Goal: Task Accomplishment & Management: Use online tool/utility

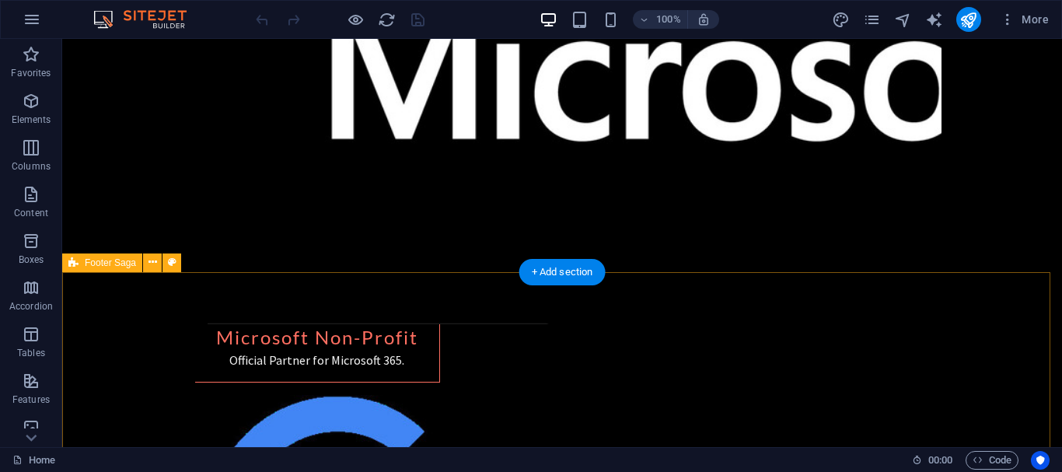
scroll to position [3060, 0]
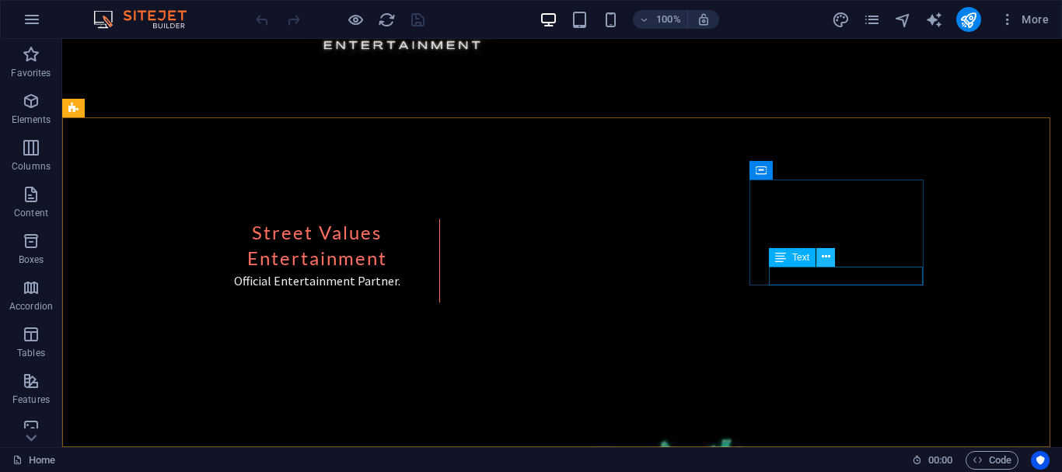
click at [825, 258] on icon at bounding box center [826, 257] width 9 height 16
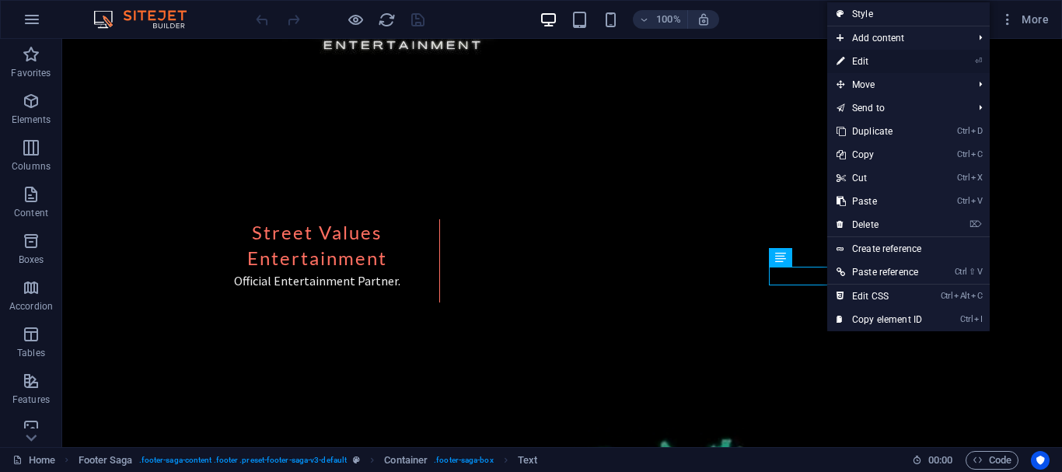
click at [851, 62] on link "⏎ Edit" at bounding box center [879, 61] width 104 height 23
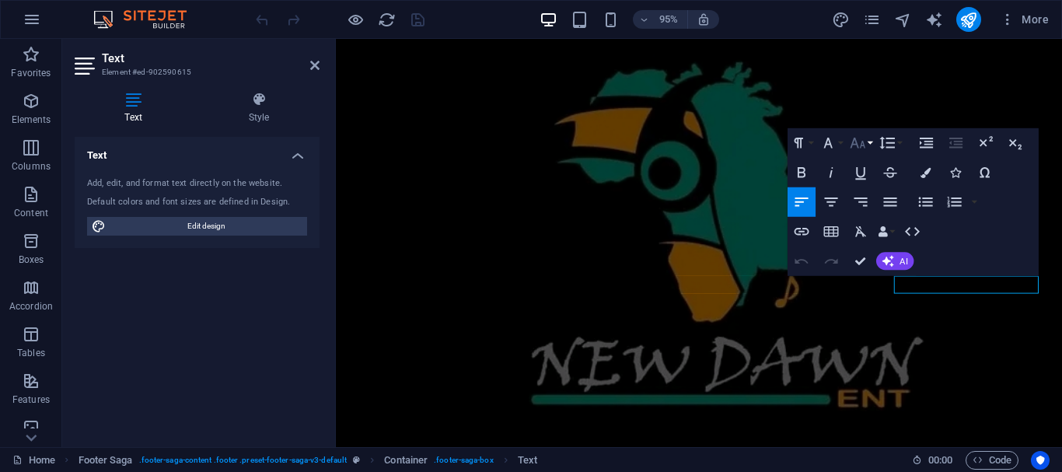
scroll to position [3053, 0]
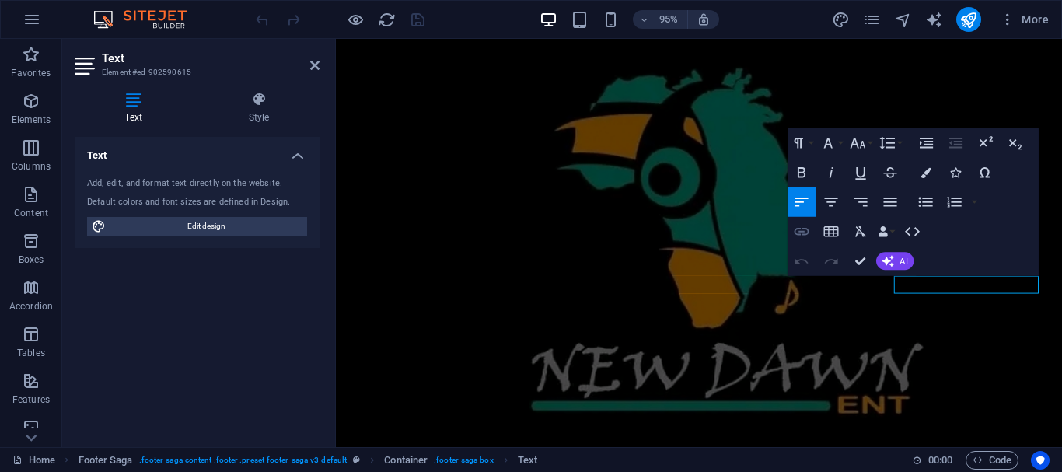
click at [810, 230] on icon "button" at bounding box center [802, 232] width 18 height 18
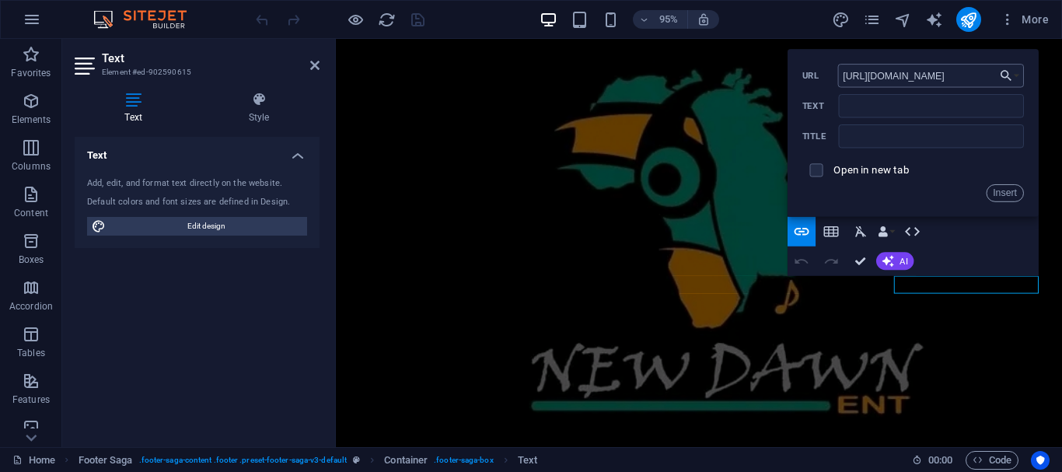
scroll to position [0, 124]
type input "[URL][DOMAIN_NAME]"
click at [821, 172] on span at bounding box center [816, 170] width 13 height 13
click at [813, 170] on input "checkbox" at bounding box center [814, 168] width 13 height 13
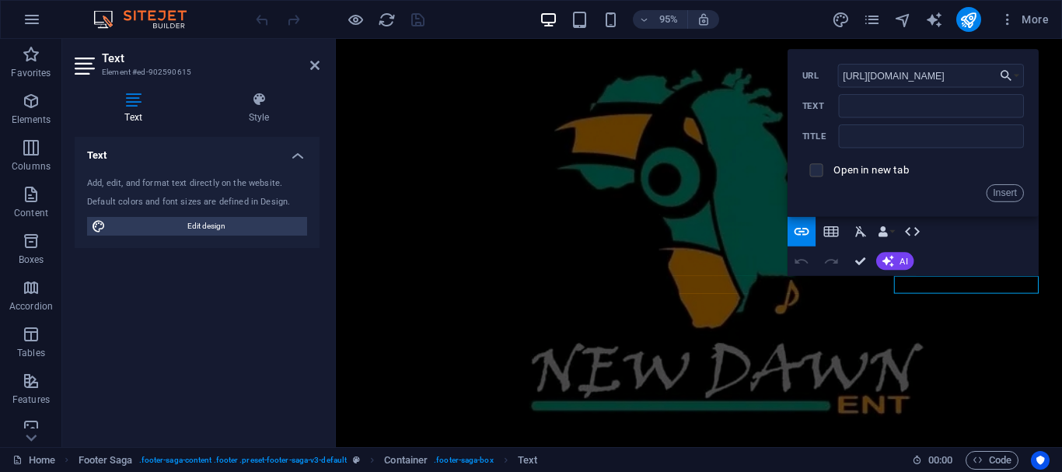
checkbox input "true"
click at [879, 136] on input "text" at bounding box center [931, 135] width 185 height 23
type input "Imbube Youth Projects NPC"
click at [1006, 192] on button "Insert" at bounding box center [1004, 193] width 37 height 18
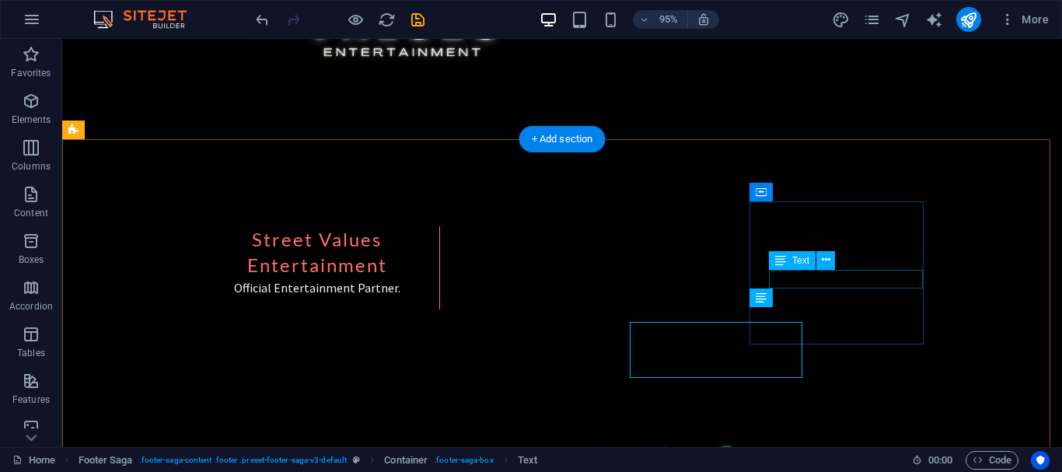
scroll to position [3038, 0]
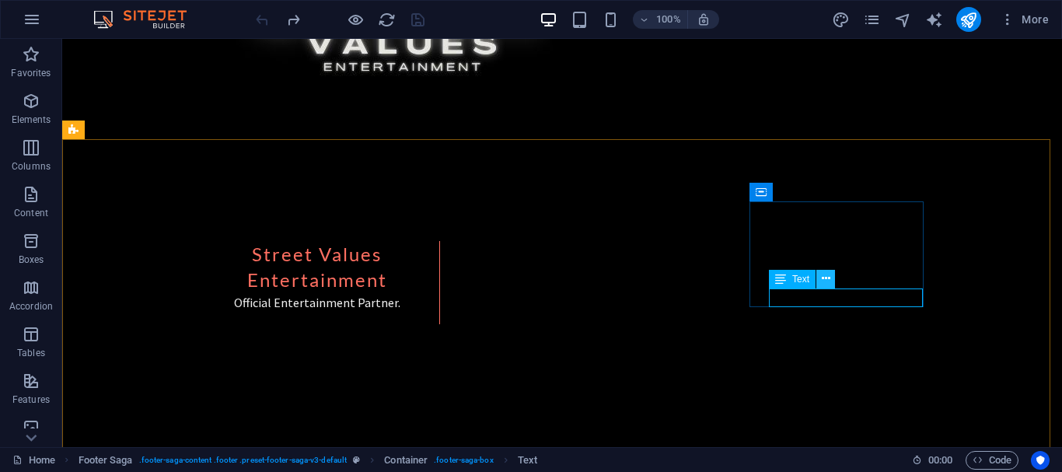
click at [823, 281] on icon at bounding box center [826, 278] width 9 height 16
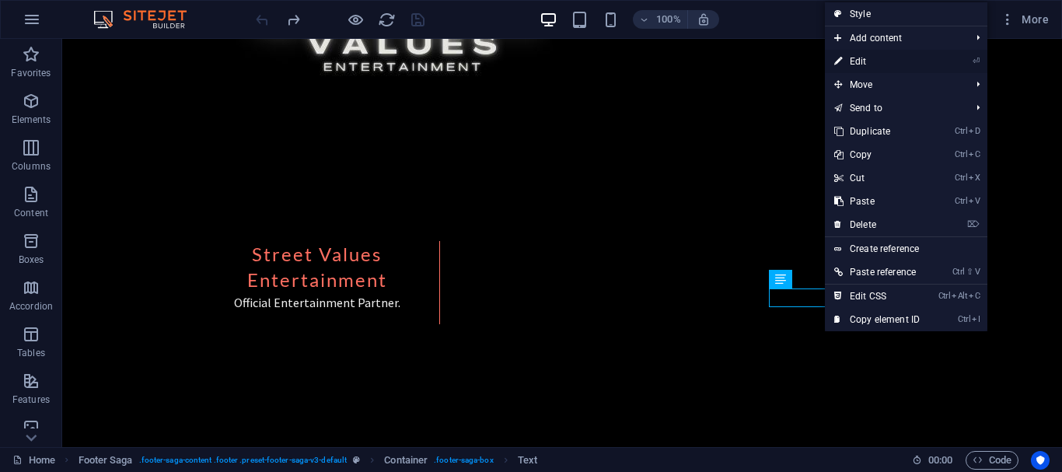
click at [854, 54] on link "⏎ Edit" at bounding box center [877, 61] width 104 height 23
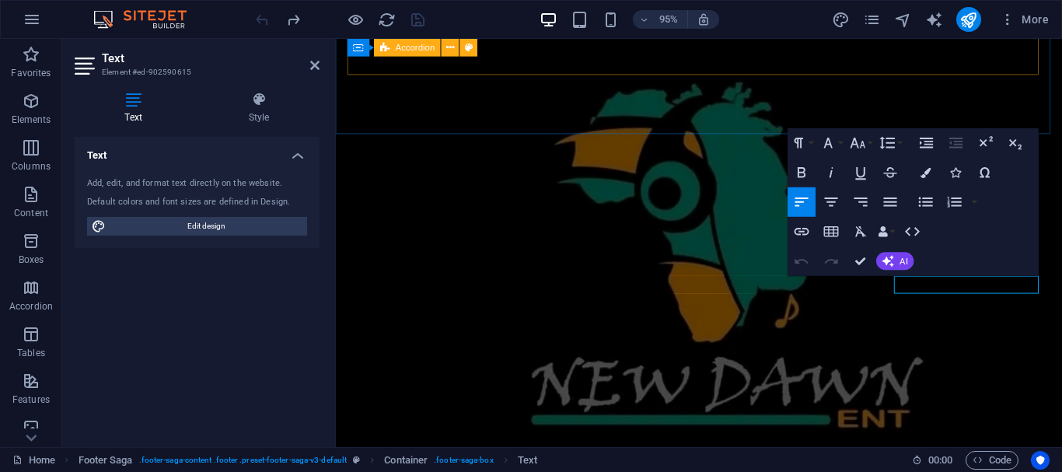
scroll to position [3053, 0]
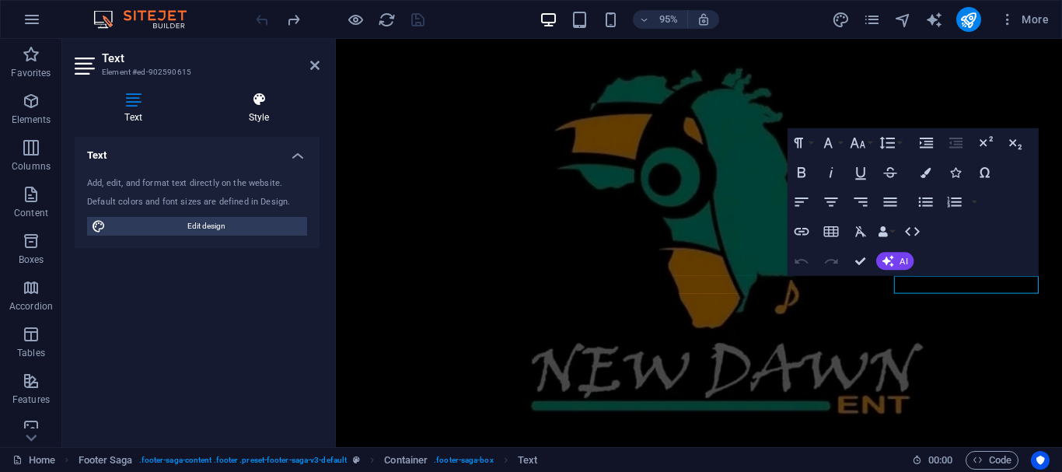
click at [257, 105] on icon at bounding box center [258, 100] width 121 height 16
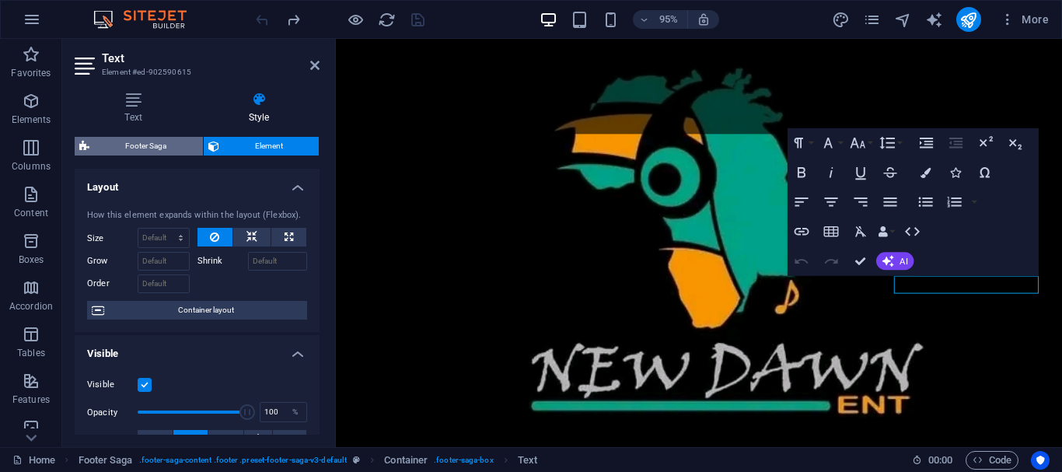
click at [106, 146] on span "Footer Saga" at bounding box center [146, 146] width 104 height 19
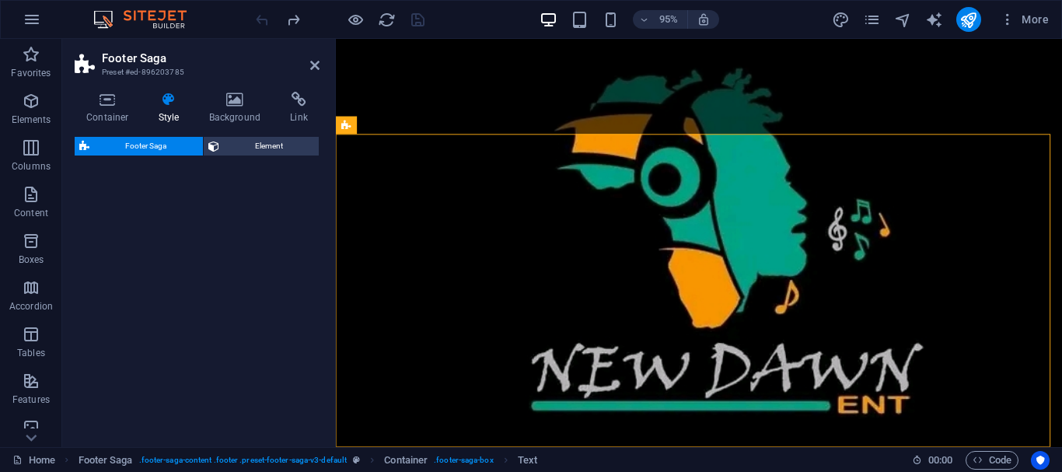
select select "rem"
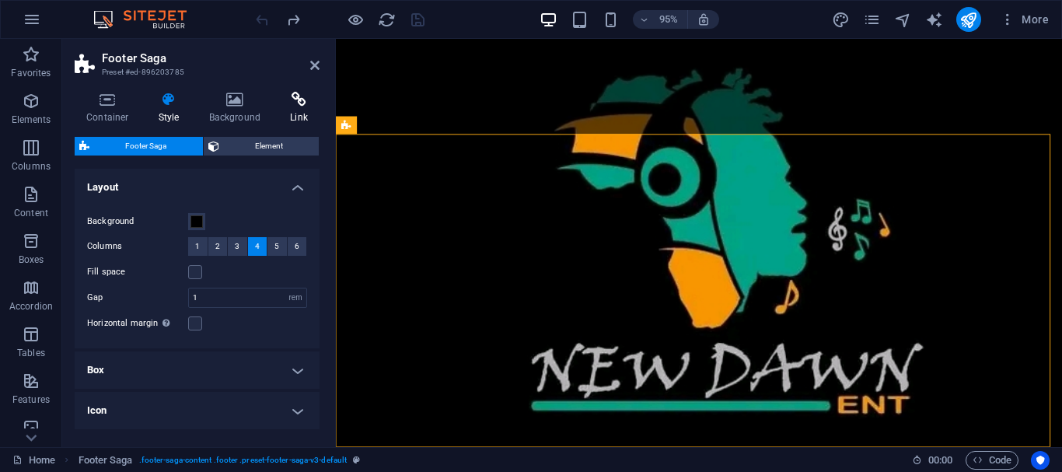
click at [293, 110] on h4 "Link" at bounding box center [298, 108] width 41 height 33
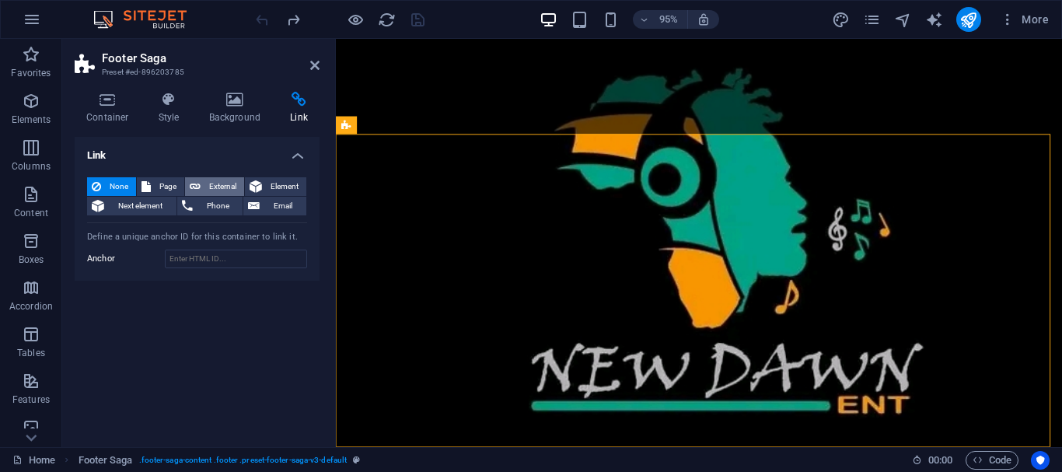
click at [204, 187] on button "External" at bounding box center [214, 186] width 59 height 19
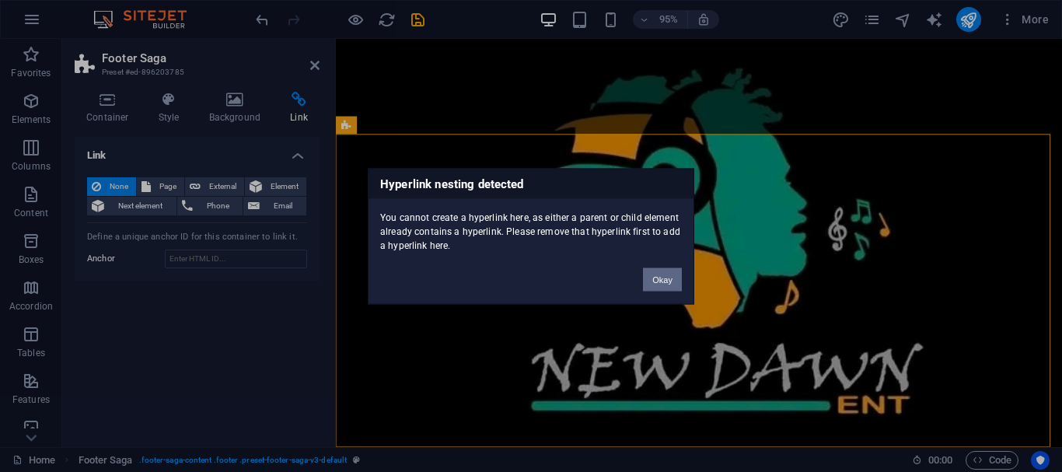
click at [654, 278] on button "Okay" at bounding box center [662, 278] width 39 height 23
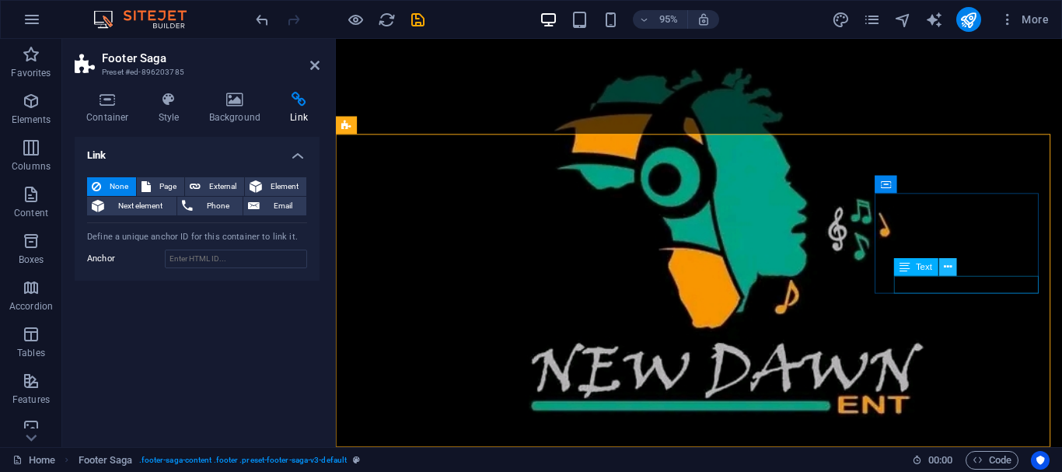
click at [951, 261] on icon at bounding box center [948, 268] width 8 height 16
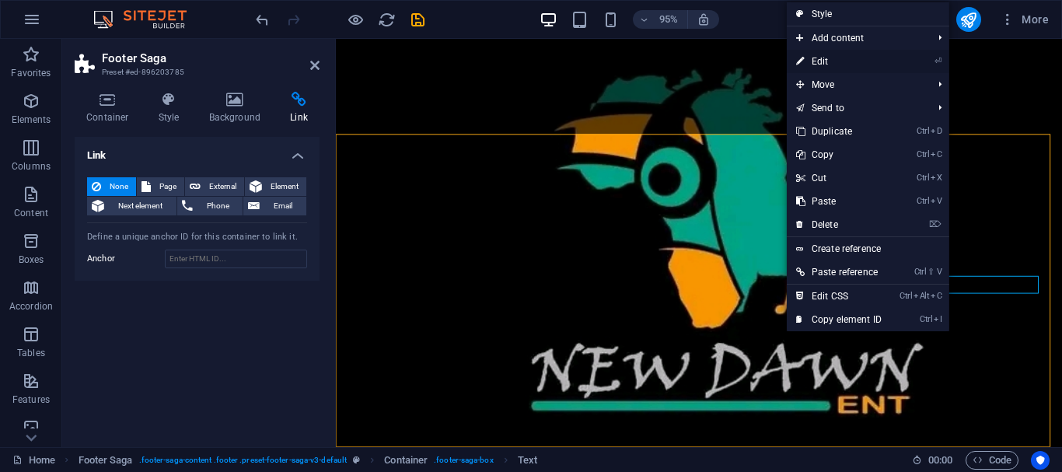
click at [814, 61] on link "⏎ Edit" at bounding box center [839, 61] width 104 height 23
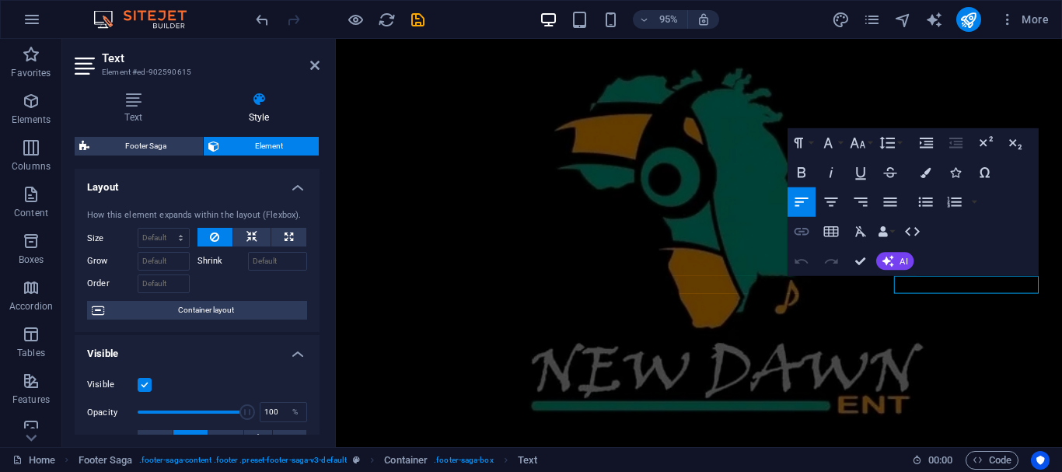
click at [804, 234] on icon "button" at bounding box center [801, 232] width 15 height 8
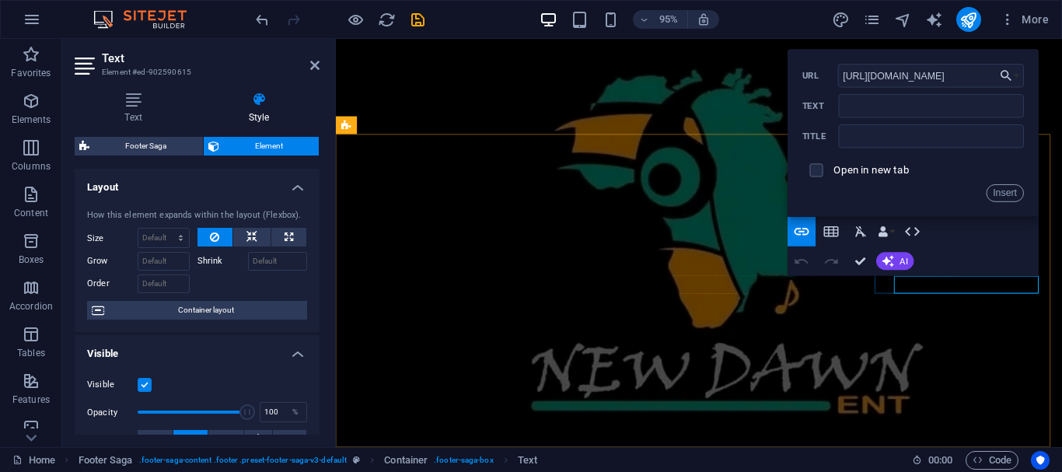
scroll to position [0, 124]
type input "[URL][DOMAIN_NAME]"
click at [881, 106] on input "Text" at bounding box center [931, 105] width 185 height 23
type input "LinkedIn"
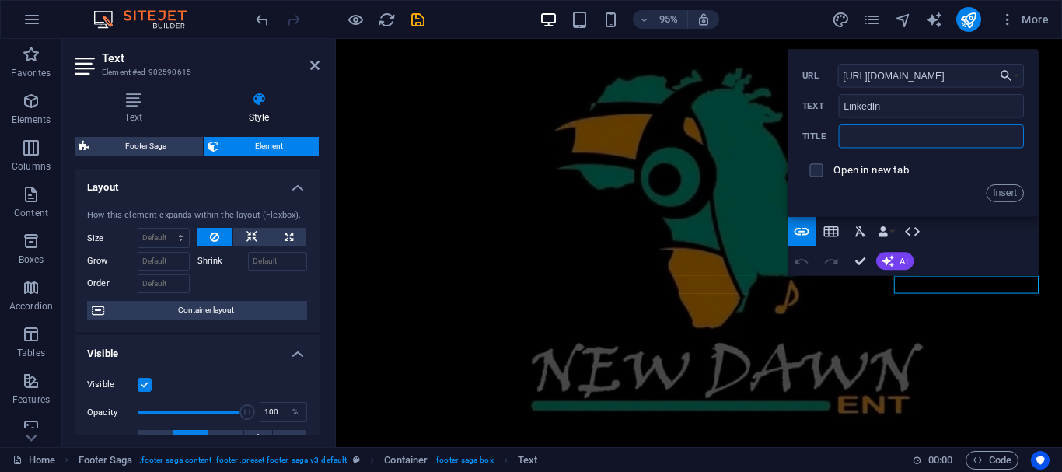
click at [881, 133] on input "text" at bounding box center [931, 135] width 185 height 23
type input "LinkedIn"
click at [884, 173] on label "Open in new tab" at bounding box center [871, 170] width 75 height 12
click at [1009, 190] on button "Insert" at bounding box center [1004, 193] width 37 height 18
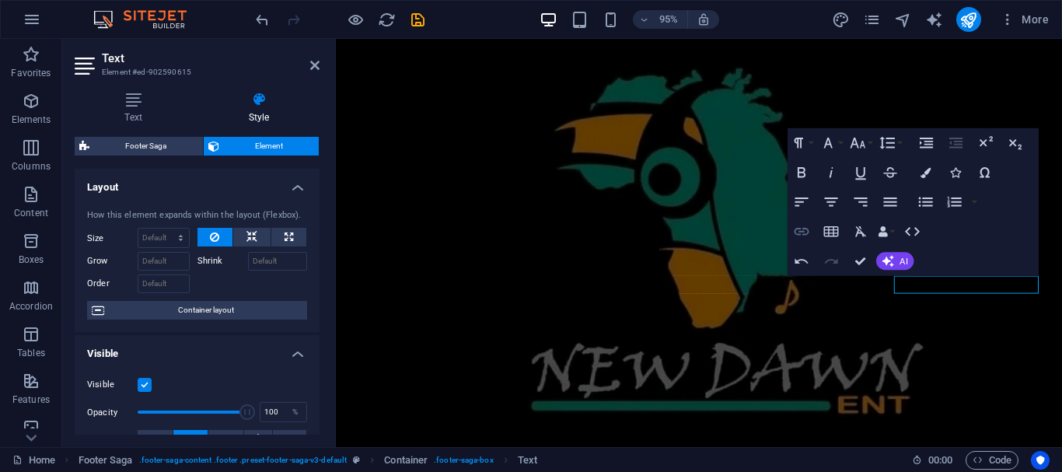
checkbox input "true"
click at [803, 229] on icon "button" at bounding box center [801, 232] width 15 height 8
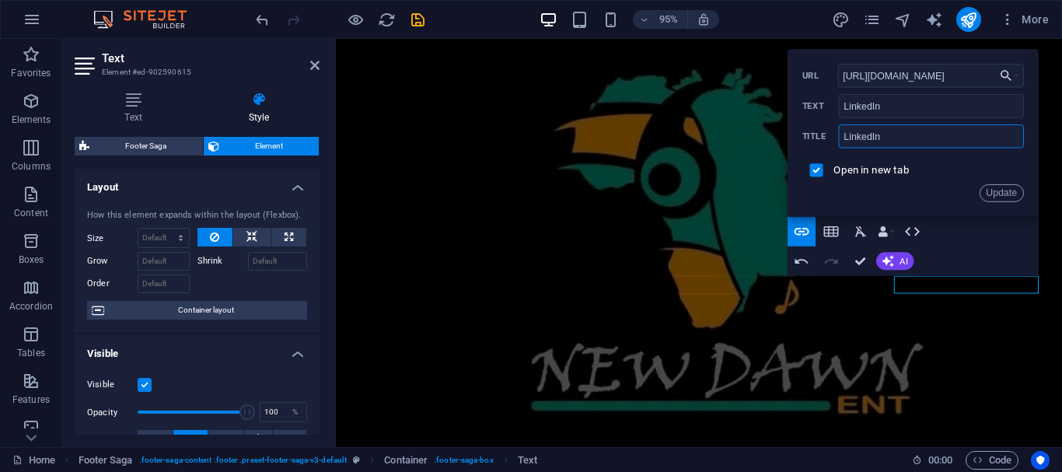
drag, startPoint x: 1231, startPoint y: 179, endPoint x: 795, endPoint y: 151, distance: 436.9
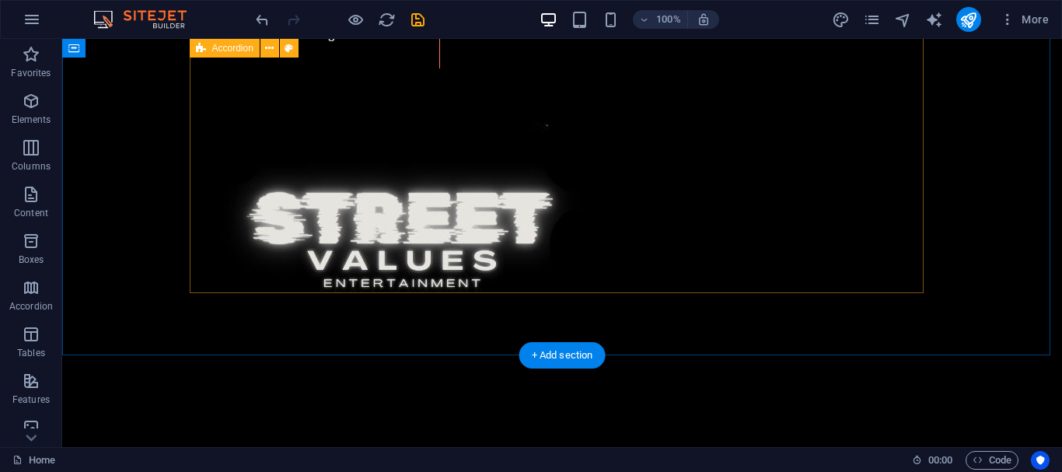
scroll to position [3060, 0]
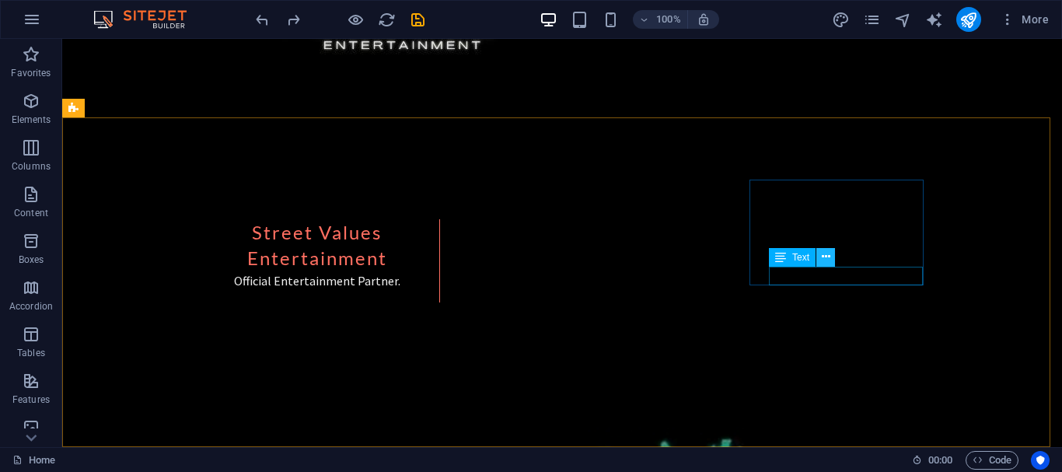
click at [822, 253] on icon at bounding box center [826, 257] width 9 height 16
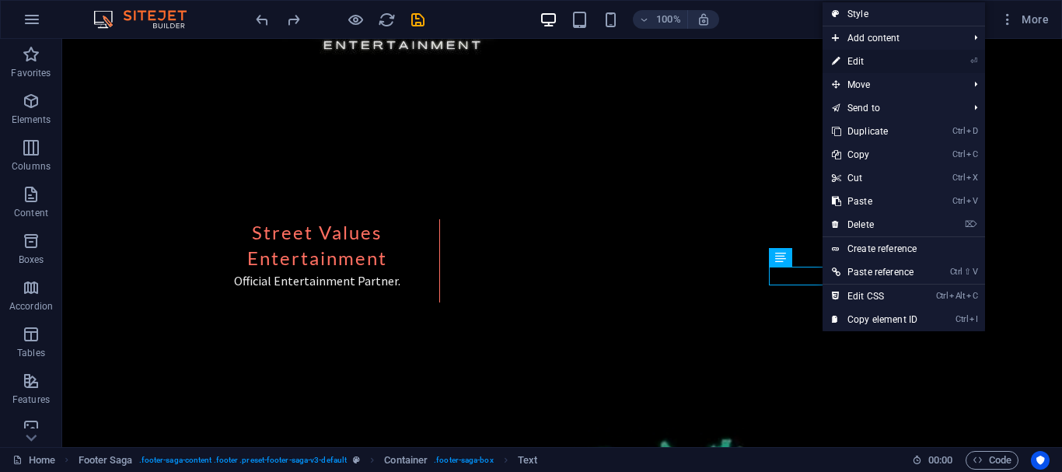
click at [858, 63] on link "⏎ Edit" at bounding box center [874, 61] width 104 height 23
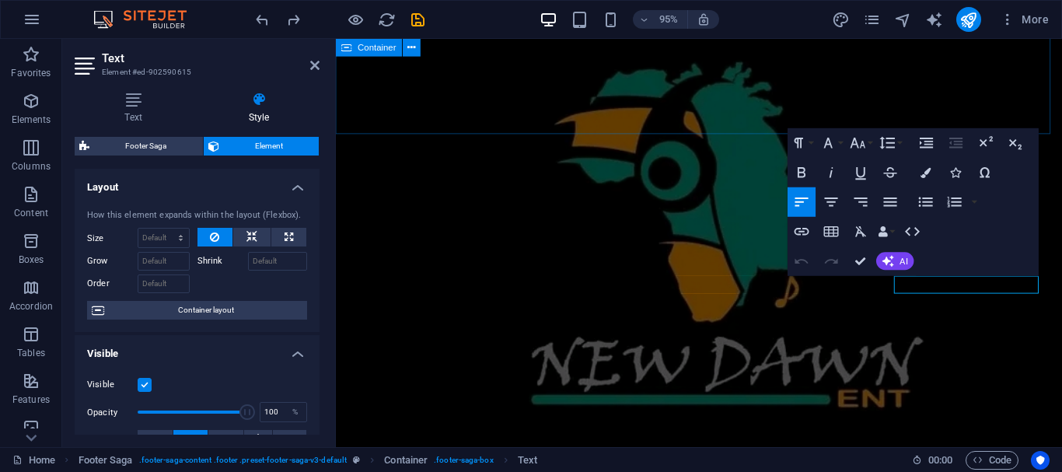
scroll to position [3053, 0]
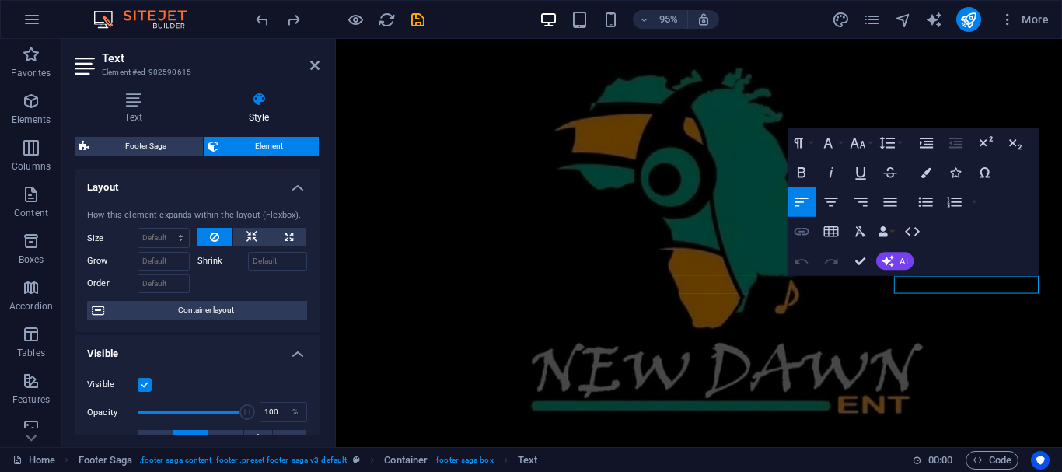
click at [807, 230] on icon "button" at bounding box center [801, 232] width 15 height 8
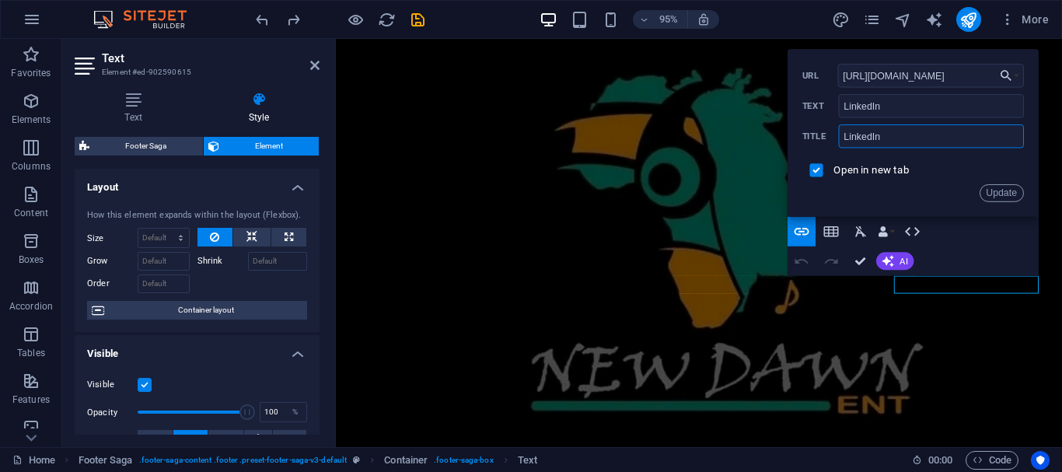
scroll to position [0, 0]
click at [889, 129] on input "LinkedIn" at bounding box center [931, 135] width 185 height 23
type input "L"
click at [992, 193] on button "Update" at bounding box center [1001, 193] width 44 height 18
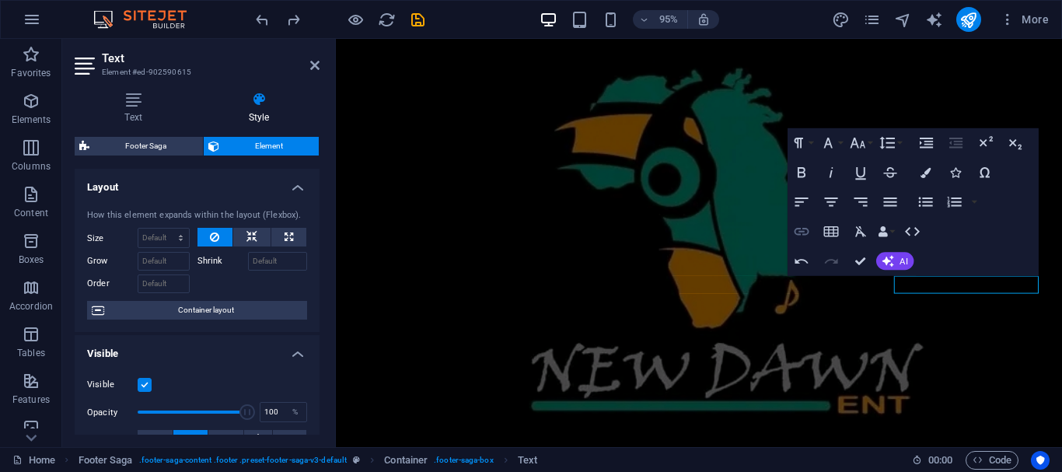
click at [805, 227] on icon "button" at bounding box center [802, 232] width 18 height 18
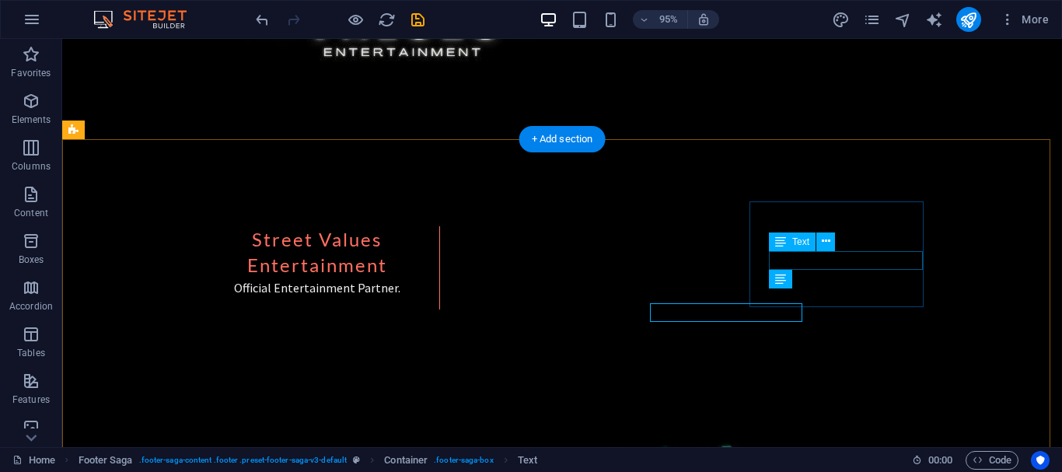
scroll to position [3038, 0]
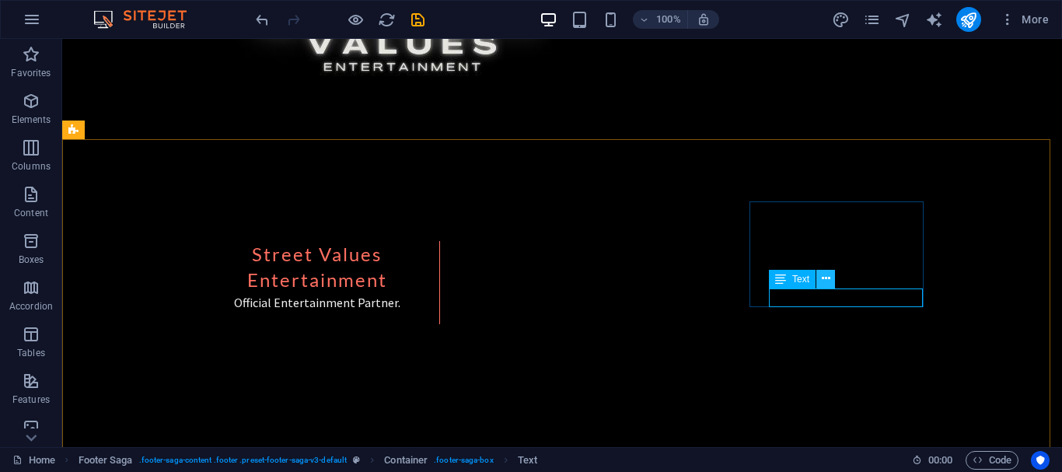
click at [824, 281] on icon at bounding box center [826, 278] width 9 height 16
click at [822, 279] on icon at bounding box center [826, 278] width 9 height 16
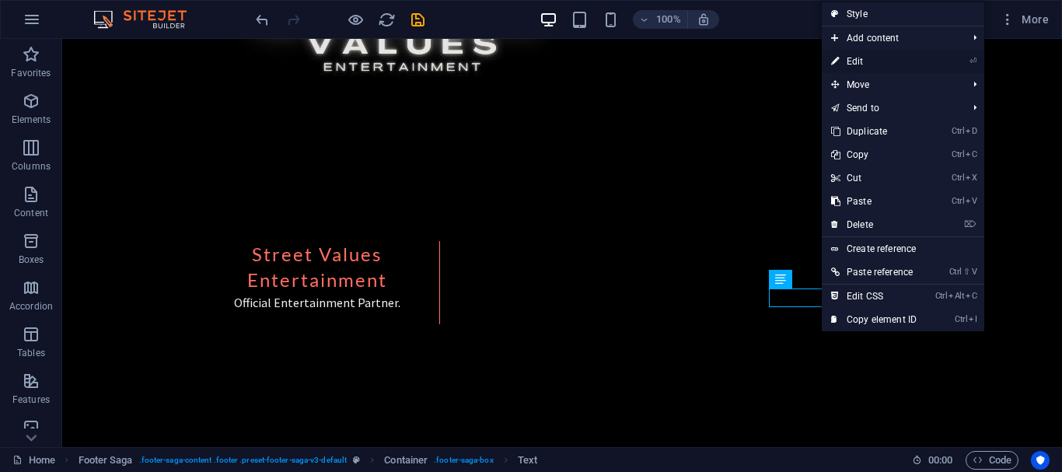
click at [849, 58] on link "⏎ Edit" at bounding box center [874, 61] width 104 height 23
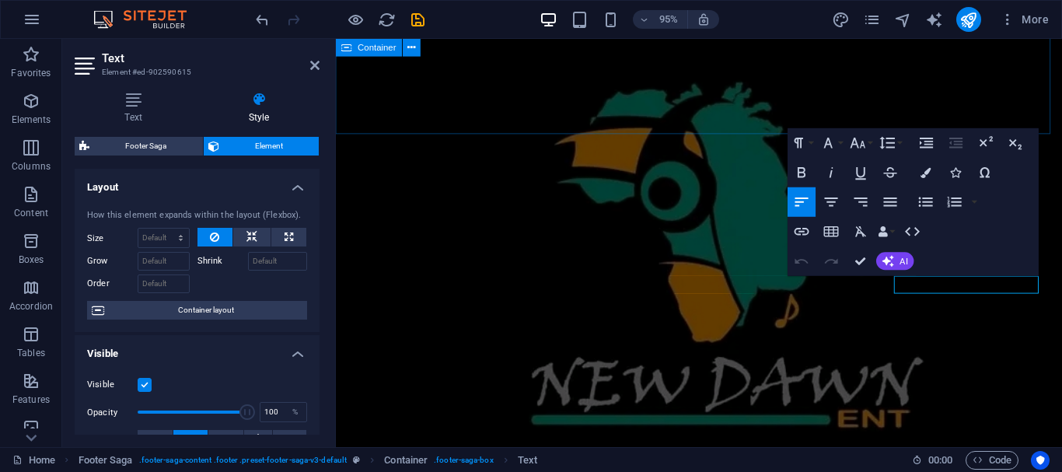
scroll to position [3053, 0]
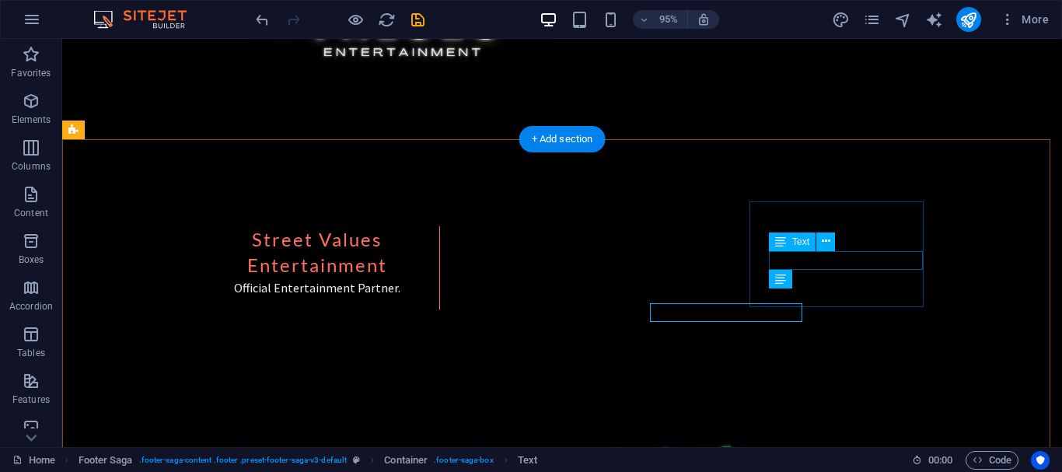
scroll to position [3038, 0]
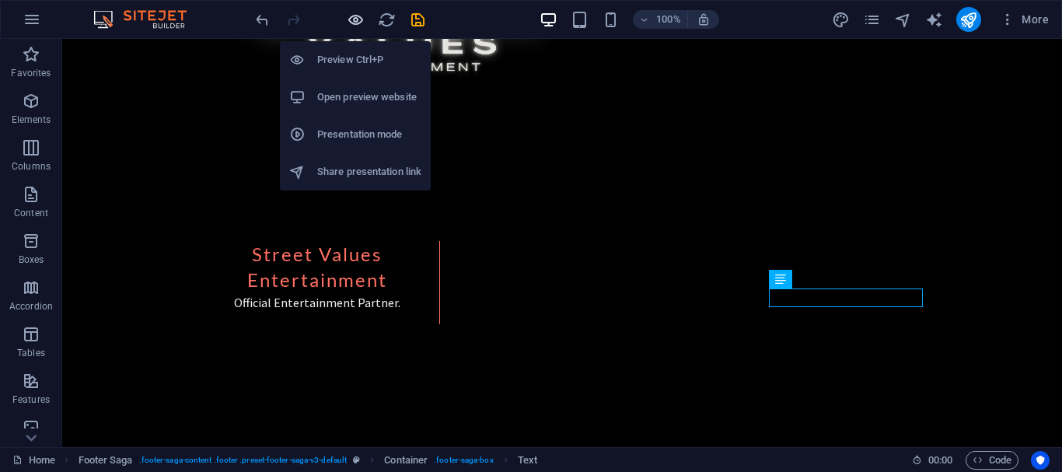
click at [353, 18] on icon "button" at bounding box center [356, 20] width 18 height 18
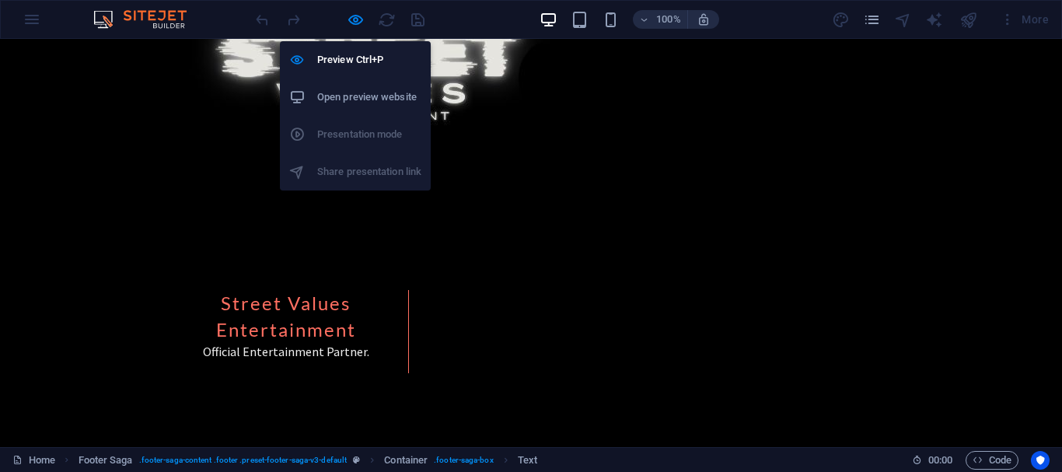
scroll to position [2825, 0]
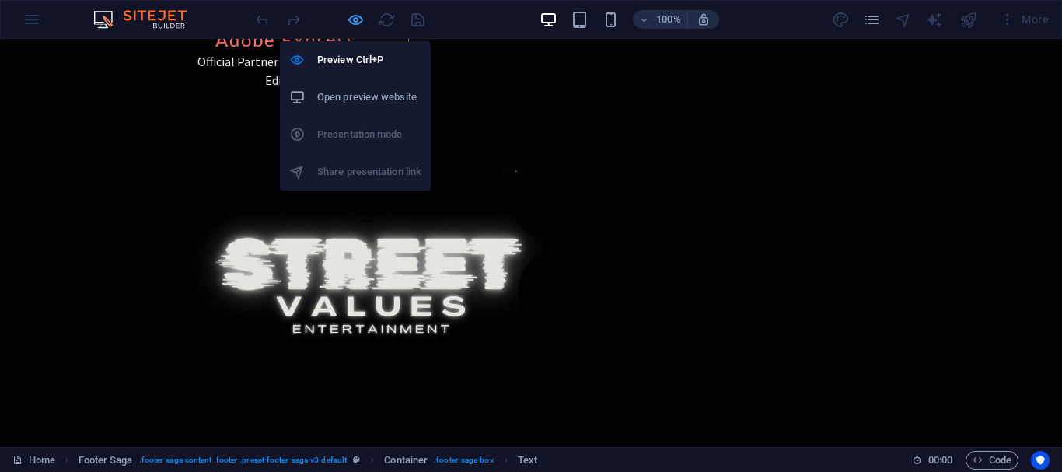
click at [352, 16] on icon "button" at bounding box center [356, 20] width 18 height 18
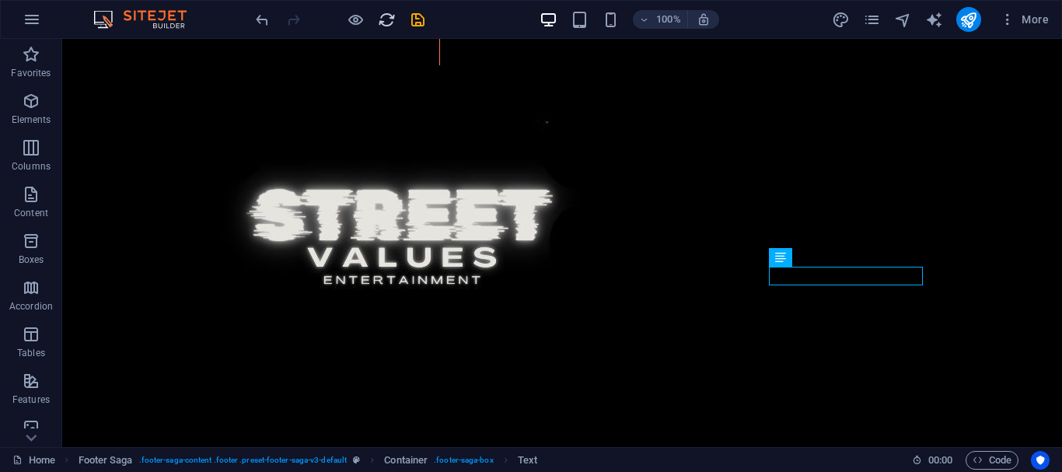
scroll to position [3060, 0]
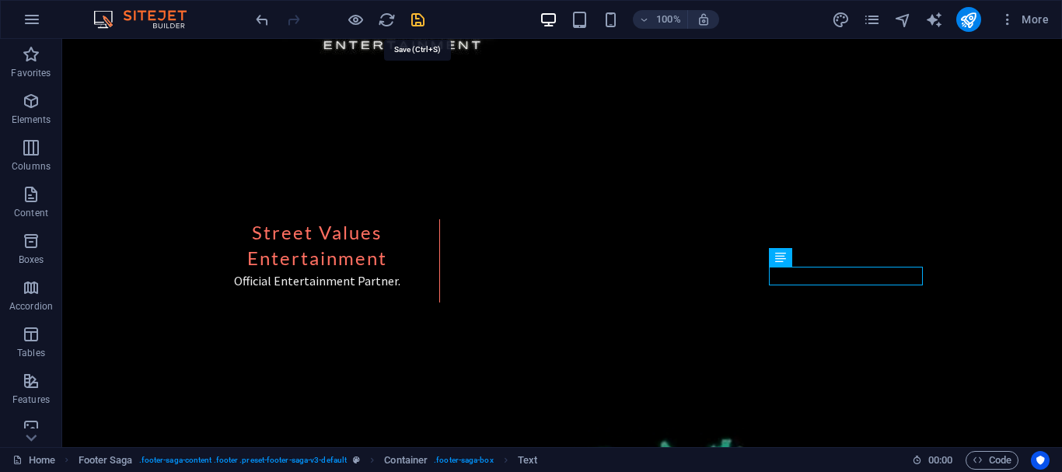
click at [420, 21] on icon "save" at bounding box center [418, 20] width 18 height 18
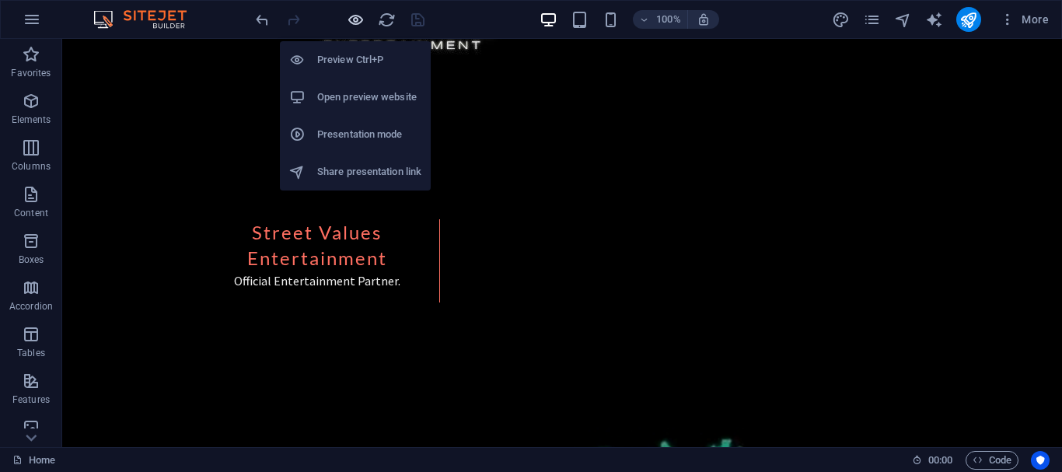
click at [350, 17] on icon "button" at bounding box center [356, 20] width 18 height 18
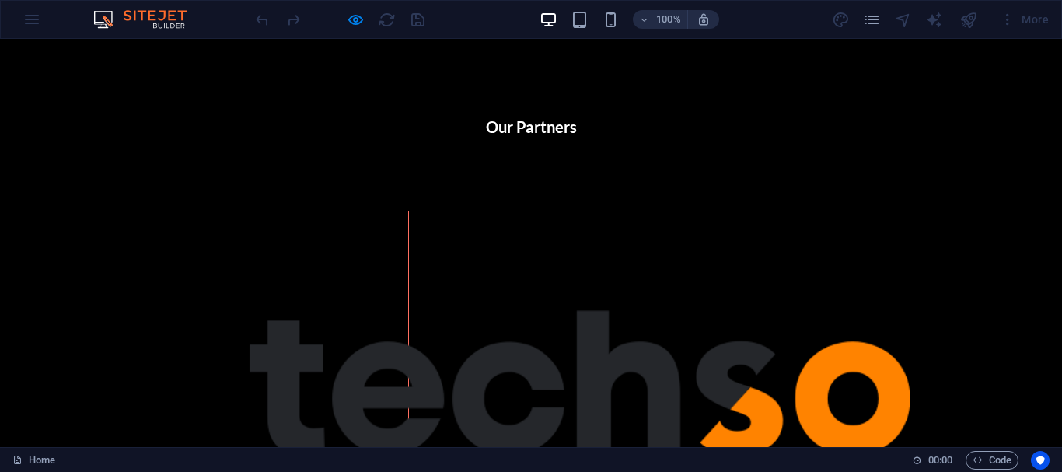
scroll to position [0, 0]
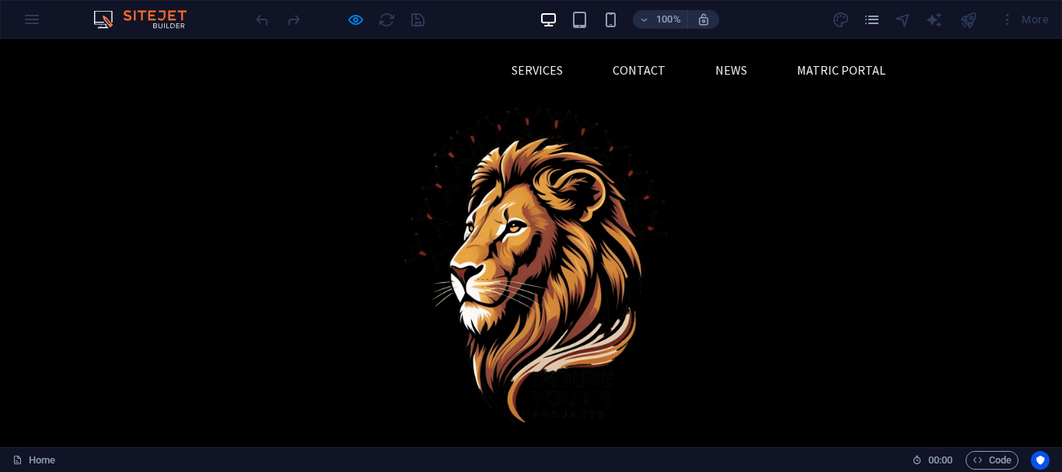
click at [450, 71] on link "About" at bounding box center [442, 69] width 64 height 37
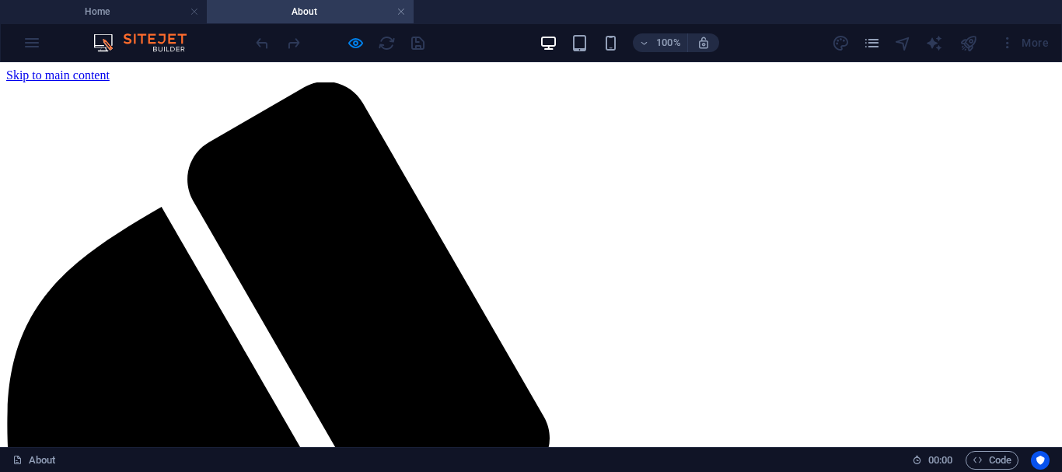
click at [144, 5] on h4 "Home" at bounding box center [103, 11] width 207 height 17
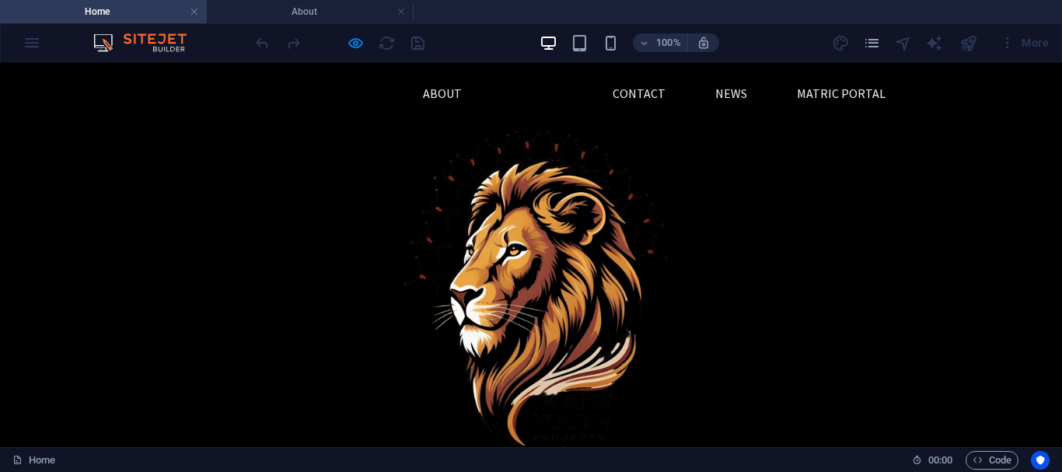
click at [540, 92] on link "Services" at bounding box center [537, 93] width 76 height 37
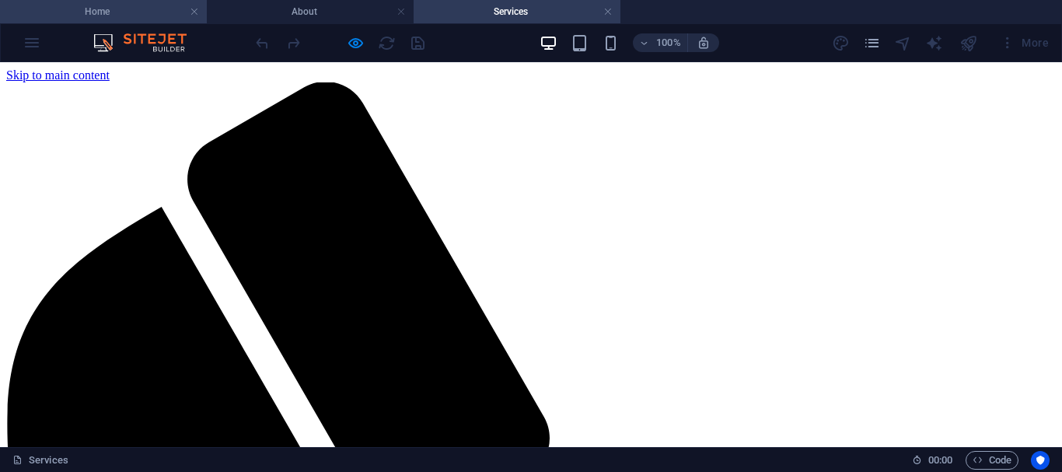
click at [104, 3] on h4 "Home" at bounding box center [103, 11] width 207 height 17
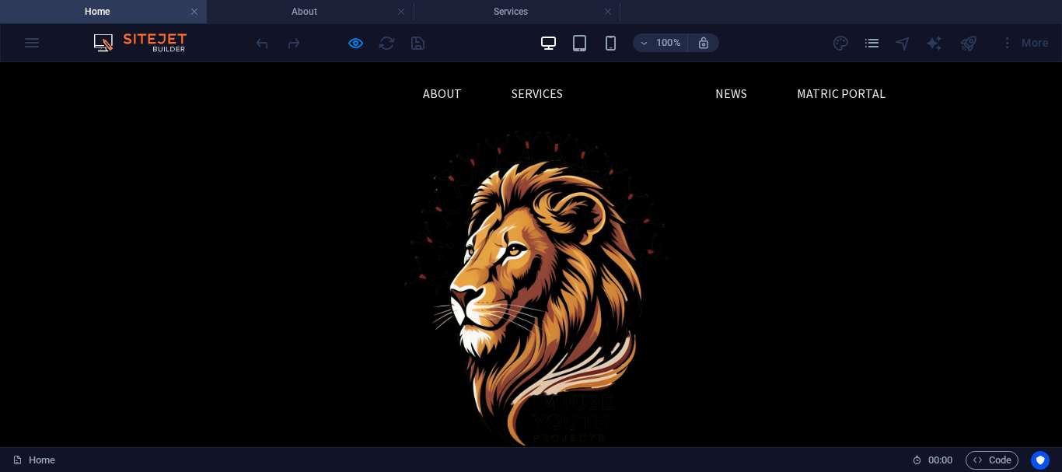
click at [651, 92] on link "Contact" at bounding box center [639, 93] width 78 height 37
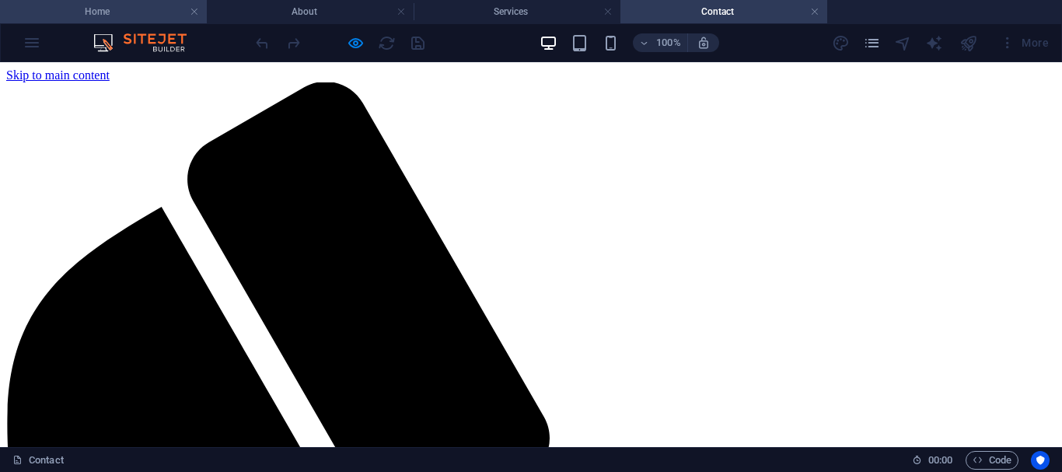
click at [130, 2] on li "Home" at bounding box center [103, 11] width 207 height 23
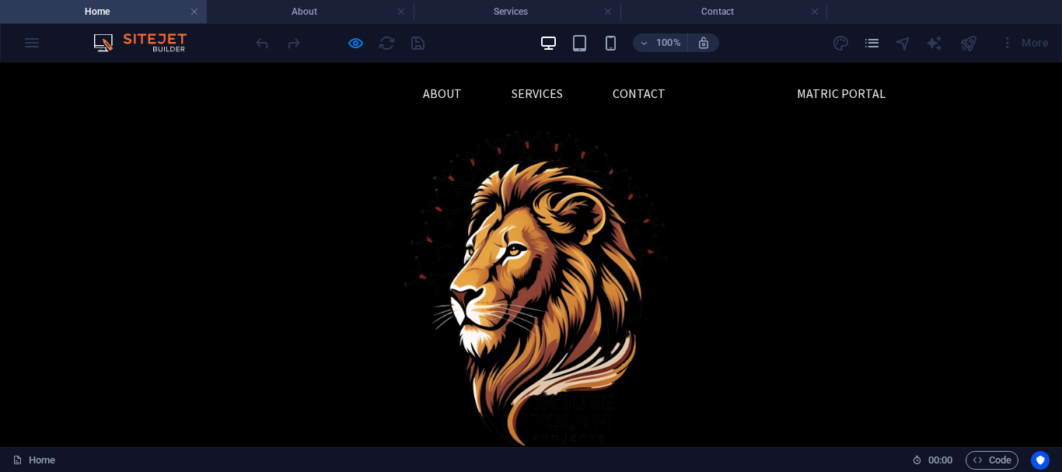
click at [731, 96] on link "News" at bounding box center [731, 93] width 57 height 37
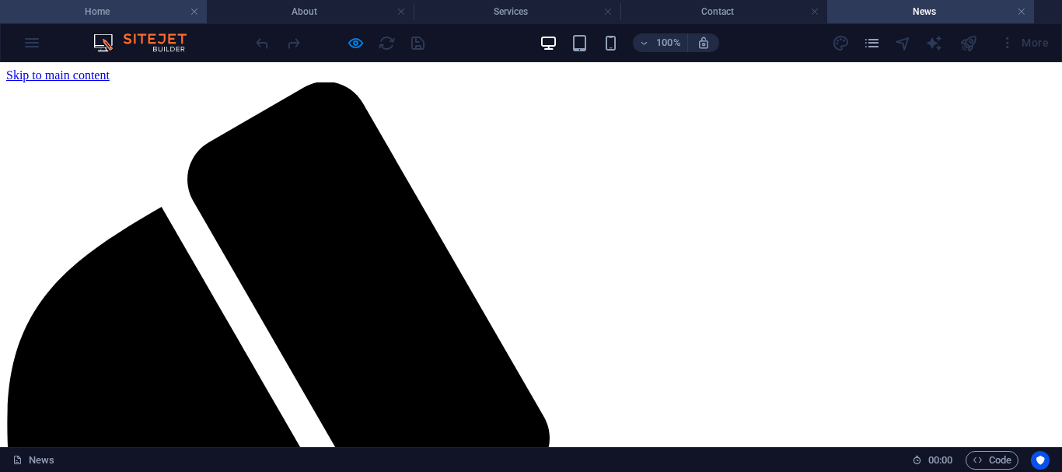
click at [109, 9] on h4 "Home" at bounding box center [103, 11] width 207 height 17
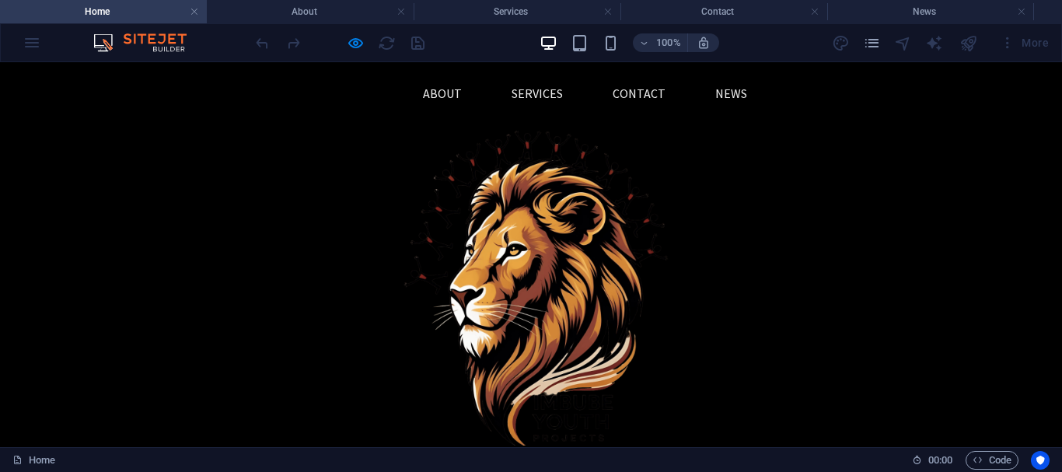
click at [853, 85] on link "Matric Portal" at bounding box center [840, 93] width 113 height 37
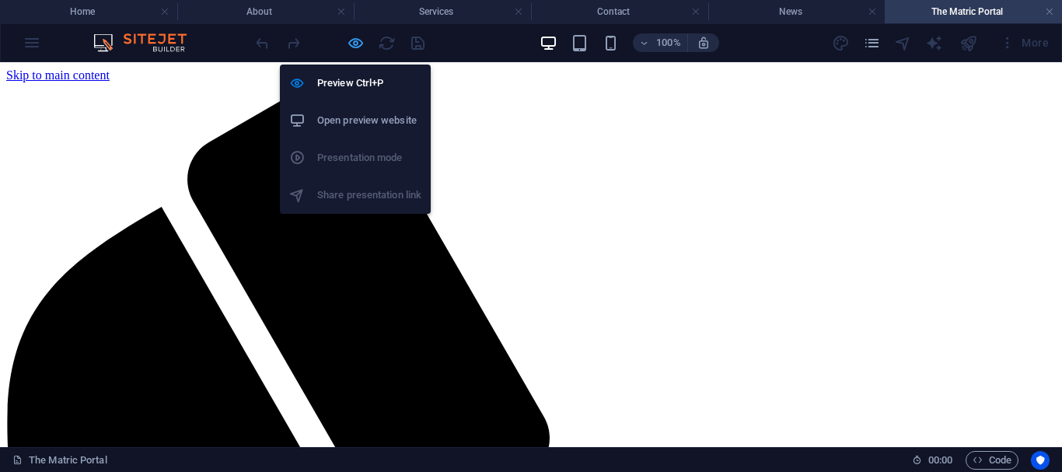
click at [358, 47] on icon "button" at bounding box center [356, 43] width 18 height 18
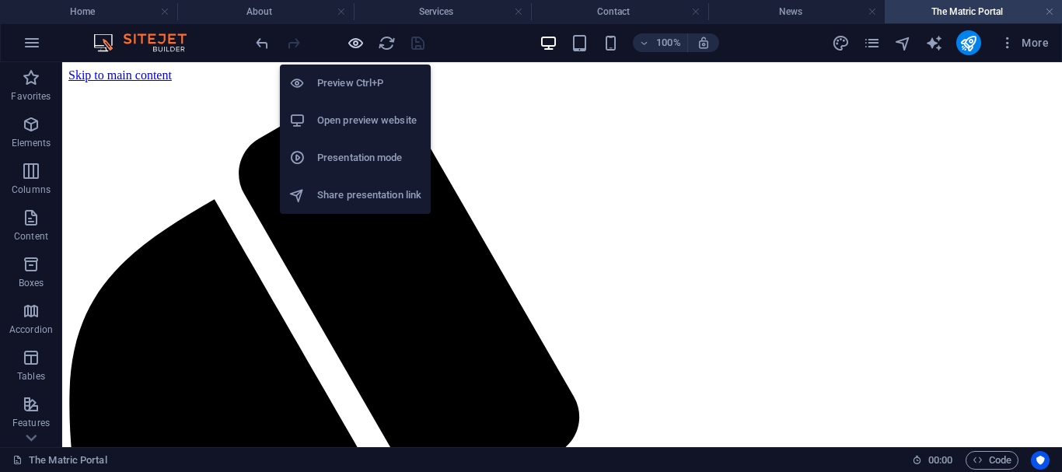
drag, startPoint x: 357, startPoint y: 44, endPoint x: 671, endPoint y: 92, distance: 317.8
click at [357, 44] on icon "button" at bounding box center [356, 43] width 18 height 18
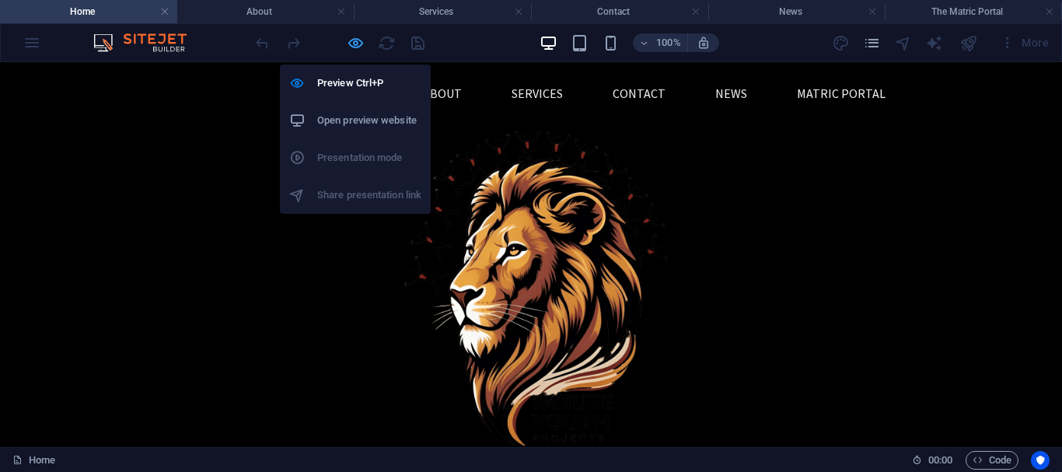
click at [348, 46] on icon "button" at bounding box center [356, 43] width 18 height 18
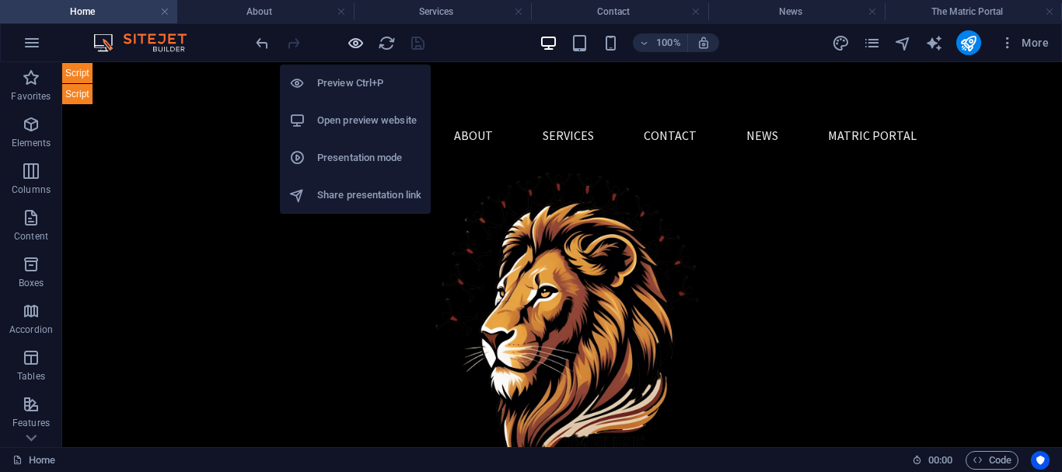
drag, startPoint x: 351, startPoint y: 39, endPoint x: 595, endPoint y: 82, distance: 247.8
click at [351, 39] on icon "button" at bounding box center [356, 43] width 18 height 18
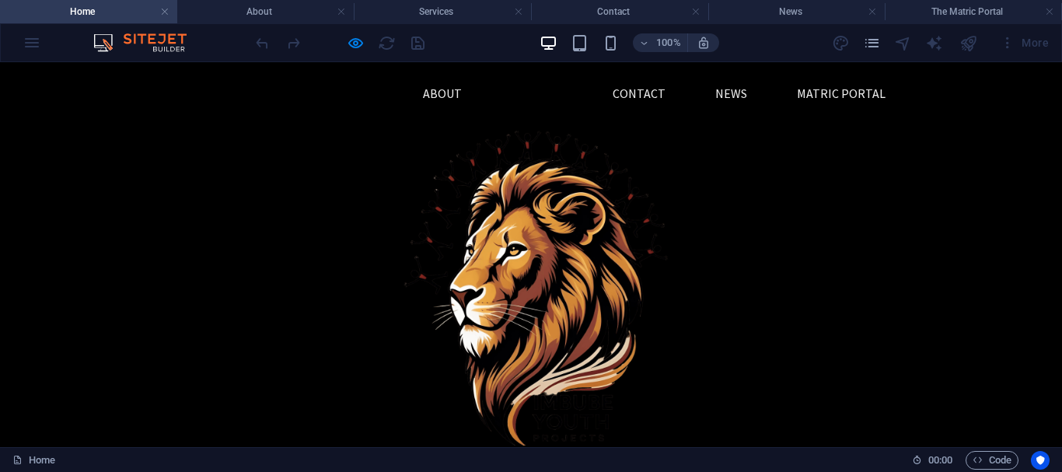
click at [533, 96] on link "Services" at bounding box center [537, 93] width 76 height 37
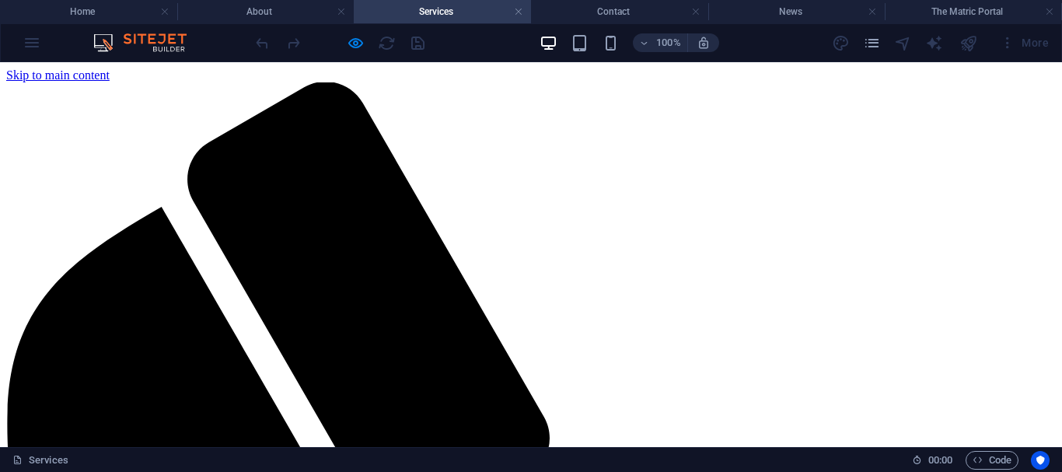
scroll to position [1, 0]
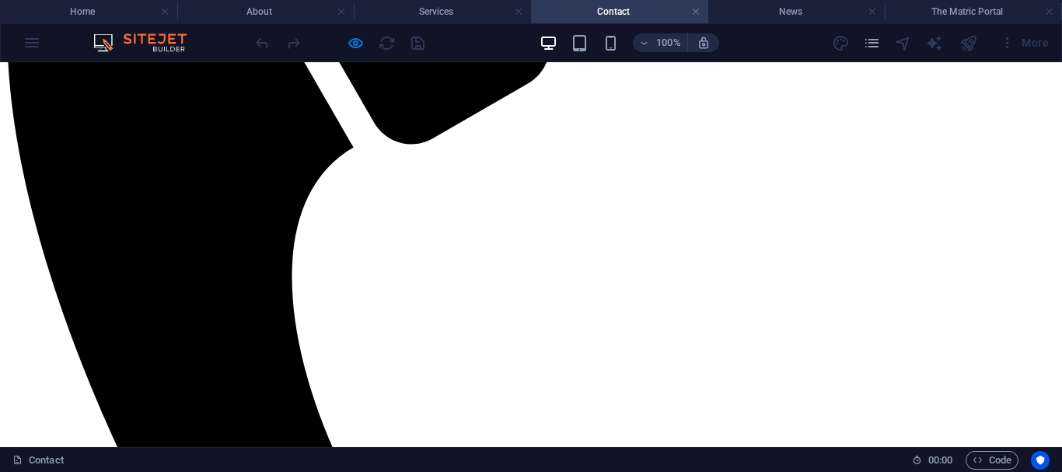
scroll to position [389, 0]
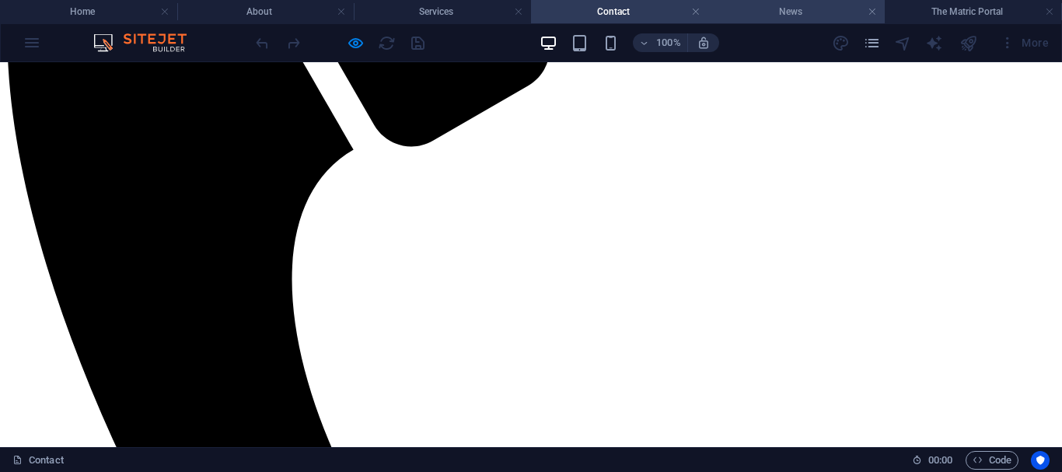
click at [770, 11] on h4 "News" at bounding box center [796, 11] width 177 height 17
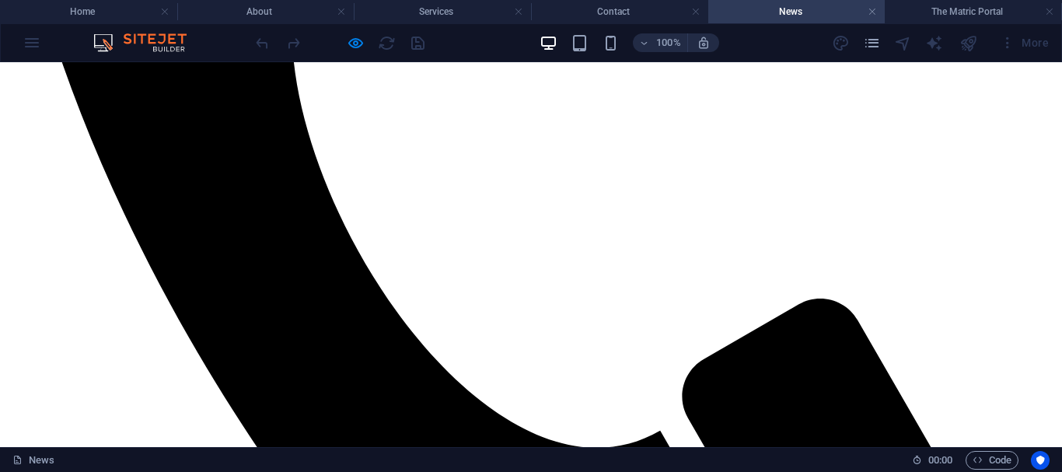
scroll to position [640, 0]
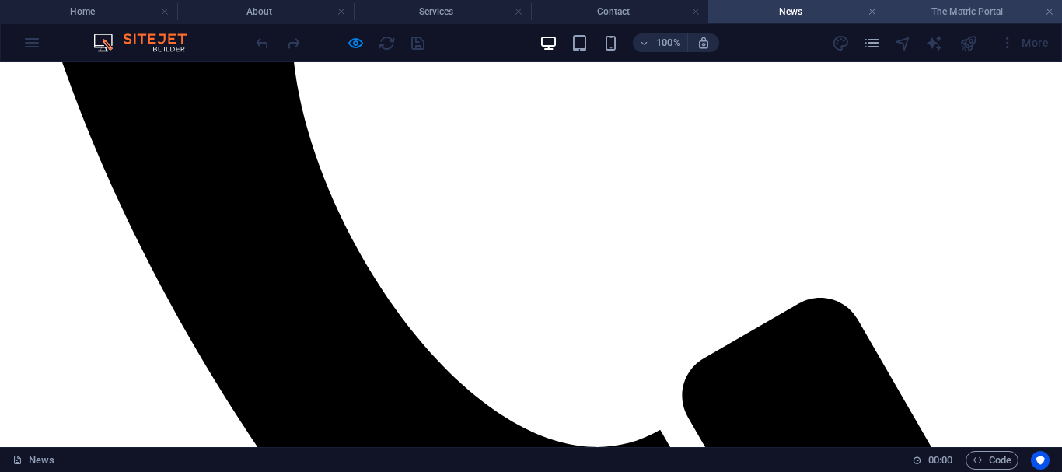
click at [937, 12] on h4 "The Matric Portal" at bounding box center [972, 11] width 177 height 17
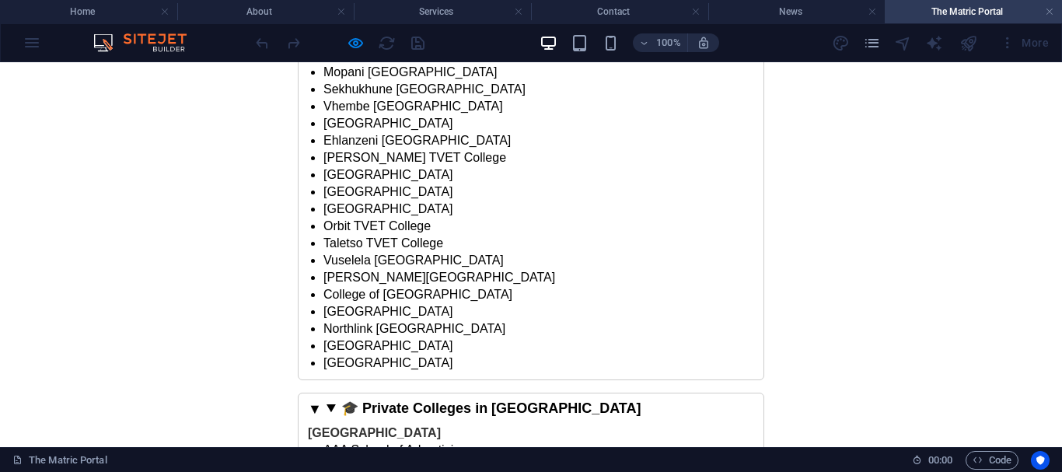
scroll to position [4487, 0]
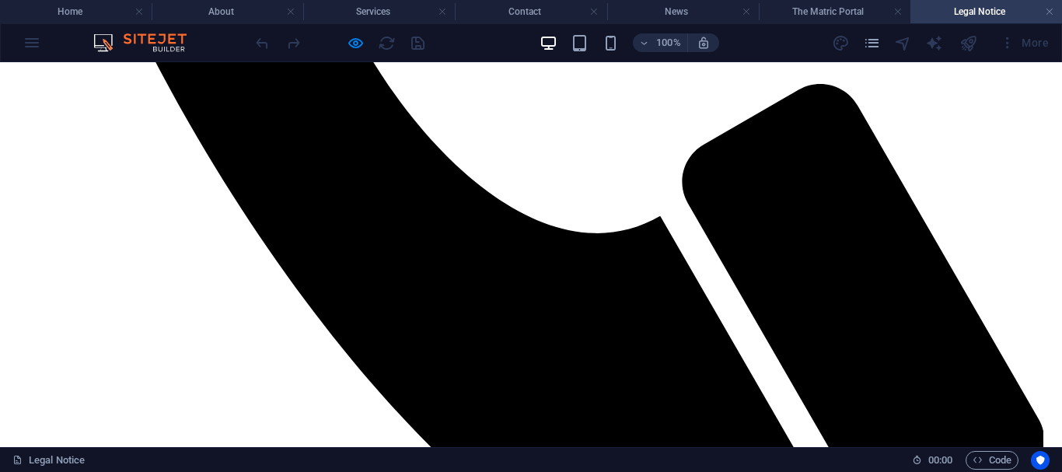
scroll to position [0, 0]
click at [831, 11] on h4 "The Matric Portal" at bounding box center [835, 11] width 152 height 17
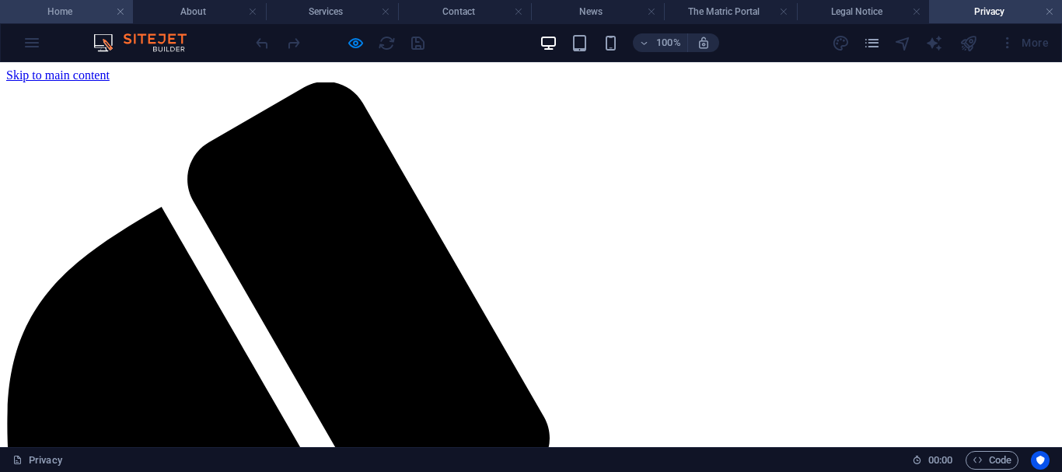
drag, startPoint x: 64, startPoint y: 6, endPoint x: 179, endPoint y: 63, distance: 128.3
click at [64, 6] on h4 "Home" at bounding box center [66, 11] width 133 height 17
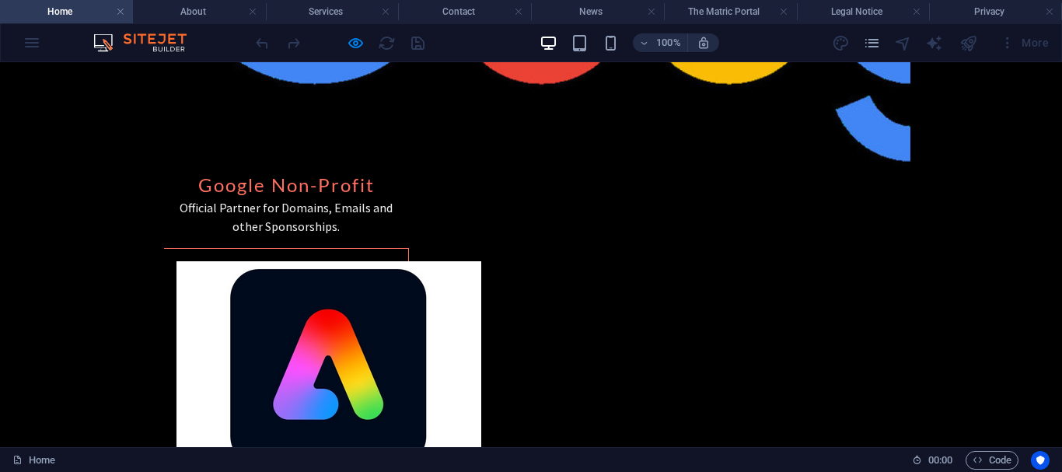
scroll to position [2848, 0]
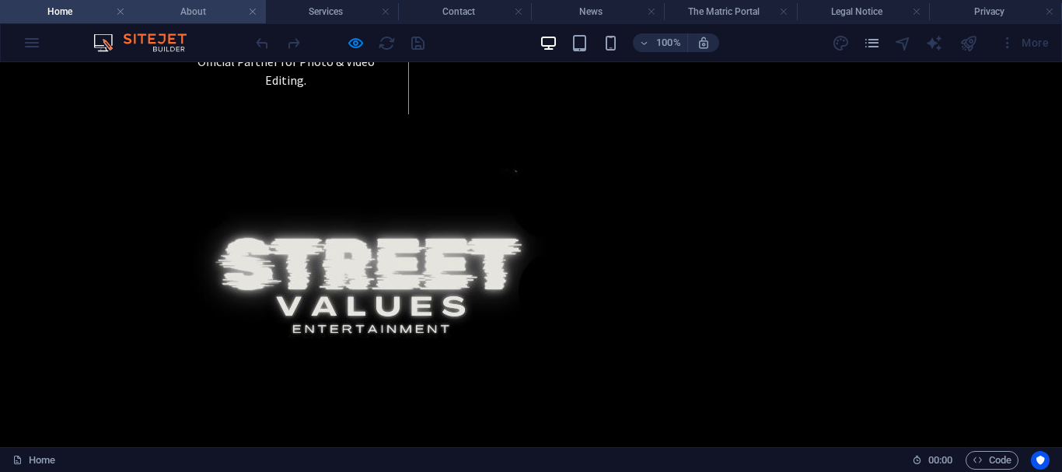
click at [178, 6] on h4 "About" at bounding box center [199, 11] width 133 height 17
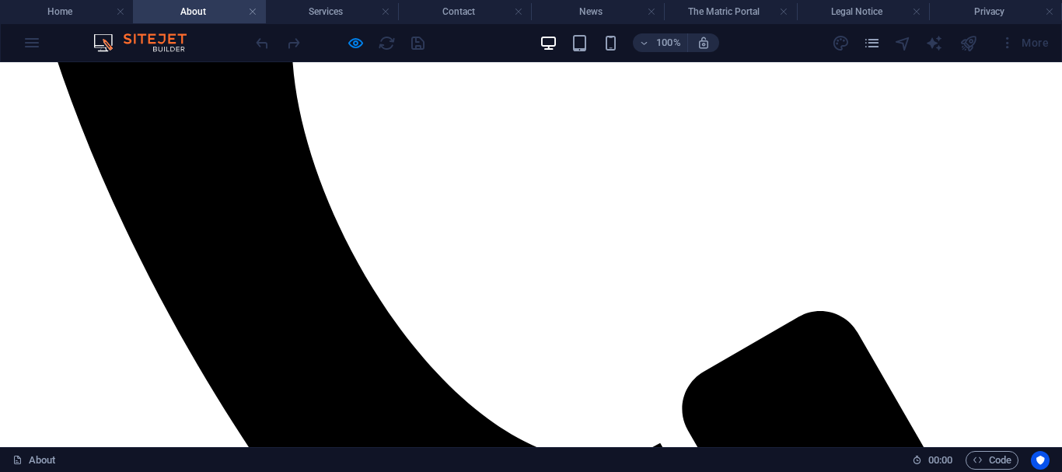
scroll to position [1412, 0]
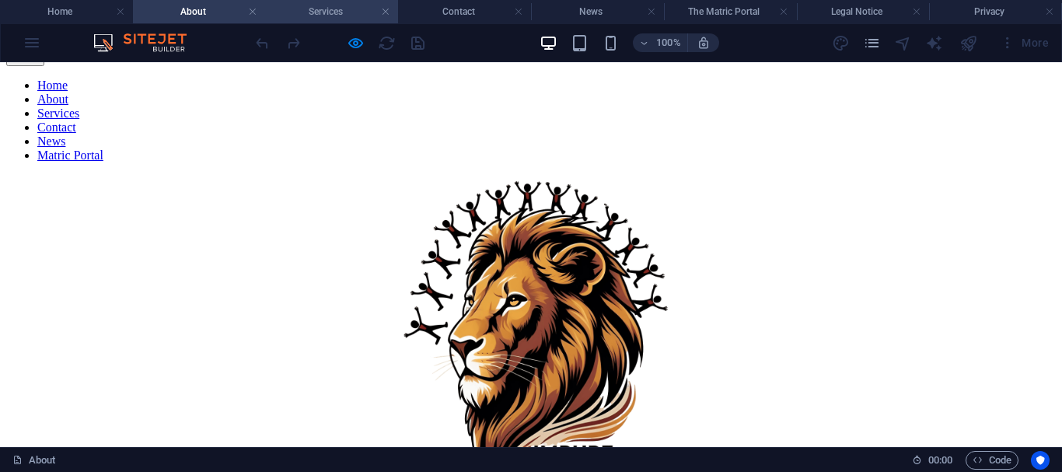
click at [304, 13] on h4 "Services" at bounding box center [332, 11] width 133 height 17
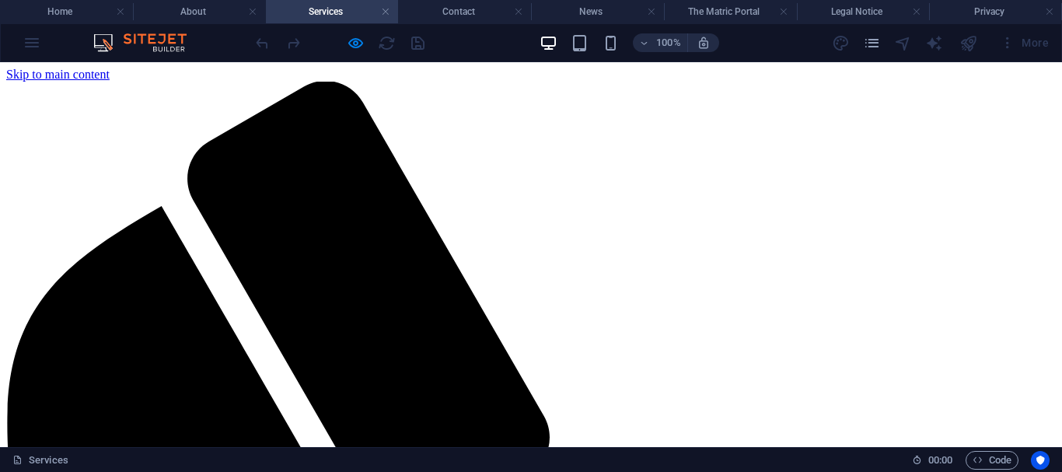
scroll to position [492, 0]
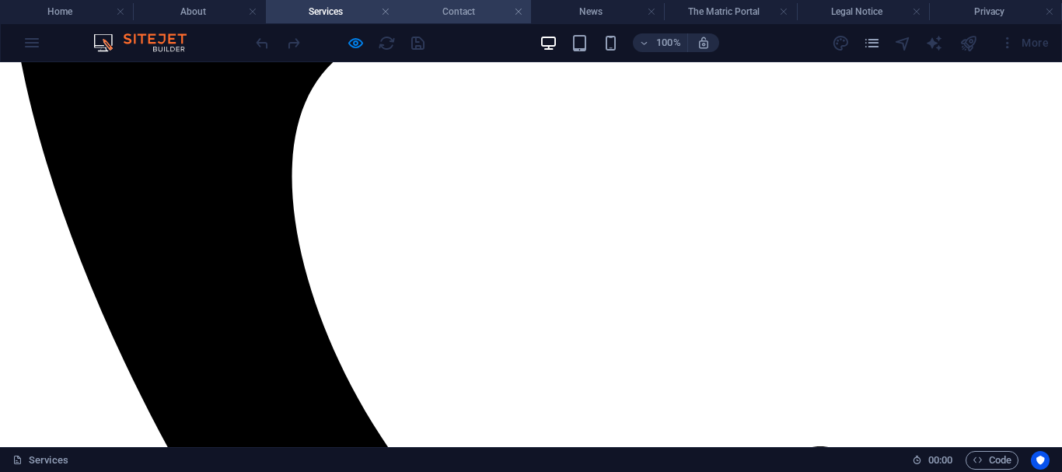
drag, startPoint x: 448, startPoint y: 9, endPoint x: 496, endPoint y: 34, distance: 54.6
click at [448, 9] on h4 "Contact" at bounding box center [464, 11] width 133 height 17
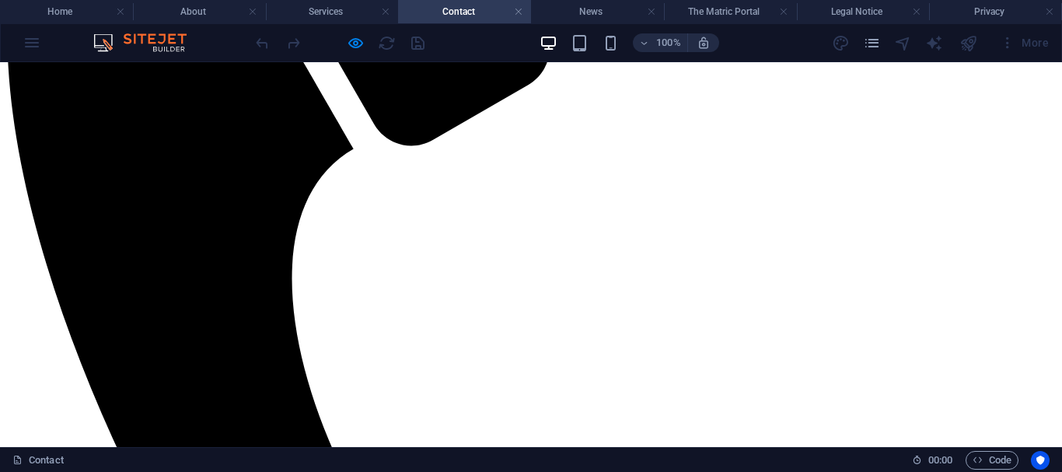
scroll to position [571, 0]
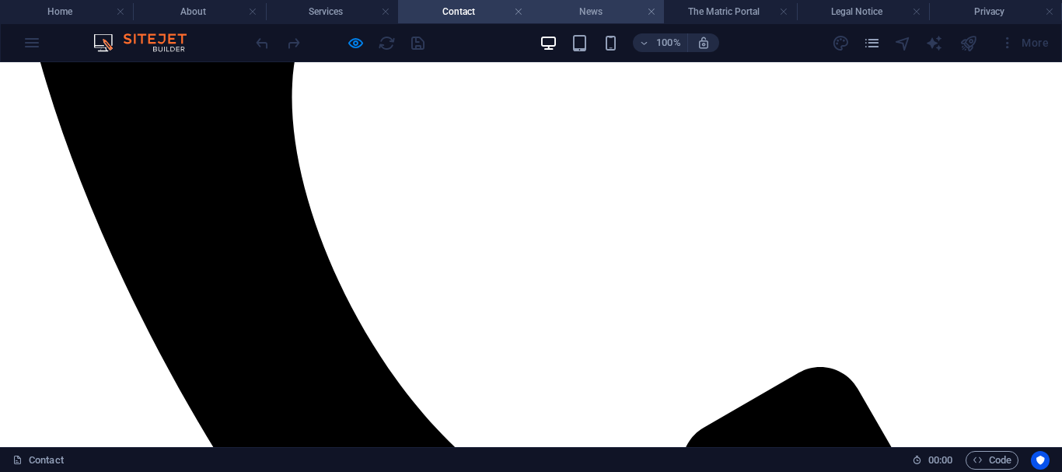
click at [591, 10] on h4 "News" at bounding box center [597, 11] width 133 height 17
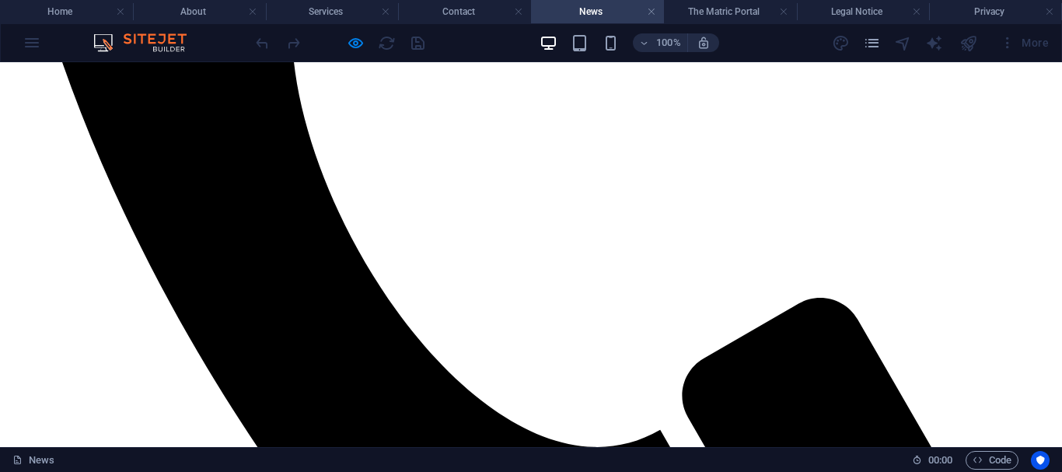
scroll to position [1370, 0]
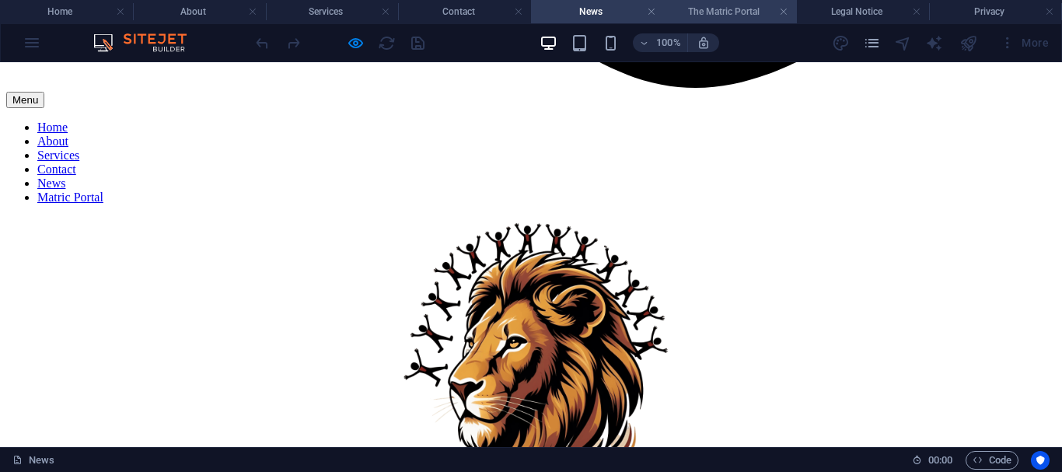
click at [731, 11] on h4 "The Matric Portal" at bounding box center [730, 11] width 133 height 17
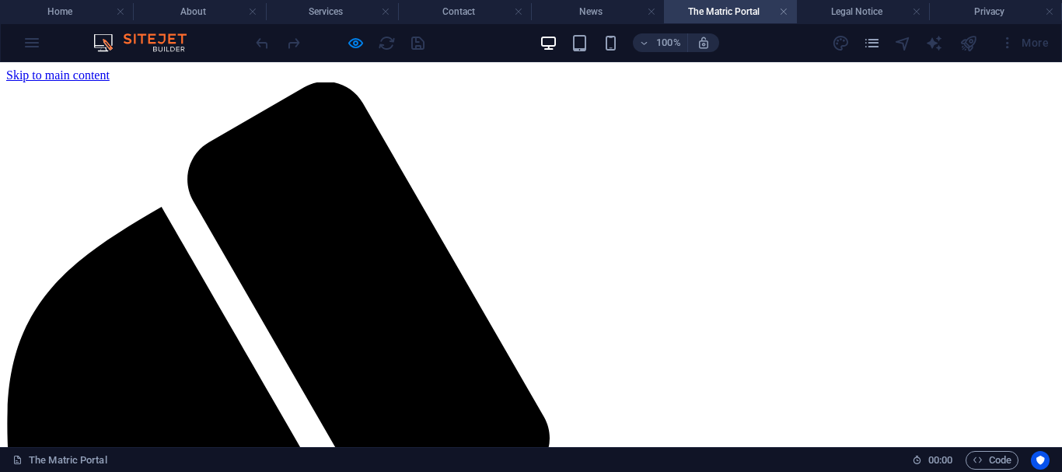
scroll to position [0, 0]
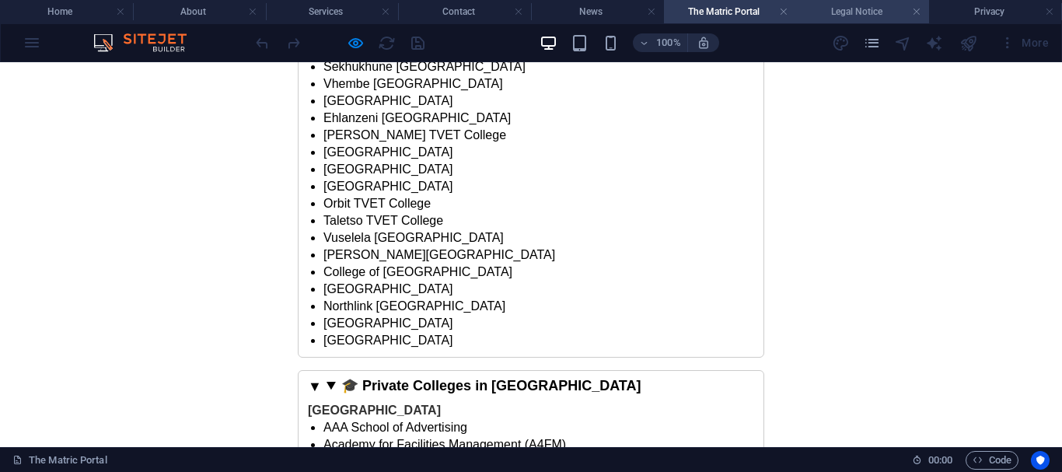
click at [846, 16] on h4 "Legal Notice" at bounding box center [863, 11] width 133 height 17
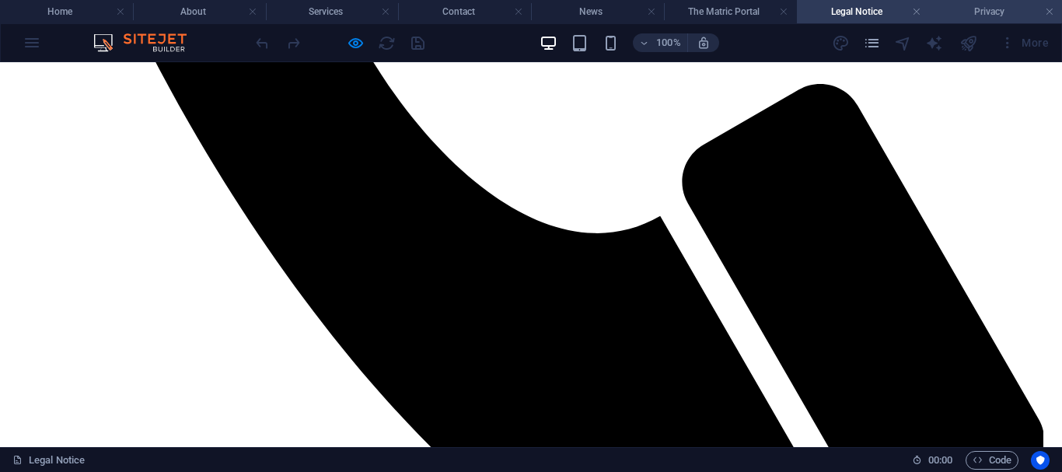
click at [973, 11] on h4 "Privacy" at bounding box center [995, 11] width 133 height 17
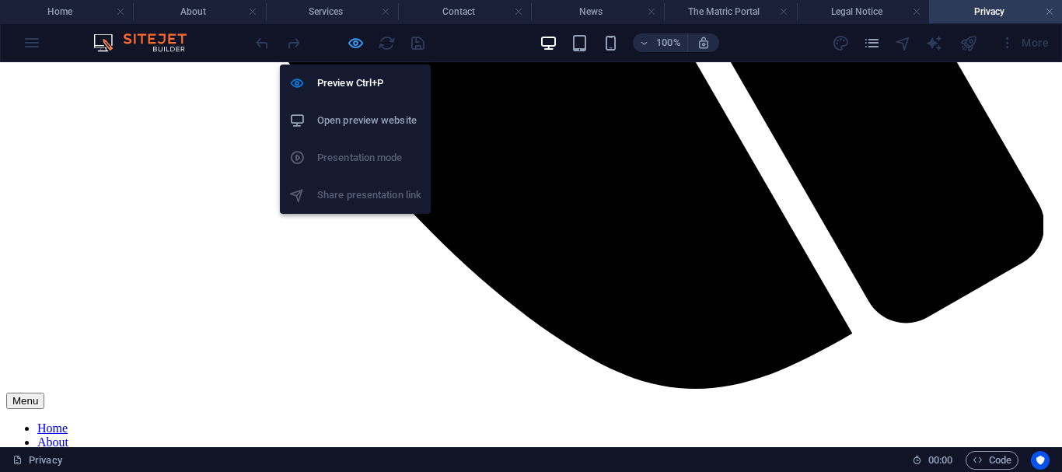
click at [361, 41] on icon "button" at bounding box center [356, 43] width 18 height 18
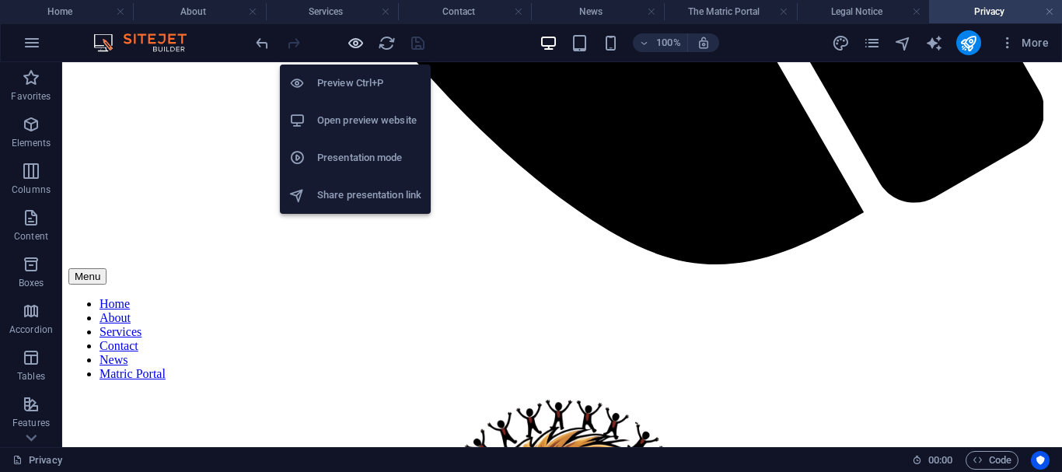
drag, startPoint x: 357, startPoint y: 41, endPoint x: 829, endPoint y: 195, distance: 496.2
click at [357, 41] on icon "button" at bounding box center [356, 43] width 18 height 18
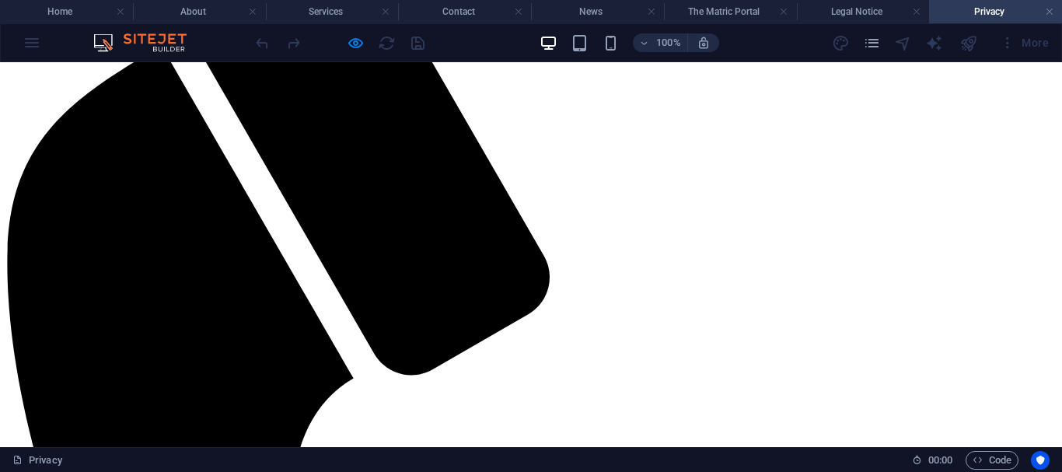
scroll to position [160, 0]
click at [852, 10] on h4 "Legal Notice" at bounding box center [863, 11] width 133 height 17
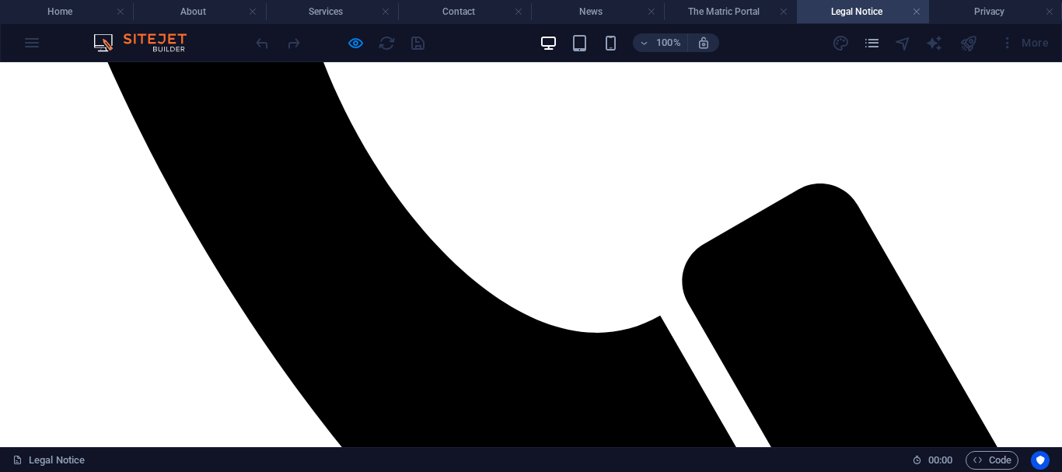
scroll to position [750, 0]
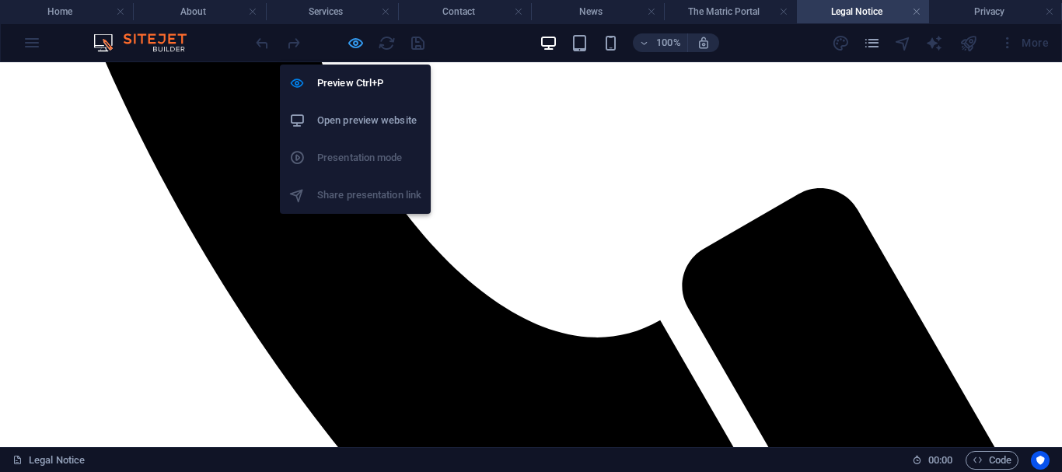
click at [349, 39] on icon "button" at bounding box center [356, 43] width 18 height 18
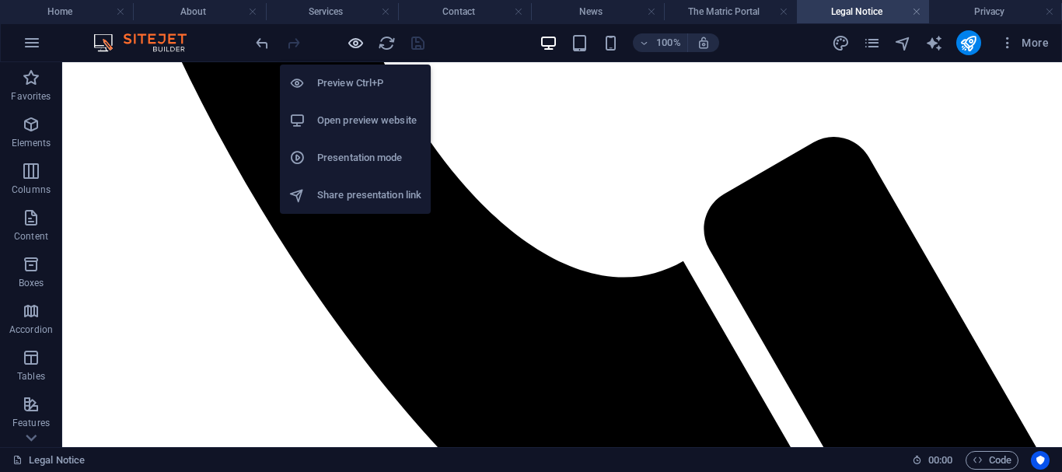
scroll to position [792, 0]
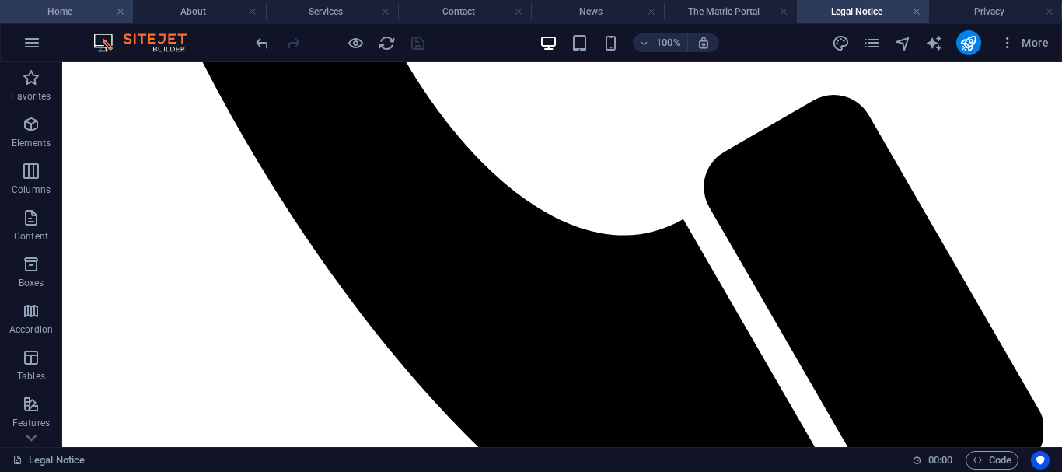
click at [50, 15] on h4 "Home" at bounding box center [66, 11] width 133 height 17
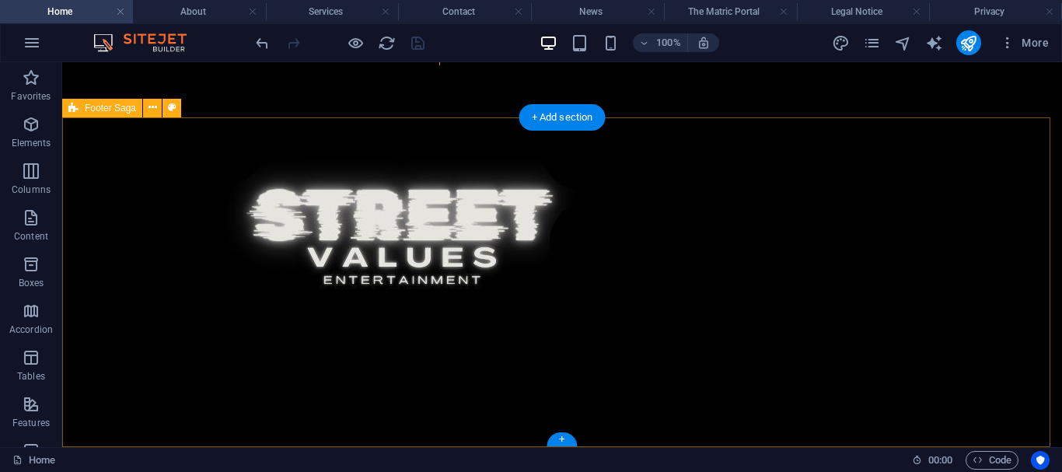
scroll to position [3083, 0]
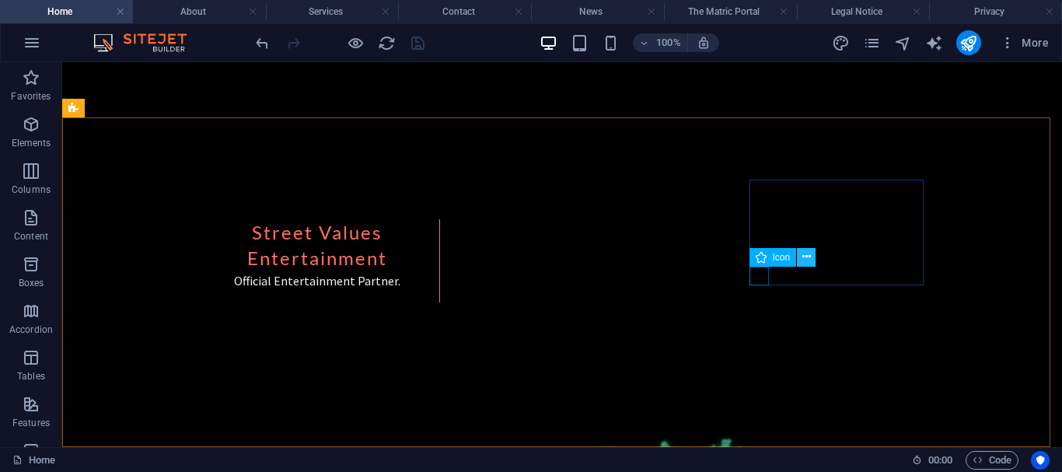
click at [801, 256] on button at bounding box center [806, 257] width 19 height 19
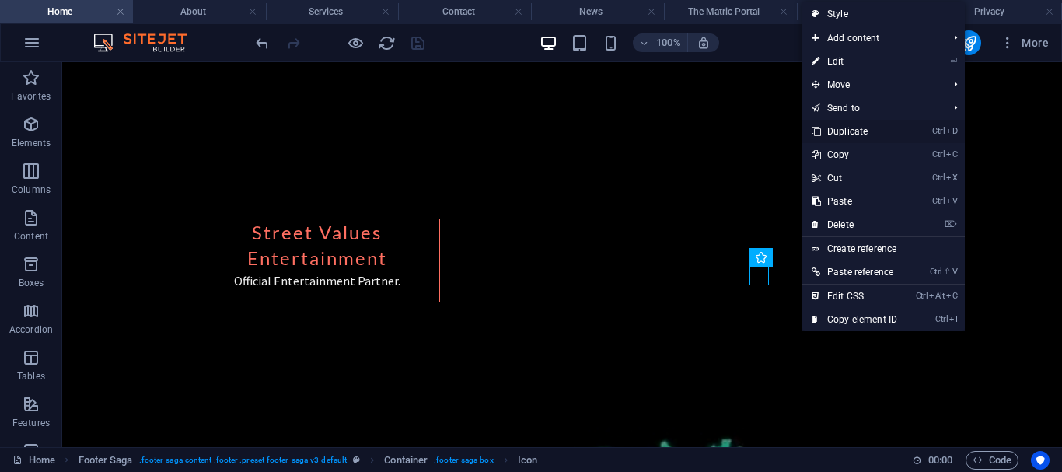
click at [832, 134] on link "Ctrl D Duplicate" at bounding box center [854, 131] width 104 height 23
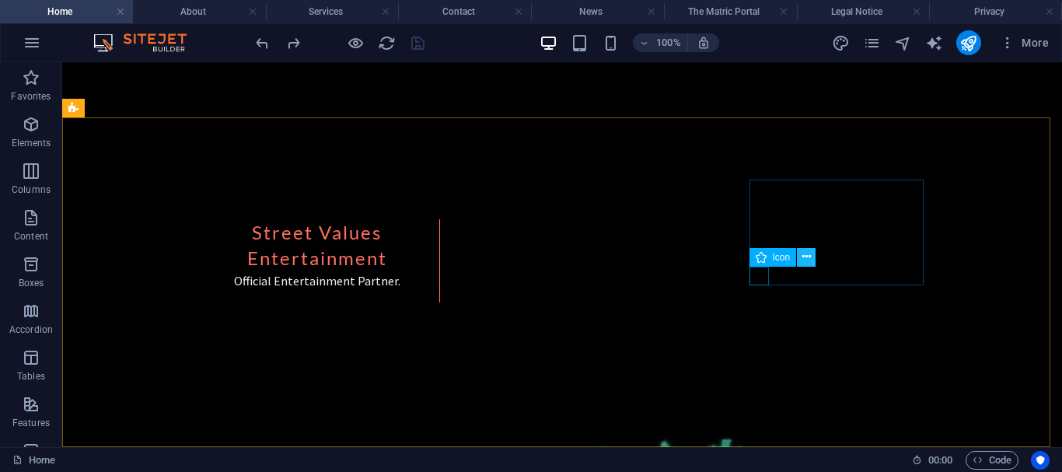
click at [804, 259] on icon at bounding box center [806, 257] width 9 height 16
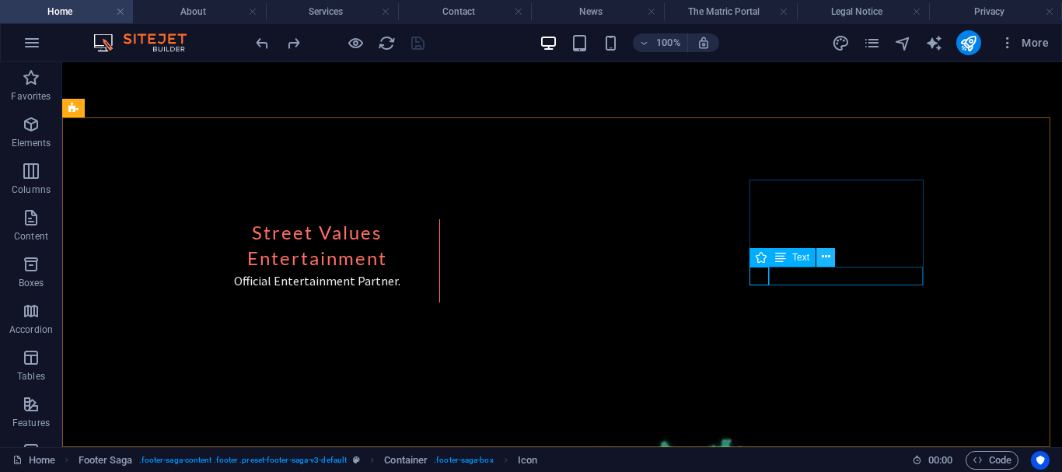
click at [824, 255] on icon at bounding box center [826, 257] width 9 height 16
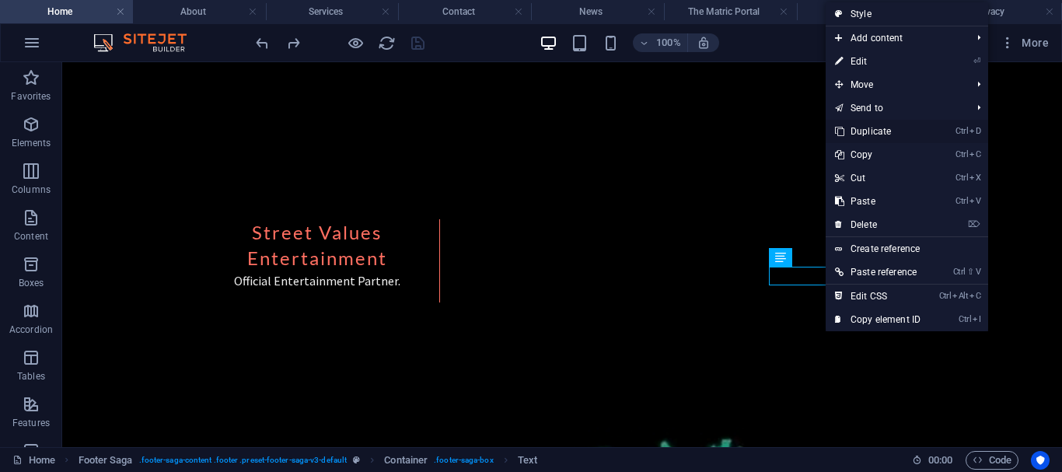
click at [857, 129] on link "Ctrl D Duplicate" at bounding box center [877, 131] width 104 height 23
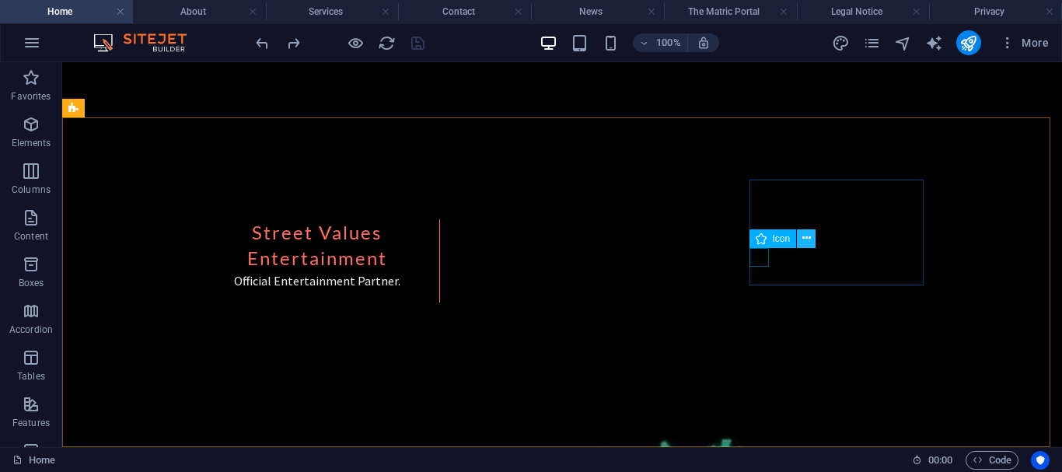
click at [805, 234] on icon at bounding box center [806, 238] width 9 height 16
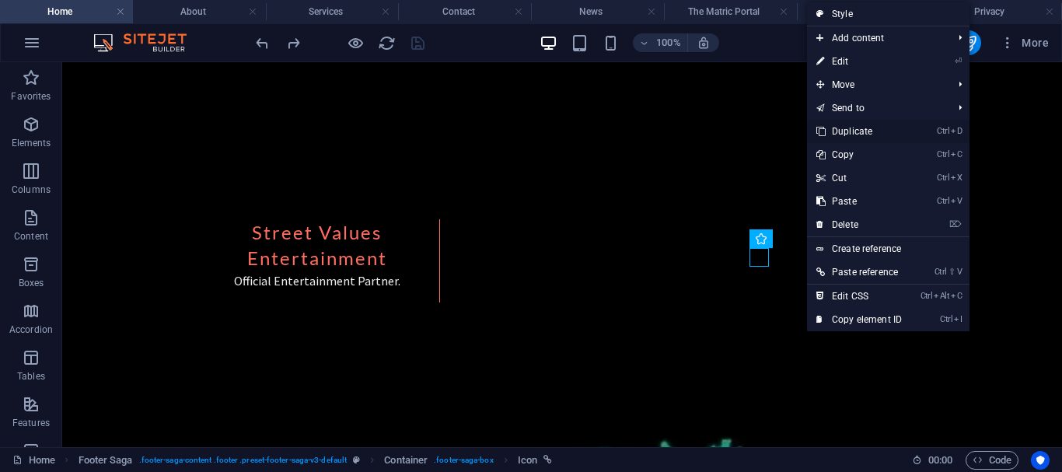
click at [841, 132] on link "Ctrl D Duplicate" at bounding box center [859, 131] width 104 height 23
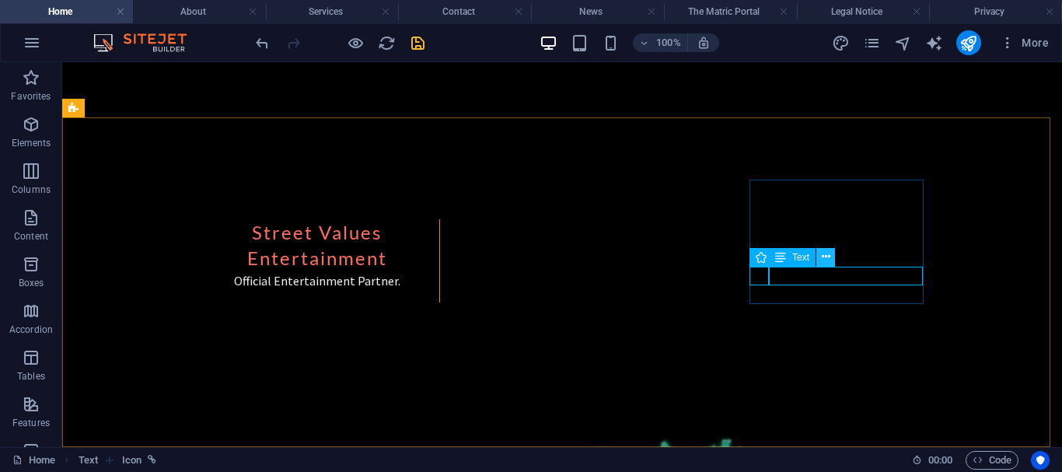
click at [831, 256] on button at bounding box center [825, 257] width 19 height 19
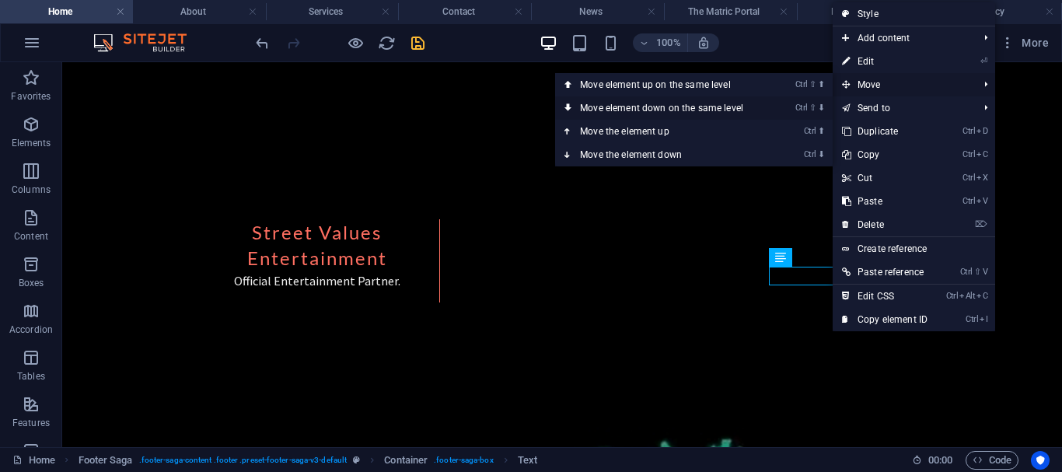
click at [724, 107] on link "Ctrl ⇧ ⬇ Move element down on the same level" at bounding box center [664, 107] width 219 height 23
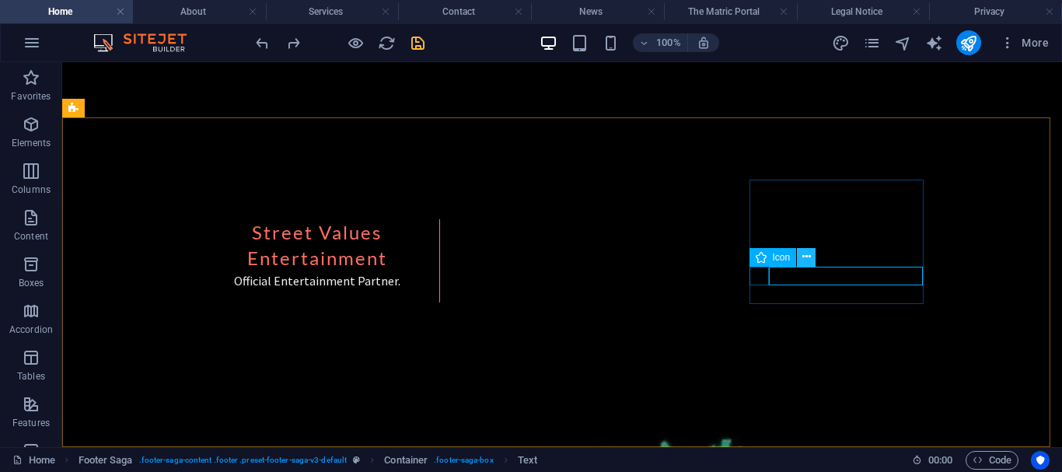
click at [804, 259] on icon at bounding box center [806, 257] width 9 height 16
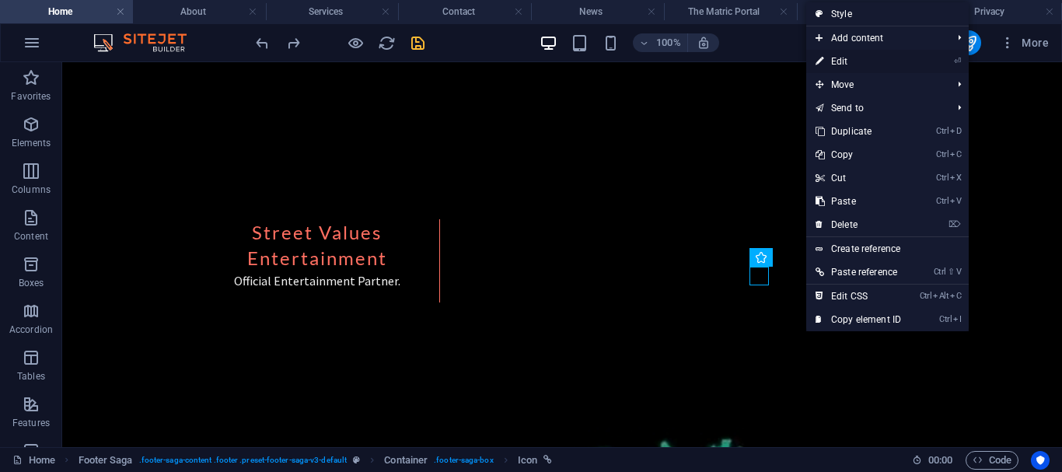
click at [849, 59] on link "⏎ Edit" at bounding box center [858, 61] width 104 height 23
select select "xMidYMid"
select select "px"
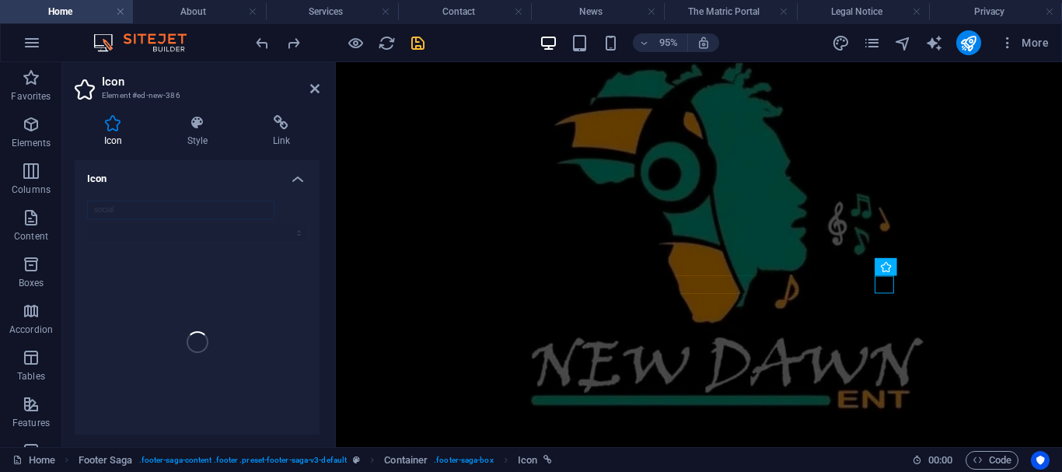
scroll to position [3078, 0]
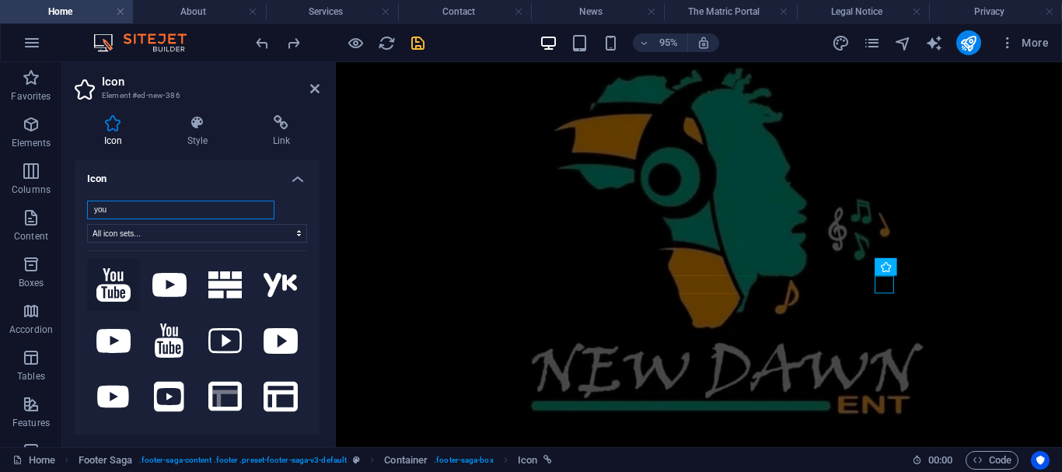
type input "you"
click at [121, 289] on icon at bounding box center [113, 284] width 34 height 33
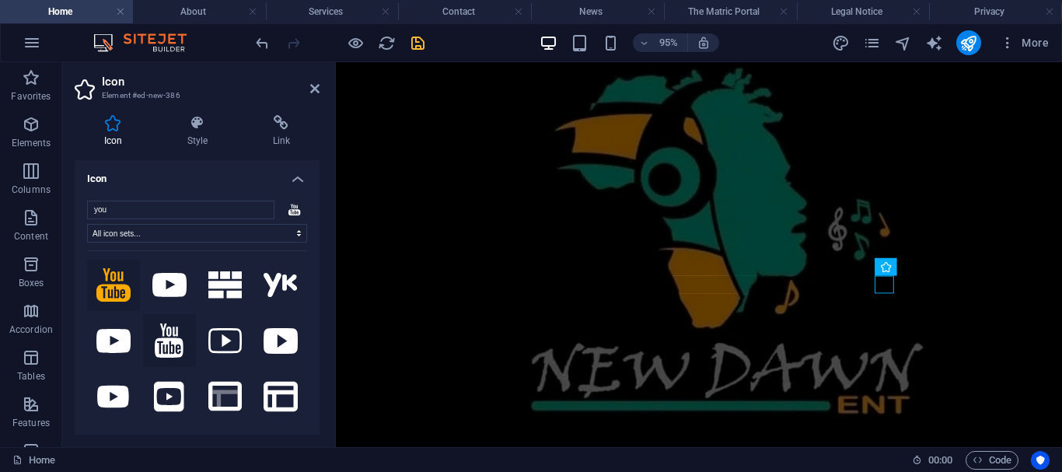
click at [182, 332] on button at bounding box center [169, 340] width 53 height 53
click at [168, 290] on icon at bounding box center [169, 285] width 34 height 24
drag, startPoint x: 317, startPoint y: 87, endPoint x: 423, endPoint y: 118, distance: 110.2
click at [317, 87] on icon at bounding box center [314, 88] width 9 height 12
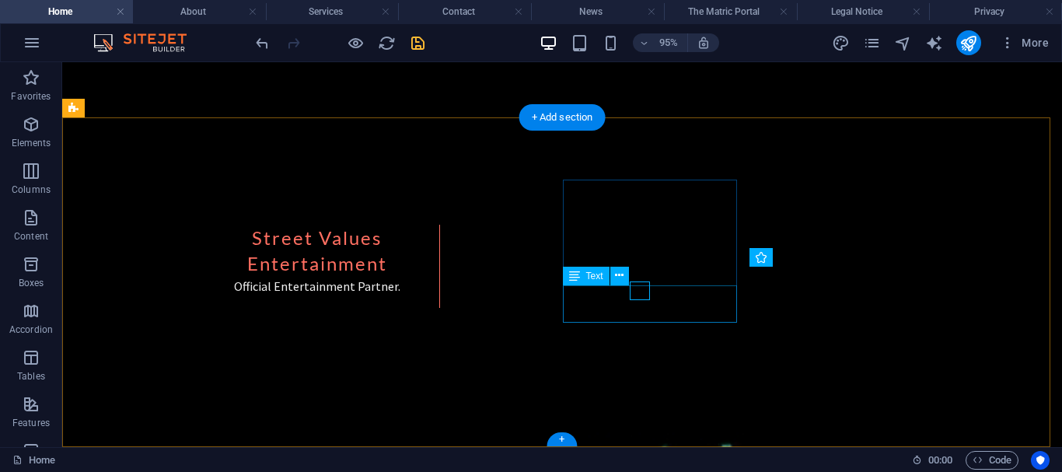
scroll to position [3083, 0]
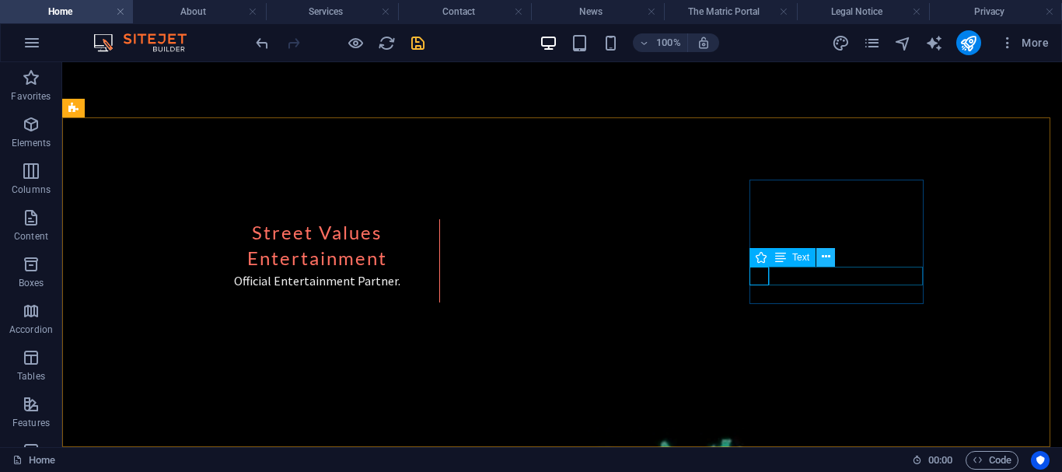
click at [822, 255] on icon at bounding box center [826, 257] width 9 height 16
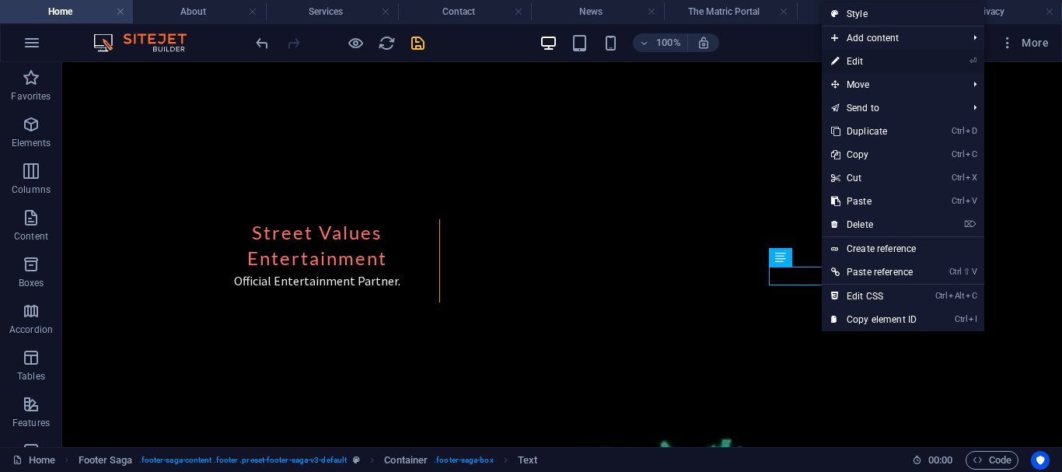
click at [853, 53] on link "⏎ Edit" at bounding box center [874, 61] width 104 height 23
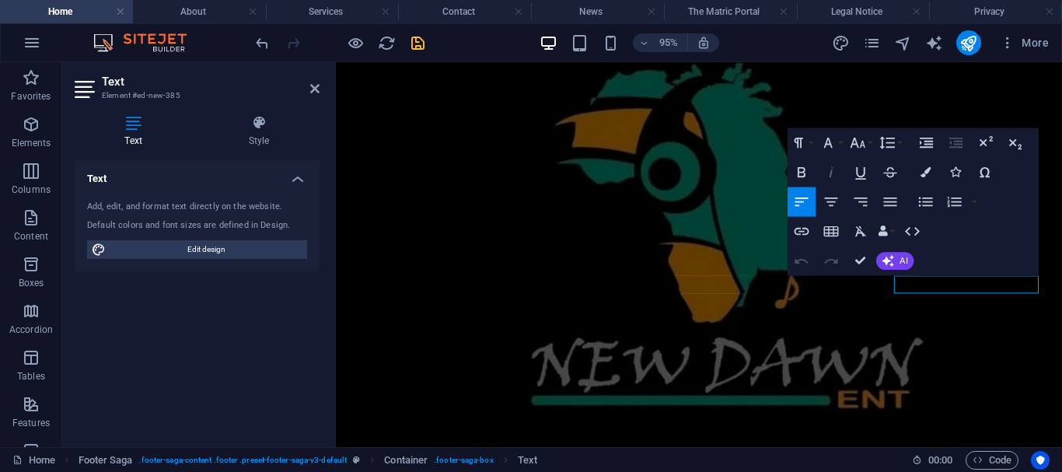
scroll to position [3078, 0]
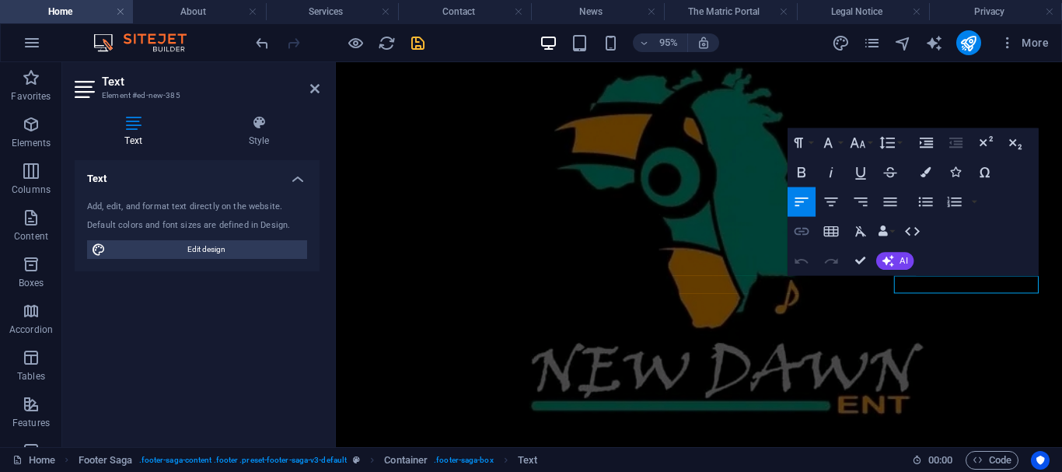
click at [804, 229] on icon "button" at bounding box center [802, 231] width 18 height 18
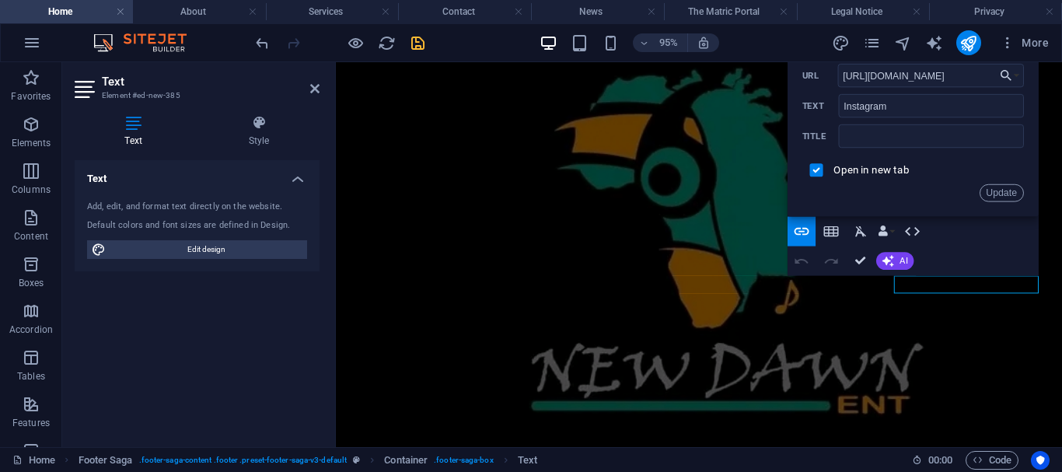
drag, startPoint x: 968, startPoint y: 81, endPoint x: 826, endPoint y: 78, distance: 141.5
click at [826, 78] on div "https://www.instagram.com/ URL" at bounding box center [913, 76] width 222 height 24
type input "https://www.youtube.com/@ImbubeYouthProjectsNPC"
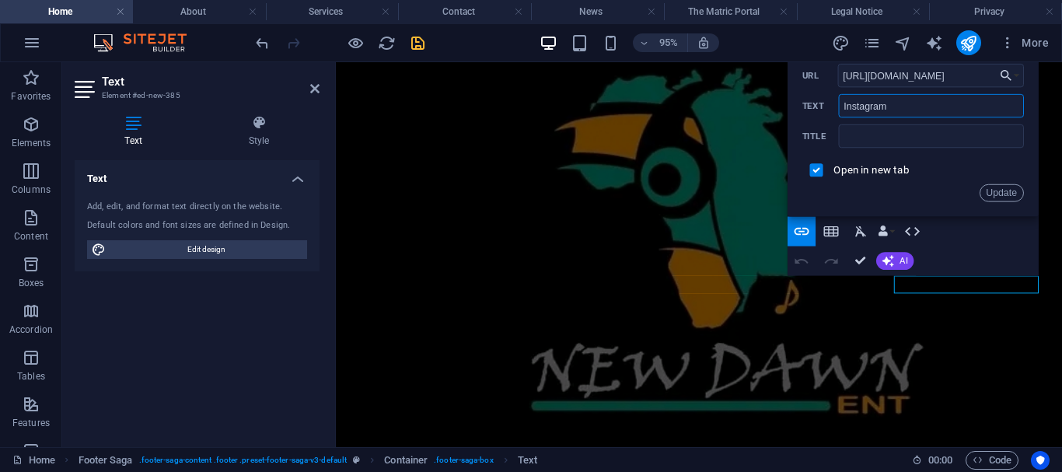
drag, startPoint x: 902, startPoint y: 108, endPoint x: 801, endPoint y: 103, distance: 102.0
click at [801, 103] on div "Back Choose Link Home About Services Contact News The Matric Portal Legal Notic…" at bounding box center [912, 133] width 251 height 168
type input "YouTube"
click at [1001, 193] on button "Update" at bounding box center [1001, 193] width 44 height 18
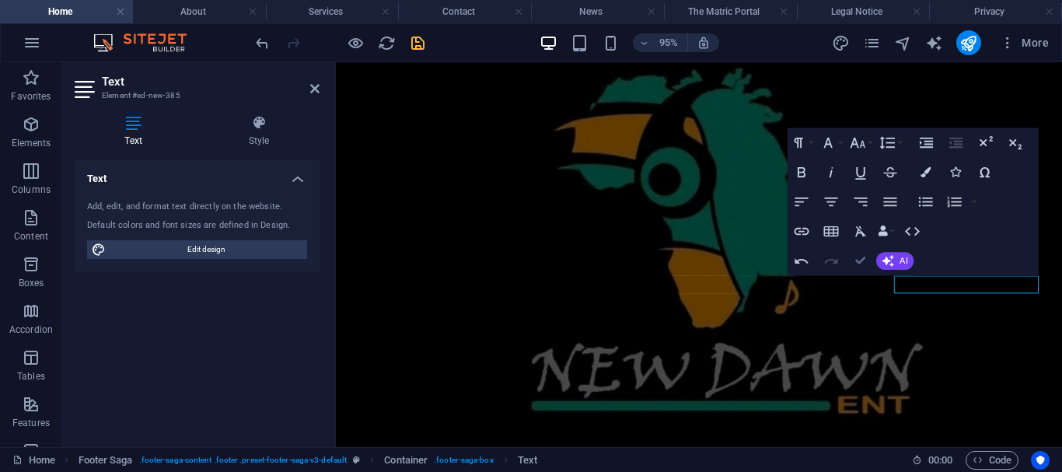
scroll to position [3063, 0]
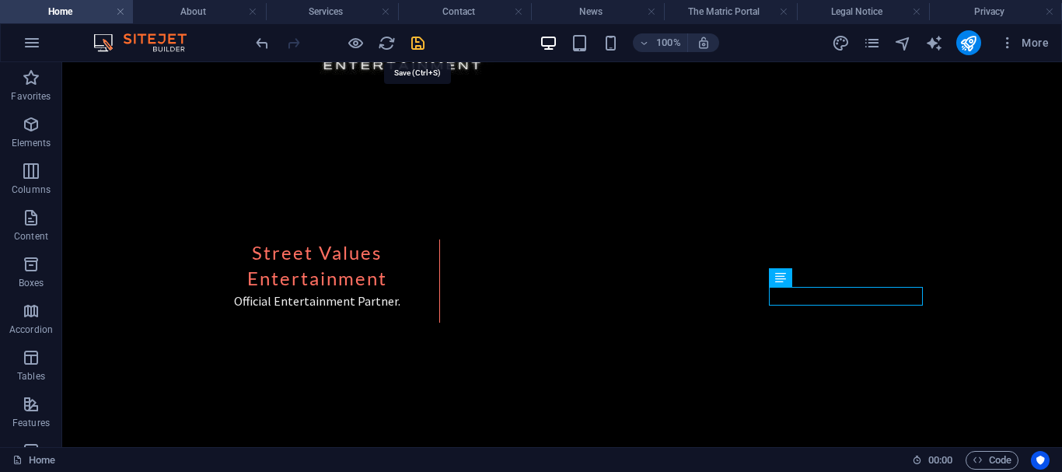
click at [422, 40] on icon "save" at bounding box center [418, 43] width 18 height 18
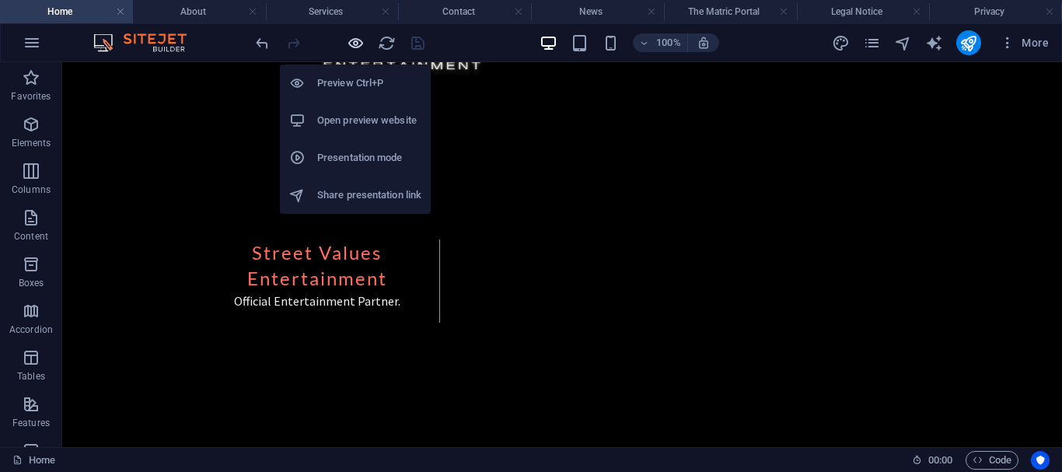
drag, startPoint x: 357, startPoint y: 44, endPoint x: 733, endPoint y: 245, distance: 426.6
click at [357, 44] on icon "button" at bounding box center [356, 43] width 18 height 18
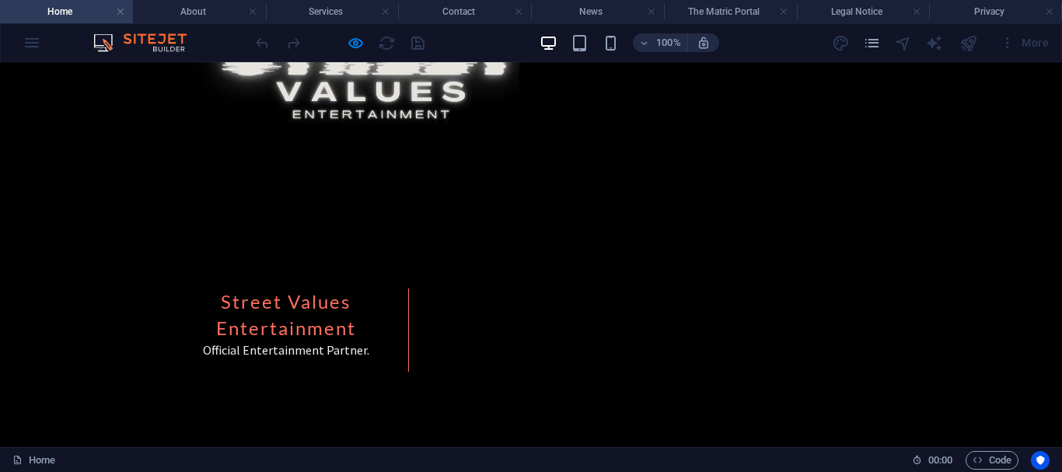
scroll to position [2848, 0]
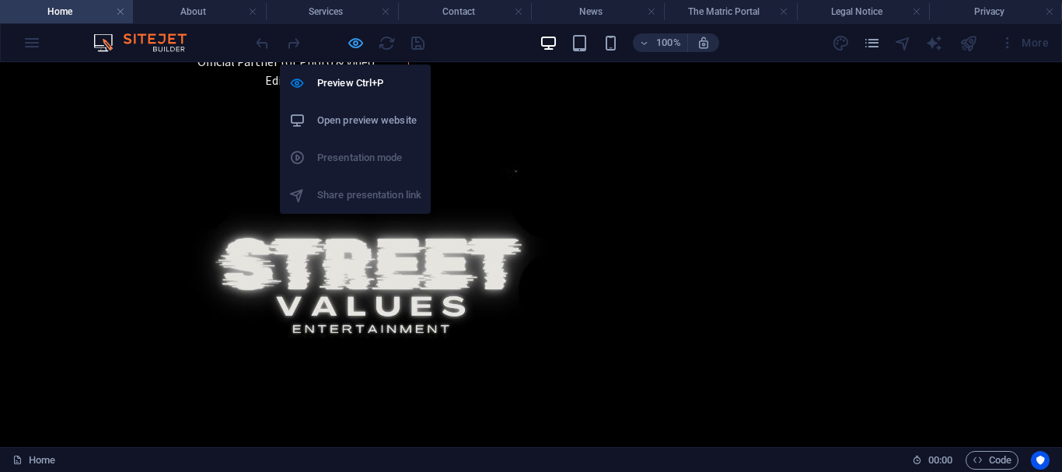
drag, startPoint x: 354, startPoint y: 44, endPoint x: 679, endPoint y: 219, distance: 369.3
click at [354, 44] on icon "button" at bounding box center [356, 43] width 18 height 18
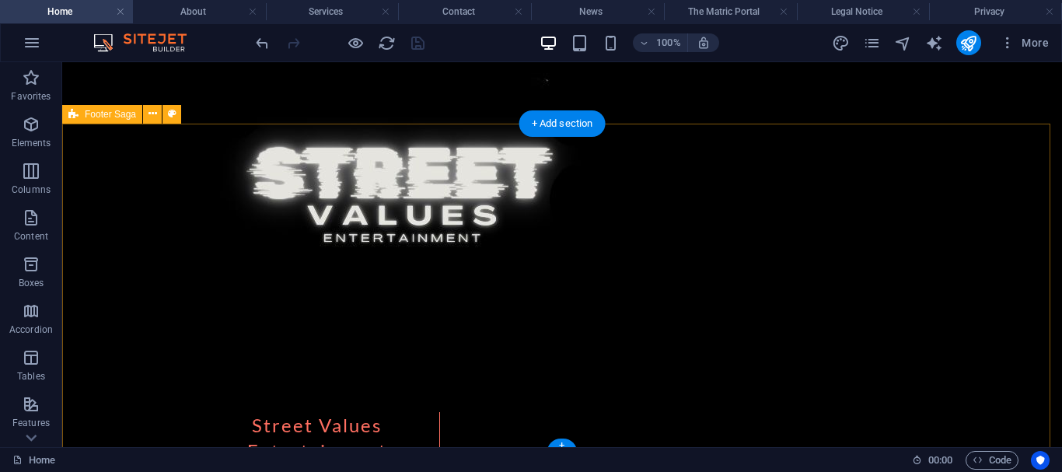
scroll to position [3083, 0]
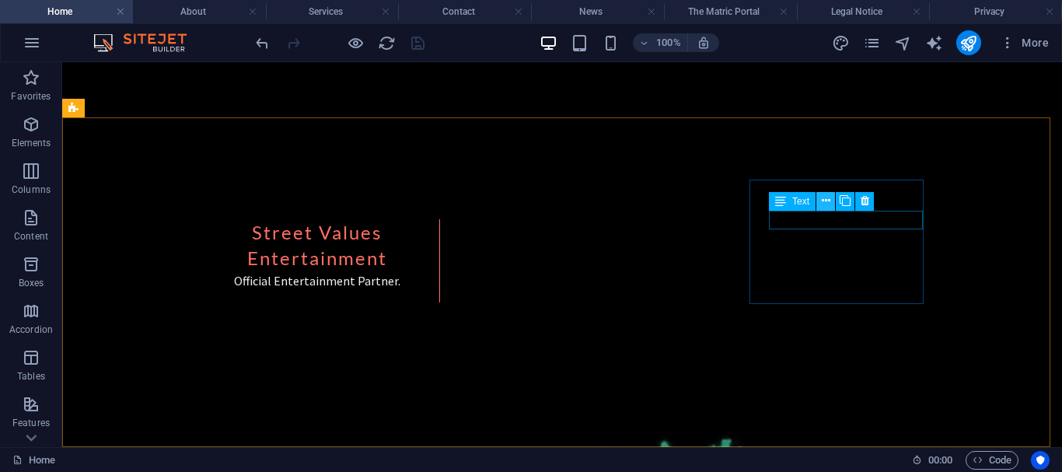
click at [829, 203] on icon at bounding box center [826, 201] width 9 height 16
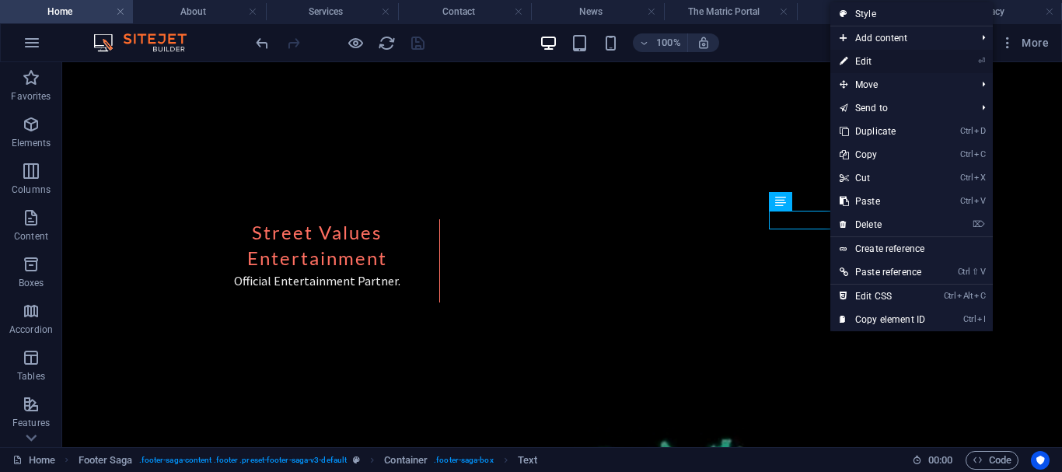
click at [866, 58] on link "⏎ Edit" at bounding box center [882, 61] width 104 height 23
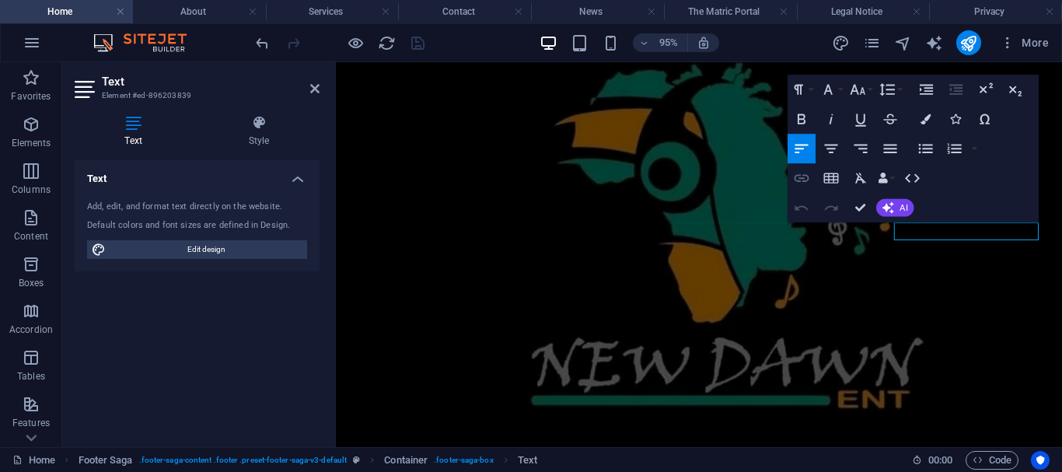
scroll to position [3078, 0]
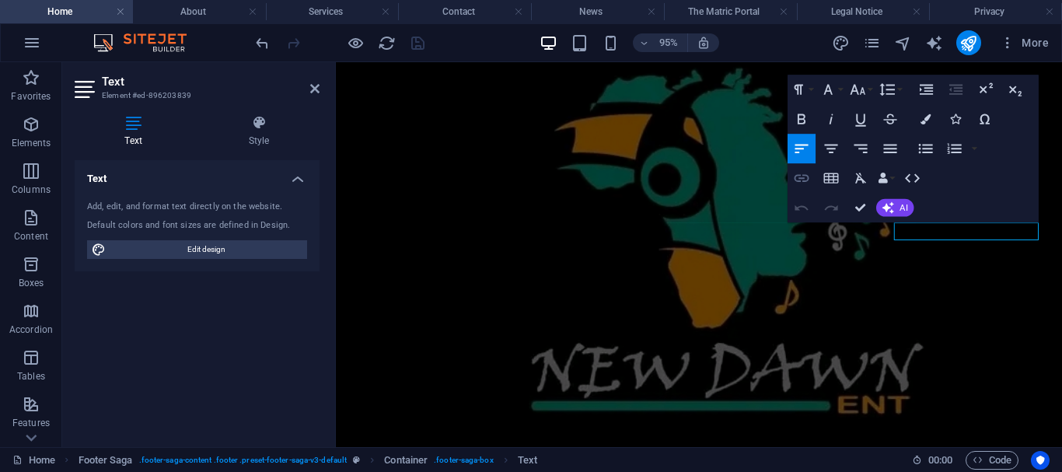
click at [804, 174] on icon "button" at bounding box center [802, 178] width 18 height 18
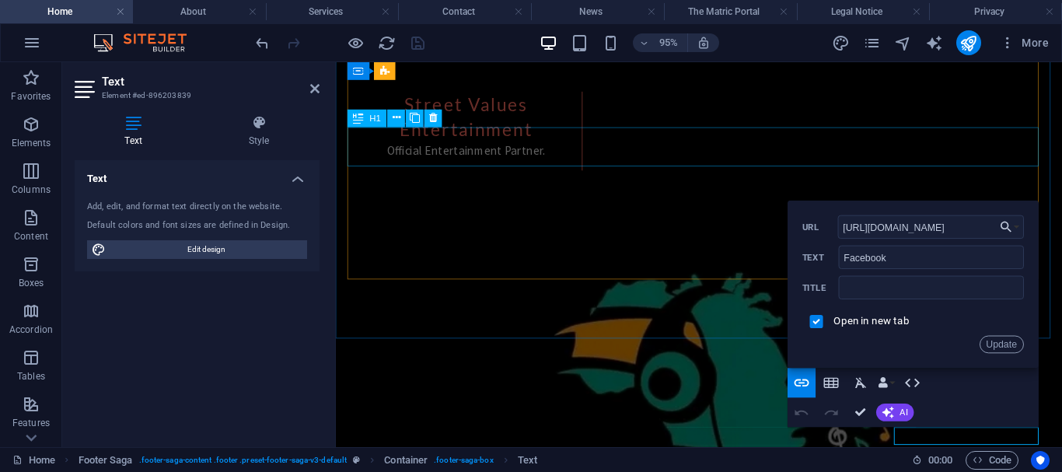
scroll to position [2863, 0]
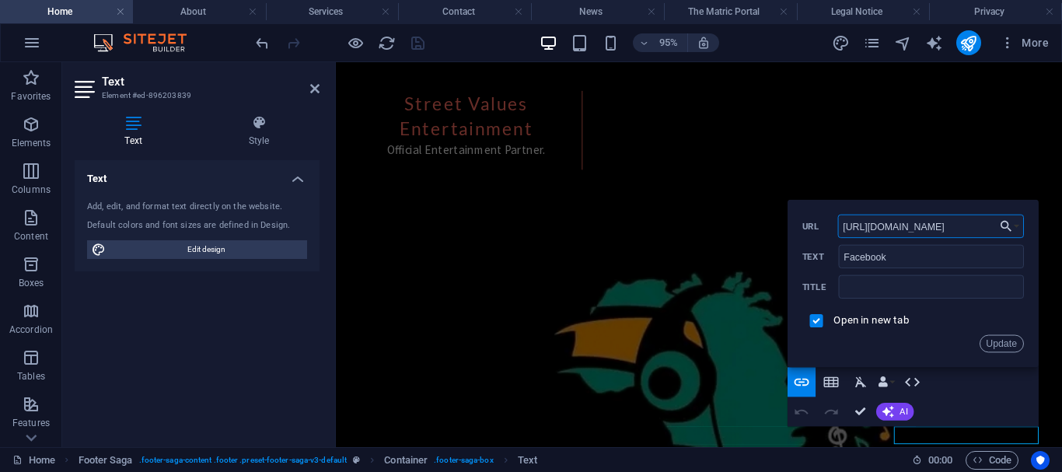
click at [977, 225] on input "https://www.facebook.com/" at bounding box center [931, 226] width 186 height 23
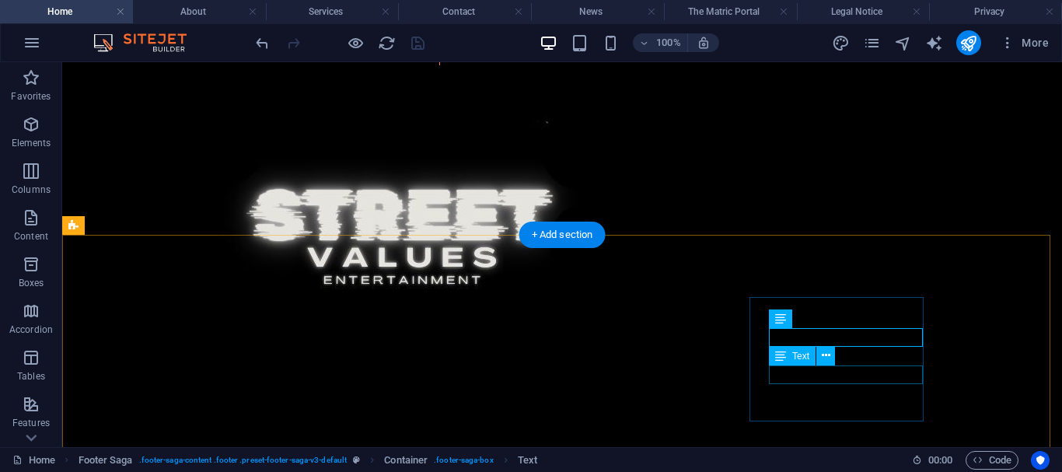
scroll to position [2968, 0]
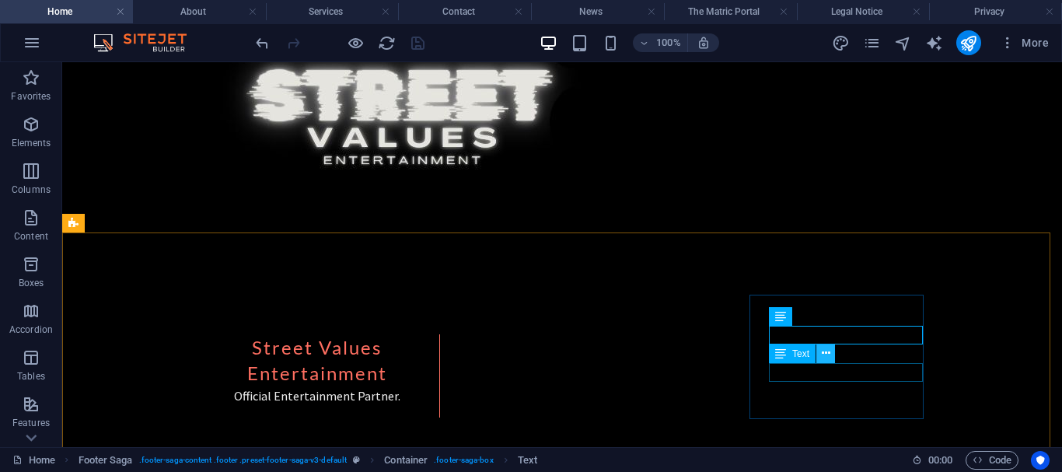
click at [822, 355] on icon at bounding box center [826, 353] width 9 height 16
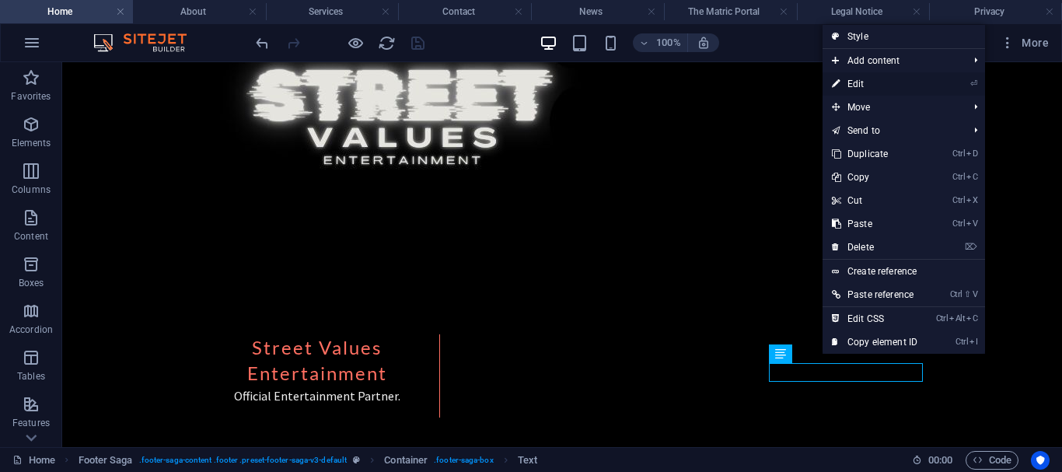
click at [862, 89] on link "⏎ Edit" at bounding box center [874, 83] width 104 height 23
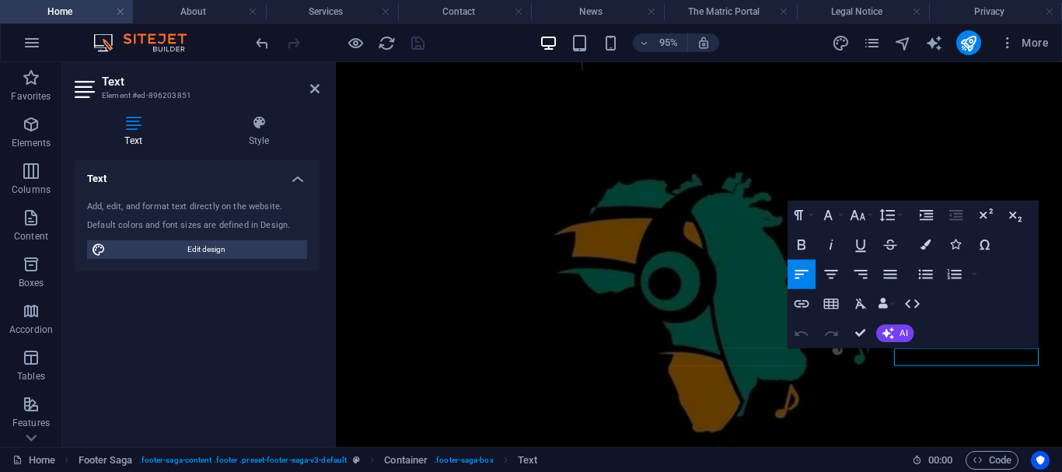
scroll to position [2983, 0]
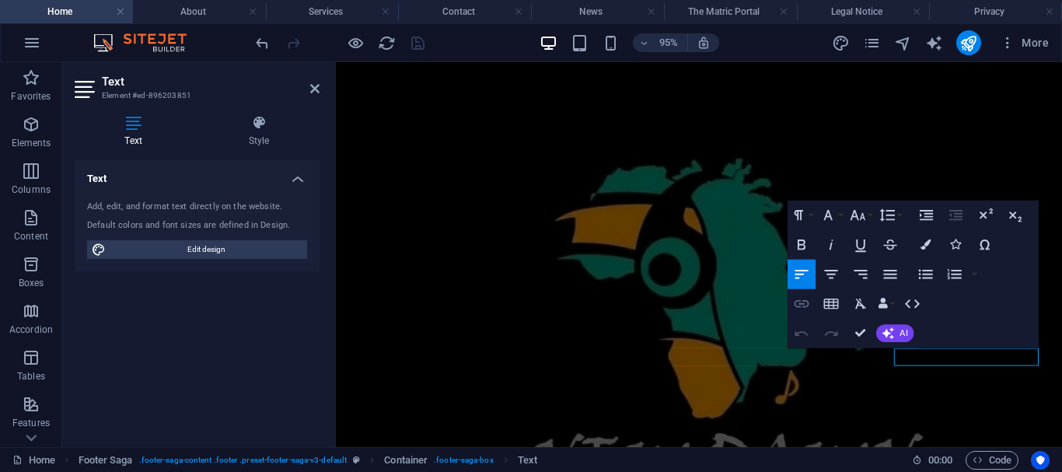
click at [803, 299] on icon "button" at bounding box center [802, 304] width 18 height 18
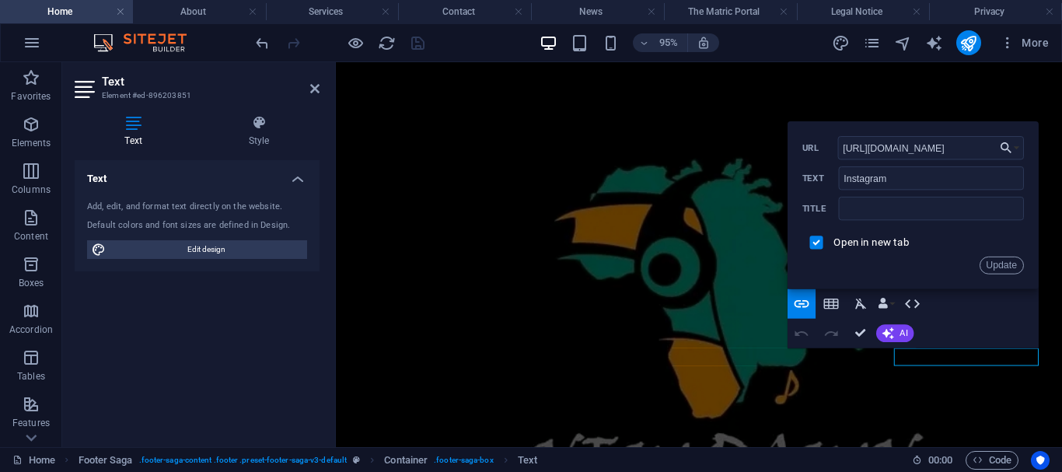
drag, startPoint x: 968, startPoint y: 142, endPoint x: 804, endPoint y: 152, distance: 164.3
click at [804, 152] on div "https://www.instagram.com/ URL" at bounding box center [913, 148] width 222 height 24
type input "https://www.instagram.com/imbubeyouthprojects"
click at [1010, 264] on button "Update" at bounding box center [1001, 265] width 44 height 18
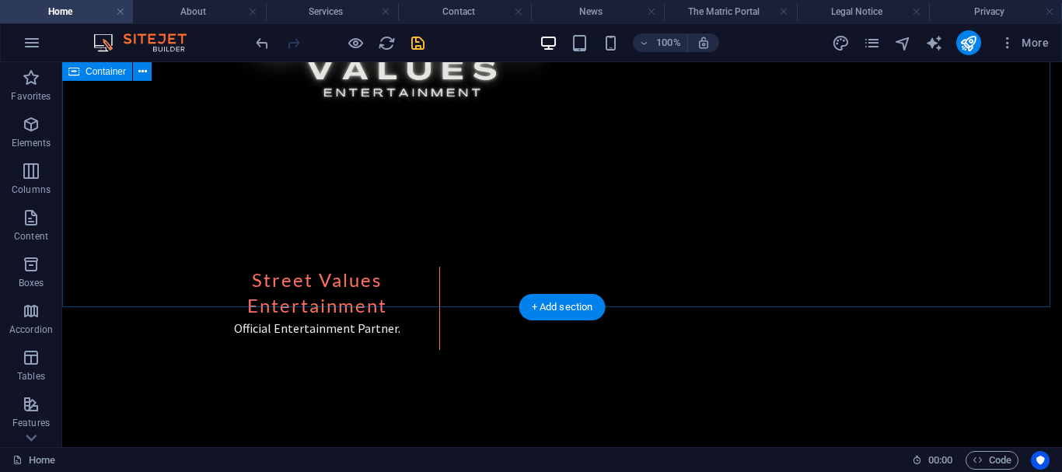
scroll to position [3083, 0]
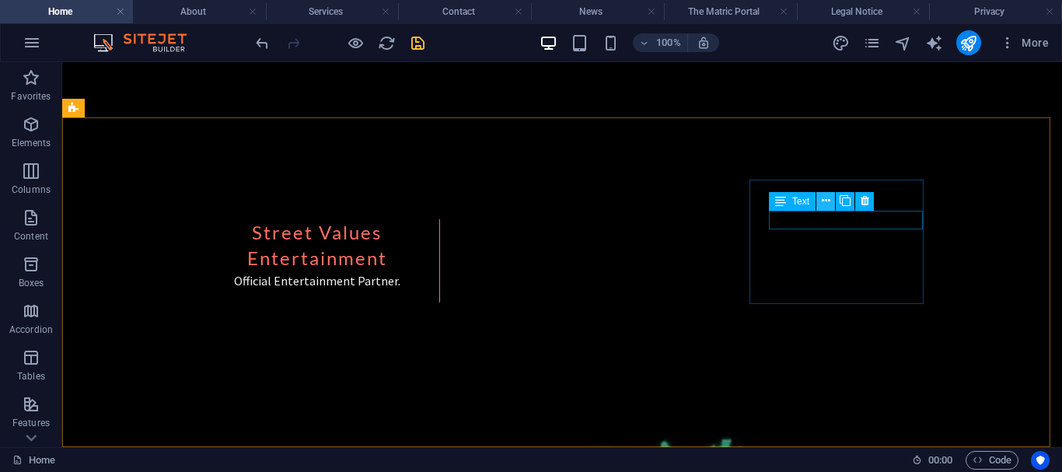
click at [824, 201] on icon at bounding box center [826, 201] width 9 height 16
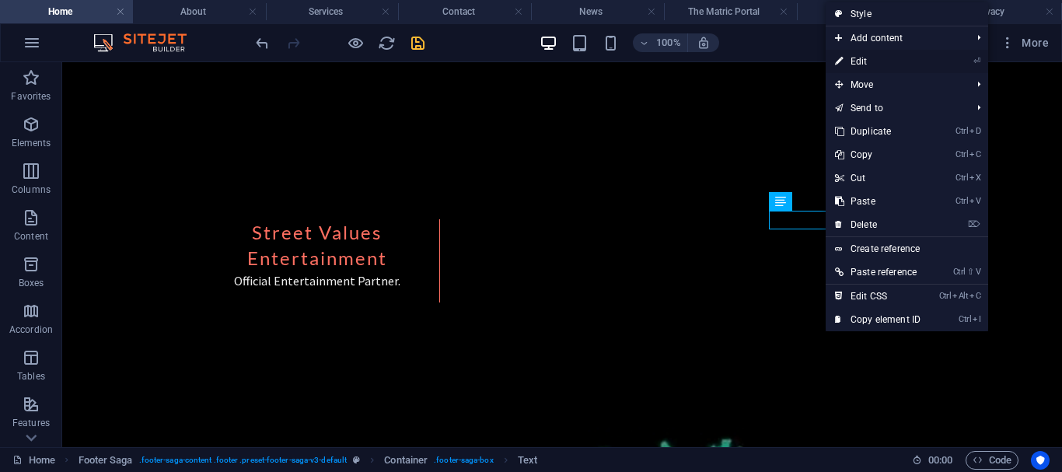
click at [858, 62] on link "⏎ Edit" at bounding box center [877, 61] width 104 height 23
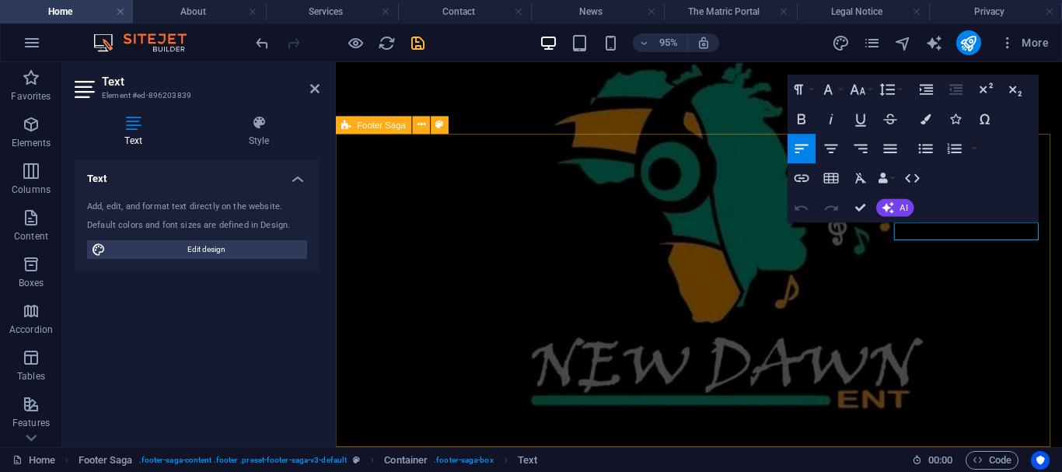
scroll to position [3078, 0]
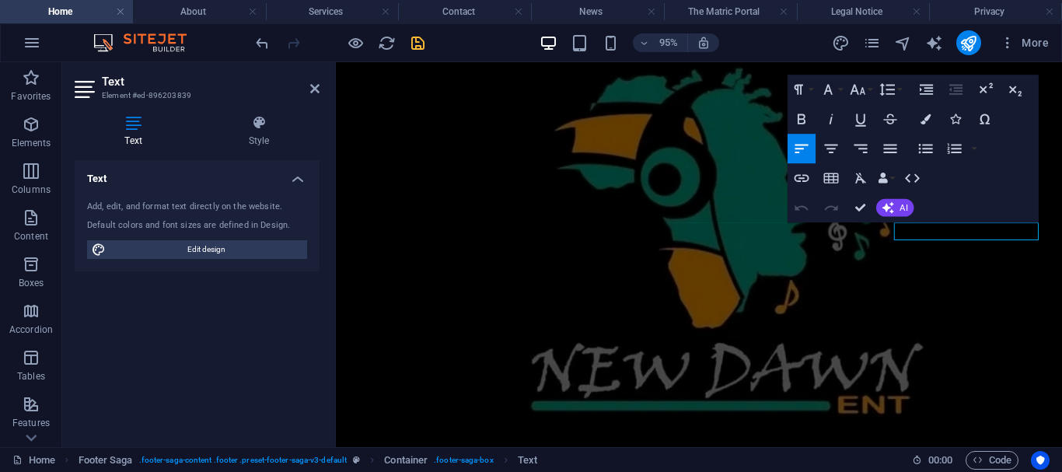
click at [804, 148] on icon "button" at bounding box center [802, 149] width 18 height 18
click at [804, 173] on icon "button" at bounding box center [802, 178] width 18 height 18
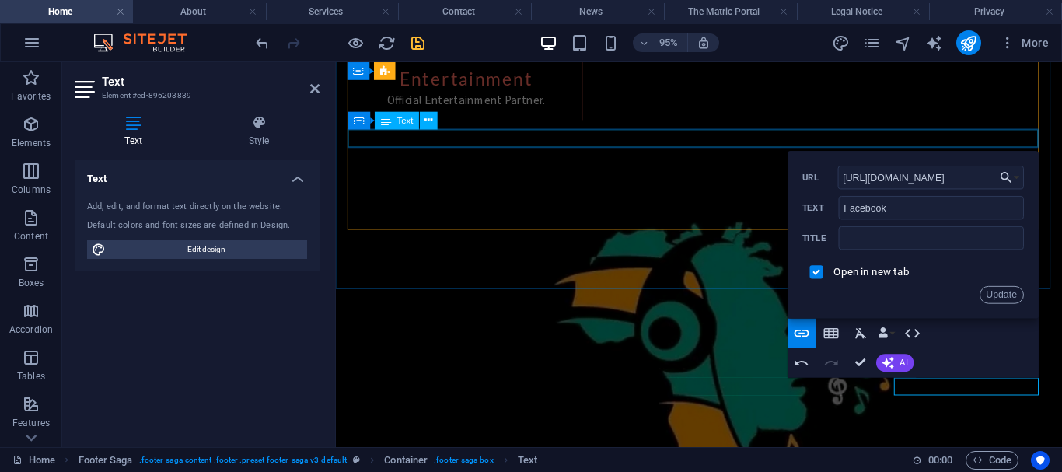
scroll to position [2914, 0]
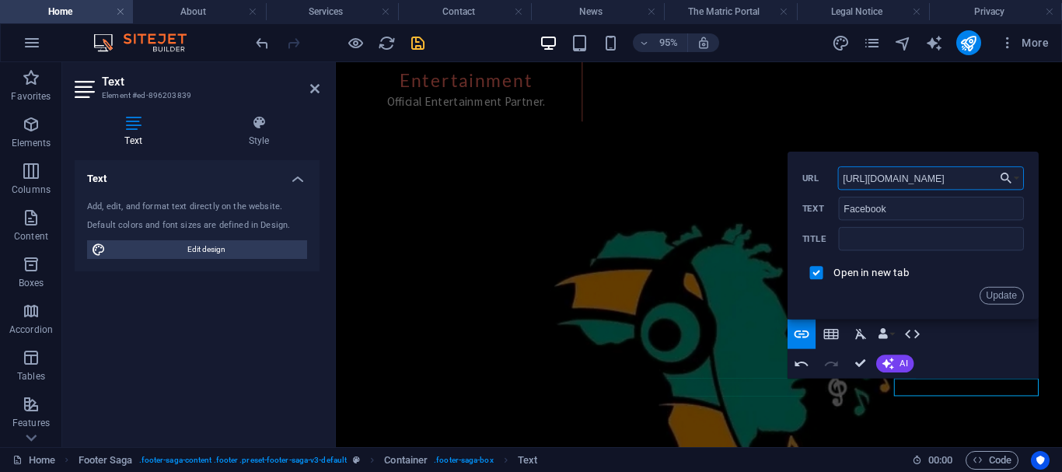
drag, startPoint x: 1305, startPoint y: 245, endPoint x: 753, endPoint y: 206, distance: 553.2
paste input "eb.facebook.com/profile.php?id=61577720980340"
type input "https://web.facebook.com/profile.php?id=61577720980340"
click at [1005, 292] on button "Update" at bounding box center [1001, 296] width 44 height 18
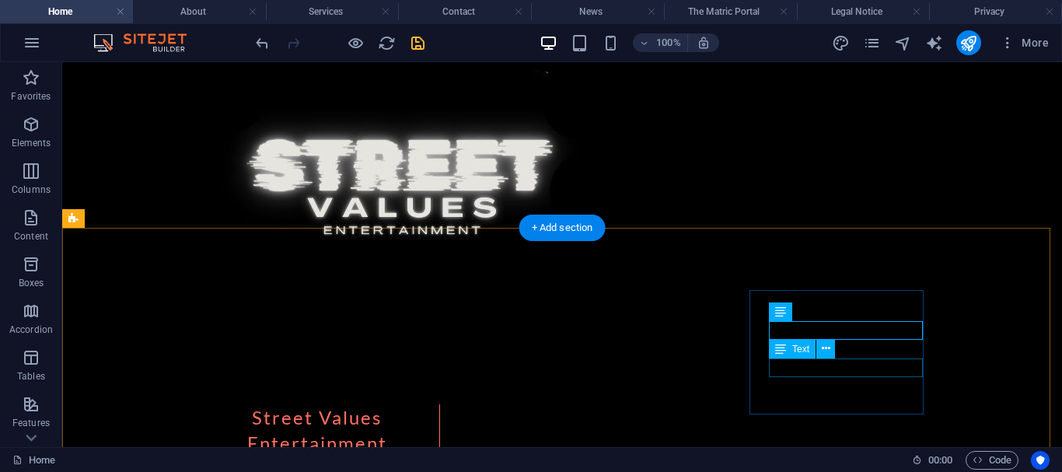
scroll to position [3034, 0]
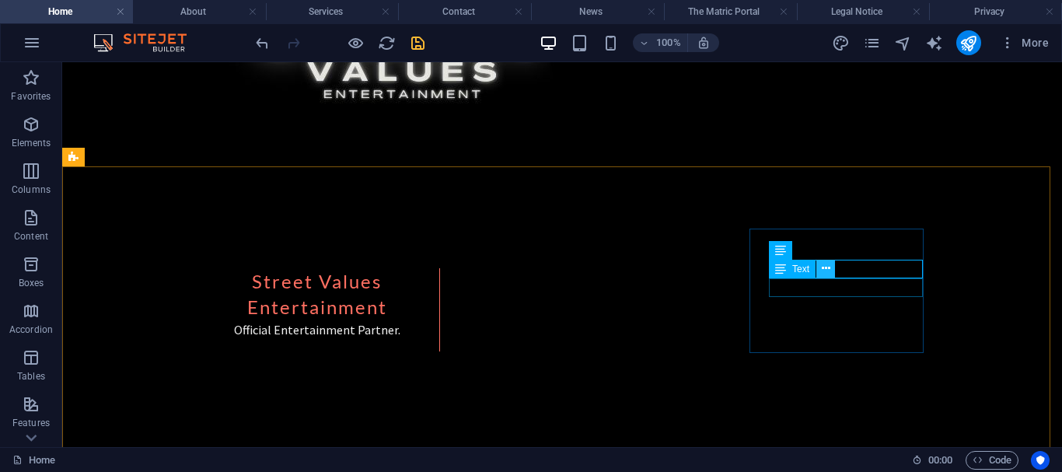
click at [822, 269] on icon at bounding box center [826, 268] width 9 height 16
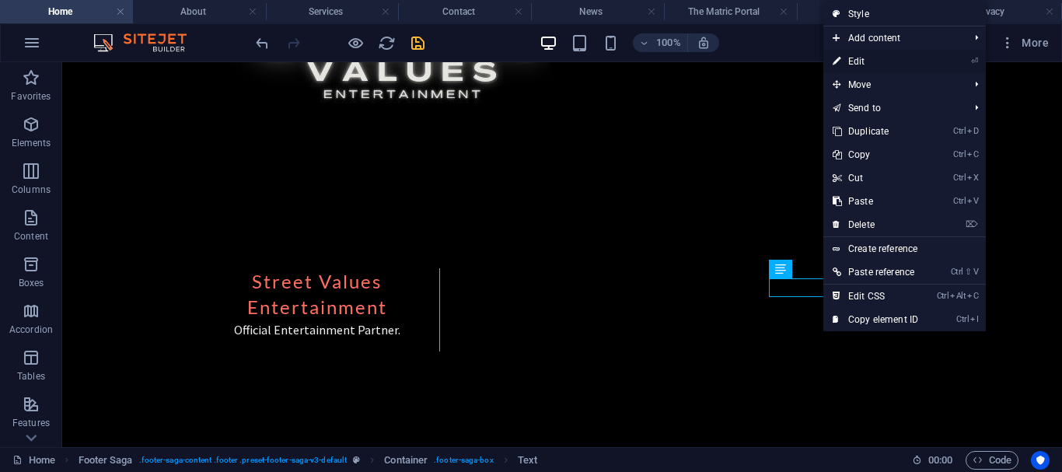
click at [854, 63] on link "⏎ Edit" at bounding box center [875, 61] width 104 height 23
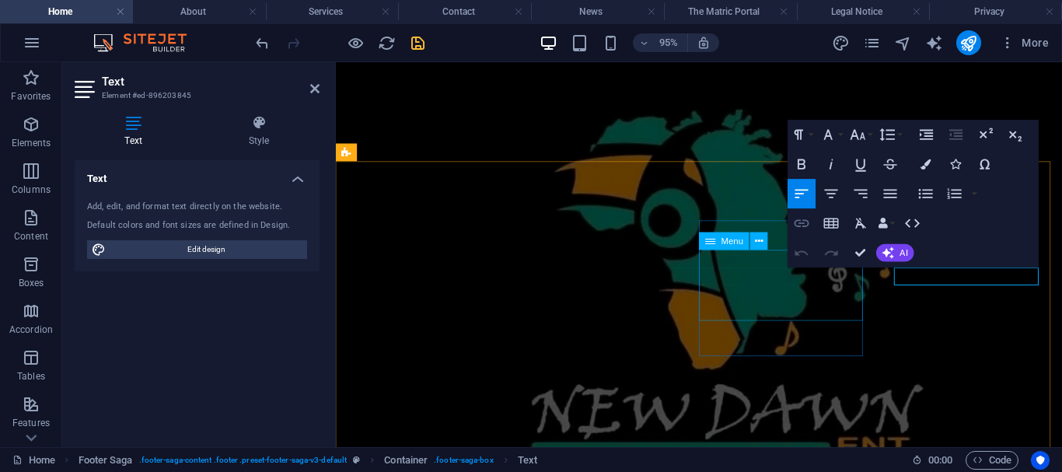
scroll to position [3049, 0]
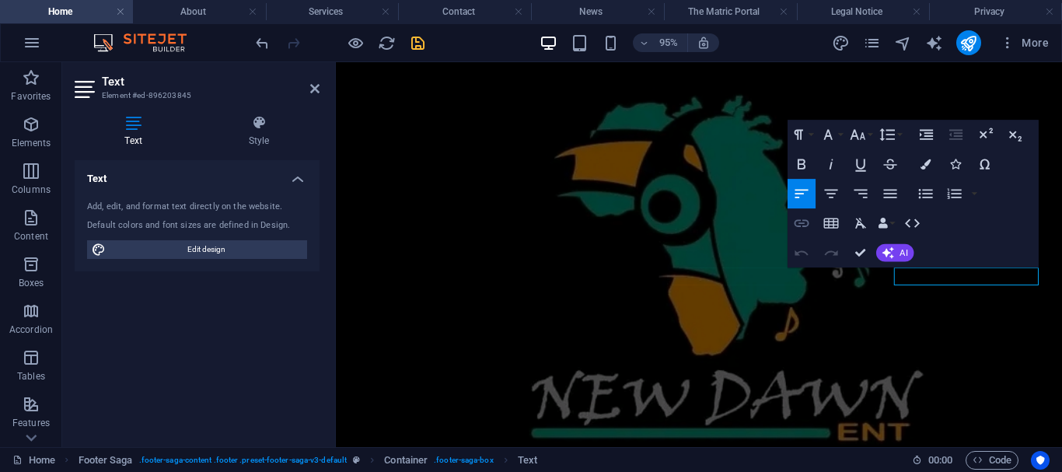
click at [802, 221] on icon "button" at bounding box center [801, 223] width 15 height 8
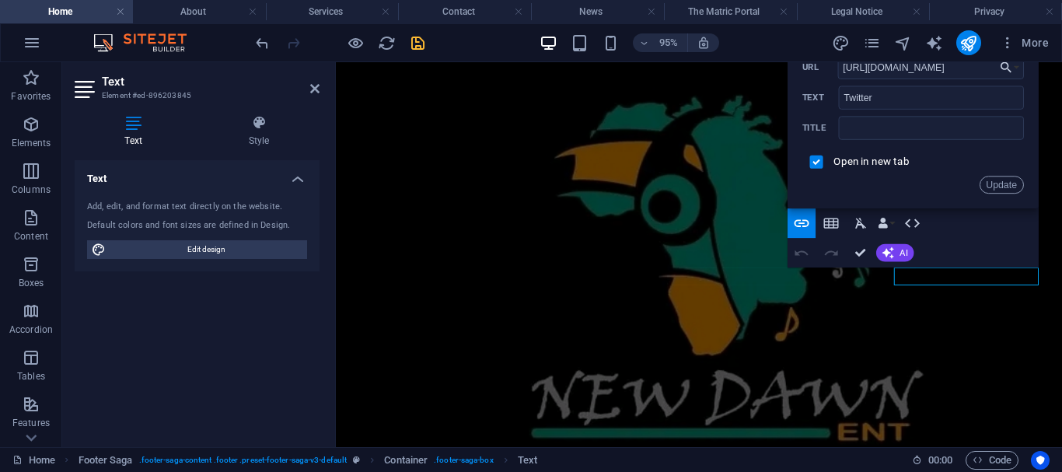
drag, startPoint x: 1265, startPoint y: 133, endPoint x: 1223, endPoint y: 106, distance: 49.6
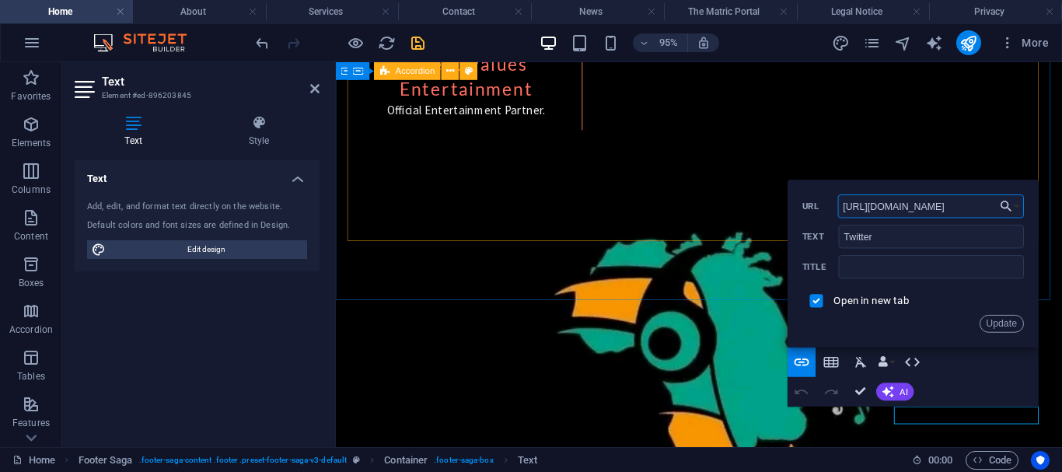
scroll to position [2903, 0]
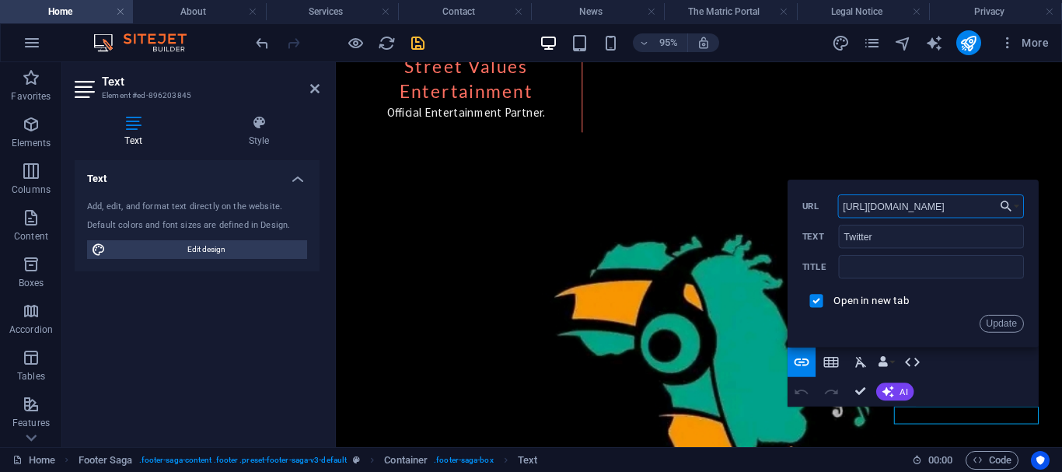
click at [947, 208] on input "https://twitter.com/" at bounding box center [931, 205] width 186 height 23
drag, startPoint x: 947, startPoint y: 208, endPoint x: 921, endPoint y: 211, distance: 25.8
click at [921, 211] on input "https://twitter.com/" at bounding box center [931, 205] width 186 height 23
type input "h"
paste input "https://x.com/ImbubeYouth"
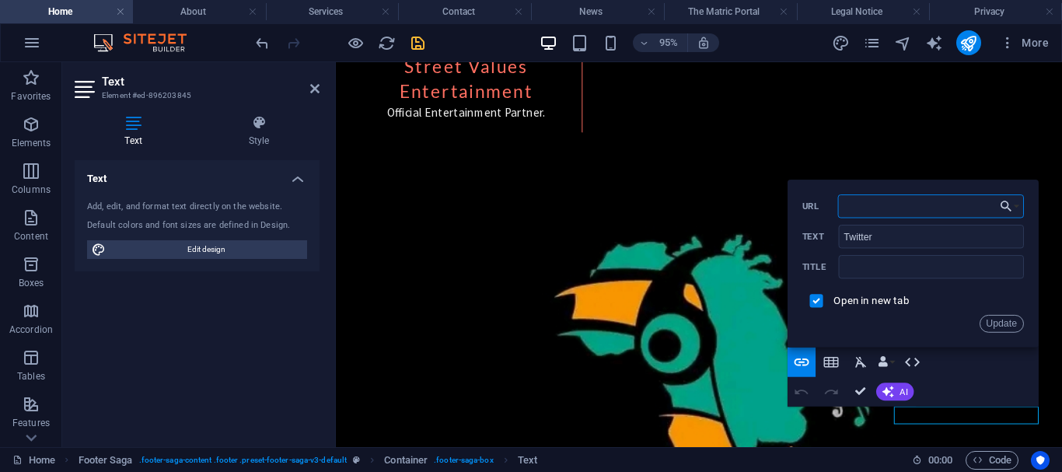
type input "https://x.com/ImbubeYouth"
click at [1003, 319] on button "Update" at bounding box center [1001, 324] width 44 height 18
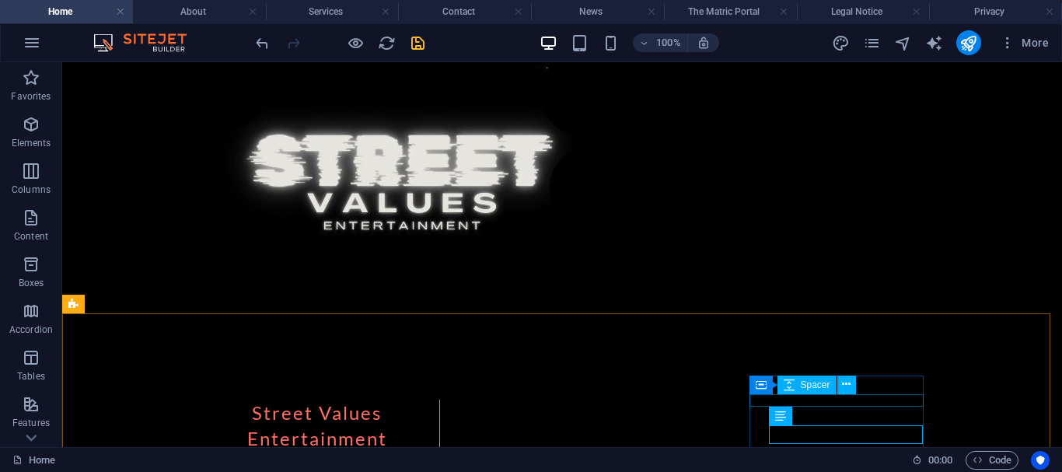
scroll to position [2887, 0]
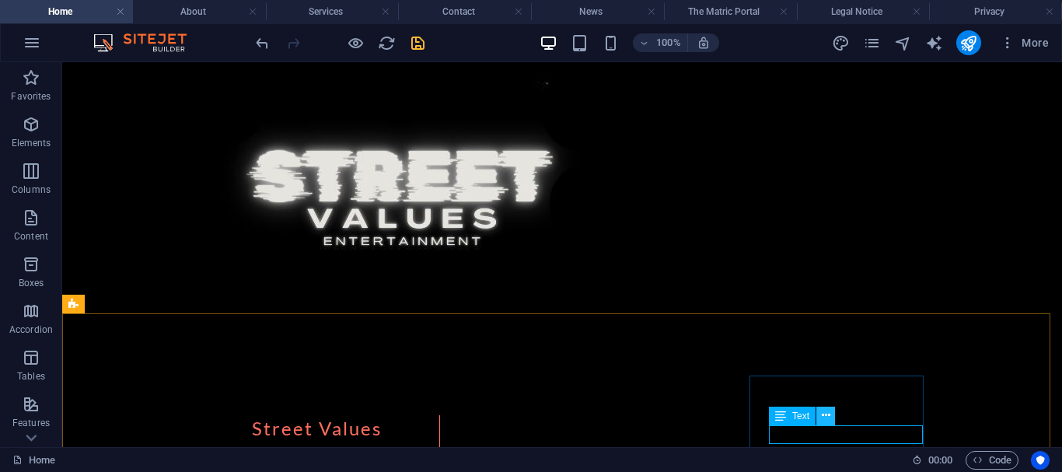
click at [822, 415] on icon at bounding box center [826, 415] width 9 height 16
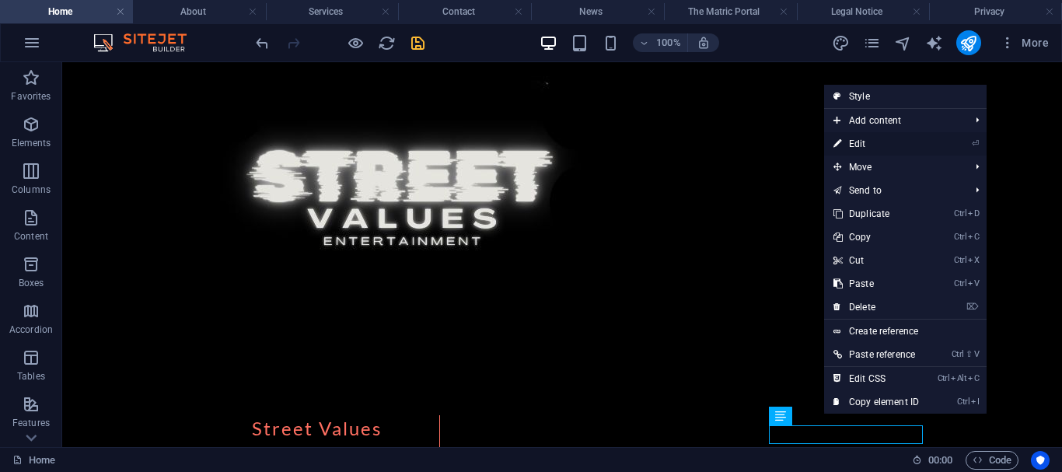
click at [847, 143] on link "⏎ Edit" at bounding box center [876, 143] width 104 height 23
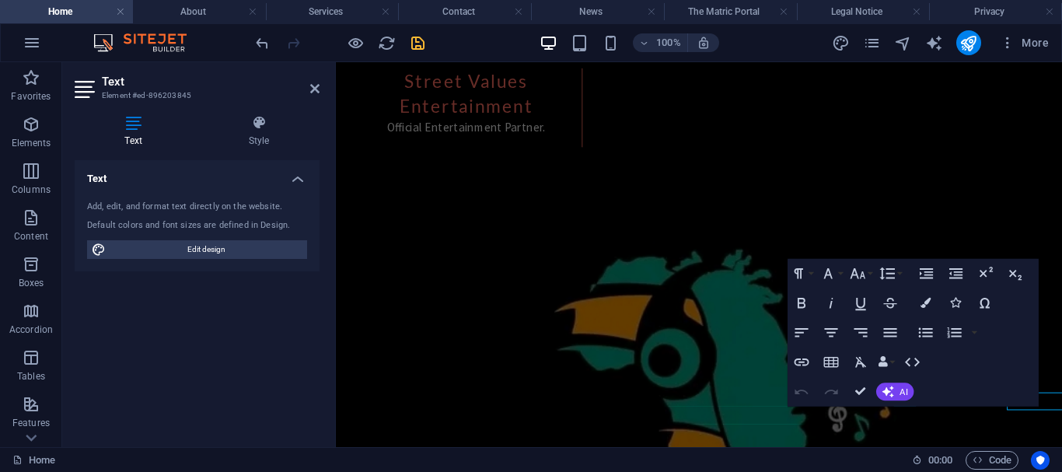
scroll to position [2903, 0]
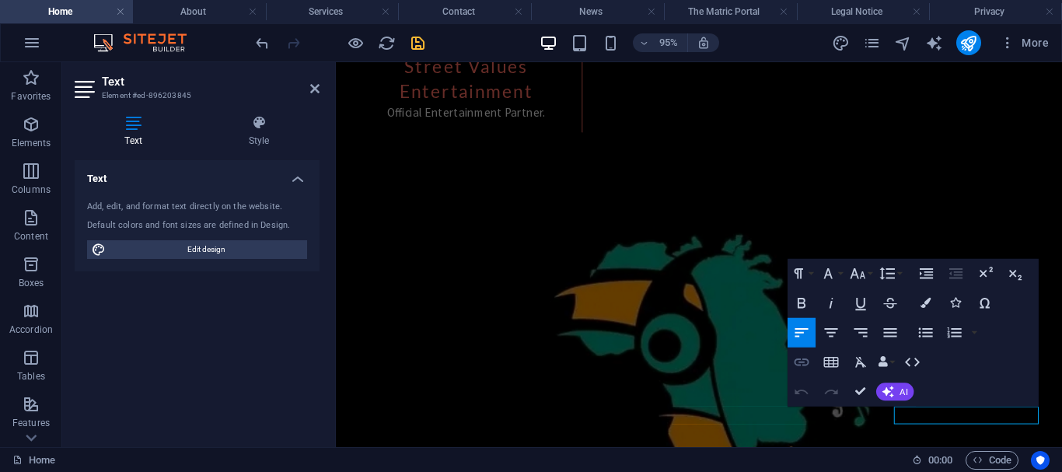
click at [800, 364] on icon "button" at bounding box center [802, 362] width 18 height 18
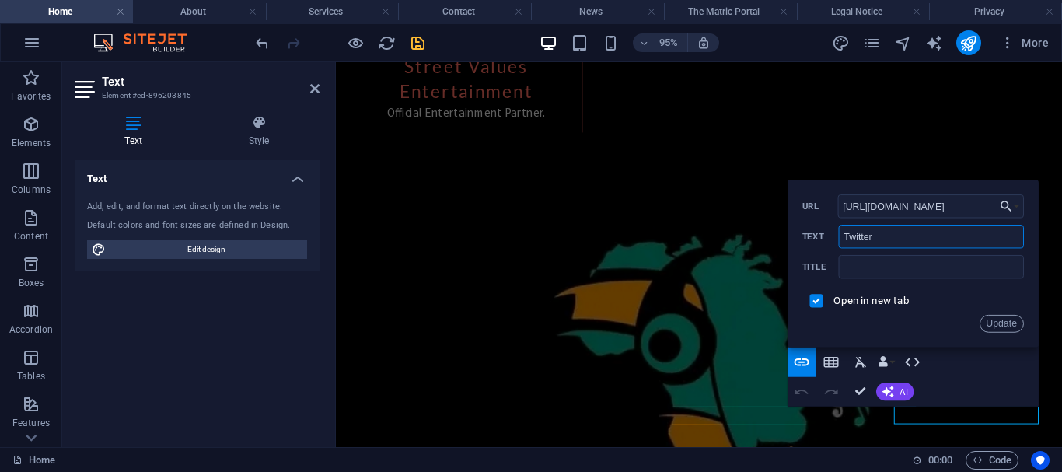
drag, startPoint x: 1213, startPoint y: 304, endPoint x: 793, endPoint y: 243, distance: 424.8
click at [921, 232] on input "Twitter" at bounding box center [931, 236] width 185 height 23
type input "T"
type input "X"
click at [991, 323] on button "Update" at bounding box center [1001, 324] width 44 height 18
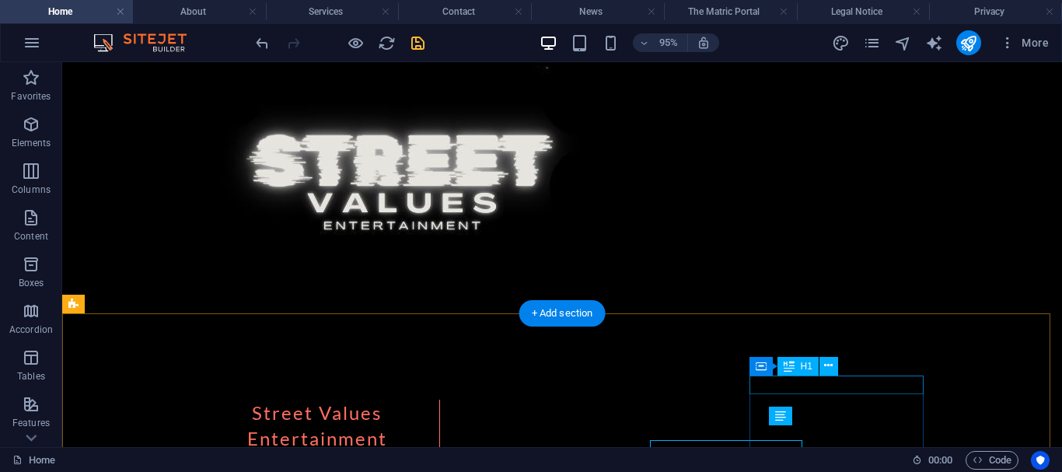
scroll to position [2887, 0]
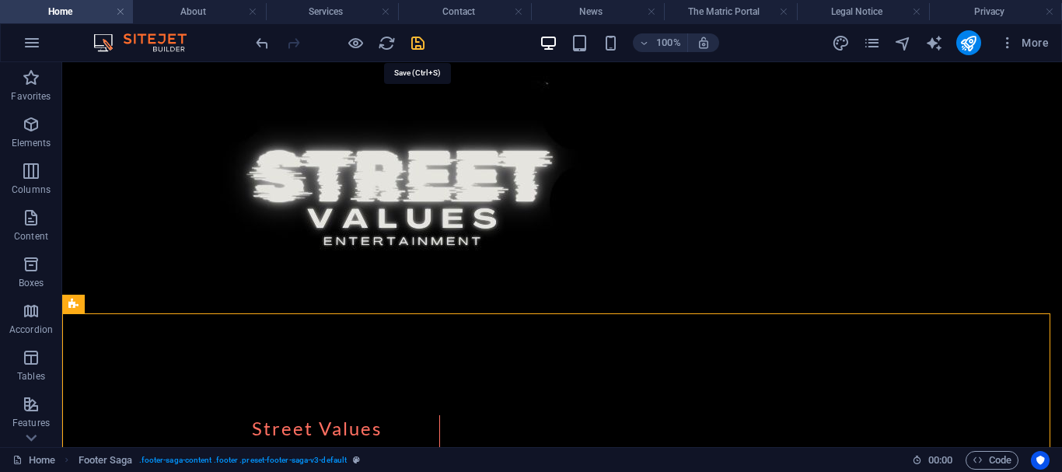
drag, startPoint x: 414, startPoint y: 44, endPoint x: 469, endPoint y: 152, distance: 120.6
click at [414, 44] on icon "save" at bounding box center [418, 43] width 18 height 18
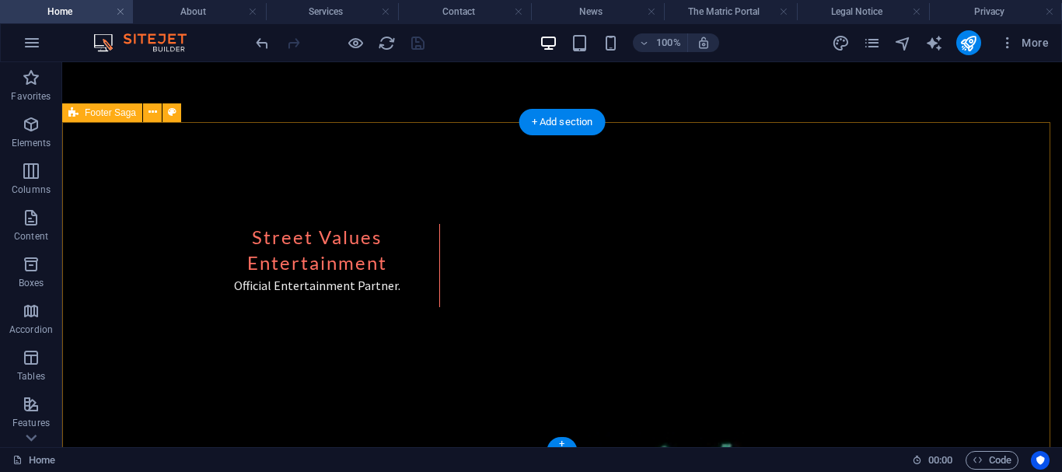
scroll to position [3083, 0]
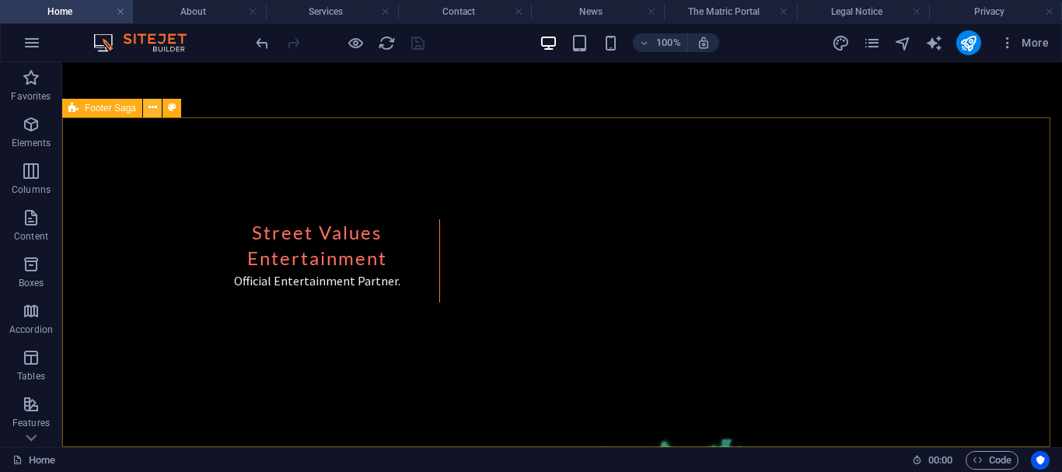
click at [152, 107] on icon at bounding box center [152, 107] width 9 height 16
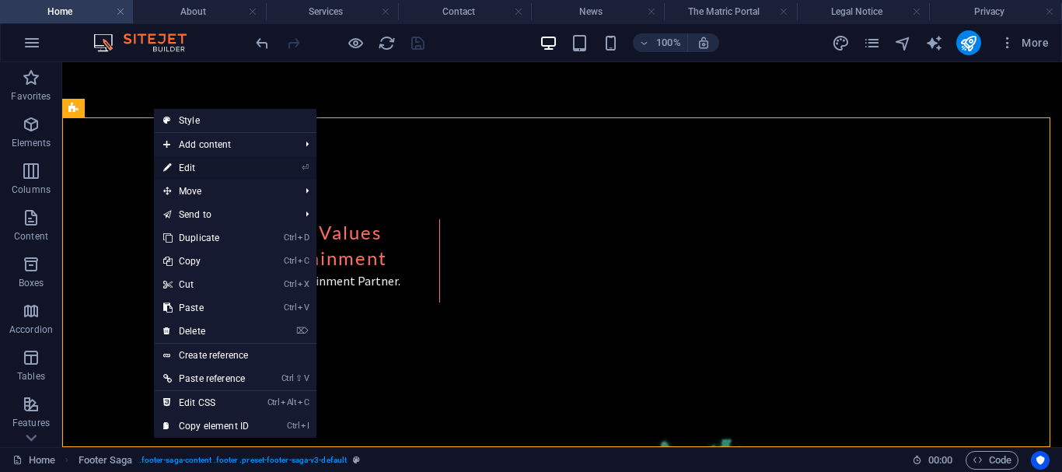
click at [169, 167] on icon at bounding box center [167, 167] width 8 height 23
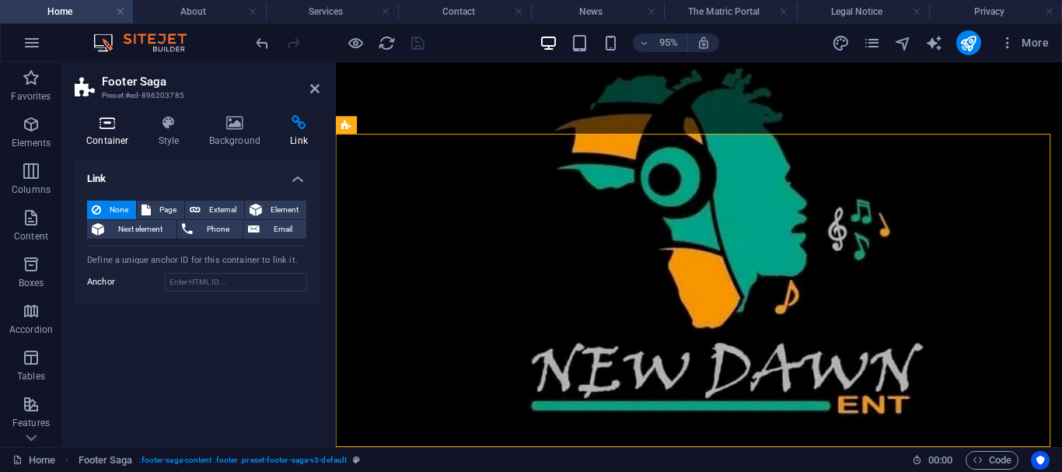
click at [99, 121] on icon at bounding box center [108, 123] width 66 height 16
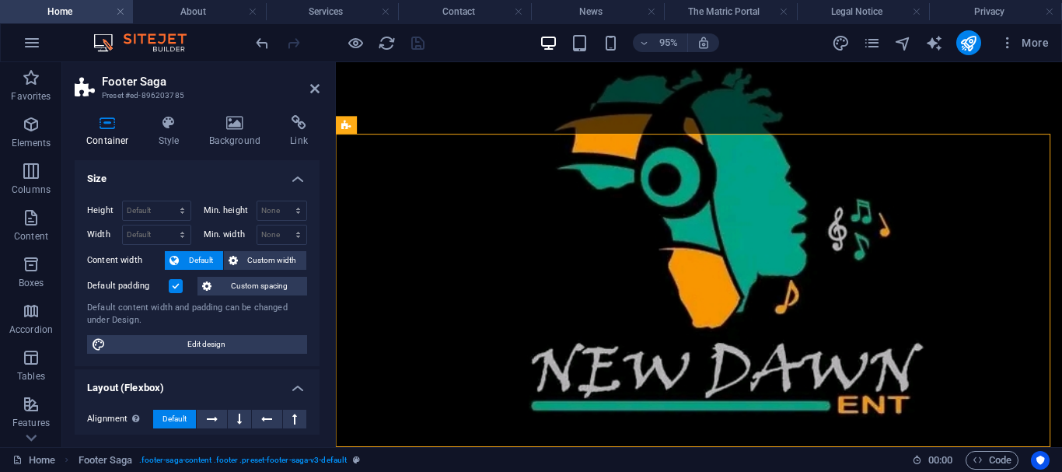
click at [177, 284] on label at bounding box center [176, 286] width 14 height 14
click at [0, 0] on input "Default padding" at bounding box center [0, 0] width 0 height 0
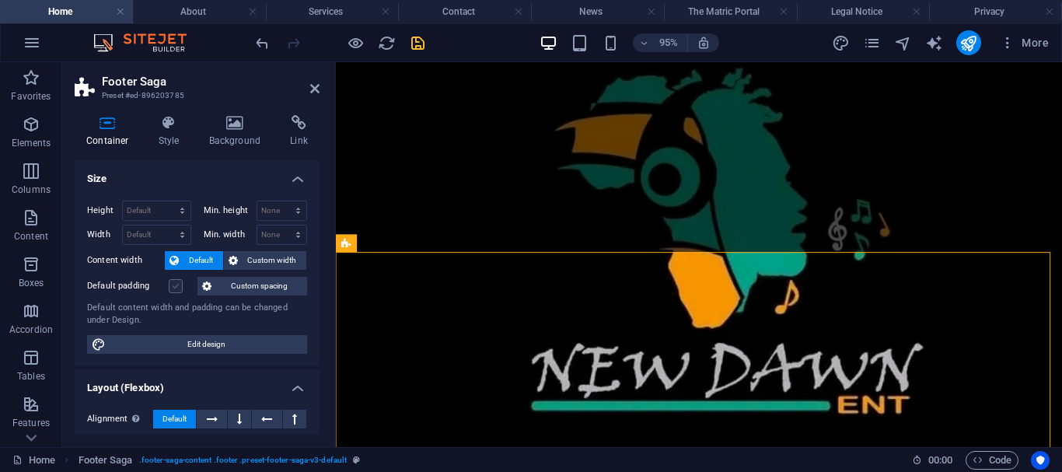
scroll to position [2953, 0]
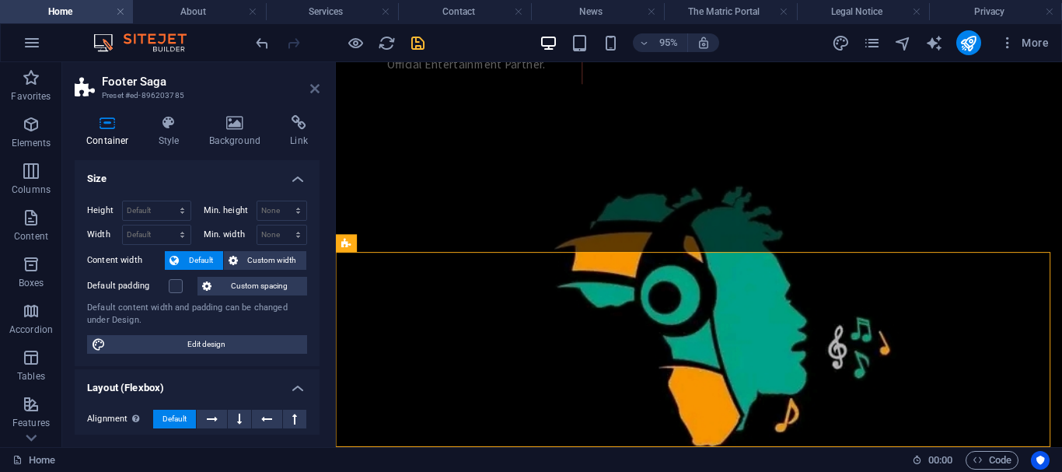
click at [314, 90] on icon at bounding box center [314, 88] width 9 height 12
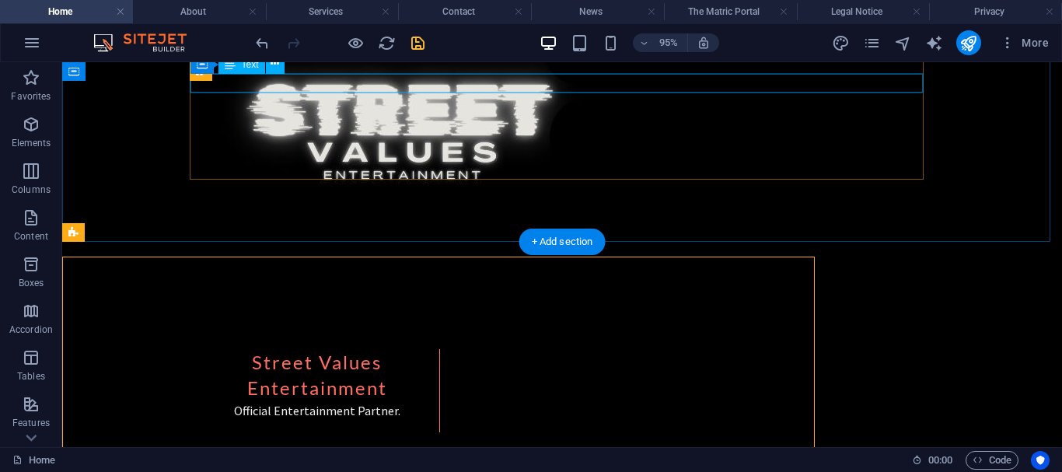
scroll to position [2959, 0]
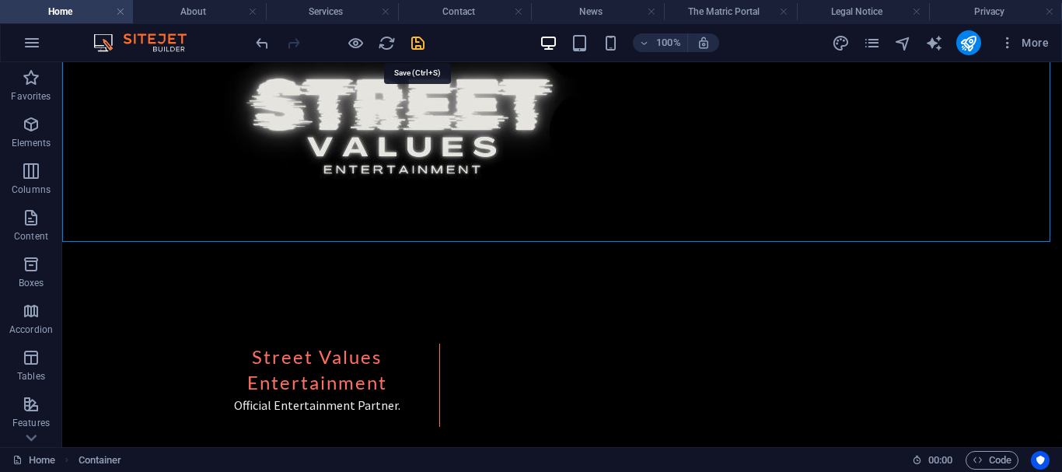
click at [417, 39] on icon "save" at bounding box center [418, 43] width 18 height 18
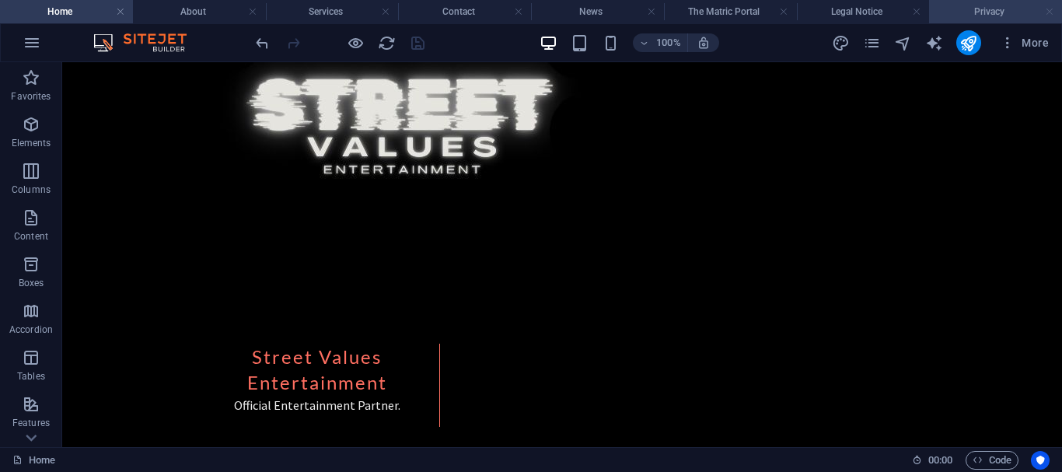
click at [1047, 11] on link at bounding box center [1049, 12] width 9 height 15
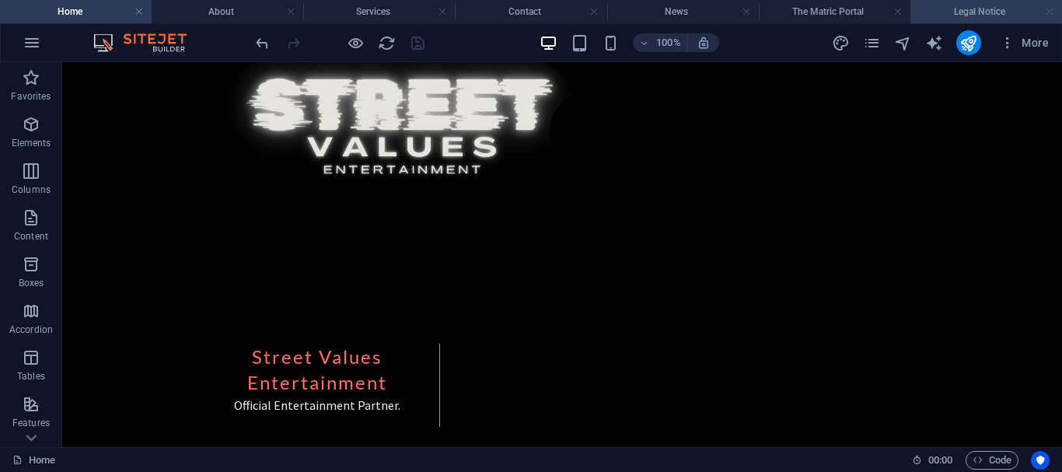
click at [1051, 15] on link at bounding box center [1049, 12] width 9 height 15
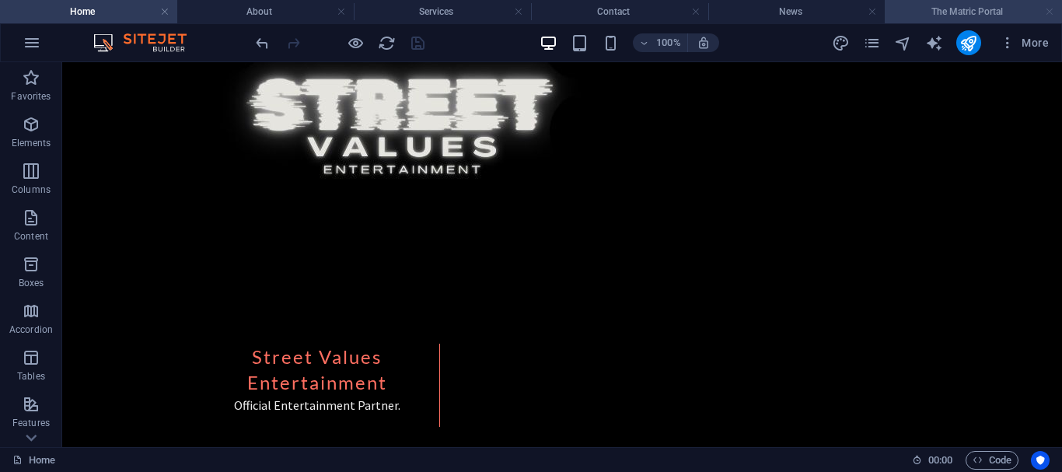
click at [1050, 12] on link at bounding box center [1049, 12] width 9 height 15
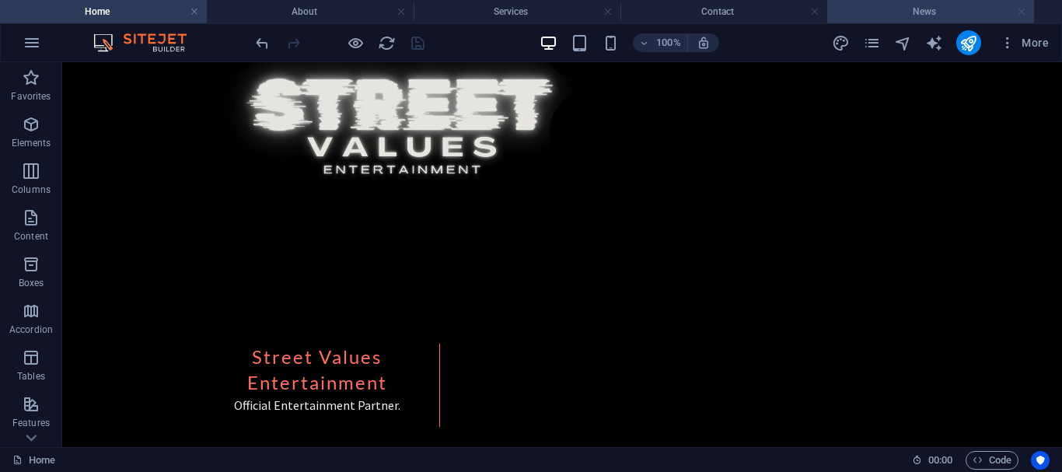
click at [1021, 12] on link at bounding box center [1021, 12] width 9 height 15
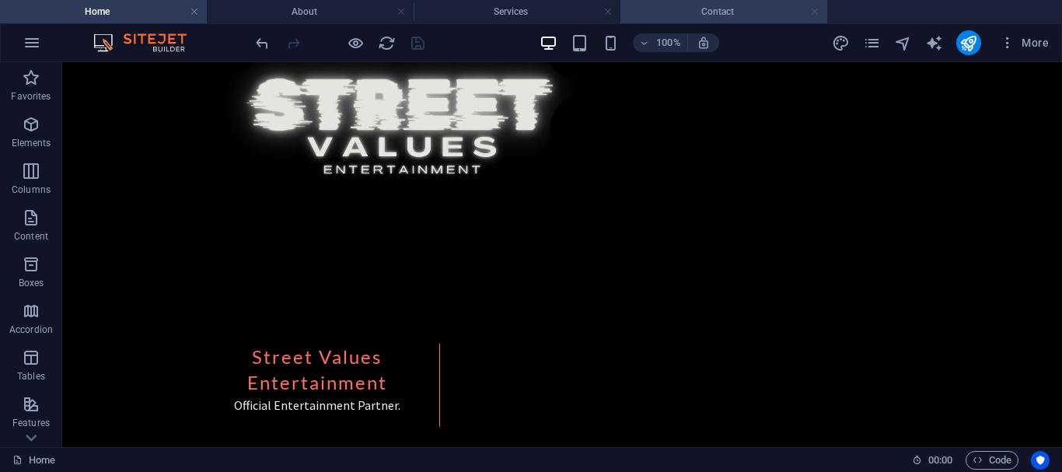
click at [816, 11] on link at bounding box center [814, 12] width 9 height 15
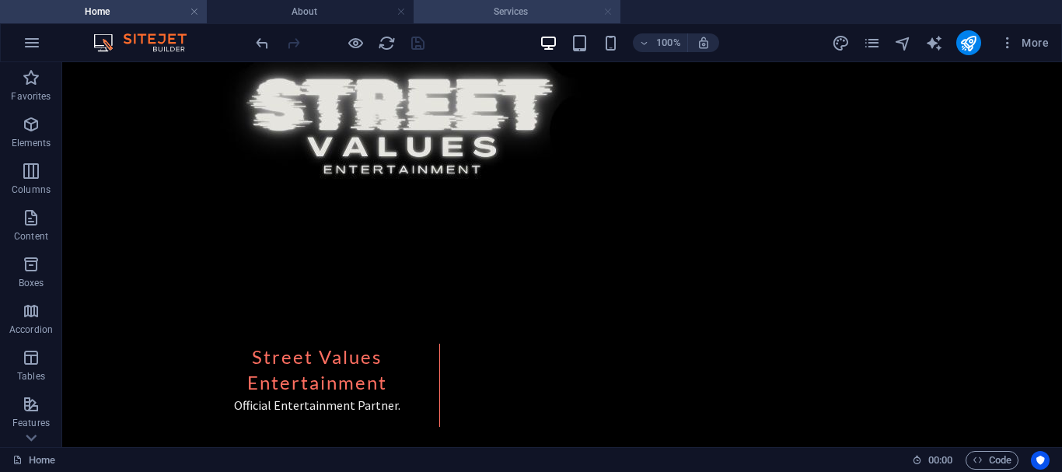
click at [606, 8] on link at bounding box center [607, 12] width 9 height 15
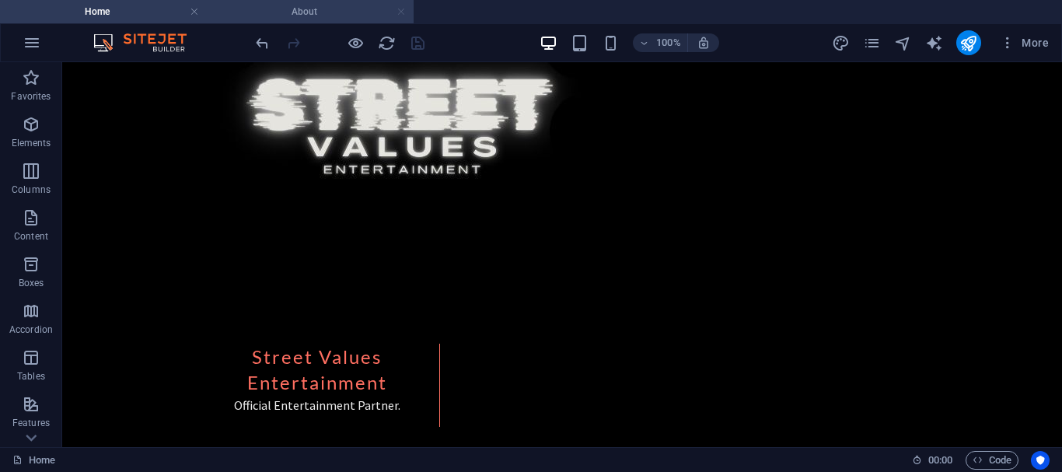
click at [396, 8] on link at bounding box center [400, 12] width 9 height 15
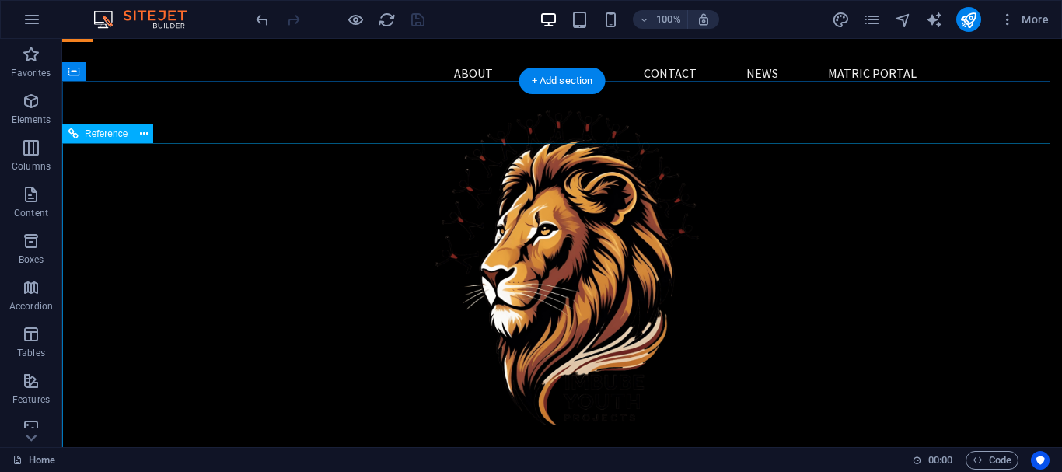
scroll to position [0, 0]
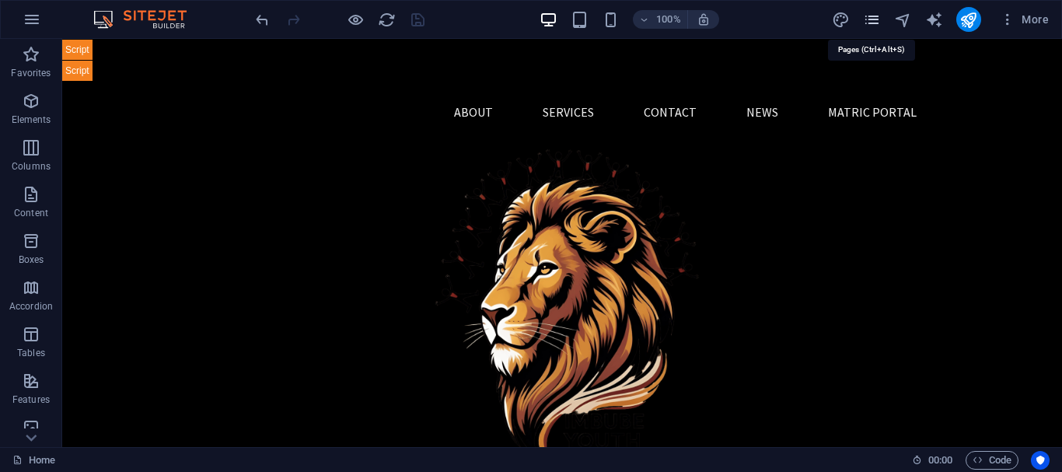
click at [869, 19] on icon "pages" at bounding box center [872, 20] width 18 height 18
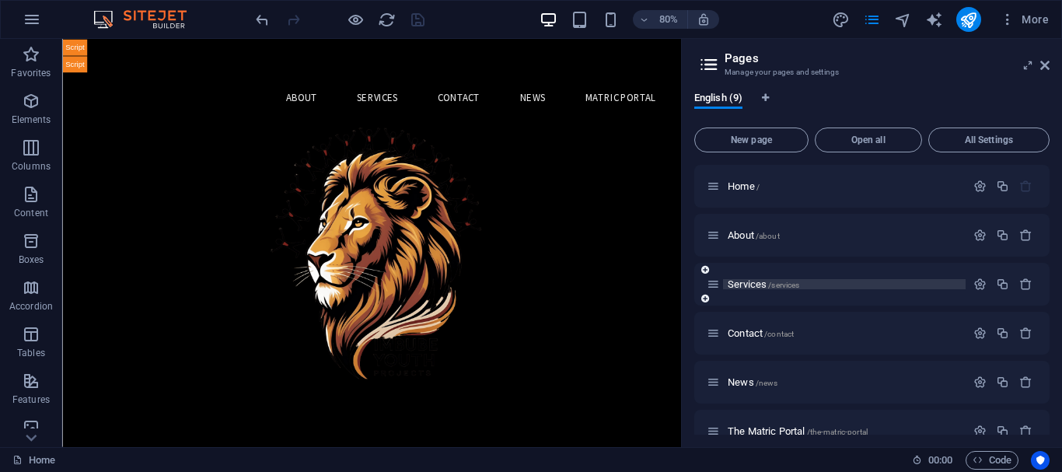
click at [749, 287] on span "Services /services" at bounding box center [763, 284] width 72 height 12
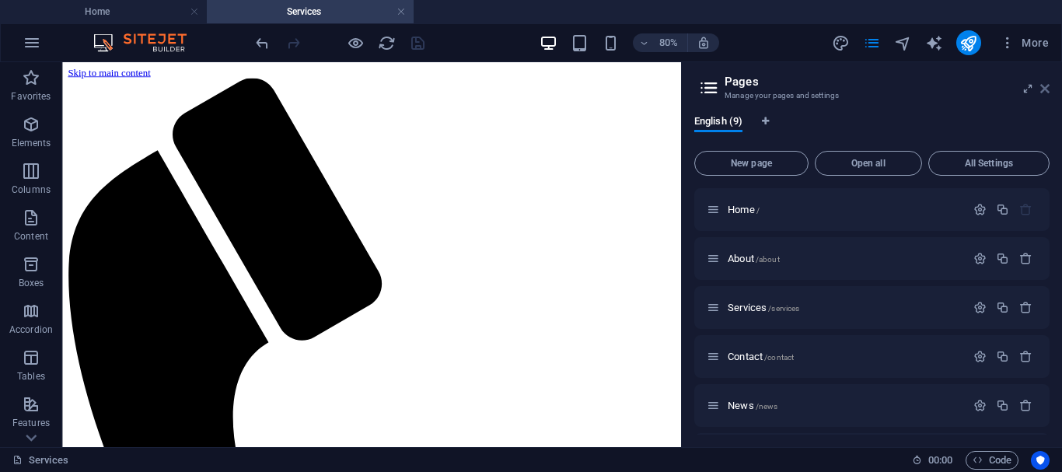
click at [1045, 87] on icon at bounding box center [1044, 88] width 9 height 12
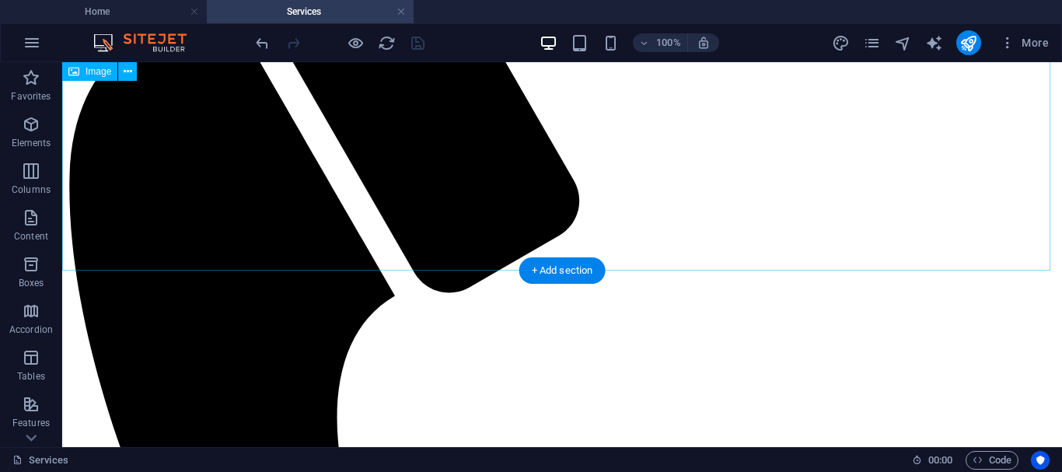
scroll to position [217, 0]
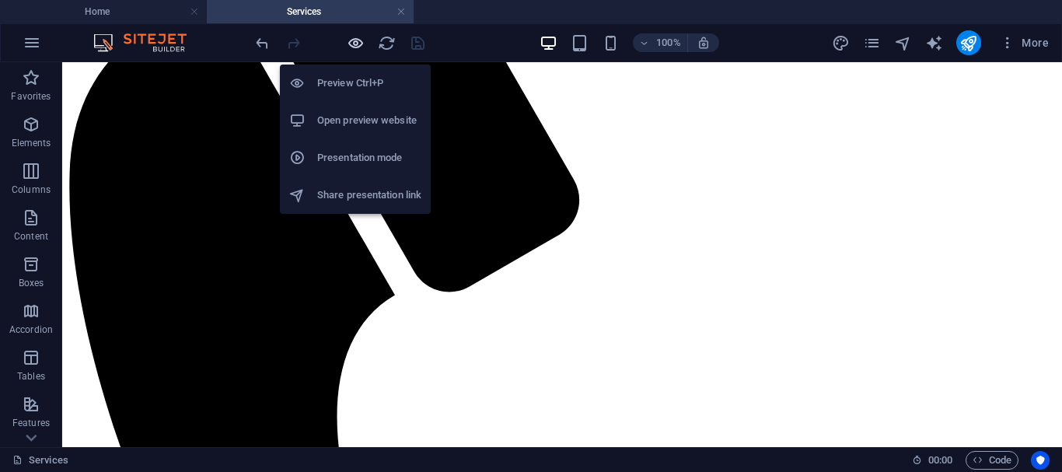
click at [356, 40] on icon "button" at bounding box center [356, 43] width 18 height 18
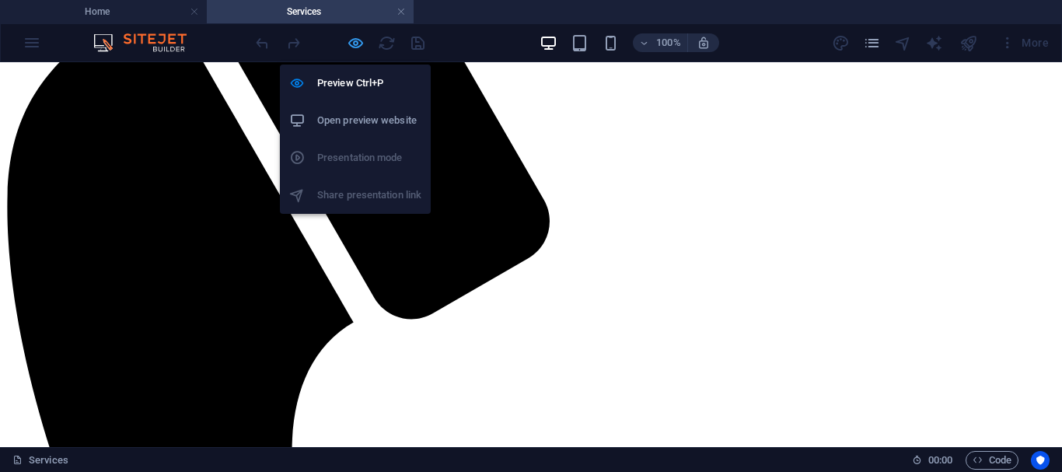
scroll to position [175, 0]
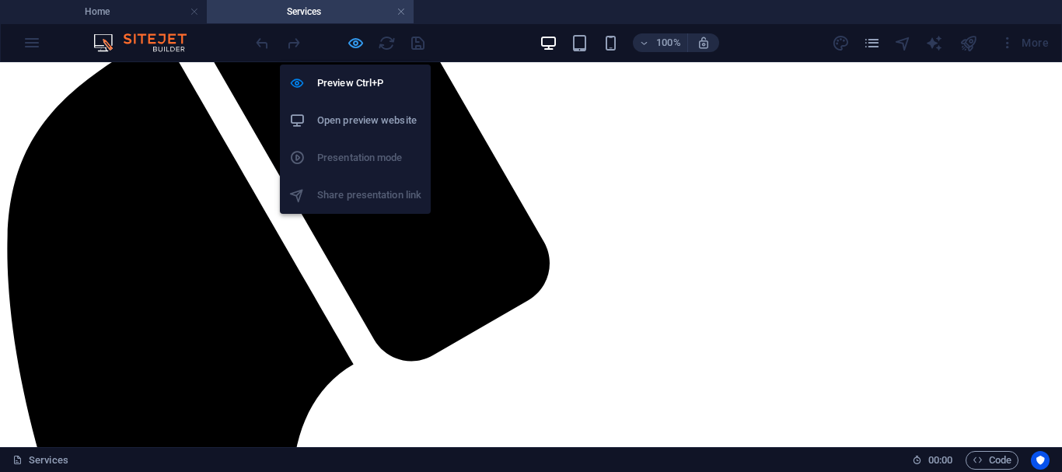
click at [351, 38] on icon "button" at bounding box center [356, 43] width 18 height 18
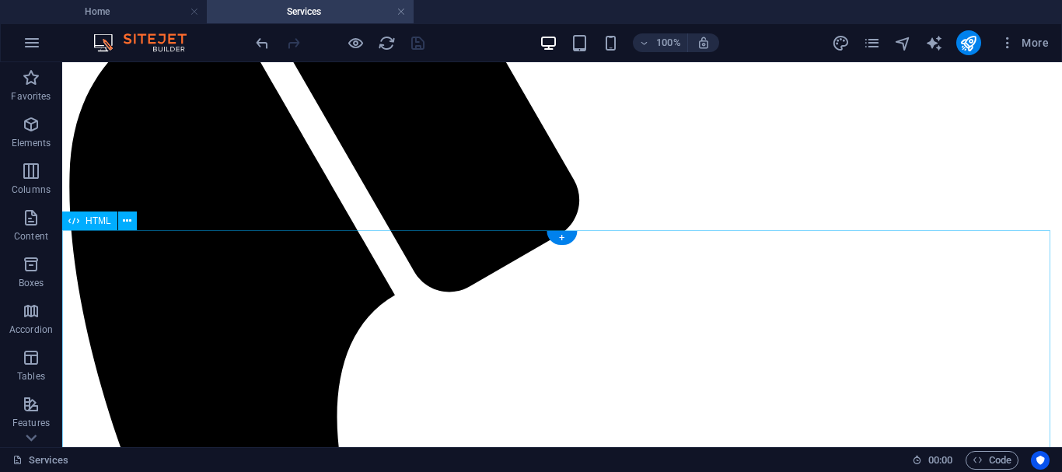
scroll to position [295, 0]
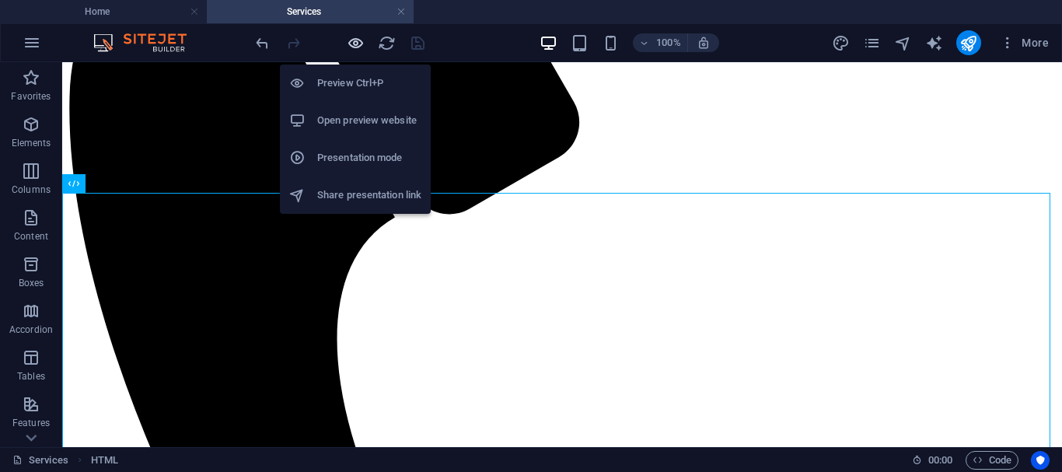
click at [358, 47] on icon "button" at bounding box center [356, 43] width 18 height 18
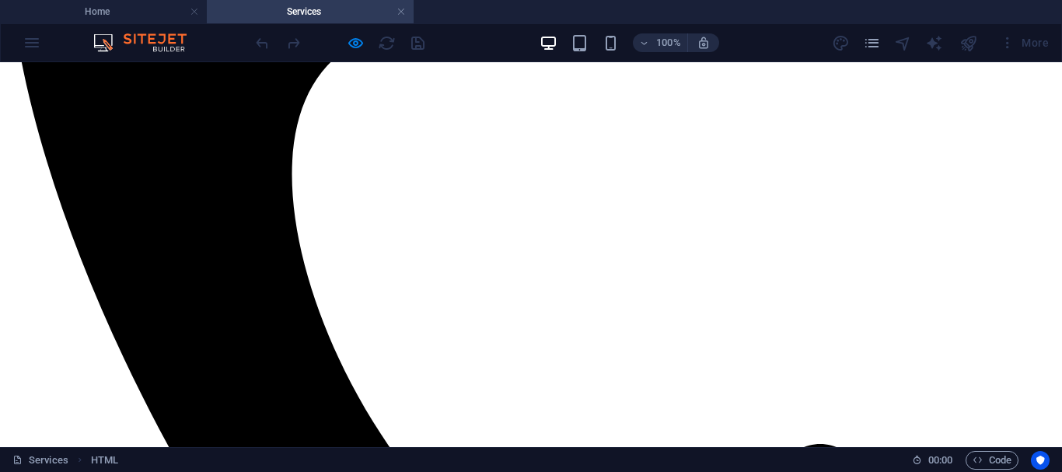
scroll to position [504, 0]
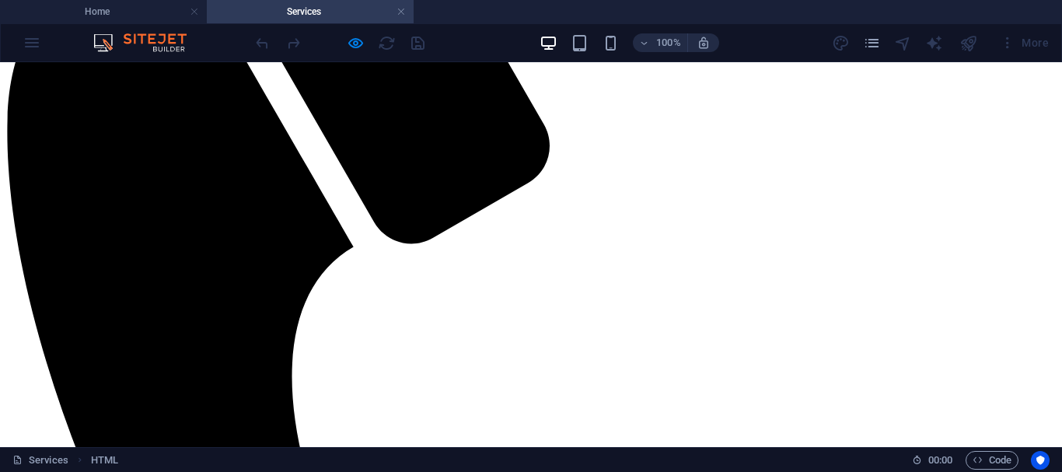
scroll to position [288, 0]
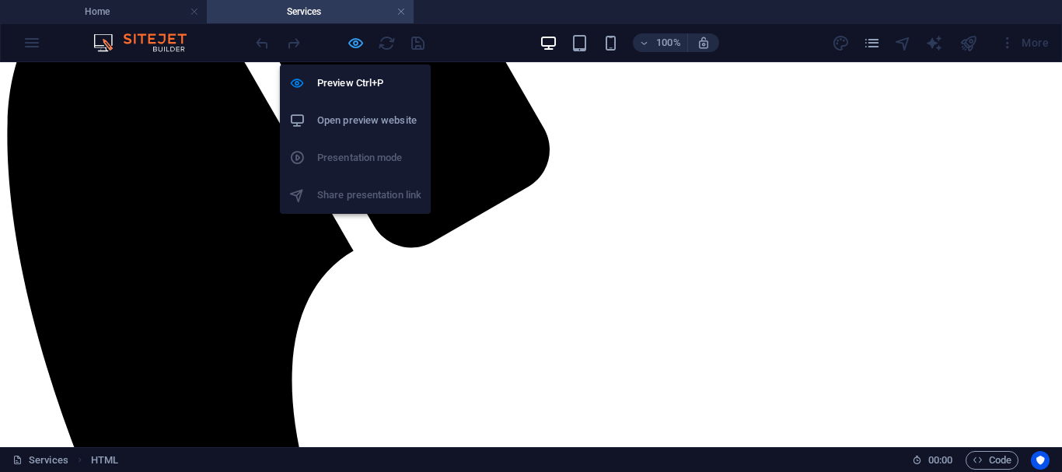
click at [354, 37] on icon "button" at bounding box center [356, 43] width 18 height 18
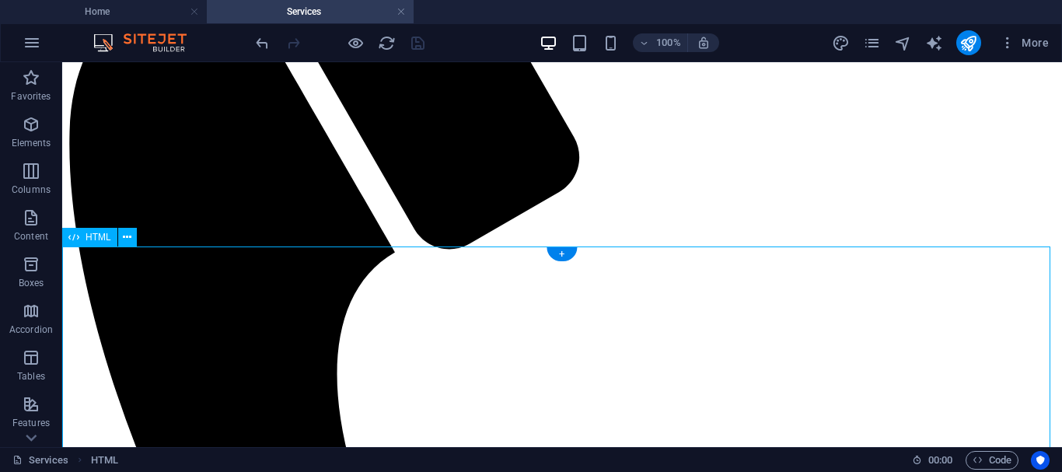
scroll to position [239, 0]
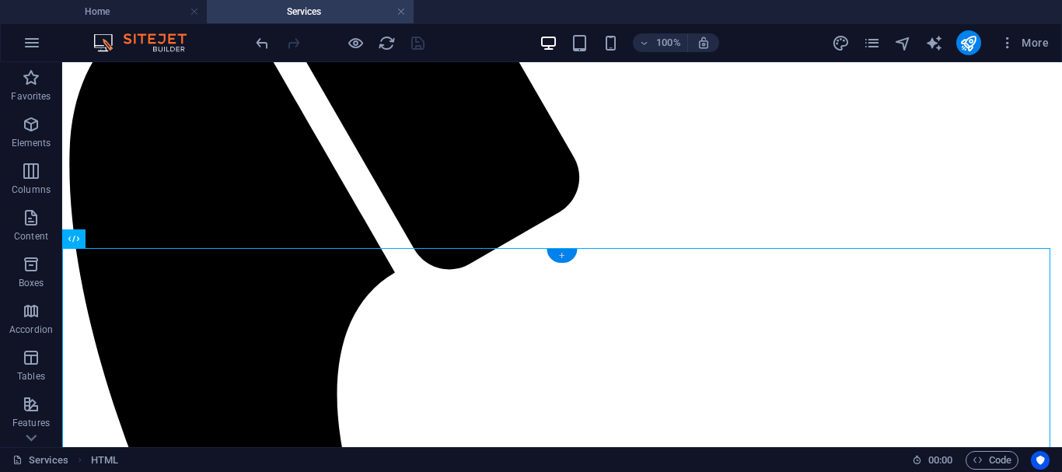
click at [558, 253] on div "+" at bounding box center [561, 256] width 30 height 14
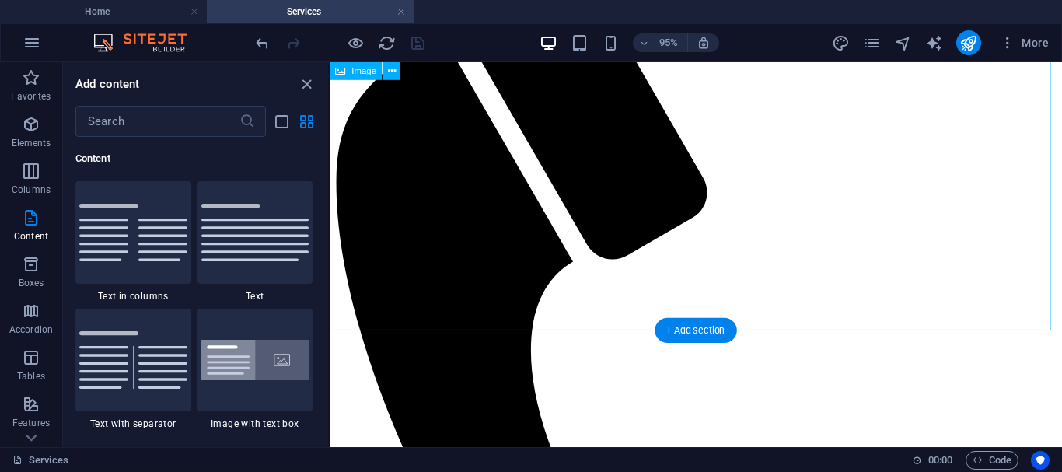
scroll to position [0, 0]
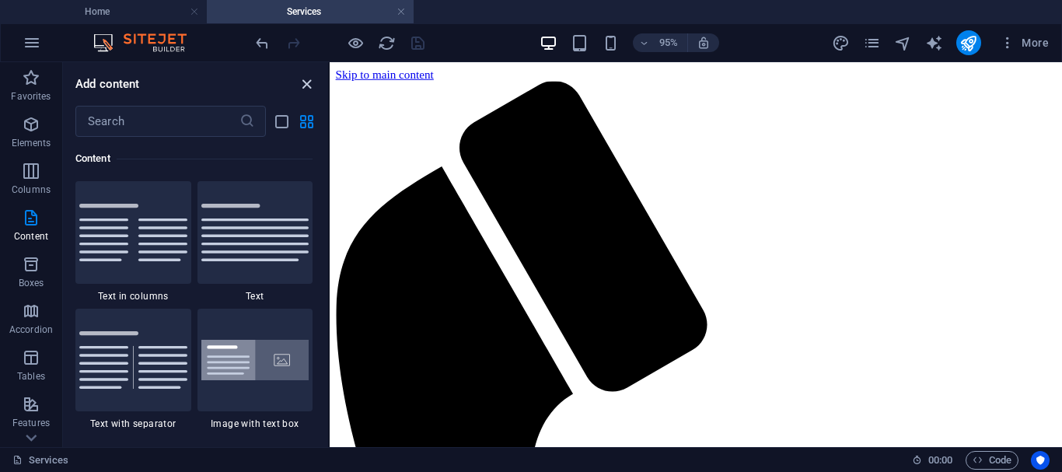
click at [305, 80] on icon "close panel" at bounding box center [307, 84] width 18 height 18
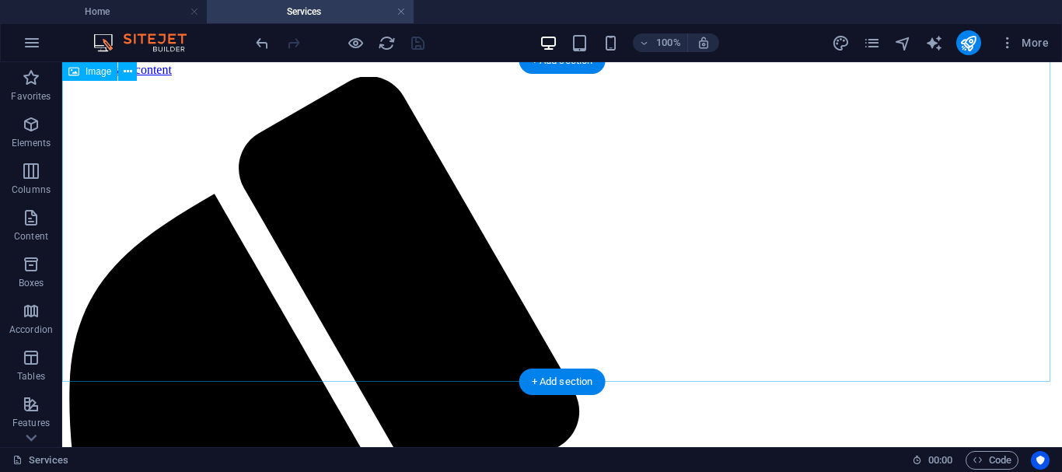
scroll to position [120, 0]
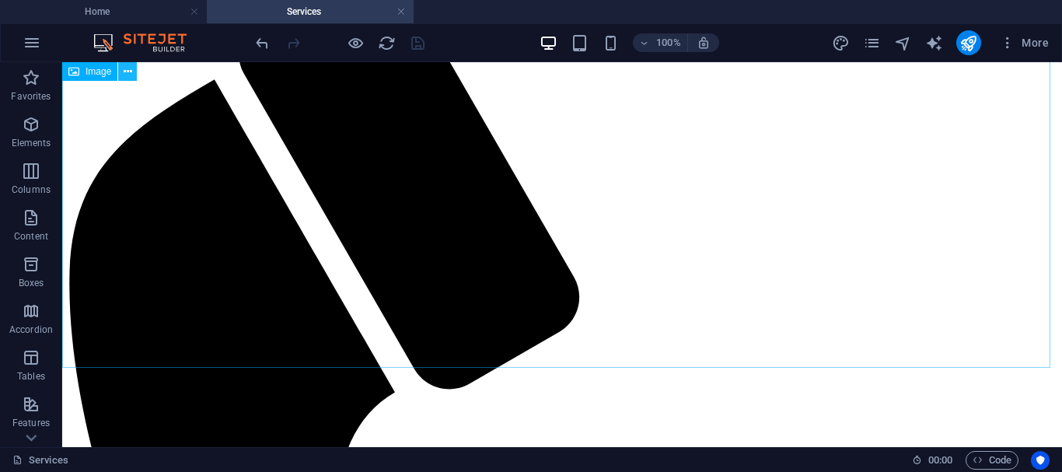
click at [127, 69] on icon at bounding box center [128, 72] width 9 height 16
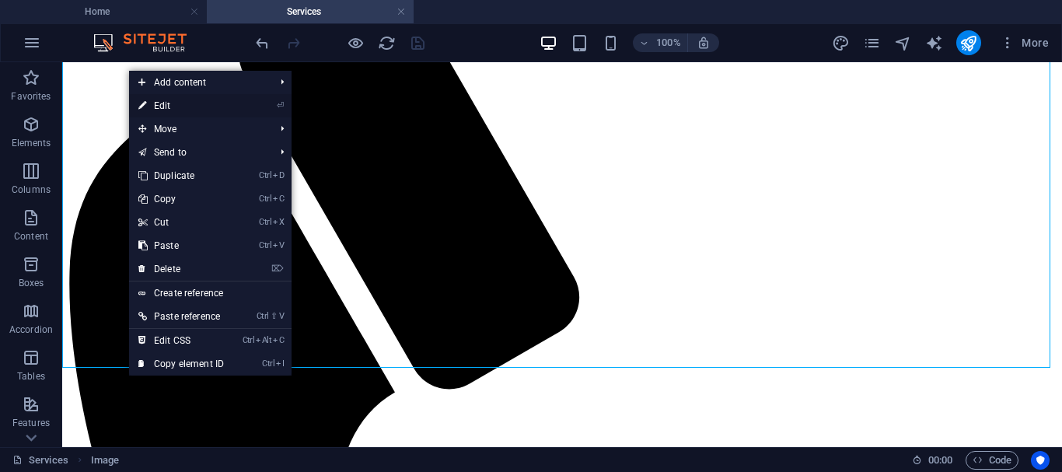
click at [178, 107] on link "⏎ Edit" at bounding box center [181, 105] width 104 height 23
select select "px"
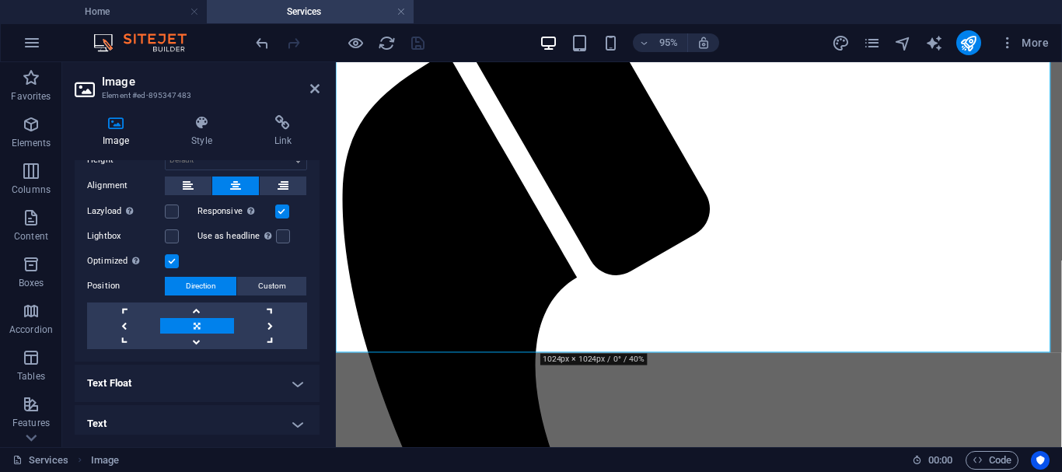
scroll to position [333, 0]
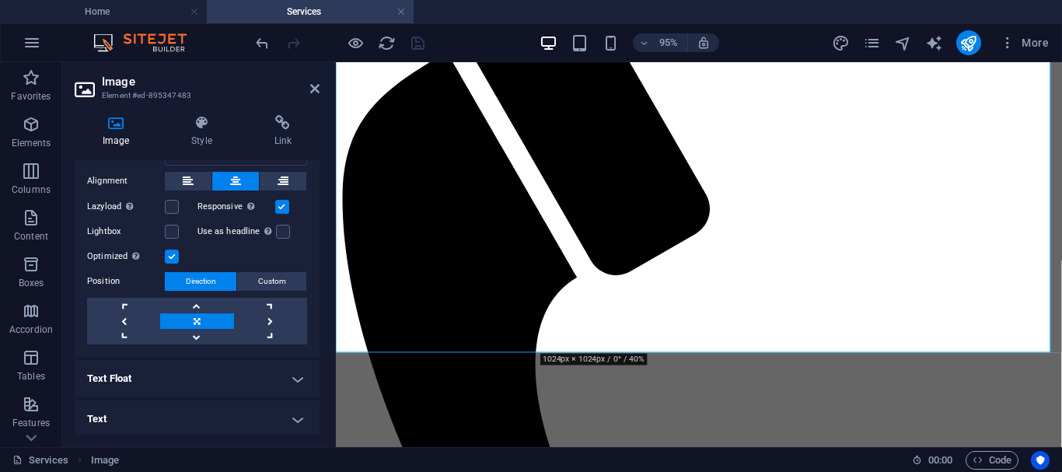
click at [249, 410] on h4 "Text" at bounding box center [197, 418] width 245 height 37
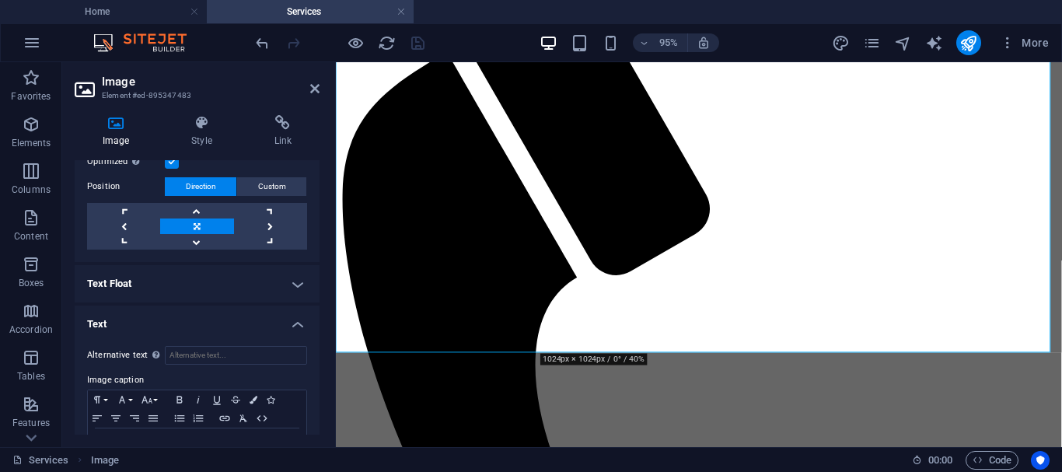
scroll to position [479, 0]
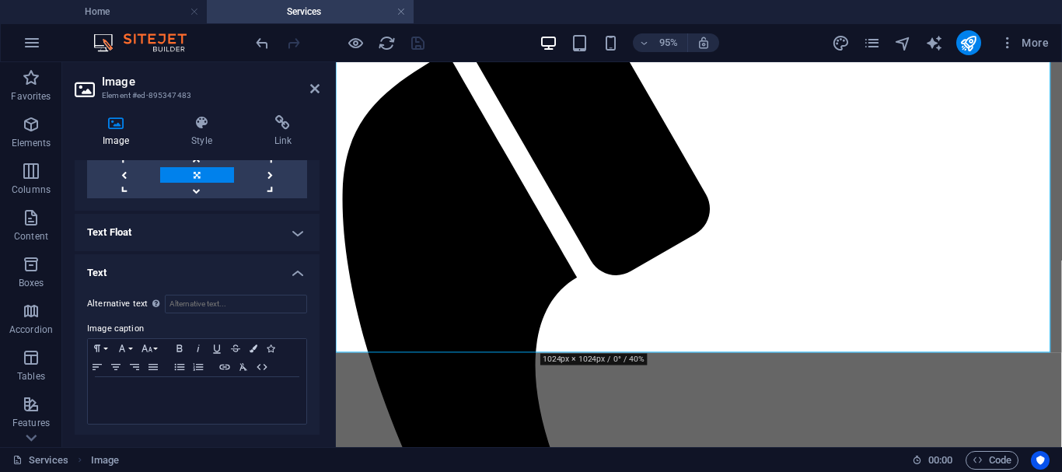
click at [298, 227] on h4 "Text Float" at bounding box center [197, 232] width 245 height 37
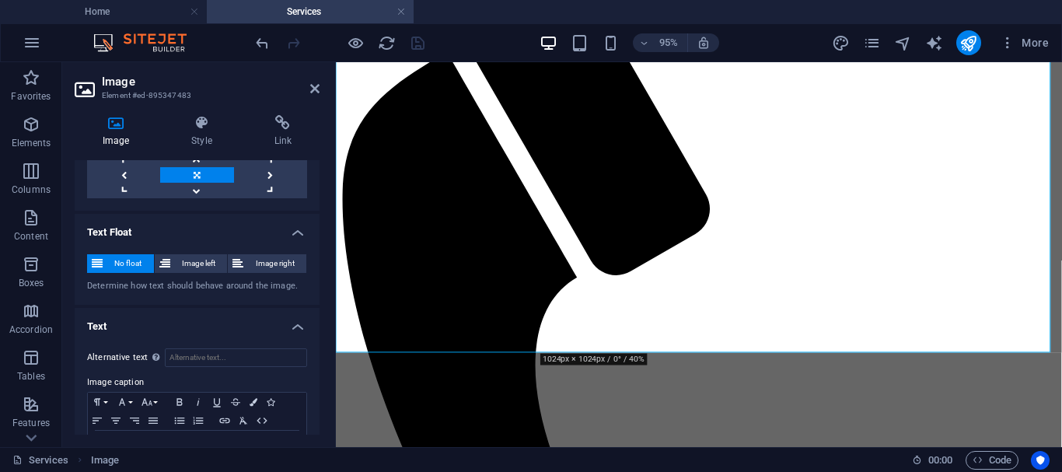
scroll to position [532, 0]
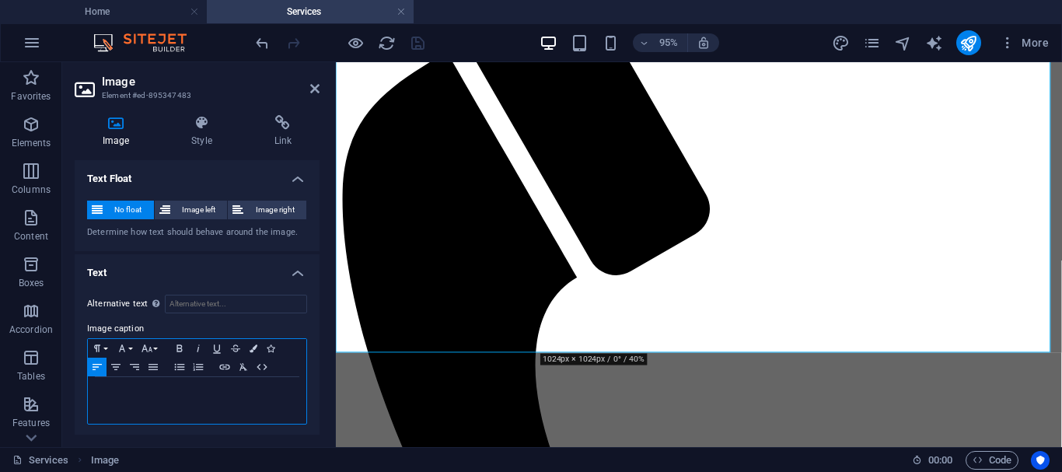
click at [146, 393] on p at bounding box center [197, 392] width 203 height 14
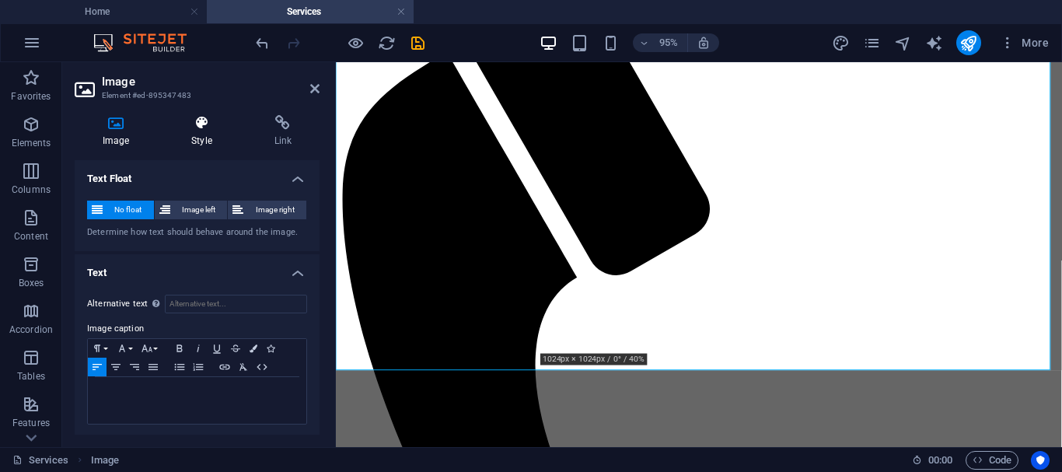
click at [236, 124] on icon at bounding box center [201, 123] width 76 height 16
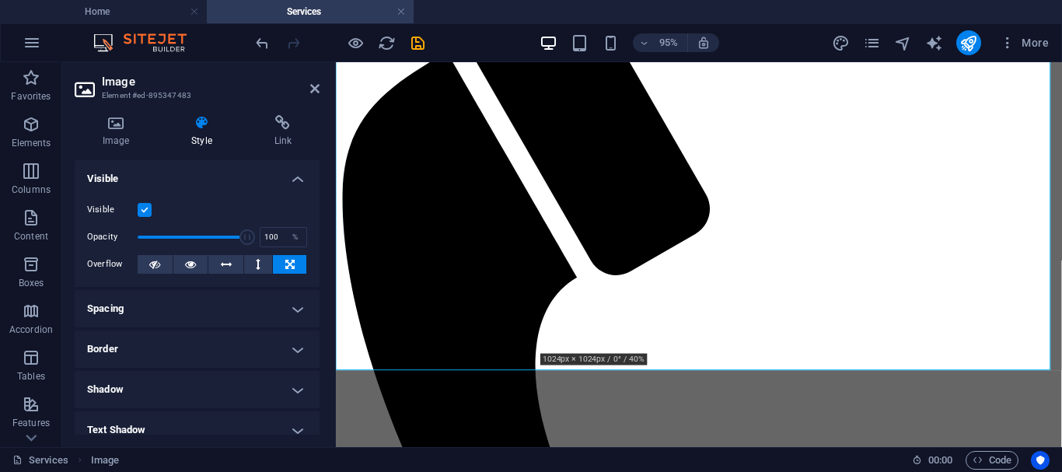
click at [217, 124] on icon at bounding box center [201, 123] width 76 height 16
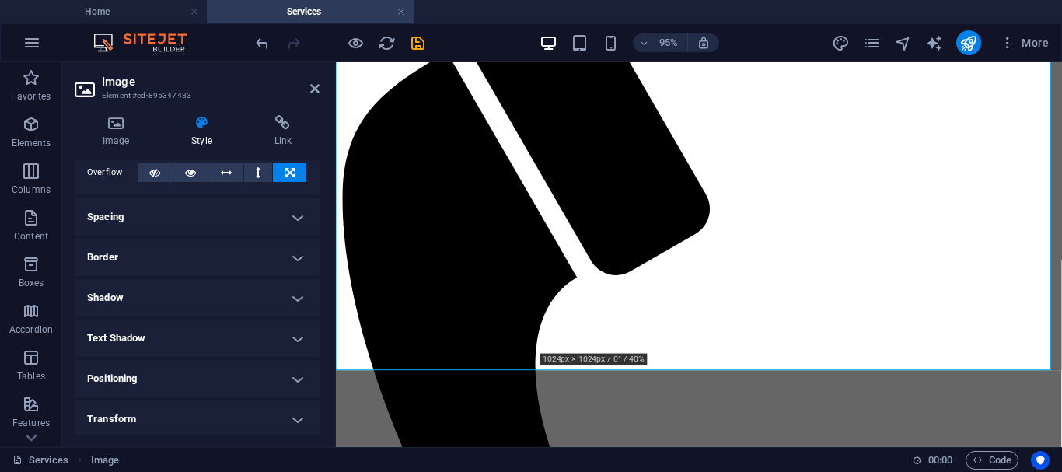
scroll to position [92, 0]
click at [186, 340] on h4 "Text Shadow" at bounding box center [197, 337] width 245 height 37
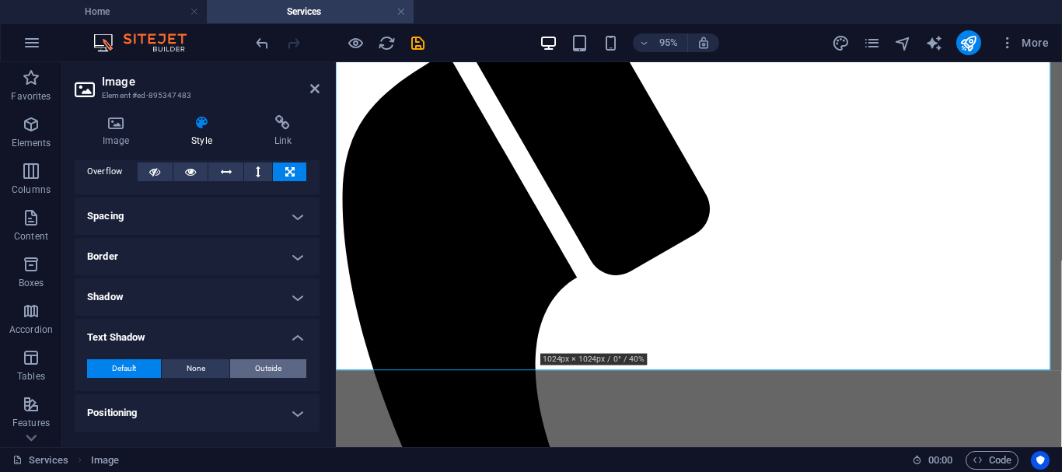
click at [250, 372] on button "Outside" at bounding box center [268, 368] width 76 height 19
type input "2"
type input "4"
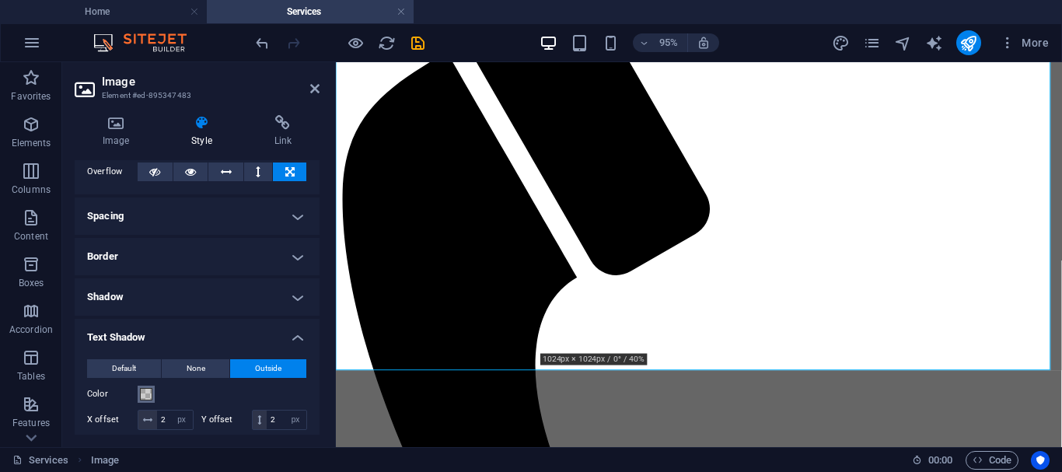
click at [145, 391] on span at bounding box center [146, 394] width 12 height 12
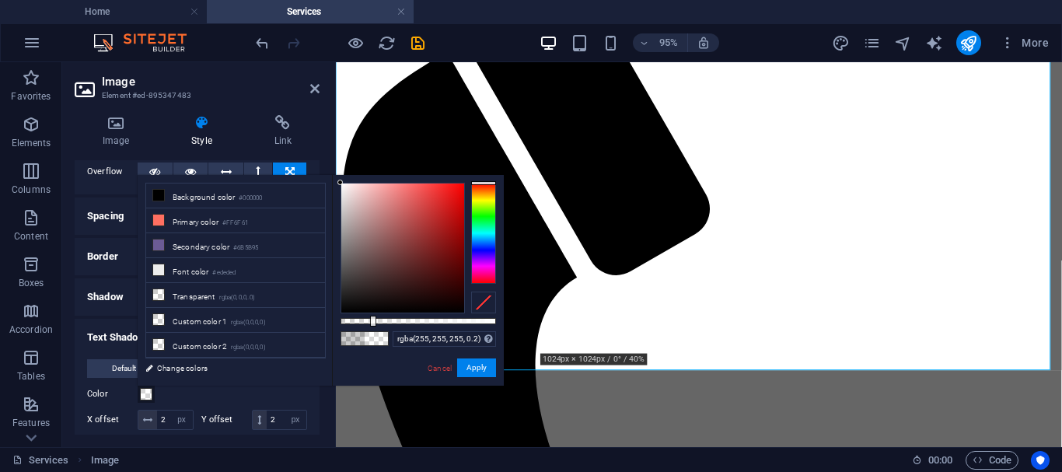
drag, startPoint x: 340, startPoint y: 308, endPoint x: 340, endPoint y: 164, distance: 143.8
click at [340, 164] on body "Imbube Youth Projects NPC Home Services Favorites Elements Columns Content Boxe…" at bounding box center [531, 236] width 1062 height 472
type input "#ffffff"
drag, startPoint x: 375, startPoint y: 320, endPoint x: 509, endPoint y: 323, distance: 134.5
click at [509, 323] on body "Imbube Youth Projects NPC Home Services Favorites Elements Columns Content Boxe…" at bounding box center [531, 236] width 1062 height 472
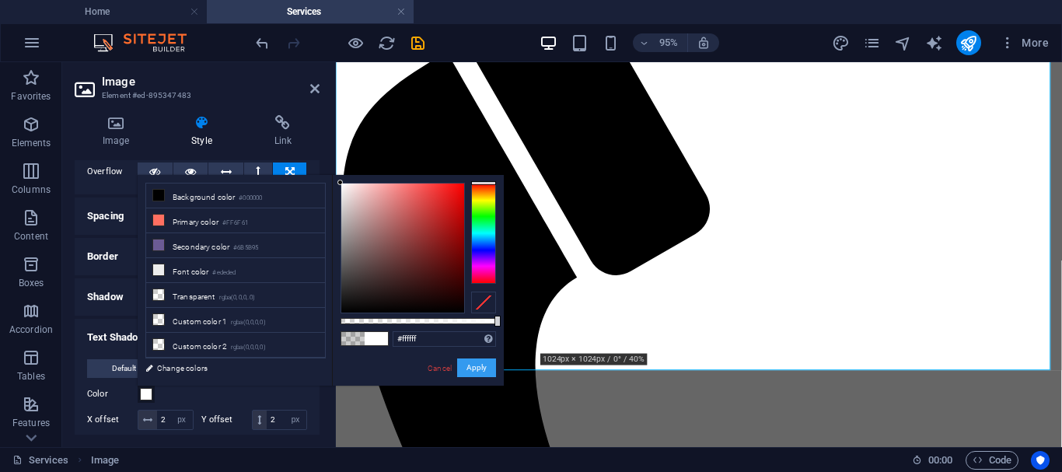
click at [473, 366] on button "Apply" at bounding box center [476, 367] width 39 height 19
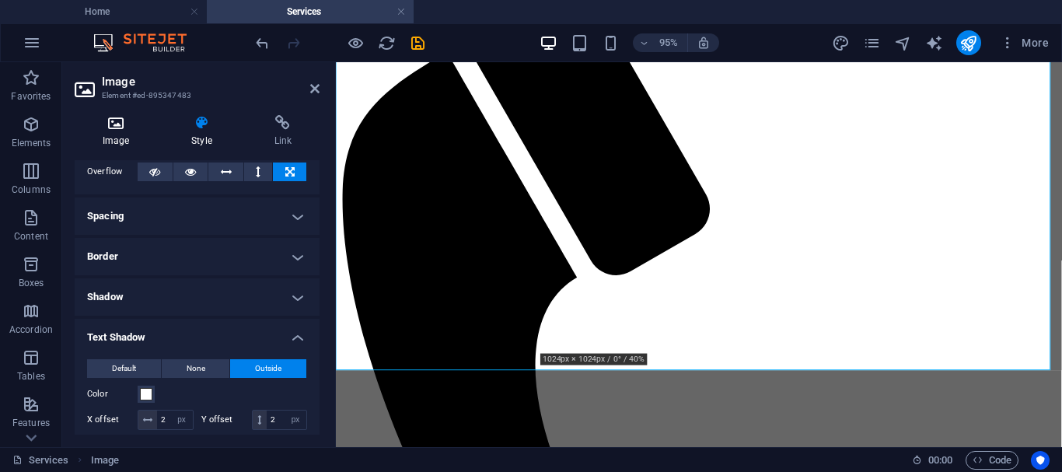
click at [115, 131] on h4 "Image" at bounding box center [119, 131] width 89 height 33
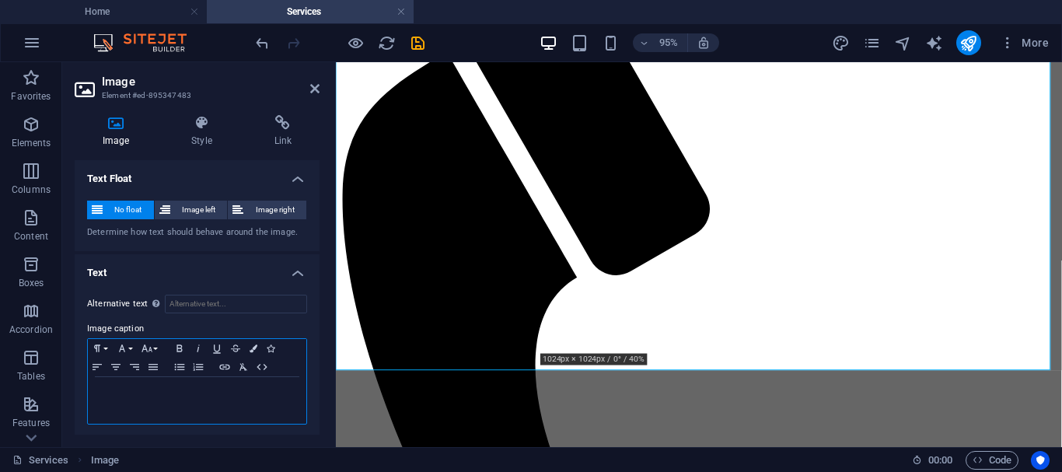
click at [108, 385] on p "​" at bounding box center [197, 392] width 203 height 14
drag, startPoint x: 135, startPoint y: 387, endPoint x: 54, endPoint y: 387, distance: 80.8
click at [54, 387] on section "Favorites Elements Columns Content Boxes Accordion Tables Features Images Slide…" at bounding box center [531, 254] width 1062 height 385
click at [312, 91] on icon at bounding box center [314, 88] width 9 height 12
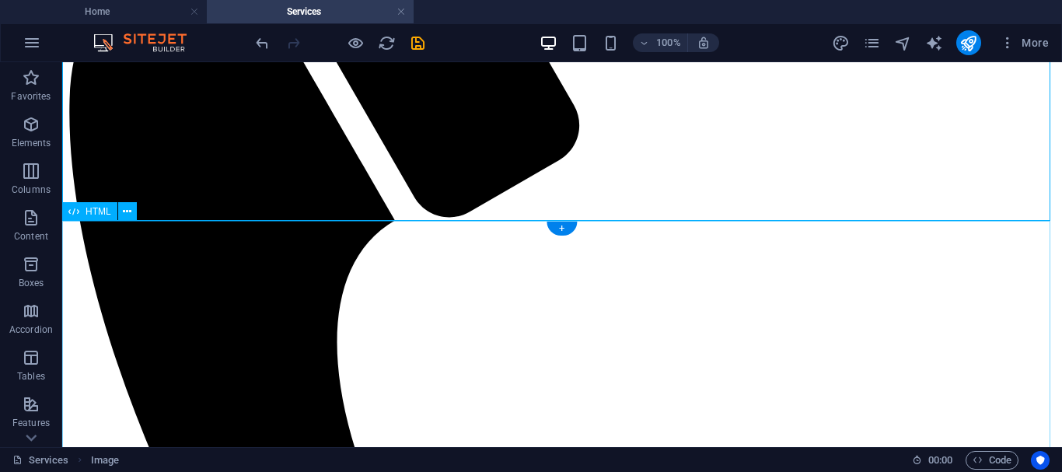
scroll to position [292, 0]
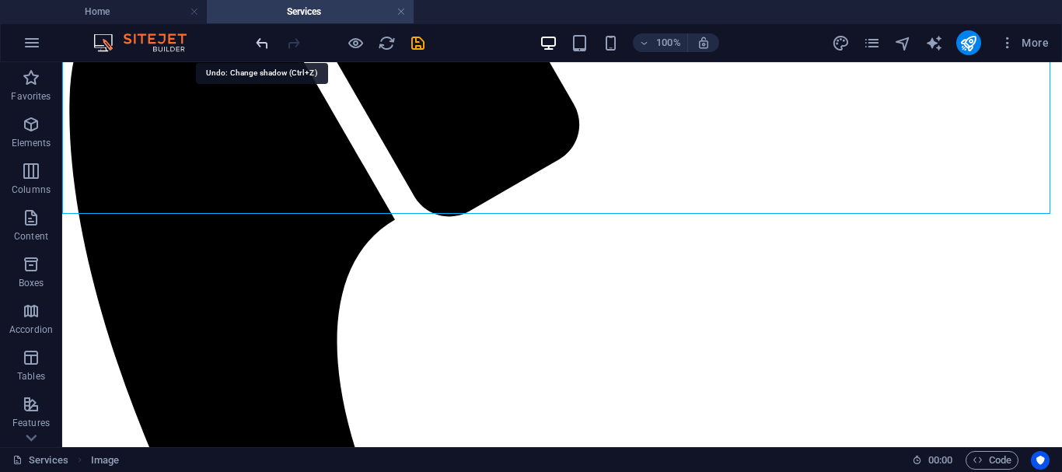
click at [256, 46] on icon "undo" at bounding box center [262, 43] width 18 height 18
click at [265, 46] on icon "undo" at bounding box center [262, 43] width 18 height 18
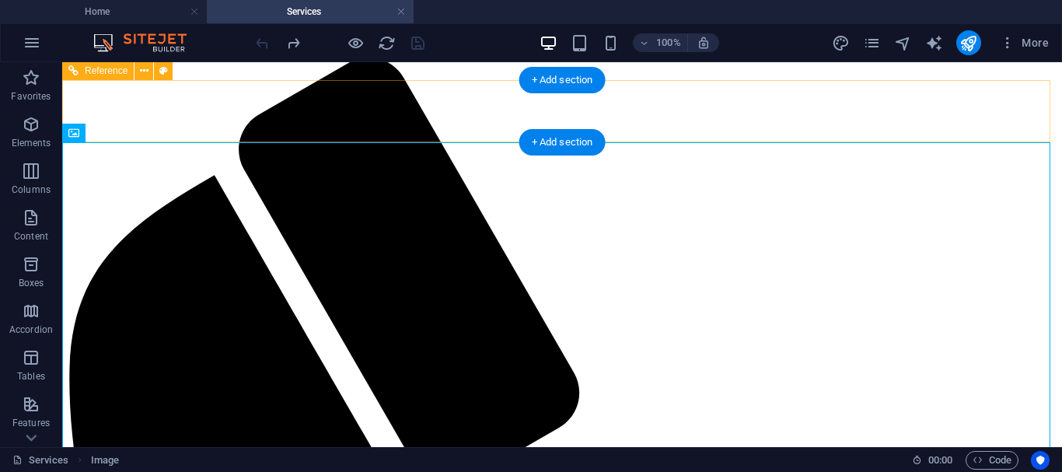
scroll to position [0, 0]
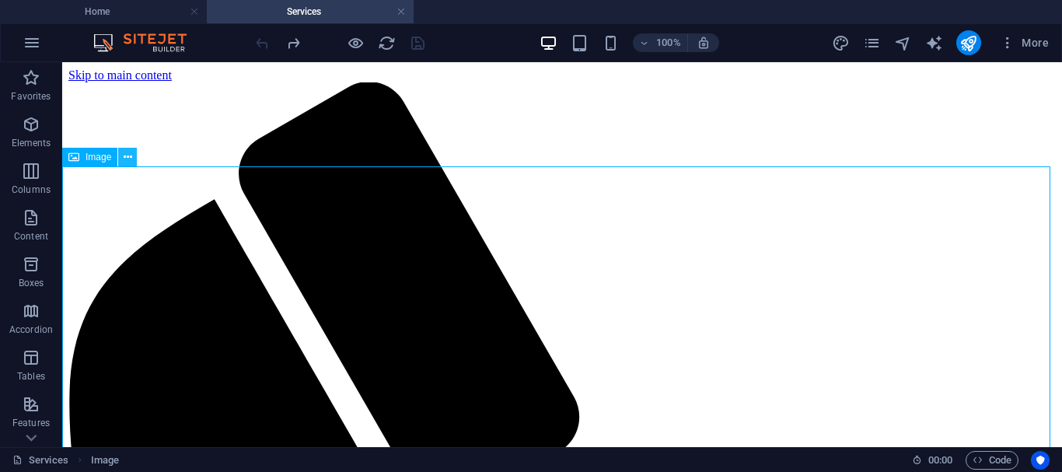
click at [131, 155] on icon at bounding box center [128, 157] width 9 height 16
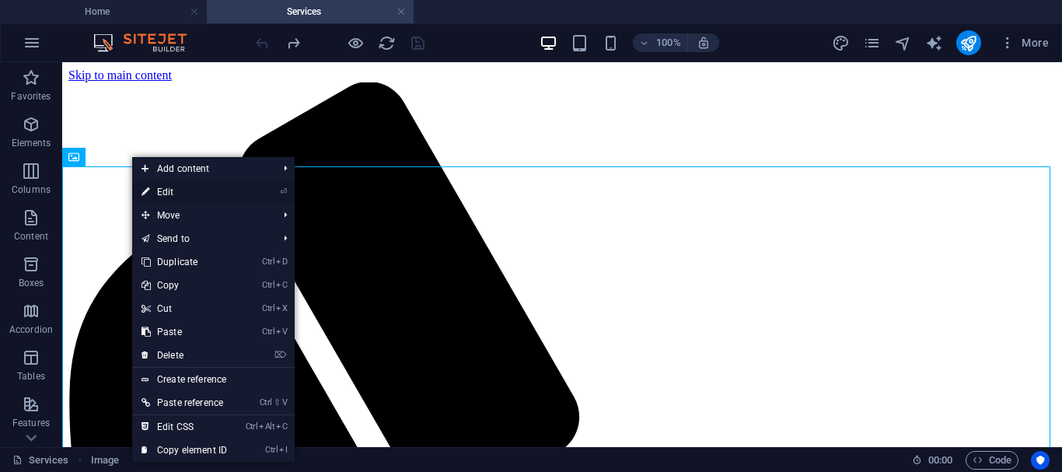
click at [170, 194] on link "⏎ Edit" at bounding box center [184, 191] width 104 height 23
select select "px"
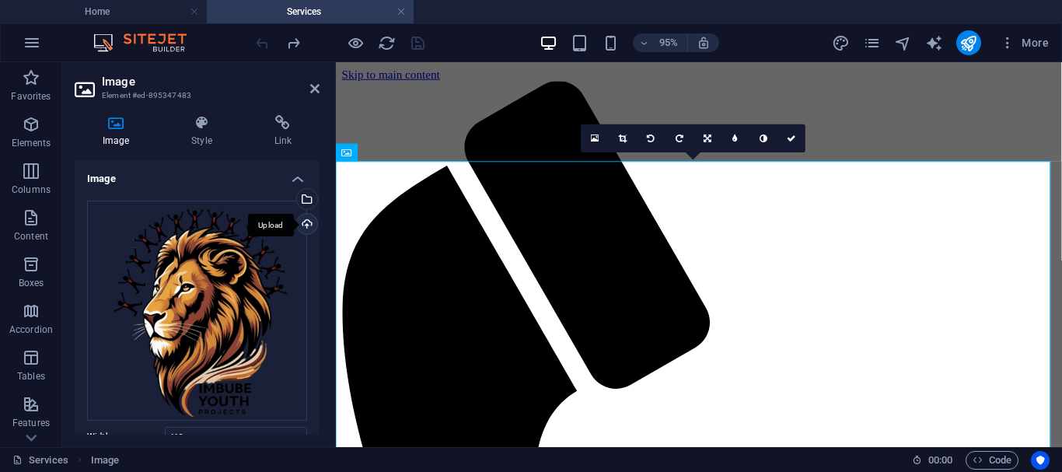
click at [305, 222] on div "Upload" at bounding box center [305, 225] width 23 height 23
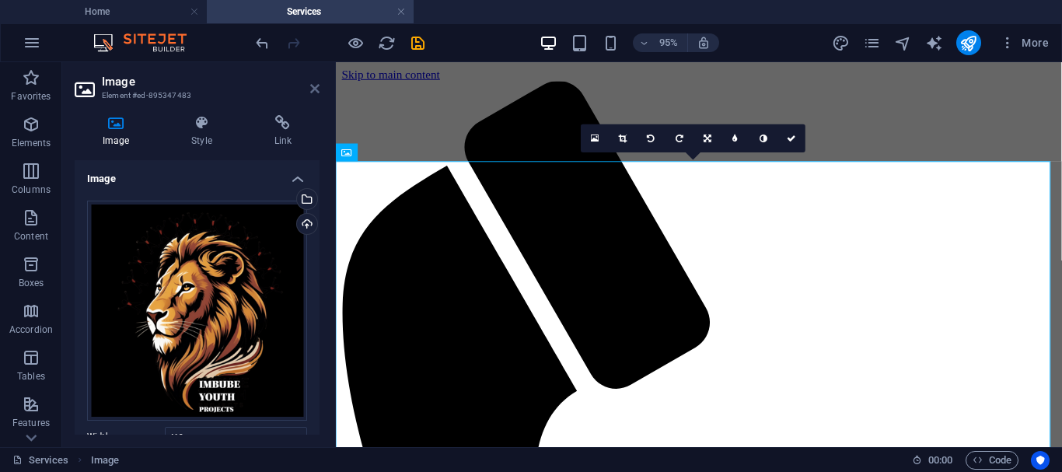
click at [314, 85] on icon at bounding box center [314, 88] width 9 height 12
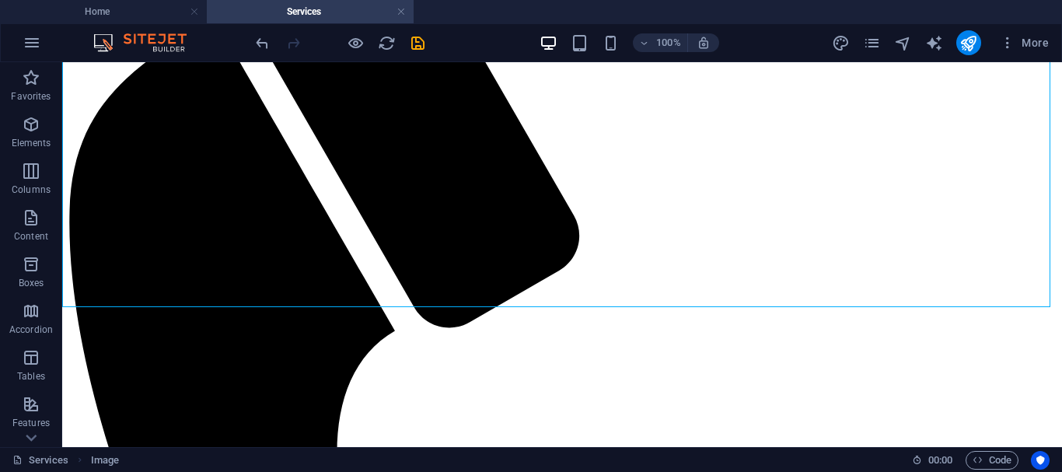
scroll to position [180, 0]
drag, startPoint x: 123, startPoint y: 66, endPoint x: 128, endPoint y: 52, distance: 15.0
click at [123, 66] on button at bounding box center [127, 71] width 19 height 19
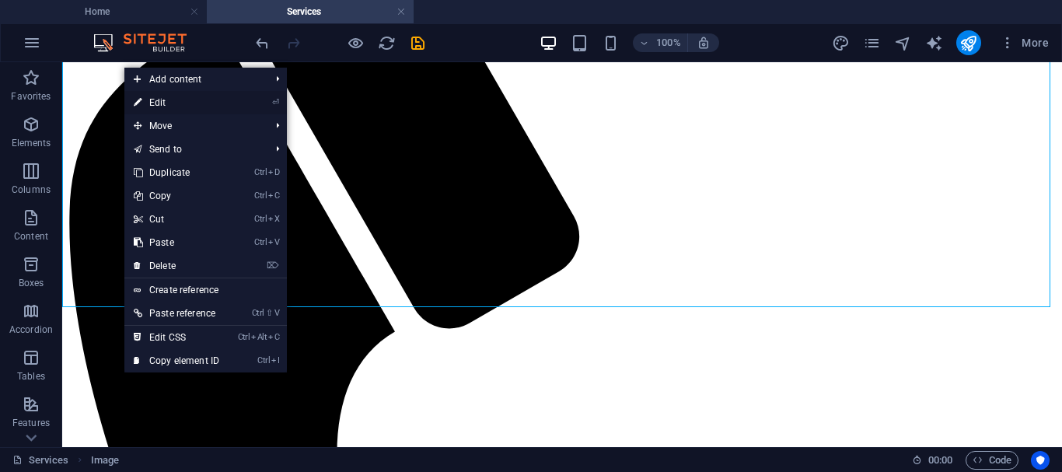
click at [162, 102] on link "⏎ Edit" at bounding box center [176, 102] width 104 height 23
select select "px"
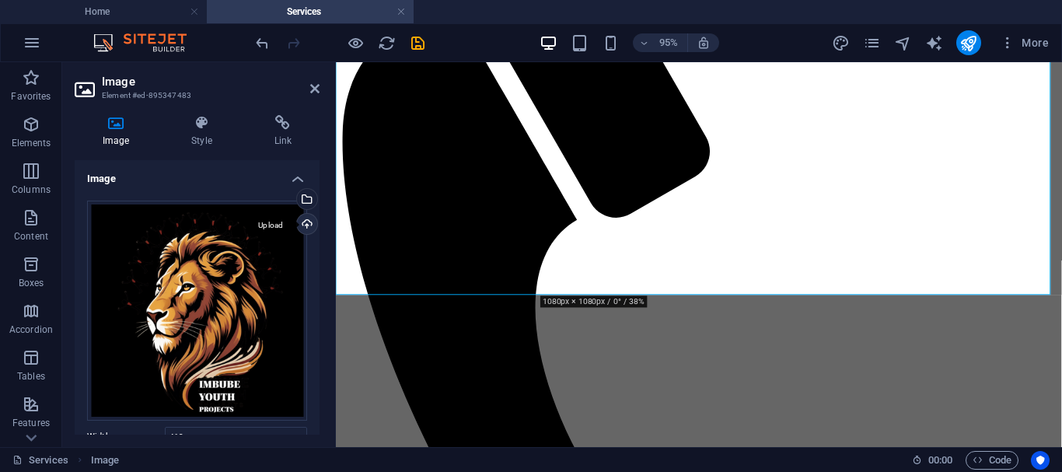
click at [303, 225] on div "Upload" at bounding box center [305, 225] width 23 height 23
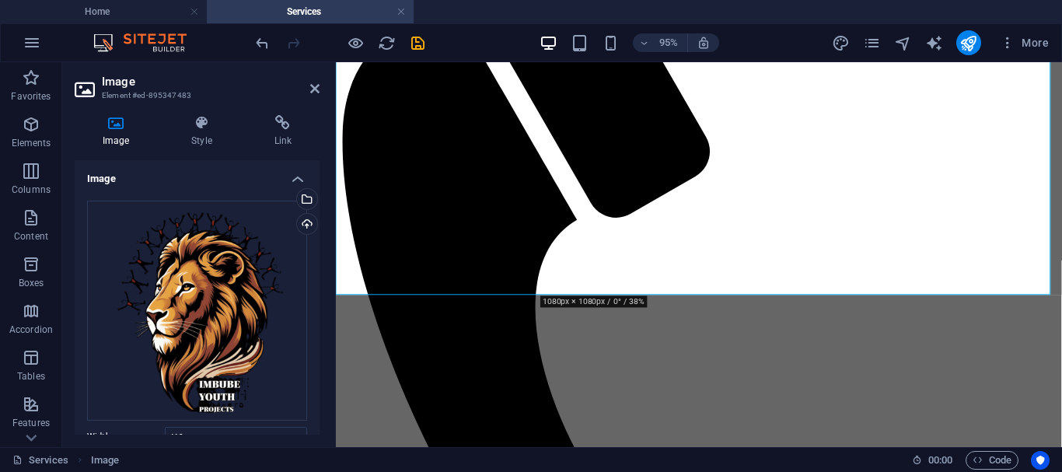
click at [320, 87] on aside "Image Element #ed-895347483 Image Style Link Image Drag files here, click to ch…" at bounding box center [199, 254] width 274 height 385
click at [316, 89] on icon at bounding box center [314, 88] width 9 height 12
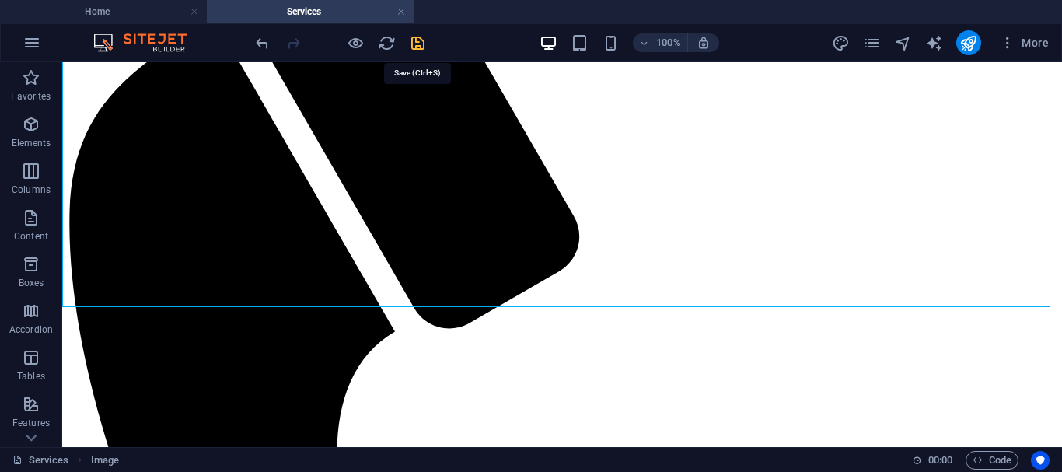
click at [417, 42] on icon "save" at bounding box center [418, 43] width 18 height 18
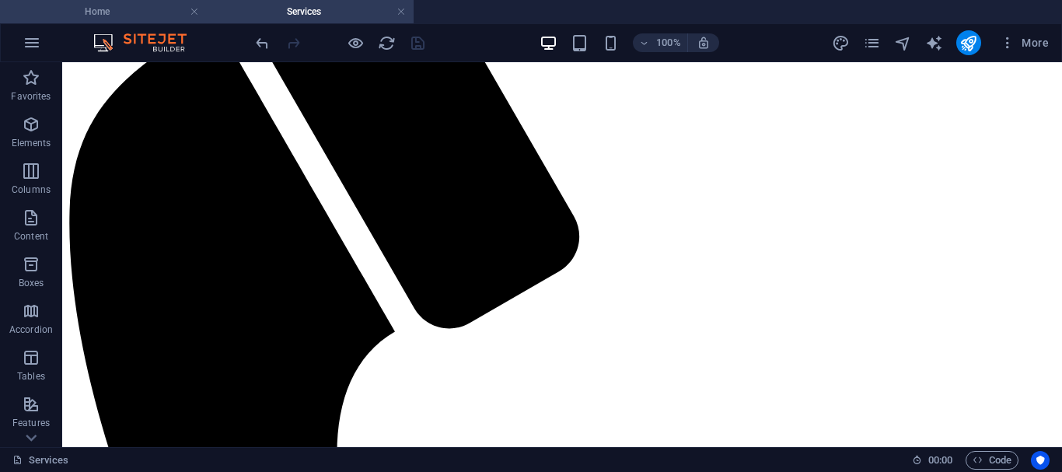
click at [139, 22] on li "Home" at bounding box center [103, 11] width 207 height 23
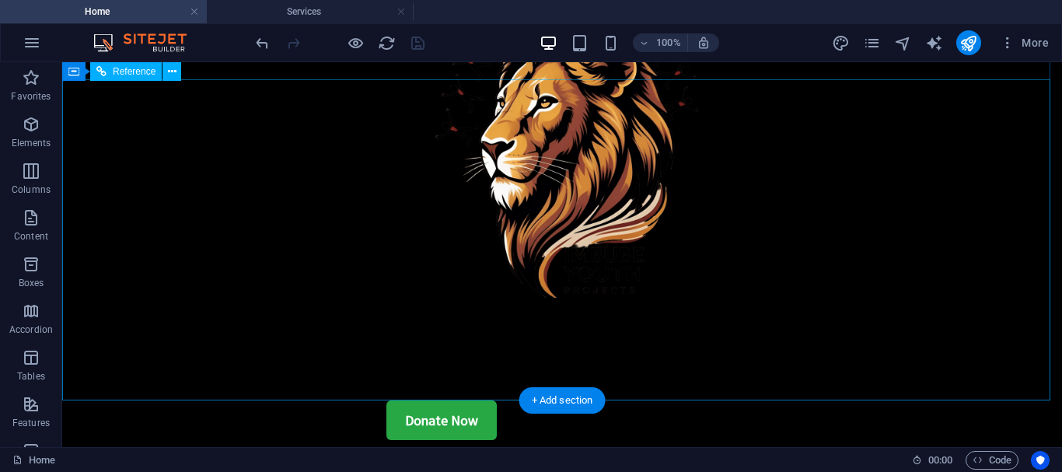
scroll to position [0, 0]
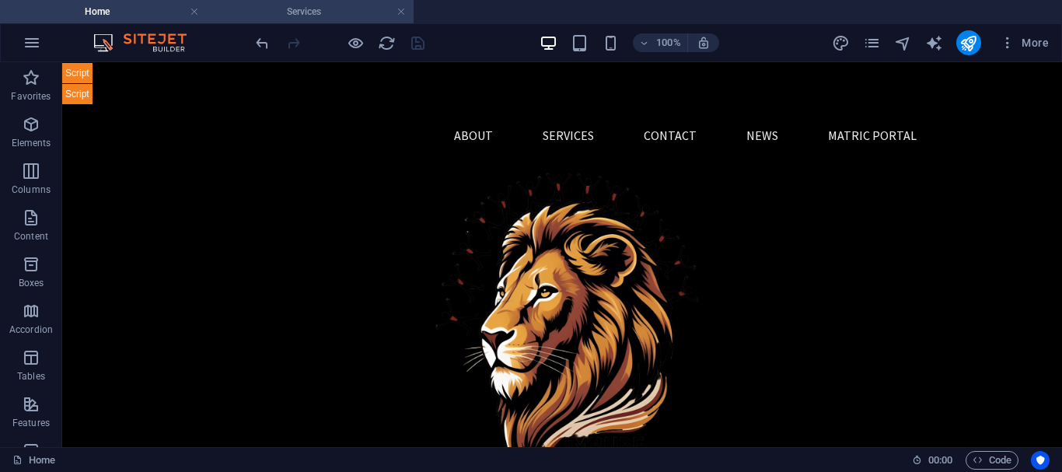
click at [313, 14] on h4 "Services" at bounding box center [310, 11] width 207 height 17
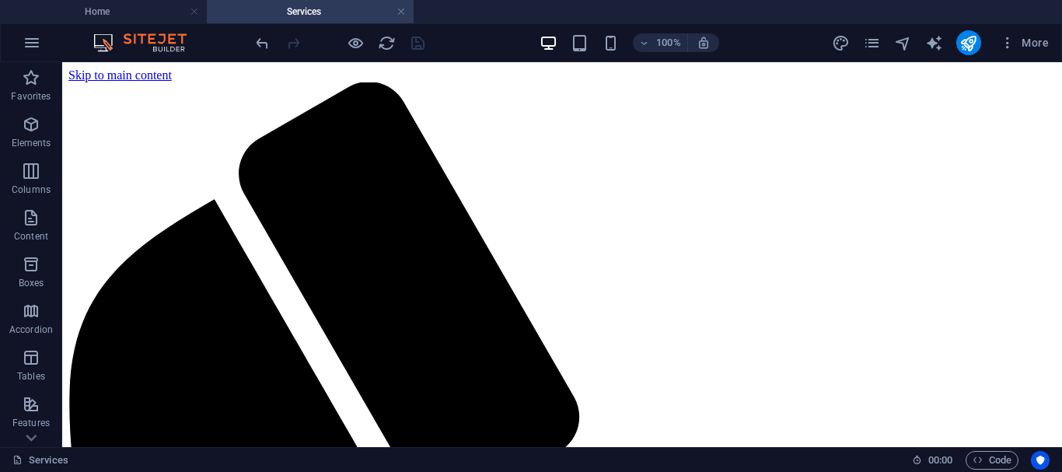
scroll to position [180, 0]
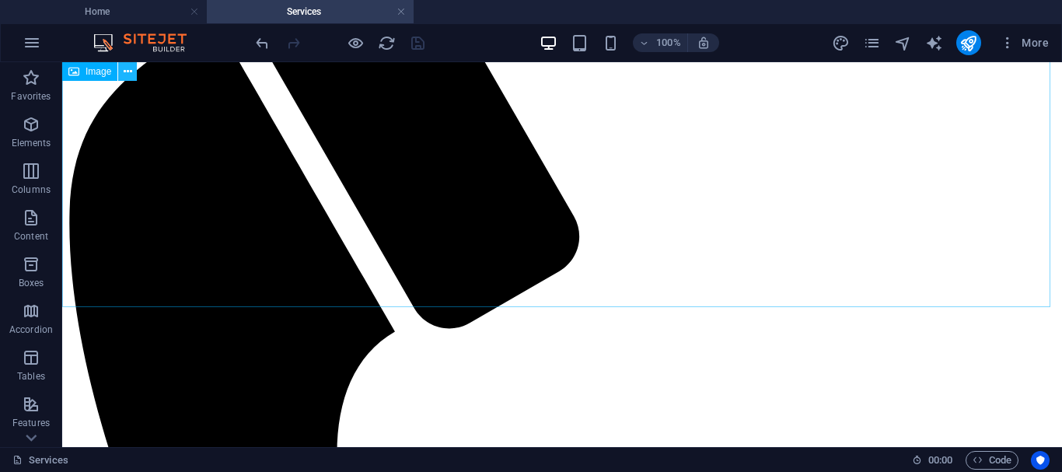
click at [134, 69] on button at bounding box center [127, 71] width 19 height 19
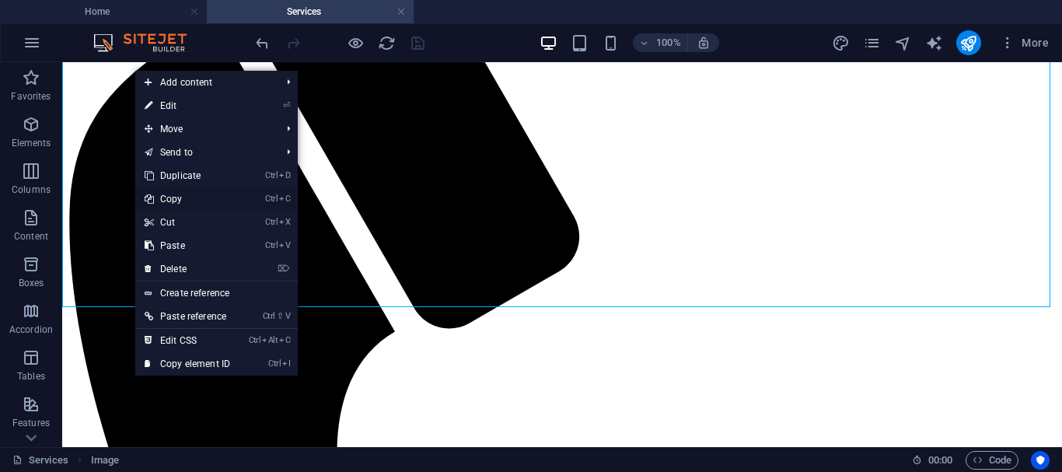
click at [194, 202] on link "Ctrl C Copy" at bounding box center [187, 198] width 104 height 23
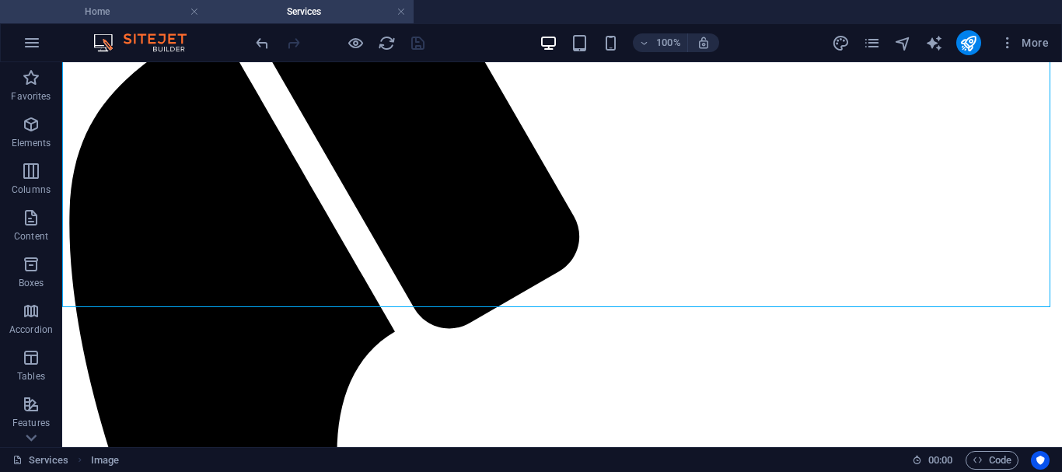
click at [113, 12] on h4 "Home" at bounding box center [103, 11] width 207 height 17
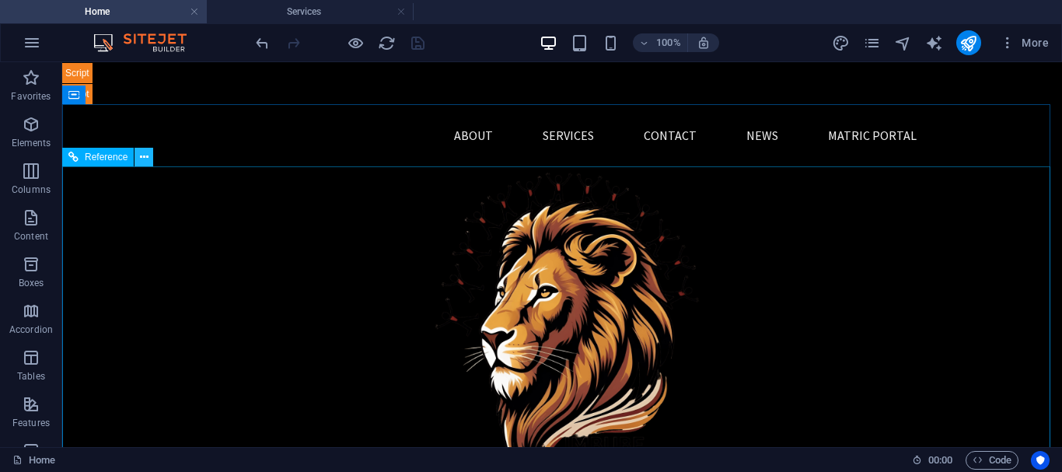
click at [146, 158] on icon at bounding box center [144, 157] width 9 height 16
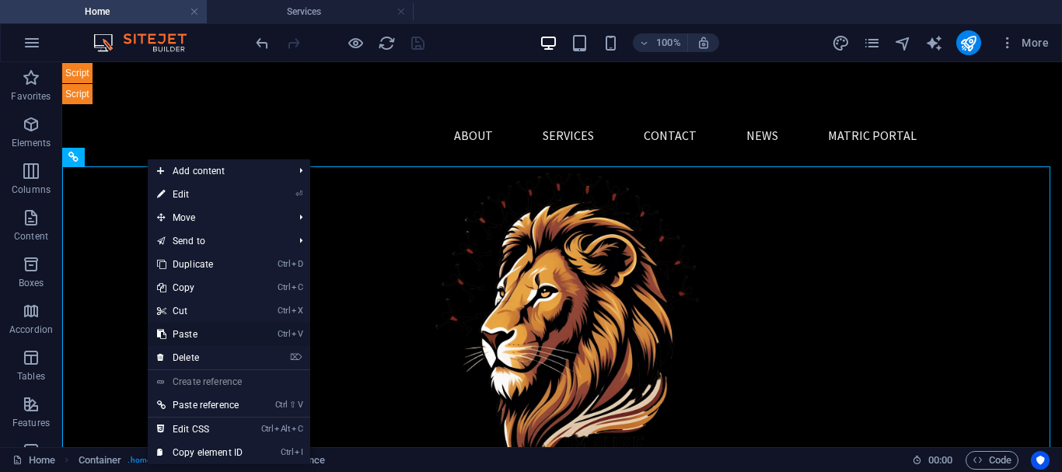
click at [189, 330] on link "Ctrl V Paste" at bounding box center [200, 334] width 104 height 23
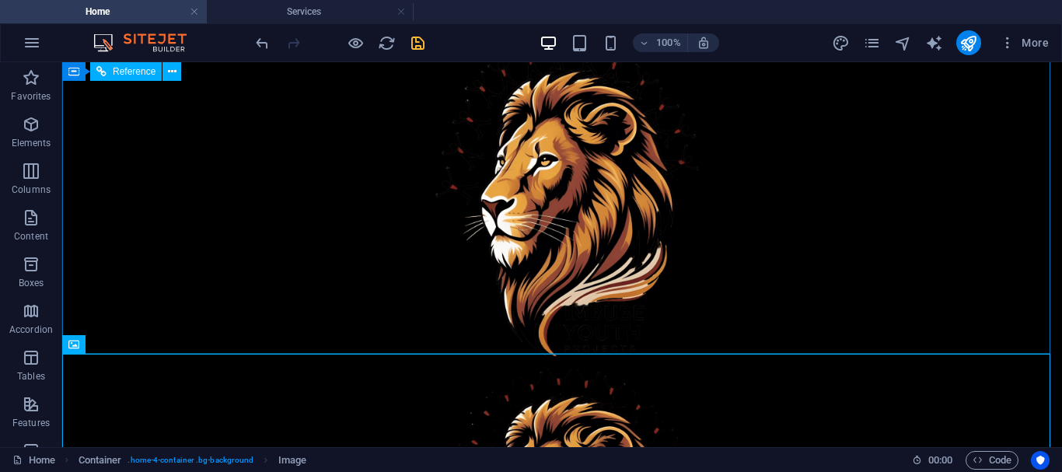
scroll to position [131, 0]
click at [171, 75] on icon at bounding box center [172, 72] width 9 height 16
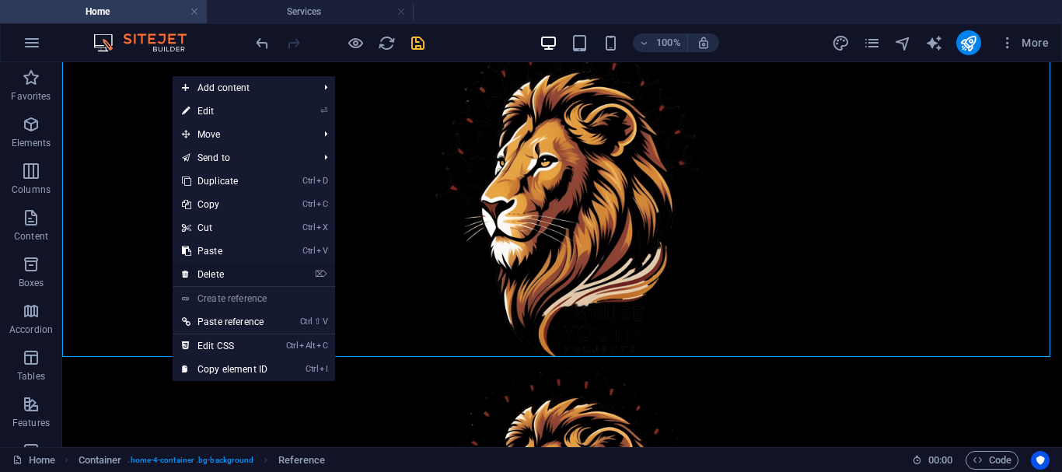
click at [214, 274] on link "⌦ Delete" at bounding box center [225, 274] width 104 height 23
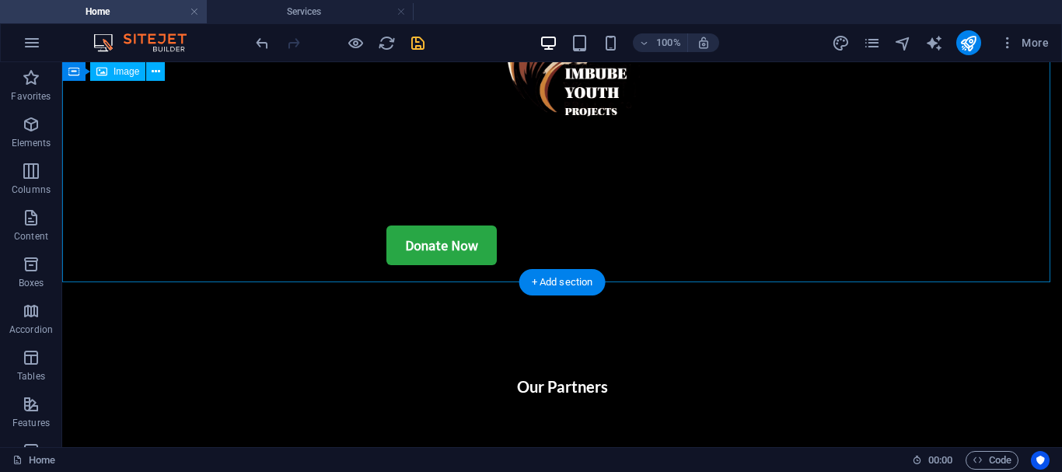
scroll to position [0, 0]
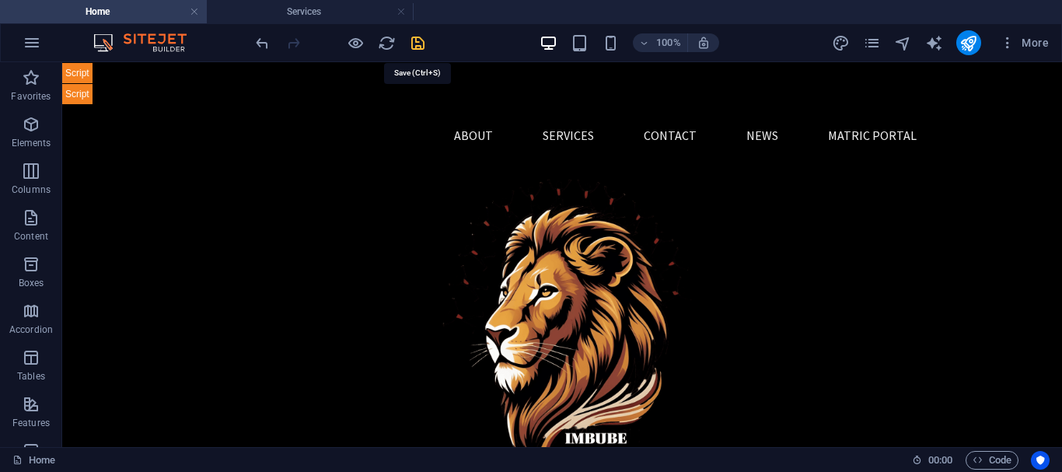
click at [420, 49] on icon "save" at bounding box center [418, 43] width 18 height 18
click at [870, 40] on icon "pages" at bounding box center [872, 43] width 18 height 18
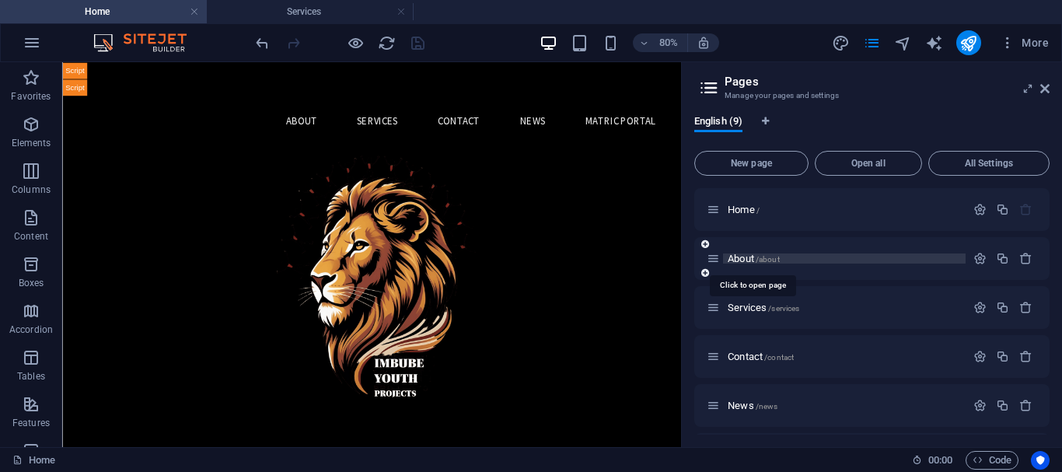
click at [738, 261] on span "About /about" at bounding box center [753, 259] width 52 height 12
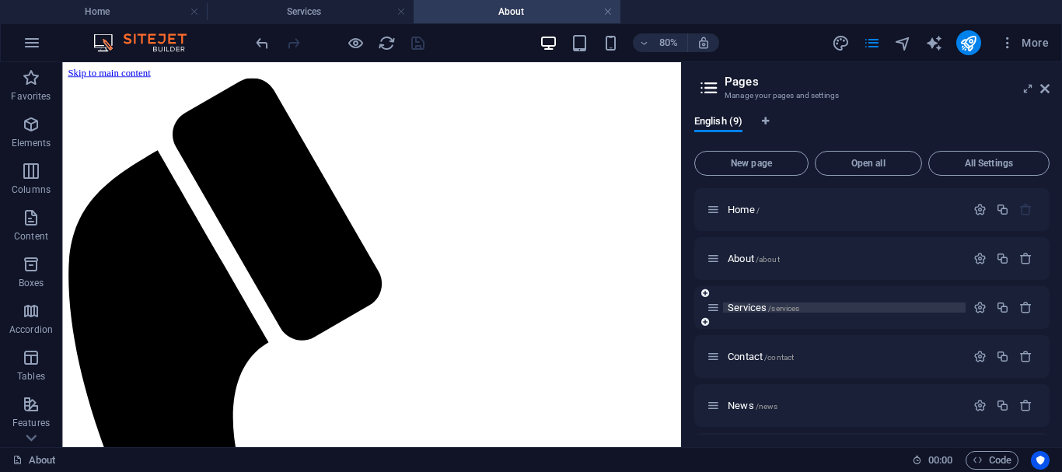
click at [741, 306] on span "Services /services" at bounding box center [763, 308] width 72 height 12
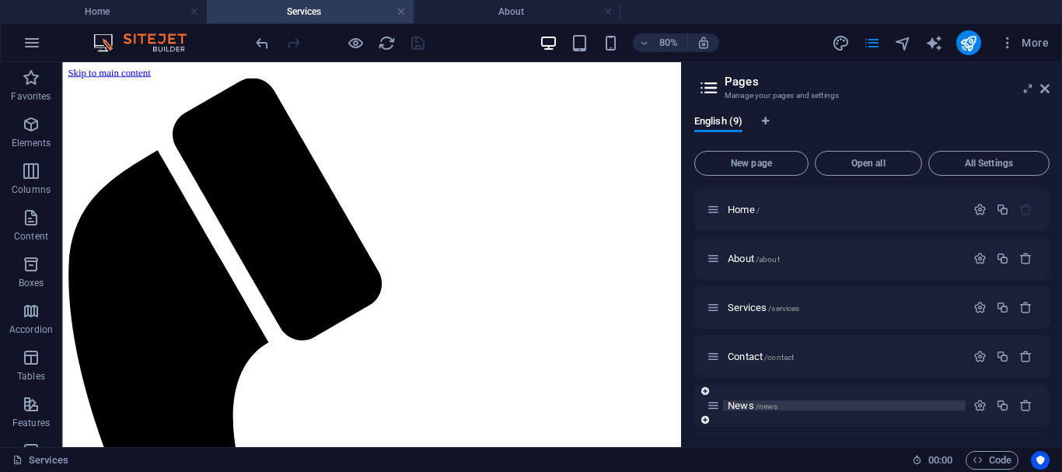
click at [752, 407] on span "News /news" at bounding box center [752, 405] width 50 height 12
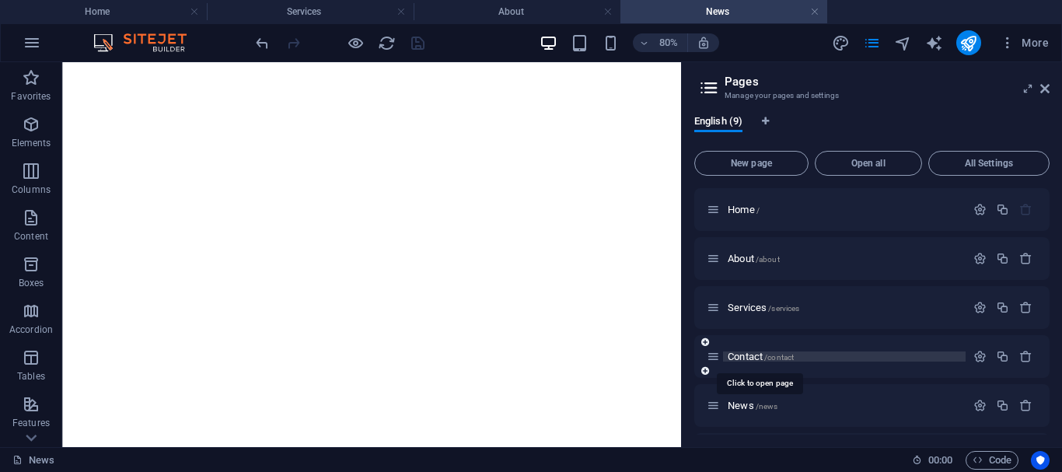
click at [746, 356] on span "Contact /contact" at bounding box center [760, 357] width 66 height 12
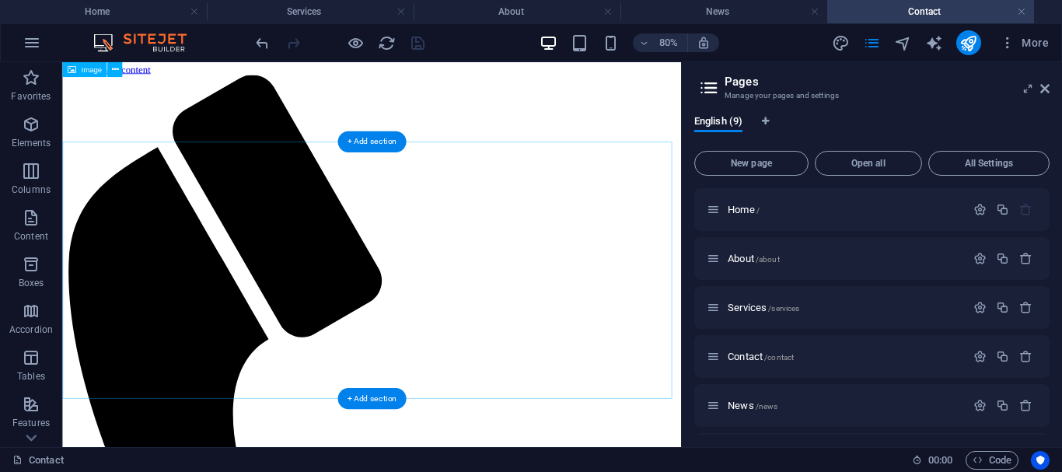
scroll to position [1, 0]
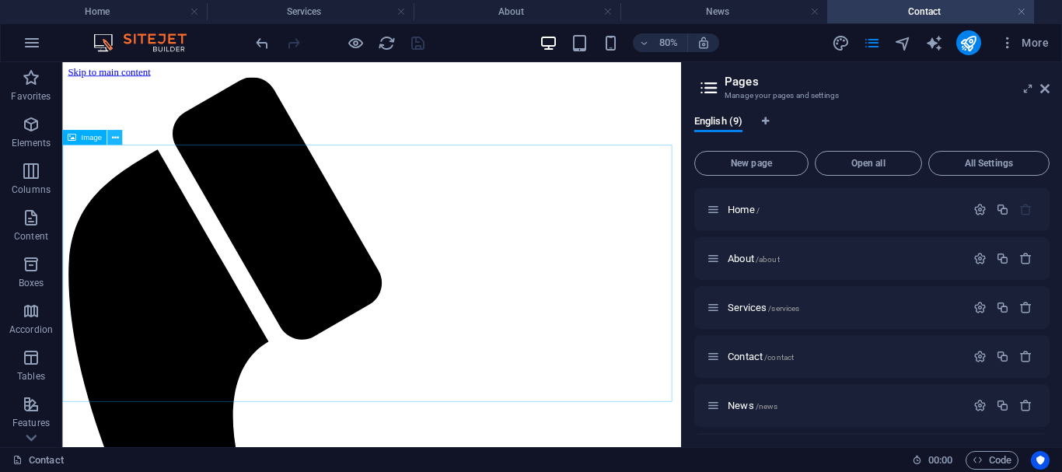
click at [113, 141] on icon at bounding box center [114, 137] width 7 height 13
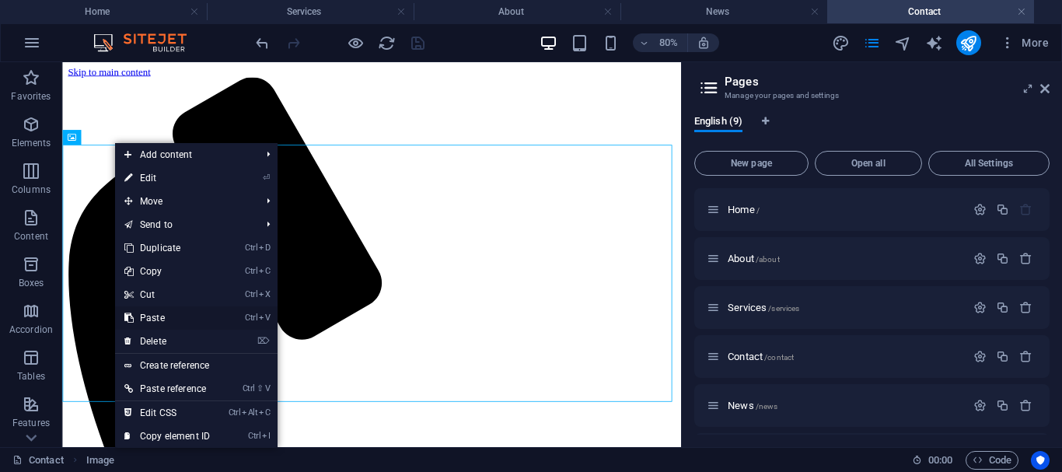
click at [164, 316] on link "Ctrl V Paste" at bounding box center [167, 317] width 104 height 23
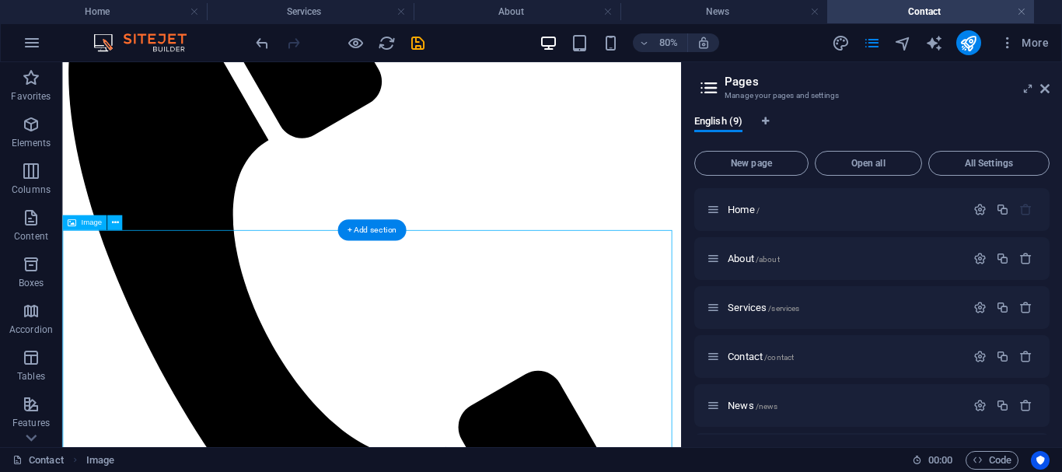
scroll to position [0, 0]
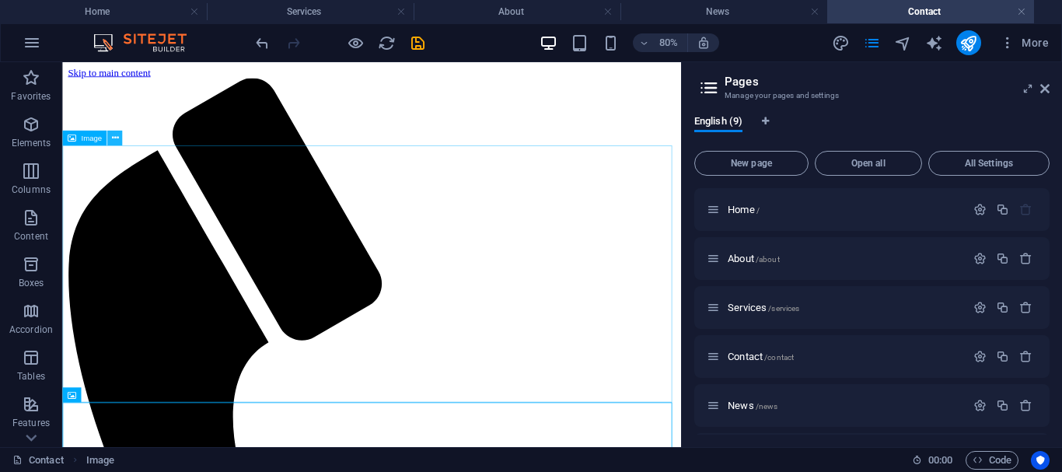
click at [116, 134] on icon at bounding box center [114, 137] width 7 height 13
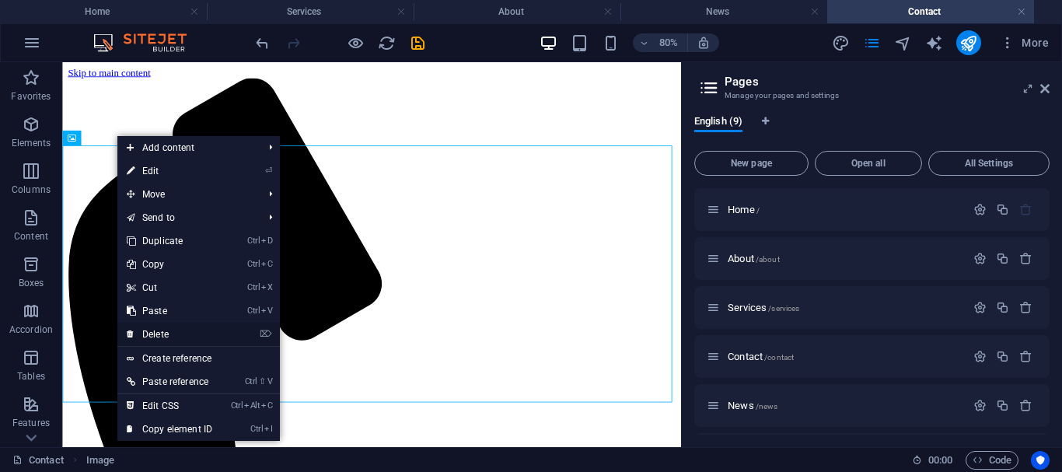
click at [169, 333] on link "⌦ Delete" at bounding box center [169, 334] width 104 height 23
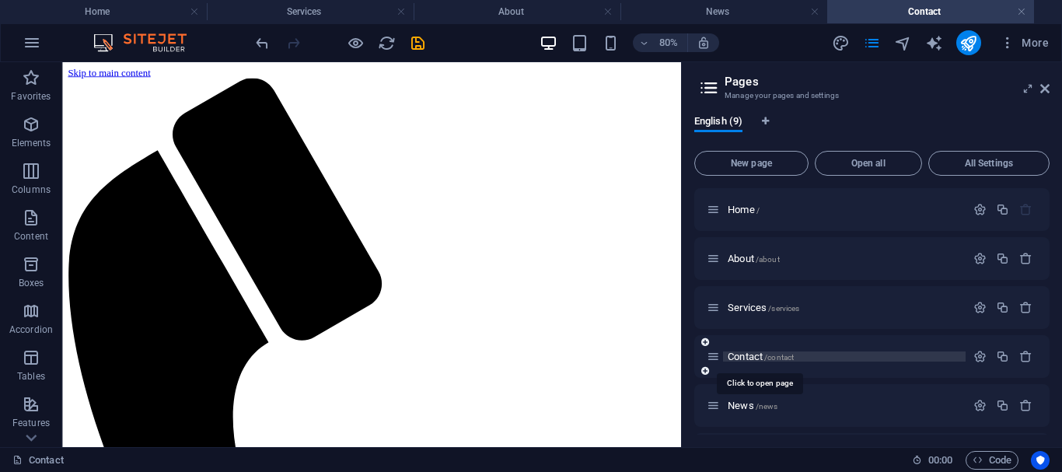
click at [755, 351] on span "Contact /contact" at bounding box center [760, 357] width 66 height 12
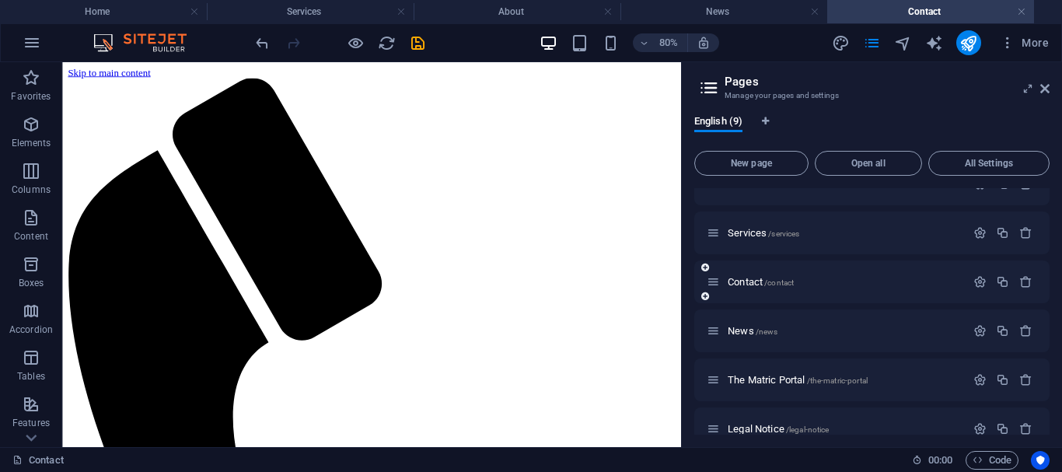
scroll to position [92, 0]
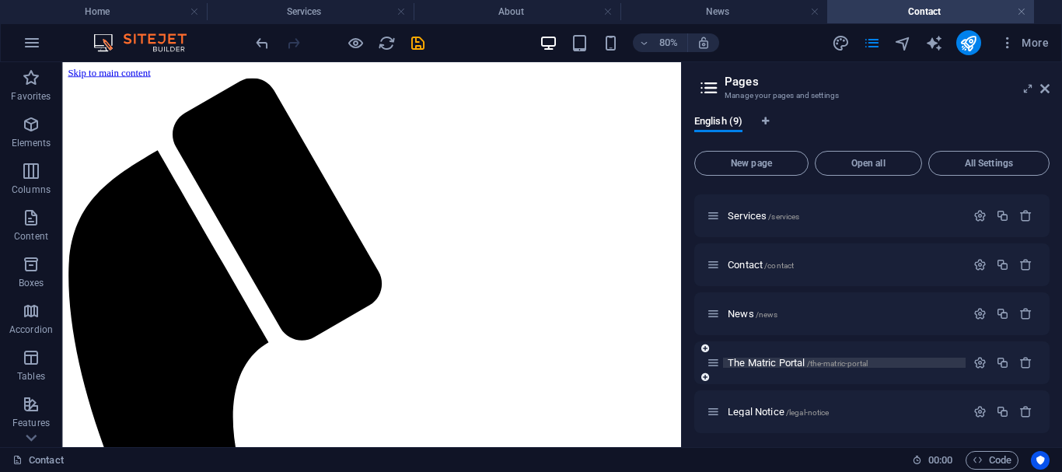
click at [759, 364] on span "The Matric Portal /the-matric-portal" at bounding box center [797, 363] width 140 height 12
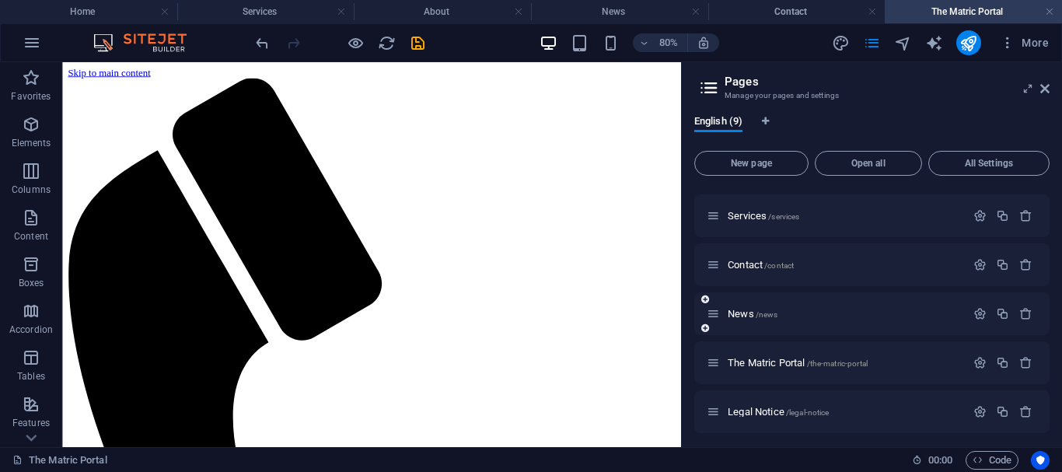
scroll to position [194, 0]
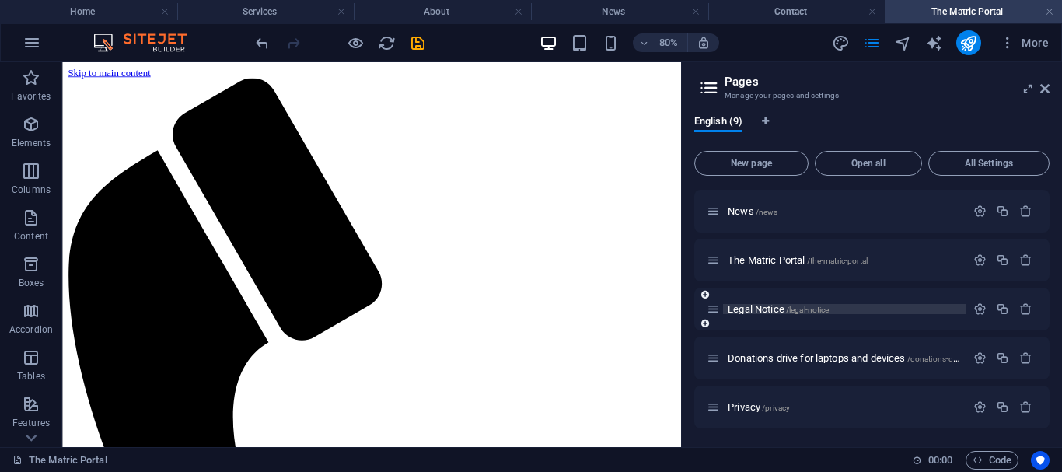
click at [773, 310] on span "Legal Notice /legal-notice" at bounding box center [777, 309] width 101 height 12
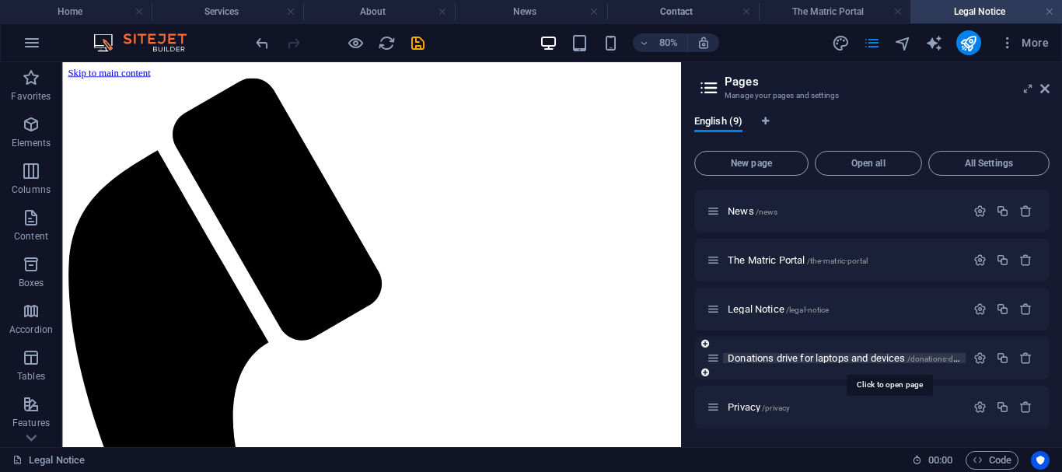
click at [760, 355] on span "Donations drive for laptops and devices /donations-drive-for-laptops-and-devices" at bounding box center [888, 358] width 323 height 12
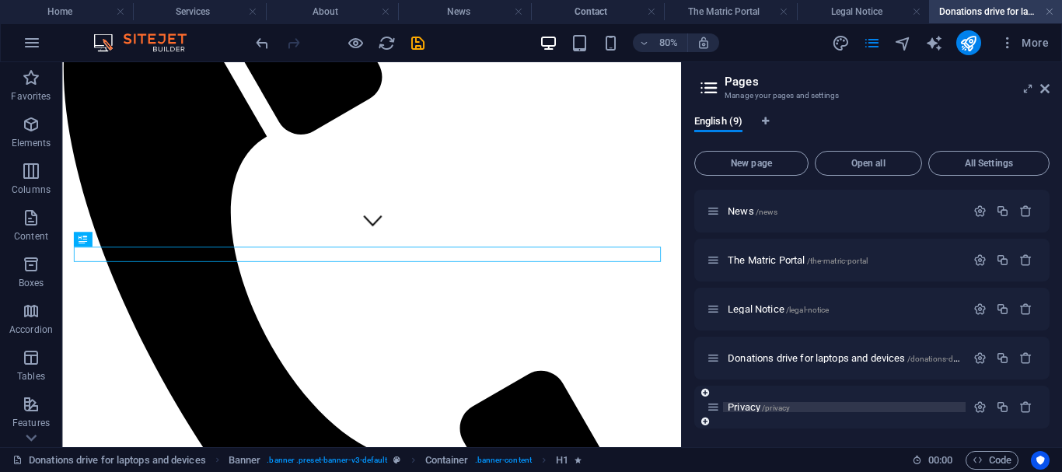
click at [748, 410] on span "Privacy /privacy" at bounding box center [758, 407] width 62 height 12
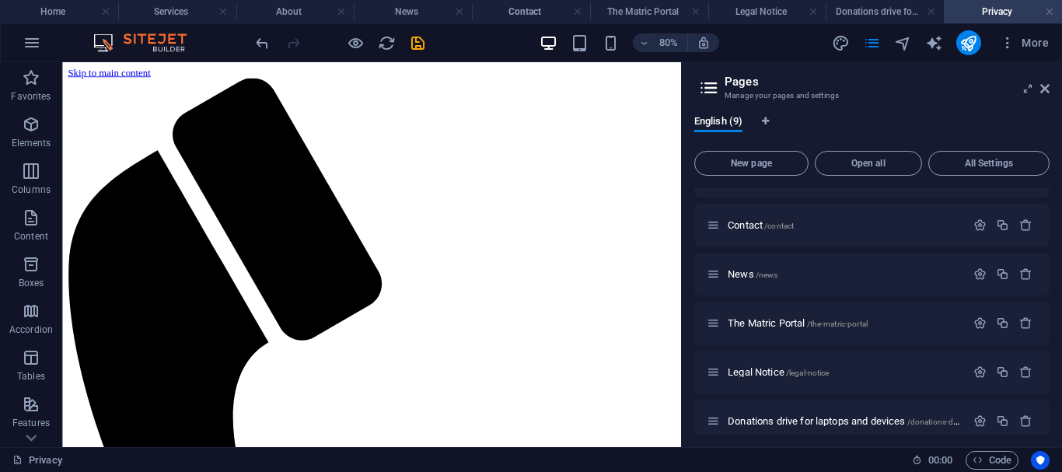
scroll to position [0, 0]
drag, startPoint x: 60, startPoint y: 6, endPoint x: 445, endPoint y: 215, distance: 438.2
click at [60, 6] on h4 "Home" at bounding box center [59, 11] width 118 height 17
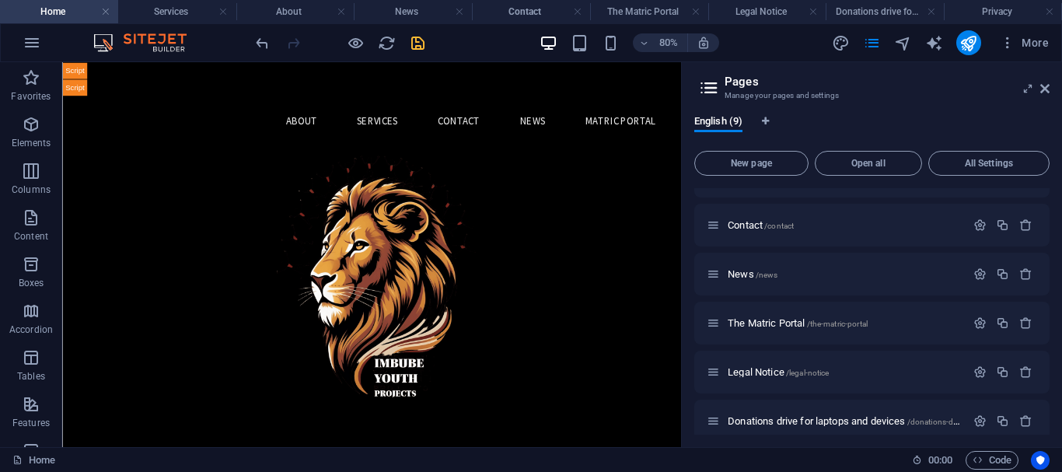
click at [1048, 82] on h2 "Pages" at bounding box center [886, 82] width 325 height 14
click at [1044, 88] on icon at bounding box center [1044, 88] width 9 height 12
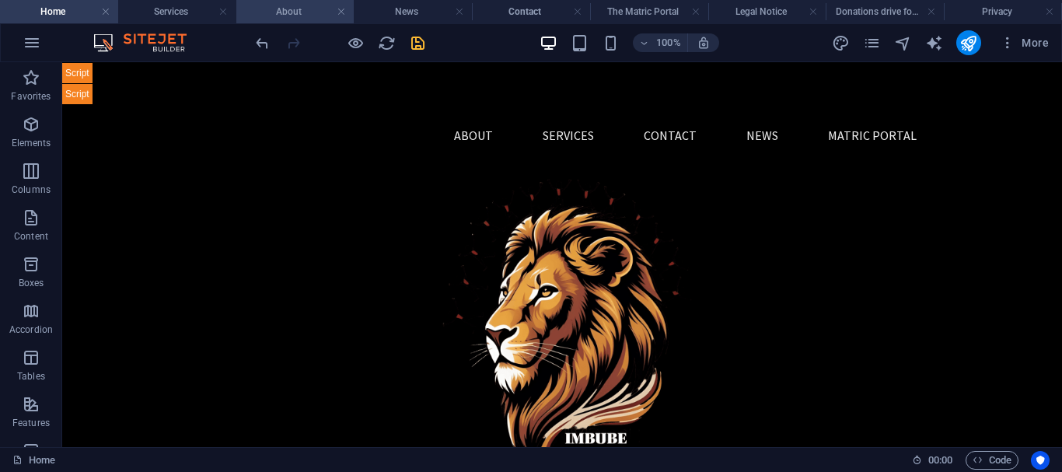
click at [293, 5] on h4 "About" at bounding box center [295, 11] width 118 height 17
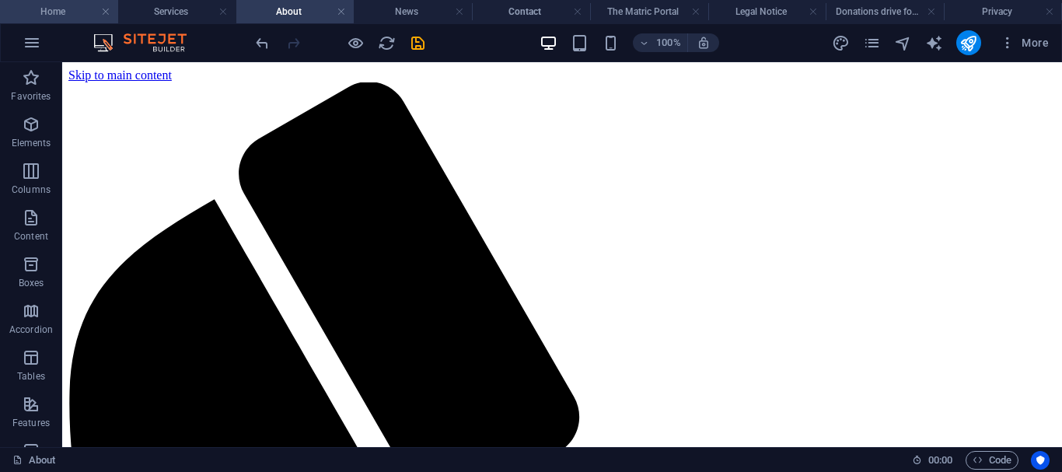
click at [42, 6] on h4 "Home" at bounding box center [59, 11] width 118 height 17
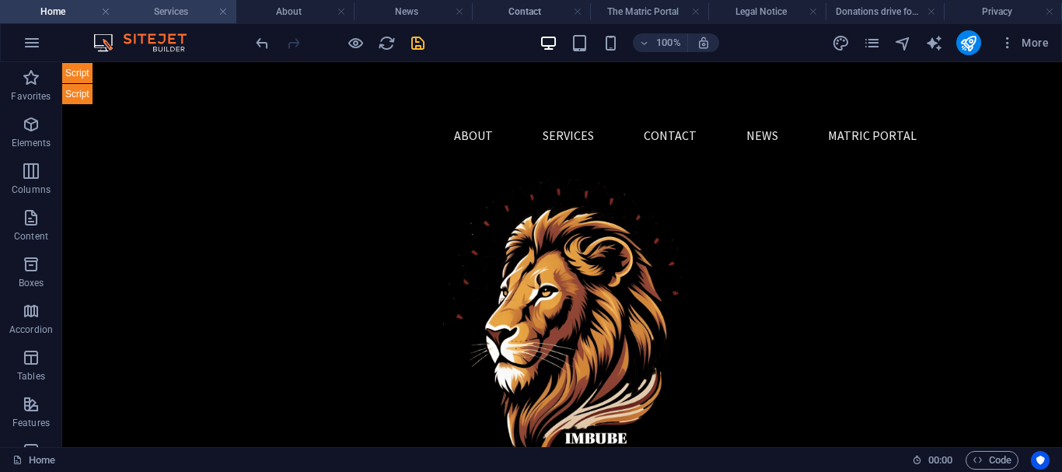
click at [163, 9] on h4 "Services" at bounding box center [177, 11] width 118 height 17
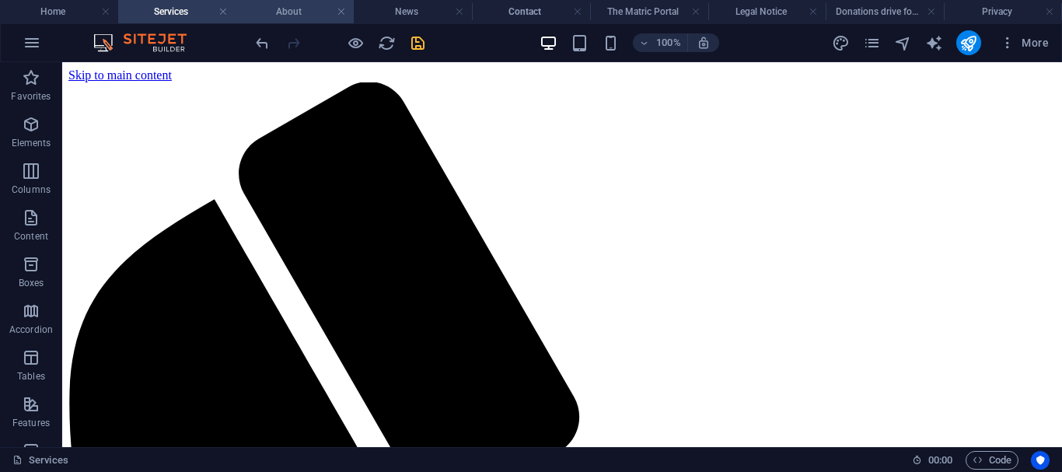
click at [271, 10] on h4 "About" at bounding box center [295, 11] width 118 height 17
click at [155, 7] on h4 "Services" at bounding box center [177, 11] width 118 height 17
click at [58, 8] on h4 "Home" at bounding box center [59, 11] width 118 height 17
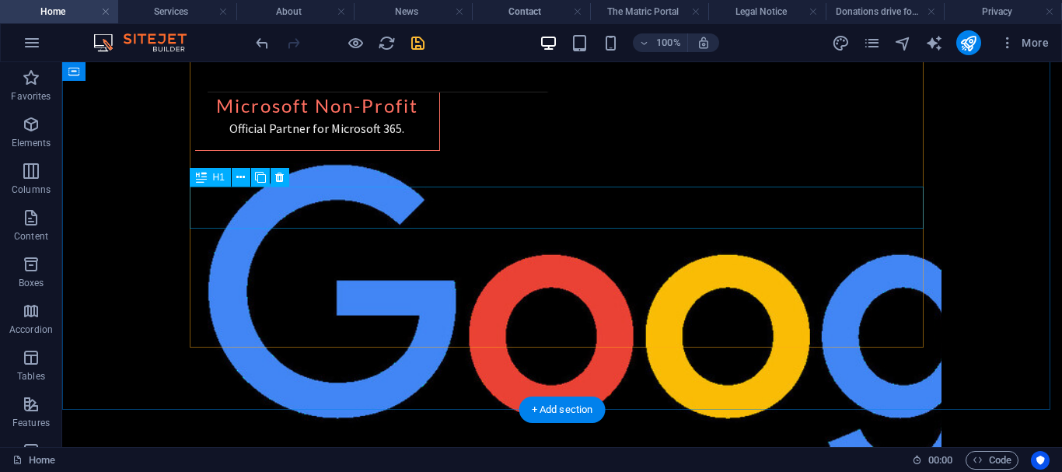
scroll to position [2959, 0]
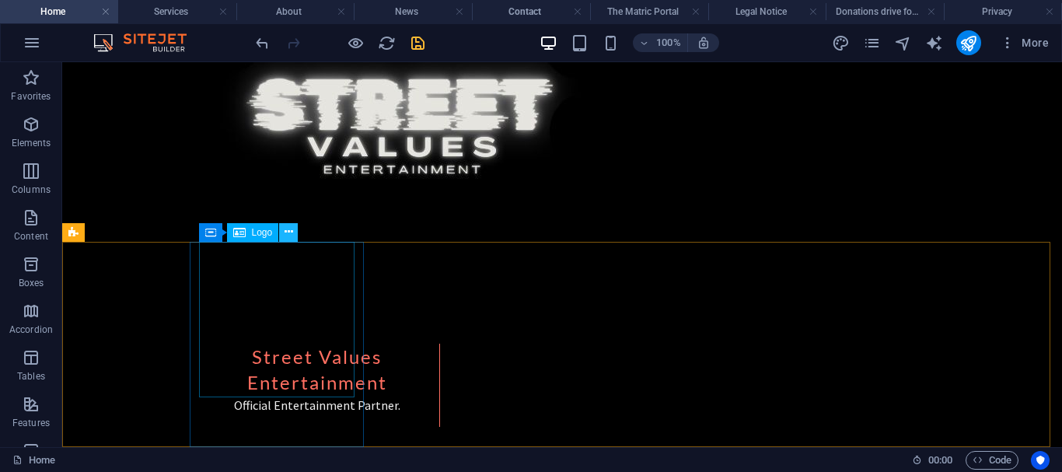
click at [288, 229] on icon at bounding box center [288, 232] width 9 height 16
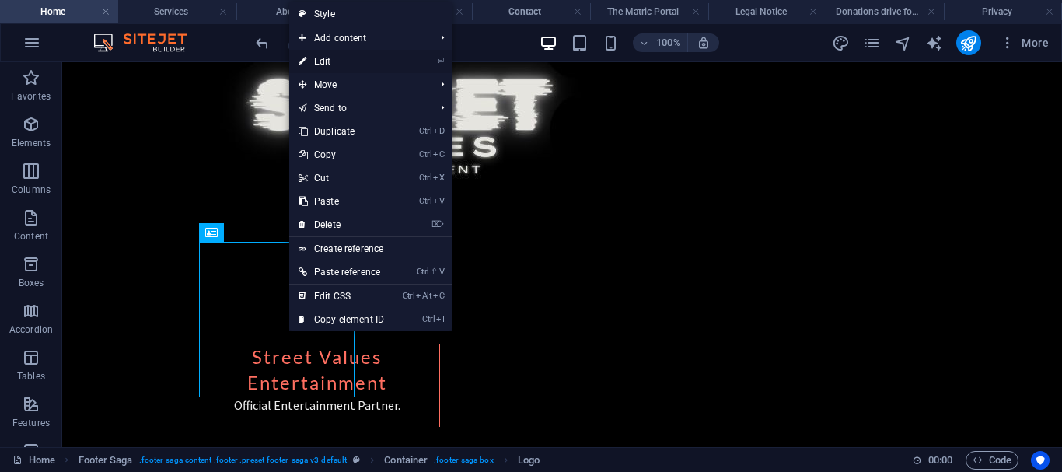
click at [323, 58] on link "⏎ Edit" at bounding box center [341, 61] width 104 height 23
select select "px"
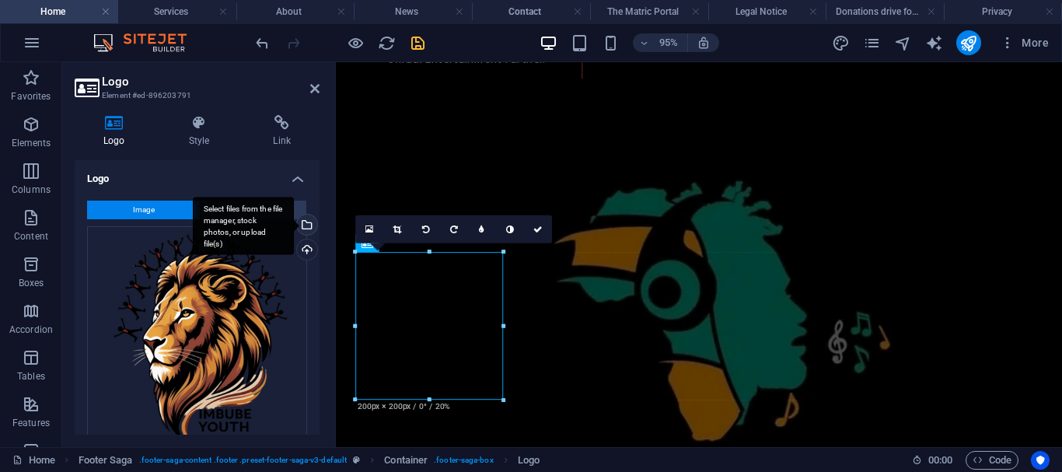
scroll to position [2953, 0]
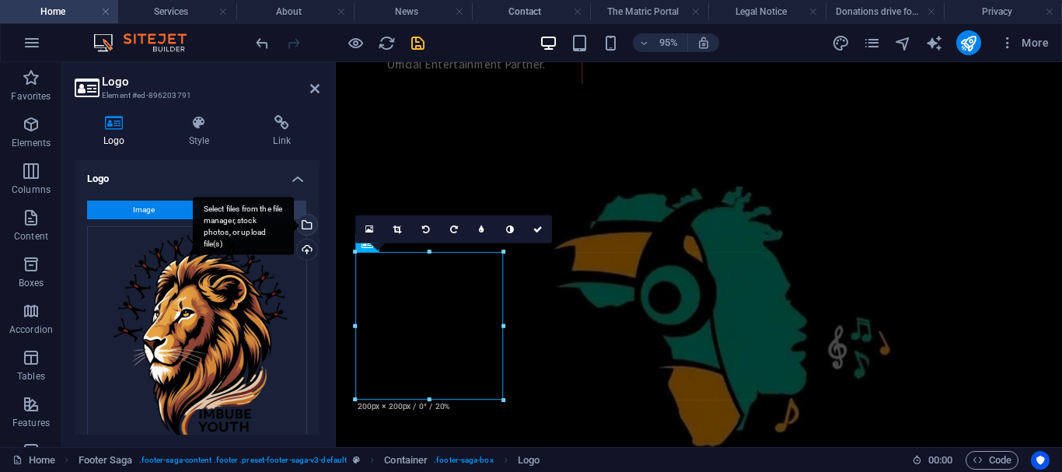
click at [302, 227] on div "Select files from the file manager, stock photos, or upload file(s)" at bounding box center [305, 226] width 23 height 23
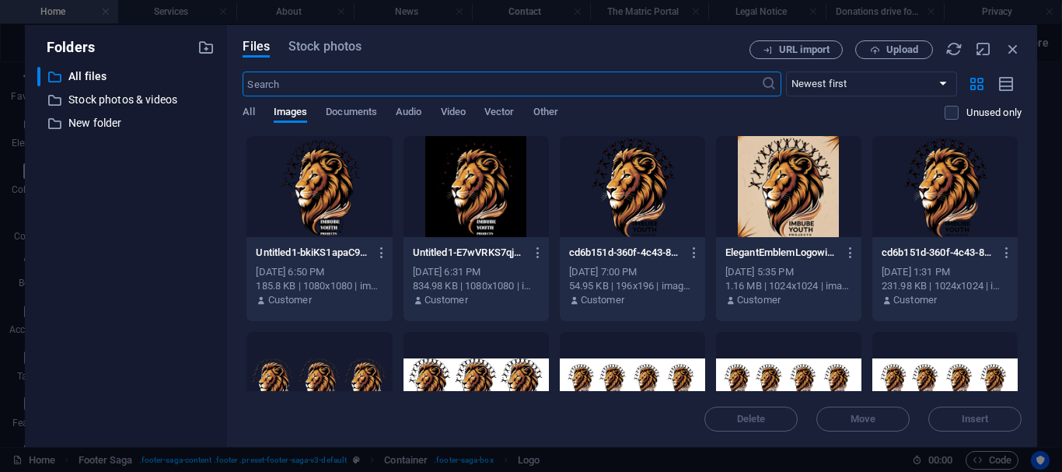
scroll to position [2505, 0]
click at [312, 178] on div at bounding box center [318, 186] width 145 height 101
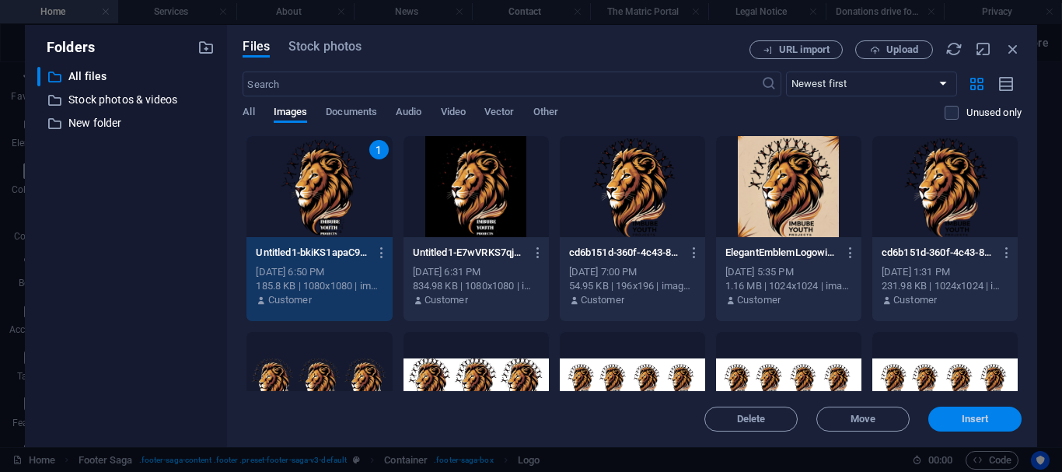
click at [957, 417] on span "Insert" at bounding box center [974, 418] width 81 height 9
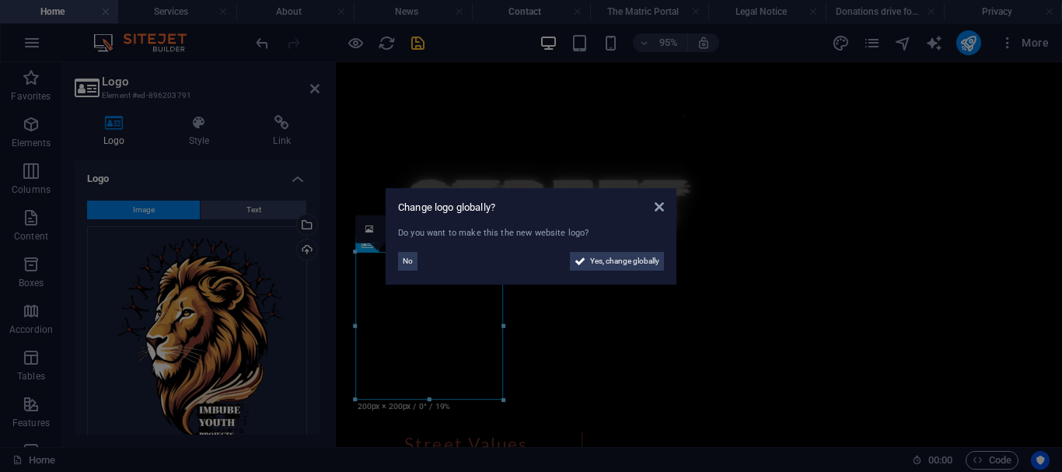
scroll to position [2953, 0]
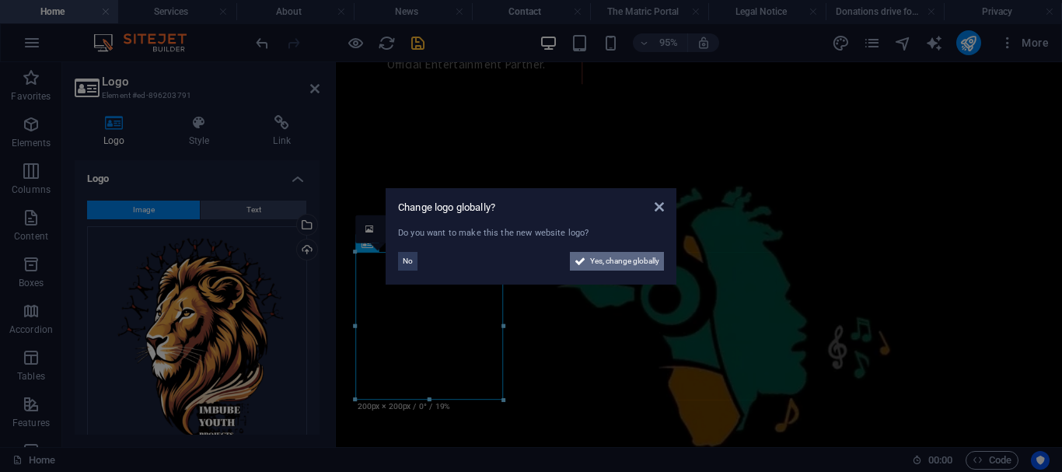
click at [626, 253] on span "Yes, change globally" at bounding box center [624, 261] width 69 height 19
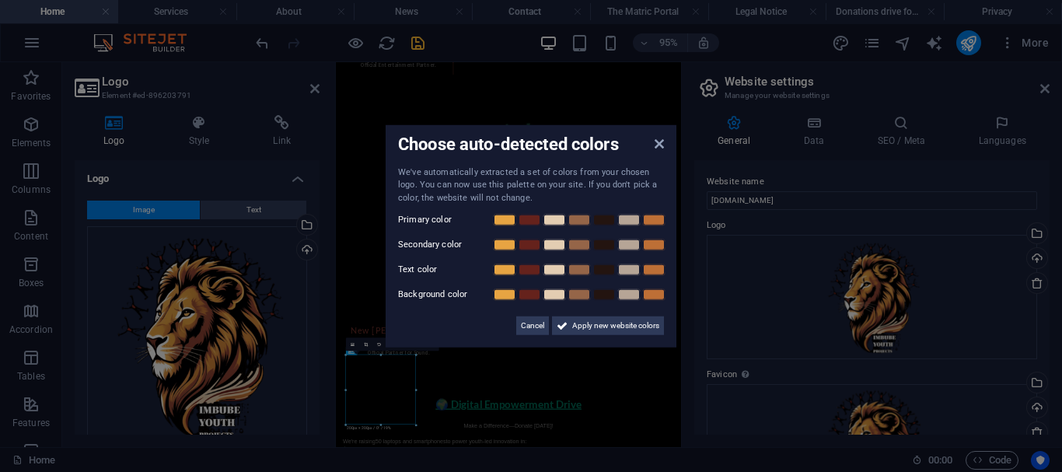
scroll to position [2505, 0]
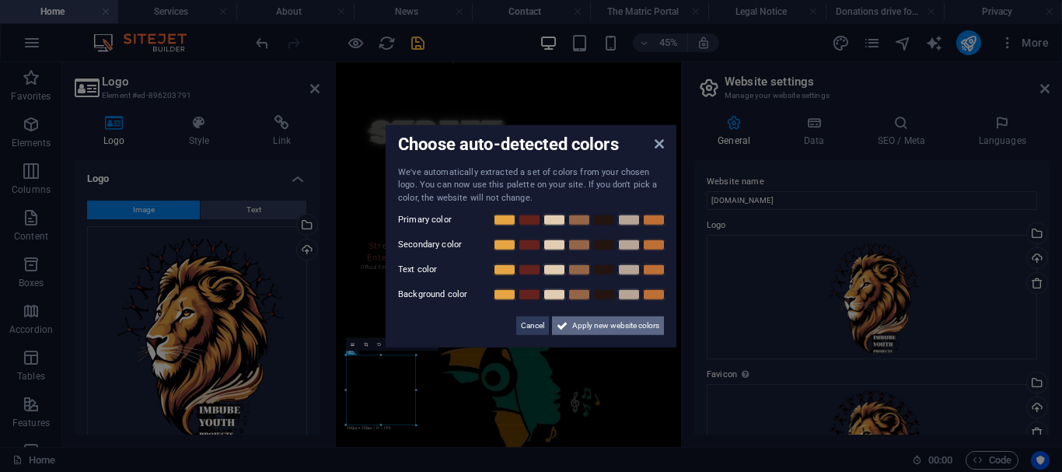
click at [614, 321] on span "Apply new website colors" at bounding box center [615, 325] width 87 height 19
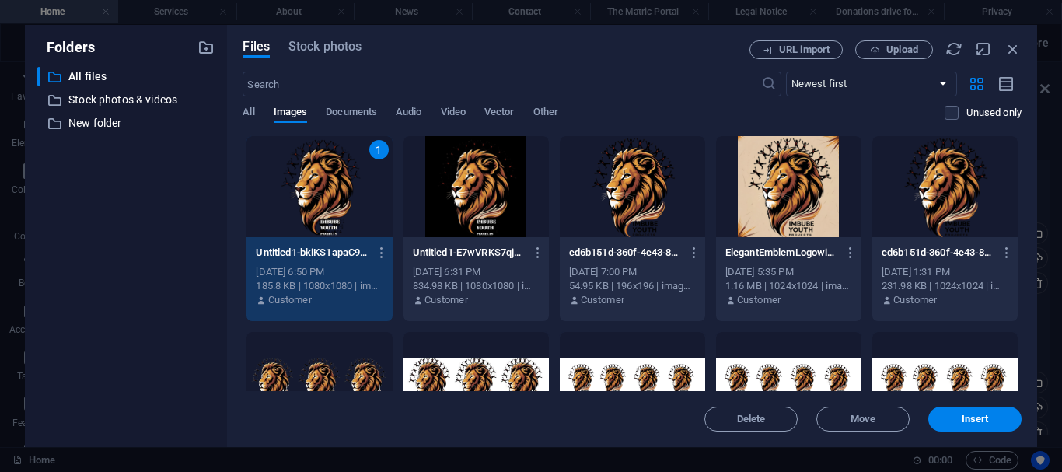
select select "px"
click at [986, 423] on span "Insert" at bounding box center [974, 418] width 27 height 9
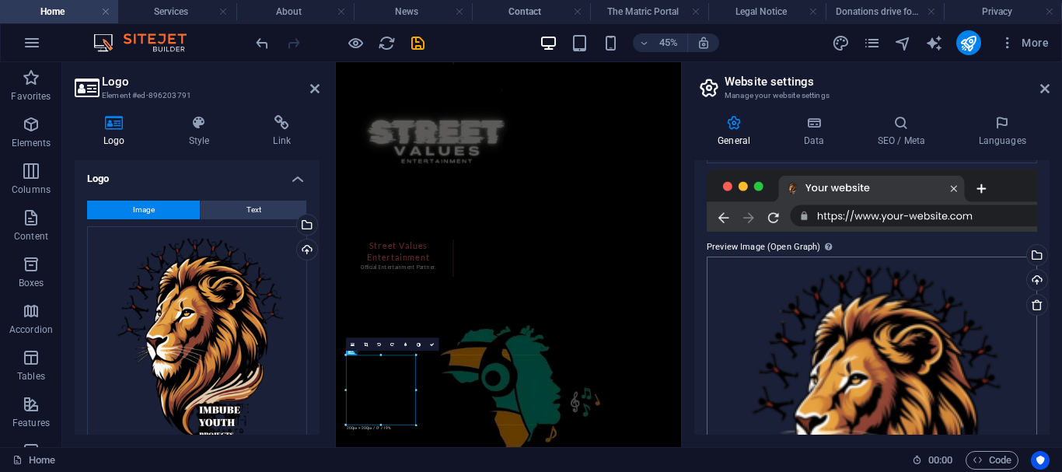
scroll to position [343, 0]
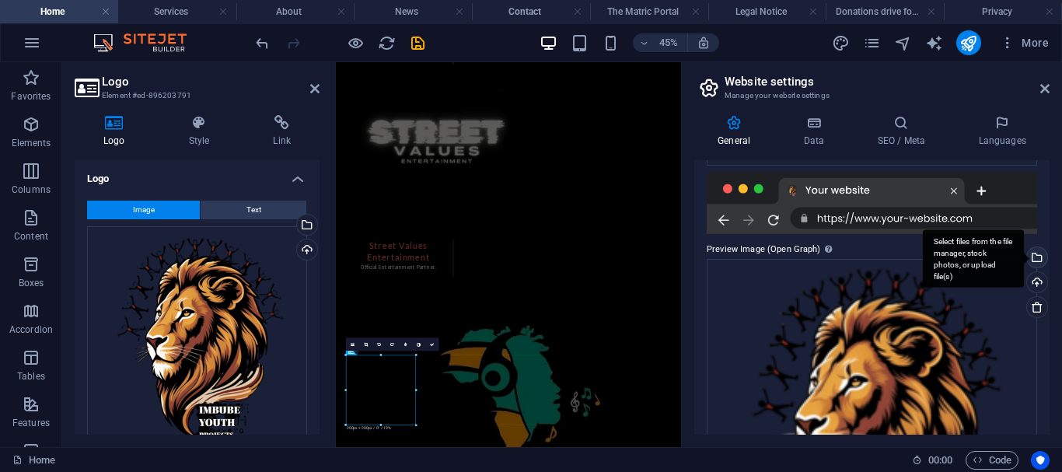
click at [1036, 254] on div "Select files from the file manager, stock photos, or upload file(s)" at bounding box center [1035, 258] width 23 height 23
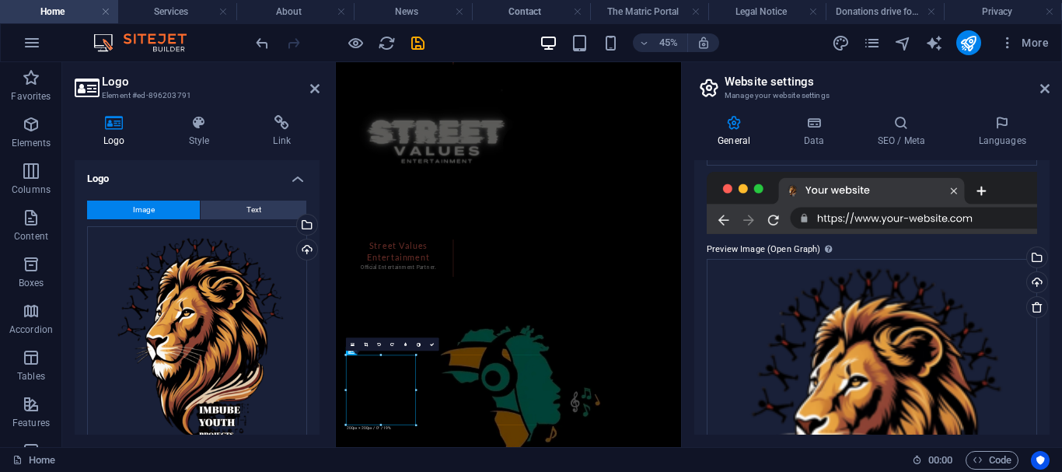
scroll to position [7476, 0]
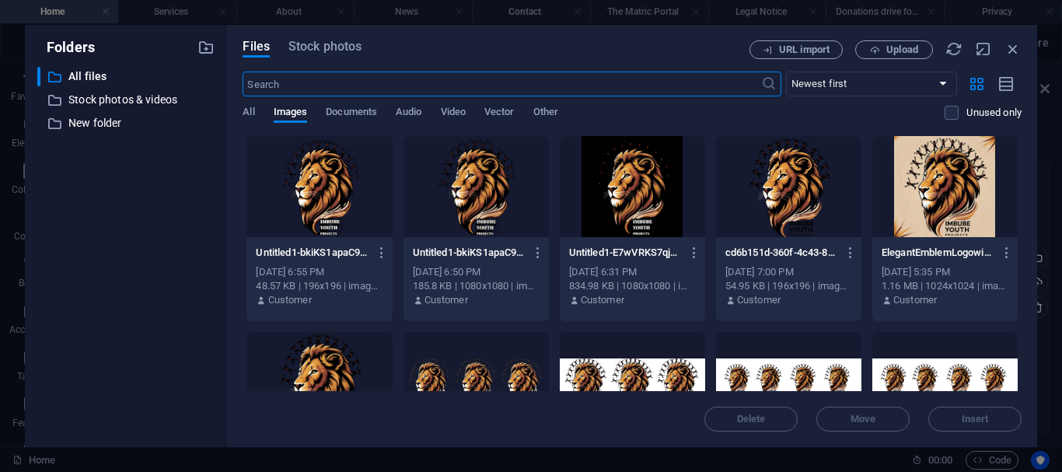
click at [323, 200] on div at bounding box center [318, 186] width 145 height 101
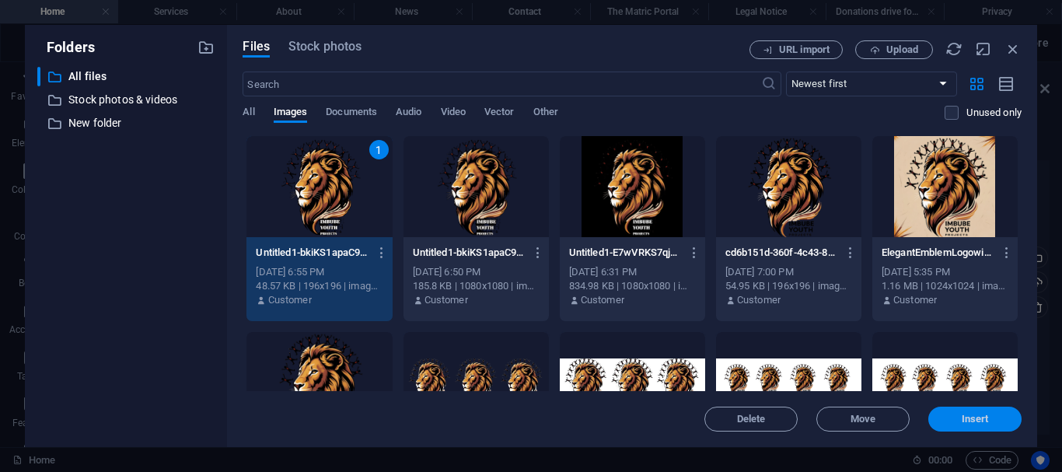
click at [979, 421] on span "Insert" at bounding box center [974, 418] width 27 height 9
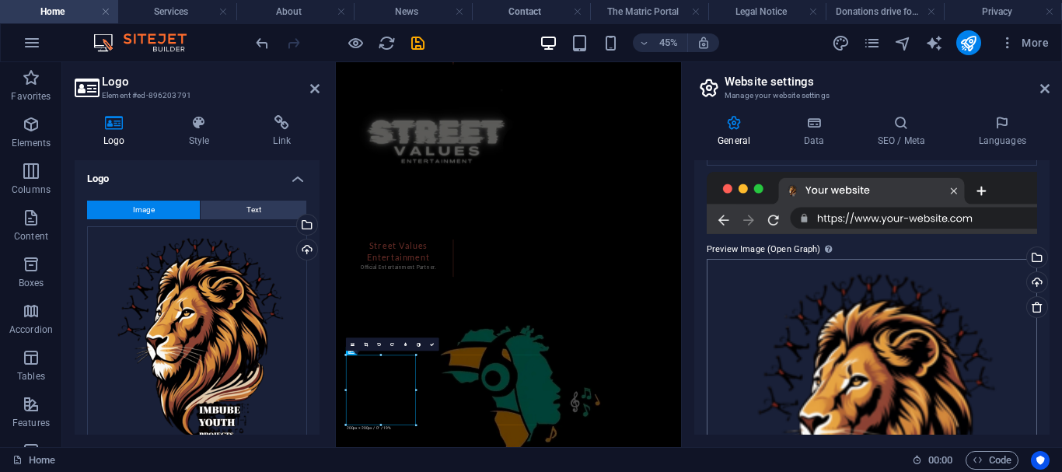
scroll to position [490, 0]
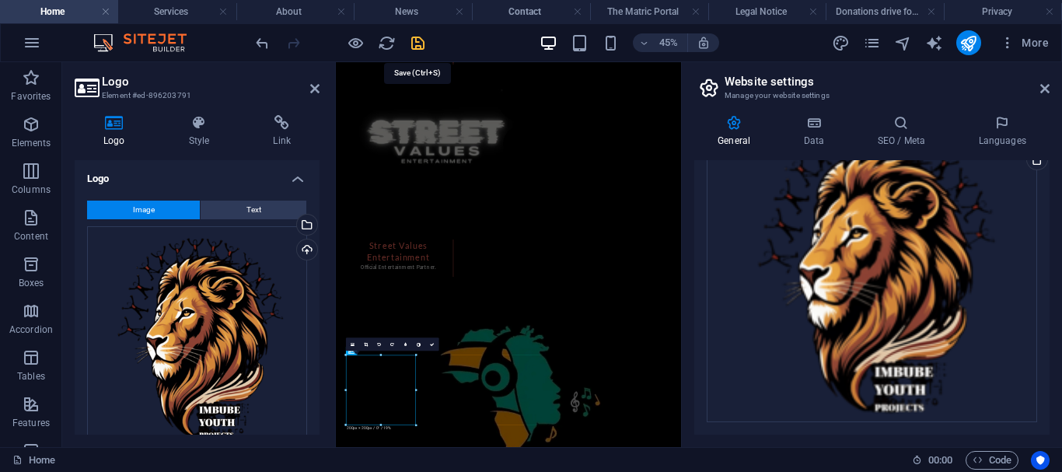
click at [418, 41] on icon "save" at bounding box center [418, 43] width 18 height 18
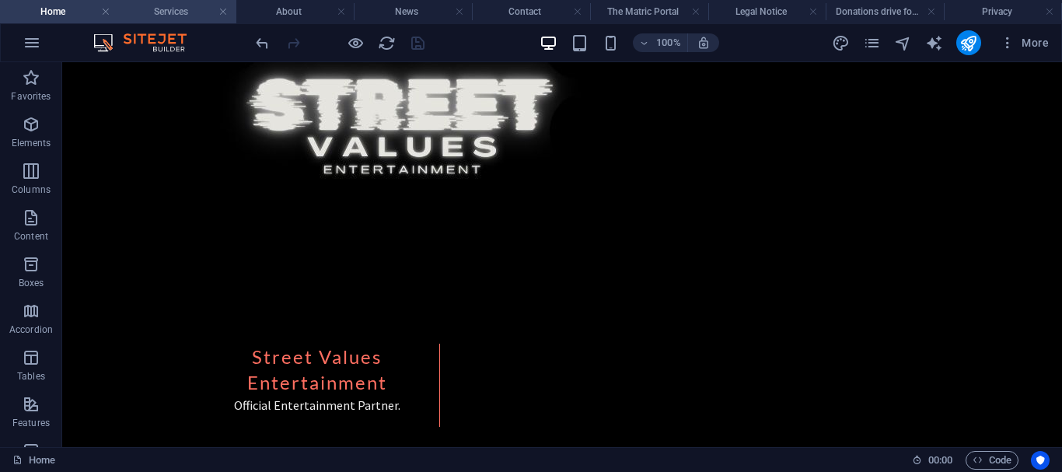
click at [147, 7] on h4 "Services" at bounding box center [177, 11] width 118 height 17
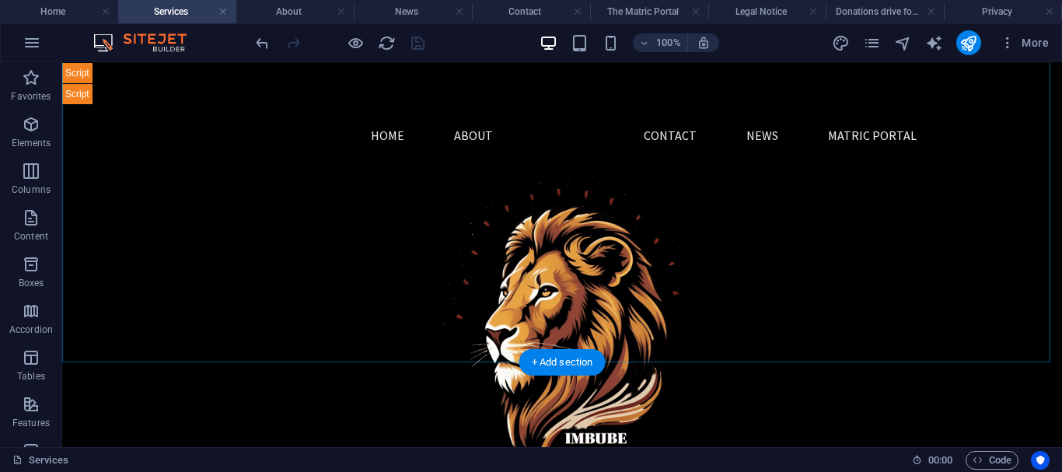
scroll to position [745, 0]
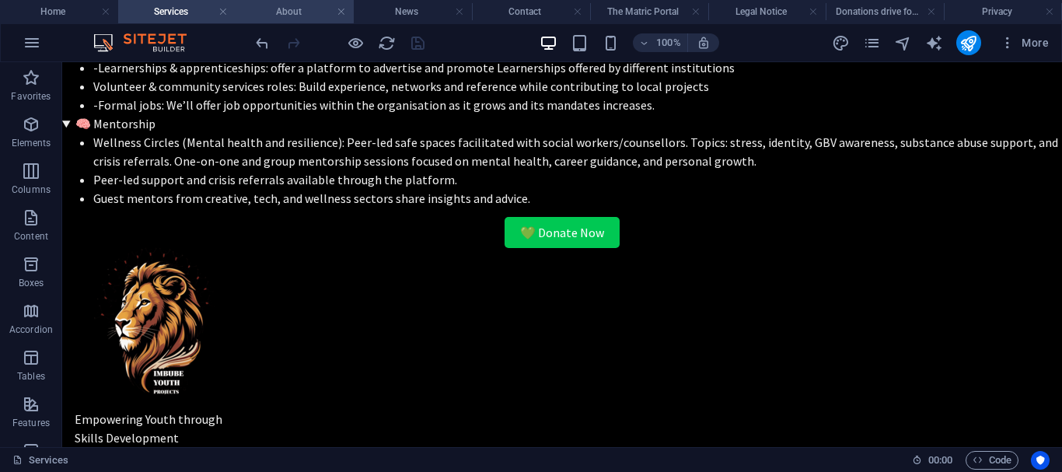
click at [284, 10] on h4 "About" at bounding box center [295, 11] width 118 height 17
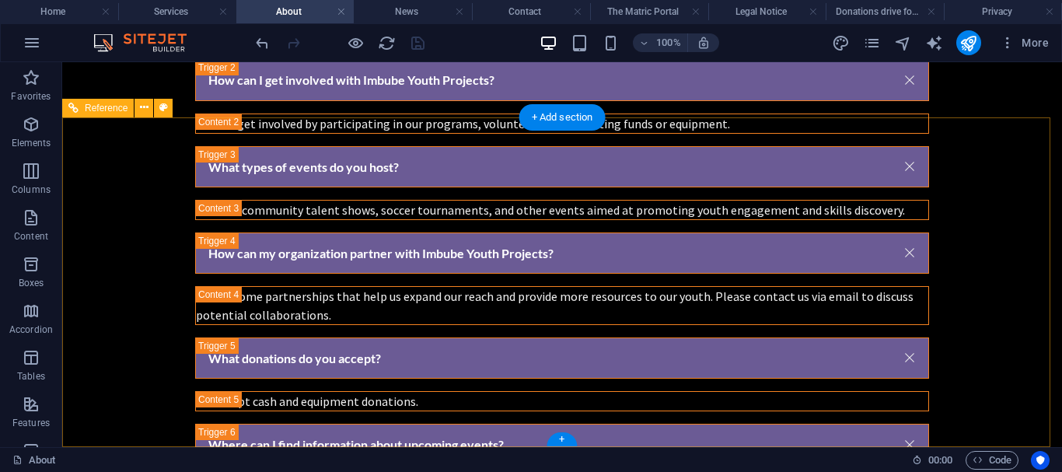
scroll to position [1757, 0]
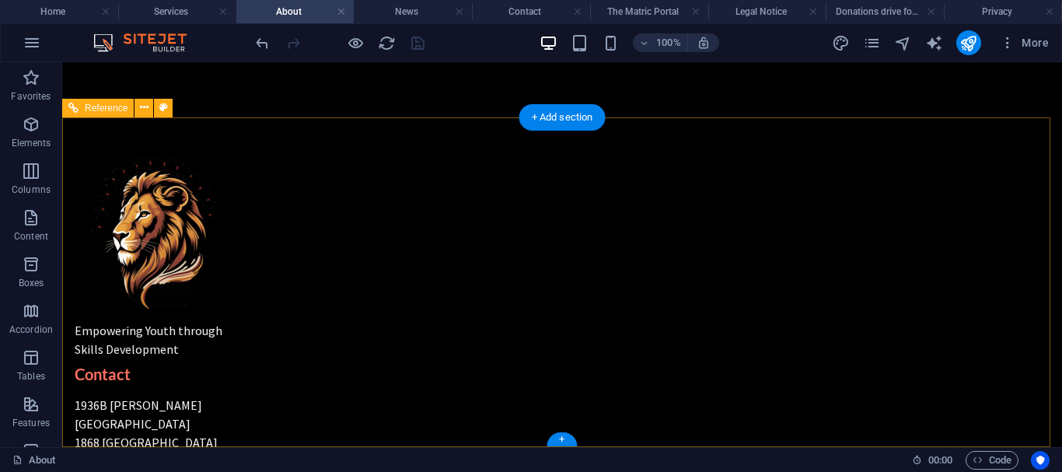
click at [249, 267] on div at bounding box center [162, 230] width 174 height 155
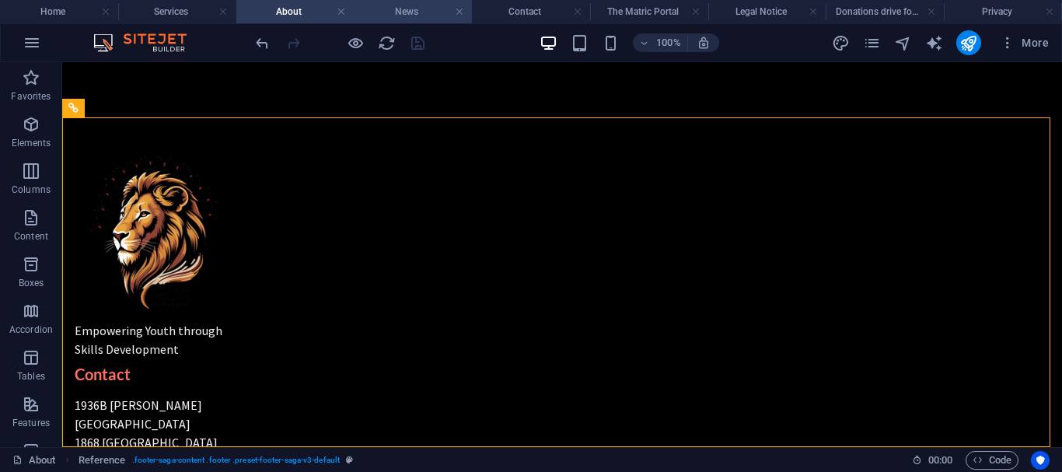
click at [402, 12] on h4 "News" at bounding box center [413, 11] width 118 height 17
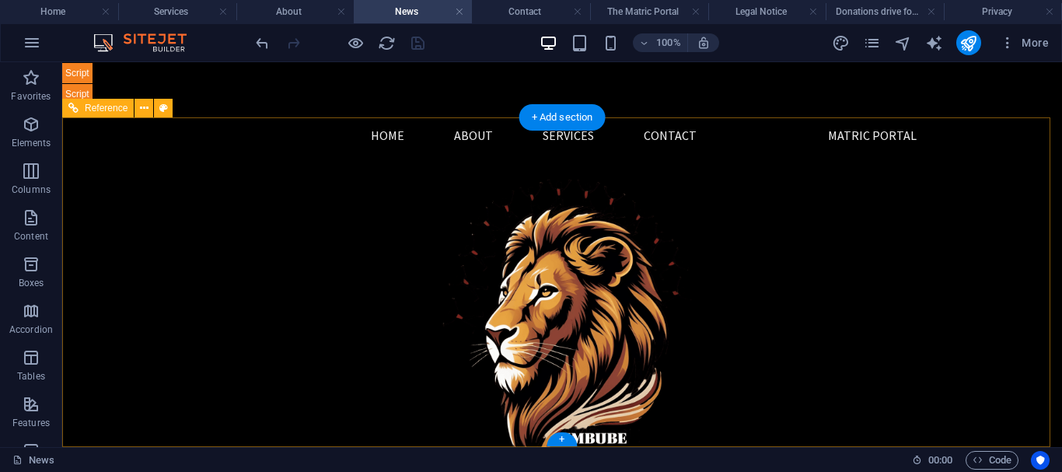
scroll to position [1736, 0]
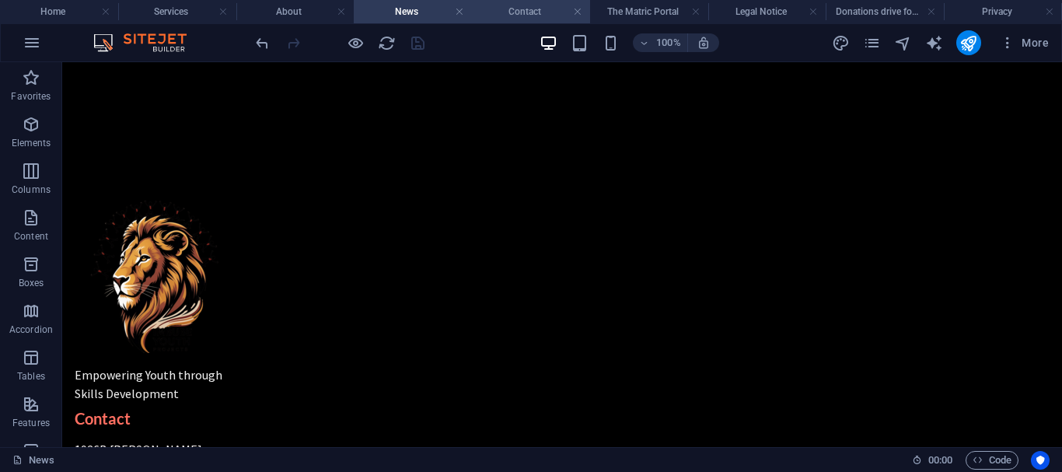
click at [525, 18] on h4 "Contact" at bounding box center [531, 11] width 118 height 17
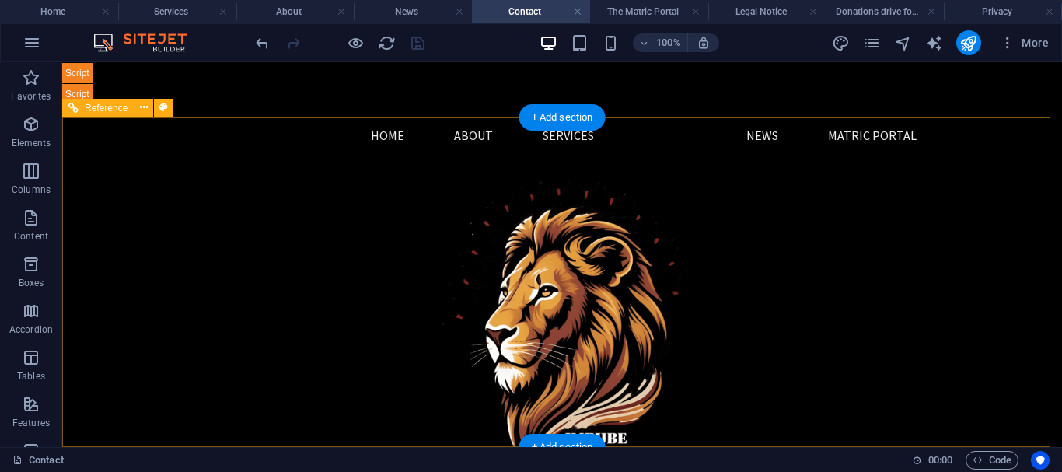
scroll to position [613, 0]
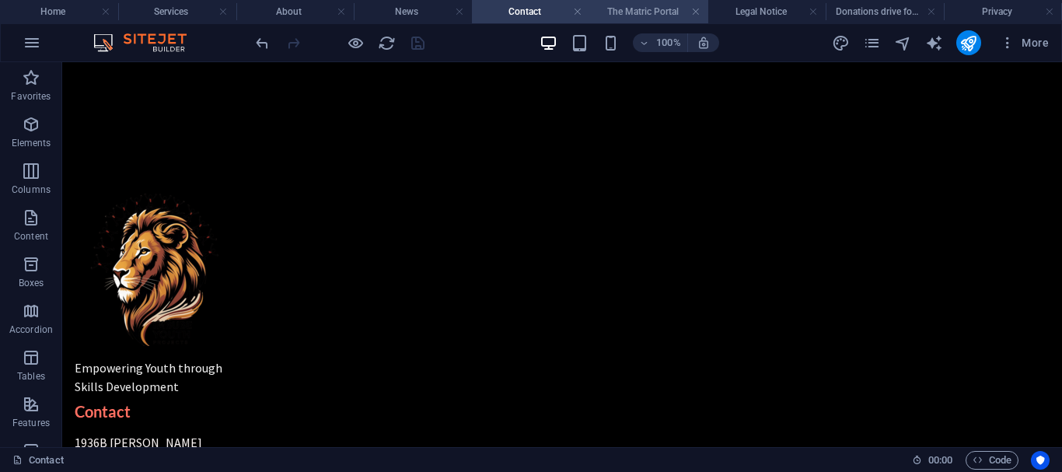
click at [626, 14] on h4 "The Matric Portal" at bounding box center [649, 11] width 118 height 17
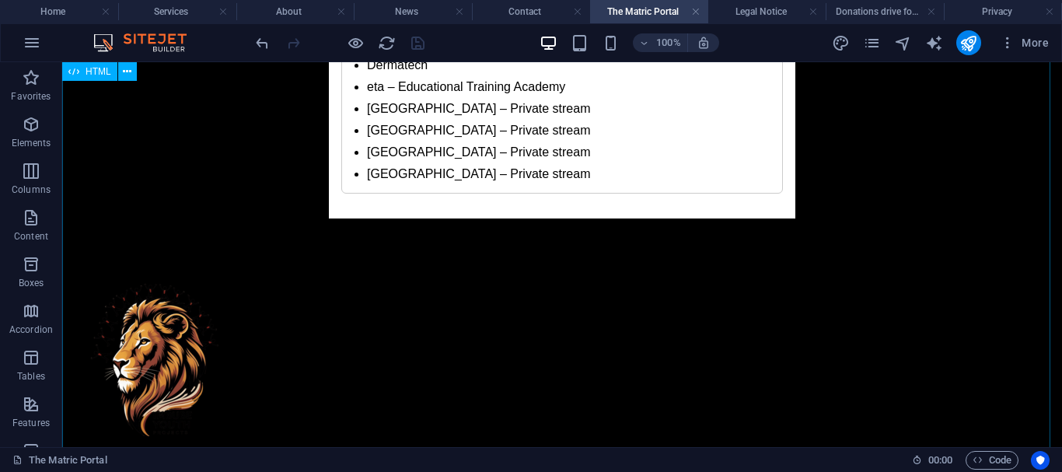
scroll to position [4529, 0]
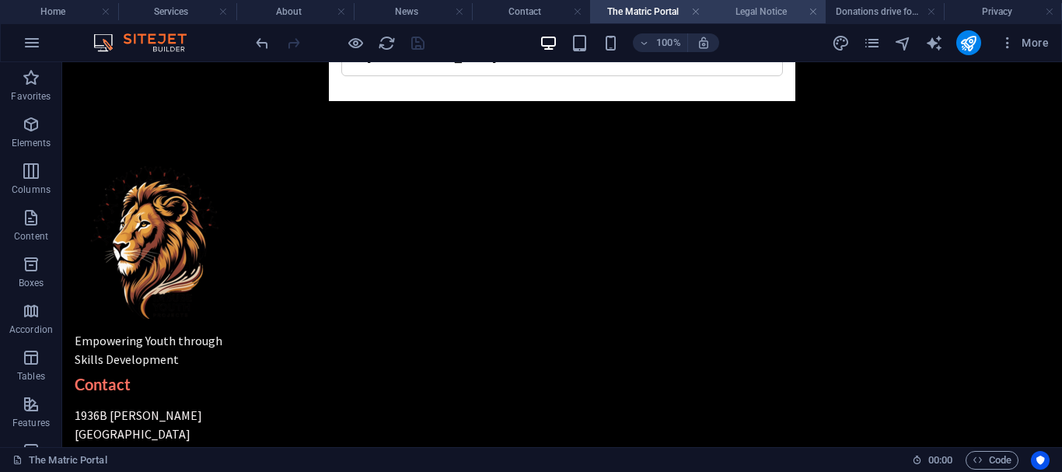
click at [764, 11] on h4 "Legal Notice" at bounding box center [767, 11] width 118 height 17
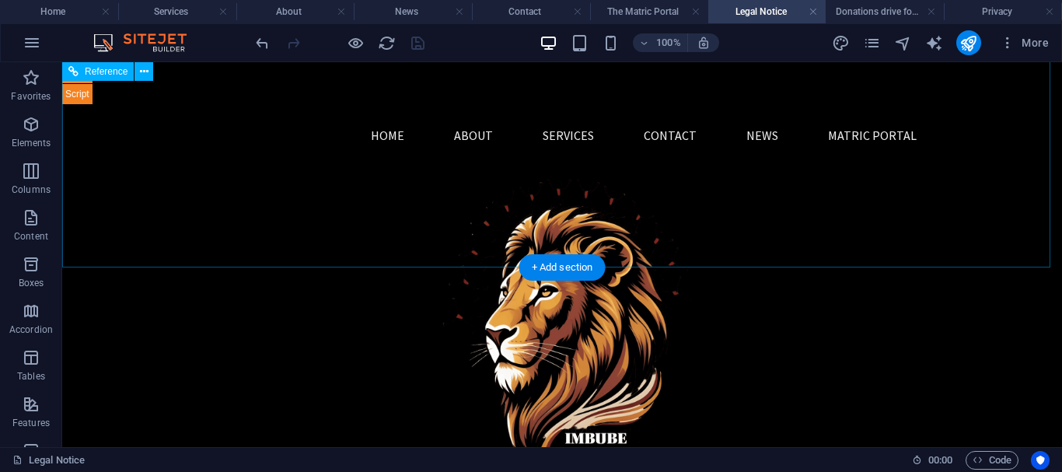
scroll to position [896, 0]
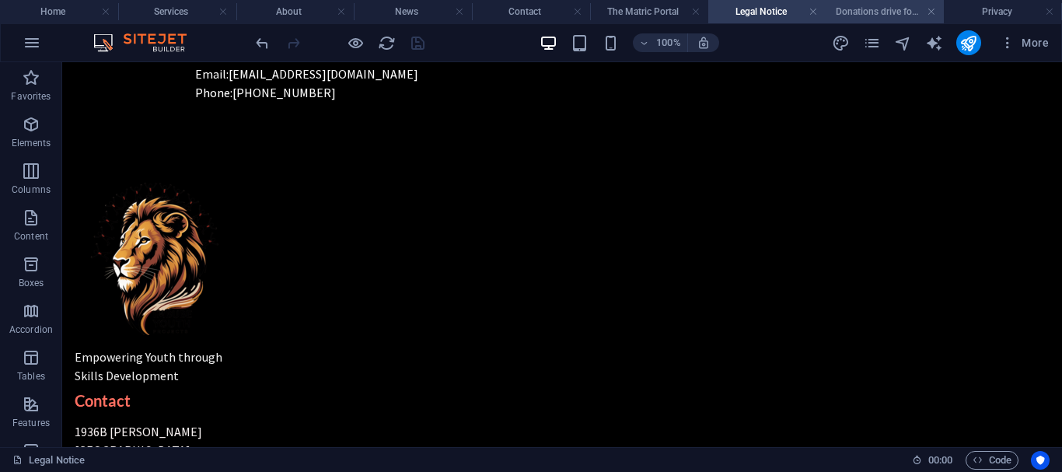
click at [851, 11] on h4 "Donations drive for laptops and devices" at bounding box center [884, 11] width 118 height 17
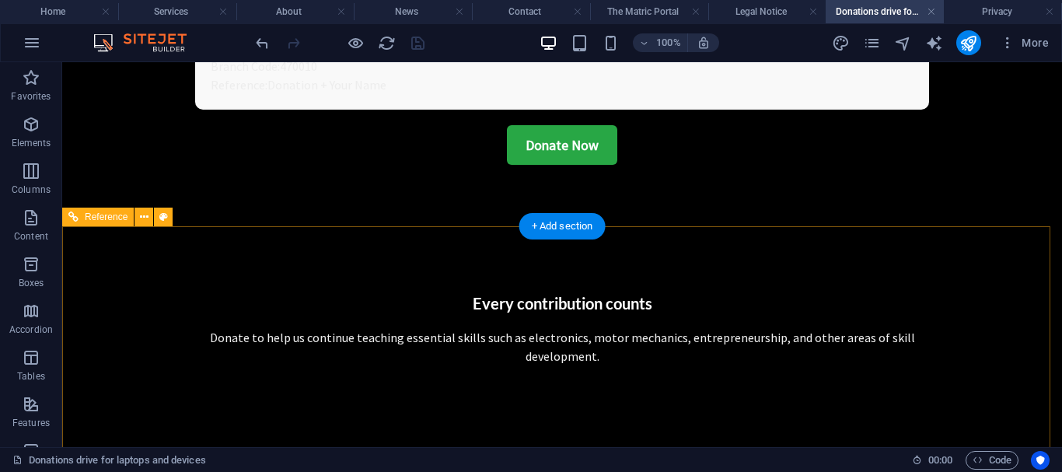
scroll to position [1353, 0]
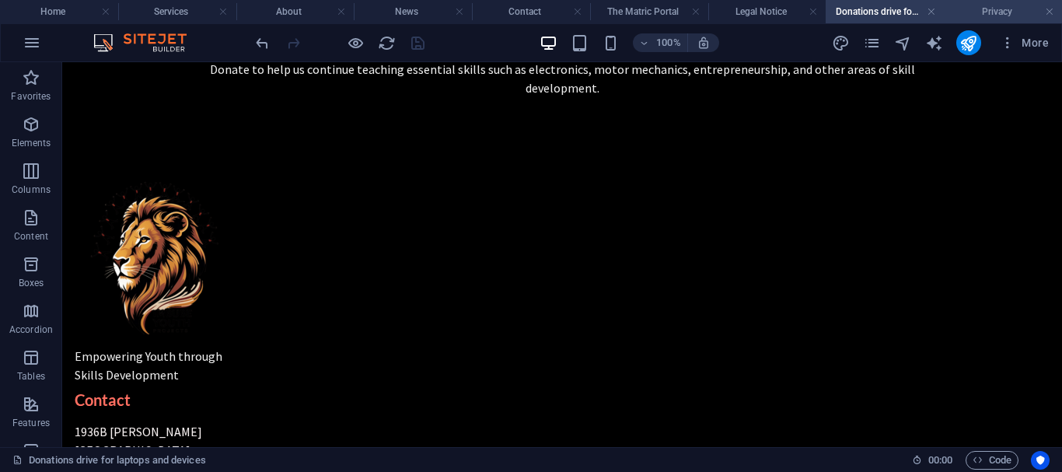
click at [982, 7] on h4 "Privacy" at bounding box center [1003, 11] width 118 height 17
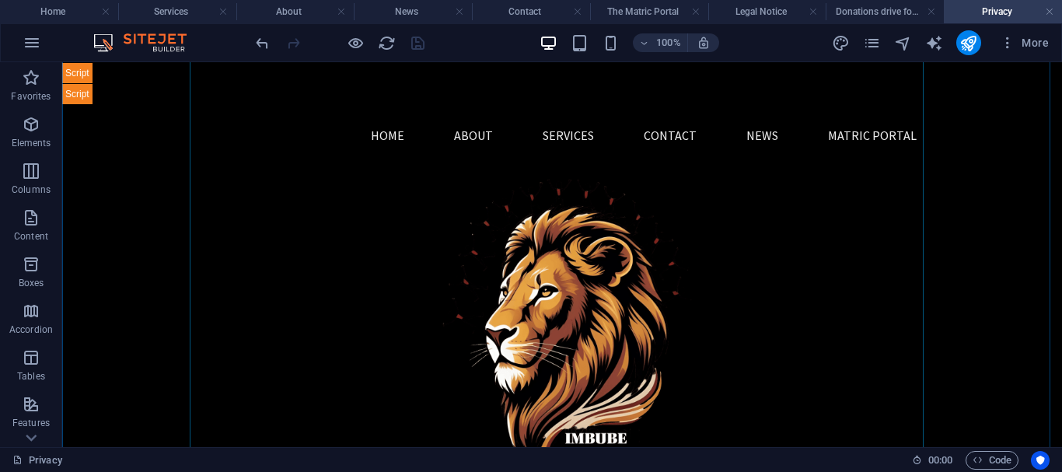
scroll to position [1111, 0]
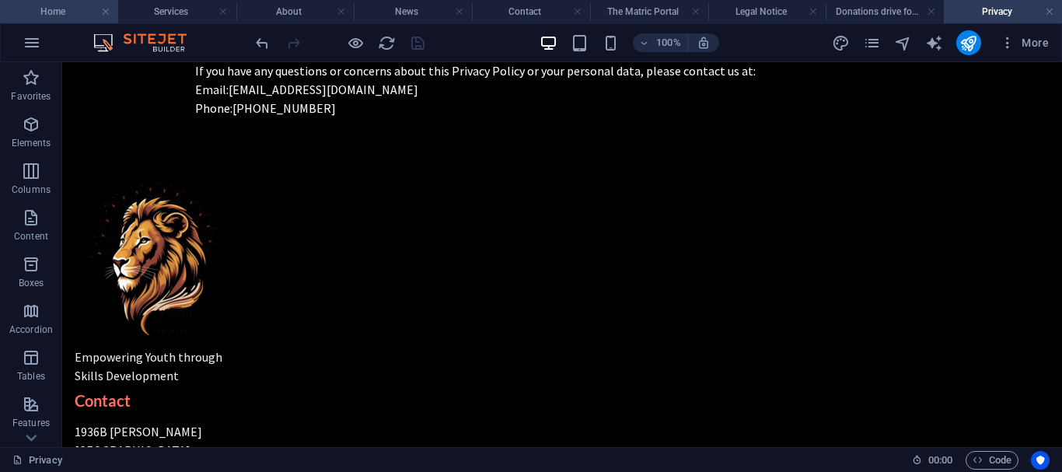
click at [55, 14] on h4 "Home" at bounding box center [59, 11] width 118 height 17
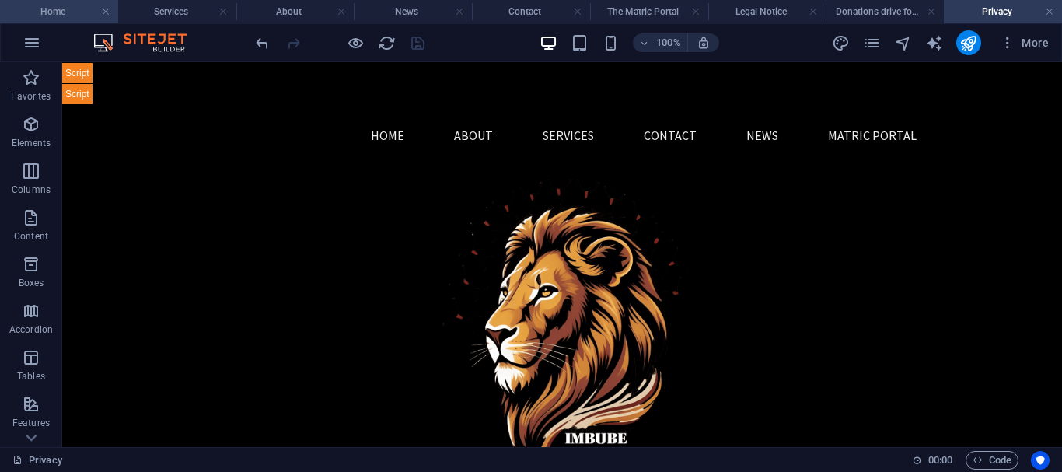
scroll to position [2959, 0]
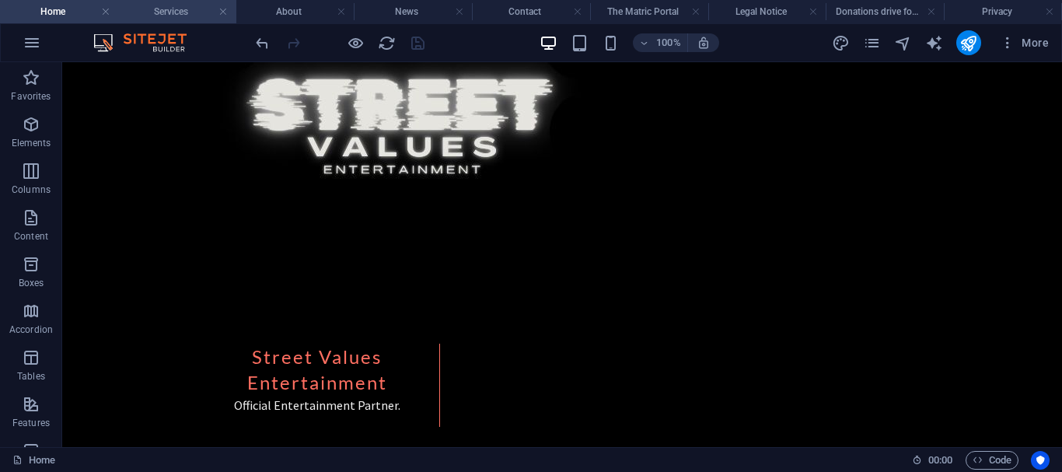
click at [181, 16] on h4 "Services" at bounding box center [177, 11] width 118 height 17
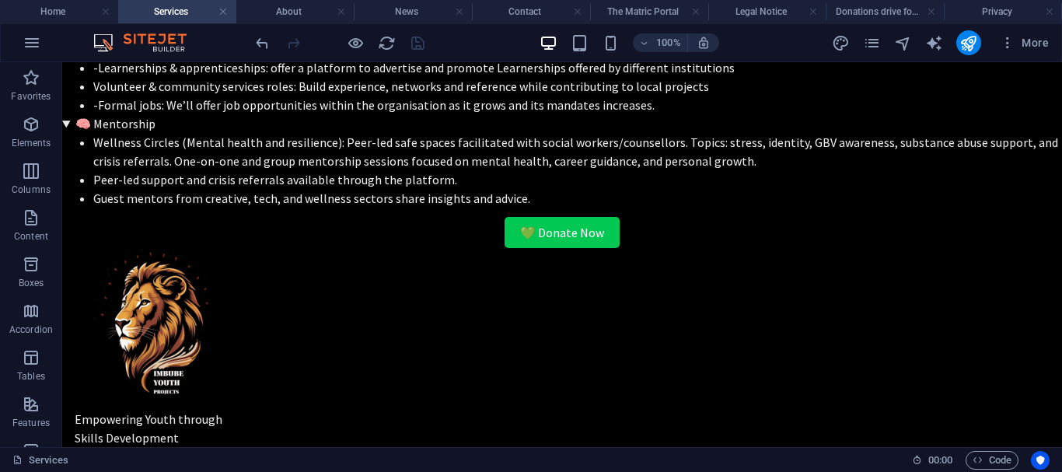
scroll to position [0, 0]
drag, startPoint x: 64, startPoint y: 14, endPoint x: 166, endPoint y: 74, distance: 118.1
click at [64, 14] on h4 "Home" at bounding box center [59, 11] width 118 height 17
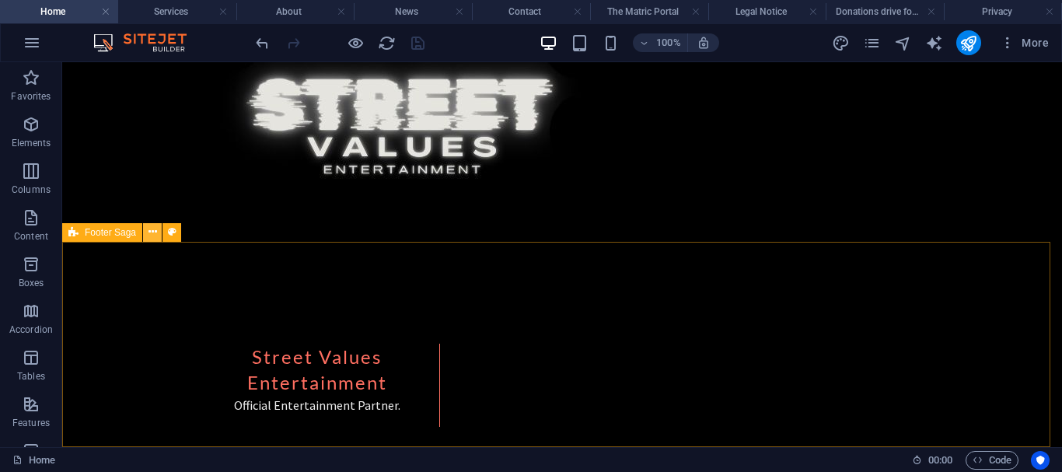
click at [148, 237] on icon at bounding box center [152, 232] width 9 height 16
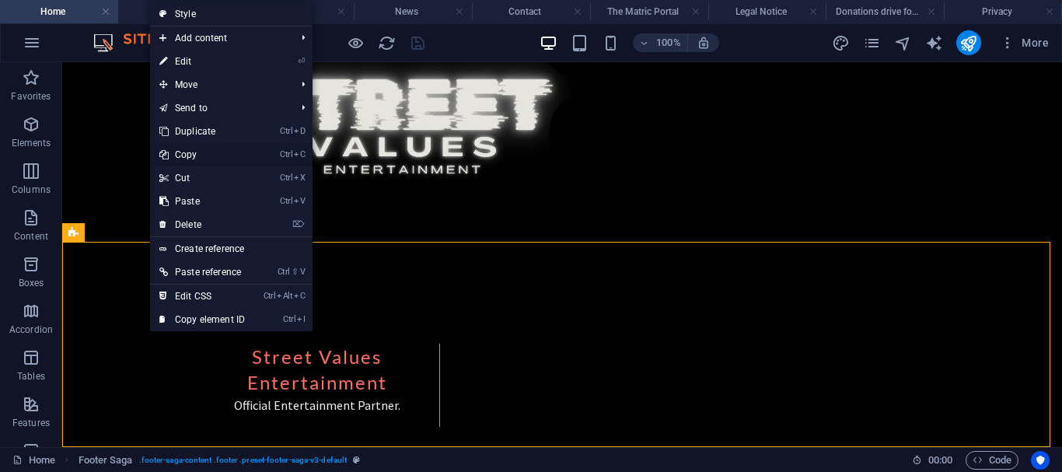
click at [199, 152] on link "Ctrl C Copy" at bounding box center [202, 154] width 104 height 23
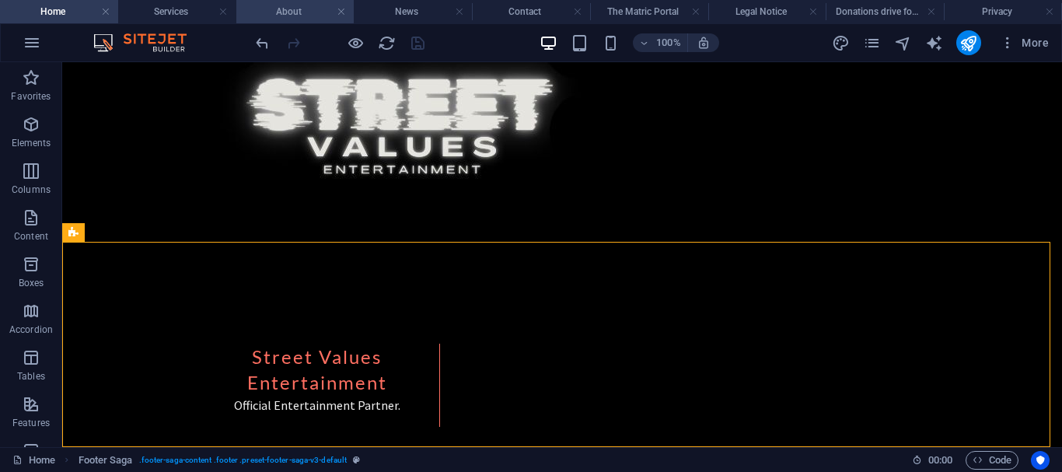
click at [268, 7] on h4 "About" at bounding box center [295, 11] width 118 height 17
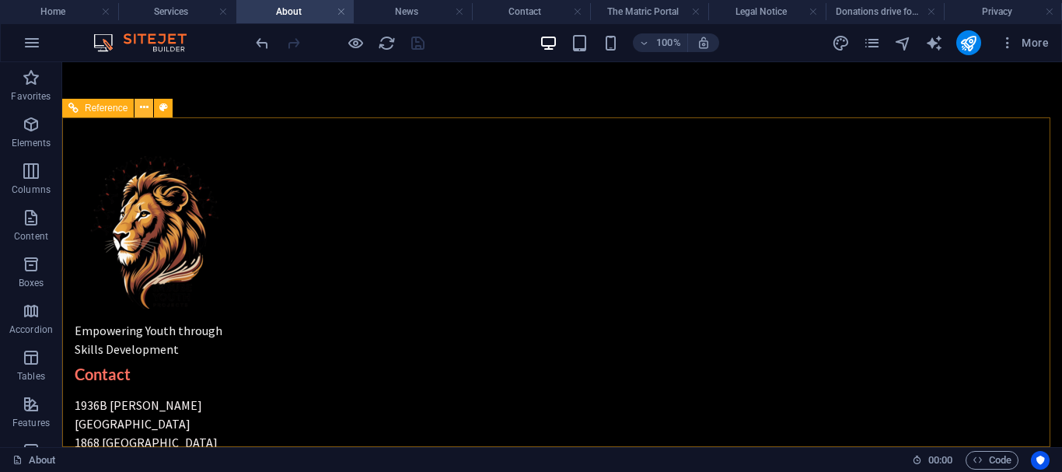
click at [145, 106] on icon at bounding box center [144, 107] width 9 height 16
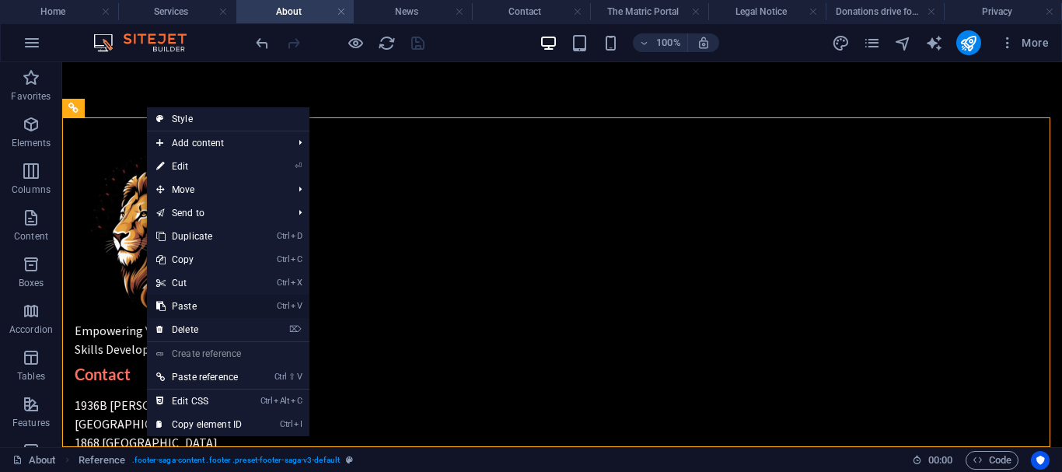
click at [197, 304] on link "Ctrl V Paste" at bounding box center [199, 306] width 104 height 23
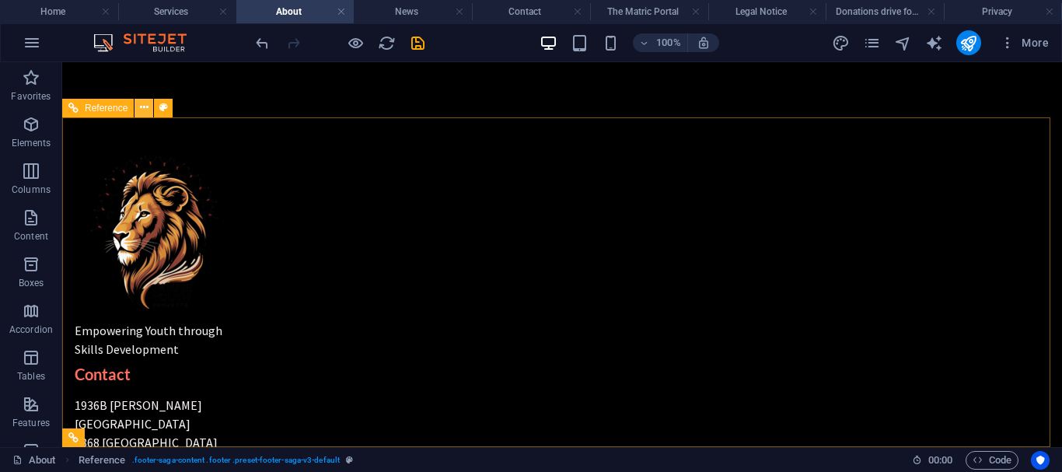
click at [143, 110] on icon at bounding box center [144, 107] width 9 height 16
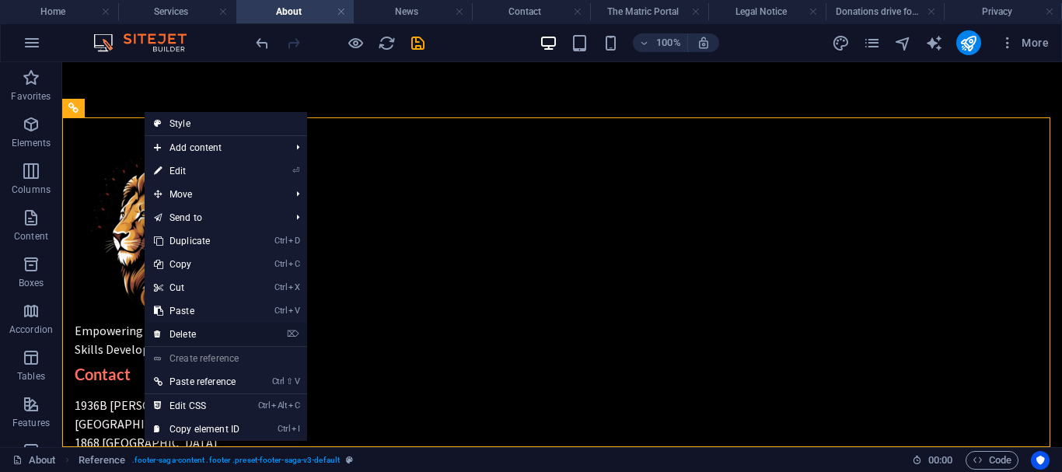
click at [193, 336] on link "⌦ Delete" at bounding box center [197, 334] width 104 height 23
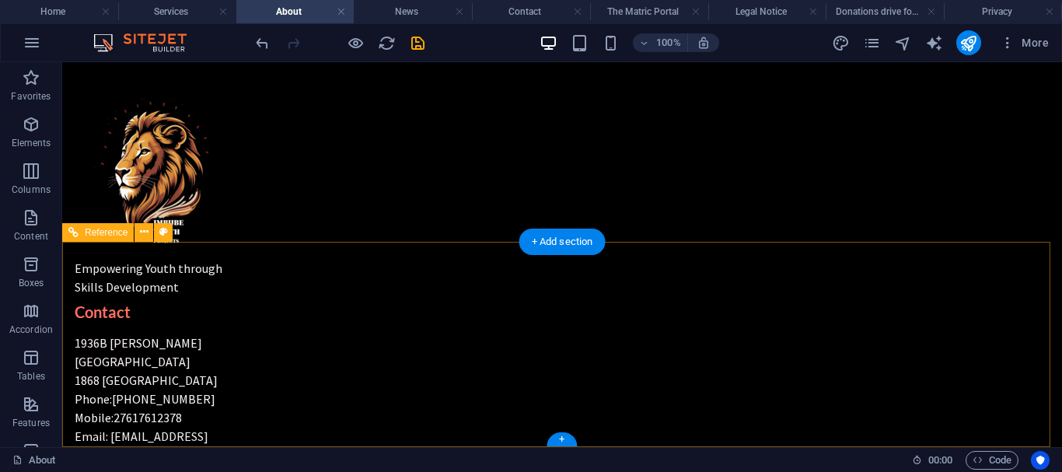
scroll to position [1633, 0]
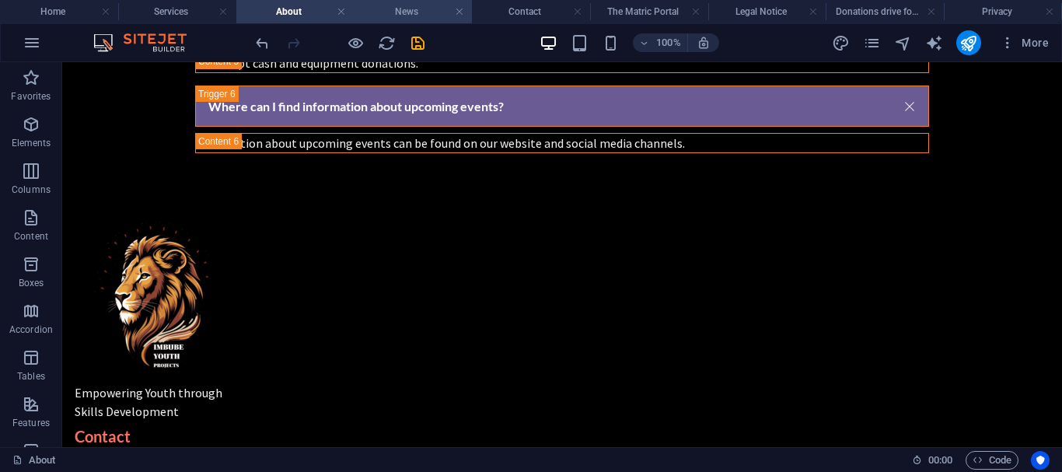
click at [409, 7] on h4 "News" at bounding box center [413, 11] width 118 height 17
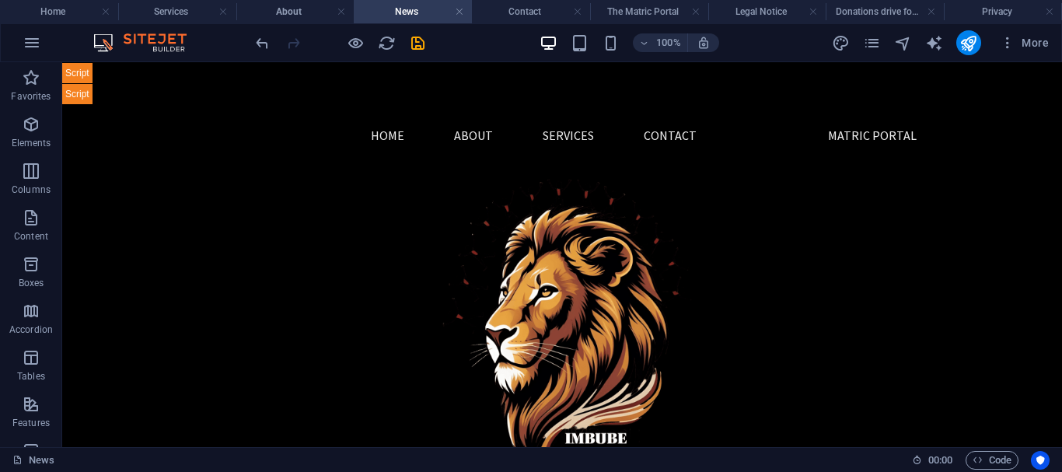
scroll to position [1736, 0]
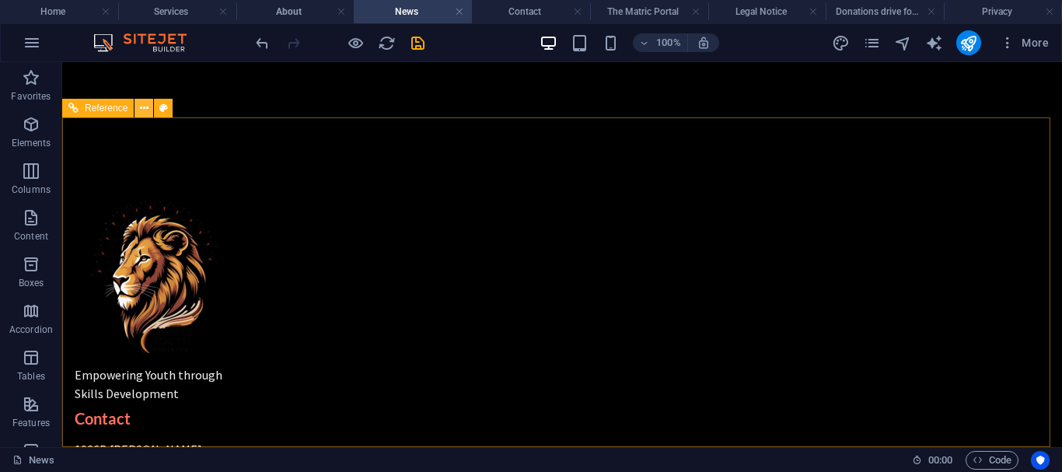
click at [143, 106] on icon at bounding box center [144, 108] width 9 height 16
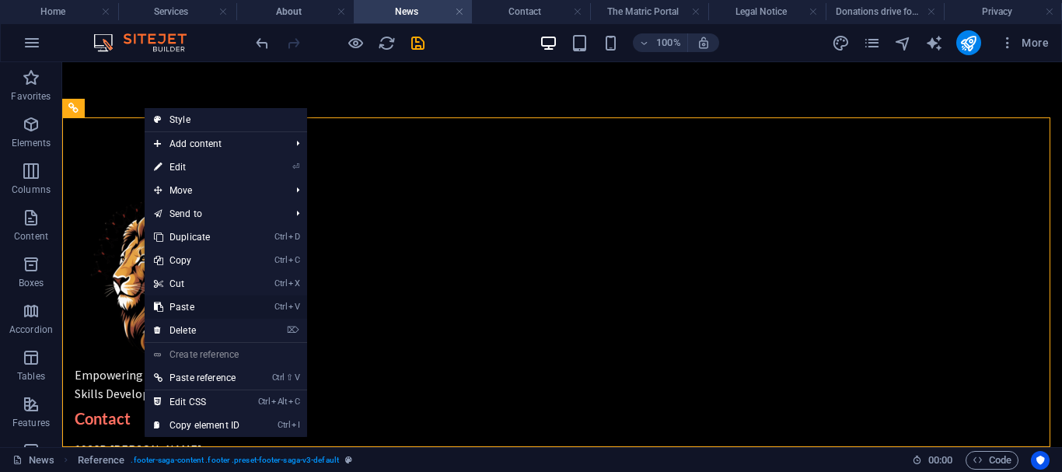
click at [191, 315] on link "Ctrl V Paste" at bounding box center [197, 306] width 104 height 23
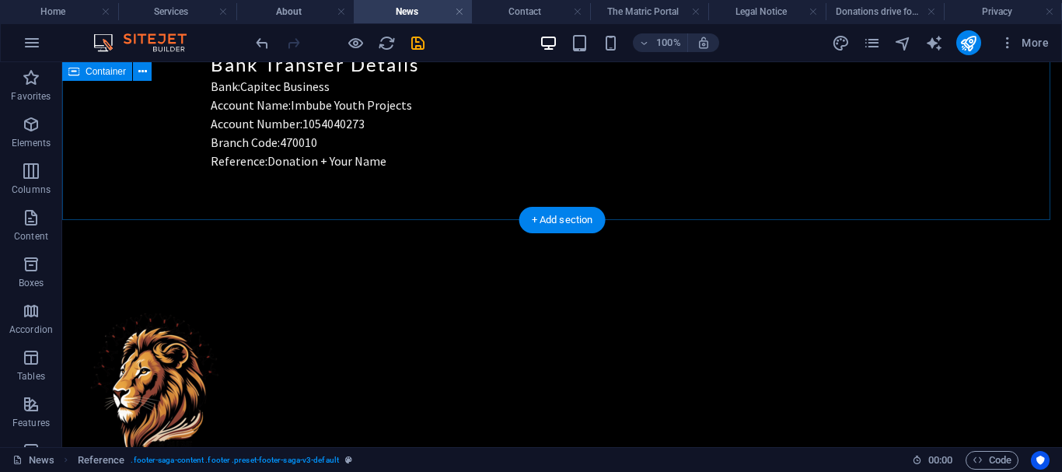
scroll to position [1620, 0]
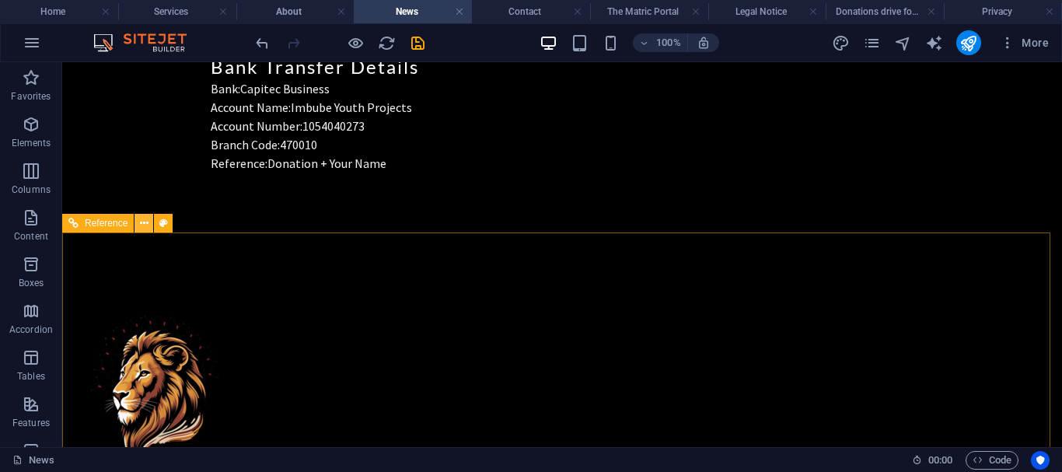
click at [145, 224] on icon at bounding box center [144, 223] width 9 height 16
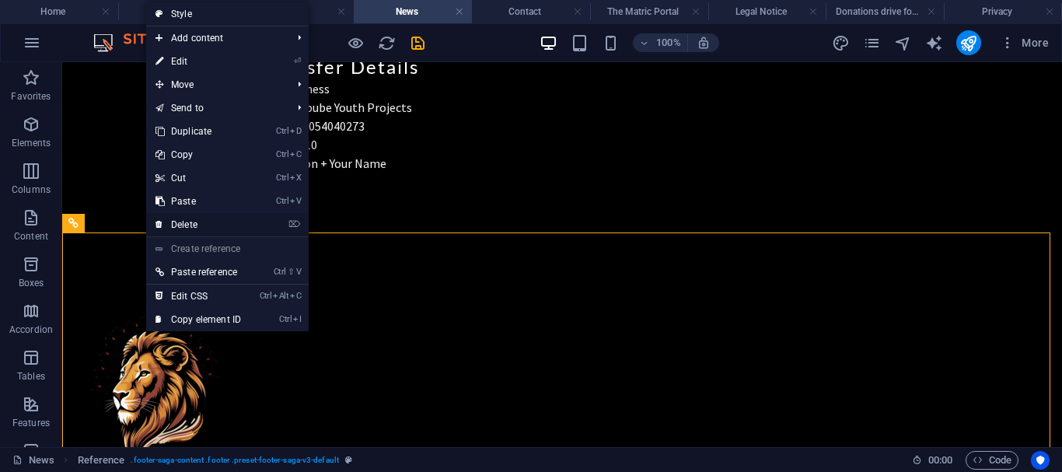
click at [181, 231] on link "⌦ Delete" at bounding box center [198, 224] width 104 height 23
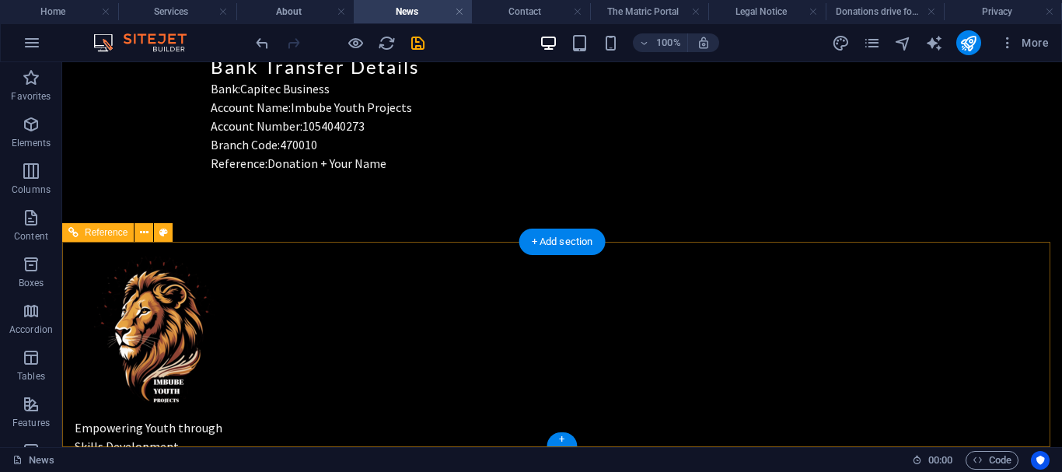
scroll to position [1611, 0]
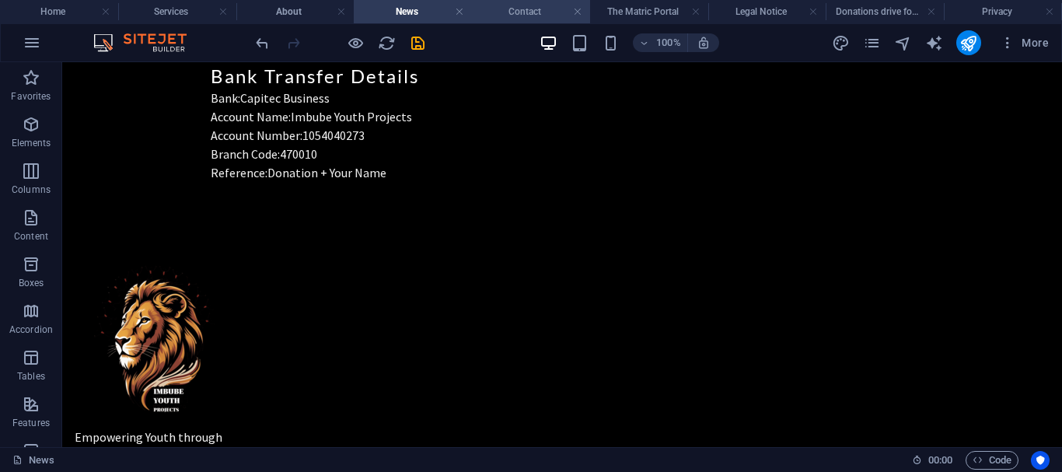
click at [523, 9] on h4 "Contact" at bounding box center [531, 11] width 118 height 17
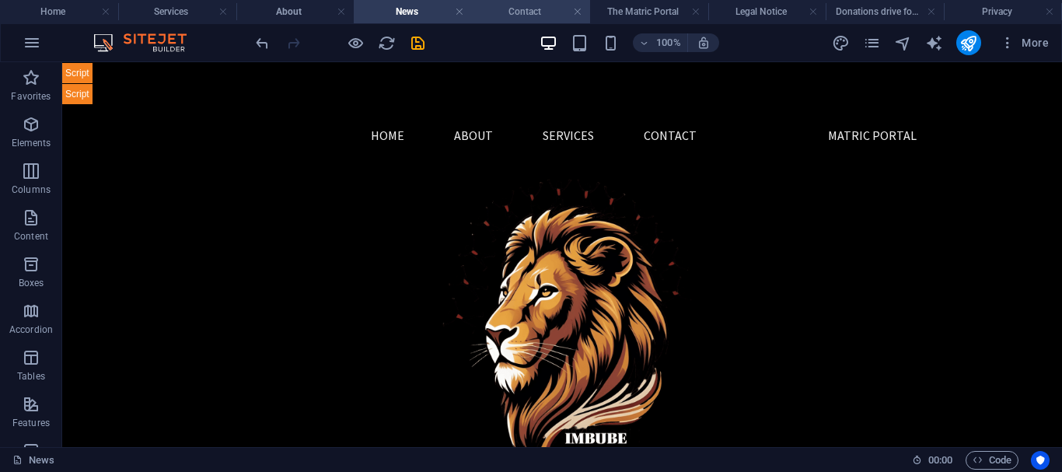
scroll to position [613, 0]
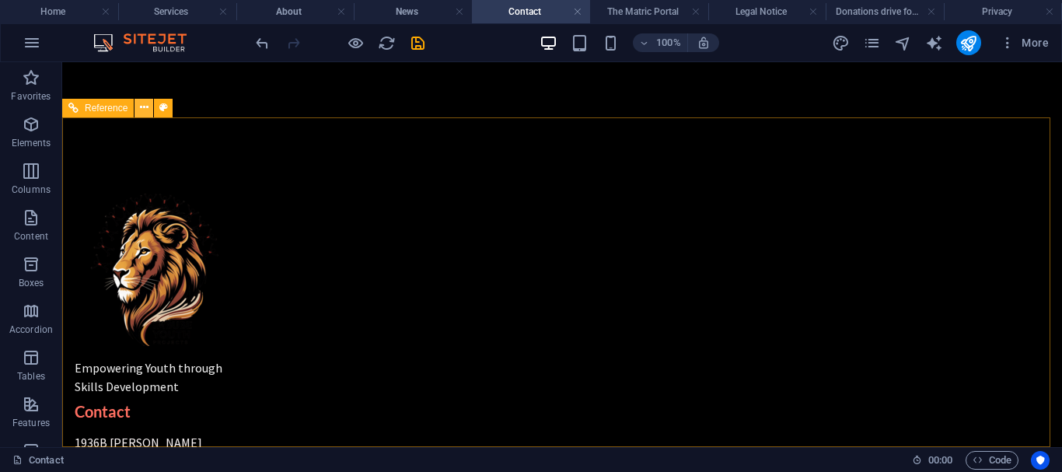
click at [145, 106] on icon at bounding box center [144, 107] width 9 height 16
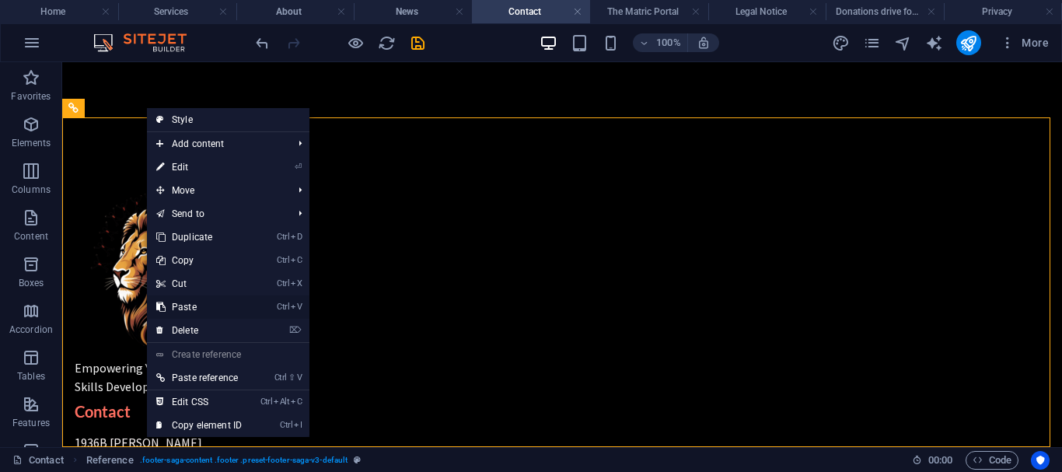
click at [204, 309] on link "Ctrl V Paste" at bounding box center [199, 306] width 104 height 23
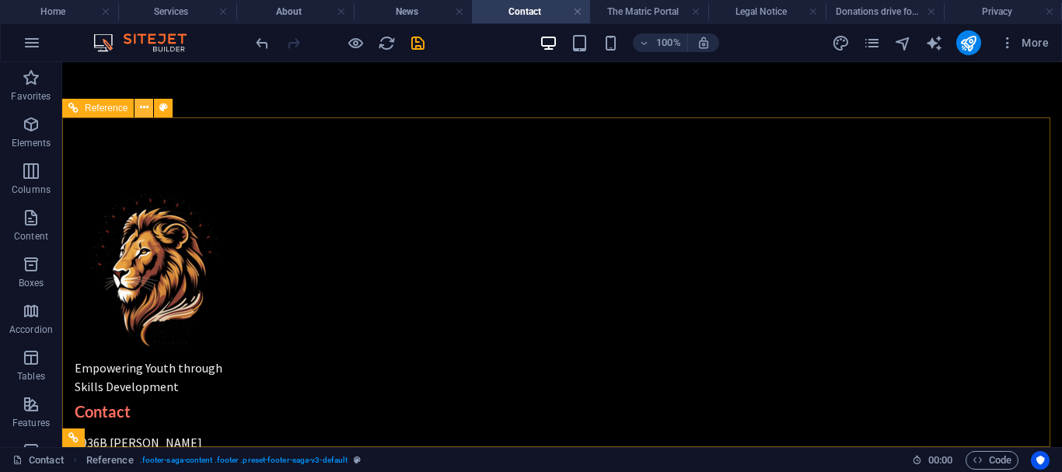
click at [139, 109] on button at bounding box center [143, 108] width 19 height 19
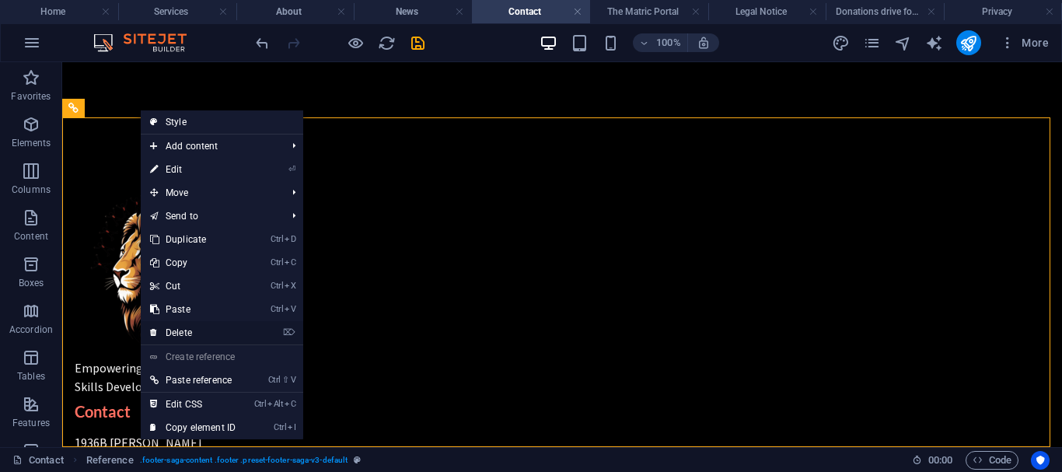
click at [190, 334] on link "⌦ Delete" at bounding box center [193, 332] width 104 height 23
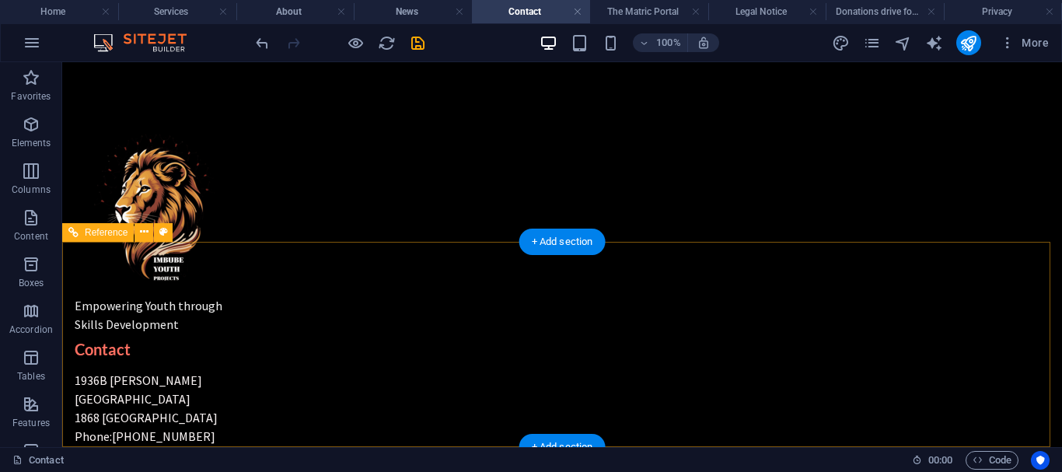
scroll to position [489, 0]
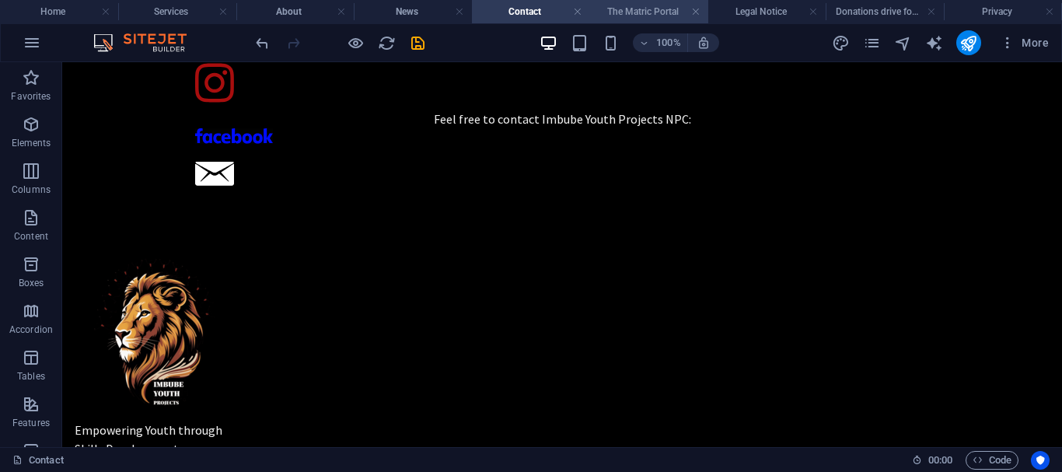
click at [633, 6] on h4 "The Matric Portal" at bounding box center [649, 11] width 118 height 17
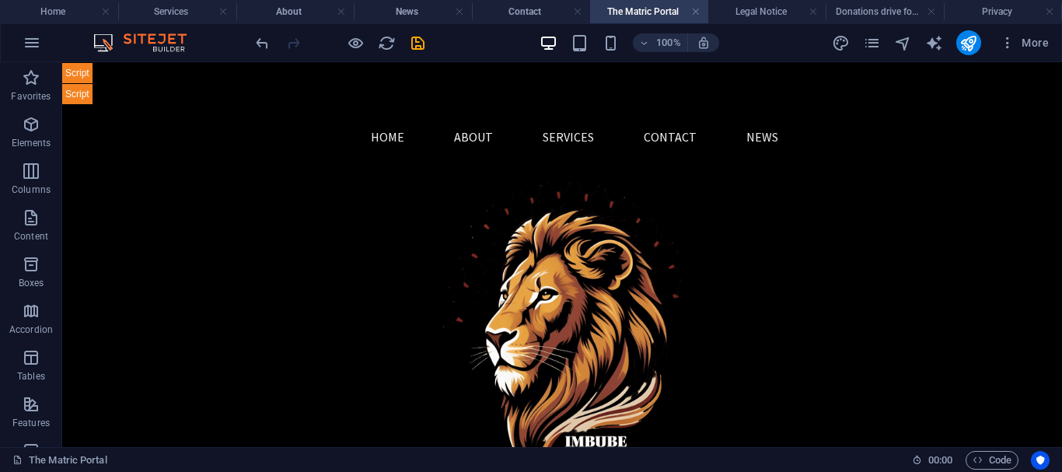
scroll to position [4529, 0]
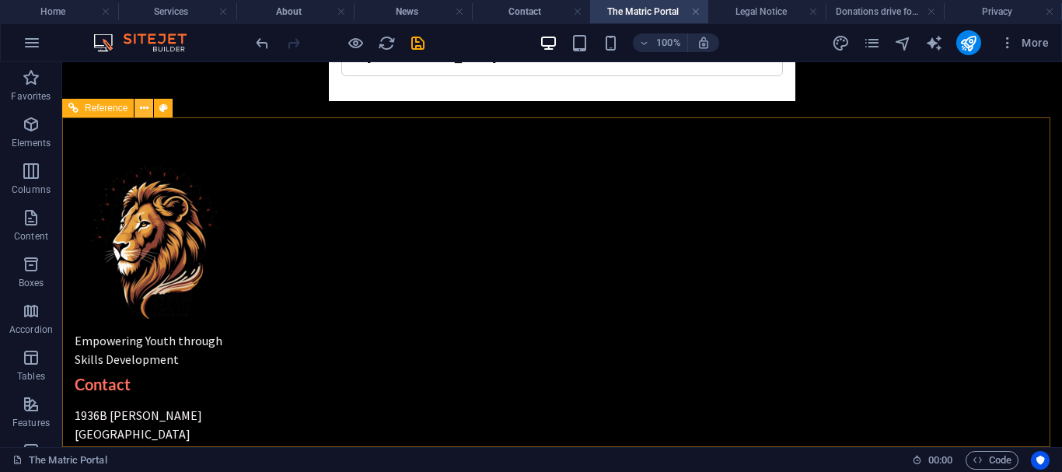
click at [143, 106] on icon at bounding box center [144, 108] width 9 height 16
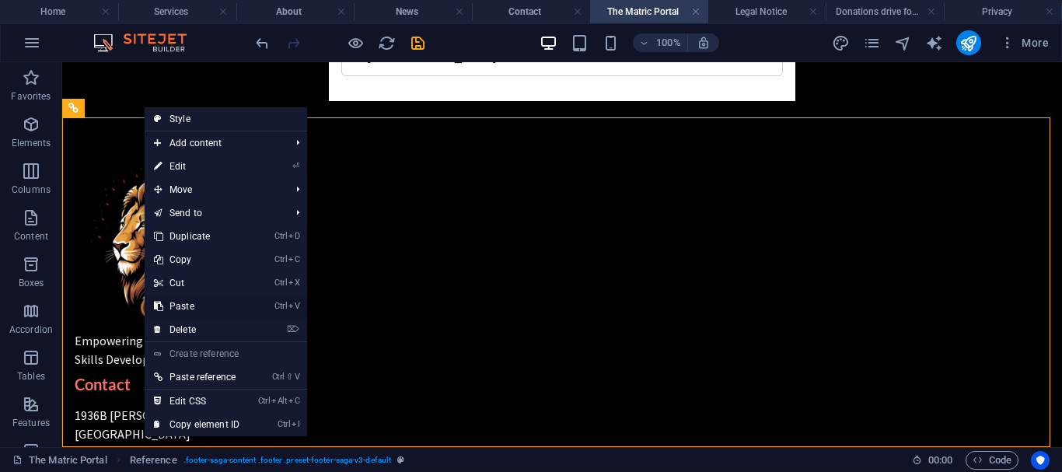
click at [185, 307] on link "Ctrl V Paste" at bounding box center [197, 306] width 104 height 23
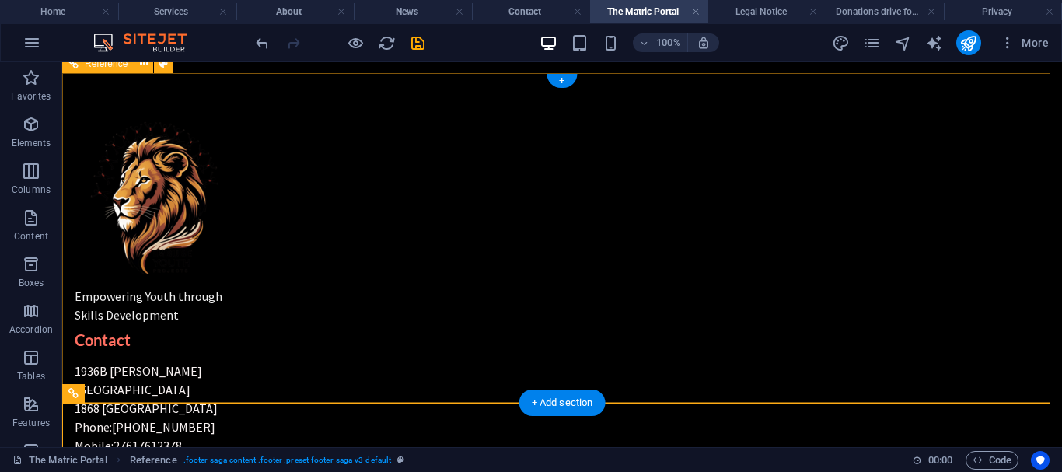
scroll to position [4505, 0]
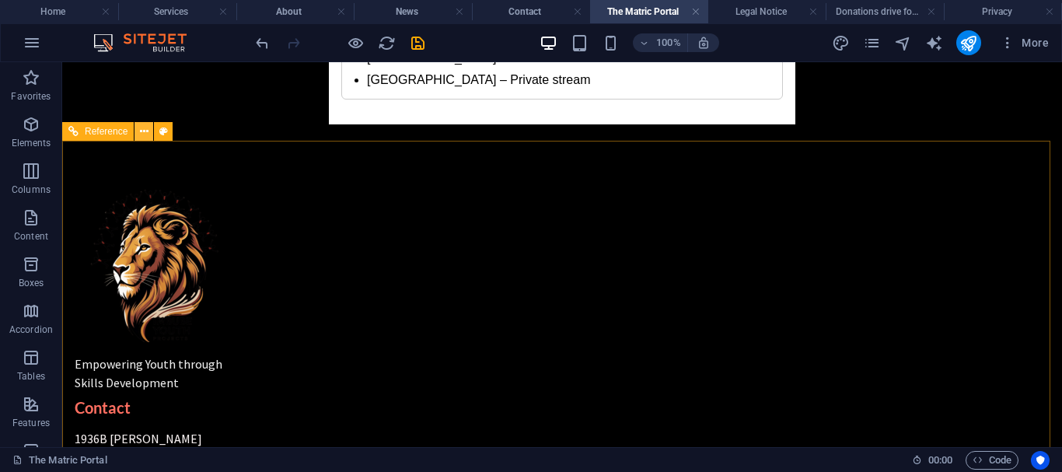
click at [145, 134] on icon at bounding box center [144, 132] width 9 height 16
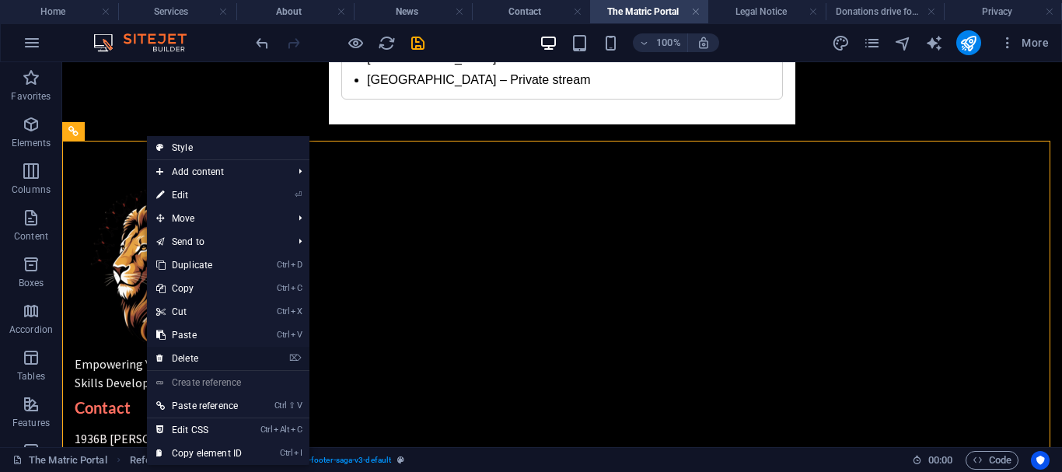
click at [192, 354] on link "⌦ Delete" at bounding box center [199, 358] width 104 height 23
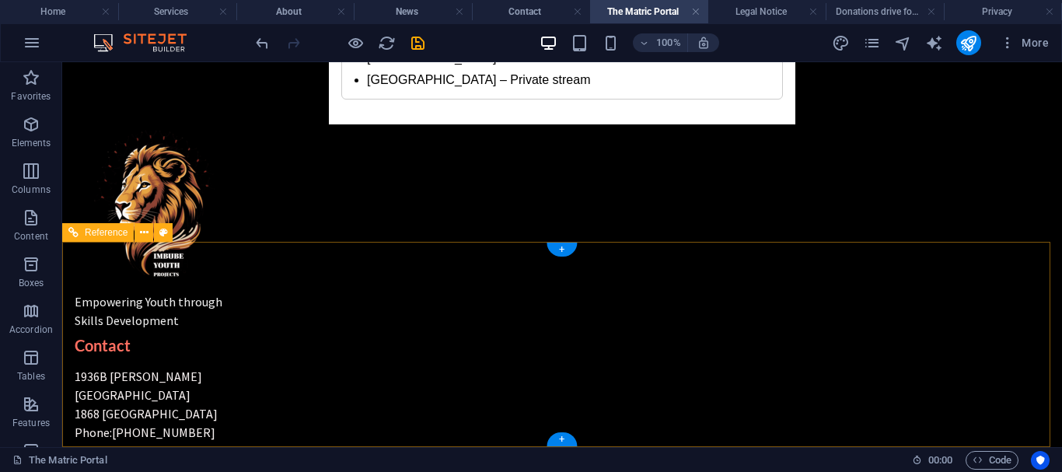
scroll to position [4404, 0]
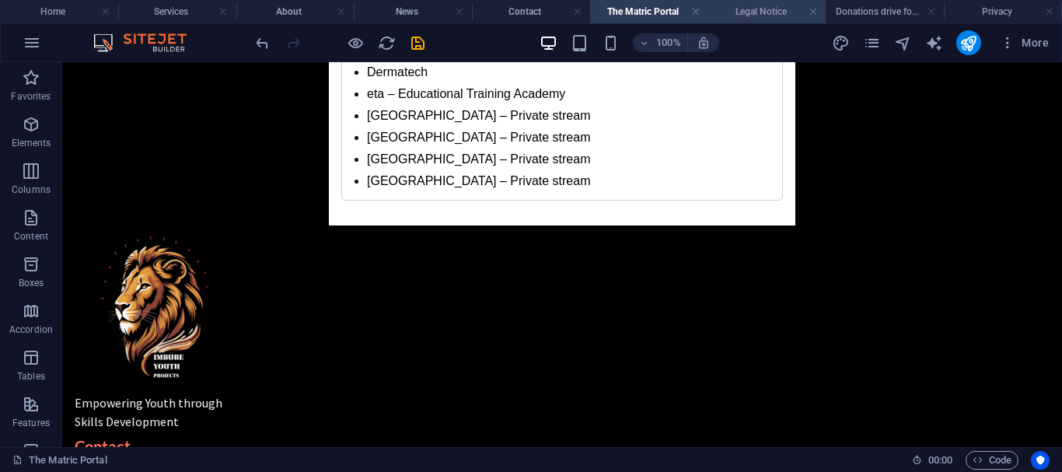
click at [744, 10] on h4 "Legal Notice" at bounding box center [767, 11] width 118 height 17
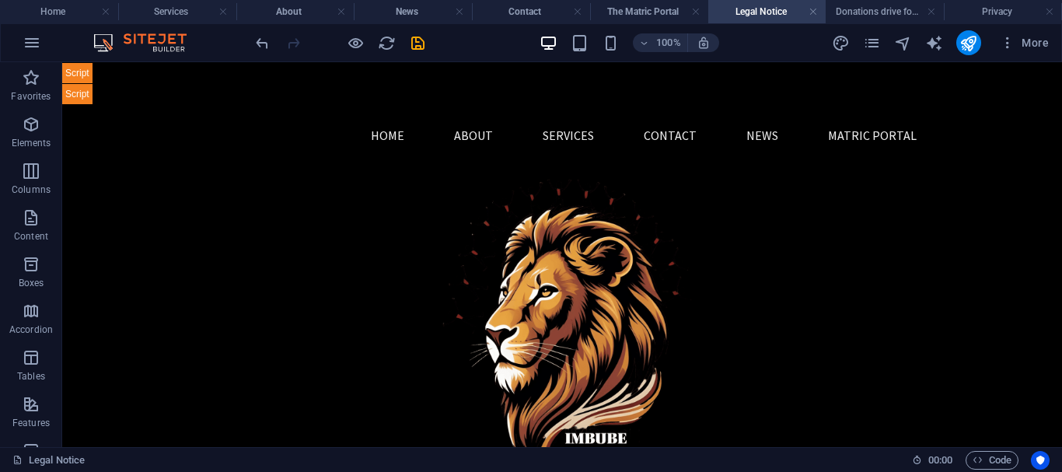
scroll to position [896, 0]
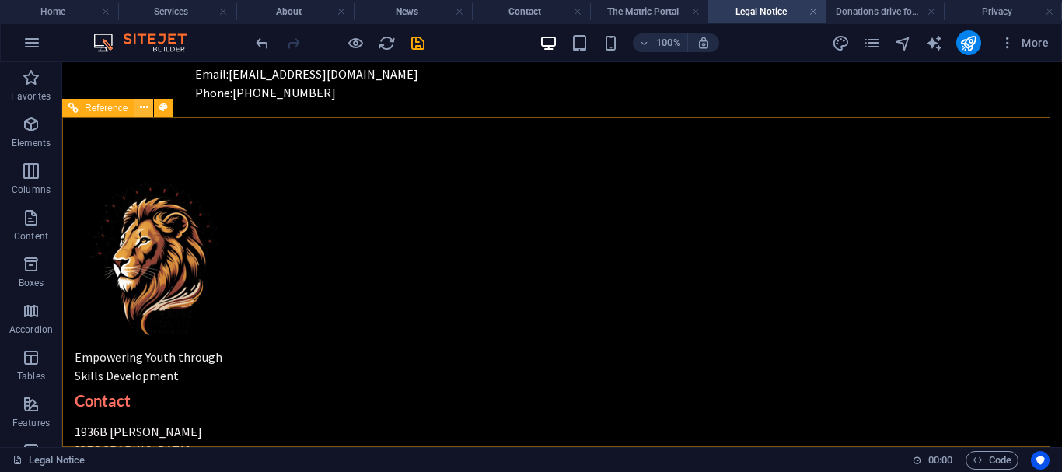
click at [143, 112] on icon at bounding box center [144, 107] width 9 height 16
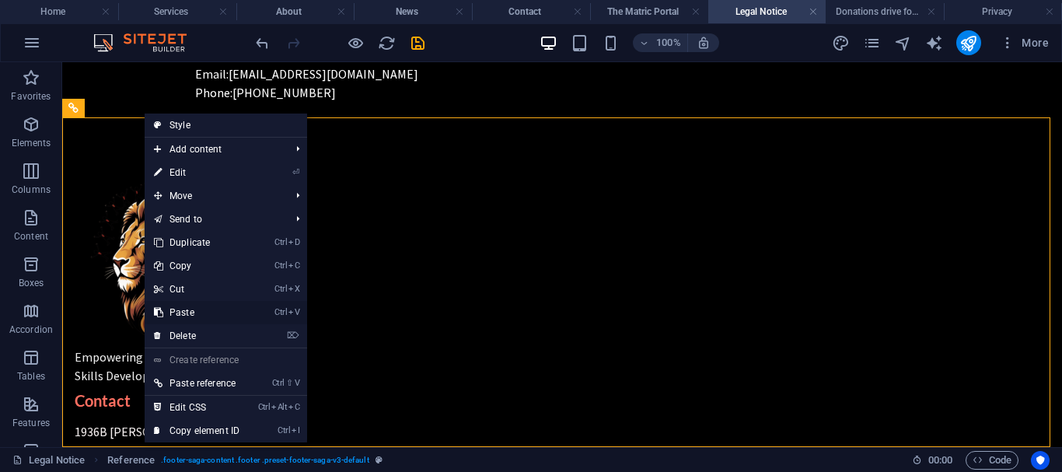
drag, startPoint x: 182, startPoint y: 316, endPoint x: 103, endPoint y: 185, distance: 152.4
click at [182, 316] on link "Ctrl V Paste" at bounding box center [197, 312] width 104 height 23
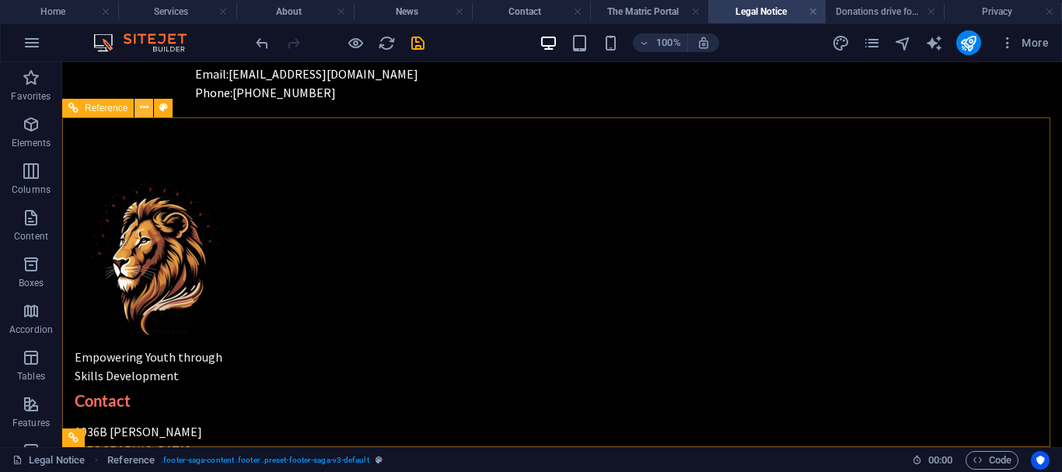
drag, startPoint x: 140, startPoint y: 109, endPoint x: 129, endPoint y: 211, distance: 103.2
click at [140, 109] on button at bounding box center [143, 108] width 19 height 19
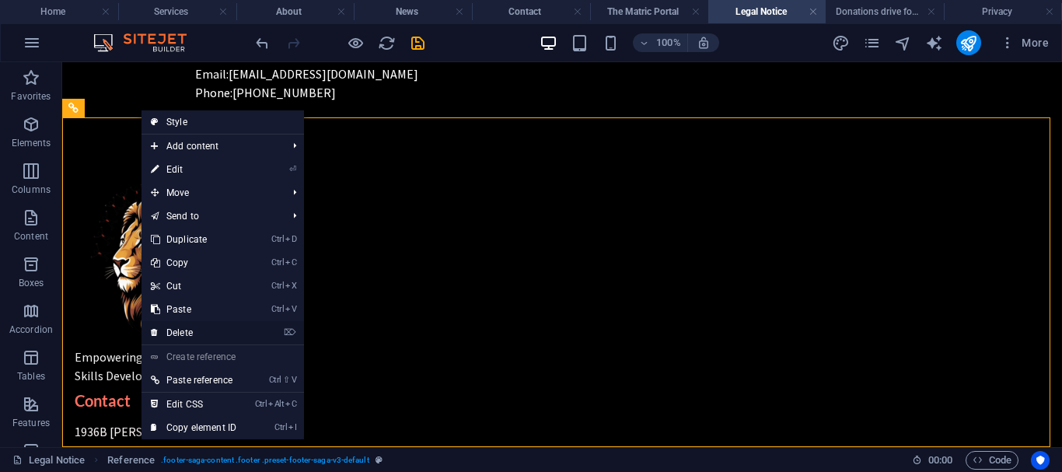
drag, startPoint x: 187, startPoint y: 333, endPoint x: 366, endPoint y: 256, distance: 195.3
click at [187, 333] on link "⌦ Delete" at bounding box center [193, 332] width 104 height 23
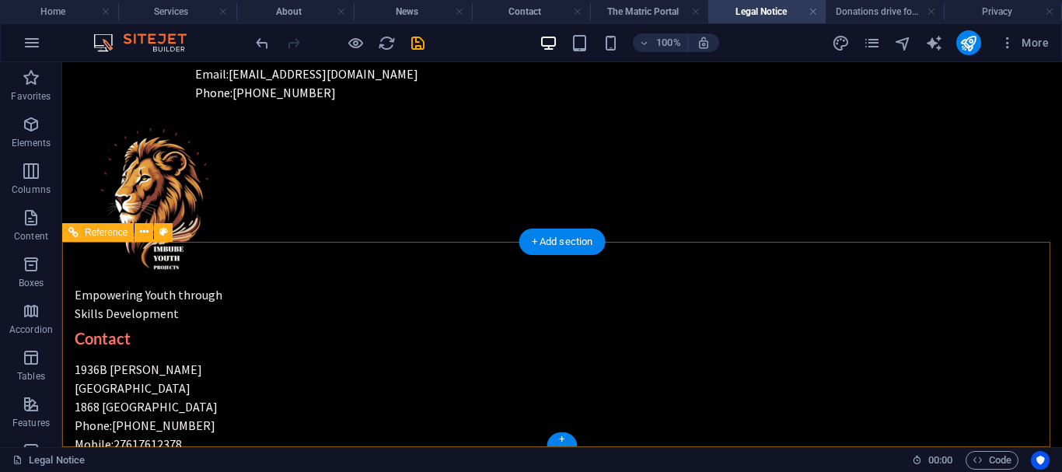
scroll to position [772, 0]
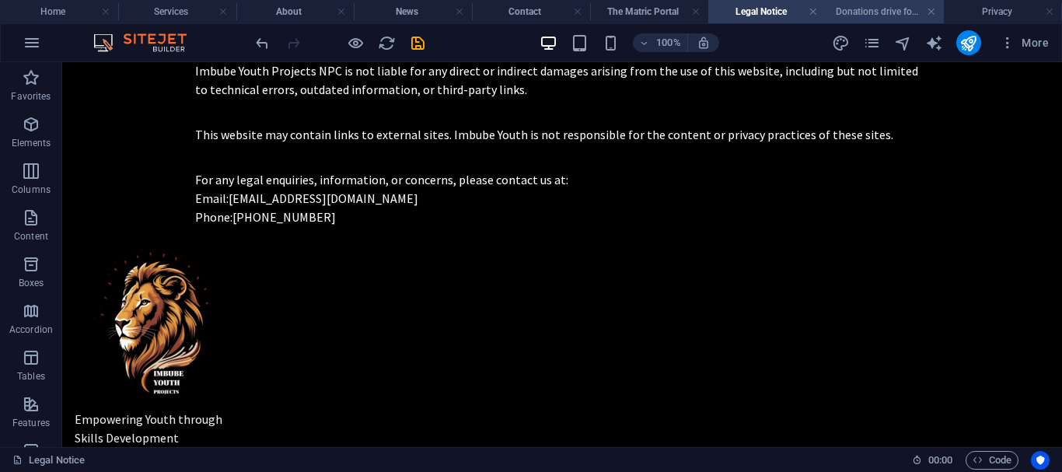
click at [870, 11] on h4 "Donations drive for laptops and devices" at bounding box center [884, 11] width 118 height 17
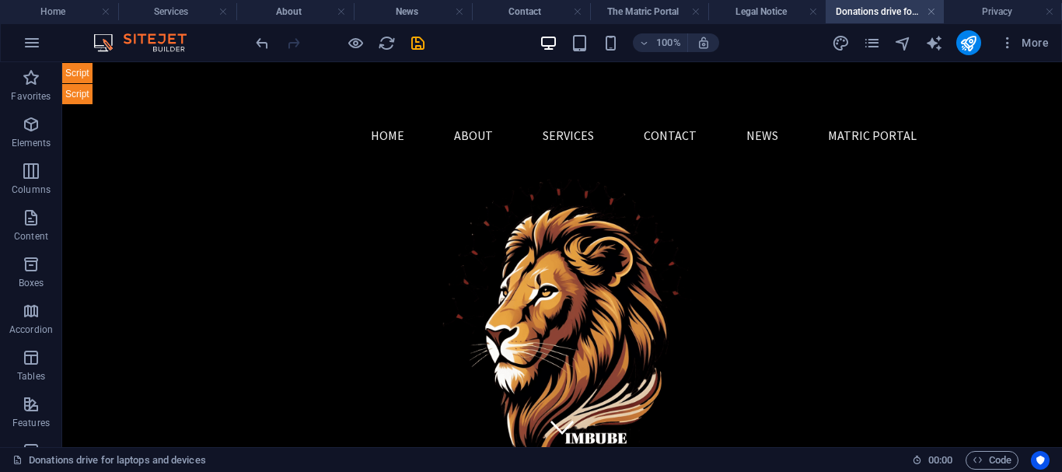
scroll to position [1353, 0]
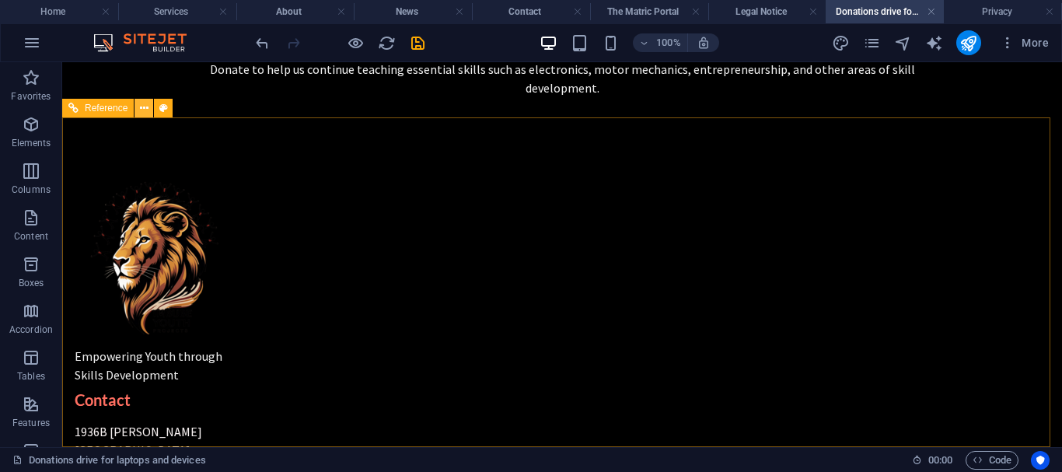
click at [141, 109] on icon at bounding box center [144, 108] width 9 height 16
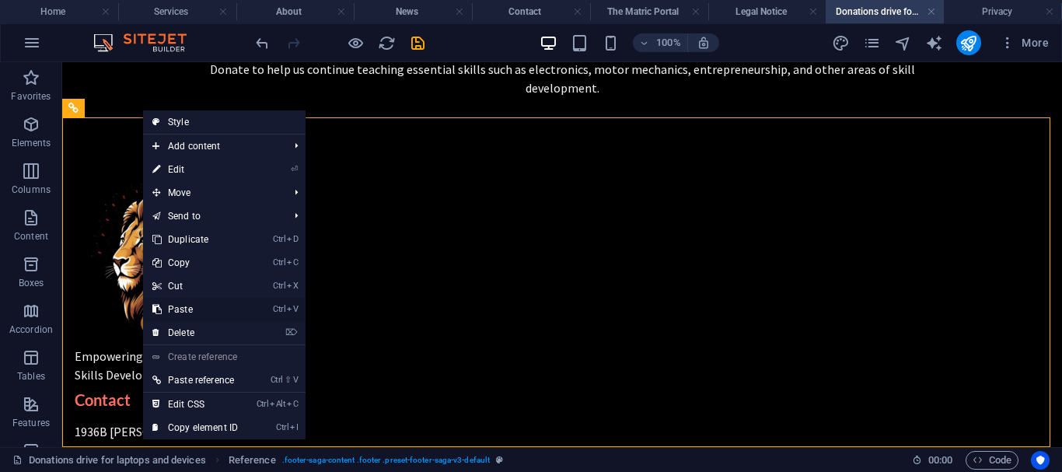
click at [207, 306] on link "Ctrl V Paste" at bounding box center [195, 309] width 104 height 23
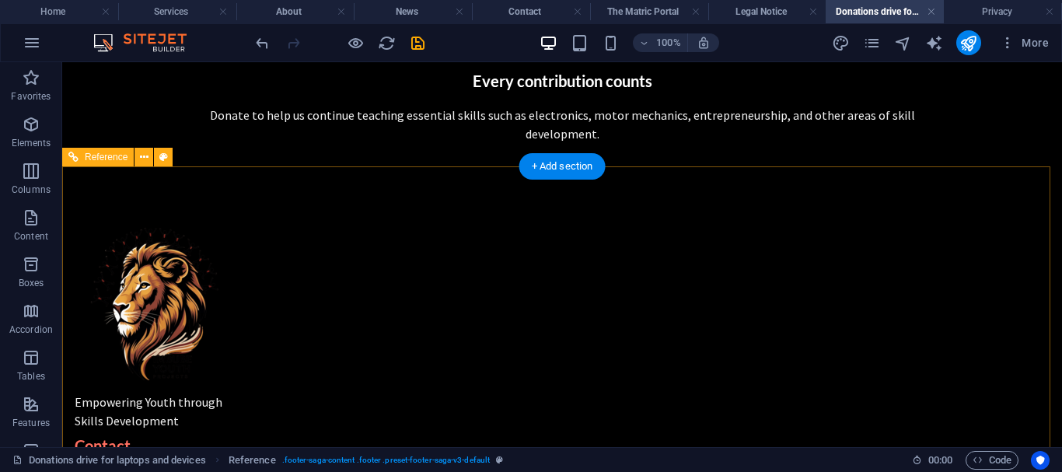
scroll to position [1296, 0]
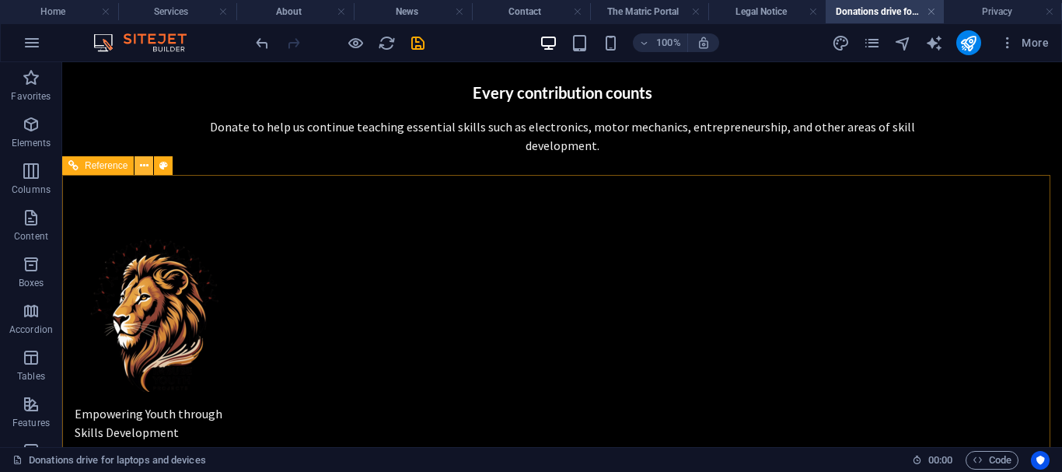
click at [143, 169] on icon at bounding box center [144, 166] width 9 height 16
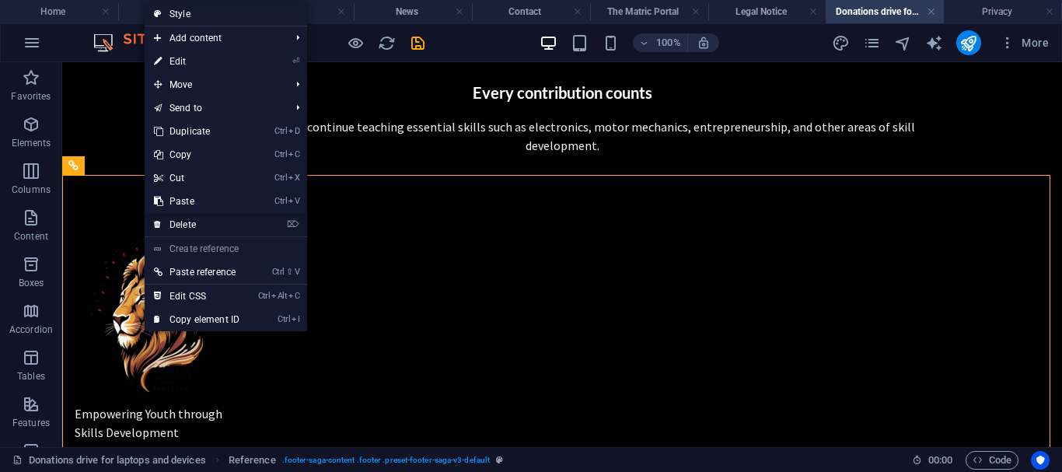
click at [198, 227] on link "⌦ Delete" at bounding box center [197, 224] width 104 height 23
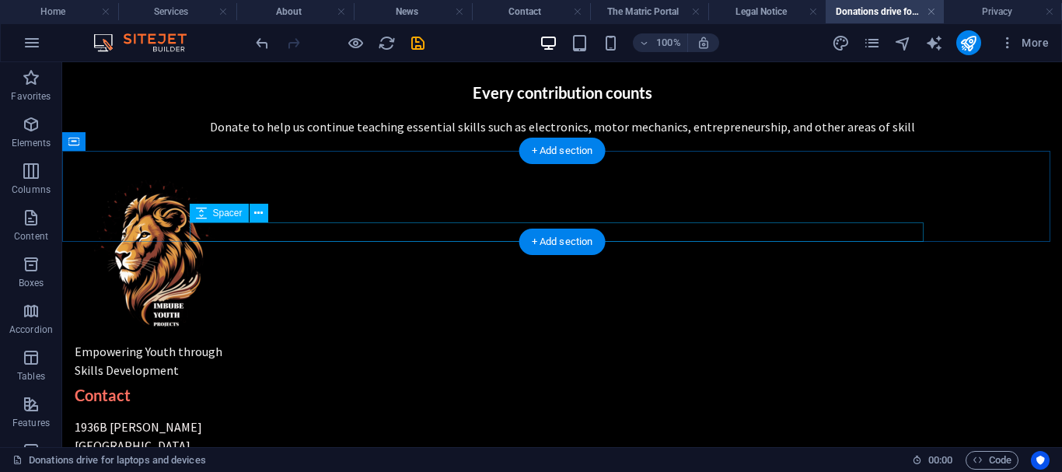
scroll to position [1229, 0]
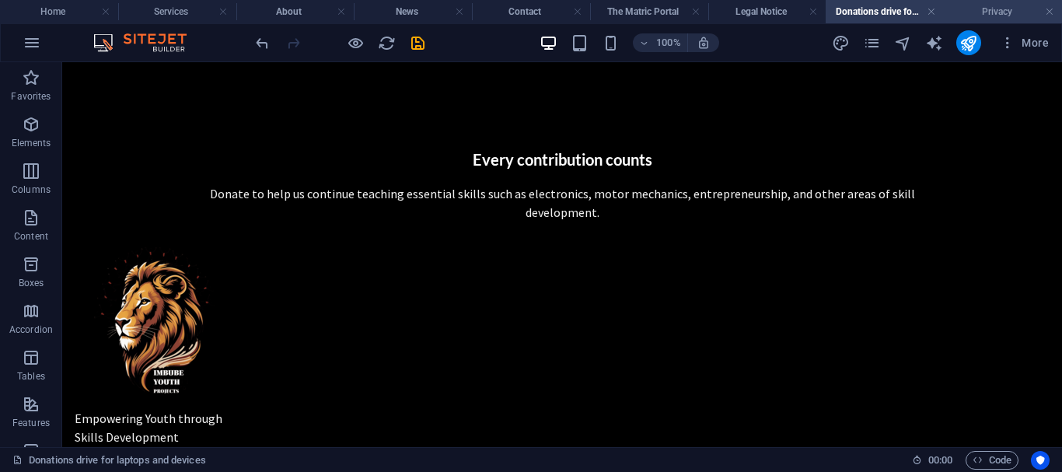
click at [996, 12] on h4 "Privacy" at bounding box center [1003, 11] width 118 height 17
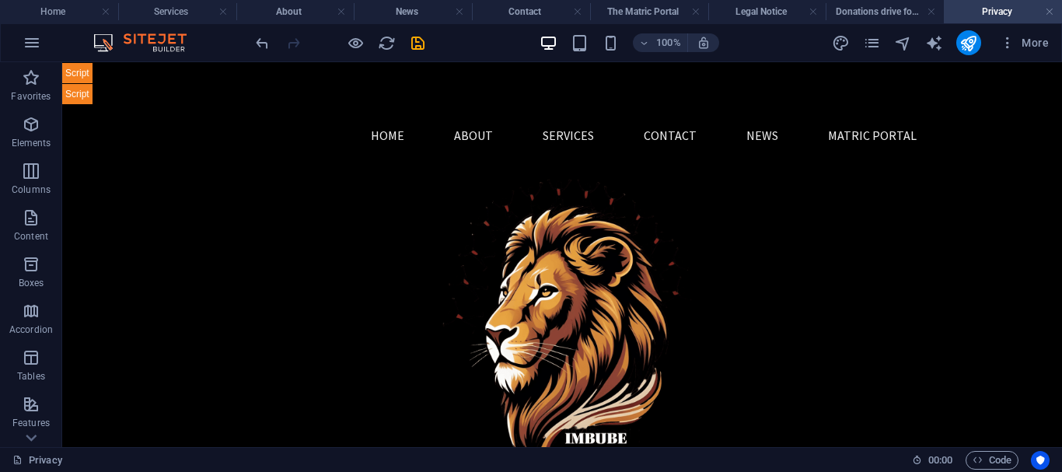
scroll to position [1111, 0]
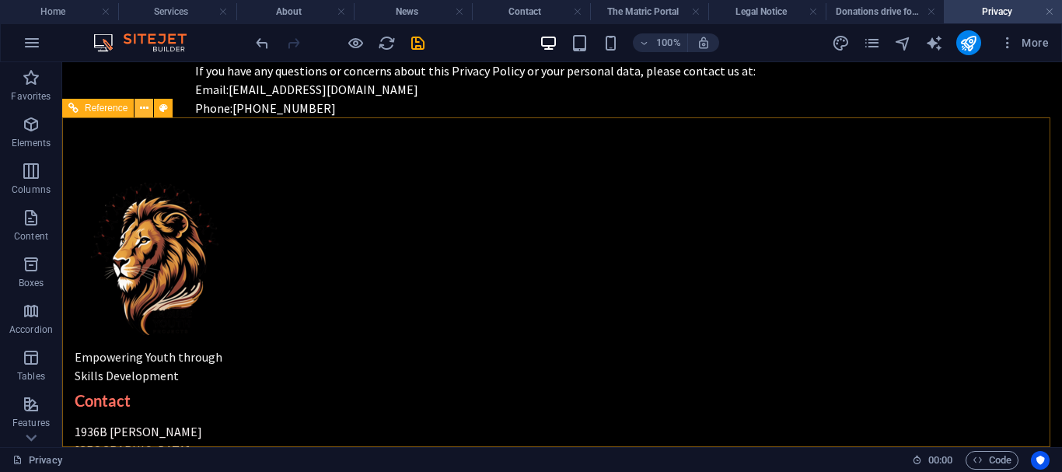
click at [145, 109] on icon at bounding box center [144, 108] width 9 height 16
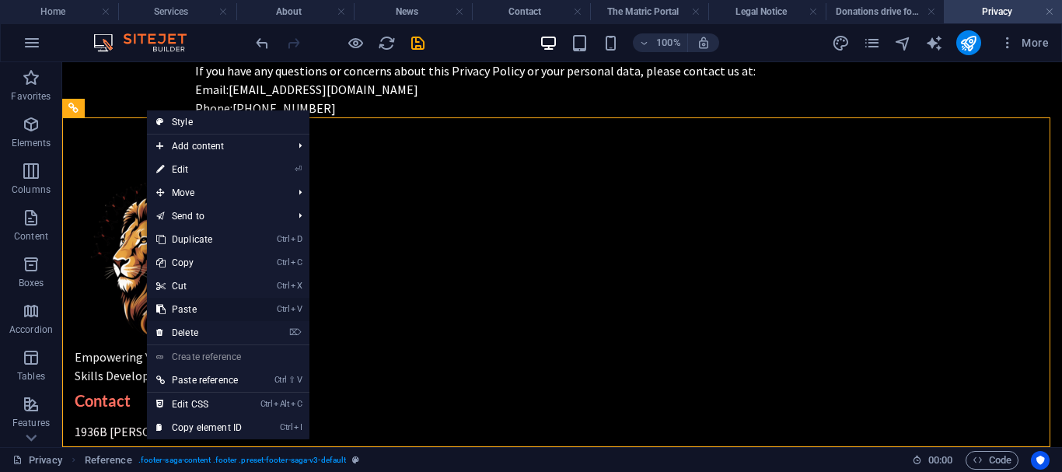
click at [191, 305] on link "Ctrl V Paste" at bounding box center [199, 309] width 104 height 23
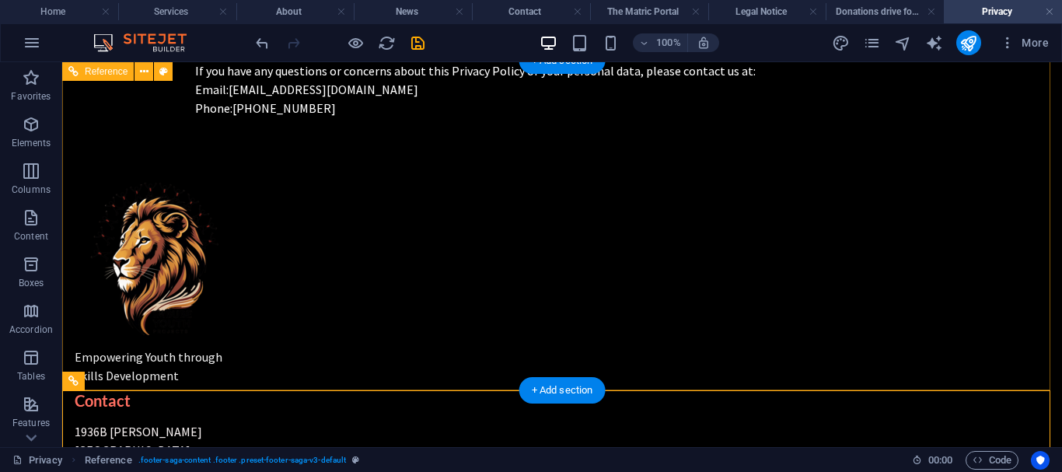
scroll to position [1317, 0]
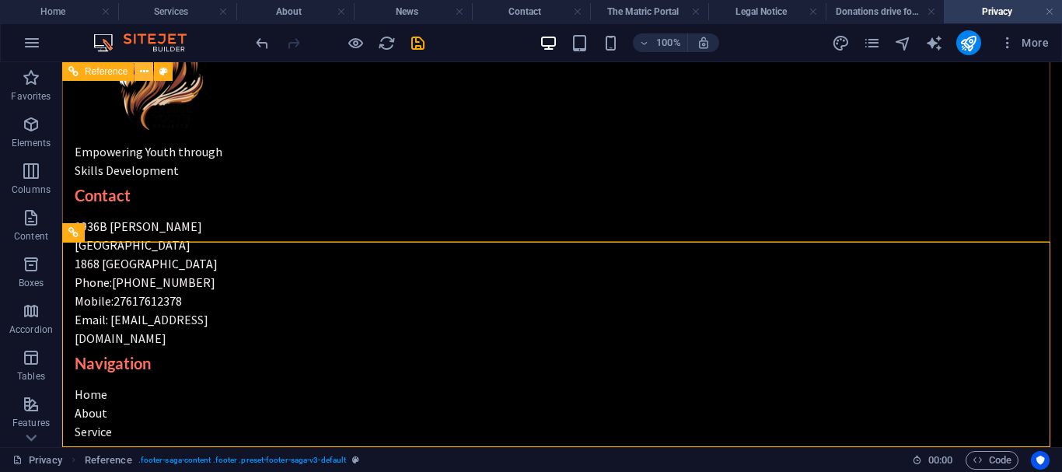
click at [146, 65] on icon at bounding box center [144, 72] width 9 height 16
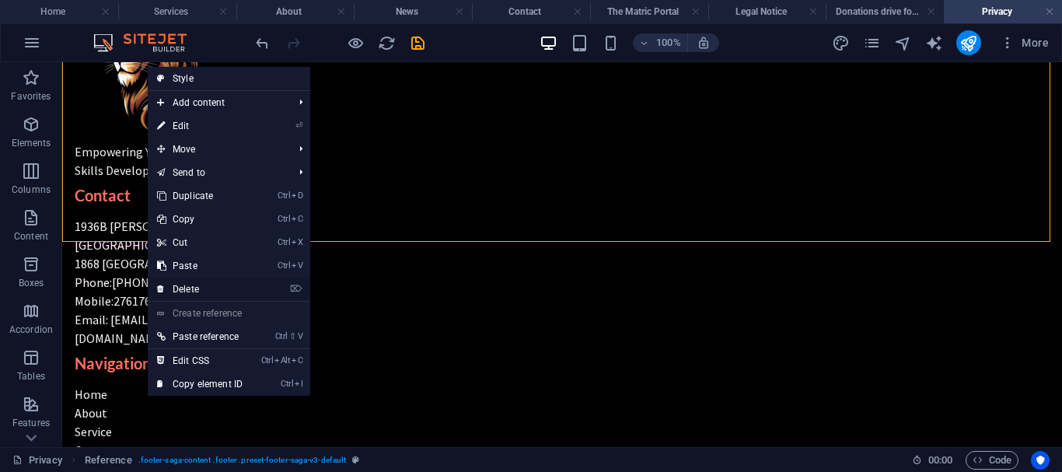
click at [187, 291] on link "⌦ Delete" at bounding box center [200, 288] width 104 height 23
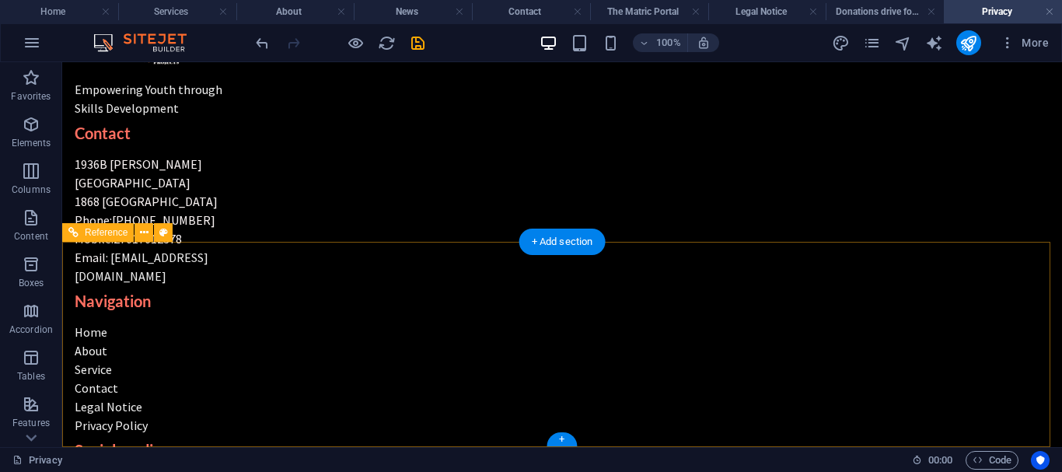
scroll to position [987, 0]
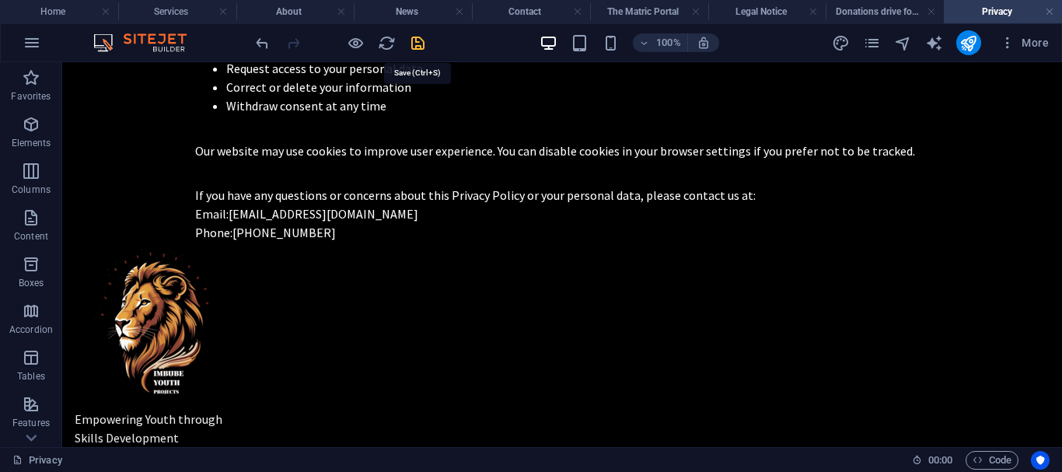
click at [417, 46] on icon "save" at bounding box center [418, 43] width 18 height 18
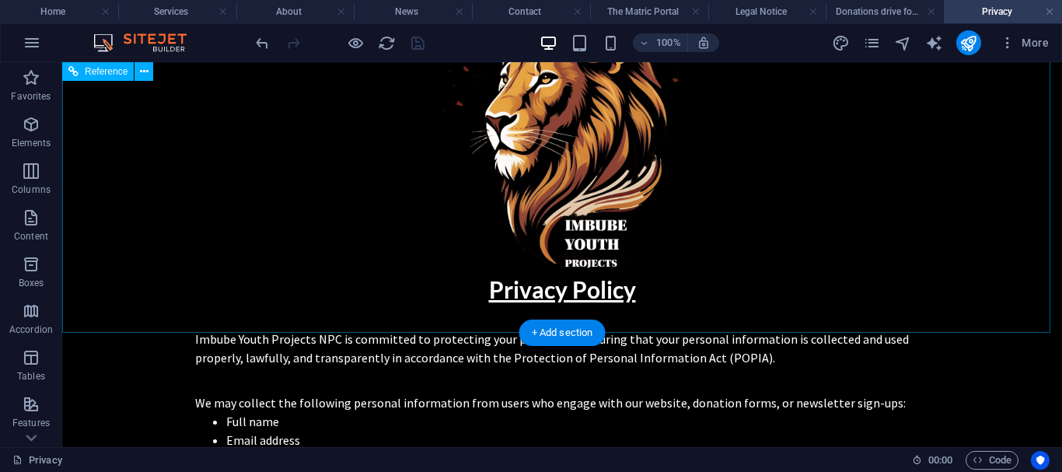
scroll to position [249, 0]
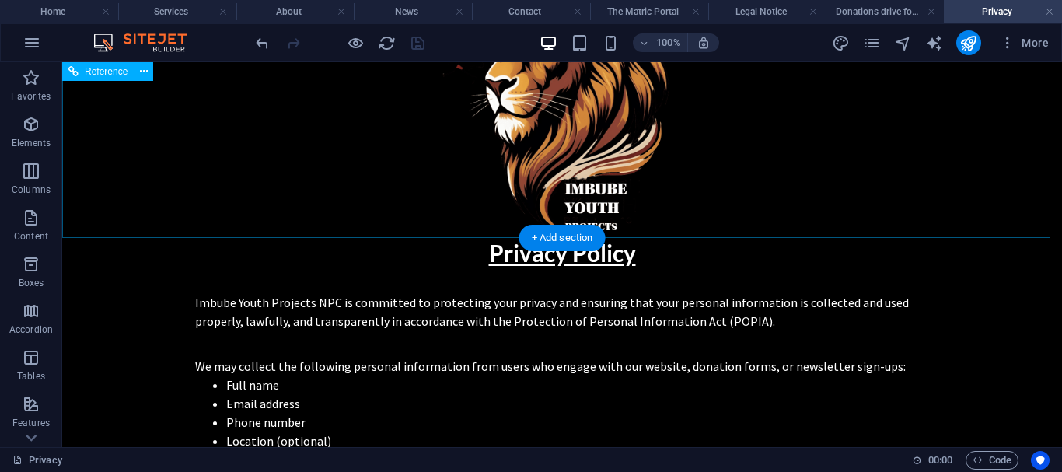
click at [423, 185] on div at bounding box center [561, 77] width 999 height 321
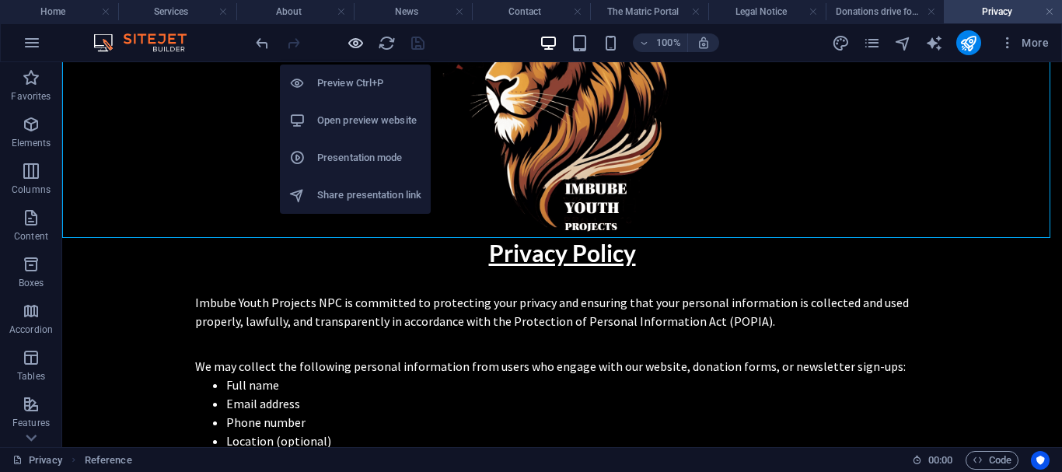
click at [361, 50] on icon "button" at bounding box center [356, 43] width 18 height 18
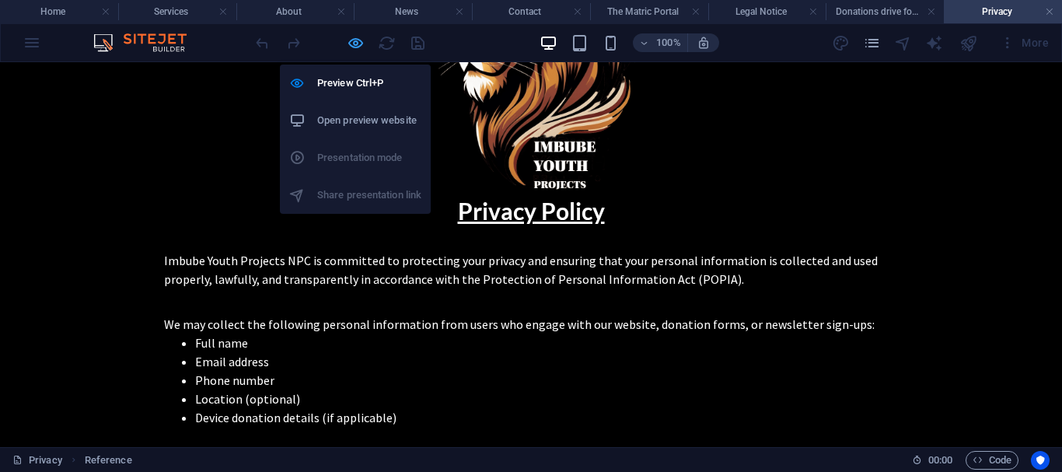
scroll to position [208, 0]
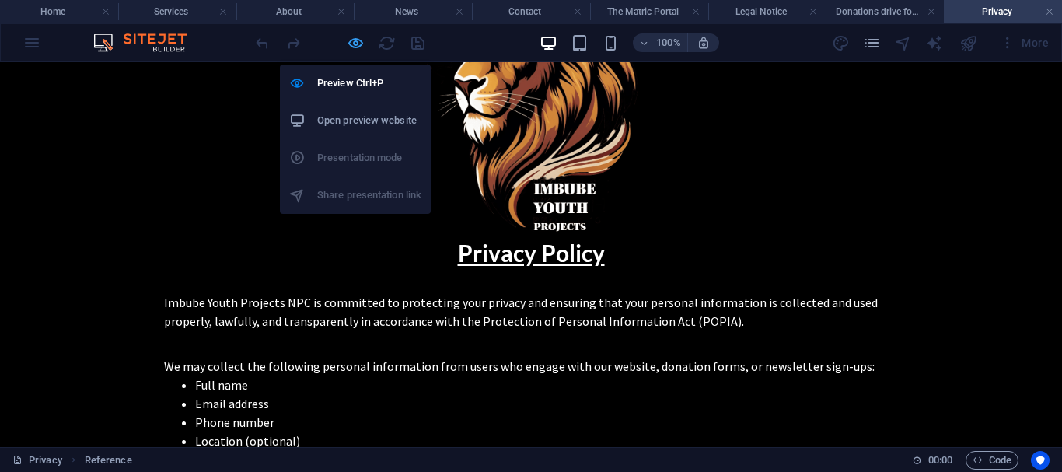
drag, startPoint x: 354, startPoint y: 40, endPoint x: 370, endPoint y: 186, distance: 146.9
click at [354, 40] on icon "button" at bounding box center [356, 43] width 18 height 18
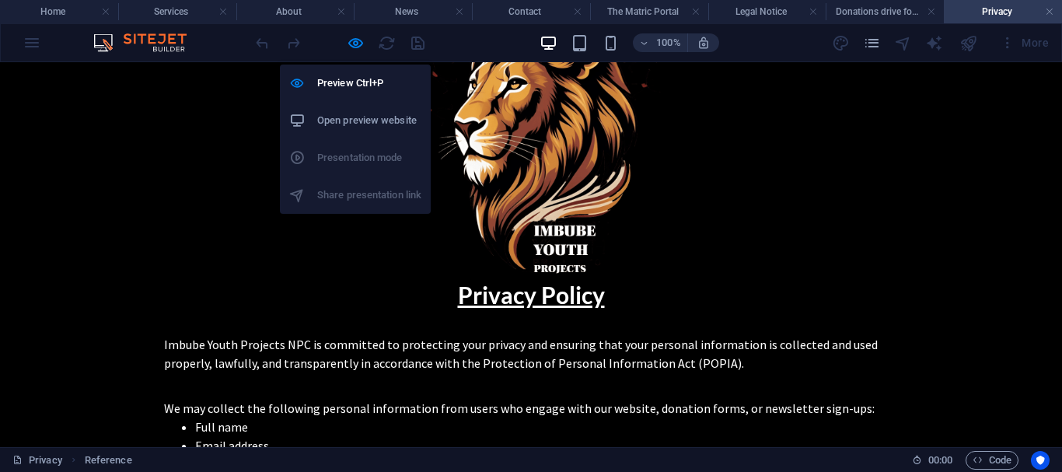
scroll to position [249, 0]
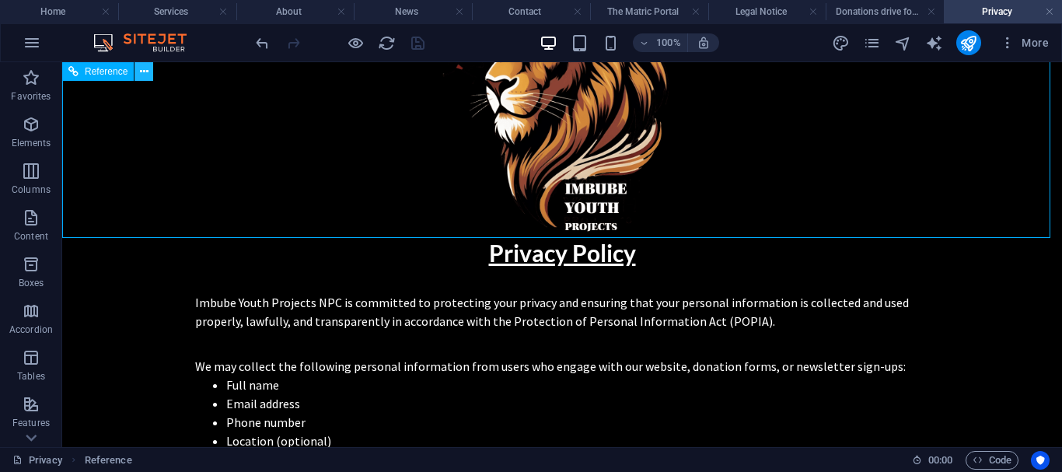
click at [145, 68] on icon at bounding box center [144, 72] width 9 height 16
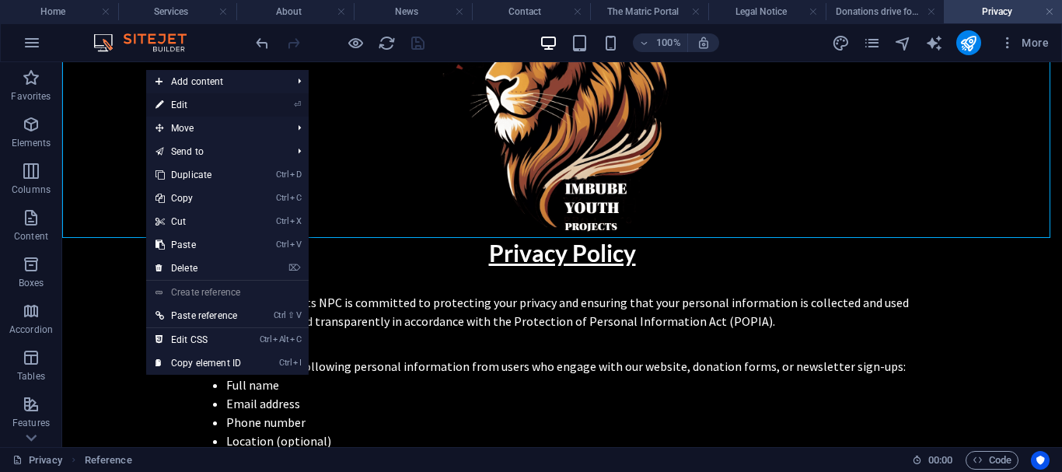
click at [185, 101] on link "⏎ Edit" at bounding box center [198, 104] width 104 height 23
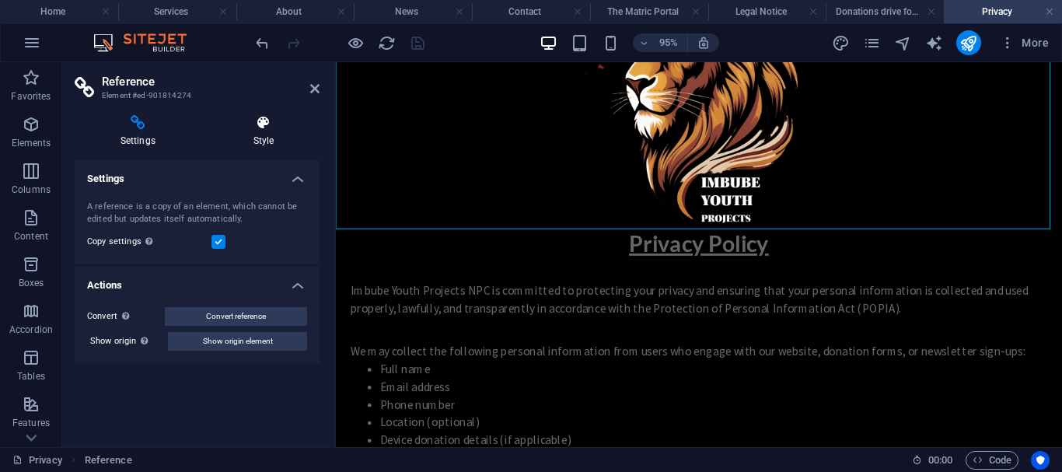
click at [249, 134] on h4 "Style" at bounding box center [264, 131] width 112 height 33
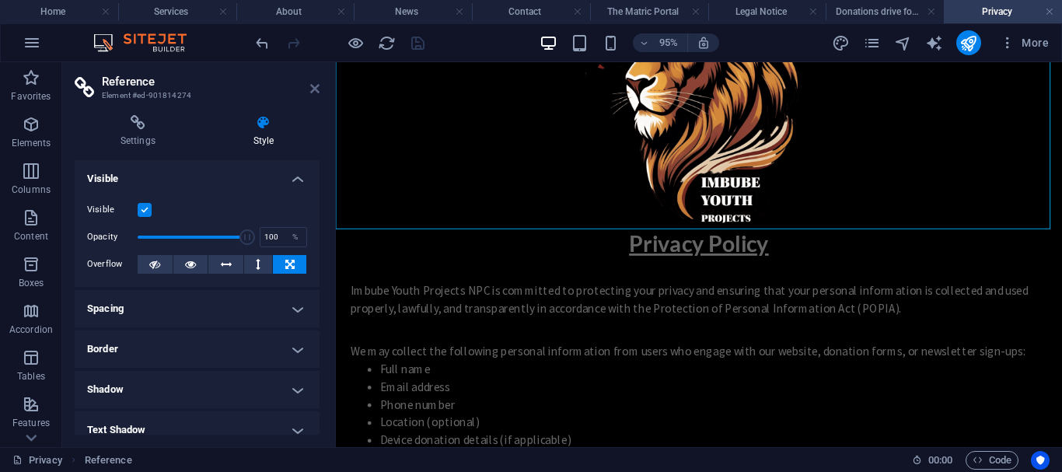
click at [310, 92] on icon at bounding box center [314, 88] width 9 height 12
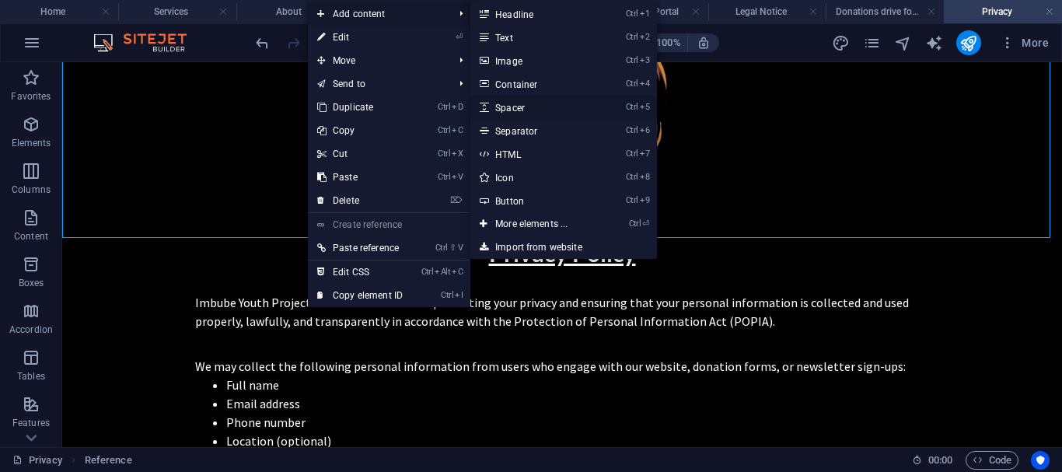
click at [542, 103] on link "Ctrl 5 Spacer" at bounding box center [534, 107] width 128 height 23
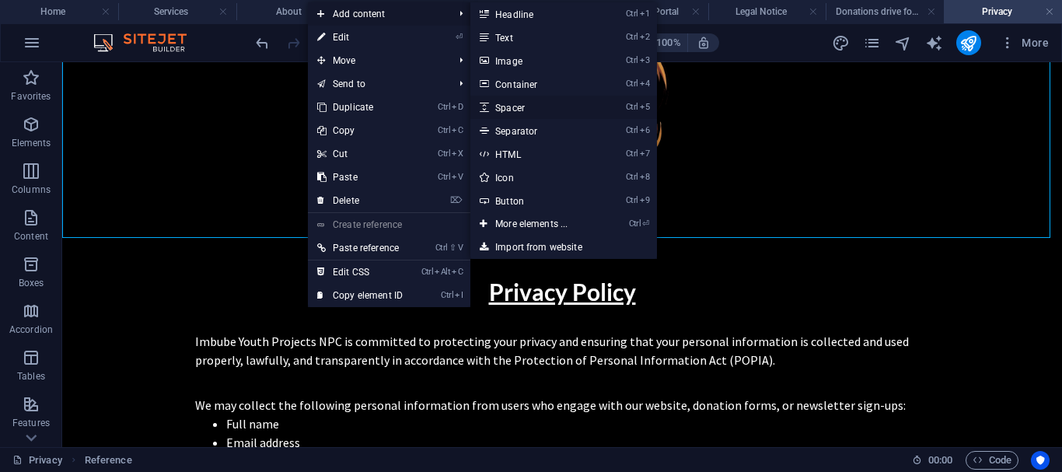
select select "px"
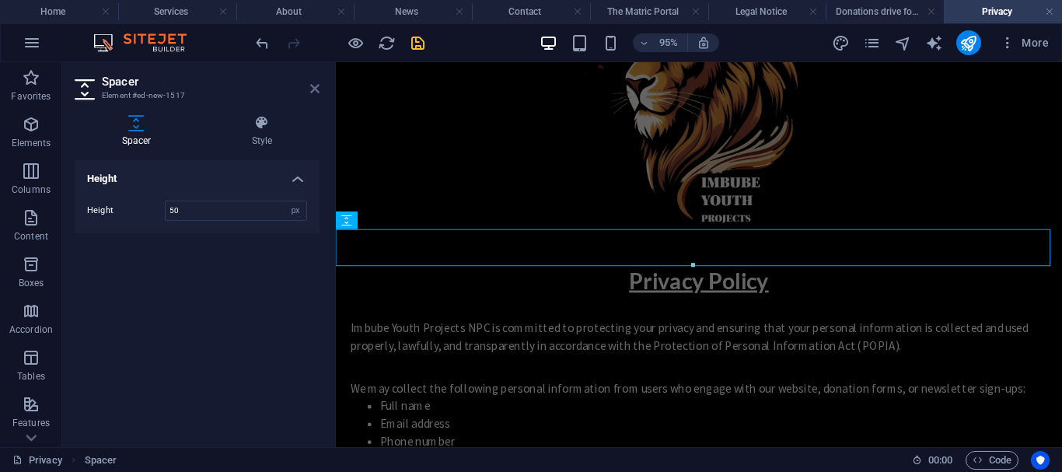
click at [311, 92] on icon at bounding box center [314, 88] width 9 height 12
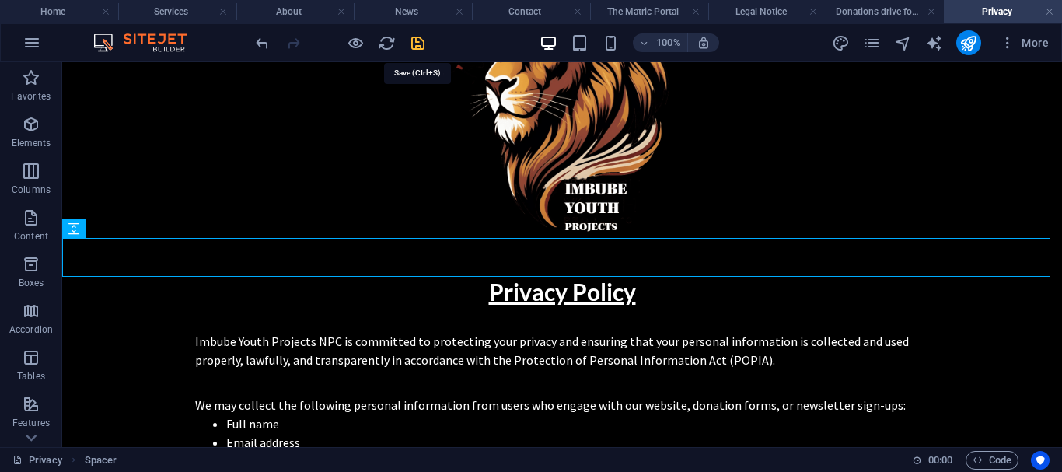
drag, startPoint x: 417, startPoint y: 41, endPoint x: 675, endPoint y: 51, distance: 257.4
click at [417, 41] on icon "save" at bounding box center [418, 43] width 18 height 18
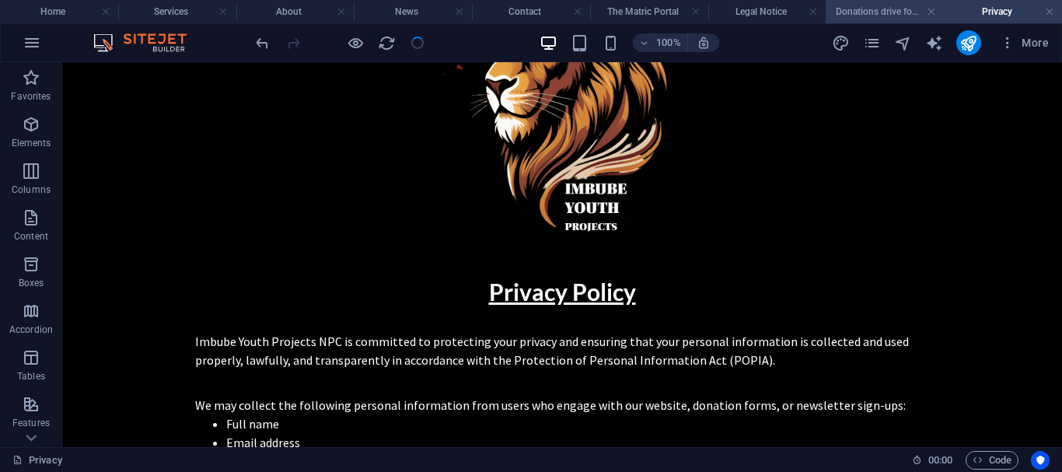
click at [863, 8] on h4 "Donations drive for laptops and devices" at bounding box center [884, 11] width 118 height 17
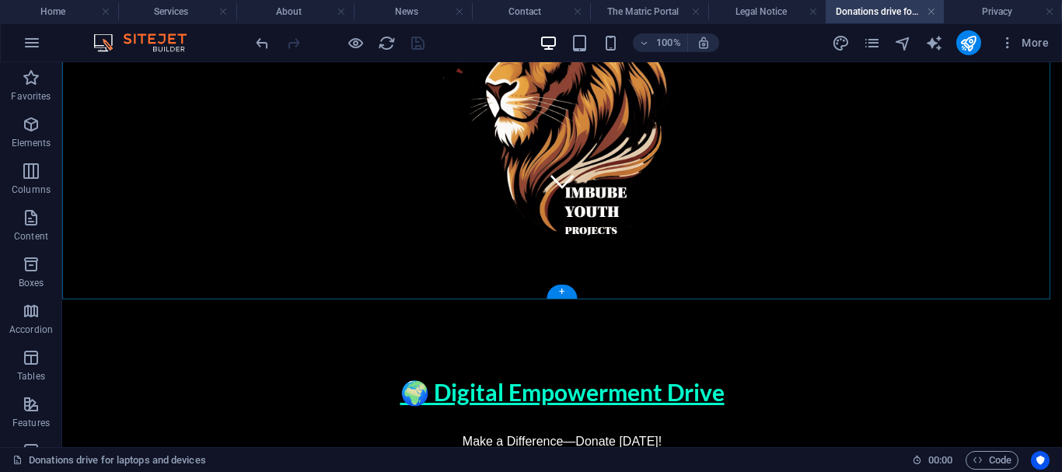
scroll to position [258, 0]
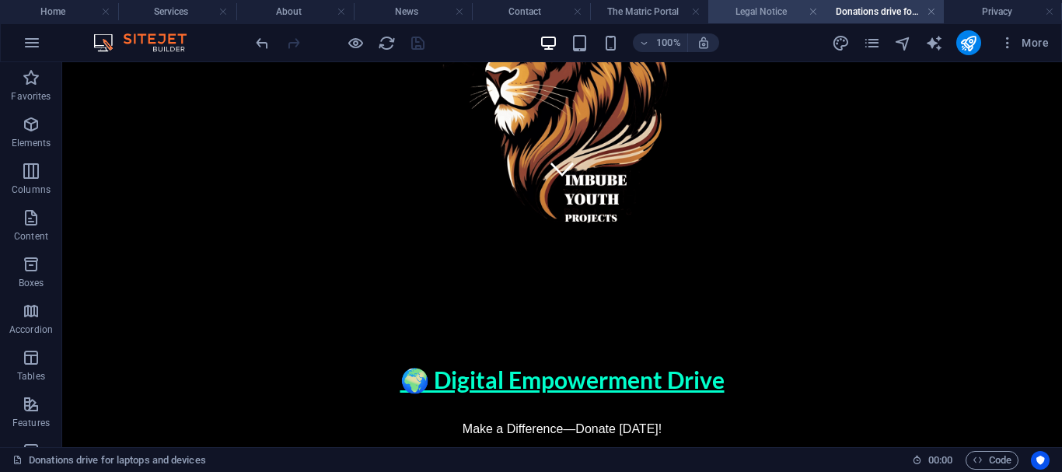
click at [757, 16] on h4 "Legal Notice" at bounding box center [767, 11] width 118 height 17
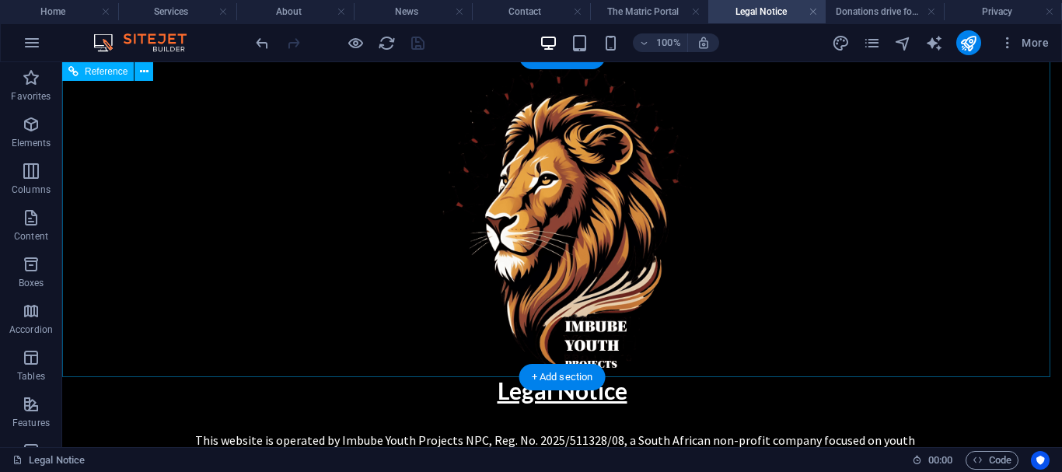
scroll to position [115, 0]
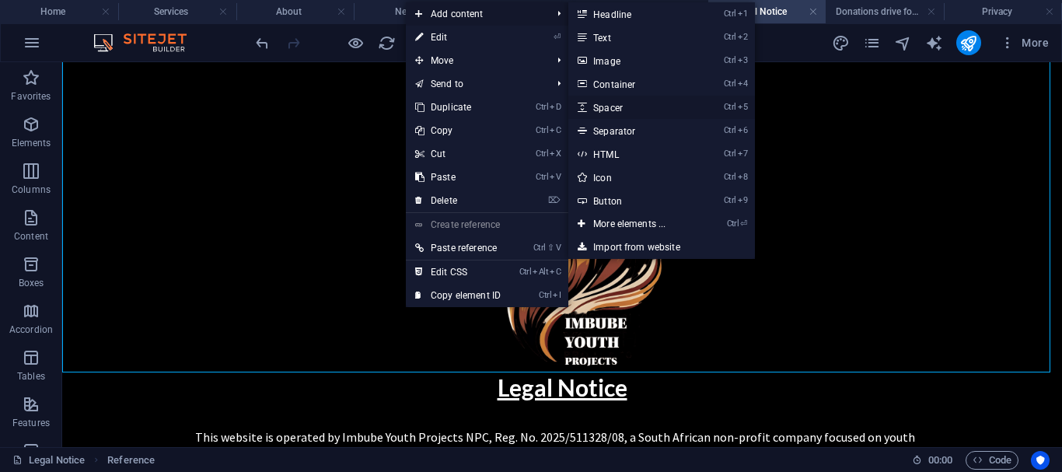
click at [637, 109] on link "Ctrl 5 Spacer" at bounding box center [632, 107] width 128 height 23
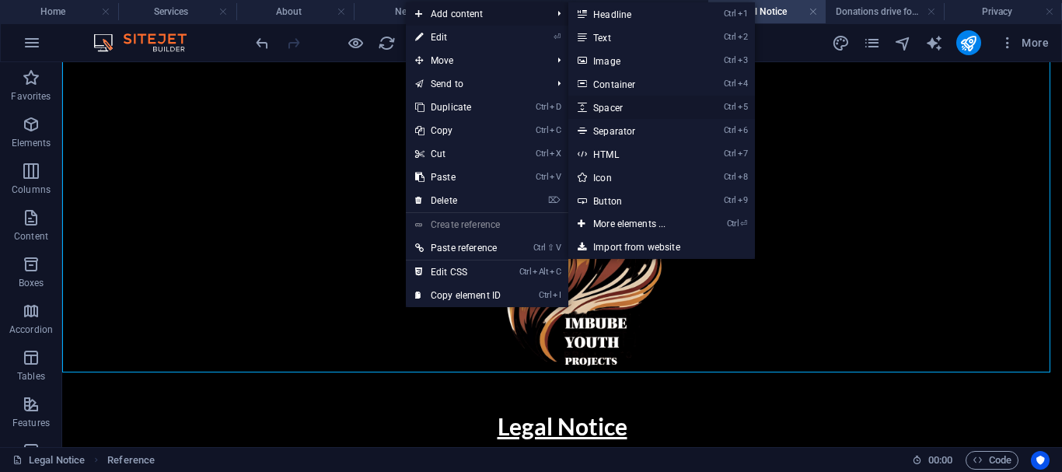
select select "px"
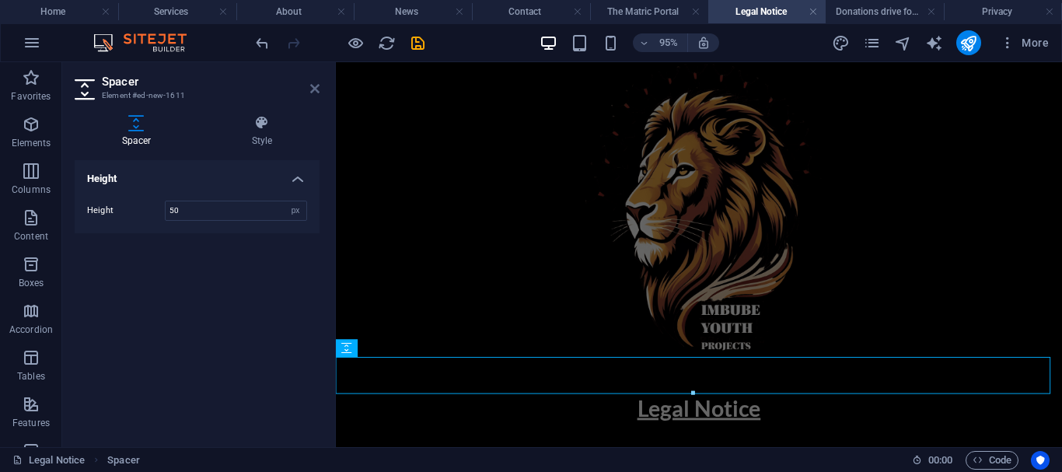
click at [316, 90] on icon at bounding box center [314, 88] width 9 height 12
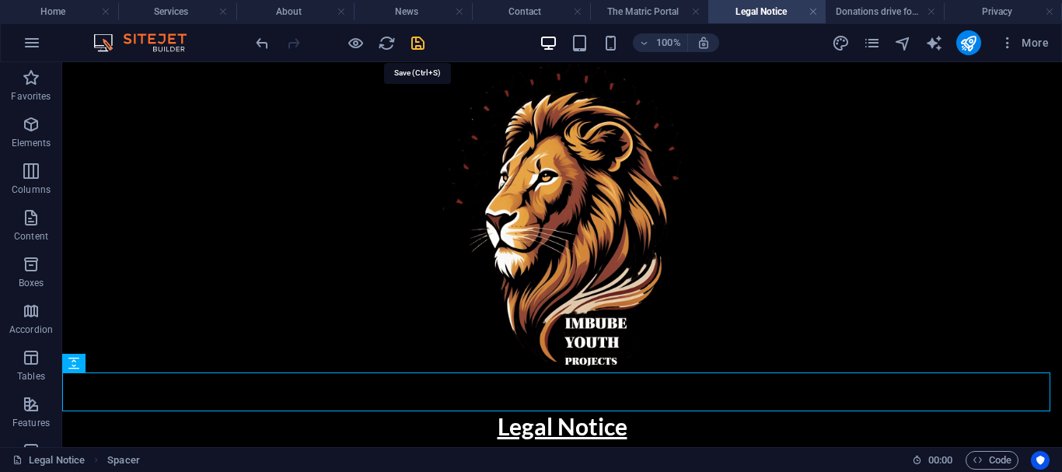
click at [412, 44] on icon "save" at bounding box center [418, 43] width 18 height 18
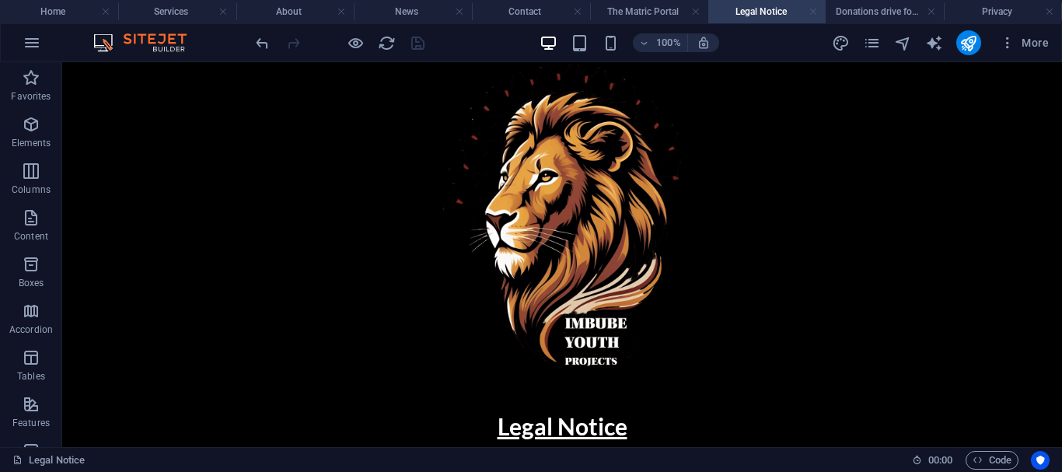
click at [814, 9] on link at bounding box center [812, 12] width 9 height 15
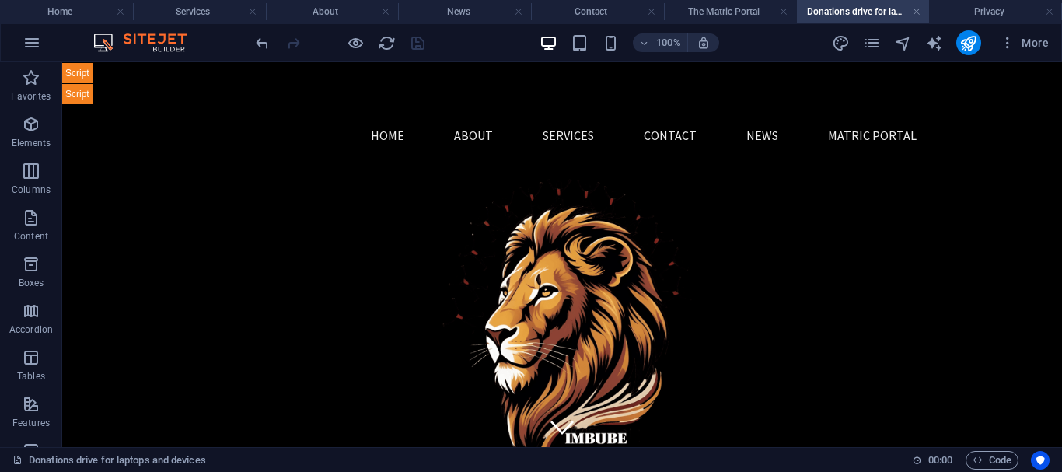
scroll to position [258, 0]
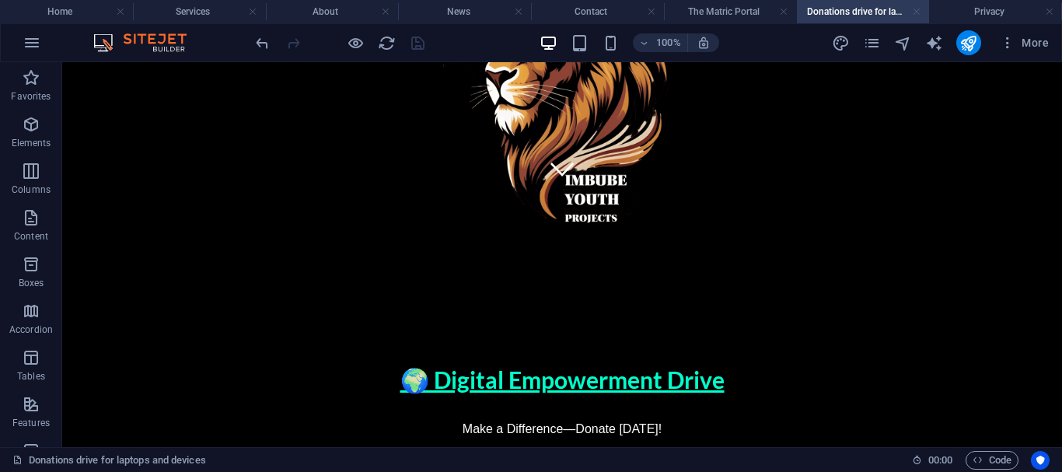
click at [917, 14] on link at bounding box center [916, 12] width 9 height 15
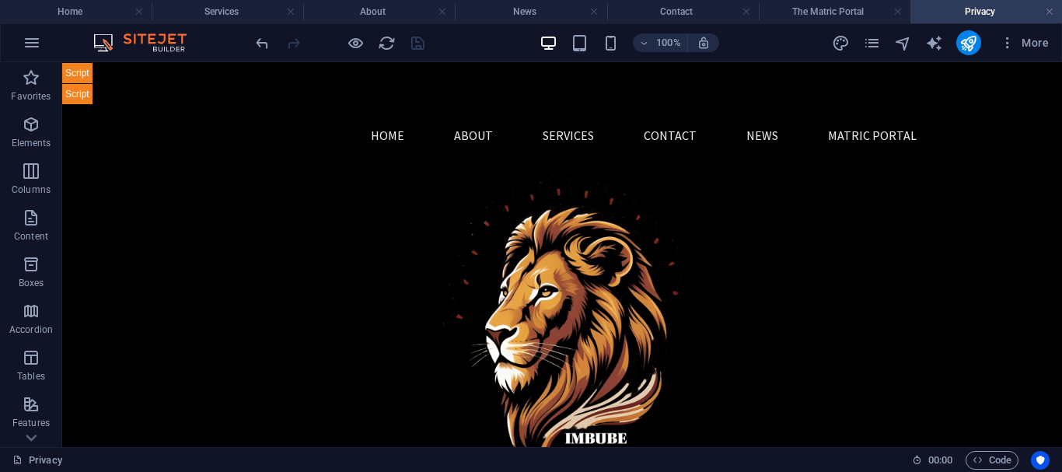
scroll to position [249, 0]
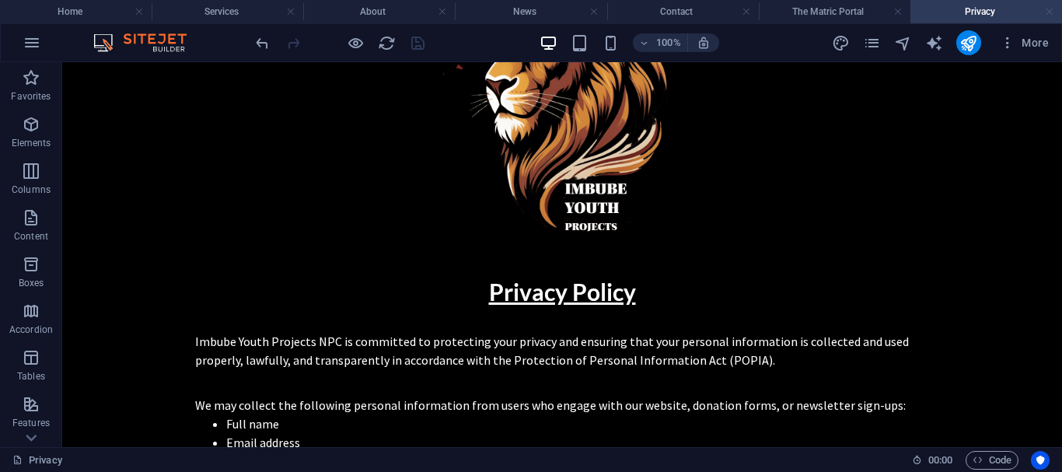
drag, startPoint x: 1048, startPoint y: 12, endPoint x: 972, endPoint y: 9, distance: 77.0
click at [1048, 12] on link at bounding box center [1049, 12] width 9 height 15
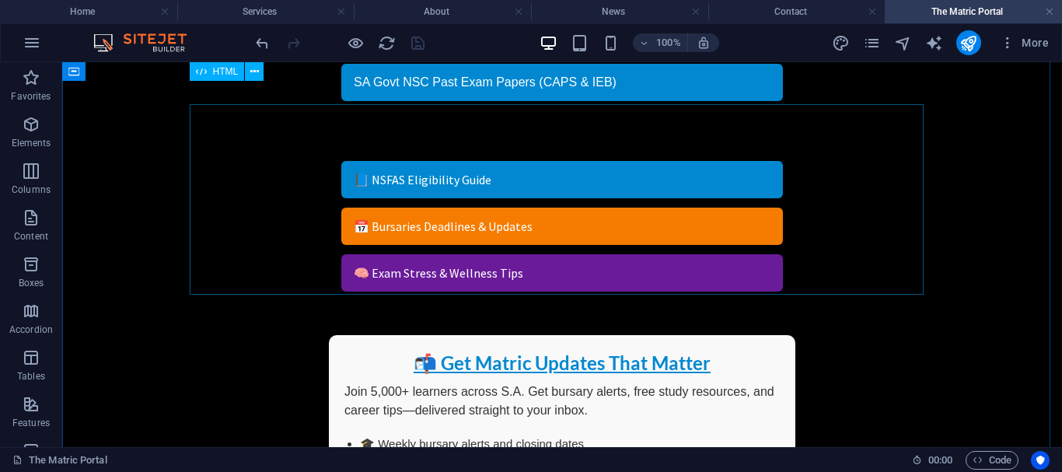
scroll to position [780, 0]
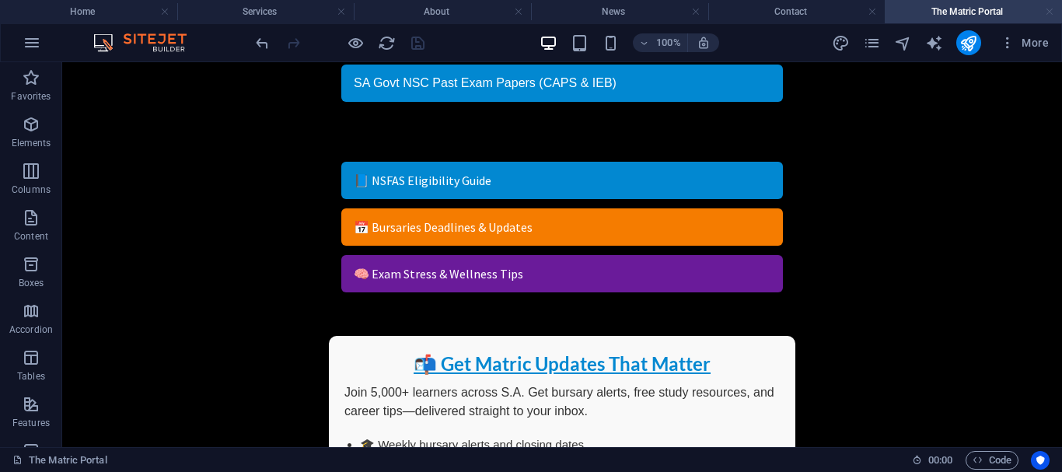
click at [1051, 14] on link at bounding box center [1049, 12] width 9 height 15
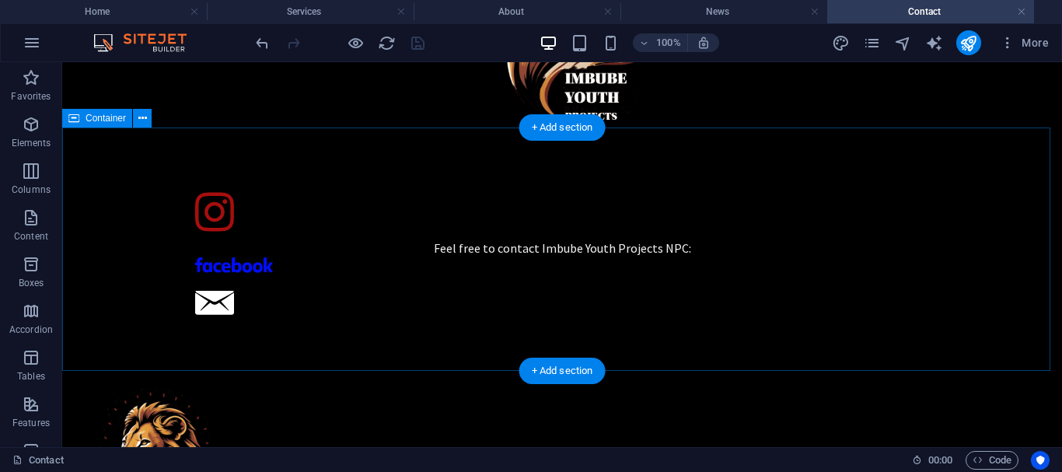
scroll to position [361, 0]
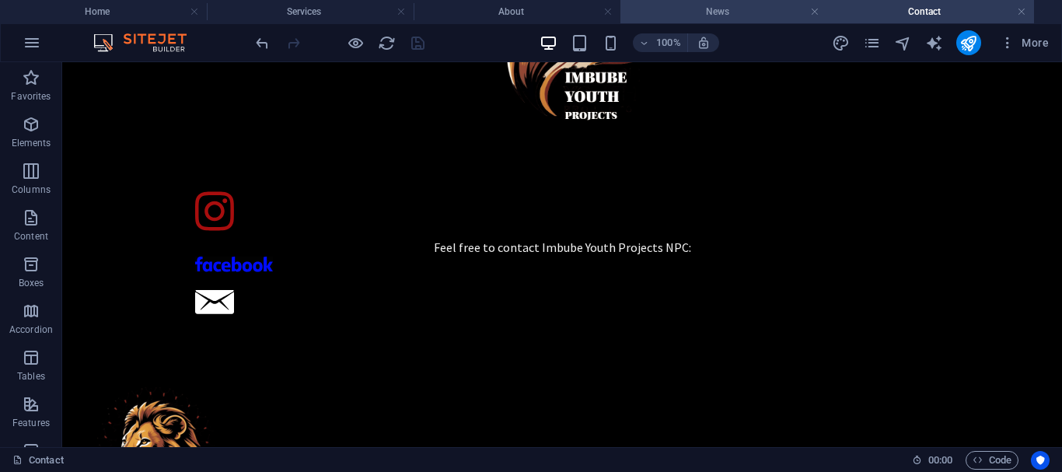
click at [724, 6] on h4 "News" at bounding box center [723, 11] width 207 height 17
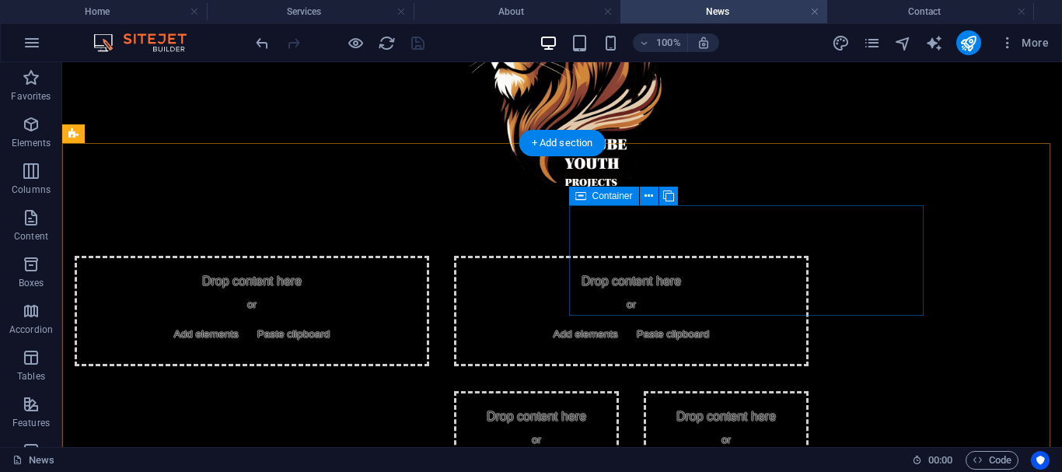
scroll to position [441, 0]
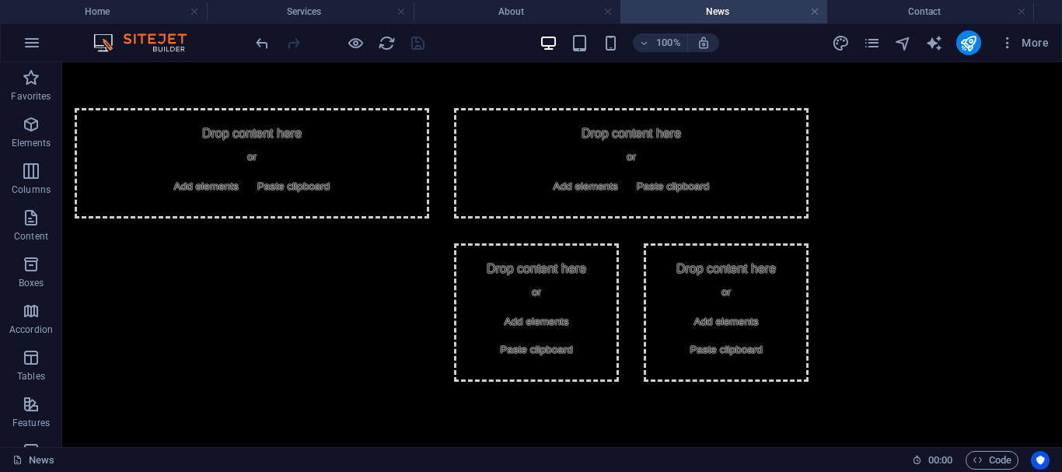
click at [534, 26] on div "100% More" at bounding box center [531, 42] width 1060 height 37
click at [523, 20] on li "About" at bounding box center [516, 11] width 207 height 23
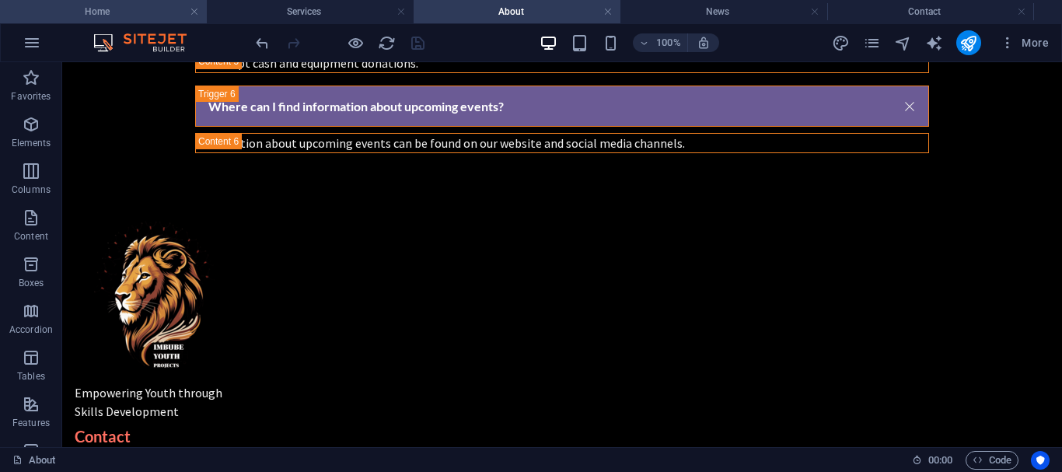
click at [140, 10] on h4 "Home" at bounding box center [103, 11] width 207 height 17
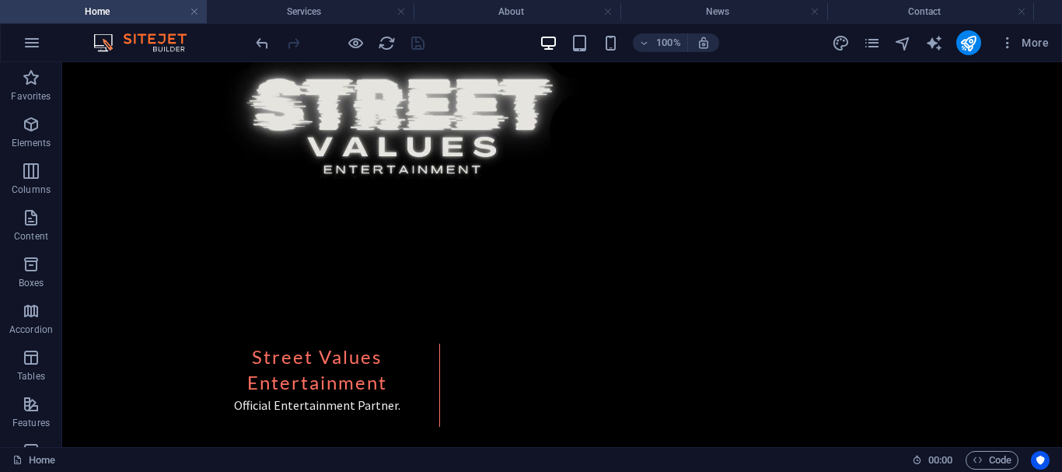
click at [113, 8] on h4 "Home" at bounding box center [103, 11] width 207 height 17
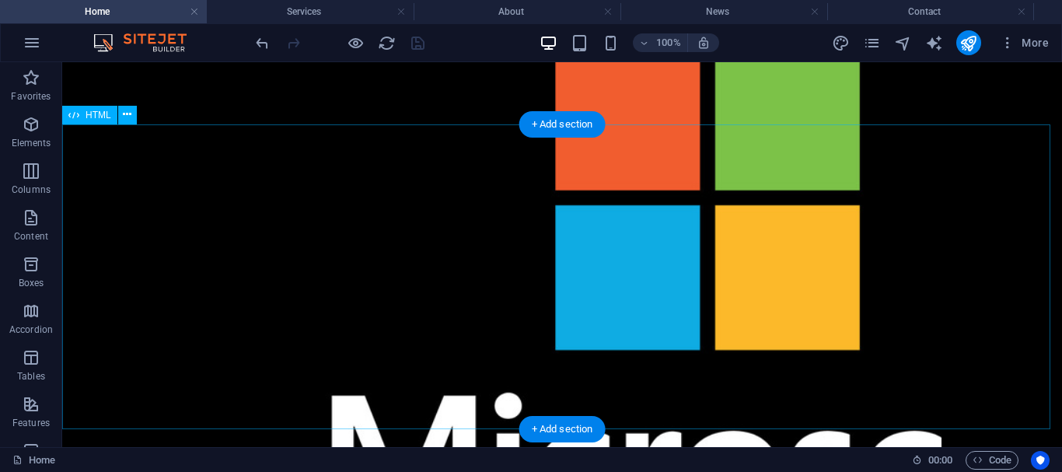
scroll to position [1336, 0]
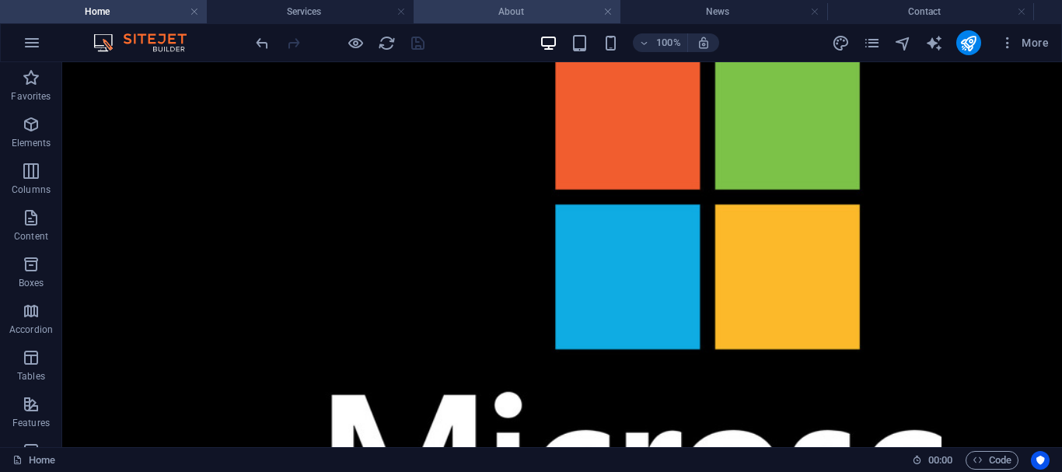
click at [478, 12] on h4 "About" at bounding box center [516, 11] width 207 height 17
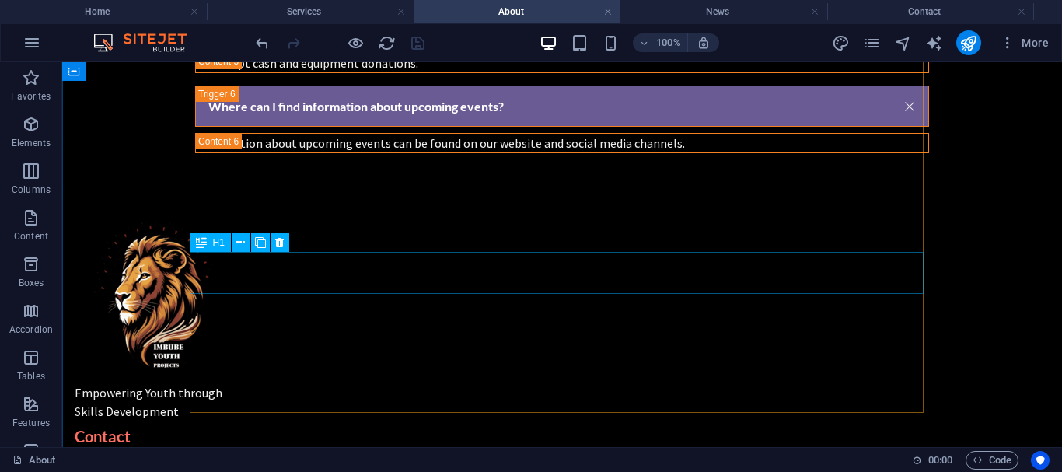
scroll to position [1258, 0]
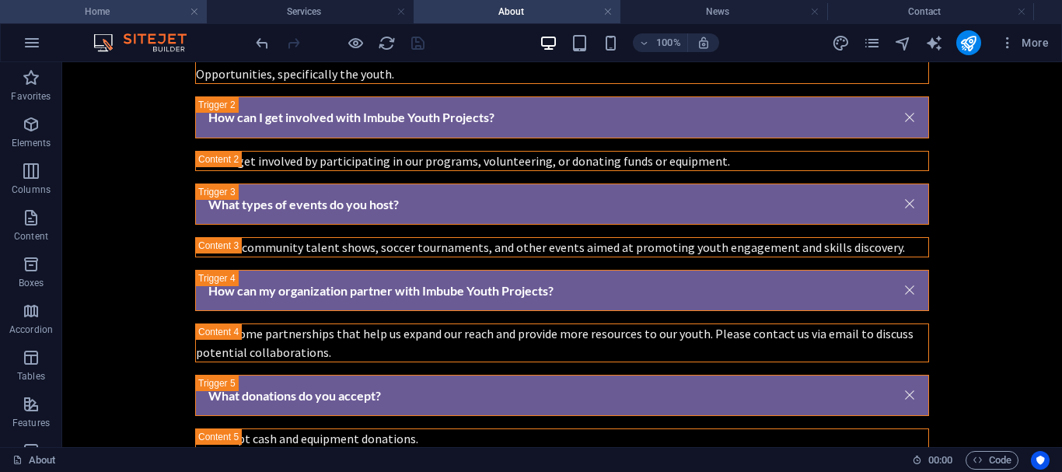
click at [103, 16] on h4 "Home" at bounding box center [103, 11] width 207 height 17
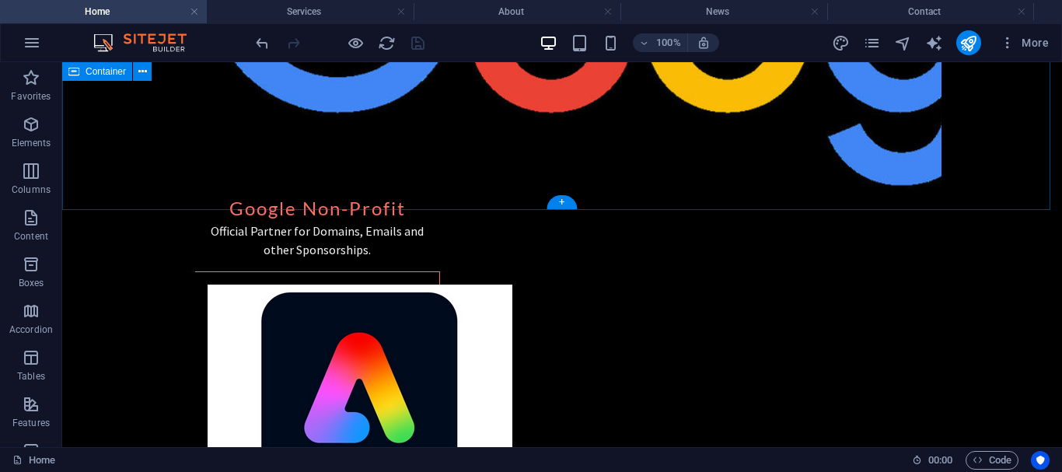
scroll to position [1833, 0]
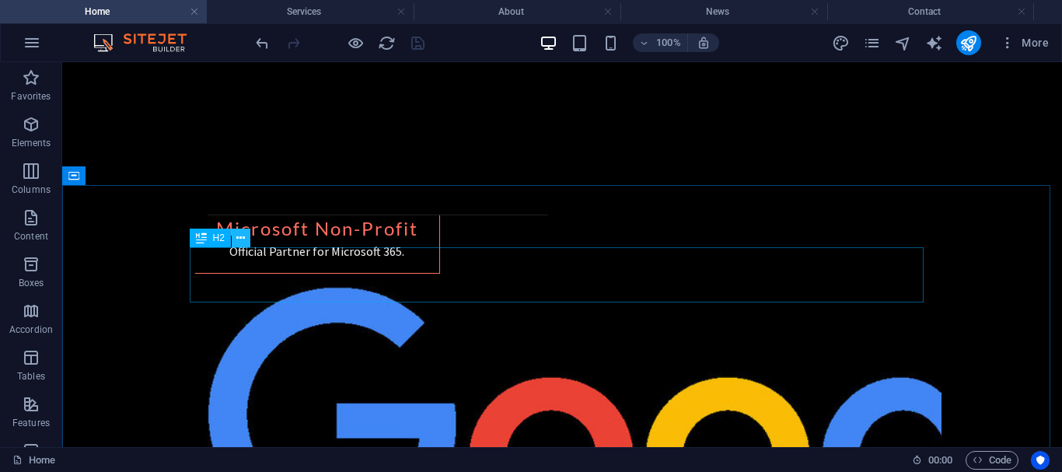
click at [242, 239] on icon at bounding box center [240, 238] width 9 height 16
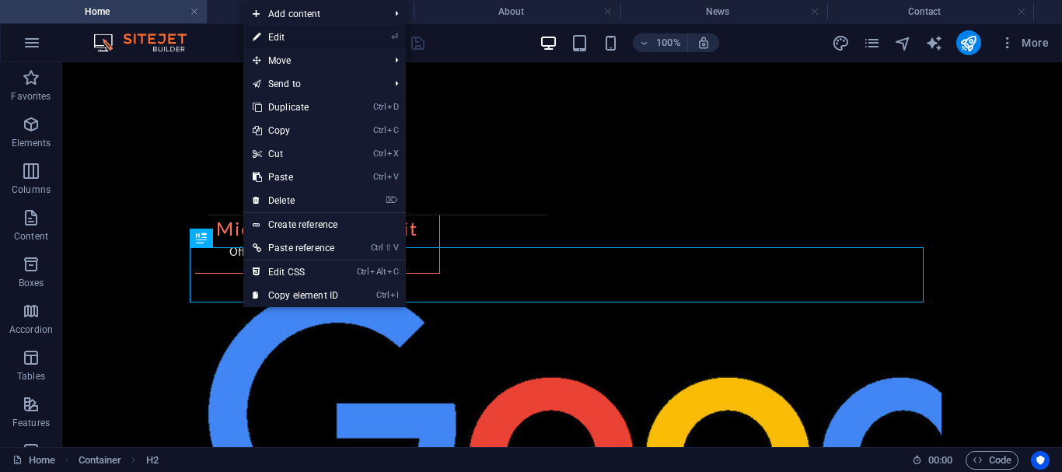
click at [281, 33] on link "⏎ Edit" at bounding box center [295, 37] width 104 height 23
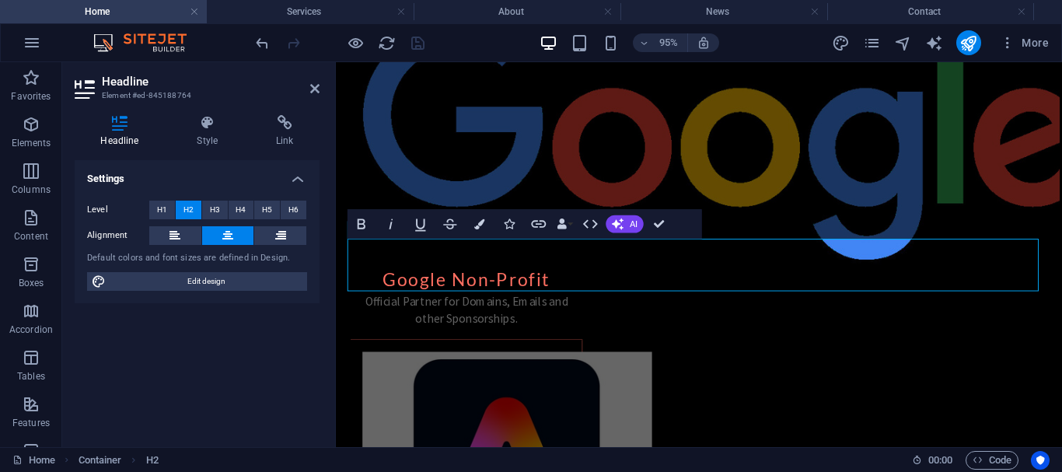
scroll to position [1848, 0]
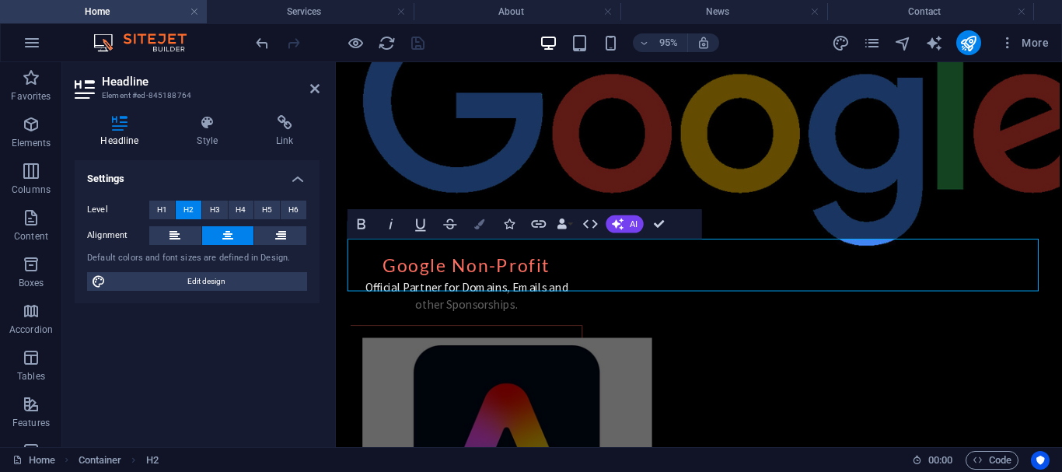
click at [482, 225] on icon "button" at bounding box center [480, 223] width 10 height 10
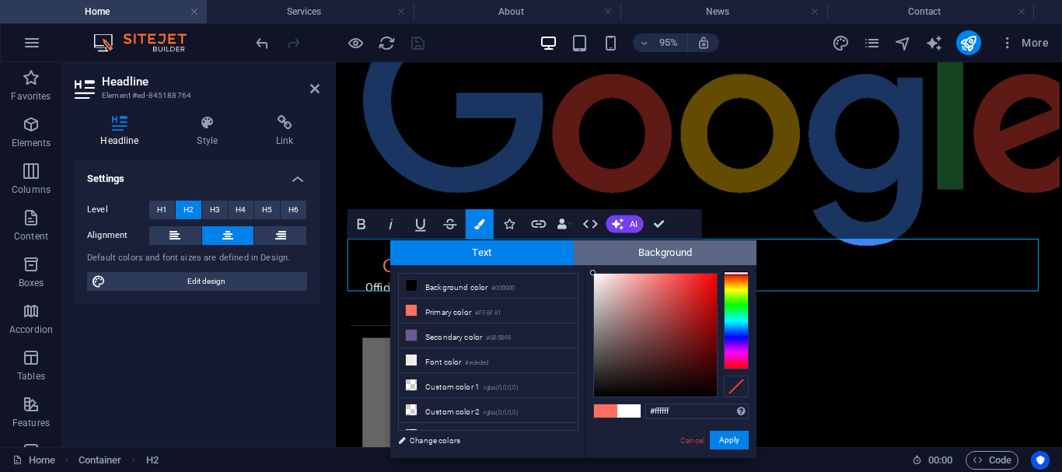
drag, startPoint x: 596, startPoint y: 386, endPoint x: 591, endPoint y: 256, distance: 129.9
click at [591, 256] on div "Text Background less Background color #000000 Primary color #FF6F61 Secondary c…" at bounding box center [573, 349] width 366 height 218
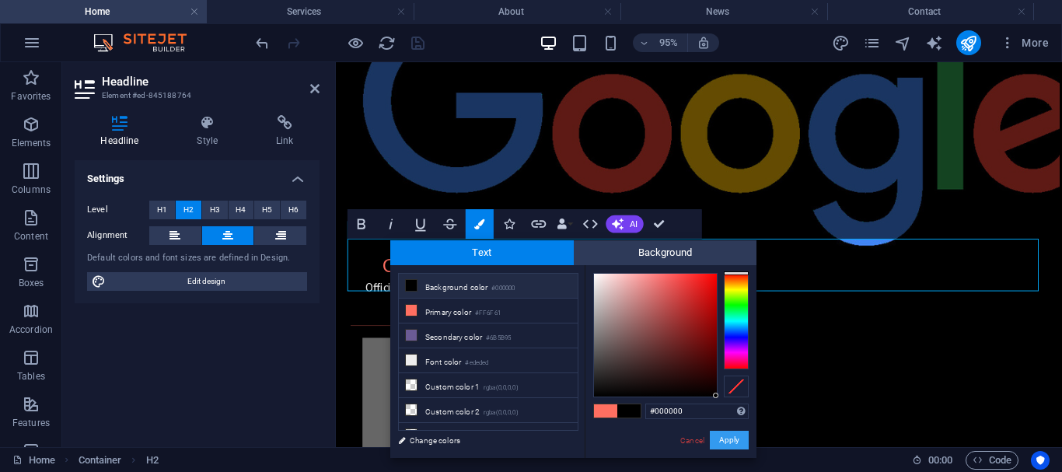
click at [727, 442] on button "Apply" at bounding box center [729, 440] width 39 height 19
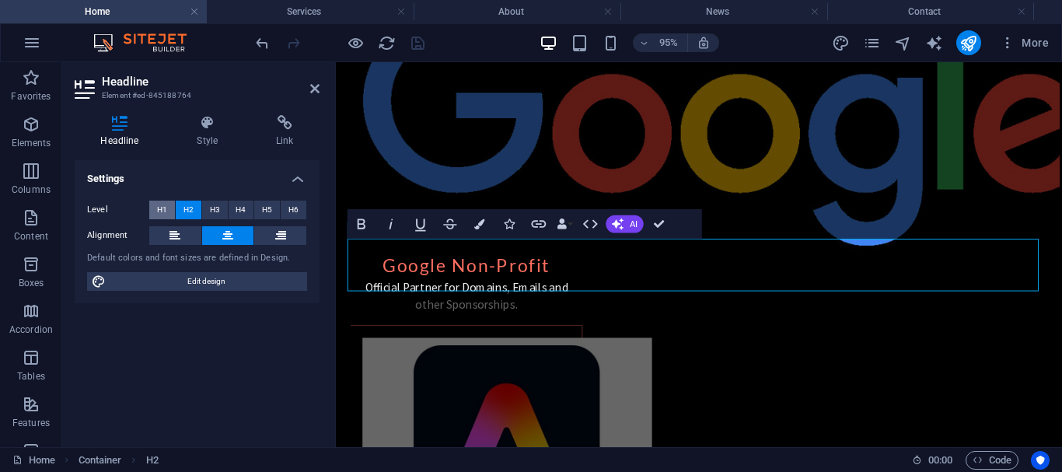
click at [161, 212] on span "H1" at bounding box center [162, 210] width 10 height 19
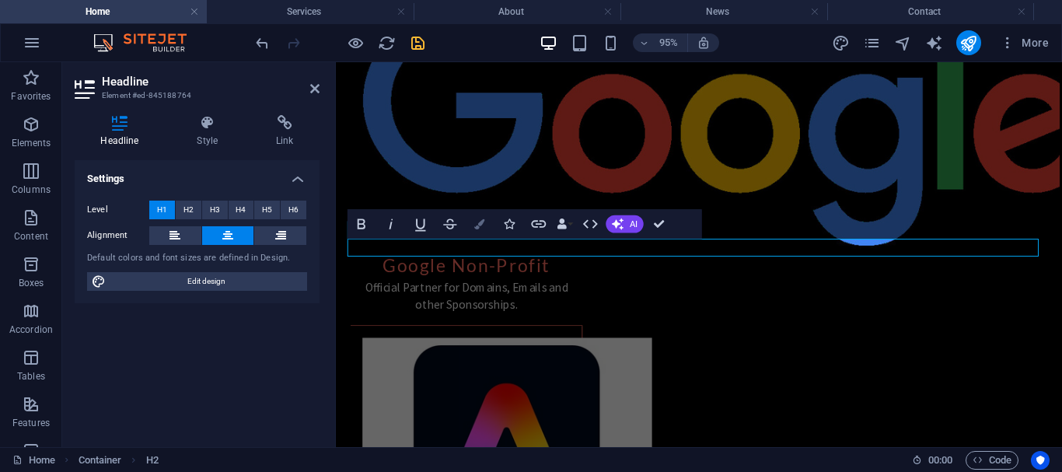
click at [480, 225] on icon "button" at bounding box center [480, 223] width 10 height 10
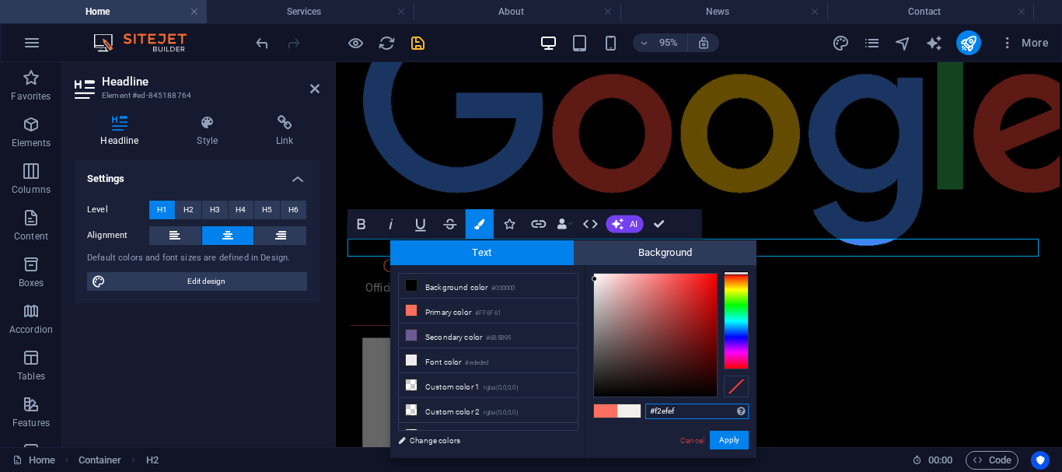
click at [595, 279] on div at bounding box center [655, 335] width 123 height 123
type input "#fbf3f3"
click at [597, 274] on div at bounding box center [596, 273] width 5 height 5
click at [741, 441] on button "Apply" at bounding box center [729, 440] width 39 height 19
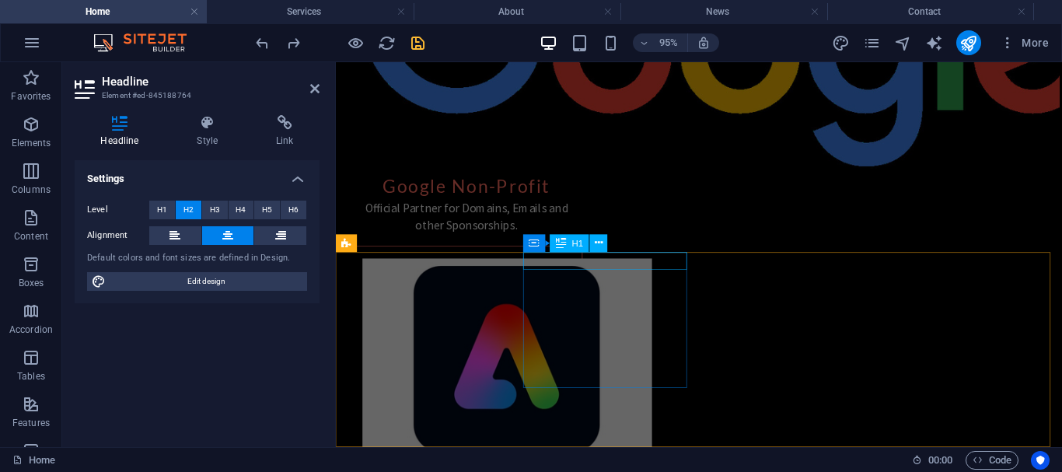
scroll to position [2972, 0]
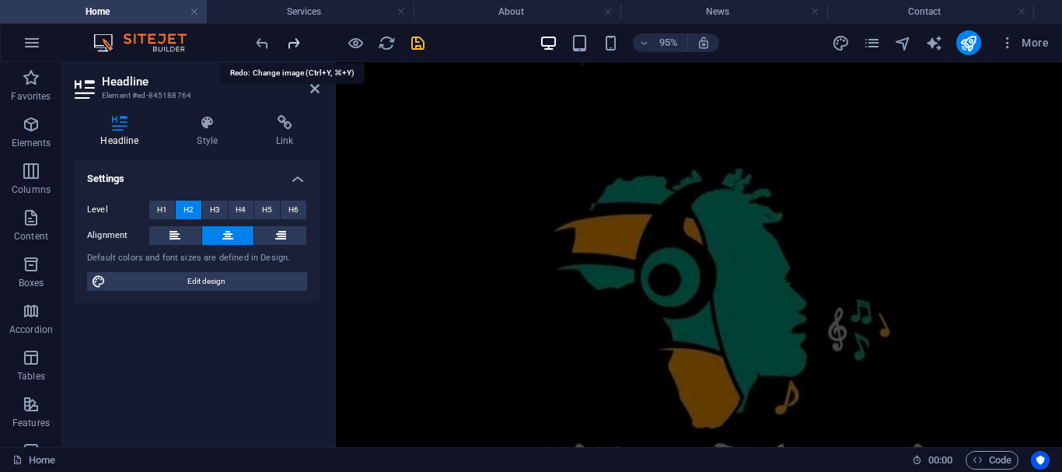
click at [293, 42] on icon "redo" at bounding box center [293, 43] width 18 height 18
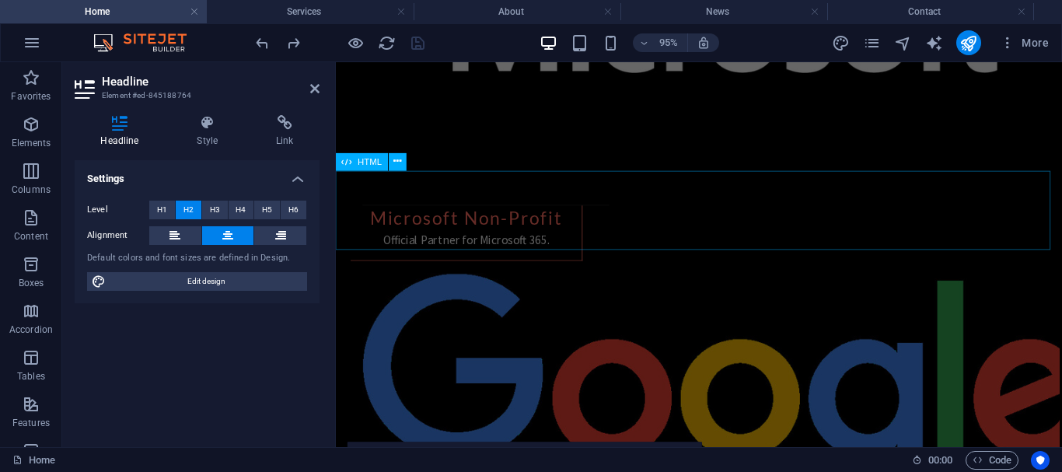
scroll to position [1604, 0]
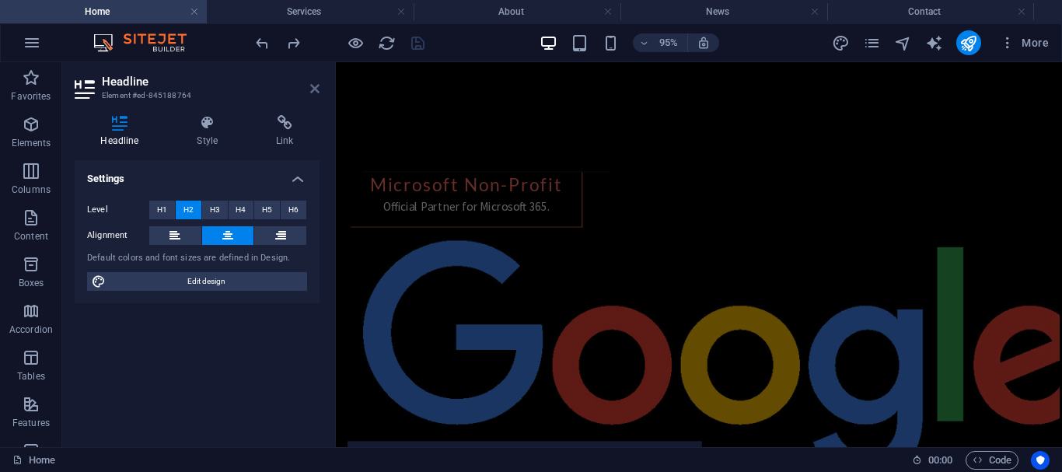
click at [313, 86] on icon at bounding box center [314, 88] width 9 height 12
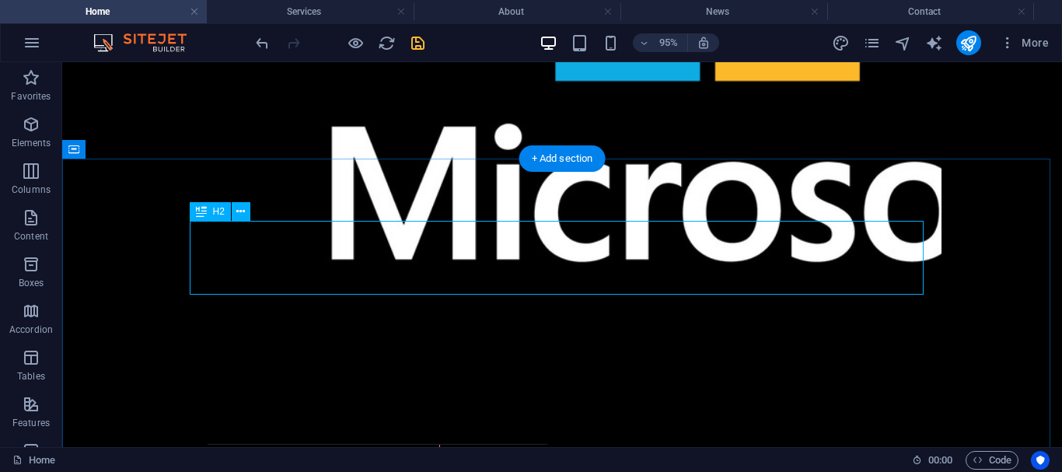
scroll to position [1860, 0]
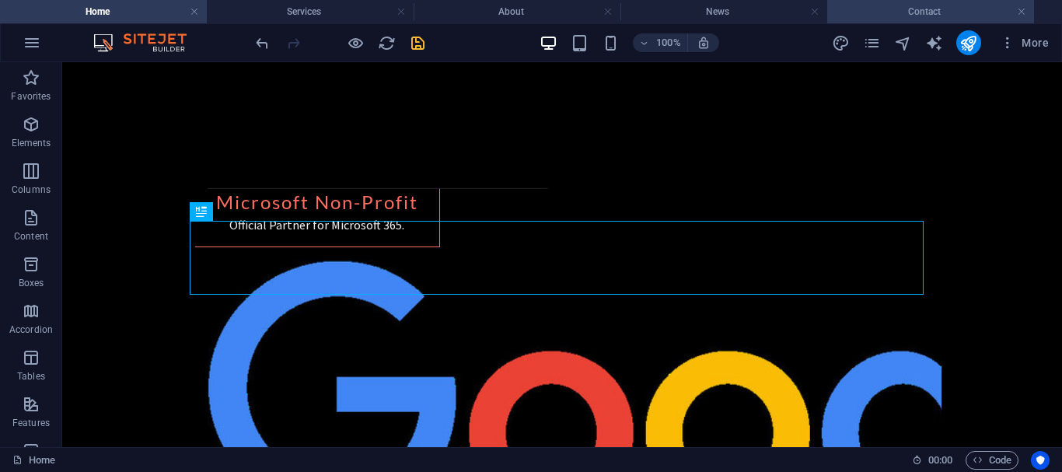
click at [898, 12] on h4 "Contact" at bounding box center [930, 11] width 207 height 17
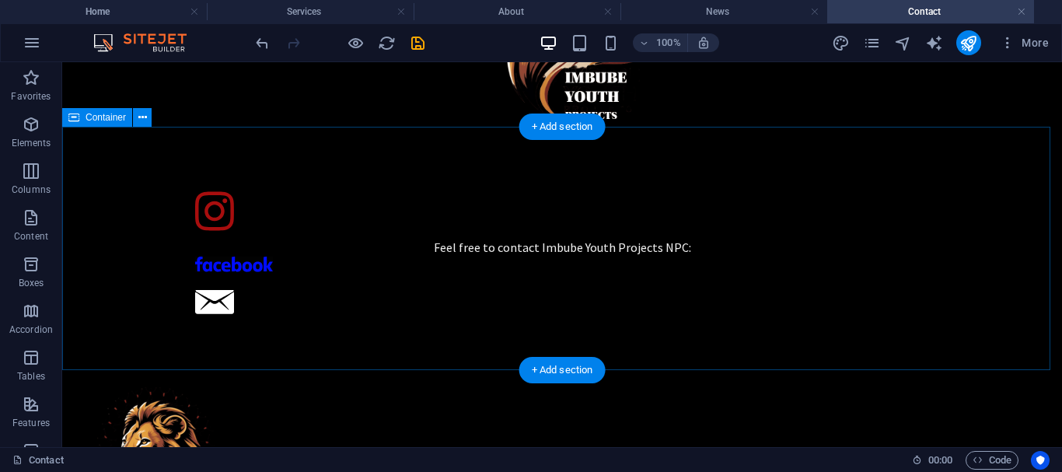
scroll to position [489, 0]
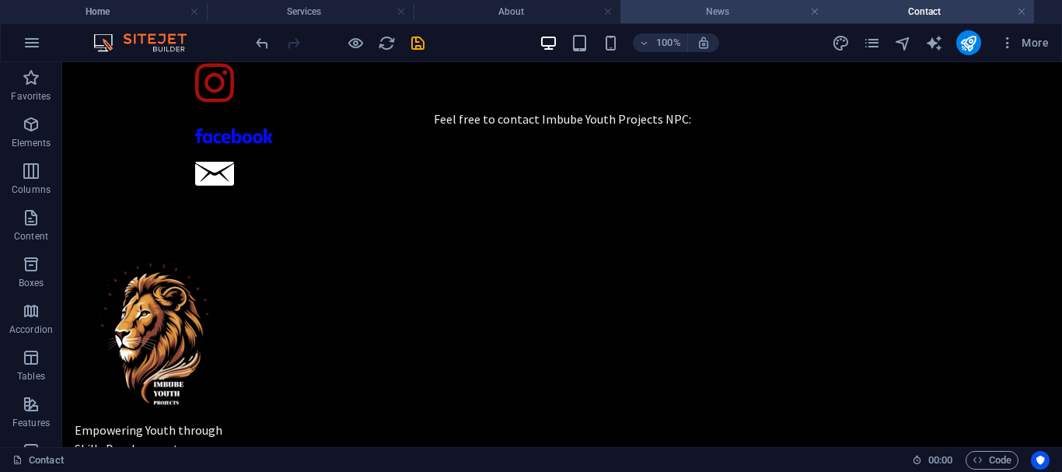
click at [724, 9] on h4 "News" at bounding box center [723, 11] width 207 height 17
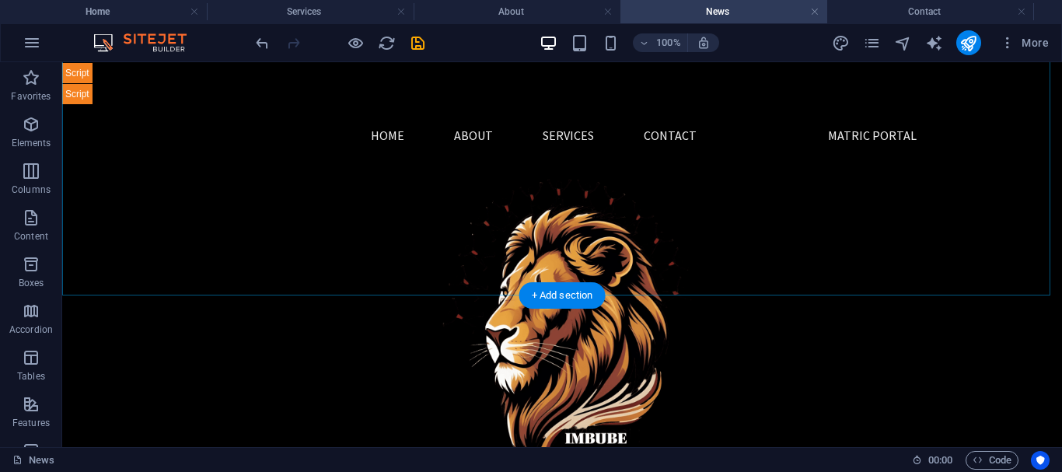
scroll to position [194, 0]
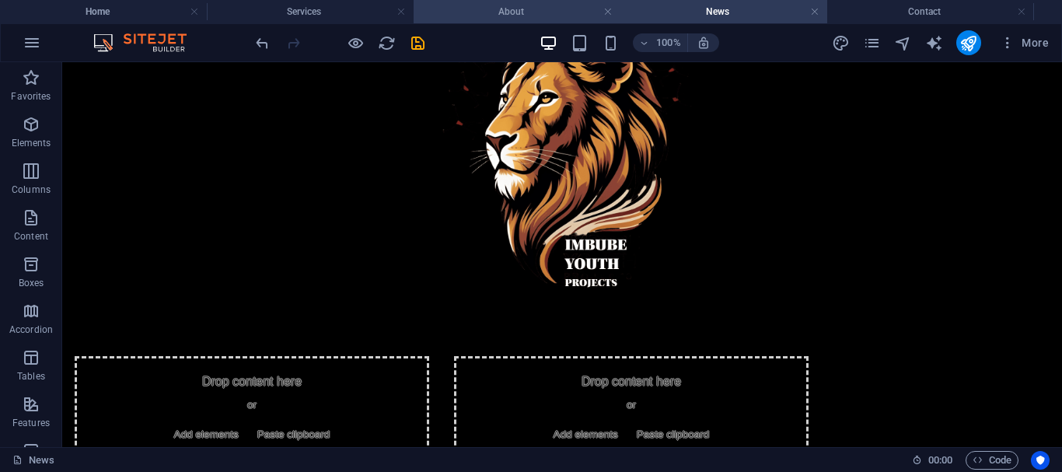
click at [484, 8] on h4 "About" at bounding box center [516, 11] width 207 height 17
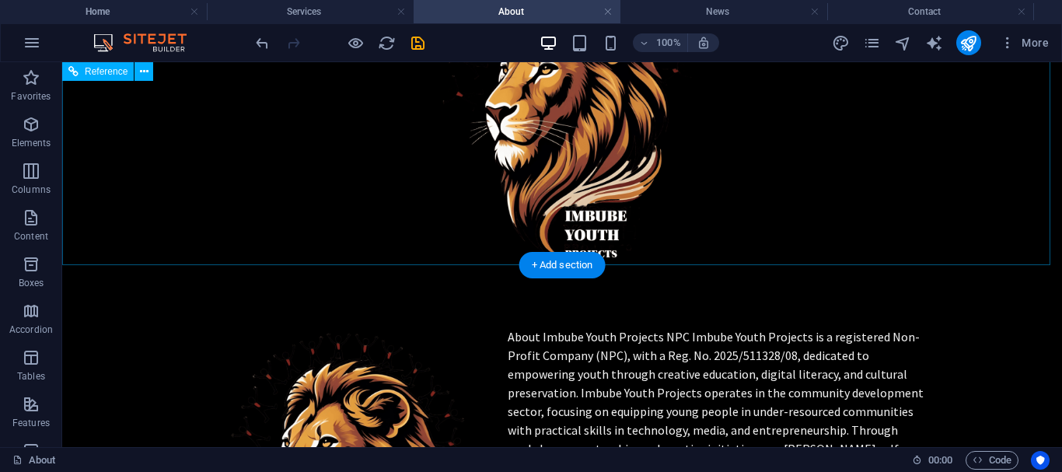
scroll to position [223, 0]
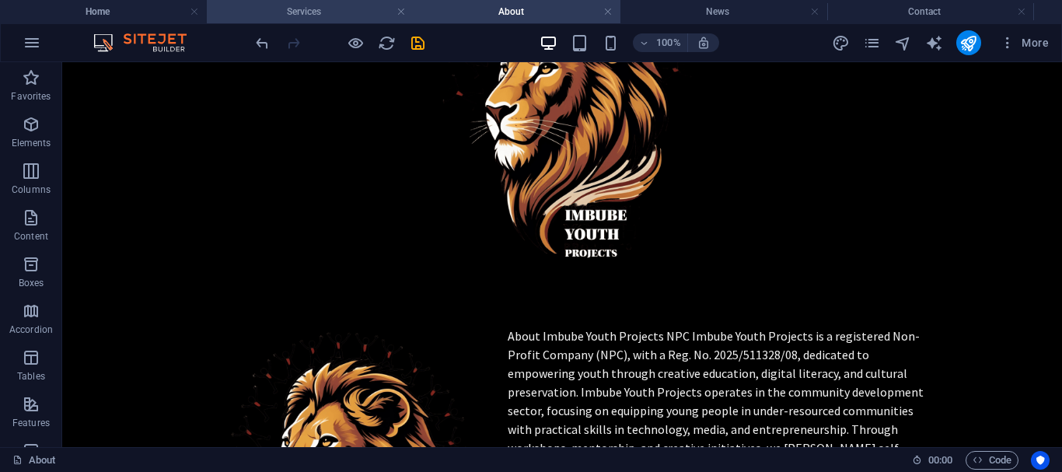
click at [302, 20] on li "Services" at bounding box center [310, 11] width 207 height 23
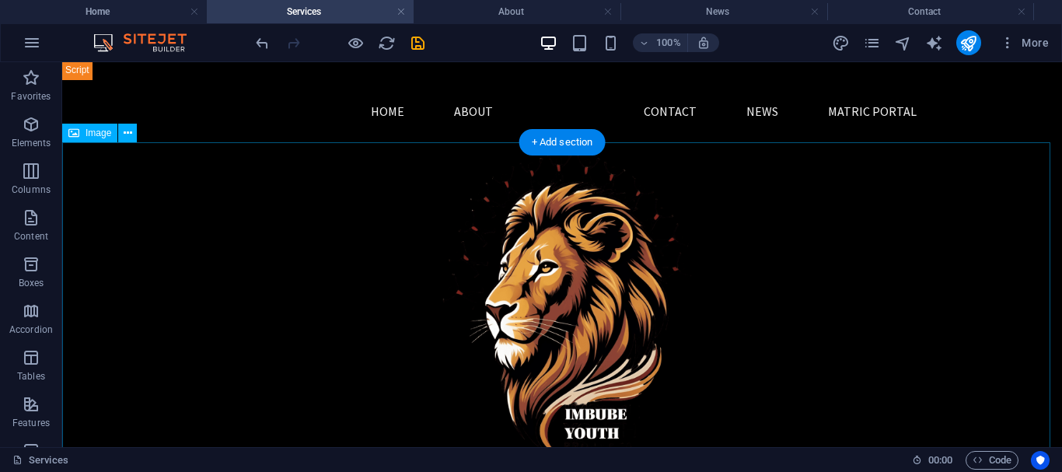
scroll to position [30, 0]
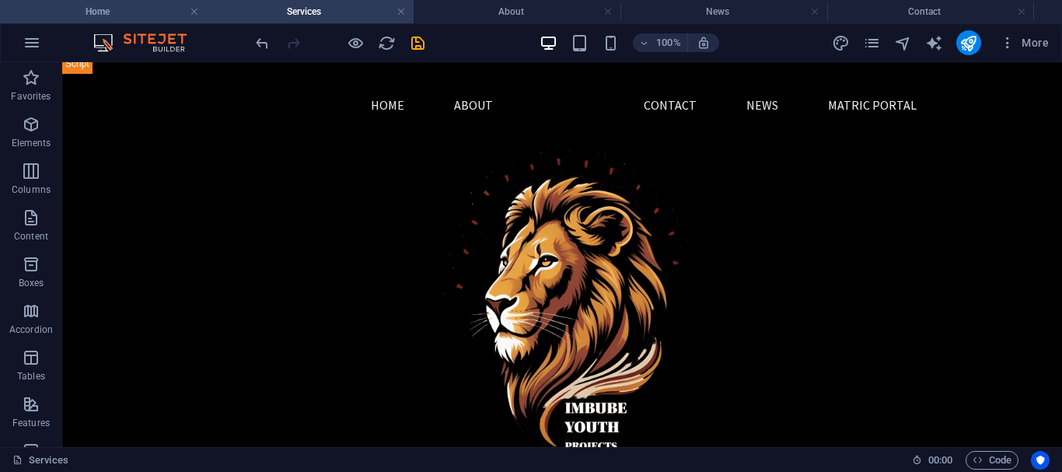
click at [120, 10] on h4 "Home" at bounding box center [103, 11] width 207 height 17
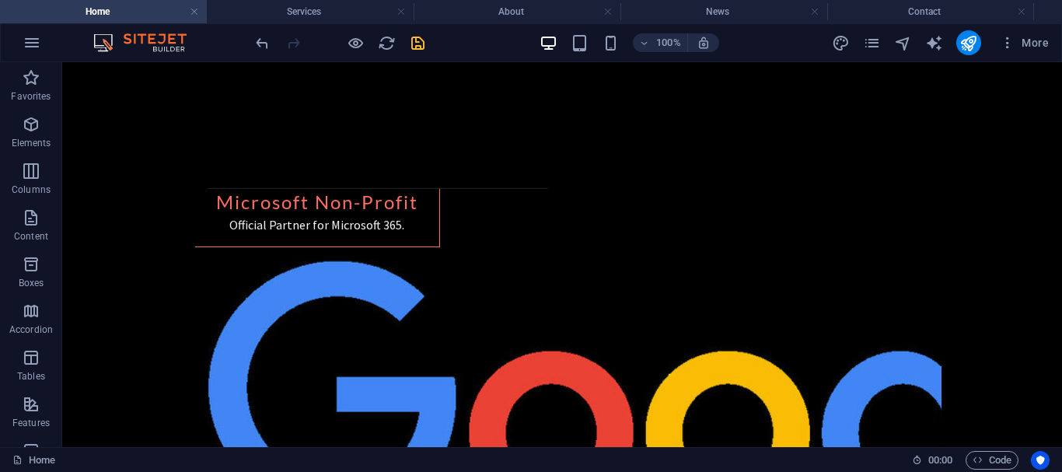
scroll to position [0, 0]
click at [238, 212] on icon at bounding box center [240, 212] width 9 height 16
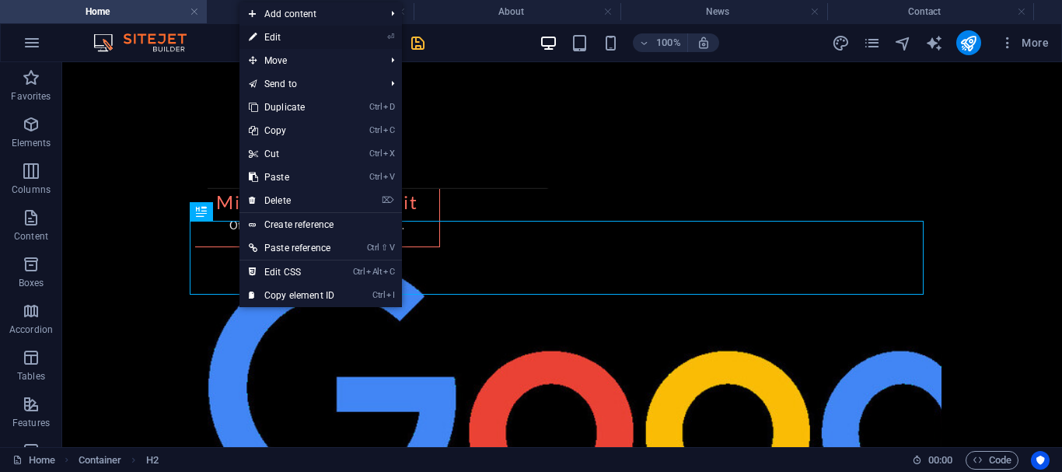
click at [276, 34] on link "⏎ Edit" at bounding box center [291, 37] width 104 height 23
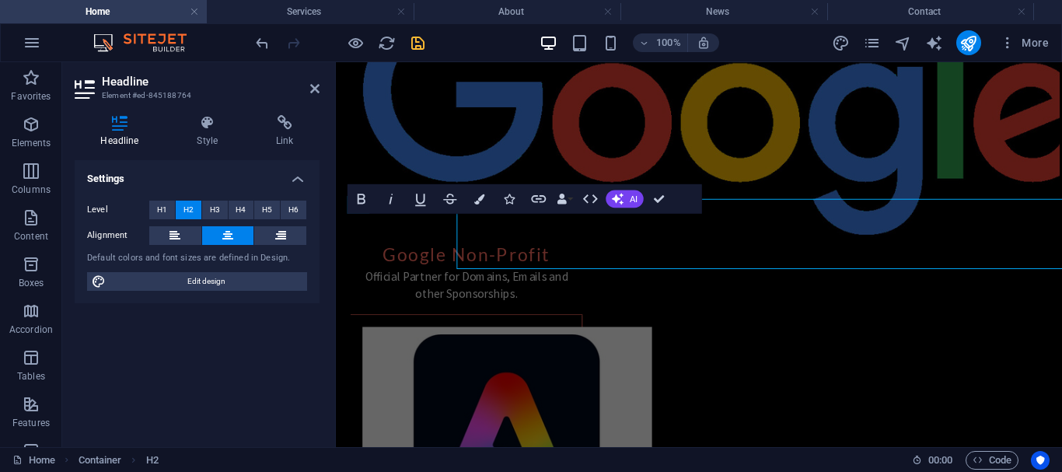
scroll to position [1875, 0]
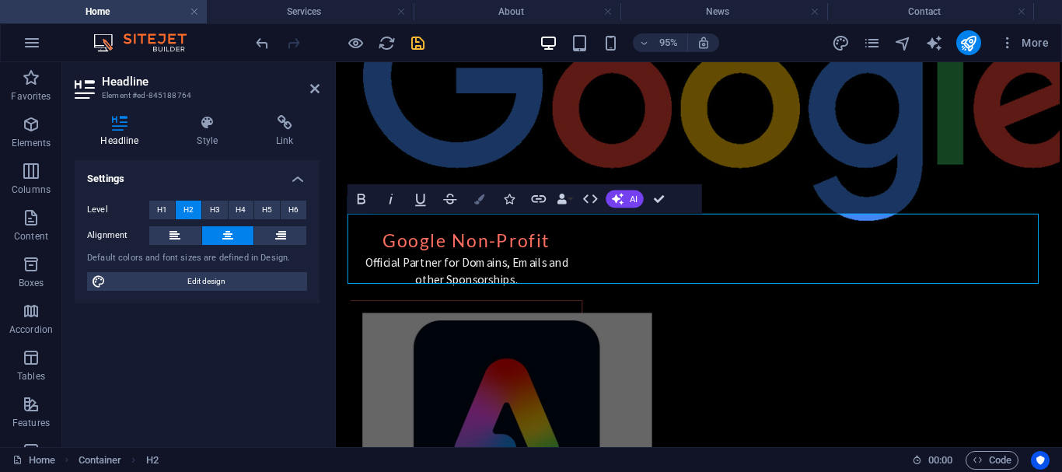
click at [477, 197] on icon "button" at bounding box center [480, 199] width 10 height 10
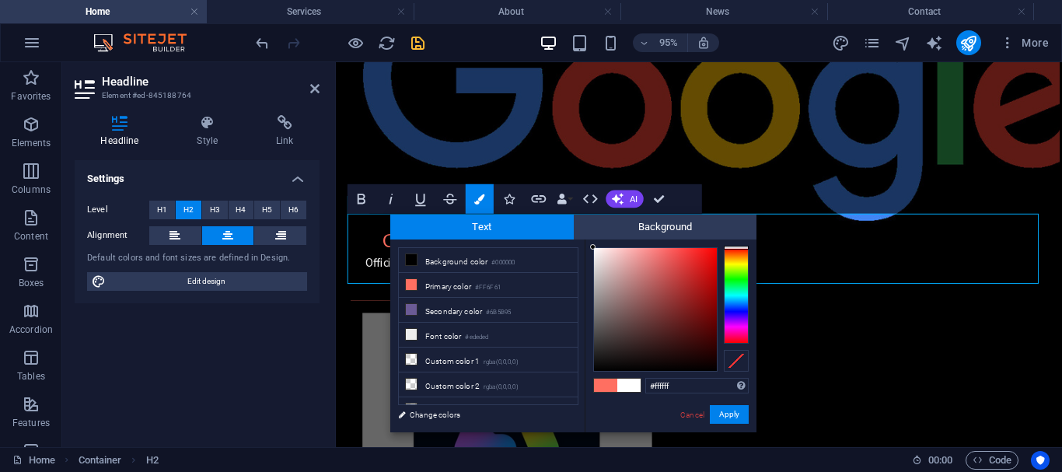
drag, startPoint x: 599, startPoint y: 253, endPoint x: 590, endPoint y: 243, distance: 13.8
click at [590, 243] on div "#ffffff Supported formats #0852ed rgb(8, 82, 237) rgba(8, 82, 237, 90%) hsv(221…" at bounding box center [670, 448] width 172 height 418
click at [595, 246] on div at bounding box center [594, 246] width 5 height 5
drag, startPoint x: 594, startPoint y: 248, endPoint x: 581, endPoint y: 248, distance: 12.4
click at [581, 248] on div "less Background color #000000 Primary color #FF6F61 Secondary color #6B5B95 Fon…" at bounding box center [573, 335] width 366 height 193
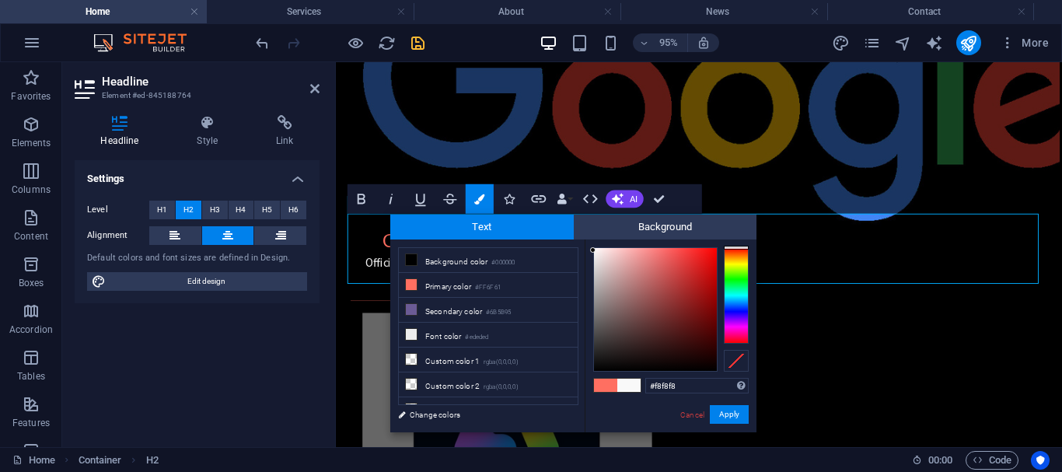
type input "#f9f9f9"
click at [591, 250] on div at bounding box center [592, 249] width 5 height 5
click at [734, 420] on button "Apply" at bounding box center [729, 414] width 39 height 19
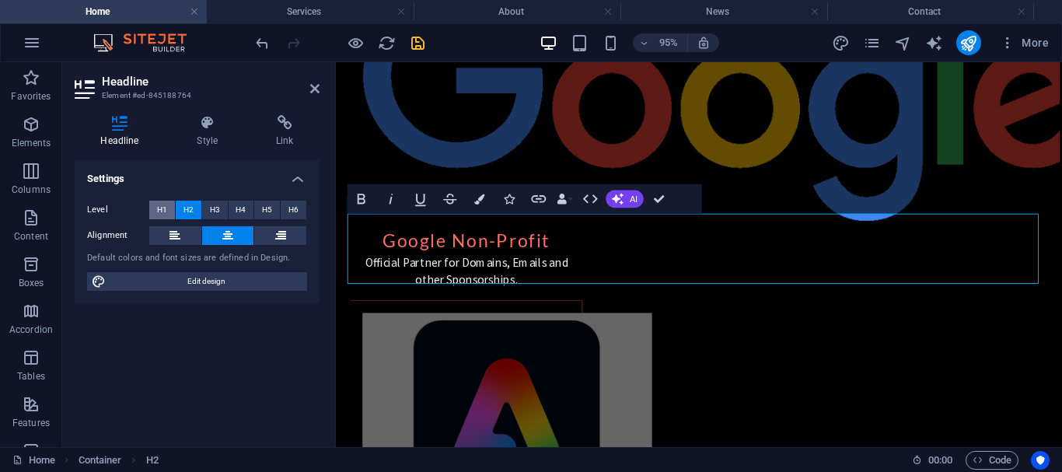
click at [162, 207] on span "H1" at bounding box center [162, 210] width 10 height 19
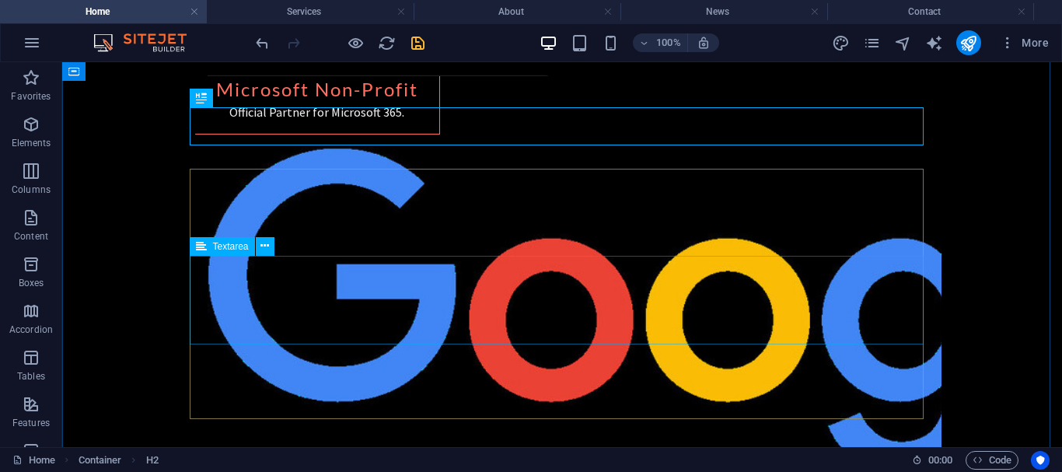
scroll to position [1976, 0]
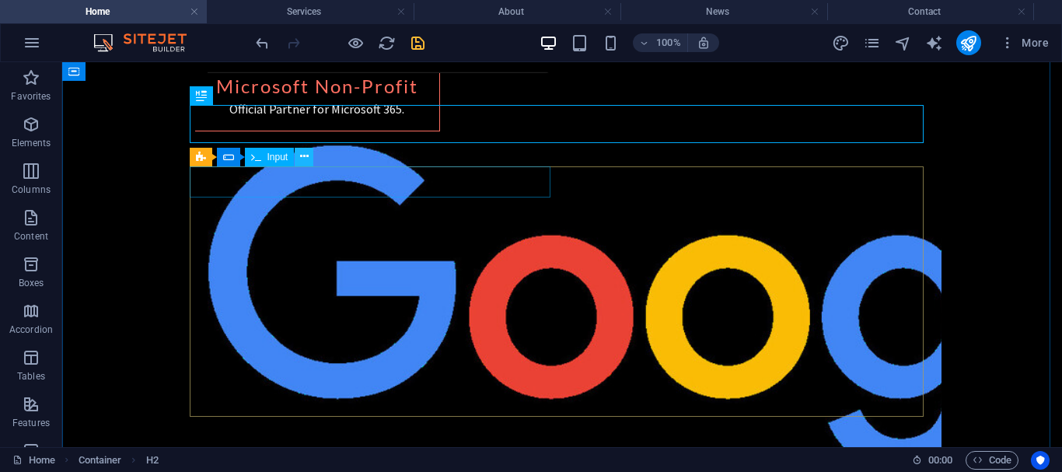
click at [304, 159] on icon at bounding box center [304, 156] width 9 height 16
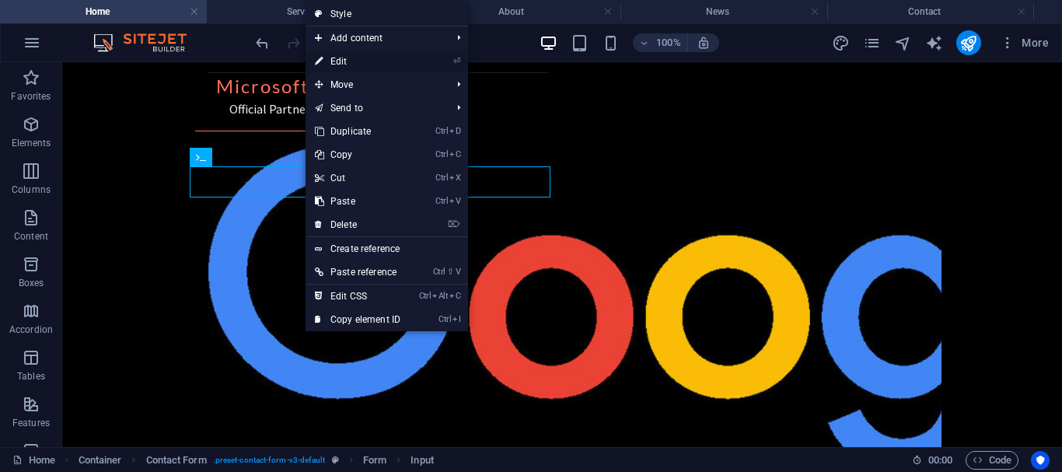
click at [328, 57] on link "⏎ Edit" at bounding box center [357, 61] width 104 height 23
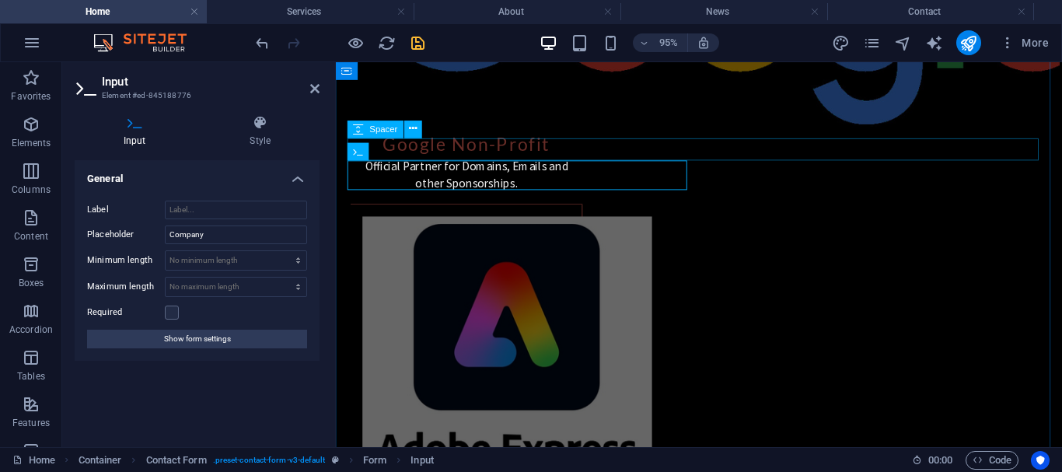
scroll to position [1991, 0]
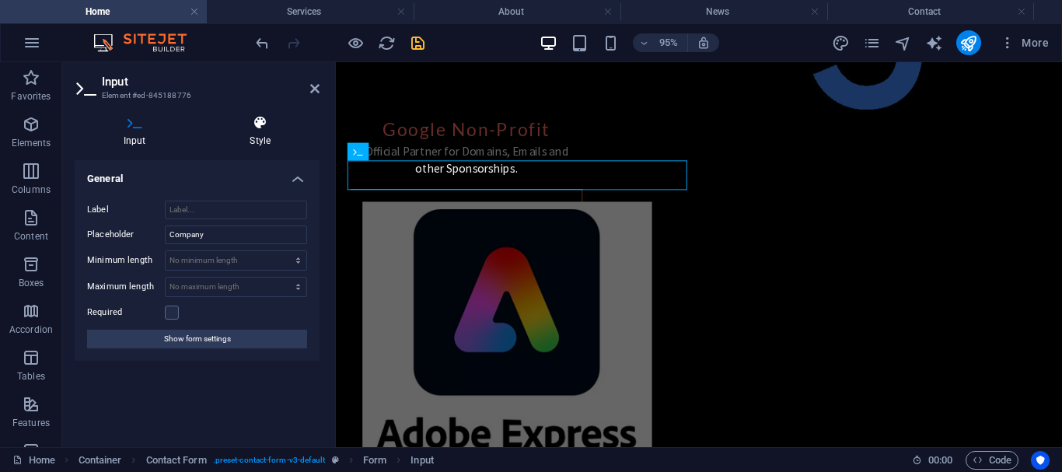
click at [277, 131] on h4 "Style" at bounding box center [260, 131] width 119 height 33
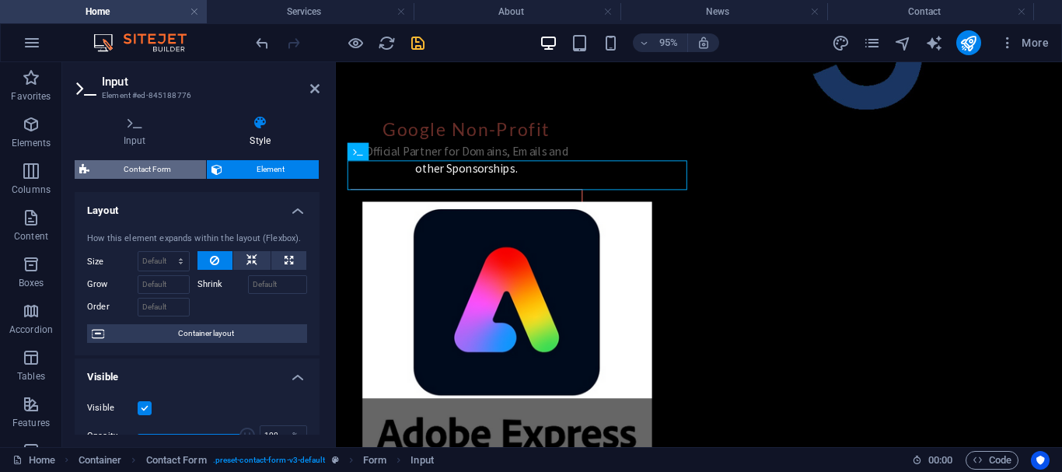
click at [146, 165] on span "Contact Form" at bounding box center [147, 169] width 107 height 19
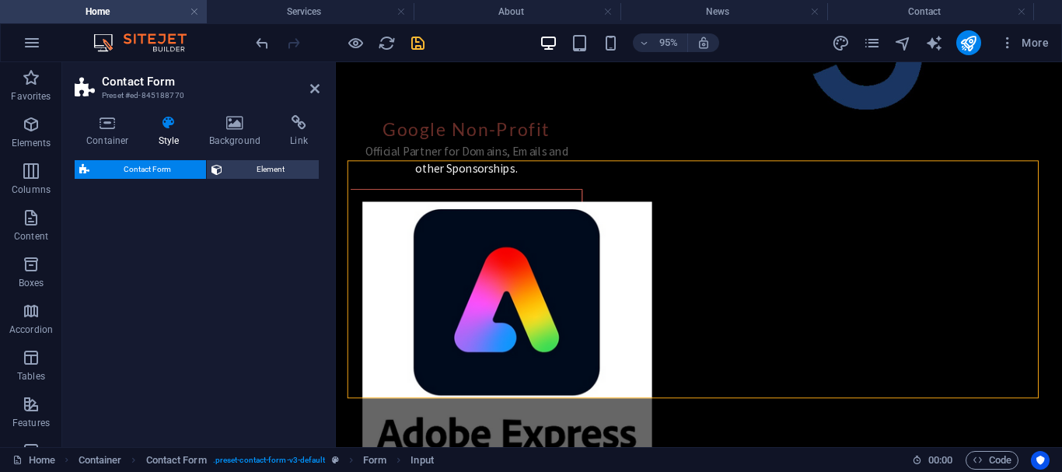
select select "rem"
select select "preset-contact-form-v3-default"
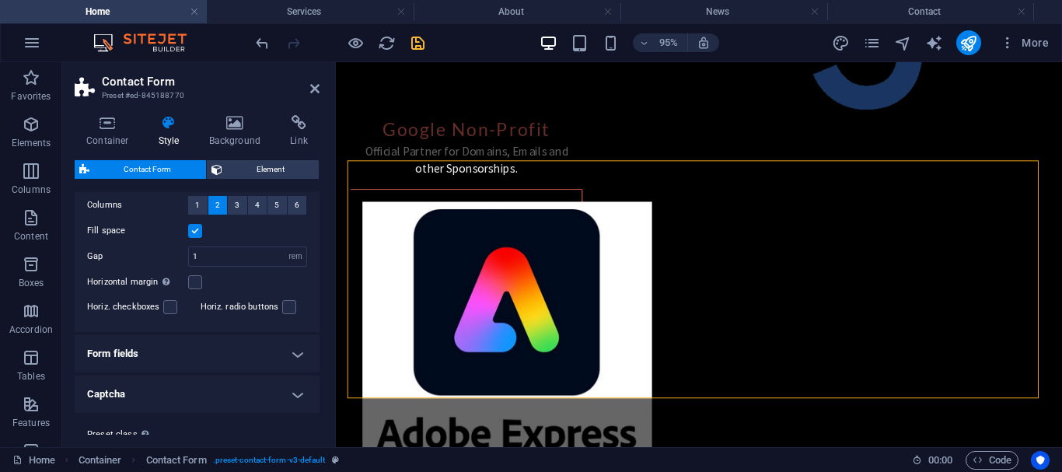
scroll to position [347, 0]
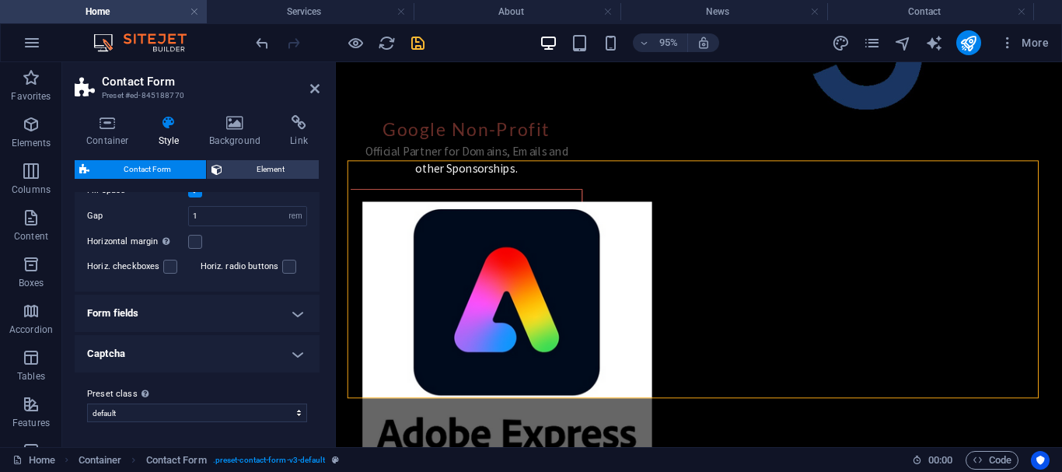
click at [269, 358] on h4 "Captcha" at bounding box center [197, 353] width 245 height 37
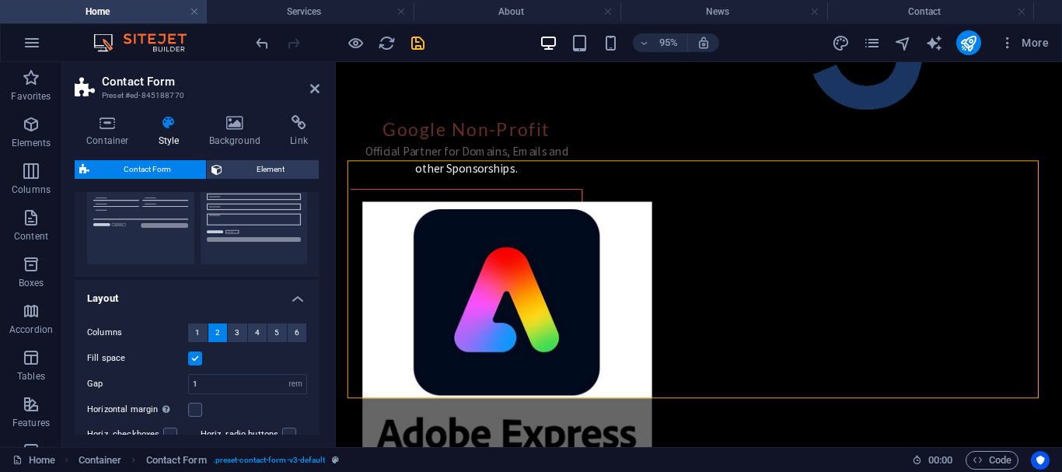
scroll to position [179, 0]
click at [253, 160] on span "Element" at bounding box center [271, 169] width 88 height 19
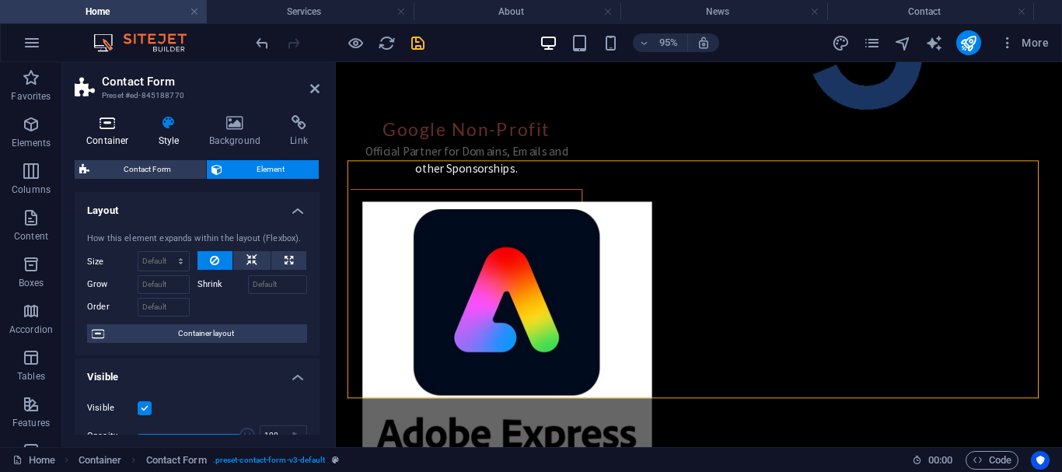
click at [98, 127] on icon at bounding box center [108, 123] width 66 height 16
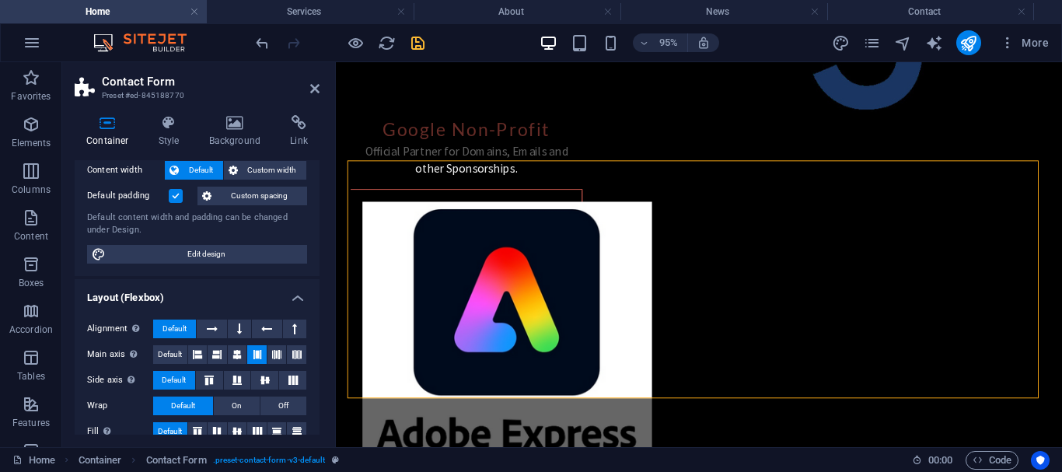
scroll to position [55, 0]
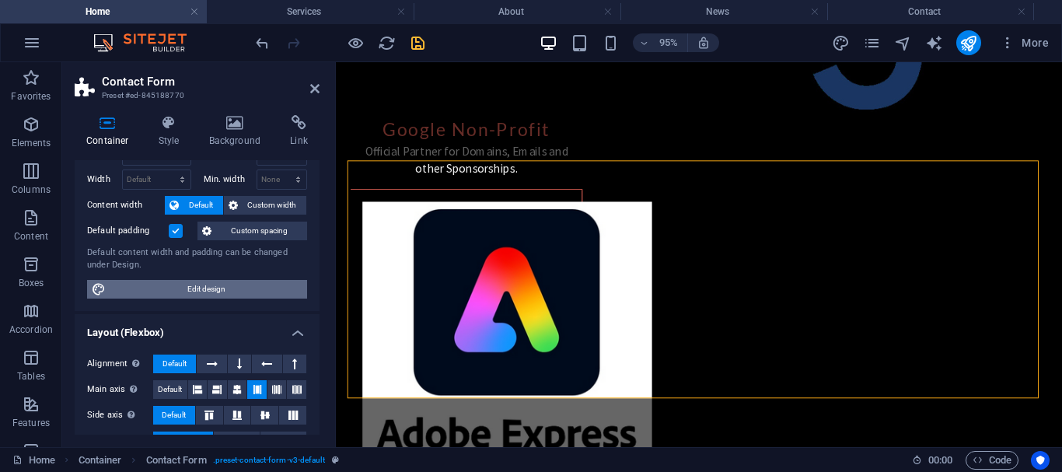
click at [197, 280] on span "Edit design" at bounding box center [206, 289] width 192 height 19
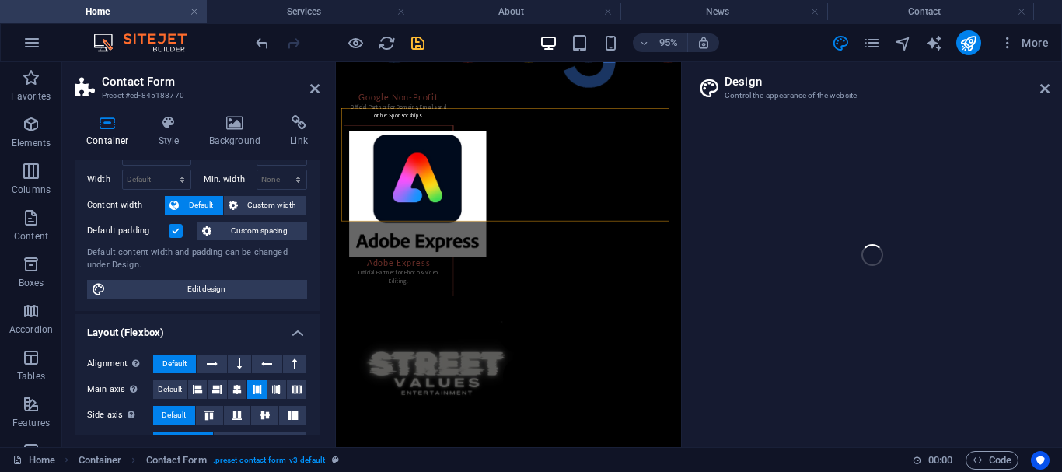
scroll to position [1993, 0]
select select "px"
select select "200"
select select "px"
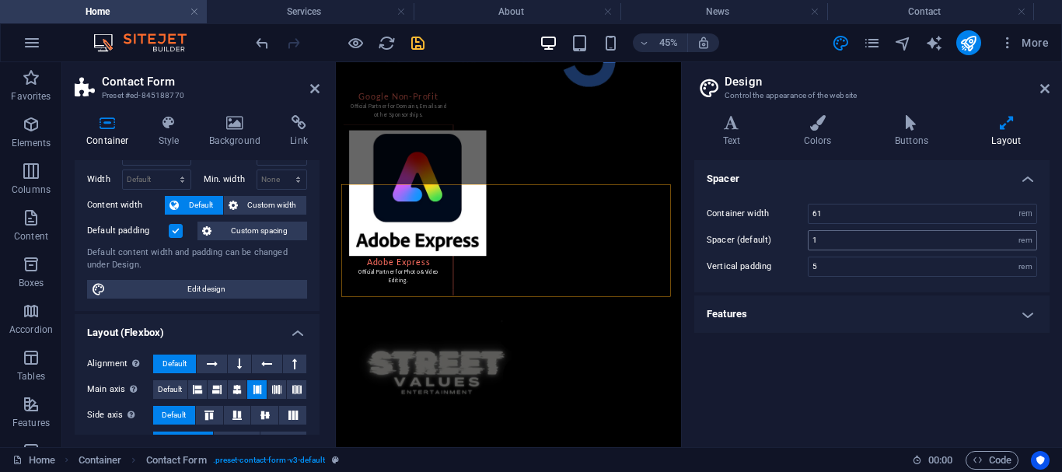
scroll to position [1826, 0]
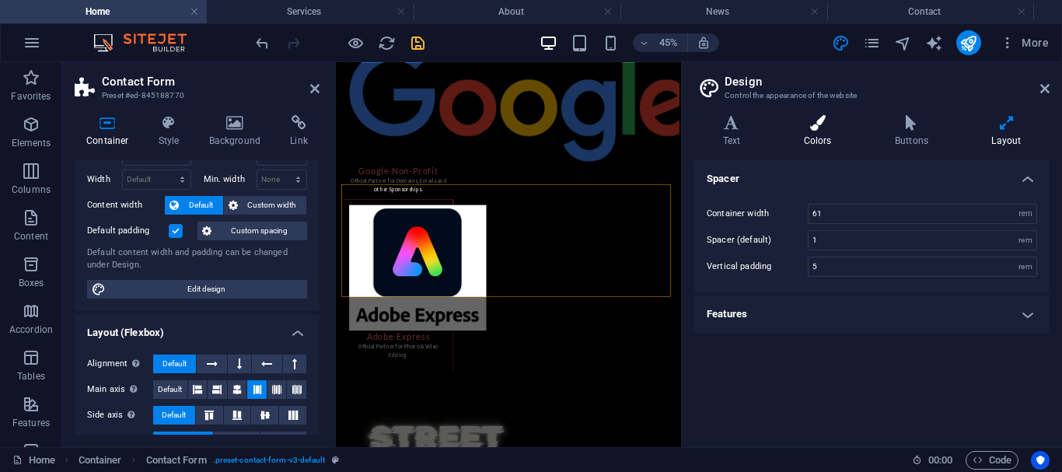
click at [805, 132] on h4 "Colors" at bounding box center [820, 131] width 91 height 33
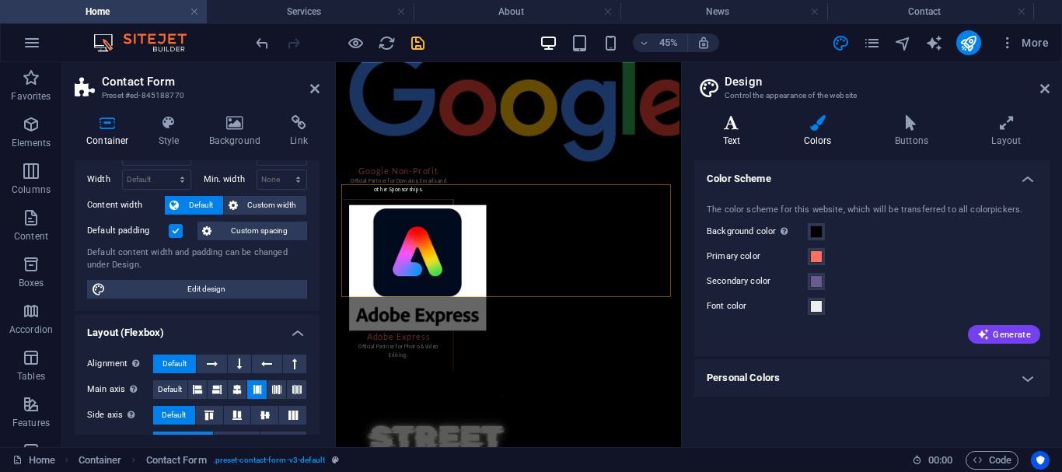
click at [731, 135] on h4 "Text" at bounding box center [734, 131] width 81 height 33
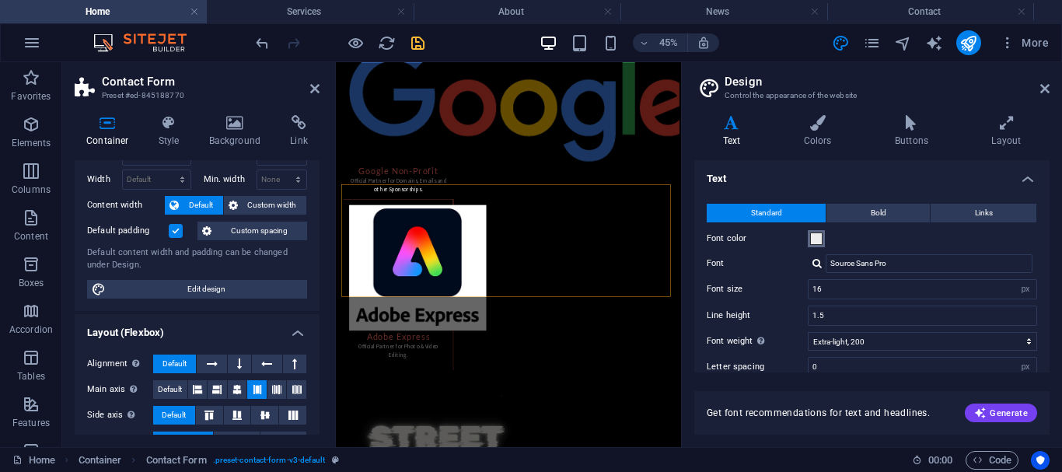
click at [819, 234] on span at bounding box center [816, 238] width 12 height 12
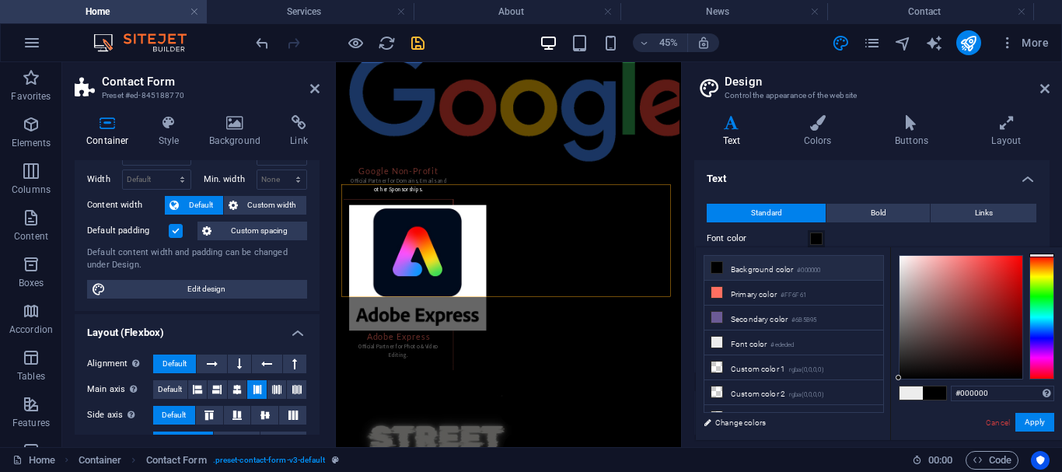
drag, startPoint x: 907, startPoint y: 370, endPoint x: 893, endPoint y: 387, distance: 22.1
click at [893, 387] on div "#000000 Supported formats #0852ed rgb(8, 82, 237) rgba(8, 82, 237, 90%) hsv(221…" at bounding box center [976, 456] width 172 height 418
click at [1027, 418] on button "Apply" at bounding box center [1034, 422] width 39 height 19
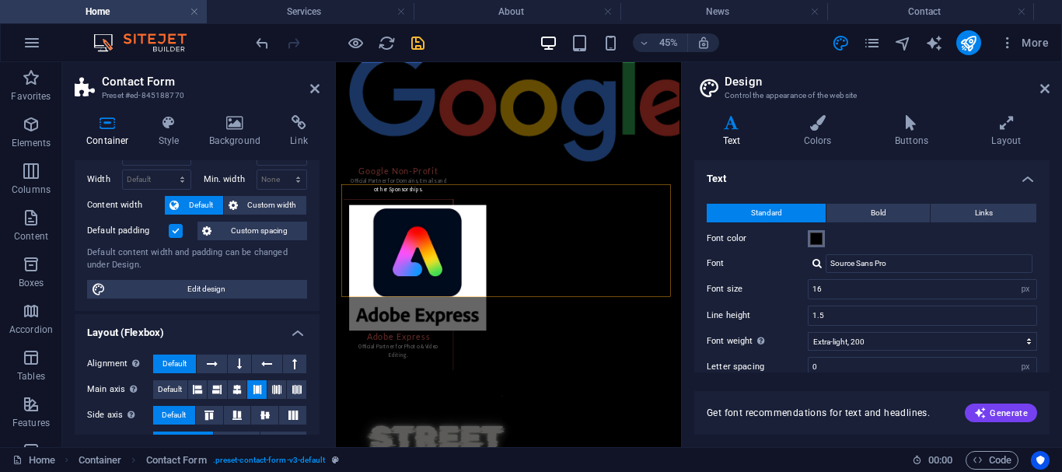
click at [815, 237] on span at bounding box center [816, 238] width 12 height 12
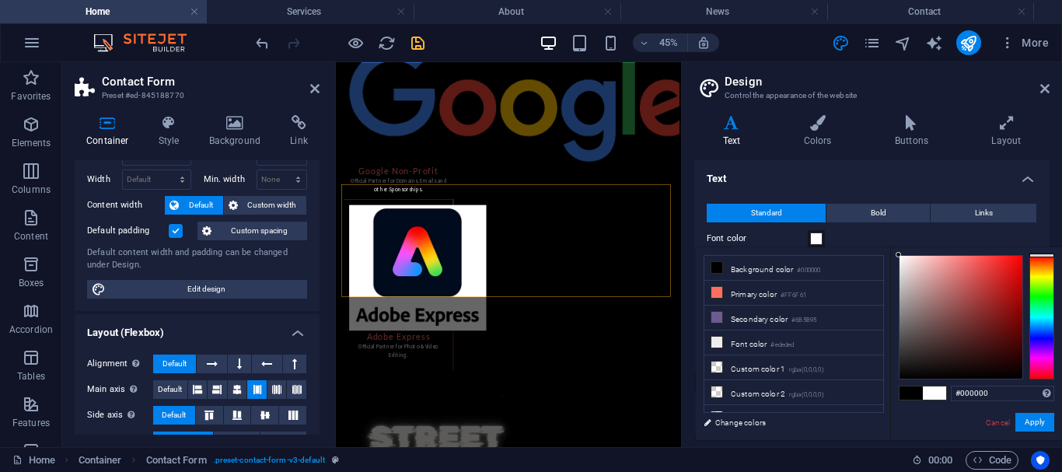
type input "#ffffff"
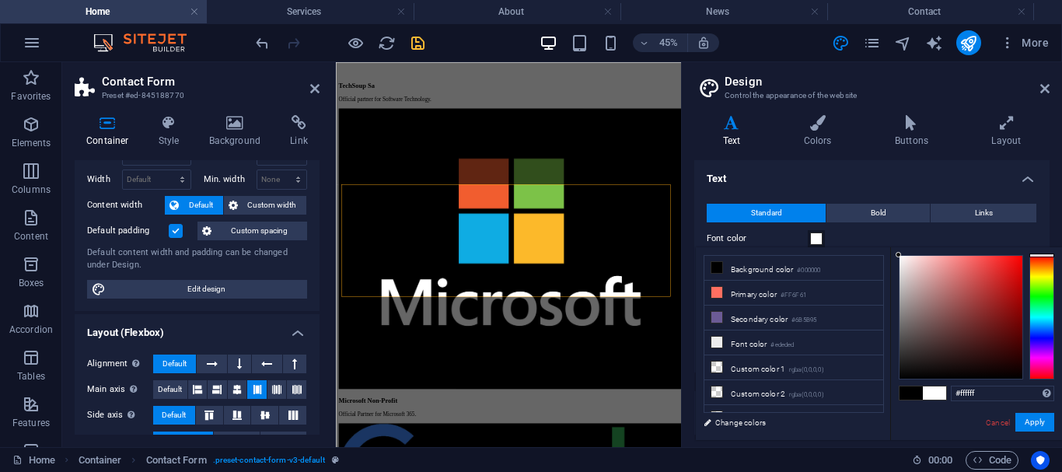
click at [896, 247] on div "#ffffff Supported formats #0852ed rgb(8, 82, 237) rgba(8, 82, 237, 90%) hsv(221…" at bounding box center [976, 456] width 172 height 418
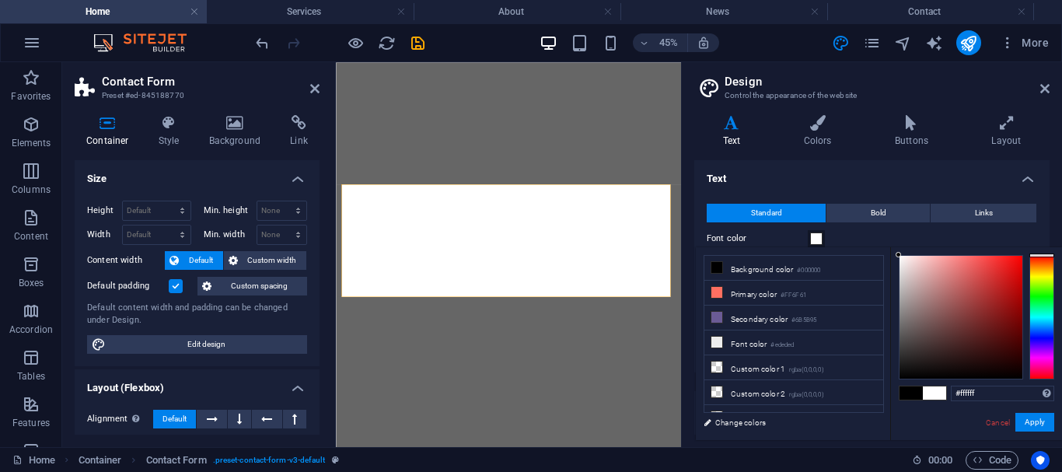
select select "px"
select select "200"
select select "px"
click at [1038, 410] on div "#ffffff Supported formats #0852ed rgb(8, 82, 237) rgba(8, 82, 237, 90%) hsv(221…" at bounding box center [976, 456] width 172 height 418
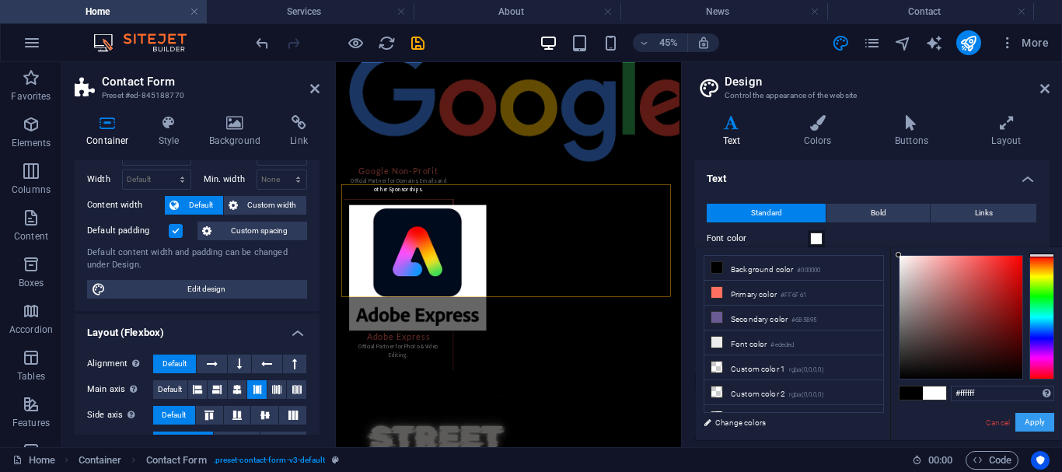
click at [1033, 415] on button "Apply" at bounding box center [1034, 422] width 39 height 19
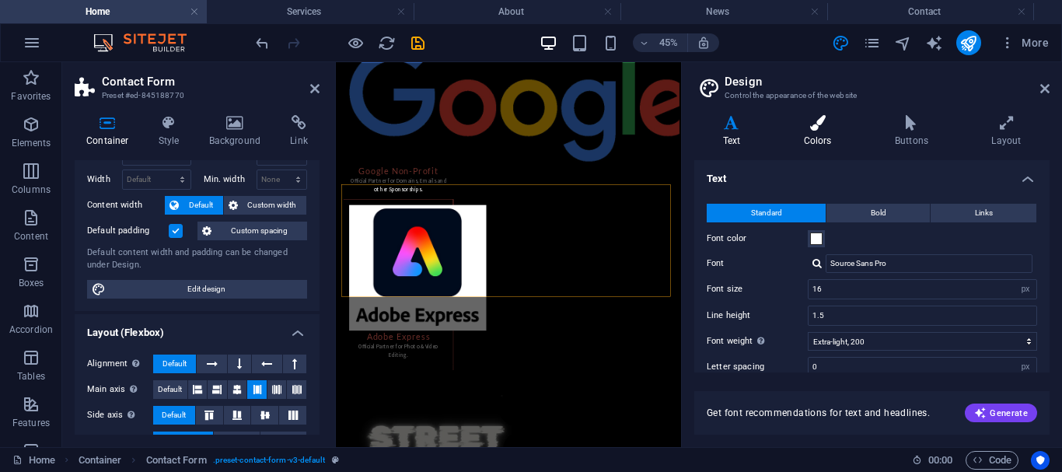
click at [818, 138] on h4 "Colors" at bounding box center [820, 131] width 91 height 33
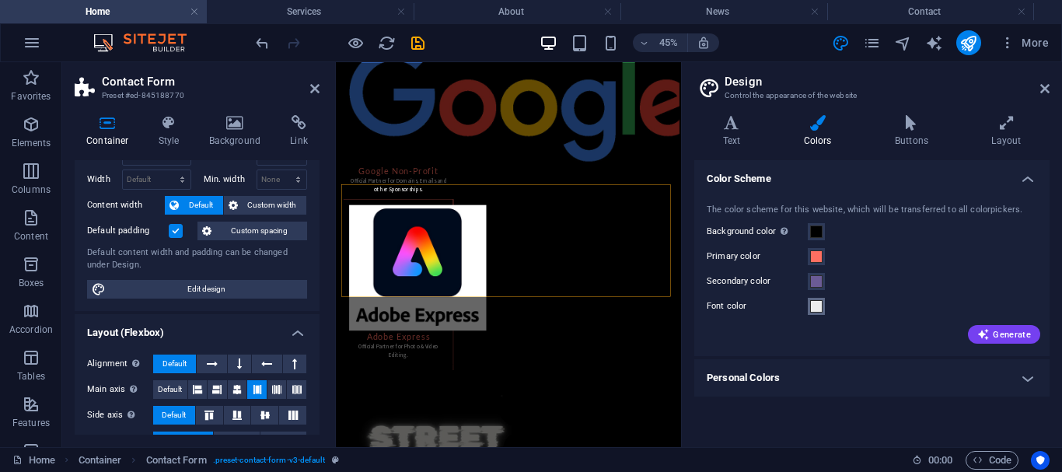
click at [815, 312] on span at bounding box center [816, 306] width 12 height 12
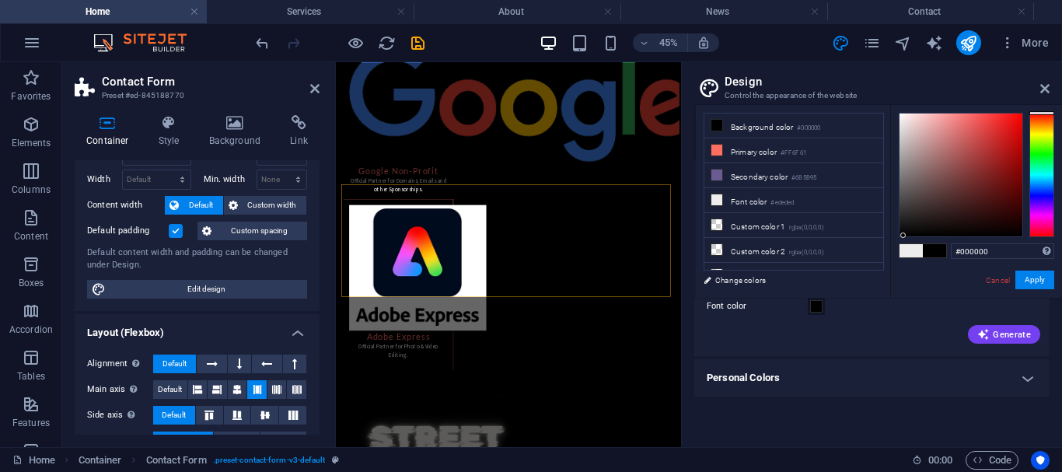
drag, startPoint x: 899, startPoint y: 120, endPoint x: 905, endPoint y: 239, distance: 119.8
click at [905, 239] on div "#000000 Supported formats #0852ed rgb(8, 82, 237) rgba(8, 82, 237, 90%) hsv(221…" at bounding box center [976, 314] width 172 height 418
type input "#fff9f9"
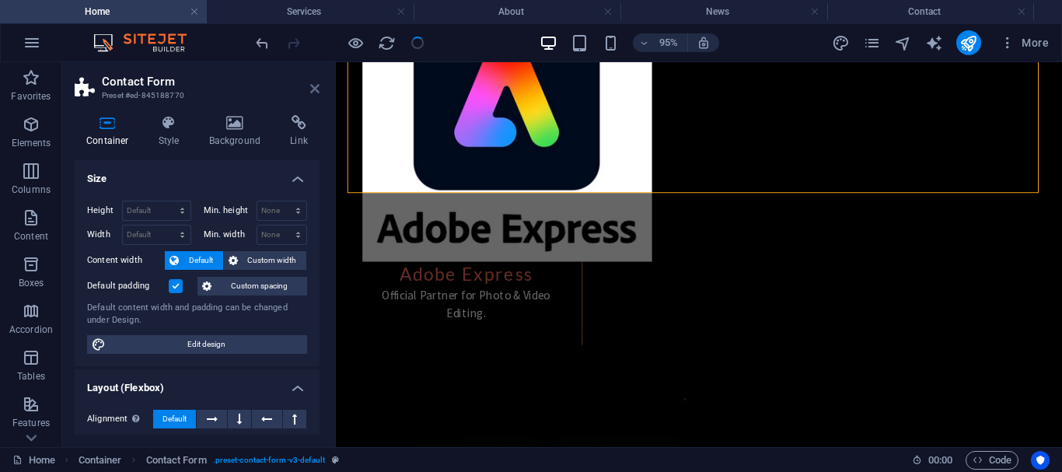
click at [312, 86] on icon at bounding box center [314, 88] width 9 height 12
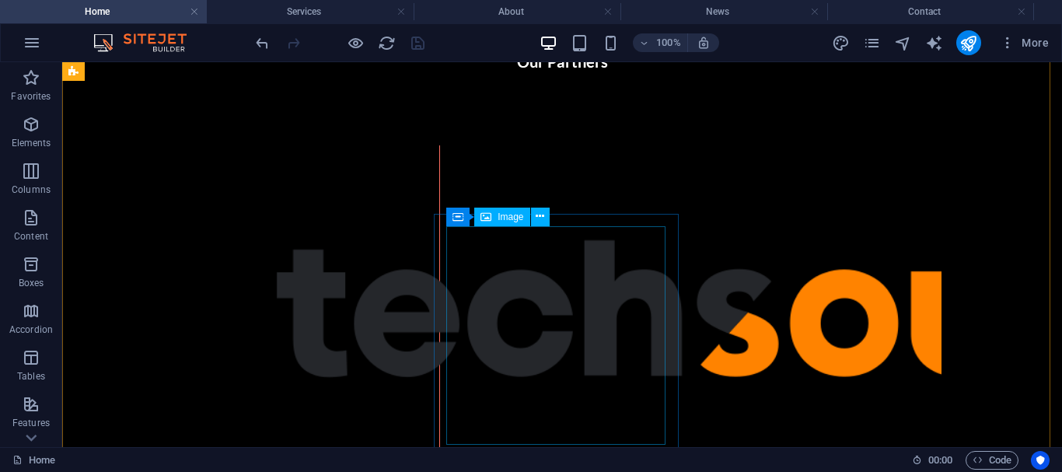
scroll to position [979, 0]
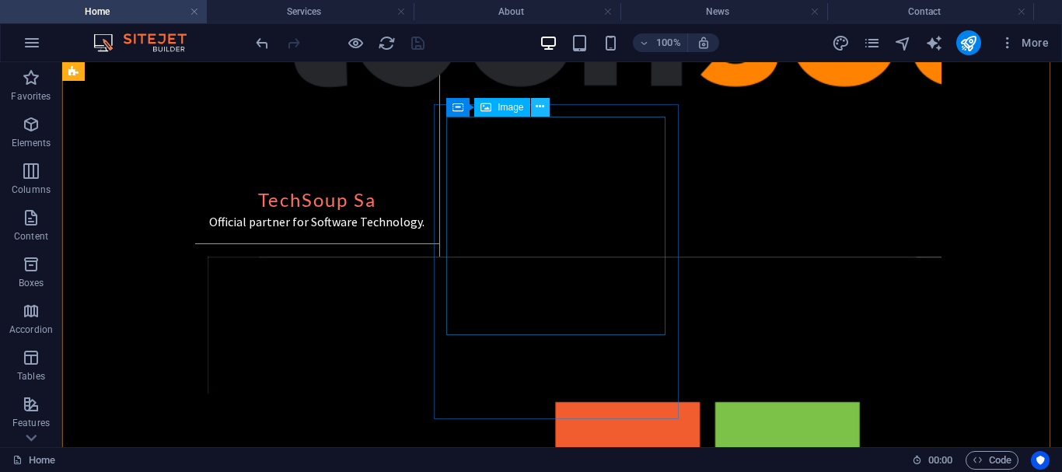
click at [535, 107] on button at bounding box center [540, 107] width 19 height 19
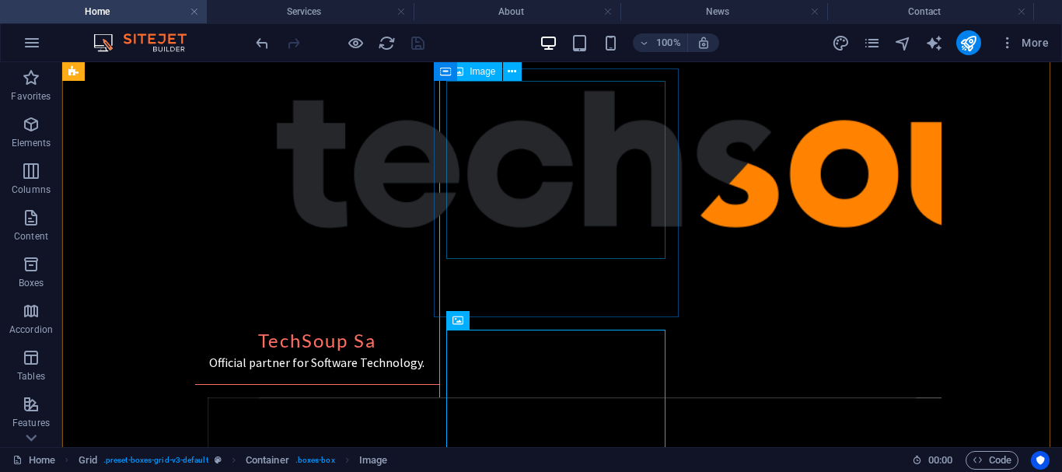
scroll to position [766, 0]
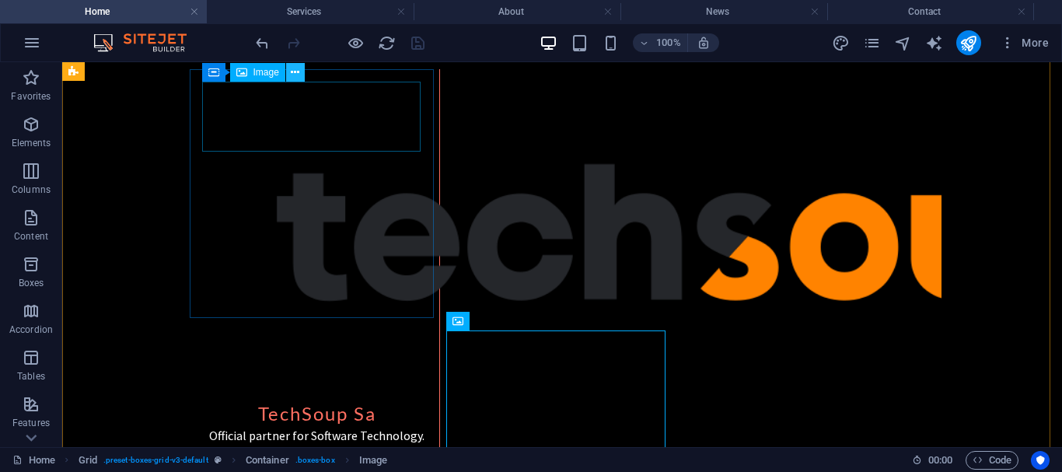
click at [299, 75] on icon at bounding box center [295, 73] width 9 height 16
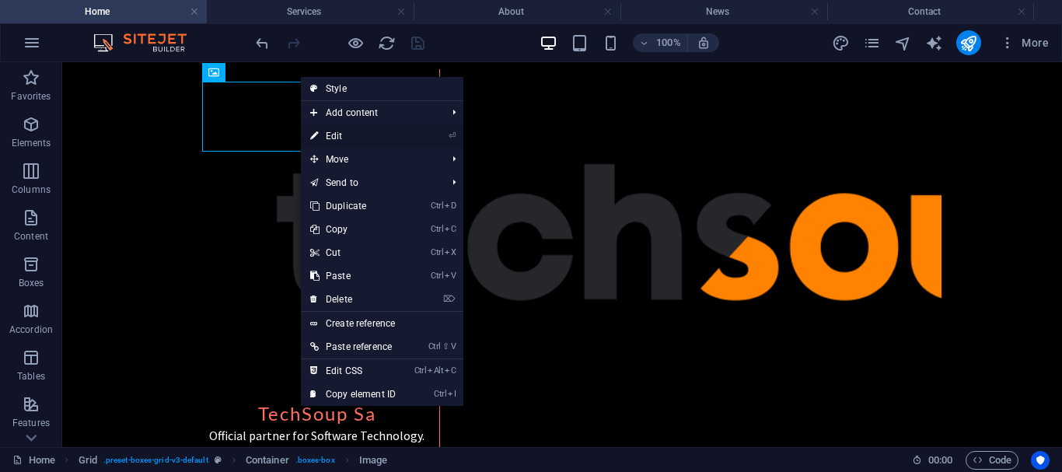
click at [340, 133] on link "⏎ Edit" at bounding box center [353, 135] width 104 height 23
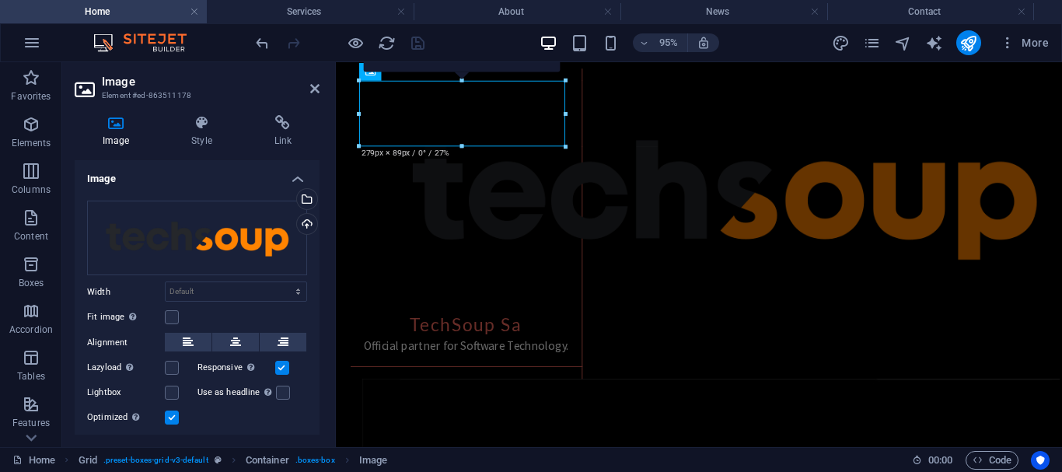
scroll to position [41, 0]
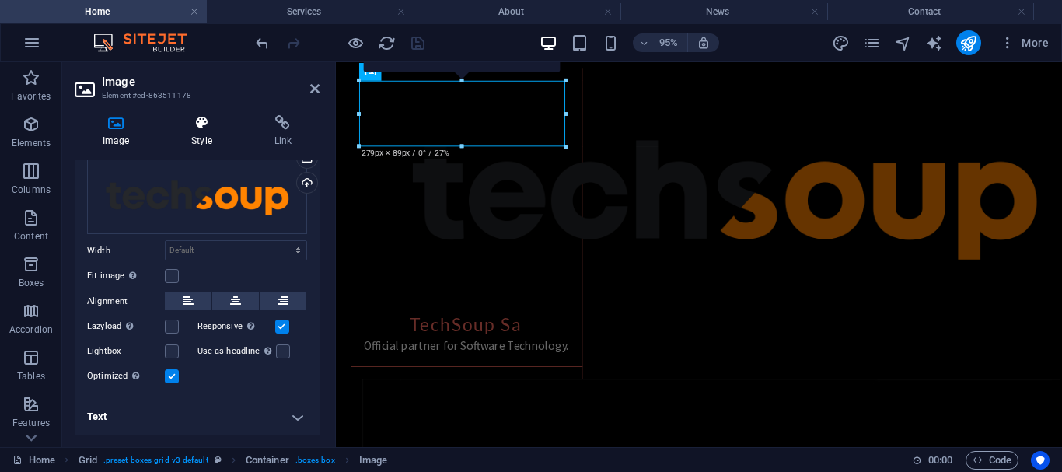
click at [213, 124] on icon at bounding box center [201, 123] width 76 height 16
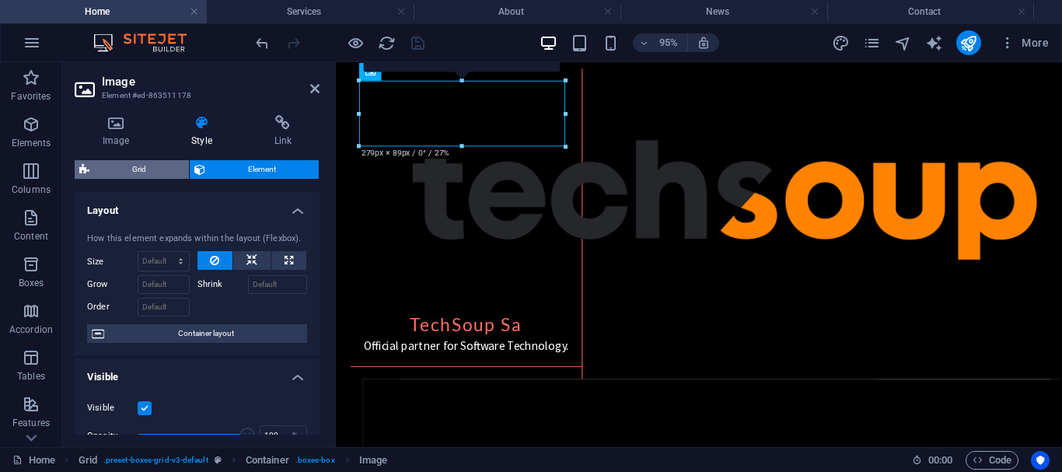
click at [157, 171] on span "Grid" at bounding box center [139, 169] width 90 height 19
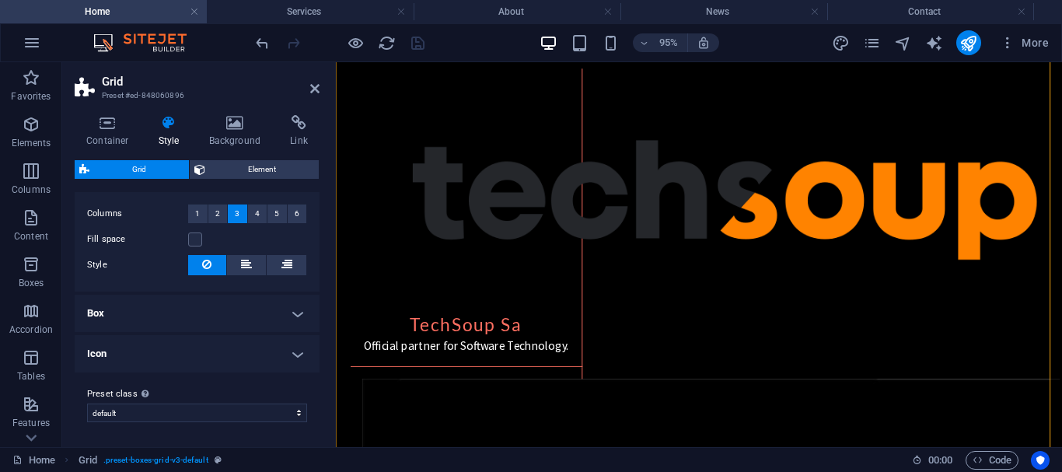
scroll to position [0, 0]
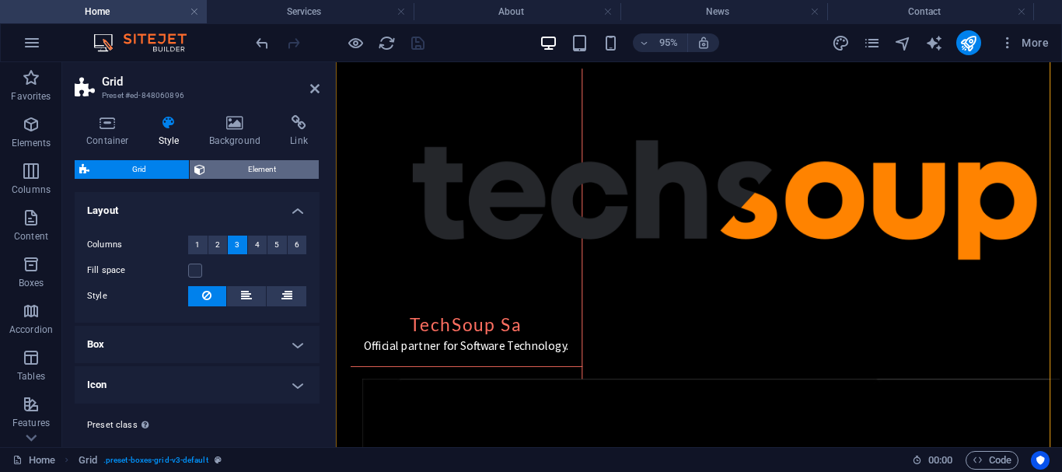
click at [239, 162] on span "Element" at bounding box center [262, 169] width 104 height 19
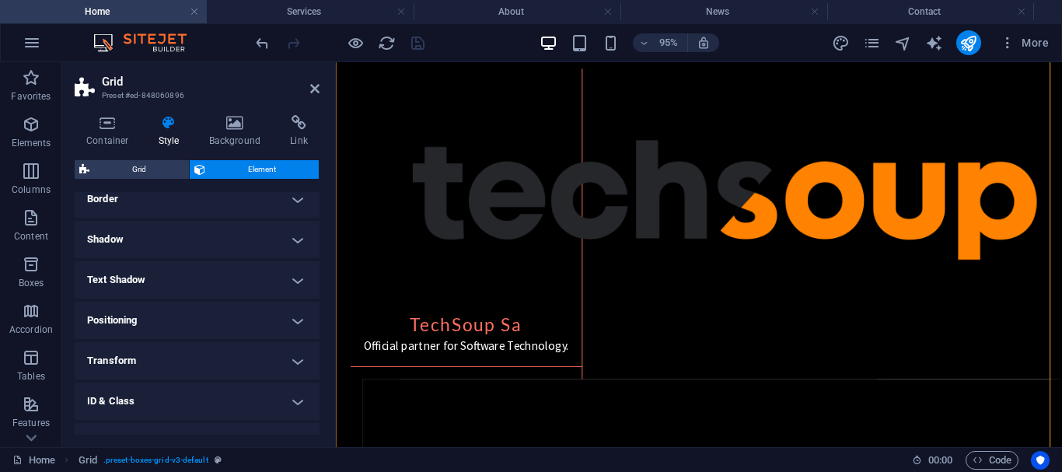
scroll to position [248, 0]
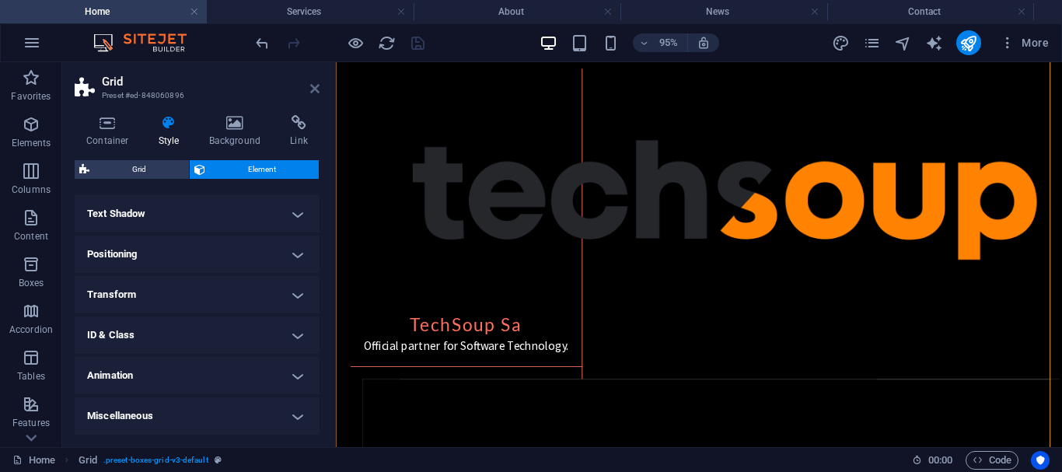
click at [312, 86] on icon at bounding box center [314, 88] width 9 height 12
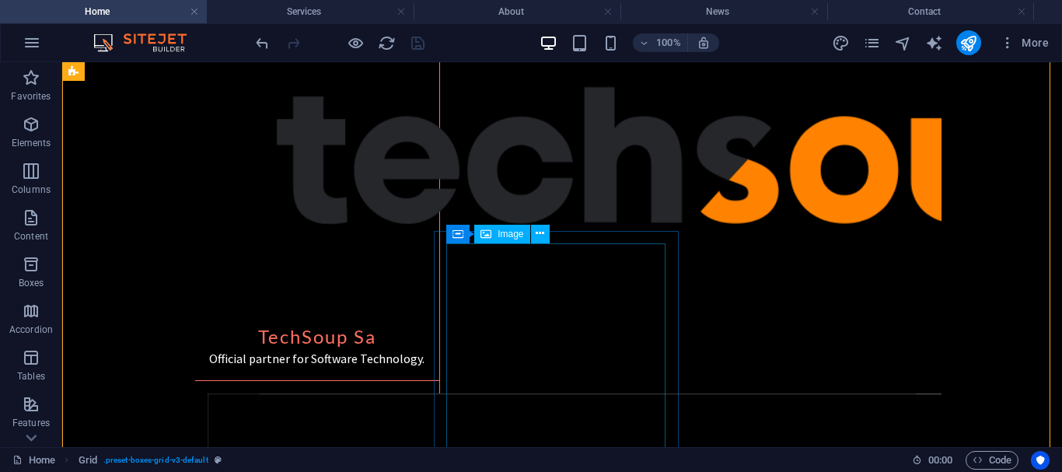
scroll to position [870, 0]
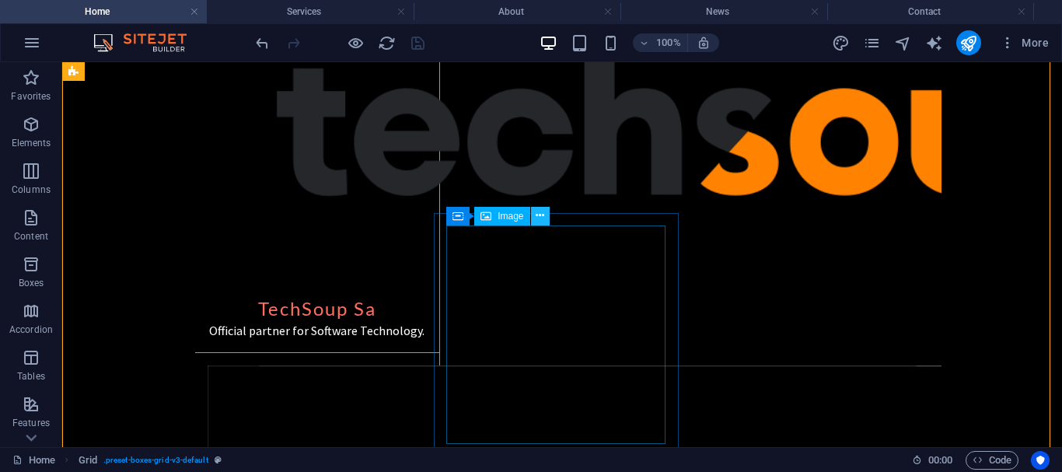
click at [544, 222] on icon at bounding box center [539, 216] width 9 height 16
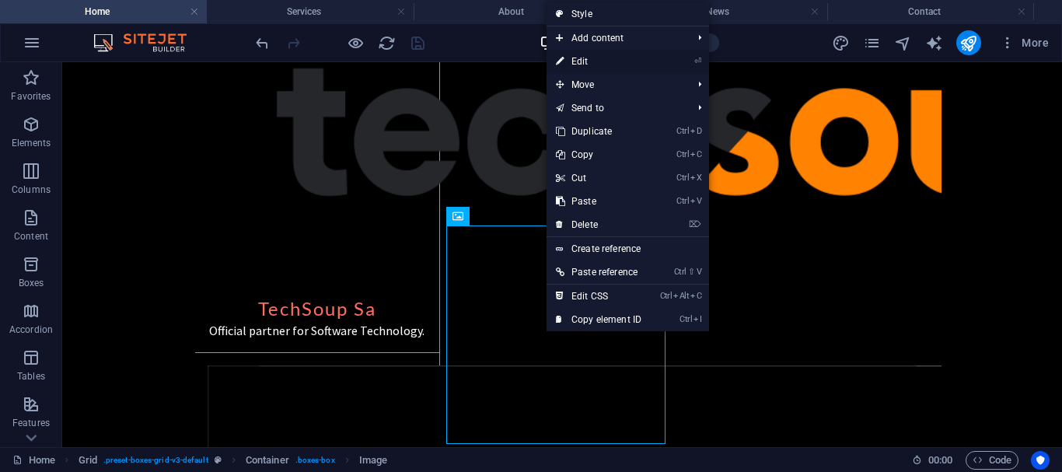
click at [592, 56] on link "⏎ Edit" at bounding box center [598, 61] width 104 height 23
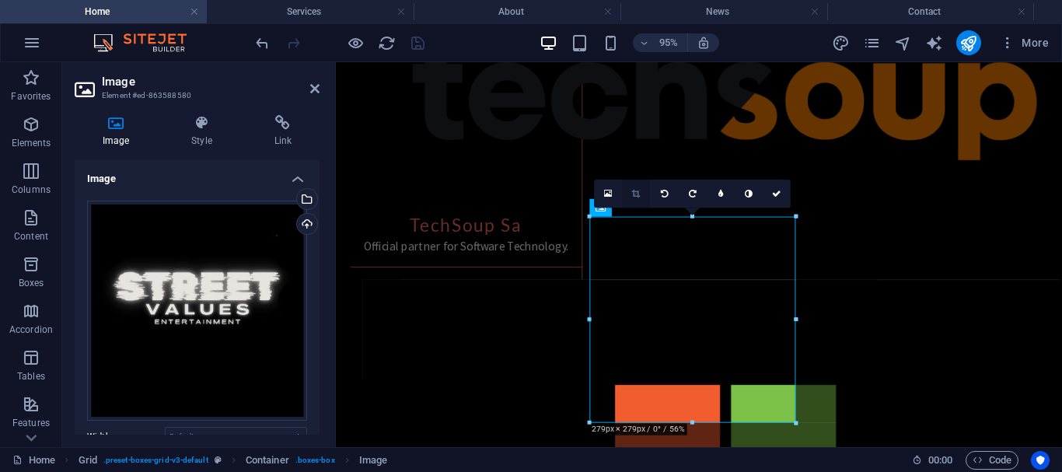
scroll to position [870, 0]
click at [637, 192] on icon at bounding box center [637, 193] width 9 height 9
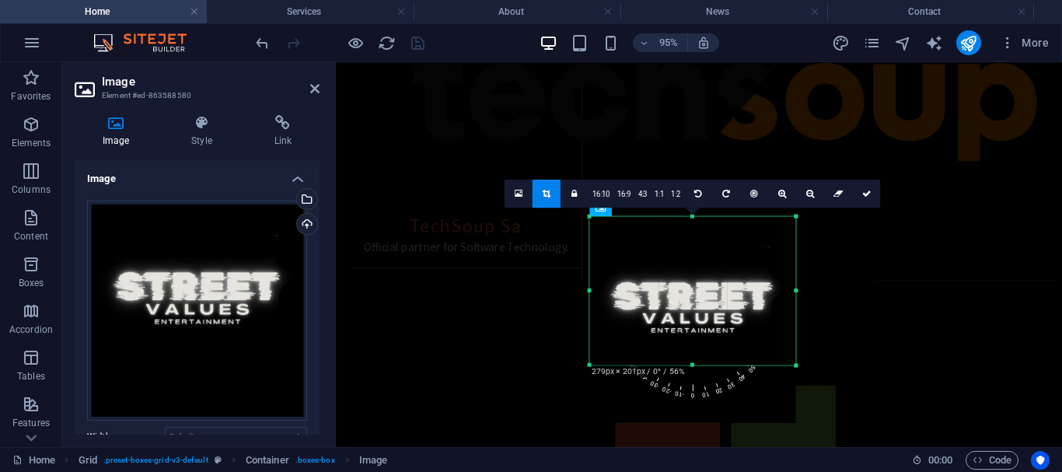
drag, startPoint x: 694, startPoint y: 420, endPoint x: 691, endPoint y: 360, distance: 60.7
click at [691, 360] on div "180 170 160 150 140 130 120 110 100 90 80 70 60 50 40 30 20 10 0 -10 -20 -30 -4…" at bounding box center [693, 290] width 206 height 148
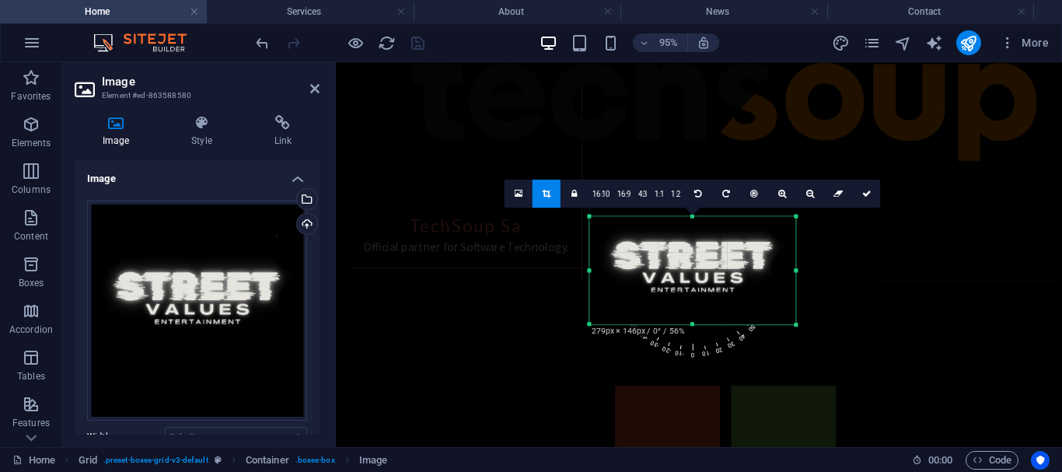
drag, startPoint x: 690, startPoint y: 215, endPoint x: 692, endPoint y: 258, distance: 42.8
click at [692, 258] on div "180 170 160 150 140 130 120 110 100 90 80 70 60 50 40 30 20 10 0 -10 -20 -30 -4…" at bounding box center [693, 270] width 206 height 108
drag, startPoint x: 692, startPoint y: 326, endPoint x: 692, endPoint y: 315, distance: 10.9
click at [692, 315] on div at bounding box center [693, 314] width 206 height 5
click at [862, 196] on icon at bounding box center [866, 193] width 9 height 9
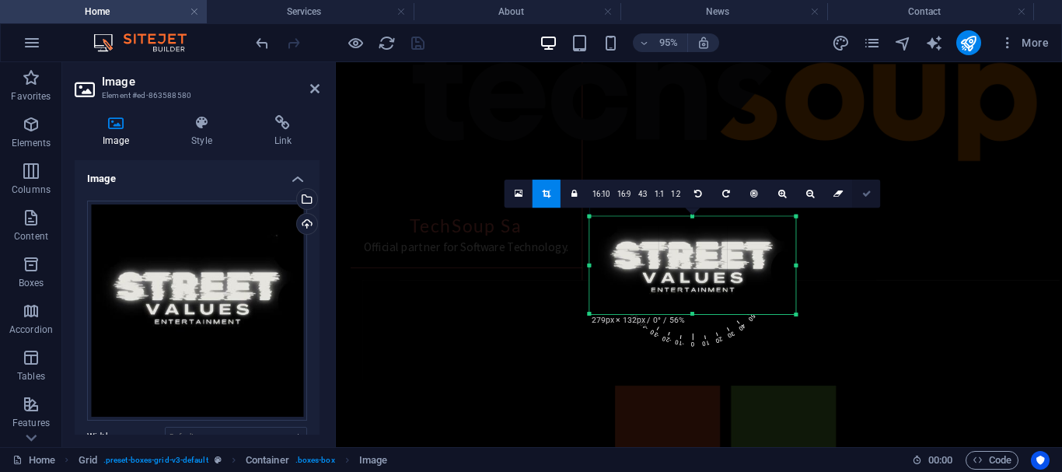
type input "278"
select select "px"
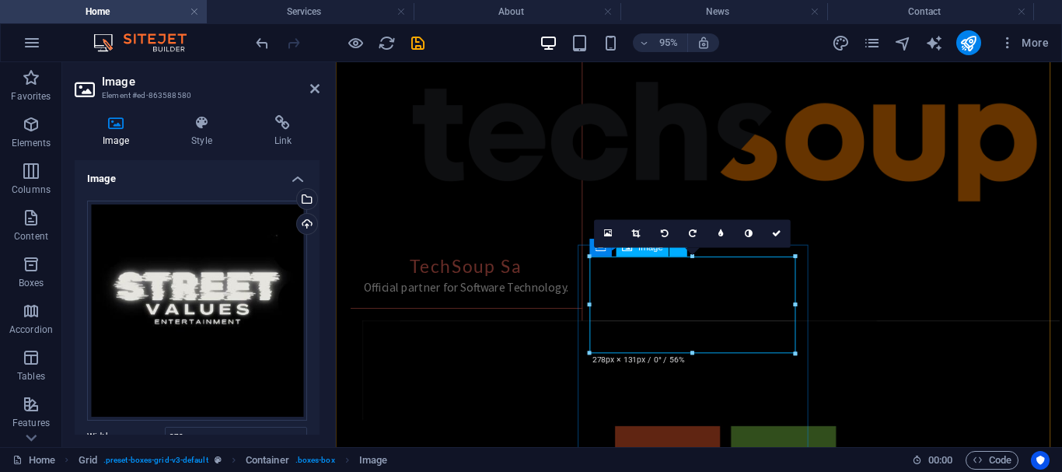
scroll to position [828, 0]
click at [674, 73] on button at bounding box center [679, 71] width 18 height 18
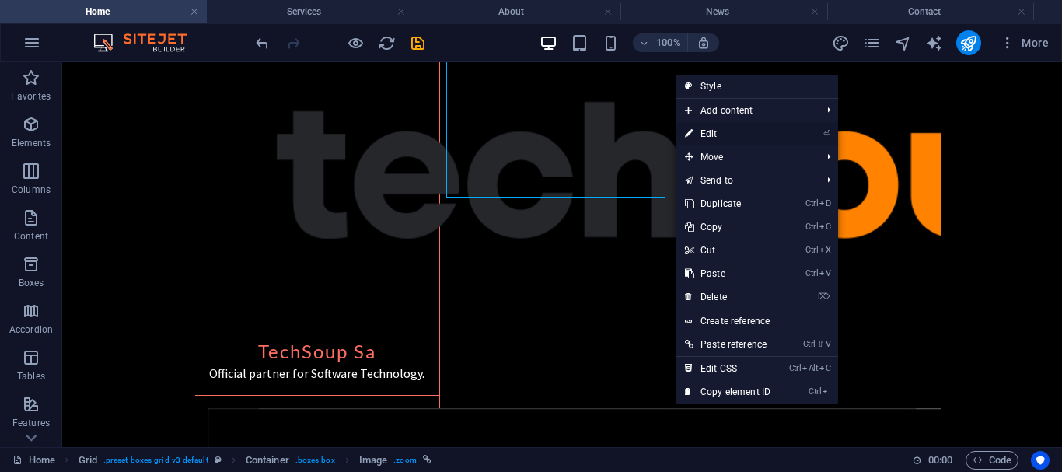
click at [717, 138] on link "⏎ Edit" at bounding box center [727, 133] width 104 height 23
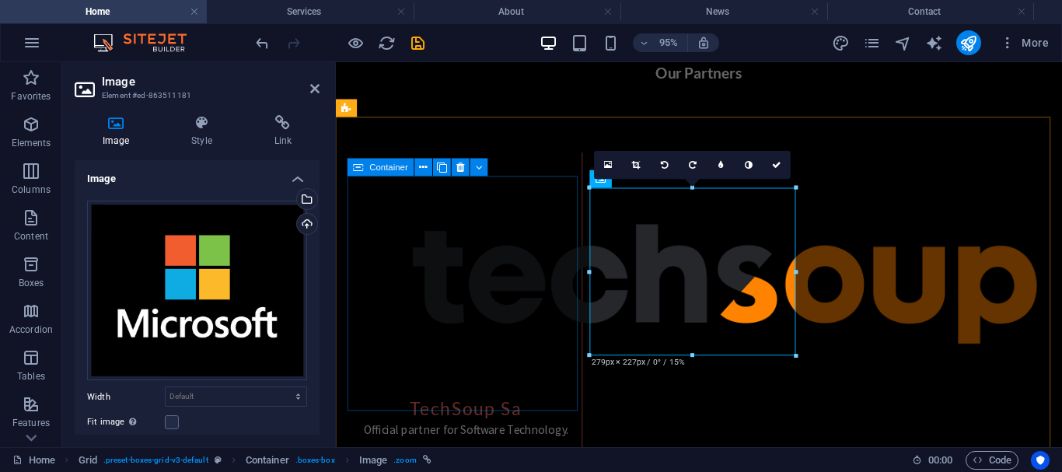
scroll to position [651, 0]
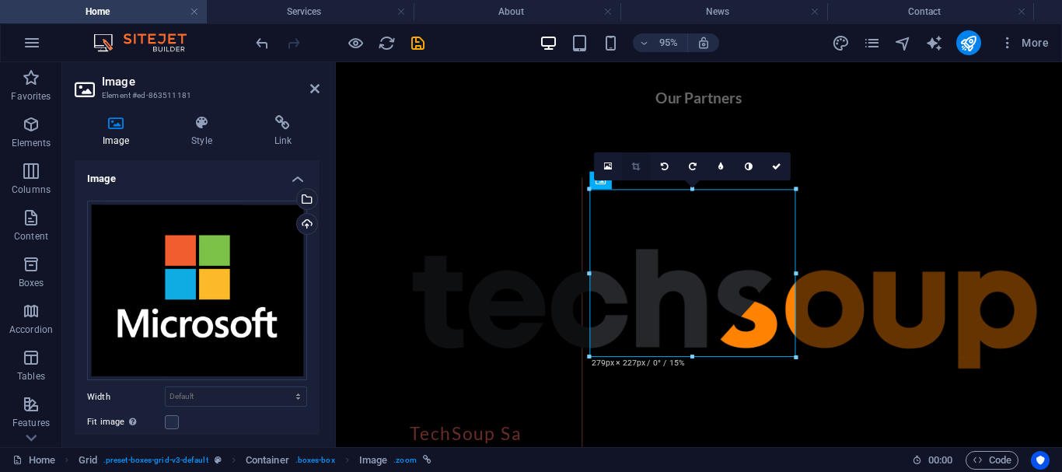
click at [633, 167] on icon at bounding box center [637, 166] width 9 height 9
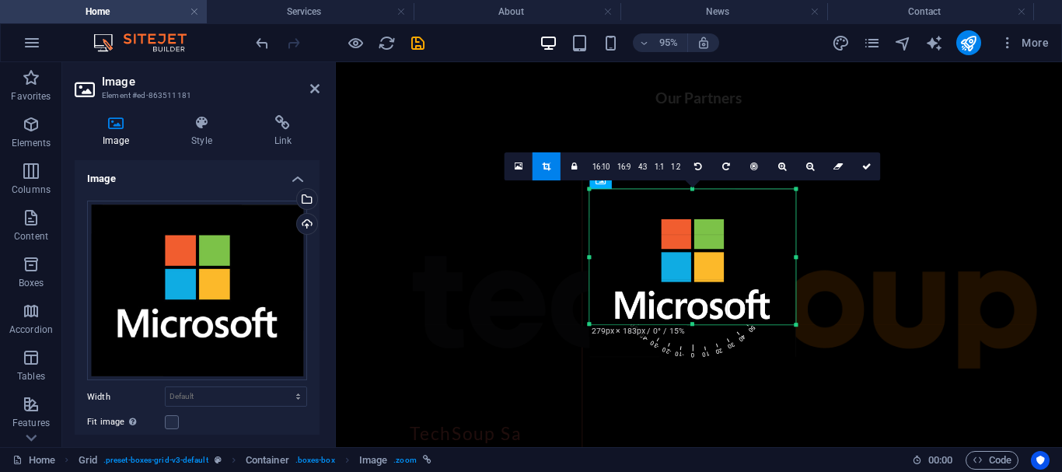
drag, startPoint x: 692, startPoint y: 355, endPoint x: 692, endPoint y: 321, distance: 34.2
click at [692, 321] on div "180 170 160 150 140 130 120 110 100 90 80 70 60 50 40 30 20 10 0 -10 -20 -30 -4…" at bounding box center [693, 257] width 206 height 135
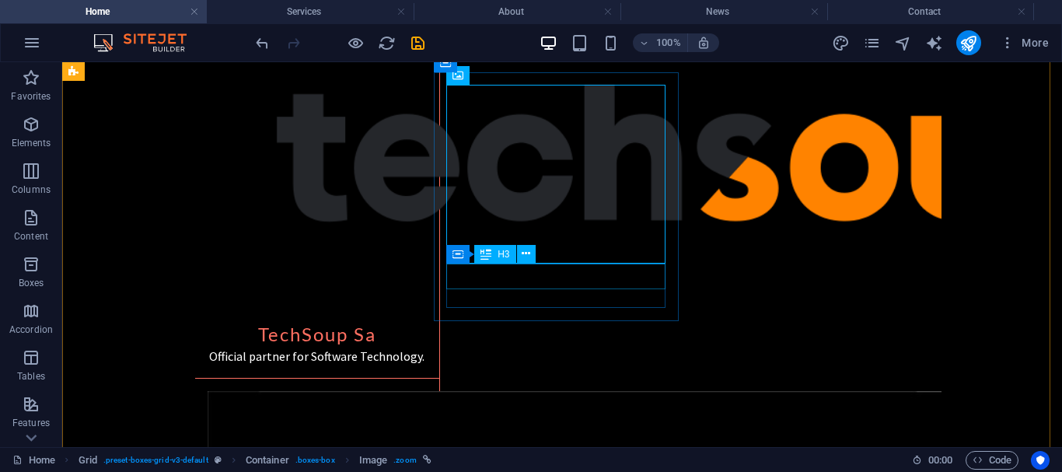
scroll to position [745, 0]
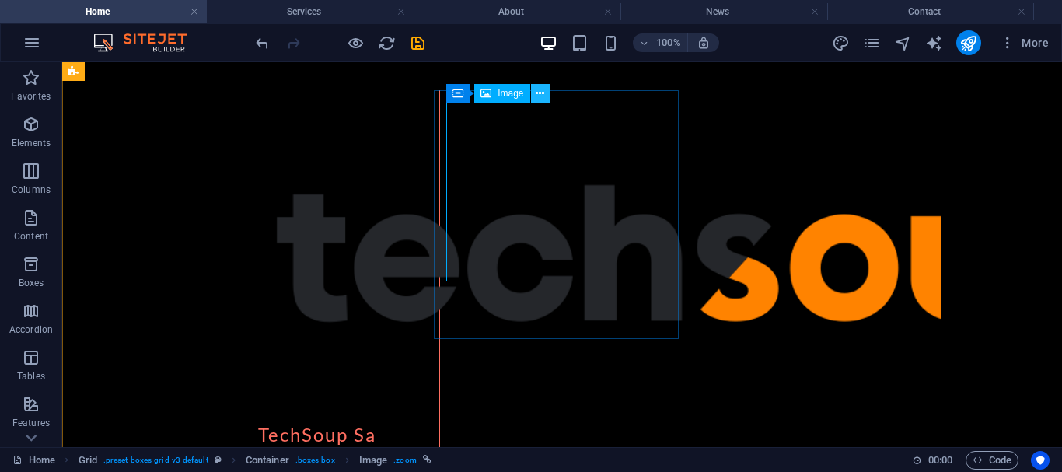
click at [544, 93] on icon at bounding box center [539, 93] width 9 height 16
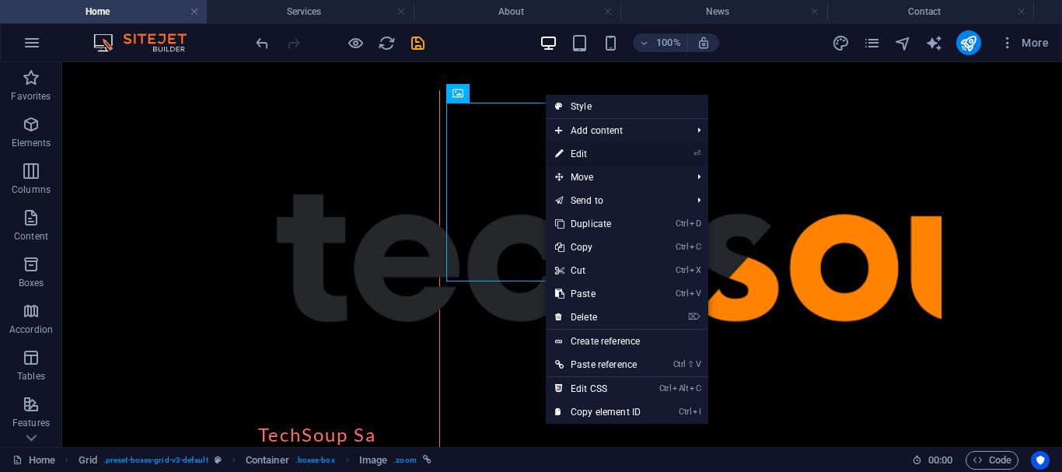
click at [566, 155] on link "⏎ Edit" at bounding box center [598, 153] width 104 height 23
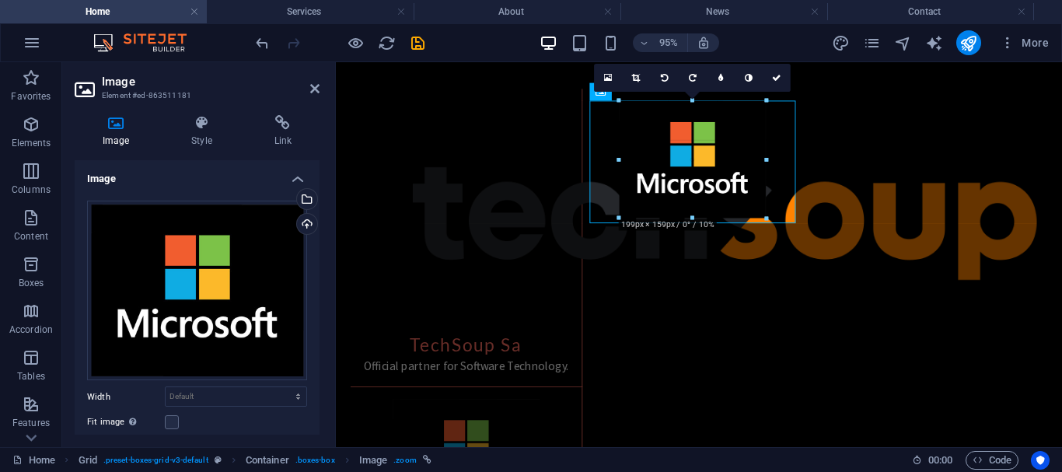
drag, startPoint x: 794, startPoint y: 99, endPoint x: 732, endPoint y: 182, distance: 103.8
type input "202"
select select "px"
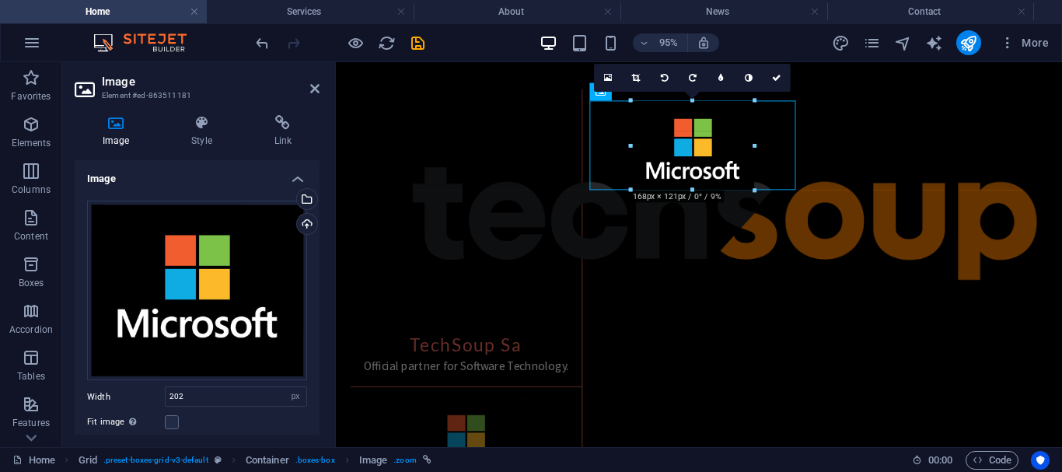
drag, startPoint x: 766, startPoint y: 104, endPoint x: 736, endPoint y: 204, distance: 104.7
drag, startPoint x: 754, startPoint y: 103, endPoint x: 737, endPoint y: 172, distance: 70.5
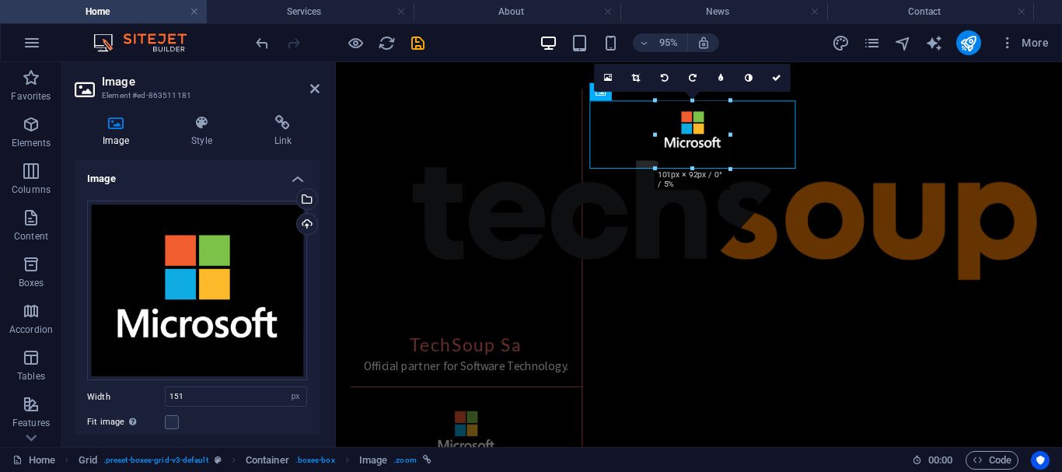
drag, startPoint x: 748, startPoint y: 193, endPoint x: 705, endPoint y: 148, distance: 61.6
drag, startPoint x: 735, startPoint y: 169, endPoint x: 732, endPoint y: 159, distance: 9.8
type input "108"
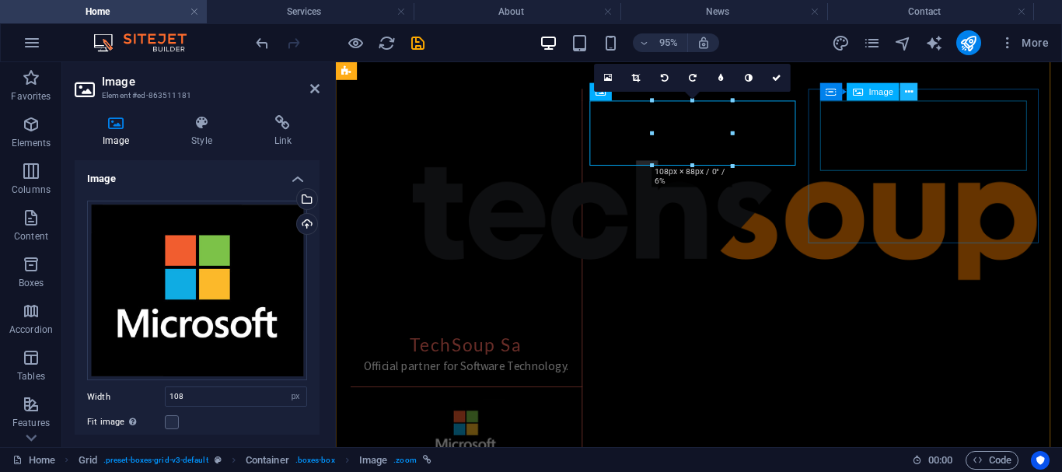
click at [910, 95] on icon at bounding box center [909, 92] width 8 height 16
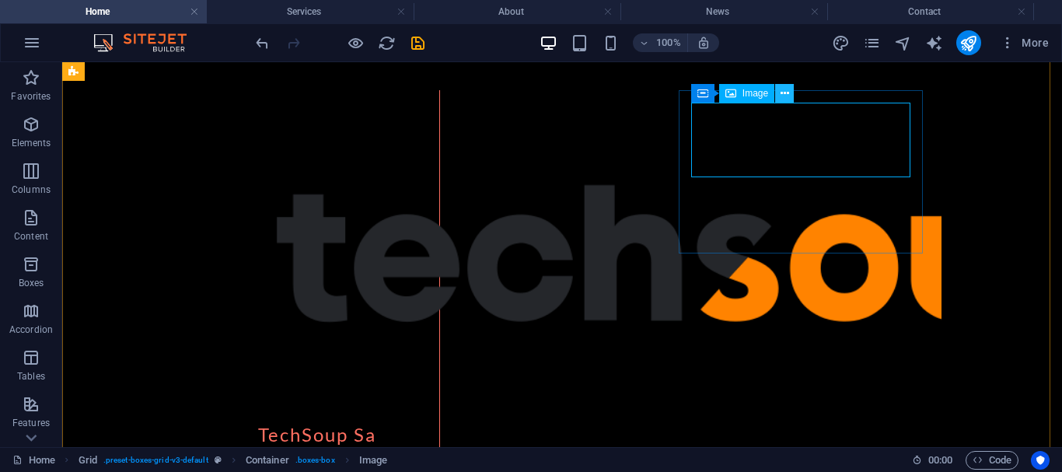
click at [781, 90] on icon at bounding box center [784, 93] width 9 height 16
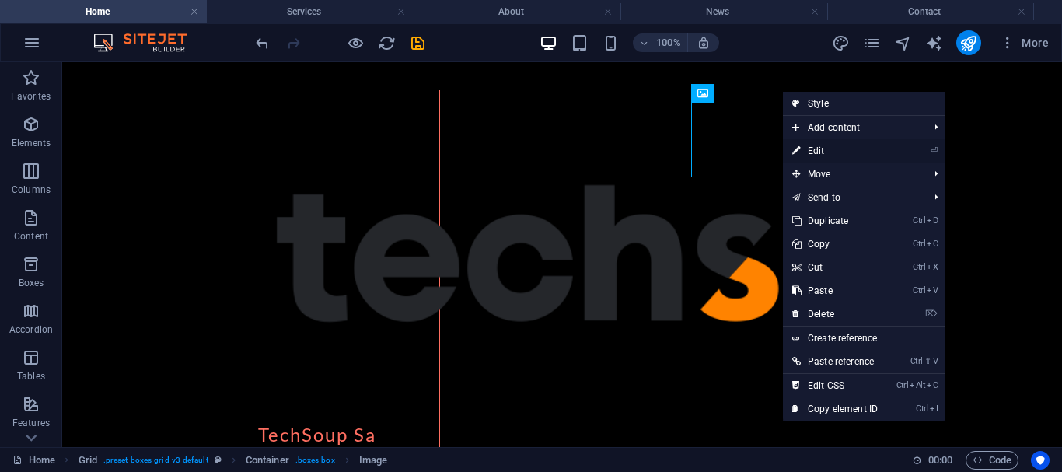
click at [816, 150] on link "⏎ Edit" at bounding box center [835, 150] width 104 height 23
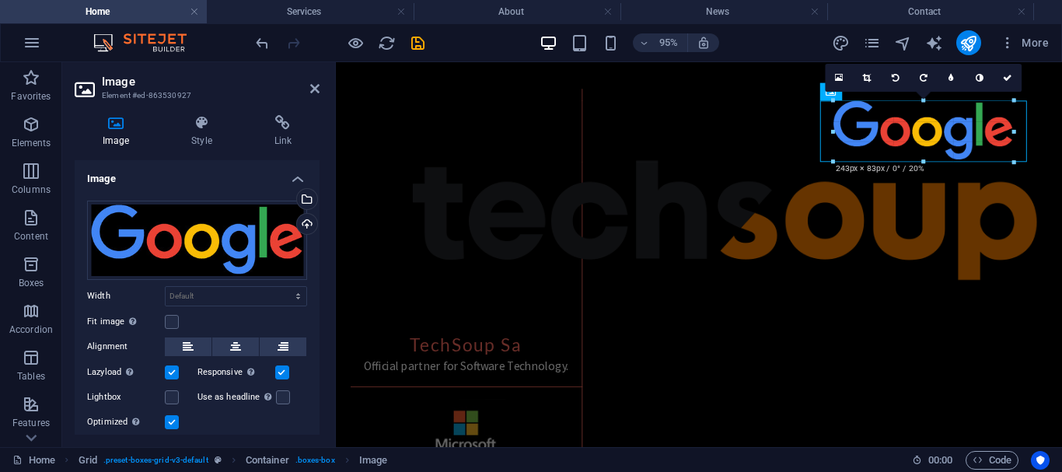
drag, startPoint x: 1029, startPoint y: 172, endPoint x: 998, endPoint y: 136, distance: 47.4
type input "243"
select select "px"
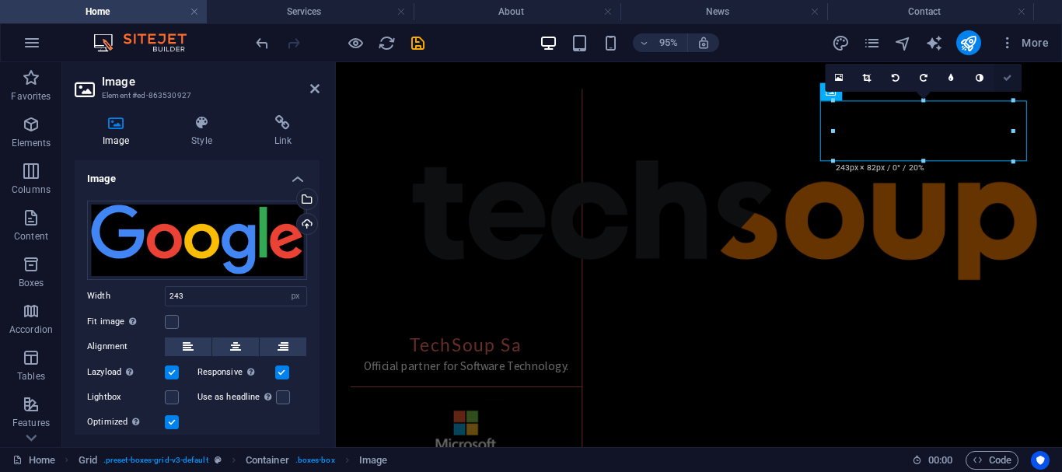
click at [1007, 74] on icon at bounding box center [1007, 77] width 9 height 9
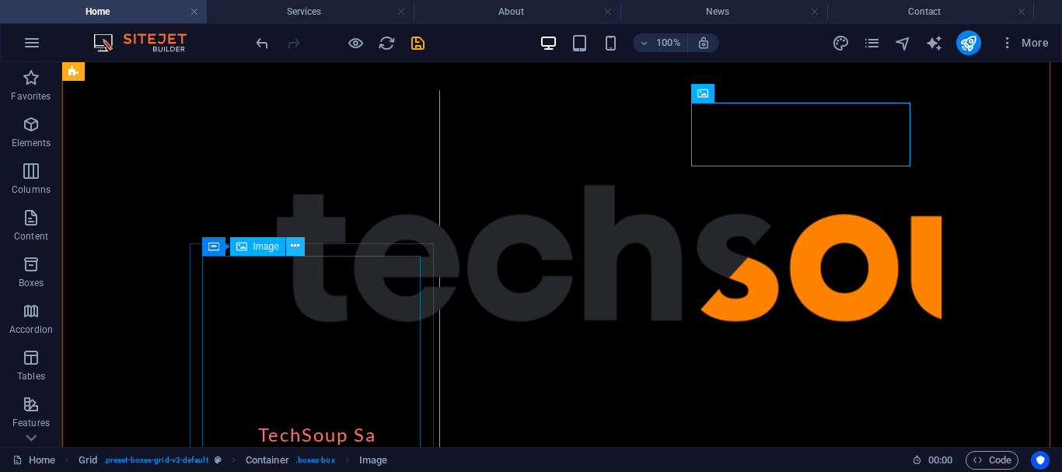
click at [299, 247] on icon at bounding box center [295, 246] width 9 height 16
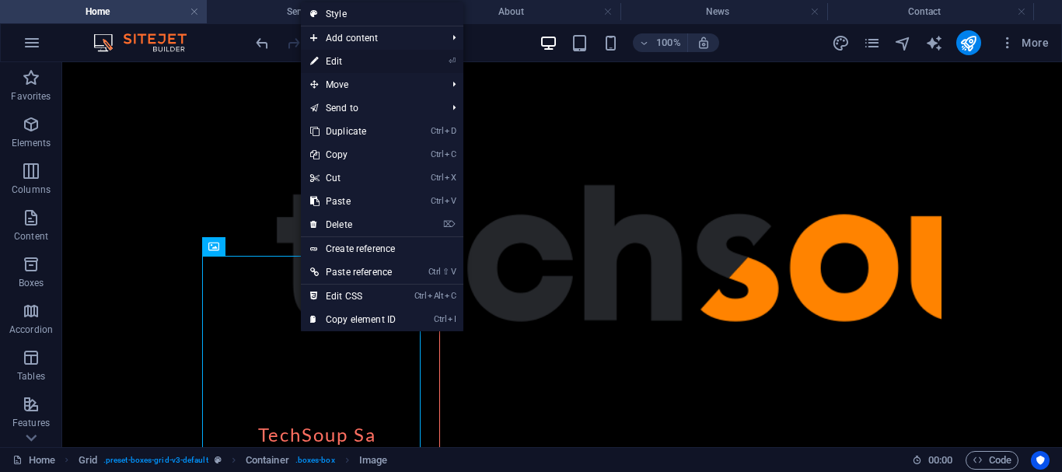
click at [368, 71] on link "⏎ Edit" at bounding box center [353, 61] width 104 height 23
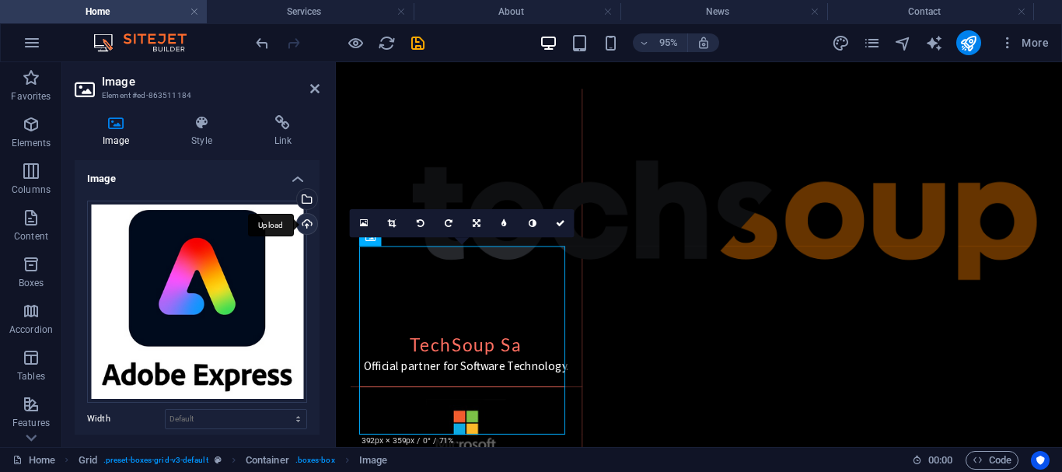
click at [308, 226] on div "Upload" at bounding box center [305, 225] width 23 height 23
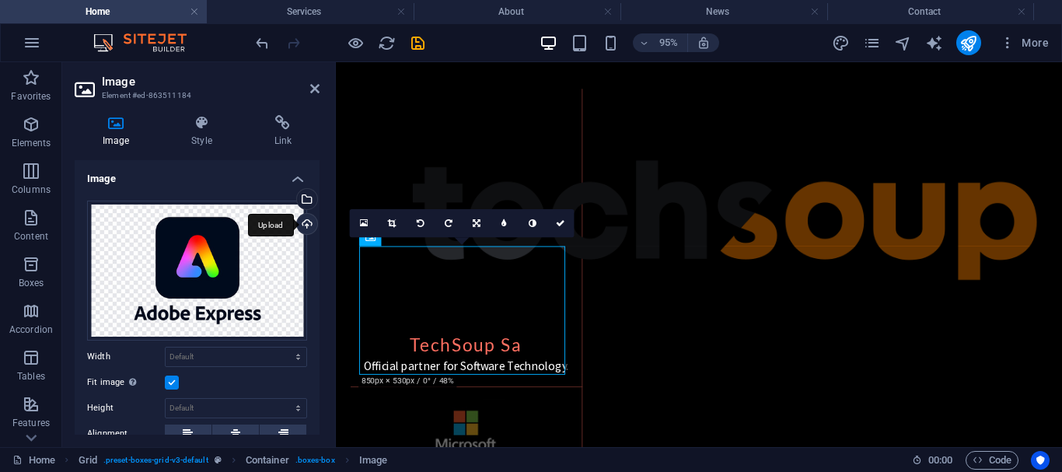
click at [304, 221] on div "Upload" at bounding box center [305, 225] width 23 height 23
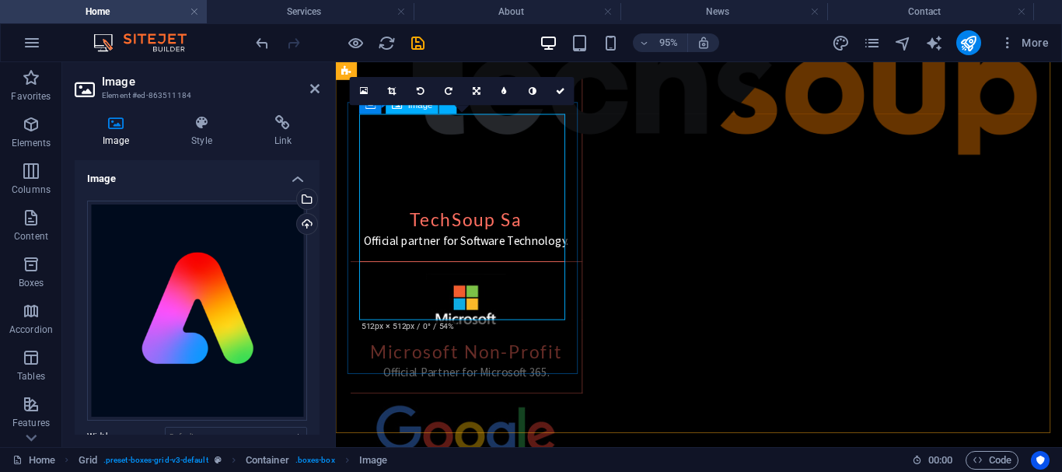
scroll to position [884, 0]
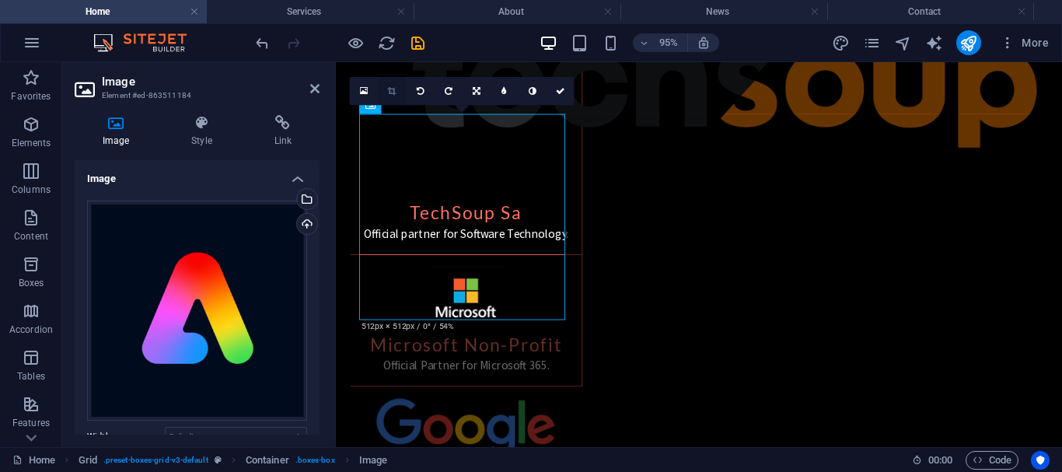
click at [394, 89] on icon at bounding box center [392, 90] width 9 height 9
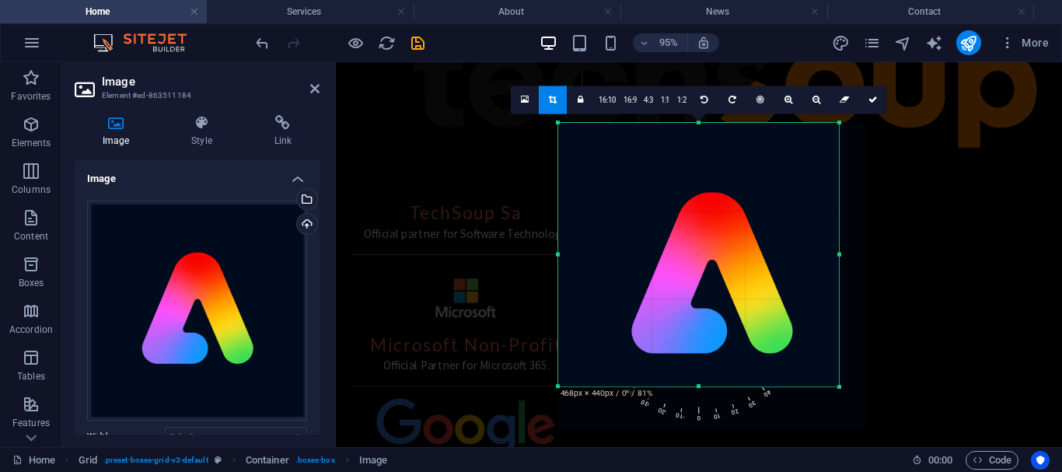
drag, startPoint x: 849, startPoint y: 407, endPoint x: 822, endPoint y: 361, distance: 53.7
click at [822, 361] on div "180 170 160 150 140 130 120 110 100 90 80 70 60 50 40 30 20 10 0 -10 -20 -30 -4…" at bounding box center [698, 255] width 281 height 264
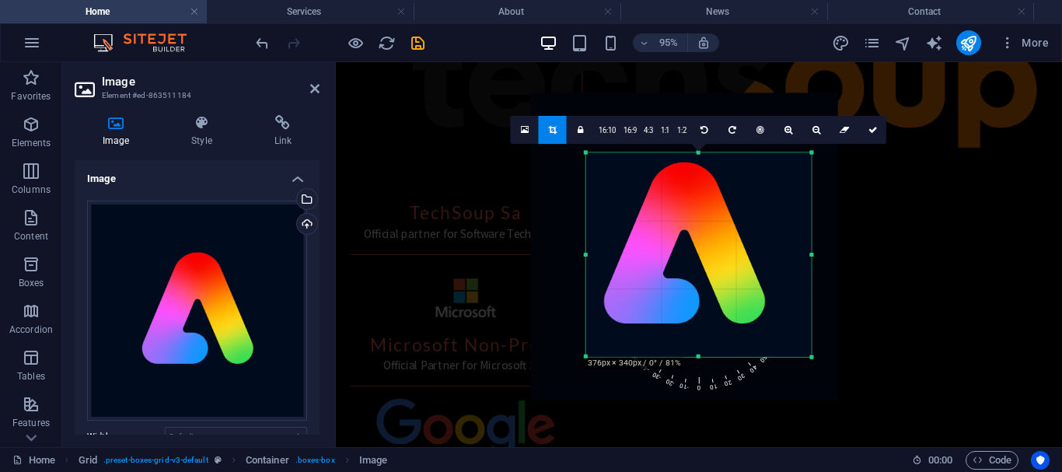
drag, startPoint x: 556, startPoint y: 122, endPoint x: 614, endPoint y: 185, distance: 85.8
click at [614, 185] on div "180 170 160 150 140 130 120 110 100 90 80 70 60 50 40 30 20 10 0 -10 -20 -30 -4…" at bounding box center [699, 254] width 226 height 204
click at [651, 134] on link "4:3" at bounding box center [648, 130] width 16 height 28
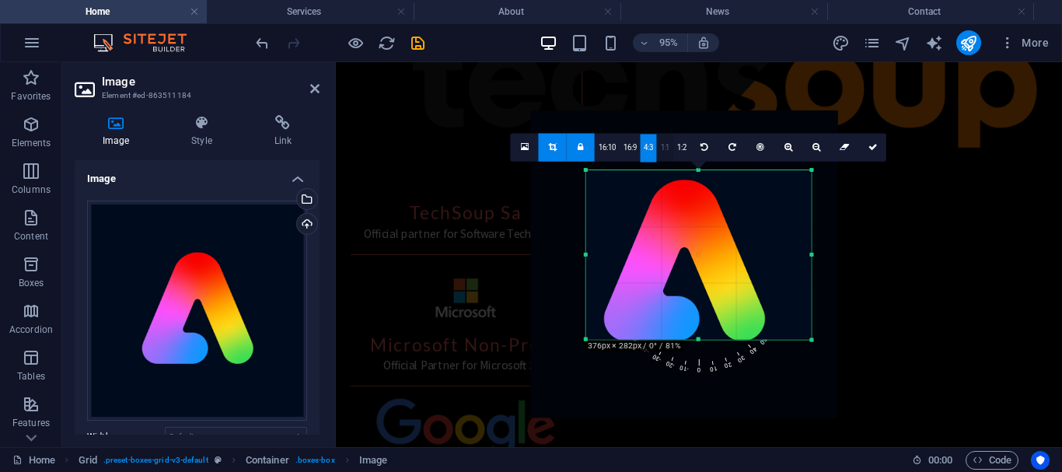
click at [666, 144] on link "1:1" at bounding box center [665, 148] width 16 height 28
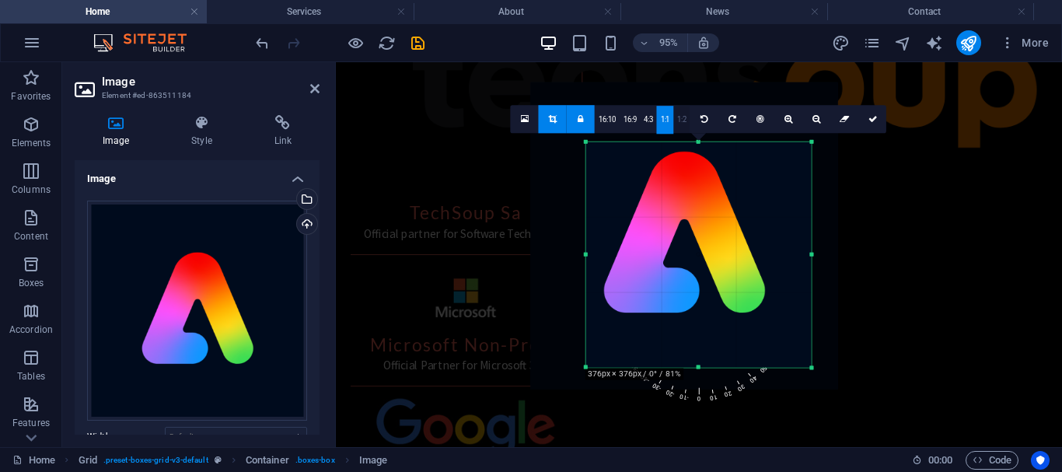
click at [686, 123] on link "1:2" at bounding box center [682, 120] width 16 height 28
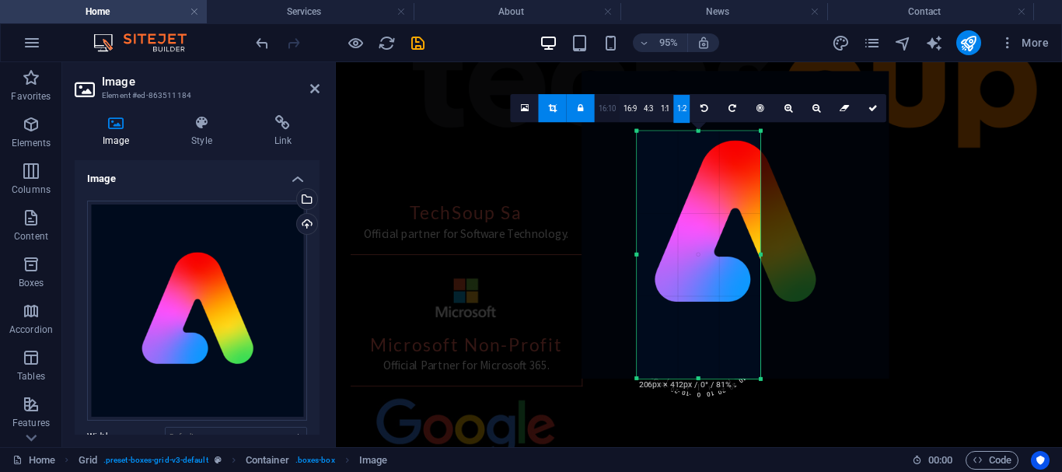
click at [605, 110] on link "16:10" at bounding box center [607, 109] width 25 height 28
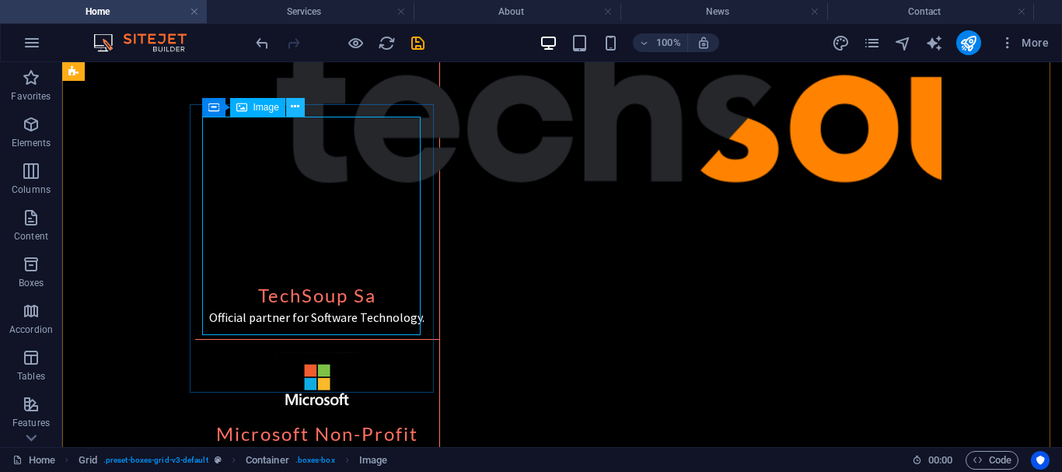
click at [294, 113] on icon at bounding box center [295, 107] width 9 height 16
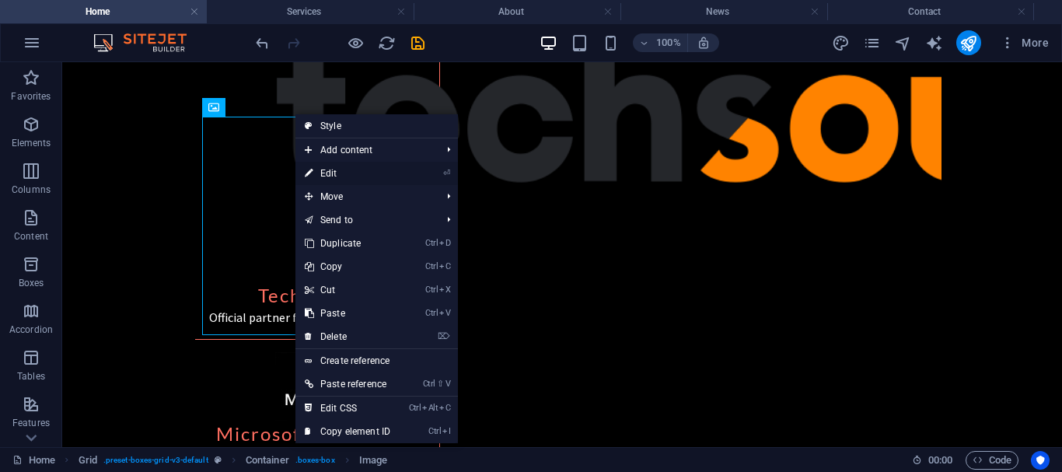
click at [325, 173] on link "⏎ Edit" at bounding box center [347, 173] width 104 height 23
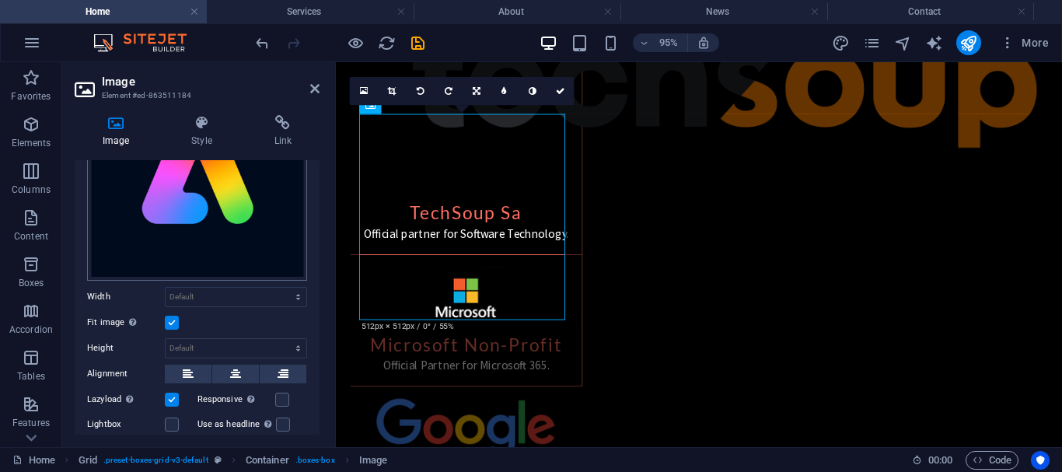
scroll to position [148, 0]
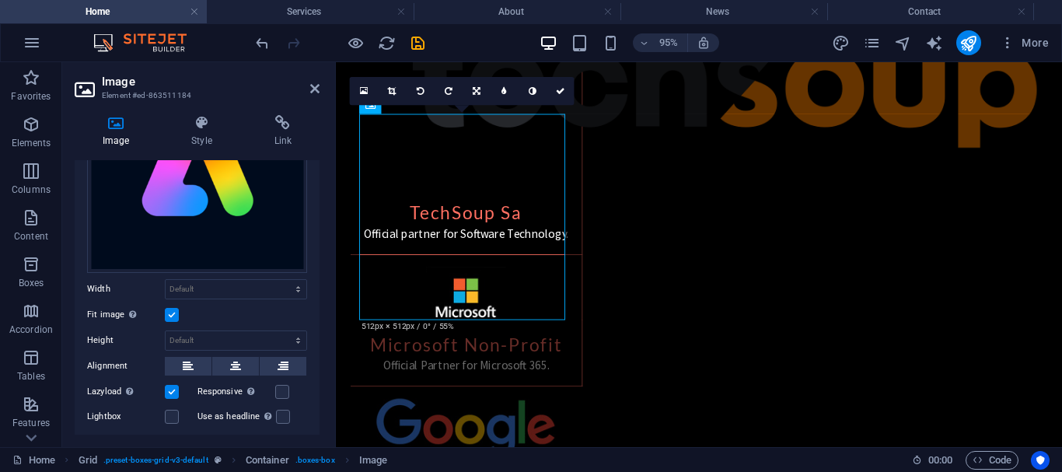
click at [176, 309] on label at bounding box center [172, 315] width 14 height 14
click at [0, 0] on input "Fit image Automatically fit image to a fixed width and height" at bounding box center [0, 0] width 0 height 0
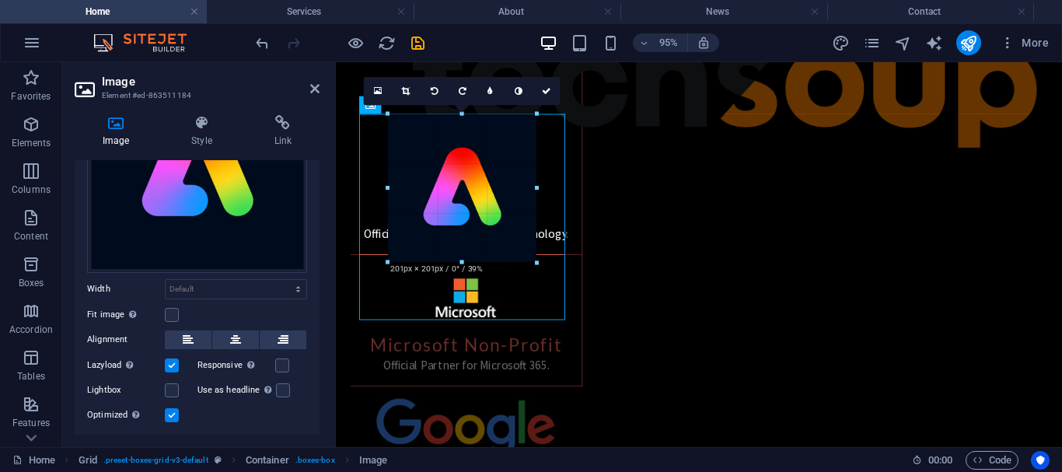
drag, startPoint x: 562, startPoint y: 324, endPoint x: 500, endPoint y: 193, distance: 145.3
type input "200"
select select "px"
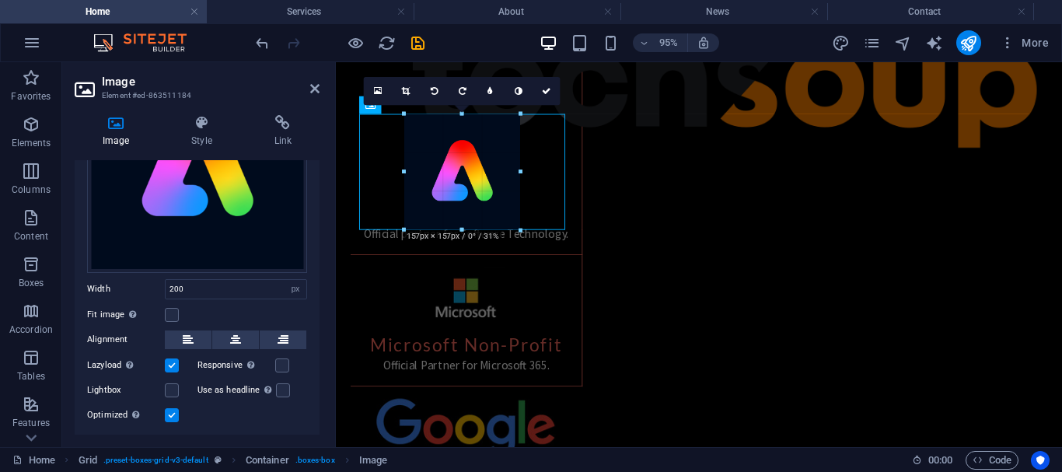
drag, startPoint x: 535, startPoint y: 262, endPoint x: 501, endPoint y: 188, distance: 81.7
type input "157"
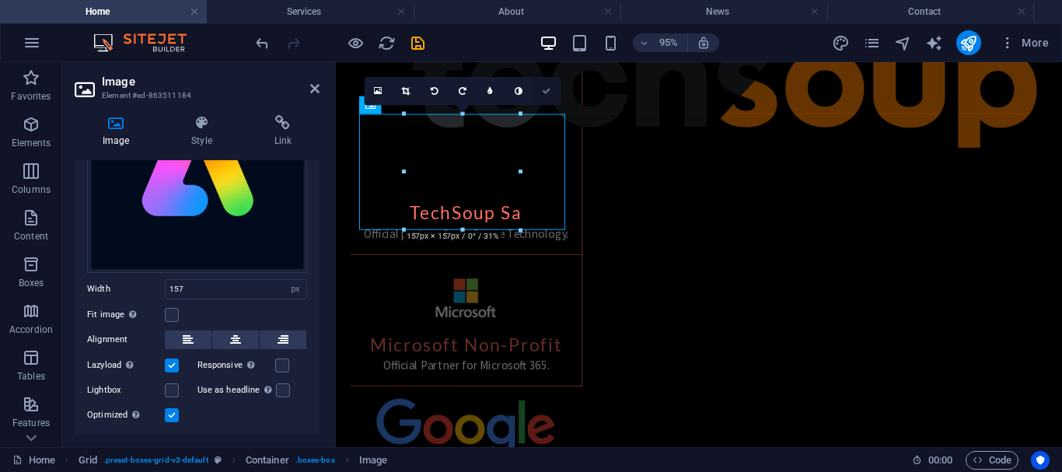
click at [544, 89] on icon at bounding box center [546, 90] width 9 height 9
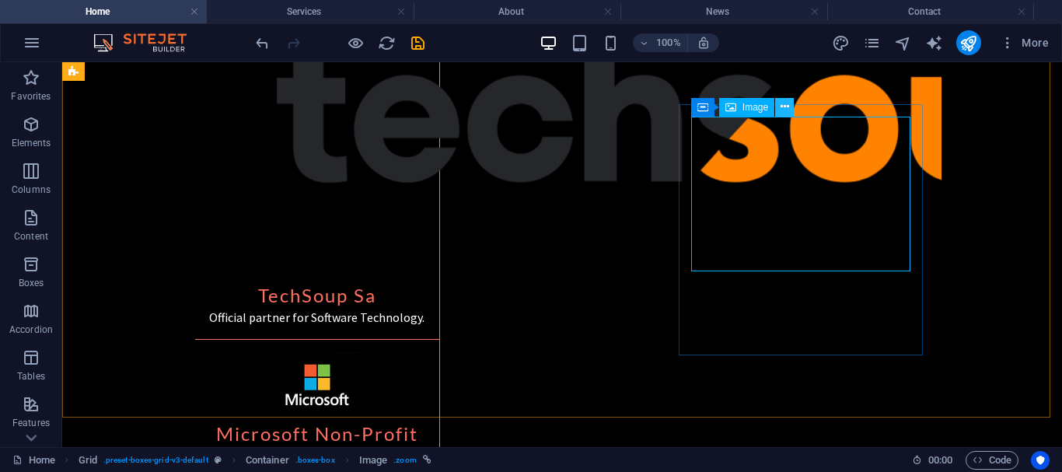
click at [786, 107] on icon at bounding box center [784, 107] width 9 height 16
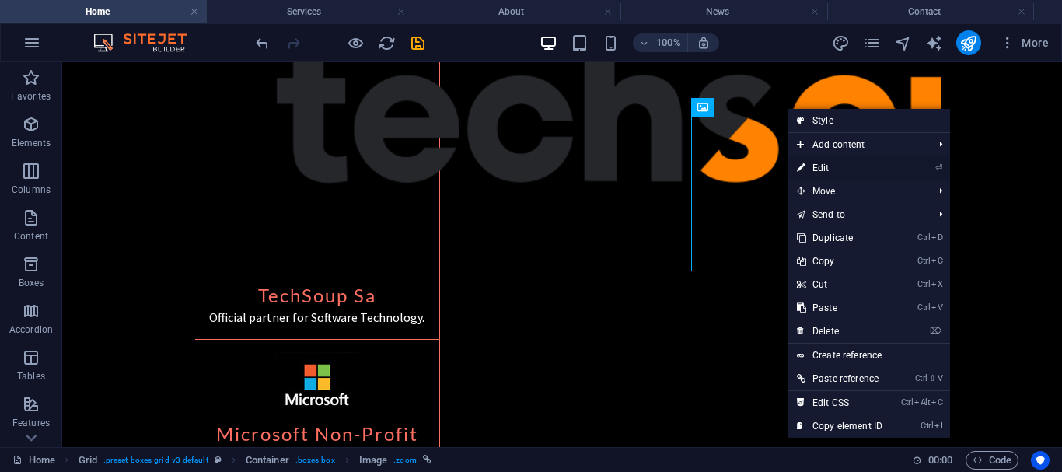
click at [819, 170] on link "⏎ Edit" at bounding box center [839, 167] width 104 height 23
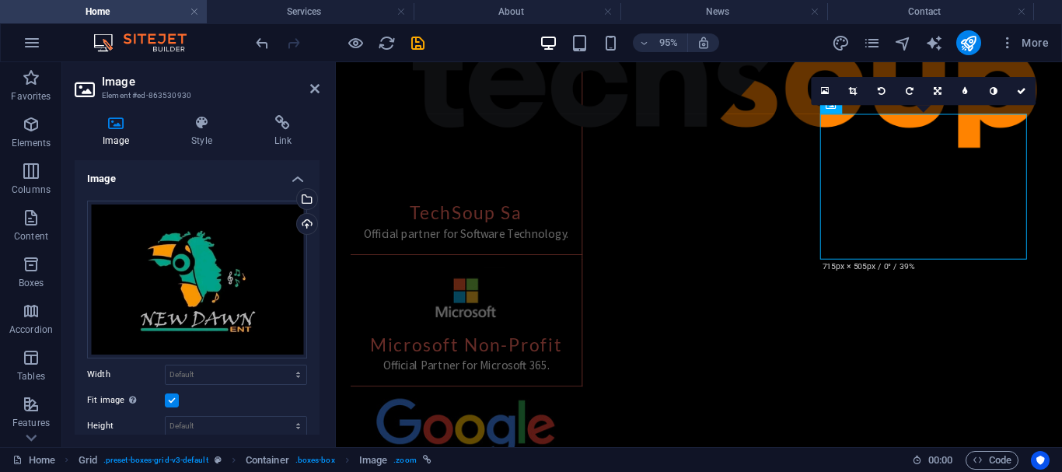
click at [174, 399] on label at bounding box center [172, 400] width 14 height 14
click at [0, 0] on input "Fit image Automatically fit image to a fixed width and height" at bounding box center [0, 0] width 0 height 0
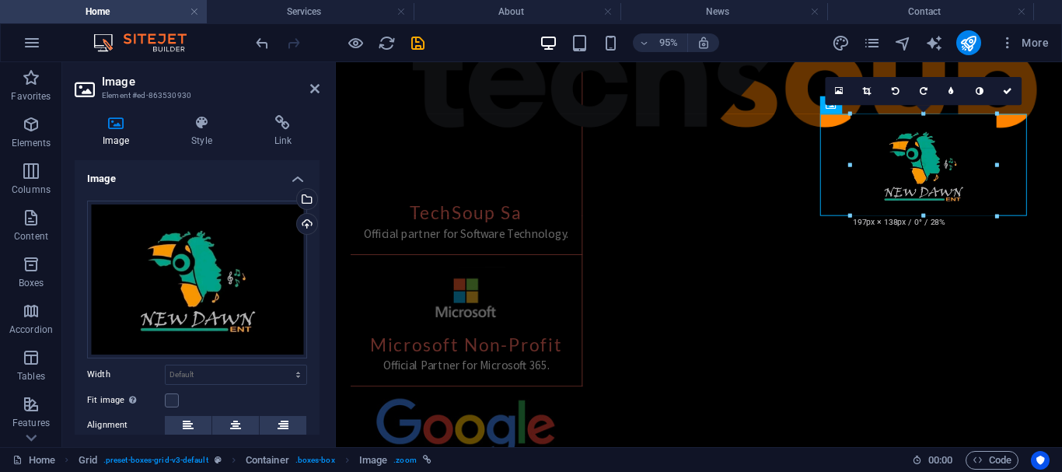
drag, startPoint x: 1024, startPoint y: 257, endPoint x: 955, endPoint y: 165, distance: 115.5
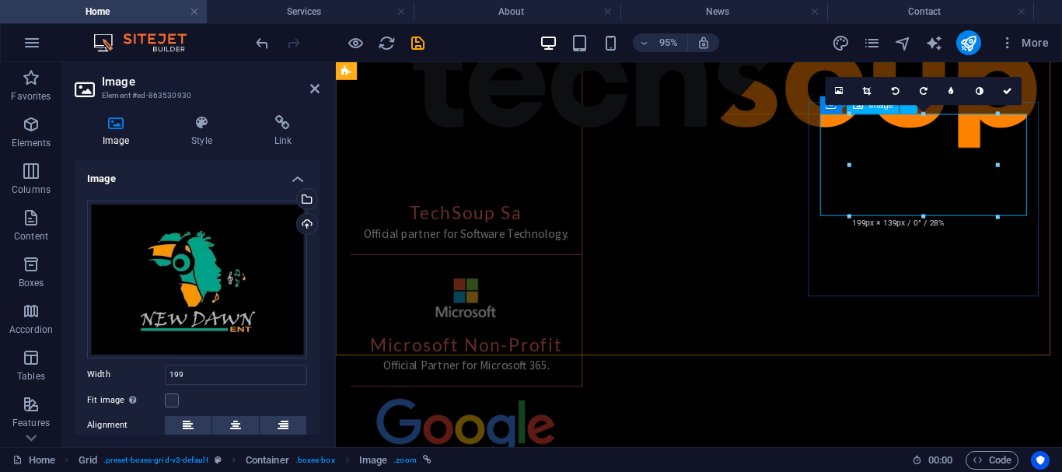
type input "199"
select select "px"
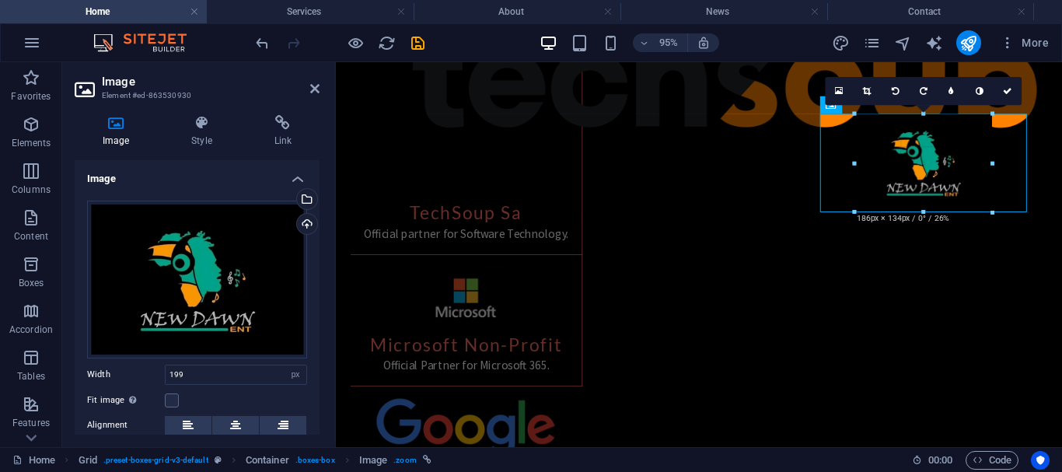
drag, startPoint x: 998, startPoint y: 220, endPoint x: 687, endPoint y: 152, distance: 318.2
type input "185"
click at [1000, 92] on link at bounding box center [1007, 91] width 28 height 28
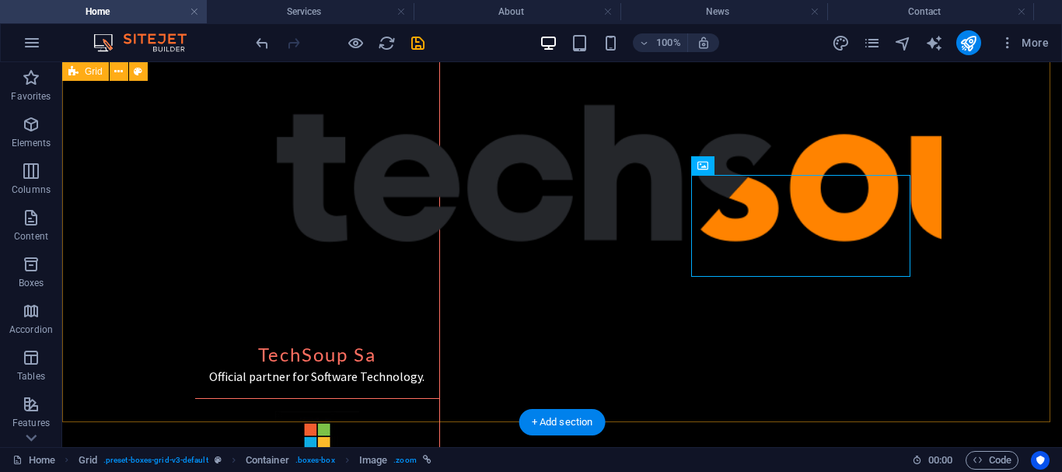
scroll to position [825, 0]
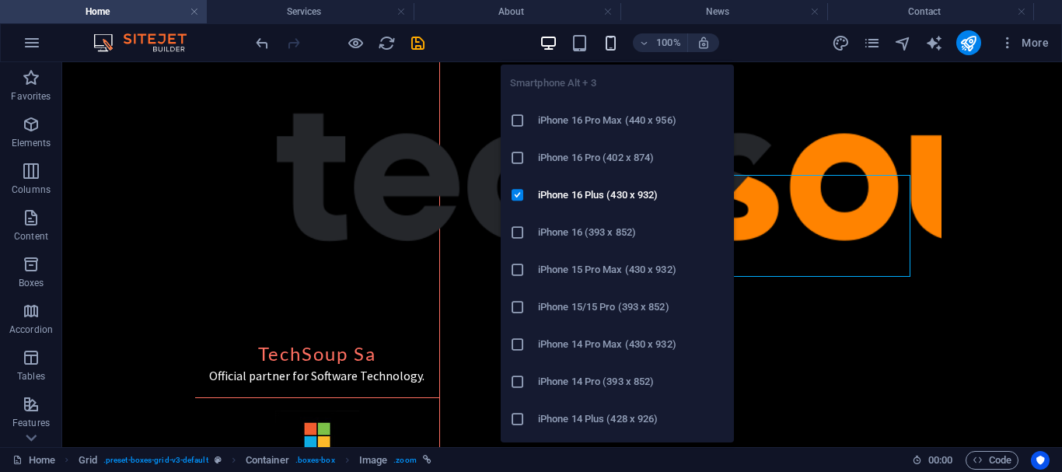
click at [616, 46] on icon "button" at bounding box center [611, 43] width 18 height 18
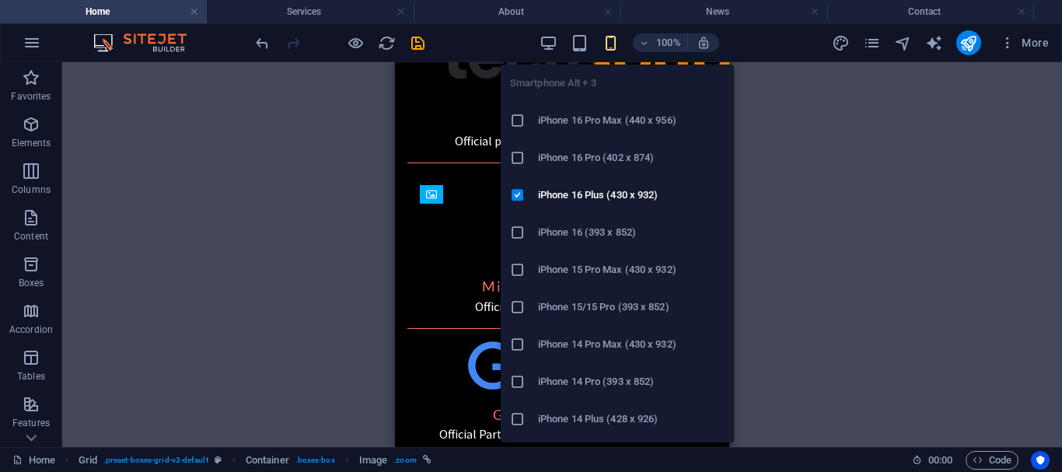
scroll to position [1452, 0]
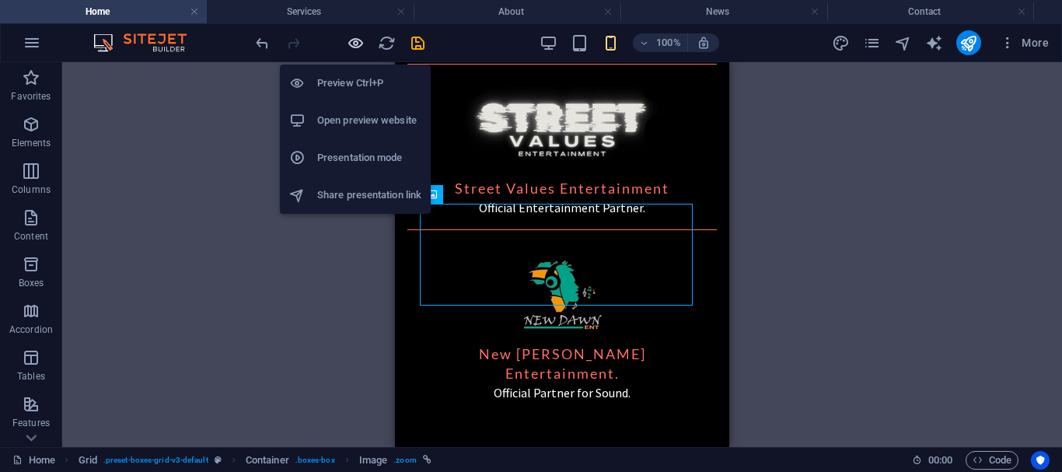
drag, startPoint x: 354, startPoint y: 41, endPoint x: 103, endPoint y: 88, distance: 255.3
click at [354, 41] on icon "button" at bounding box center [356, 43] width 18 height 18
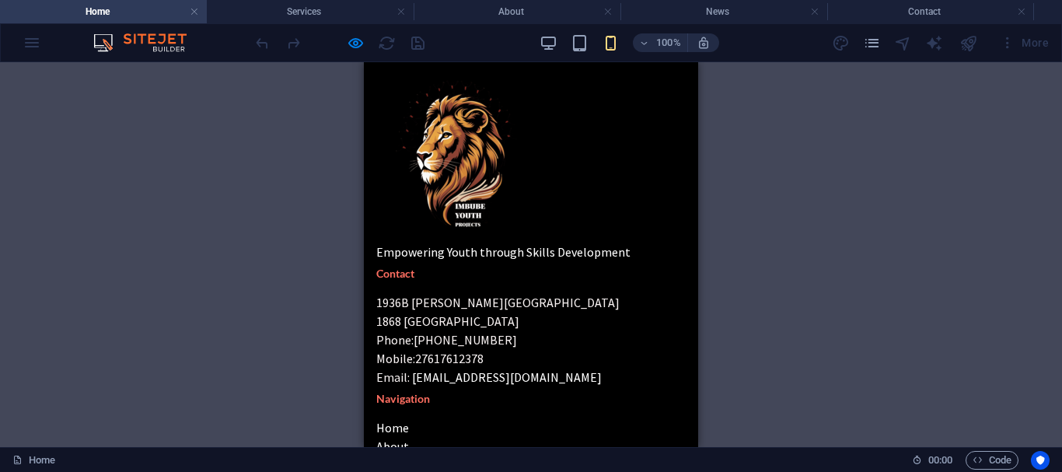
scroll to position [3512, 0]
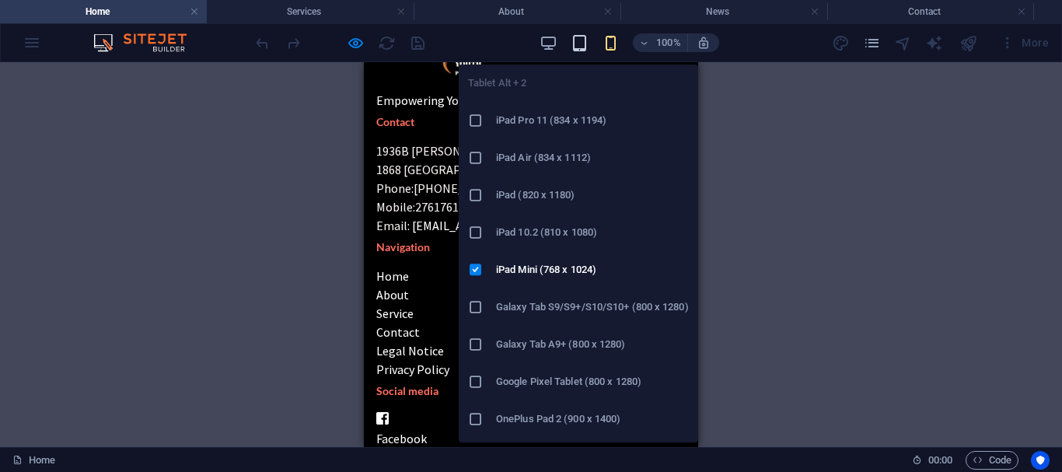
click at [574, 47] on icon "button" at bounding box center [579, 43] width 18 height 18
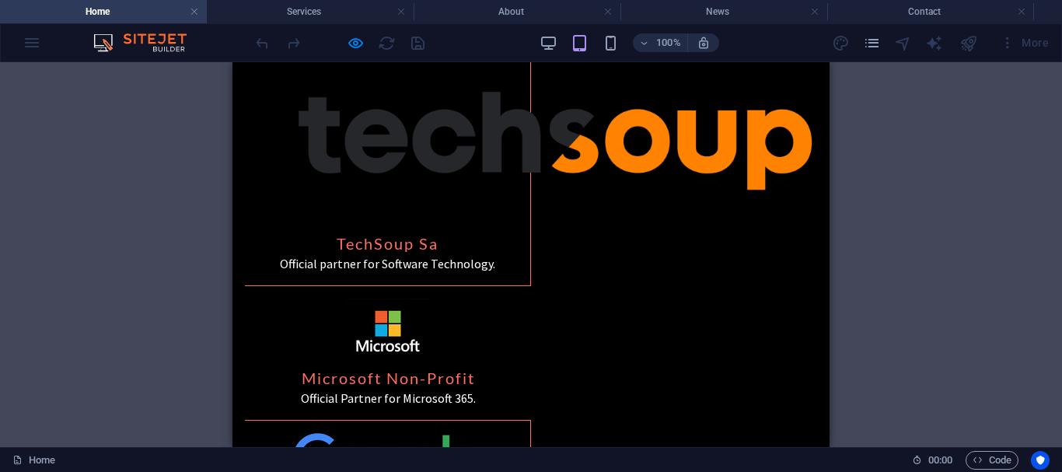
scroll to position [841, 0]
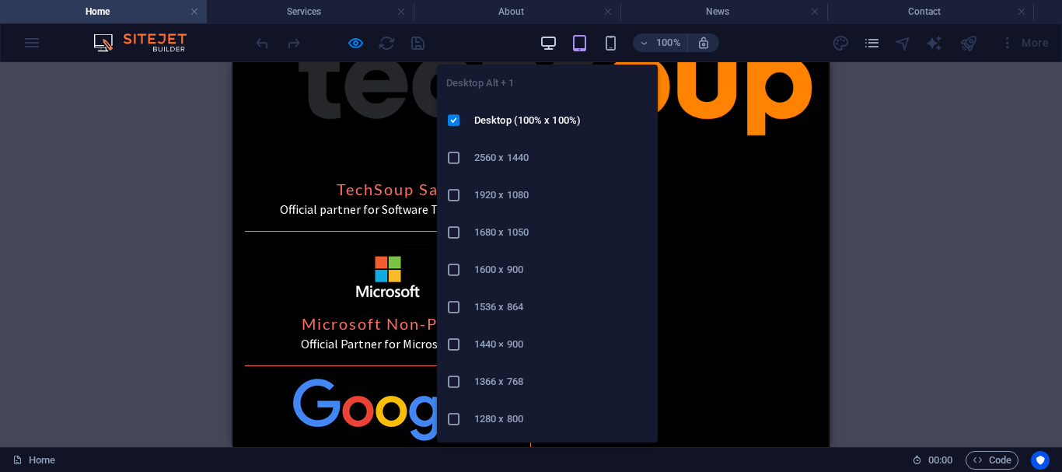
click at [549, 40] on icon "button" at bounding box center [548, 43] width 18 height 18
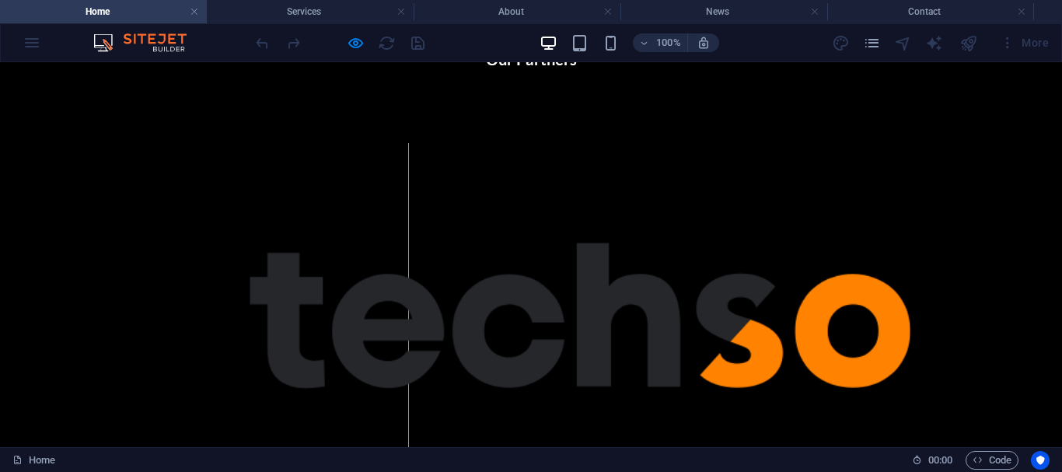
scroll to position [649, 0]
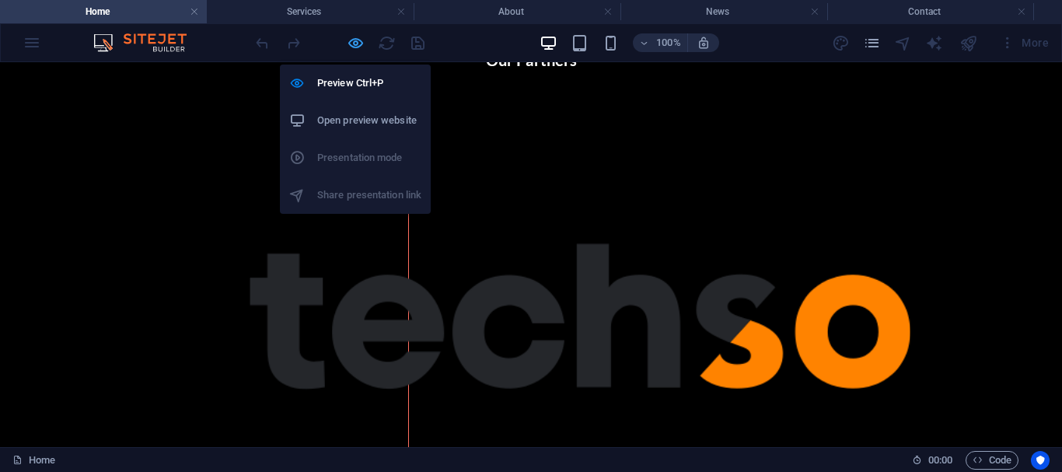
click at [353, 44] on icon "button" at bounding box center [356, 43] width 18 height 18
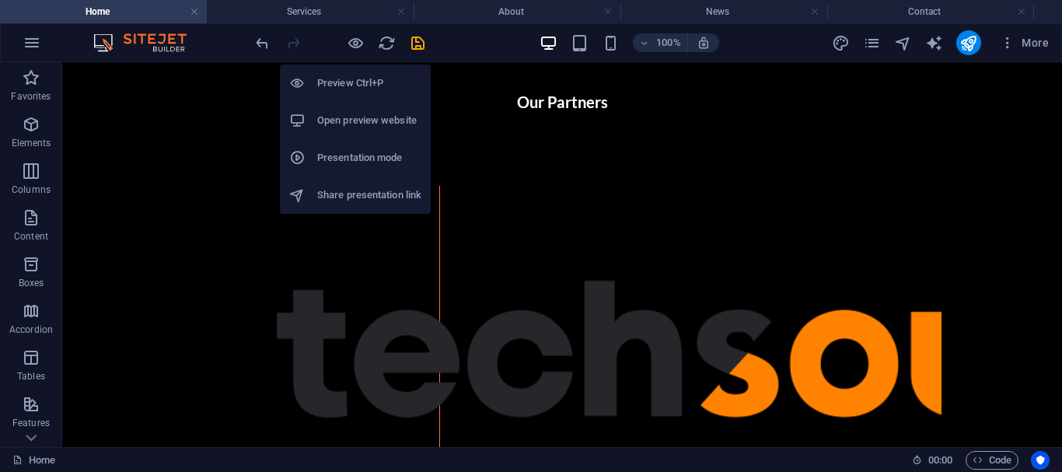
scroll to position [691, 0]
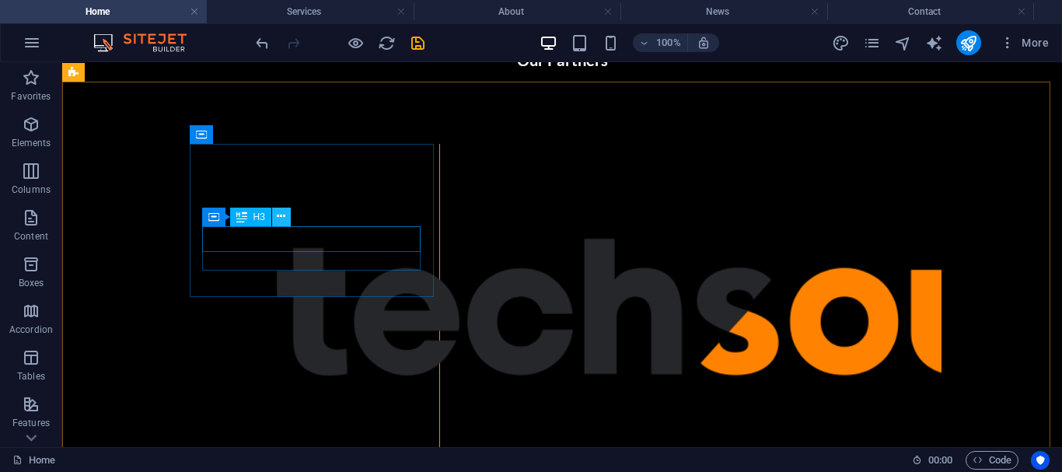
click at [284, 220] on icon at bounding box center [281, 216] width 9 height 16
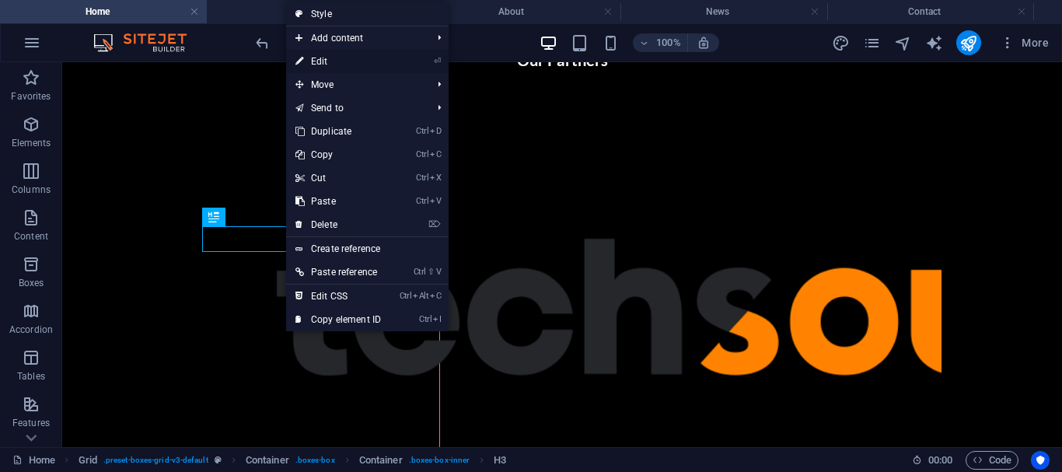
click at [337, 61] on link "⏎ Edit" at bounding box center [338, 61] width 104 height 23
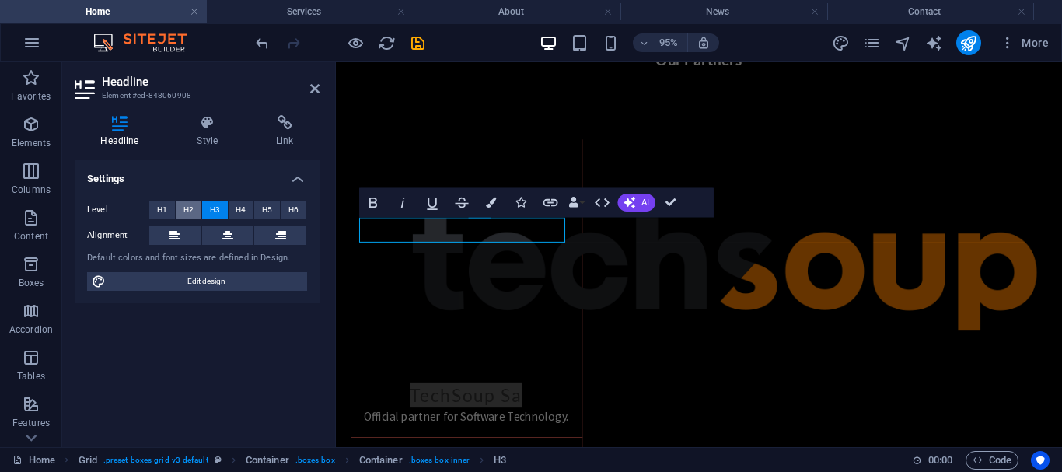
click at [190, 208] on span "H2" at bounding box center [188, 210] width 10 height 19
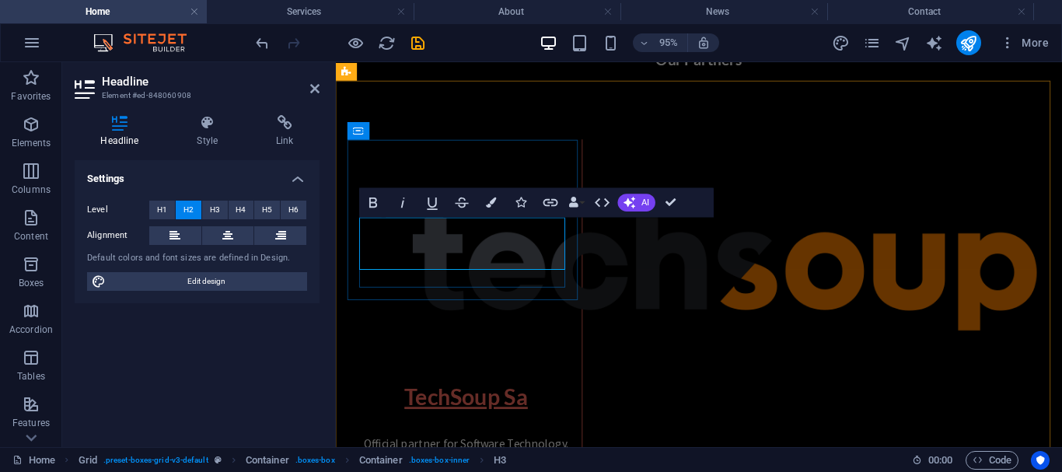
click at [542, 399] on h2 "TechSoup Sa" at bounding box center [473, 414] width 219 height 30
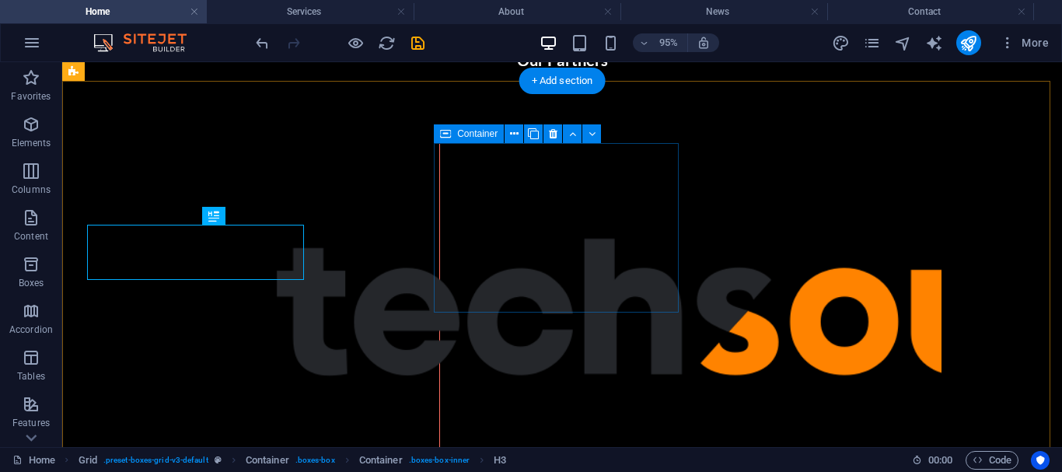
scroll to position [692, 0]
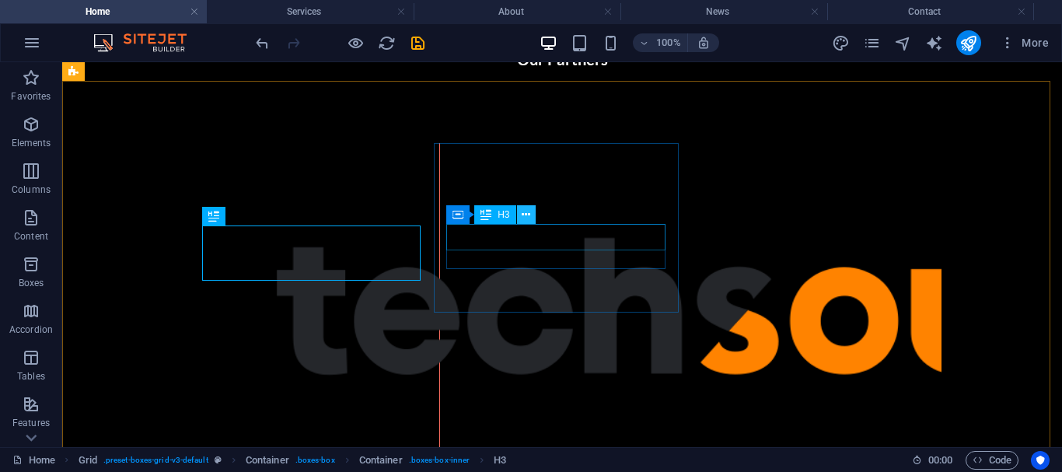
click at [524, 216] on icon at bounding box center [526, 215] width 9 height 16
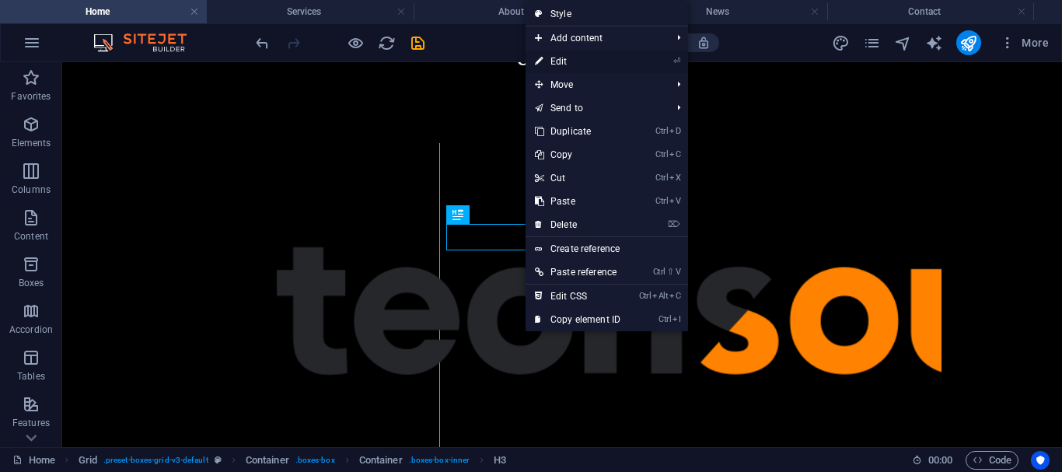
click at [587, 57] on link "⏎ Edit" at bounding box center [577, 61] width 104 height 23
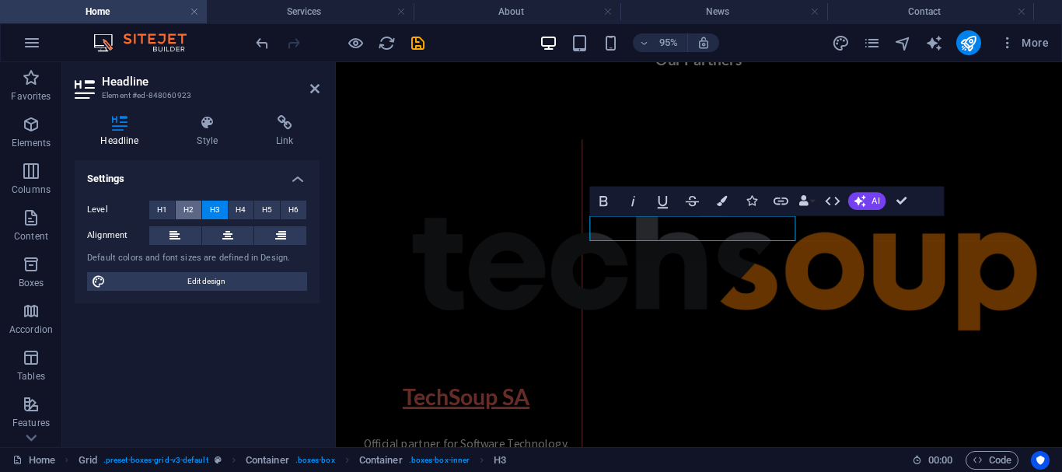
click at [189, 208] on span "H2" at bounding box center [188, 210] width 10 height 19
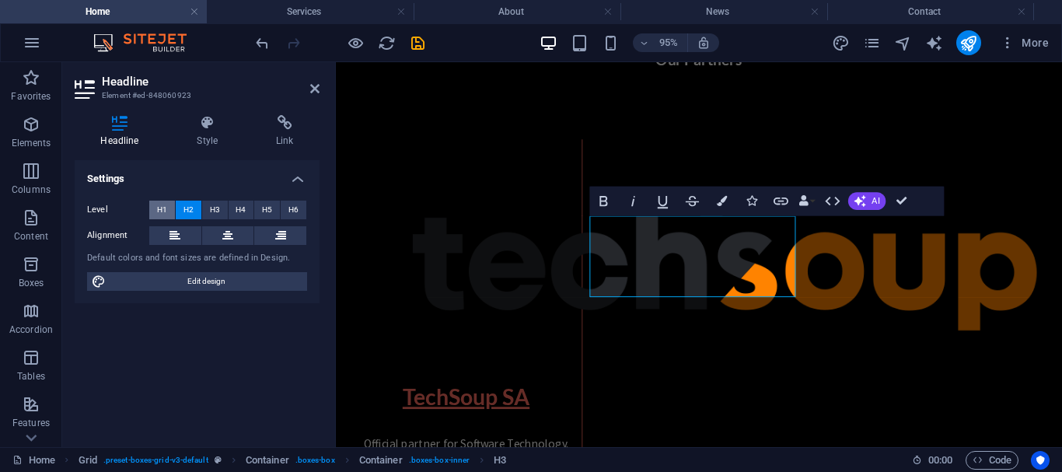
click at [162, 213] on span "H1" at bounding box center [162, 210] width 10 height 19
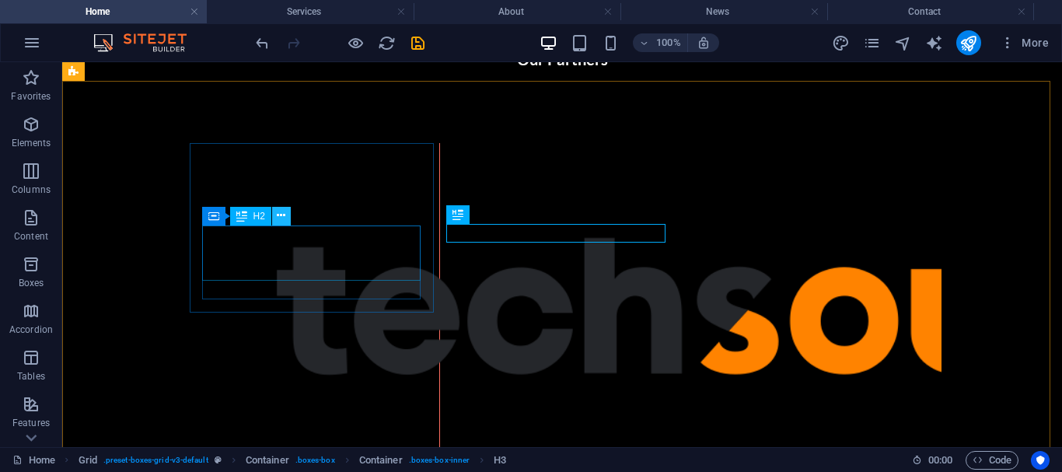
click at [277, 218] on icon at bounding box center [281, 216] width 9 height 16
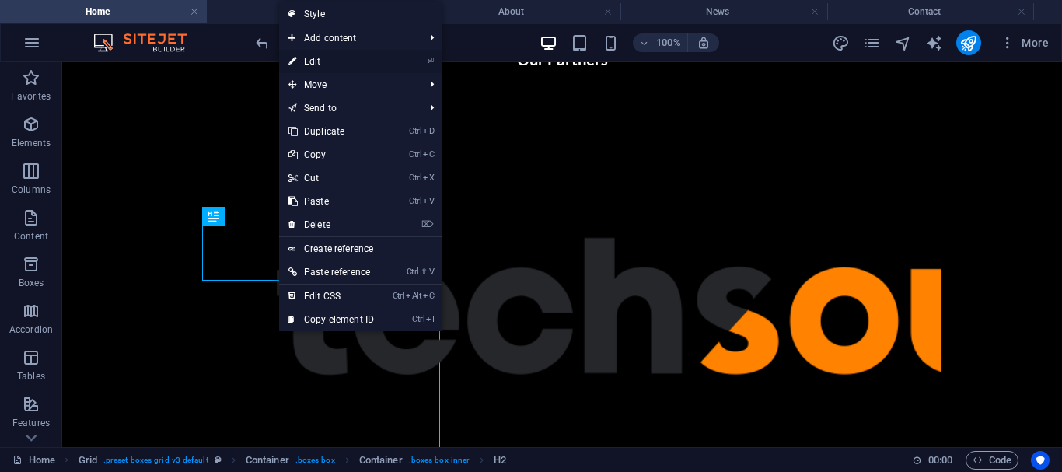
click at [314, 61] on link "⏎ Edit" at bounding box center [331, 61] width 104 height 23
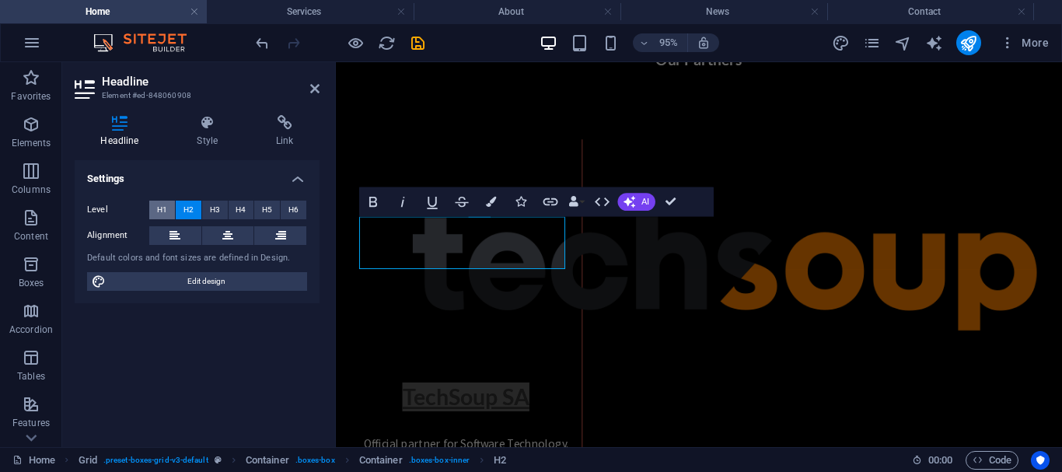
click at [162, 206] on span "H1" at bounding box center [162, 210] width 10 height 19
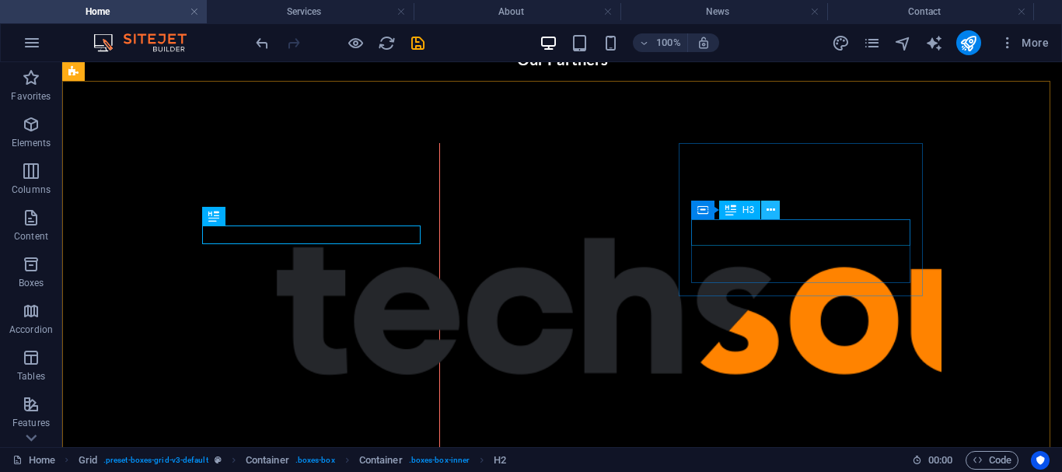
click at [765, 208] on button at bounding box center [770, 210] width 19 height 19
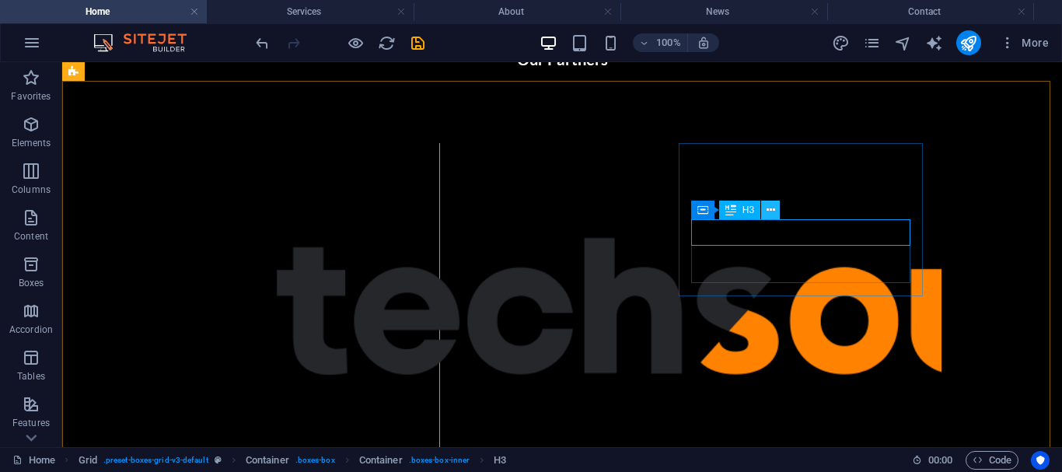
click at [771, 208] on icon at bounding box center [770, 210] width 9 height 16
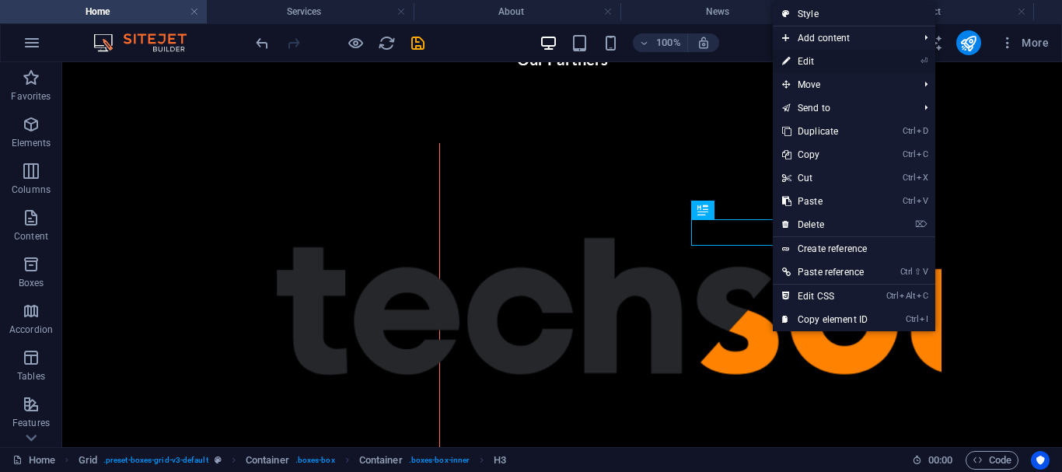
click at [792, 58] on link "⏎ Edit" at bounding box center [825, 61] width 104 height 23
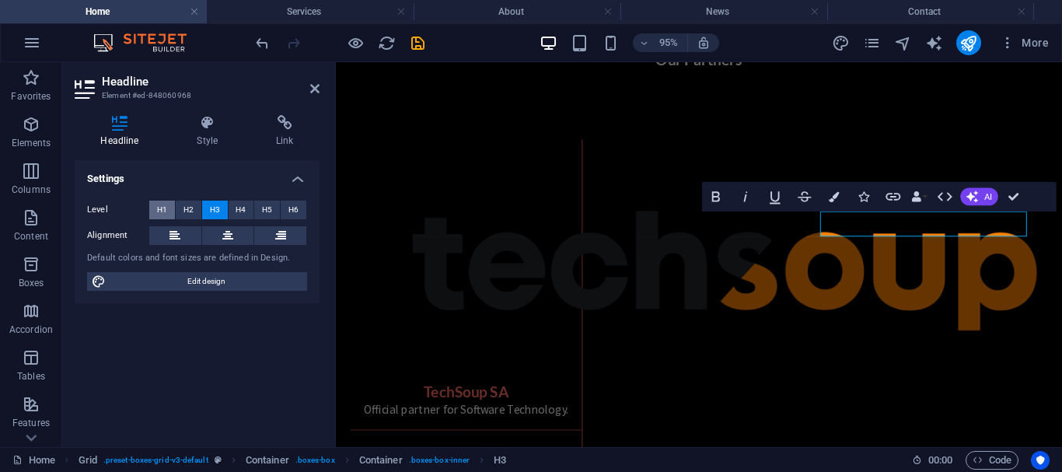
click at [159, 213] on span "H1" at bounding box center [162, 210] width 10 height 19
click at [310, 87] on icon at bounding box center [314, 88] width 9 height 12
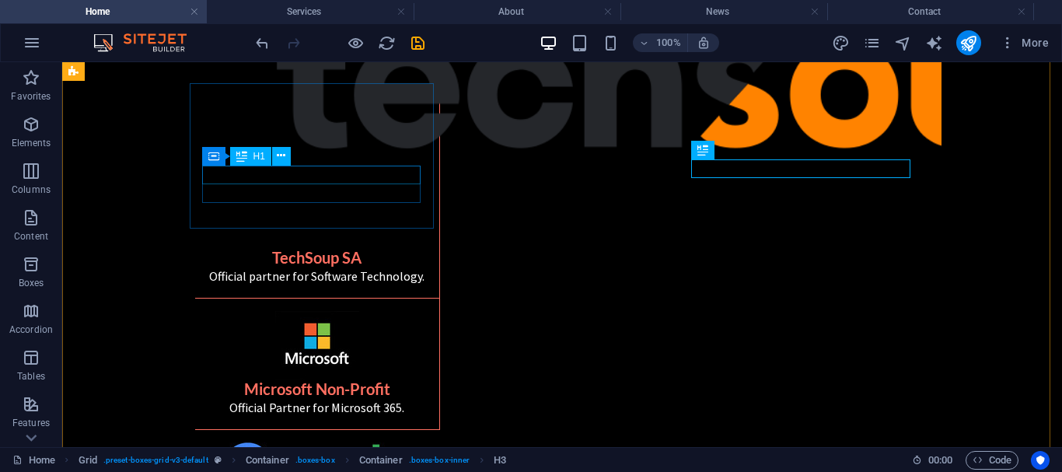
scroll to position [919, 0]
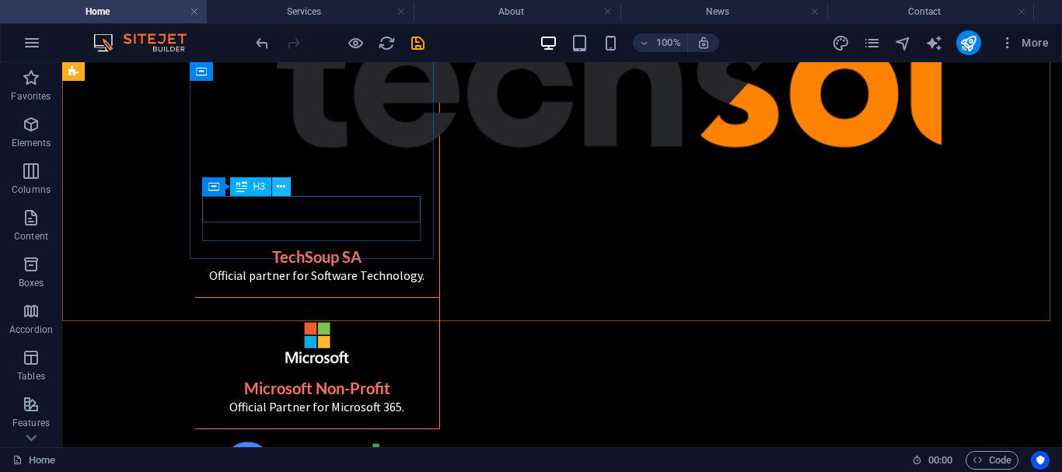
click at [284, 189] on icon at bounding box center [281, 187] width 9 height 16
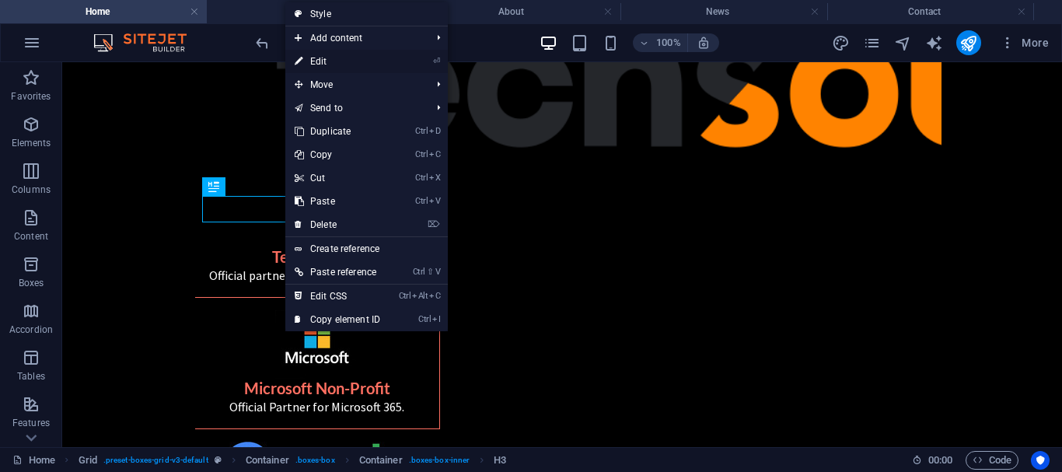
click at [323, 58] on link "⏎ Edit" at bounding box center [337, 61] width 104 height 23
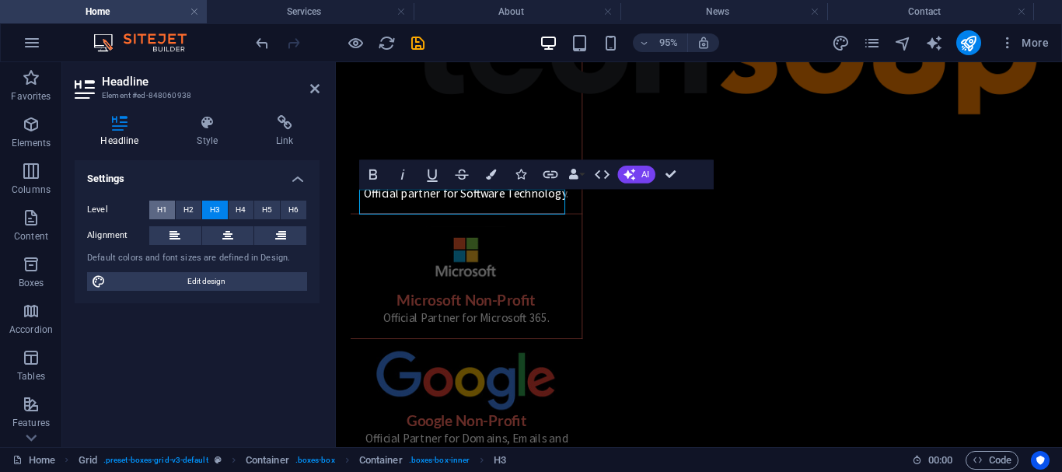
click at [162, 211] on span "H1" at bounding box center [162, 210] width 10 height 19
click at [316, 92] on icon at bounding box center [314, 88] width 9 height 12
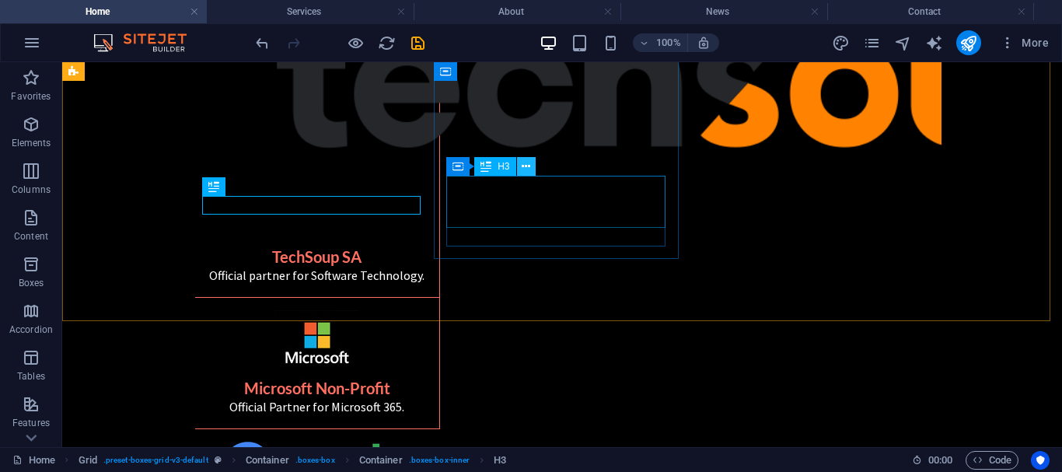
click at [529, 169] on icon at bounding box center [526, 167] width 9 height 16
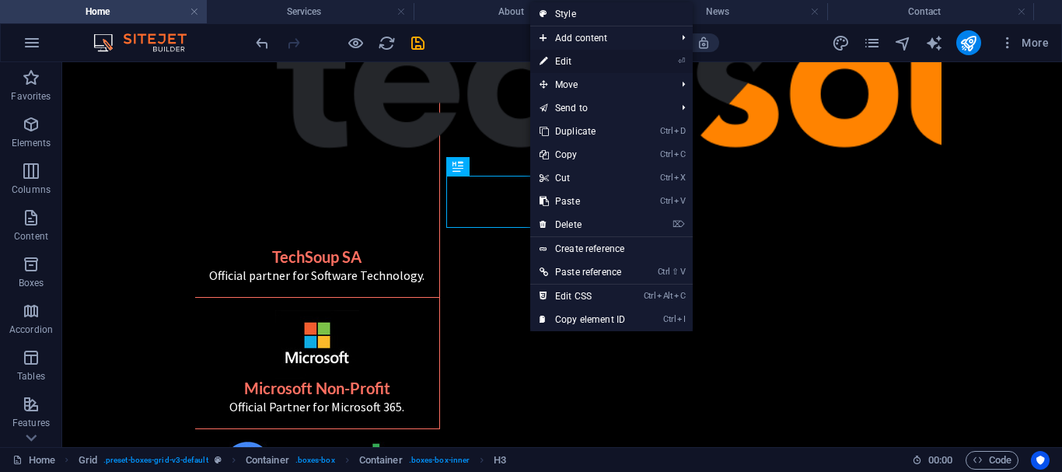
click at [567, 64] on link "⏎ Edit" at bounding box center [582, 61] width 104 height 23
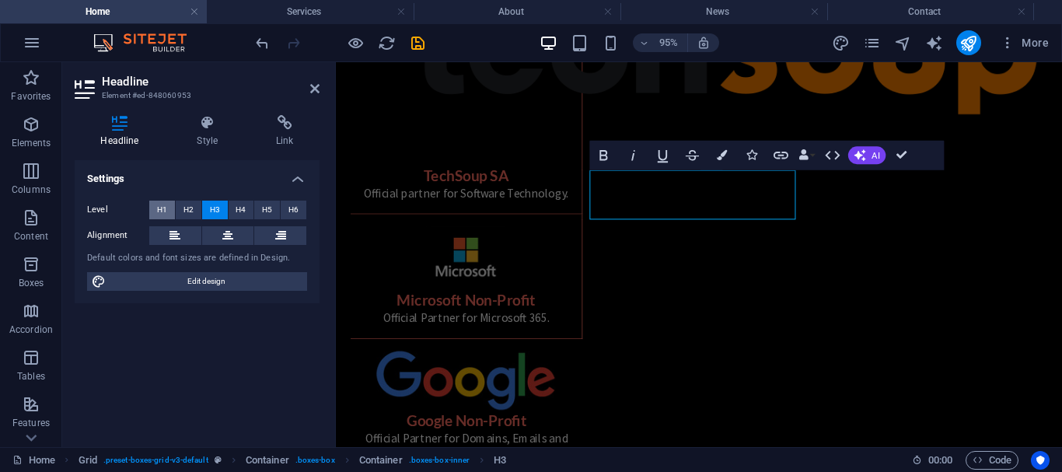
click at [165, 210] on span "H1" at bounding box center [162, 210] width 10 height 19
click at [311, 97] on header "Headline Element #ed-848060953" at bounding box center [197, 82] width 245 height 40
click at [312, 91] on icon at bounding box center [314, 88] width 9 height 12
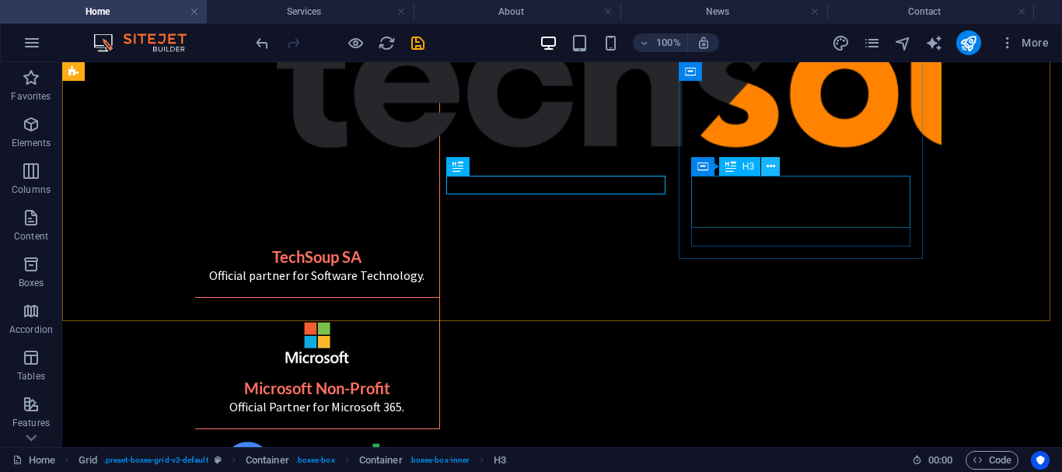
click at [769, 172] on icon at bounding box center [770, 167] width 9 height 16
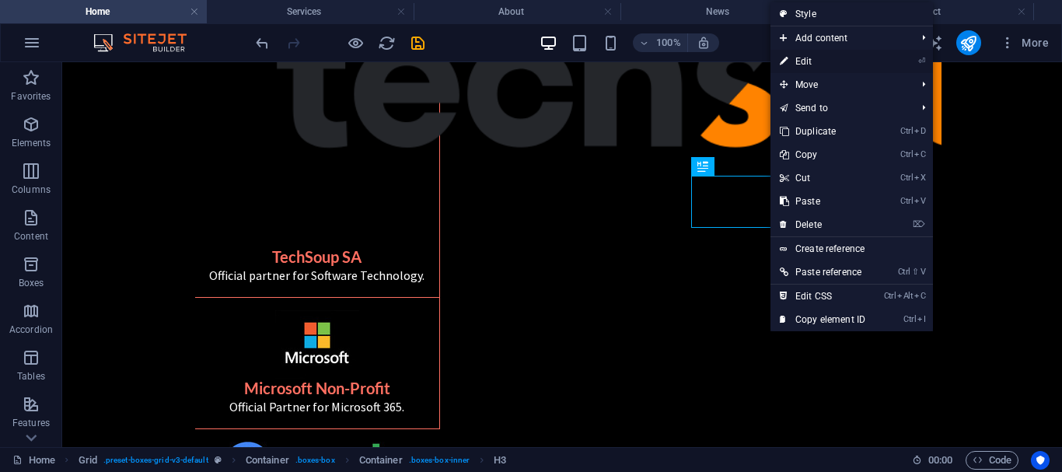
click at [792, 62] on link "⏎ Edit" at bounding box center [822, 61] width 104 height 23
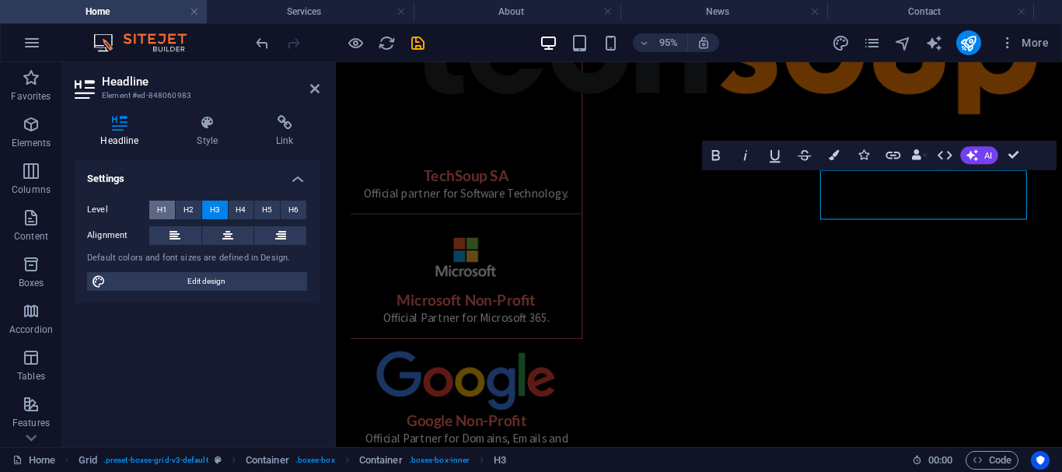
click at [162, 210] on span "H1" at bounding box center [162, 210] width 10 height 19
click at [308, 85] on h2 "Headline" at bounding box center [211, 82] width 218 height 14
click at [314, 87] on icon at bounding box center [314, 88] width 9 height 12
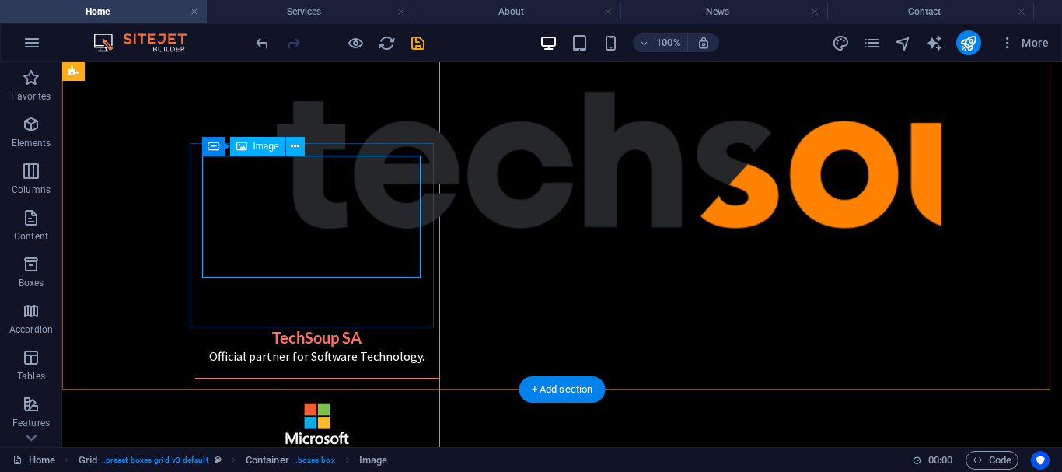
scroll to position [837, 0]
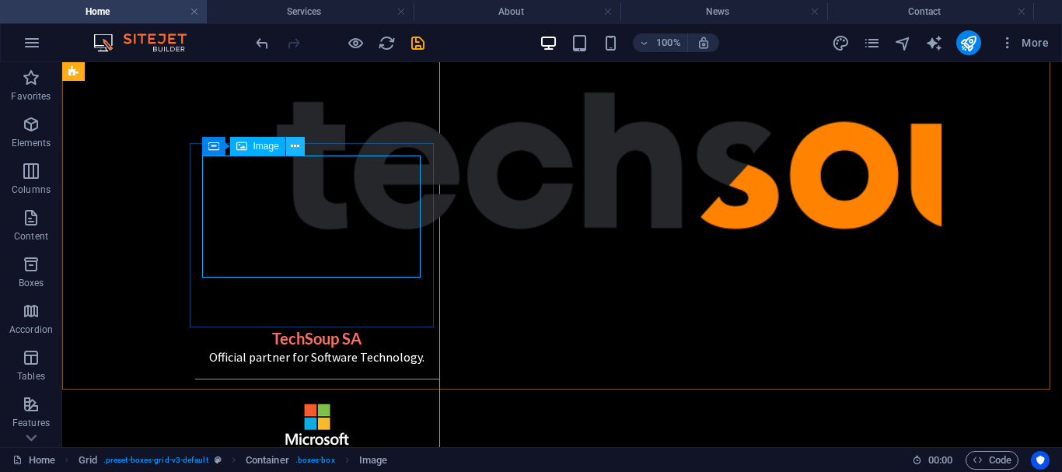
click at [295, 149] on icon at bounding box center [295, 146] width 9 height 16
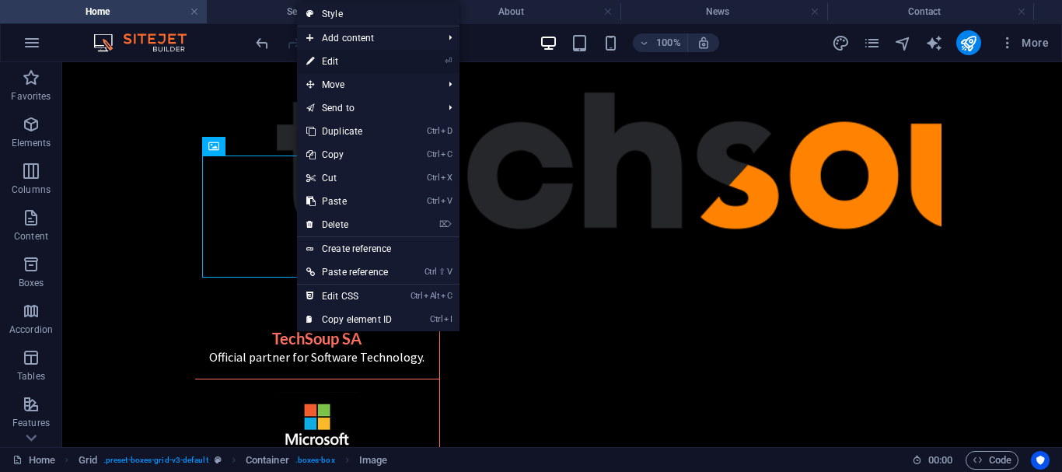
click at [358, 62] on link "⏎ Edit" at bounding box center [349, 61] width 104 height 23
select select "px"
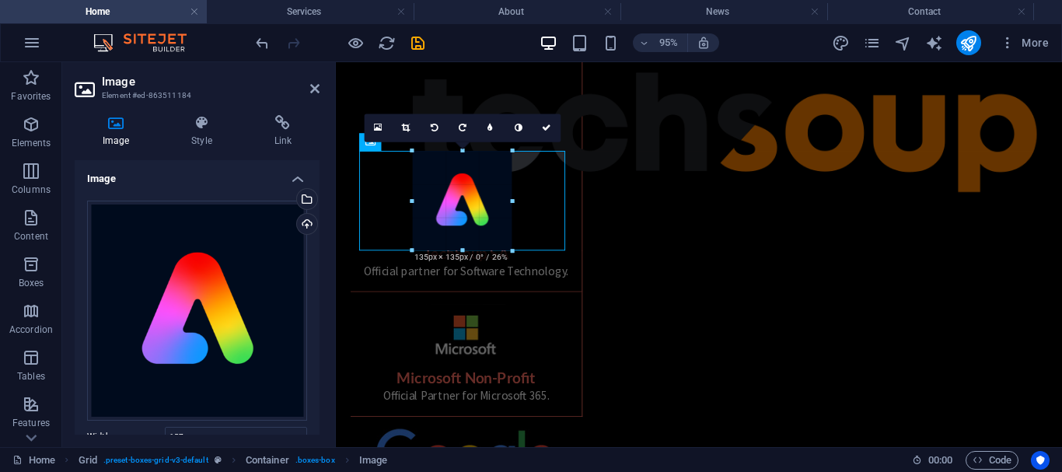
drag, startPoint x: 521, startPoint y: 267, endPoint x: 173, endPoint y: 182, distance: 358.5
type input "135"
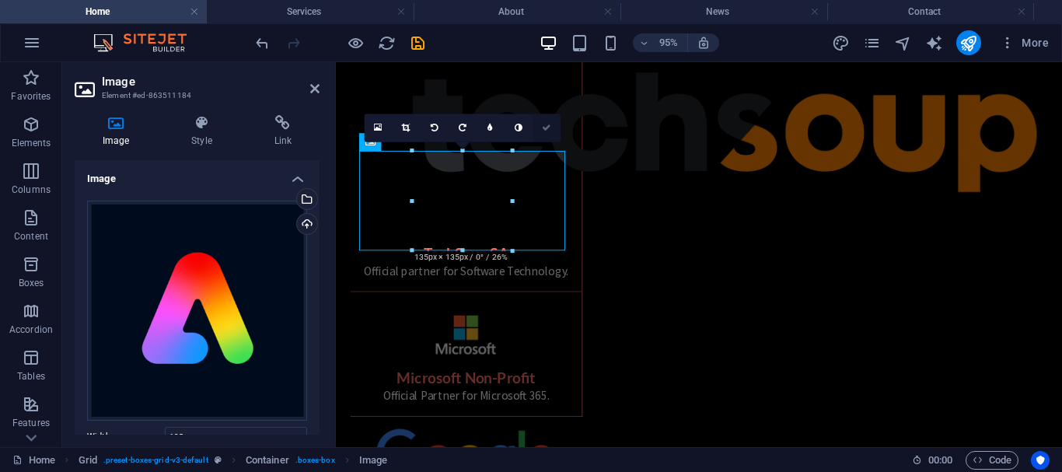
click at [547, 128] on icon at bounding box center [546, 128] width 9 height 9
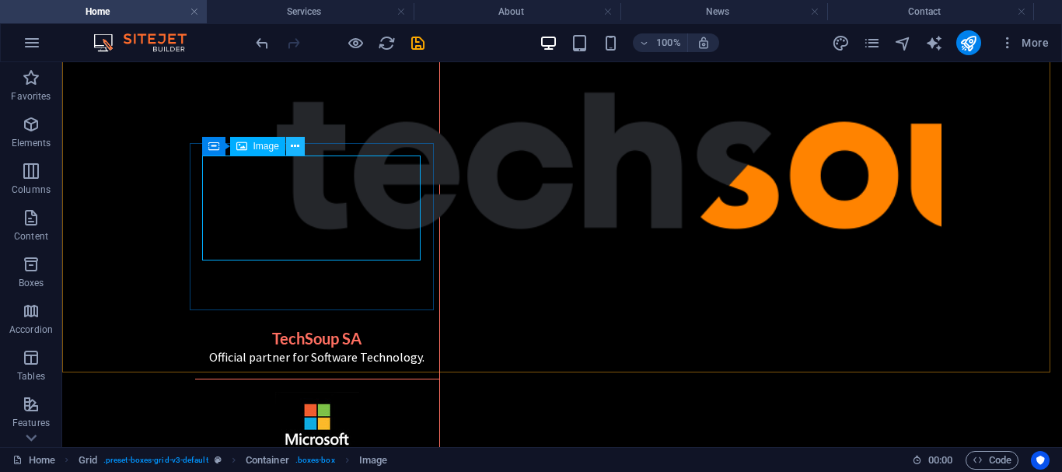
click at [295, 143] on icon at bounding box center [295, 146] width 9 height 16
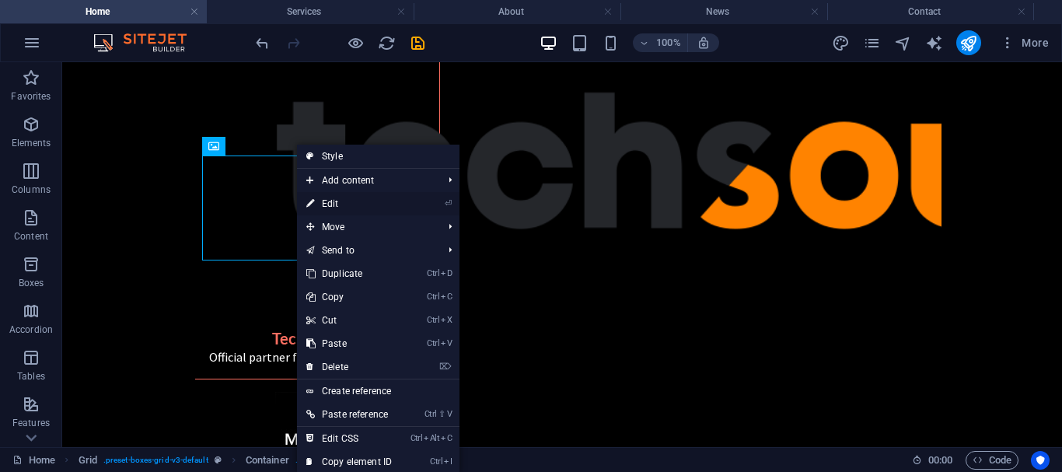
click at [338, 204] on link "⏎ Edit" at bounding box center [349, 203] width 104 height 23
select select "px"
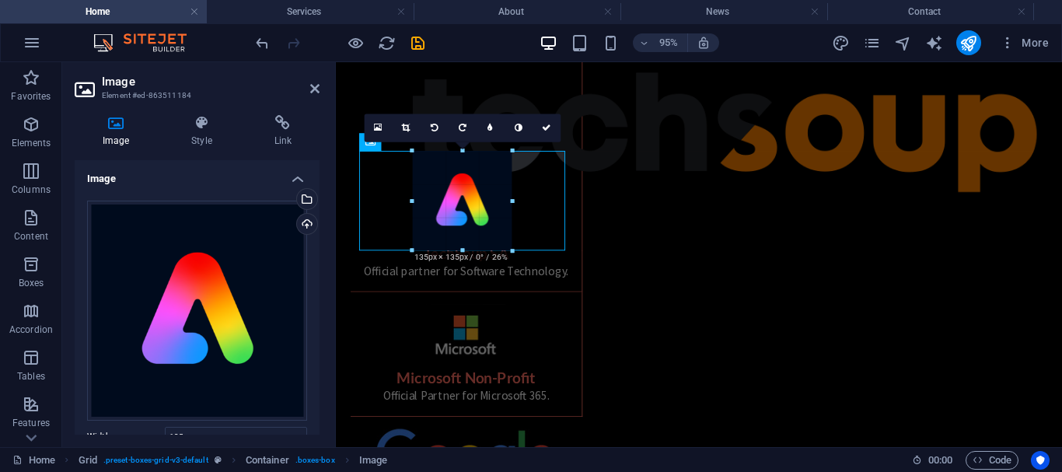
click at [511, 249] on div at bounding box center [512, 251] width 9 height 9
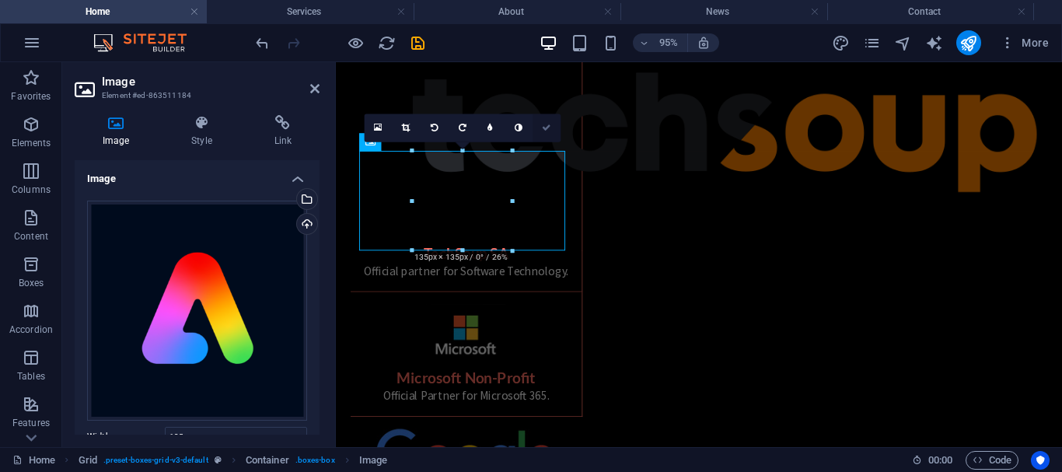
click at [540, 131] on link at bounding box center [546, 128] width 28 height 28
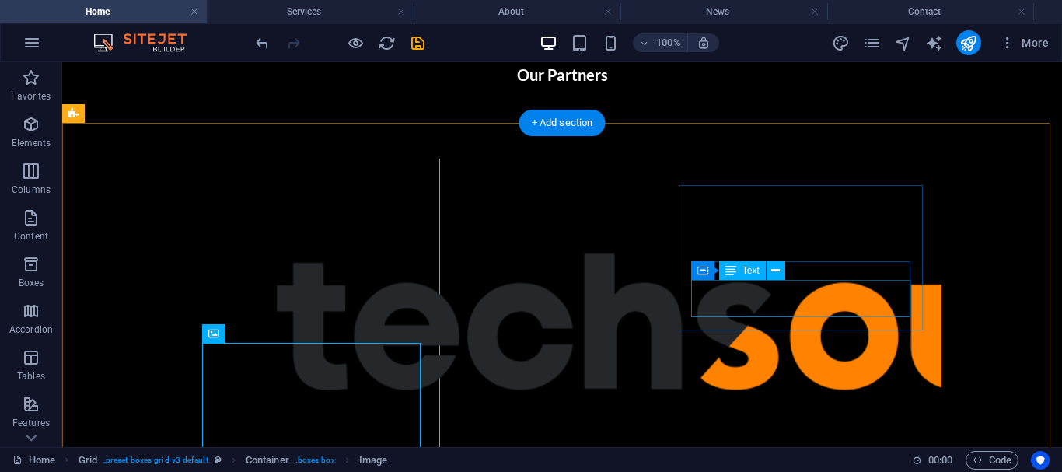
scroll to position [642, 0]
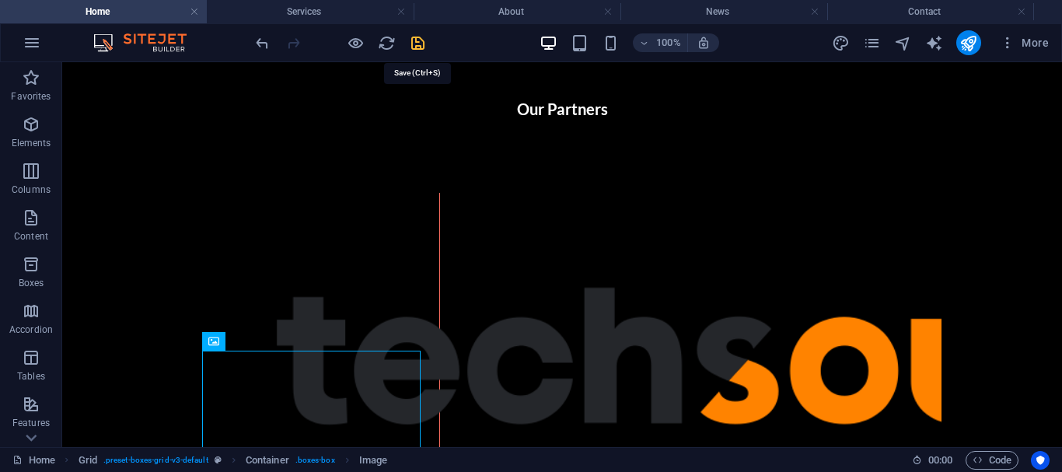
click at [413, 47] on icon "save" at bounding box center [418, 43] width 18 height 18
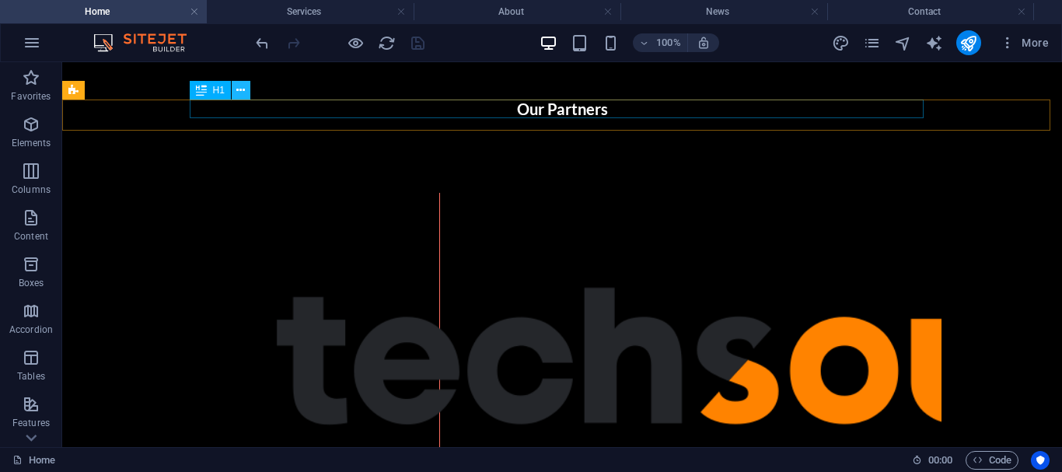
click at [241, 91] on icon at bounding box center [240, 90] width 9 height 16
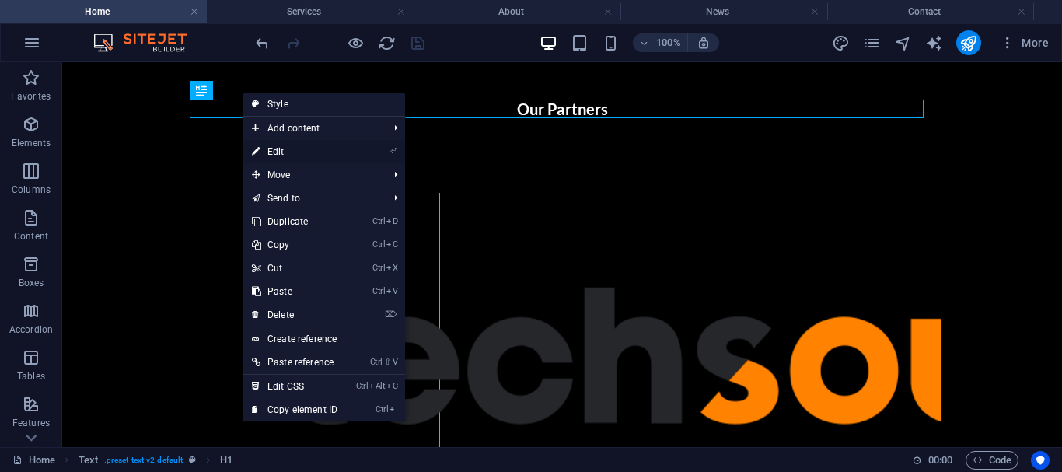
click at [275, 150] on link "⏎ Edit" at bounding box center [294, 151] width 104 height 23
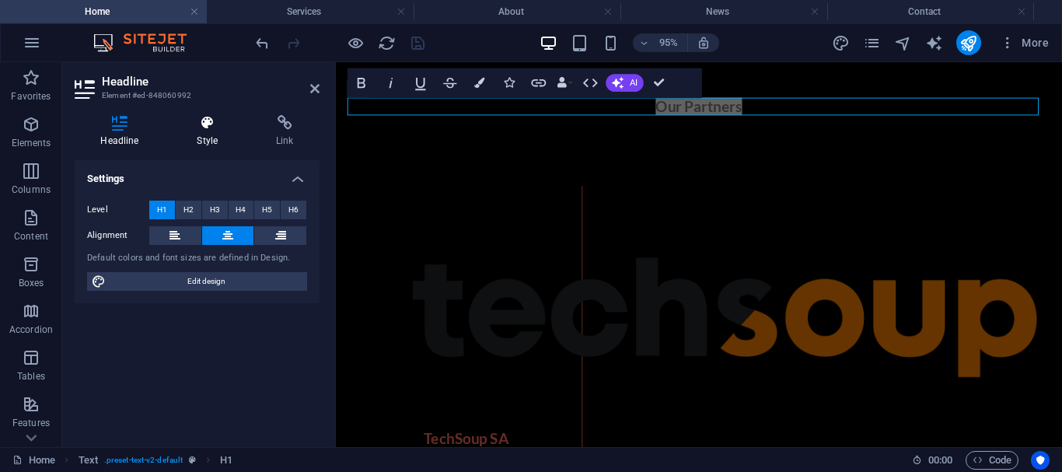
click at [203, 134] on h4 "Style" at bounding box center [210, 131] width 79 height 33
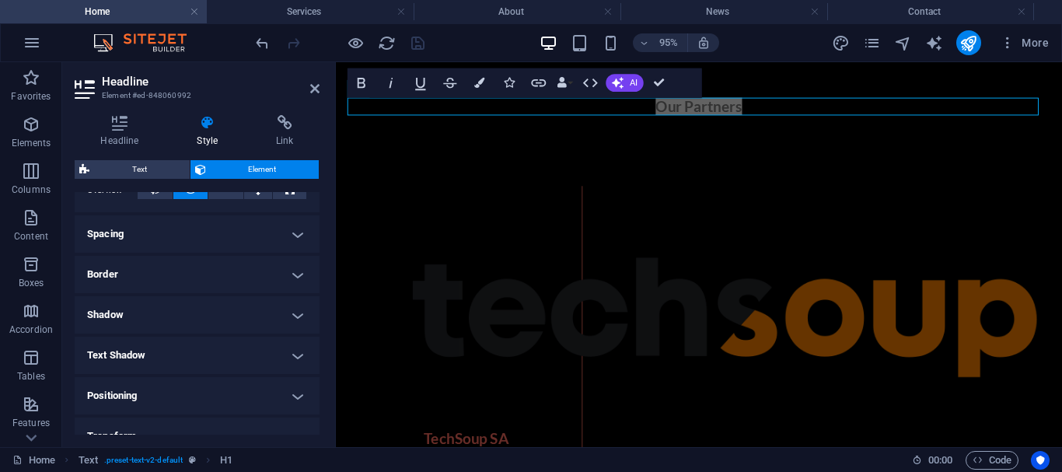
scroll to position [272, 0]
click at [180, 284] on h4 "Border" at bounding box center [197, 274] width 245 height 37
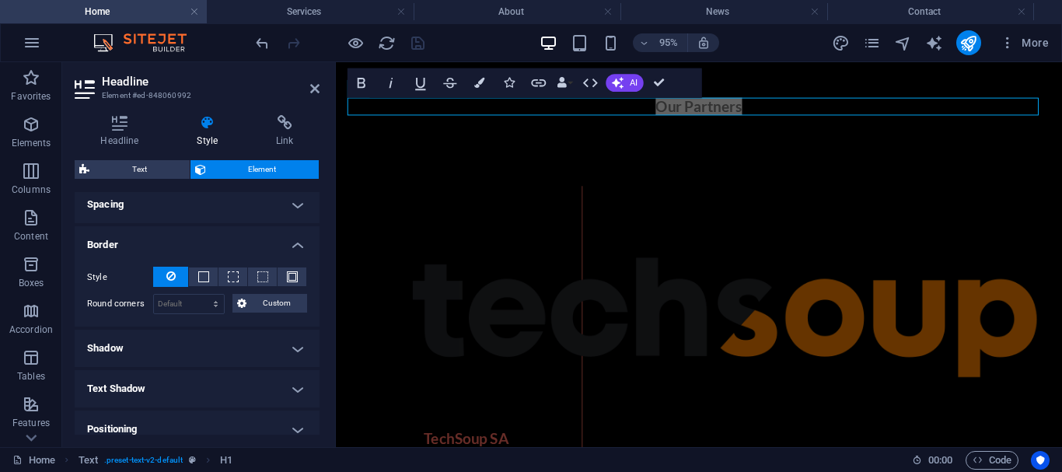
scroll to position [305, 0]
click at [196, 275] on button at bounding box center [203, 274] width 29 height 19
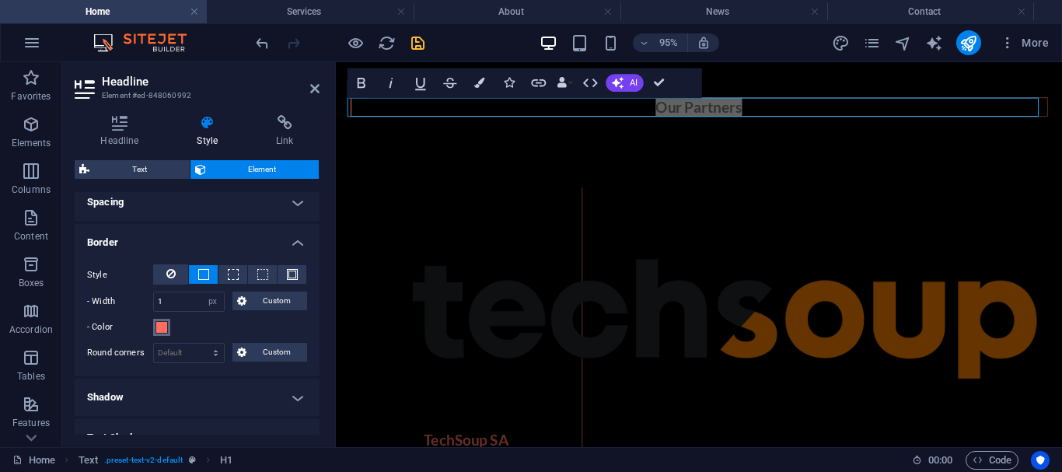
click at [166, 330] on span at bounding box center [161, 327] width 12 height 12
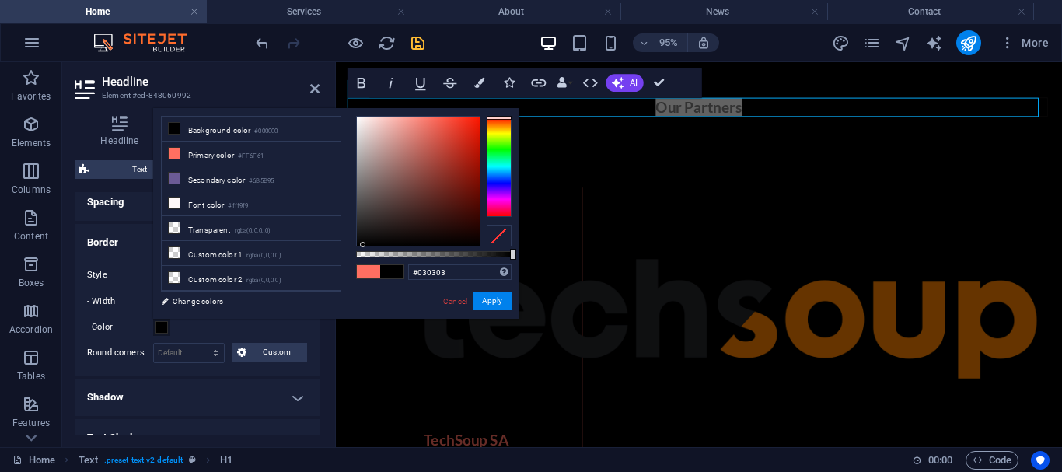
type input "#000000"
drag, startPoint x: 431, startPoint y: 116, endPoint x: 359, endPoint y: 251, distance: 153.0
click at [359, 246] on div at bounding box center [433, 181] width 155 height 131
click at [491, 298] on button "Apply" at bounding box center [492, 300] width 39 height 19
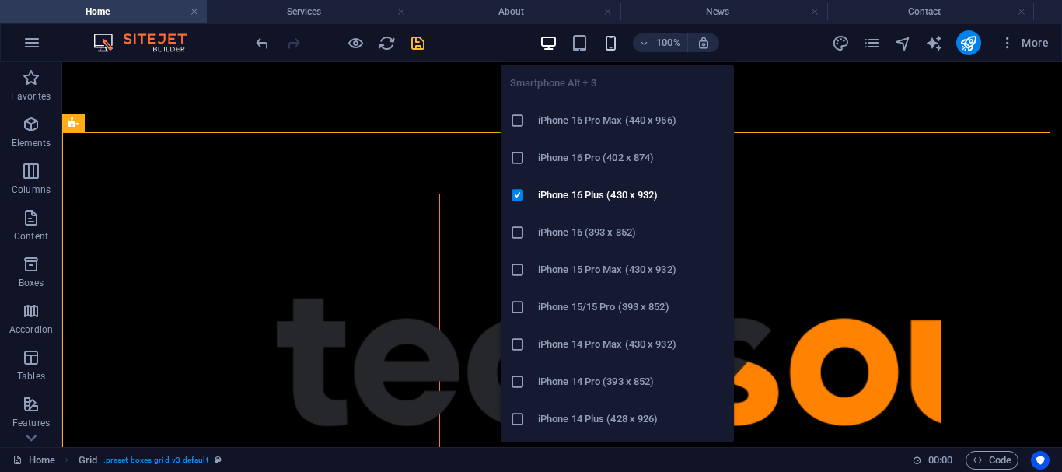
click at [611, 45] on icon "button" at bounding box center [611, 43] width 18 height 18
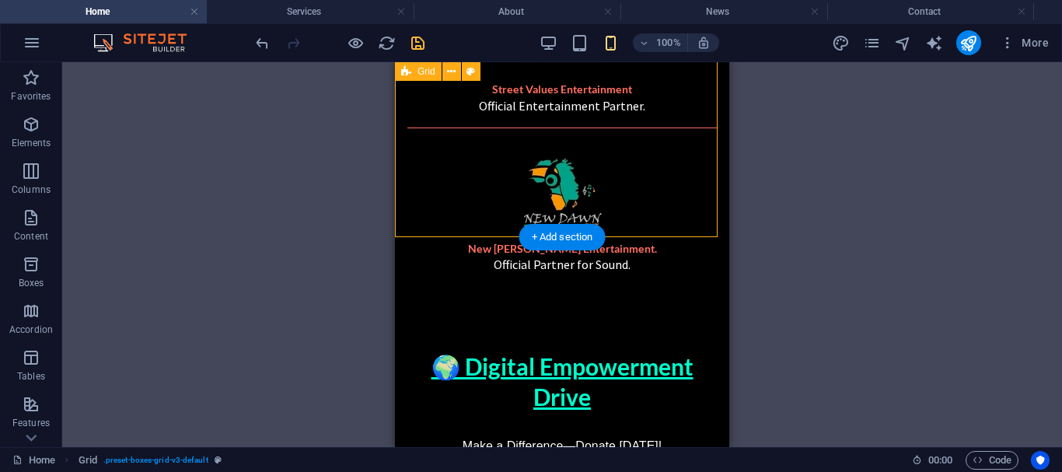
scroll to position [1580, 0]
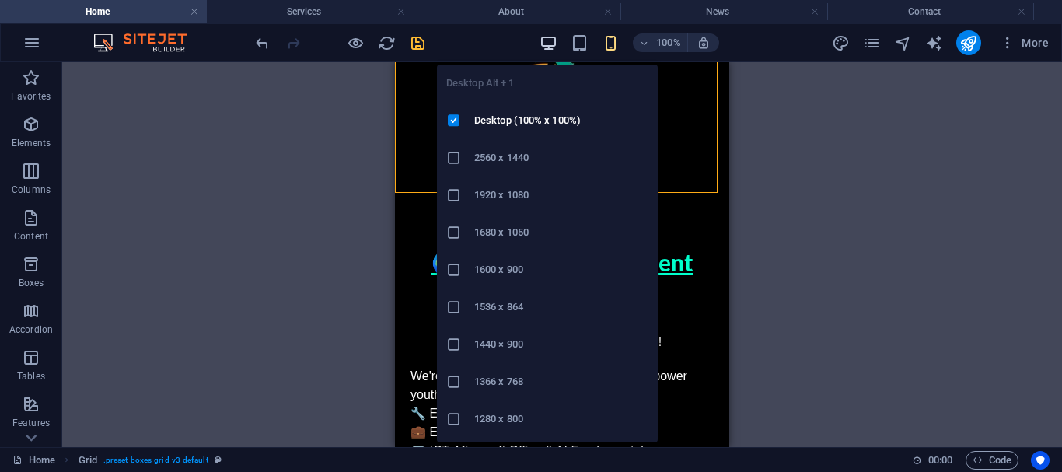
click at [550, 42] on icon "button" at bounding box center [548, 43] width 18 height 18
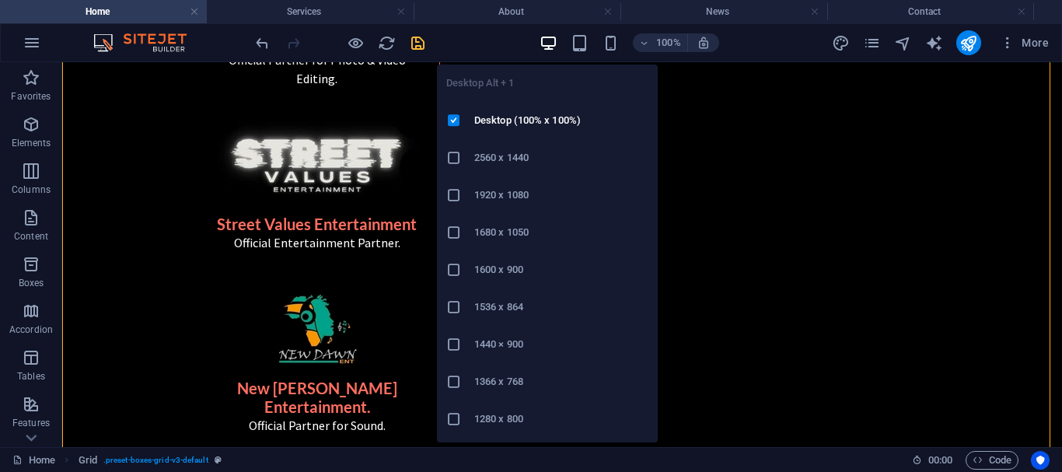
scroll to position [738, 0]
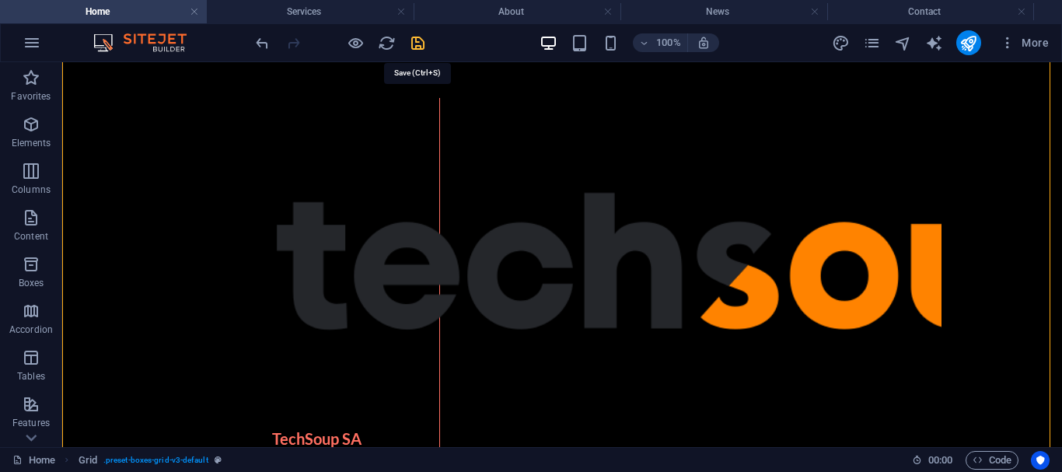
click at [413, 40] on icon "save" at bounding box center [418, 43] width 18 height 18
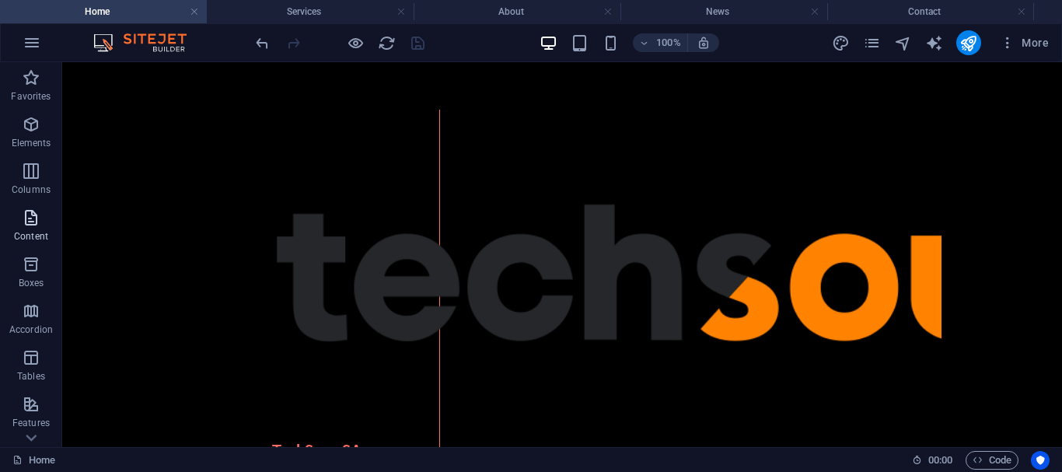
scroll to position [55, 0]
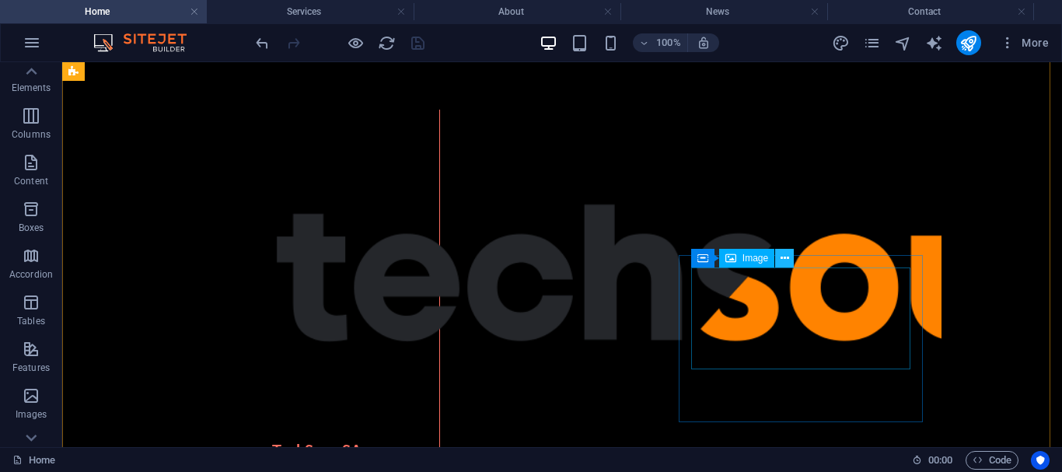
click at [789, 256] on icon at bounding box center [784, 258] width 9 height 16
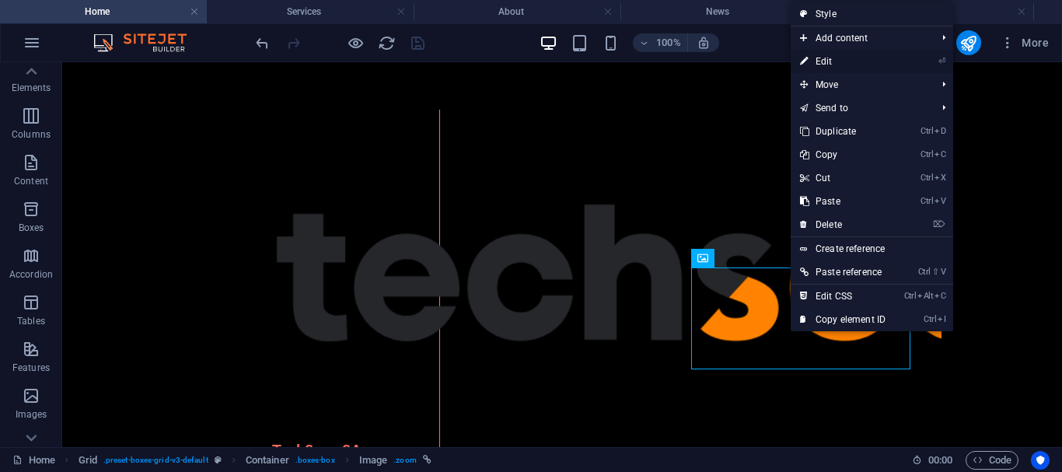
click at [825, 51] on link "⏎ Edit" at bounding box center [842, 61] width 104 height 23
select select "px"
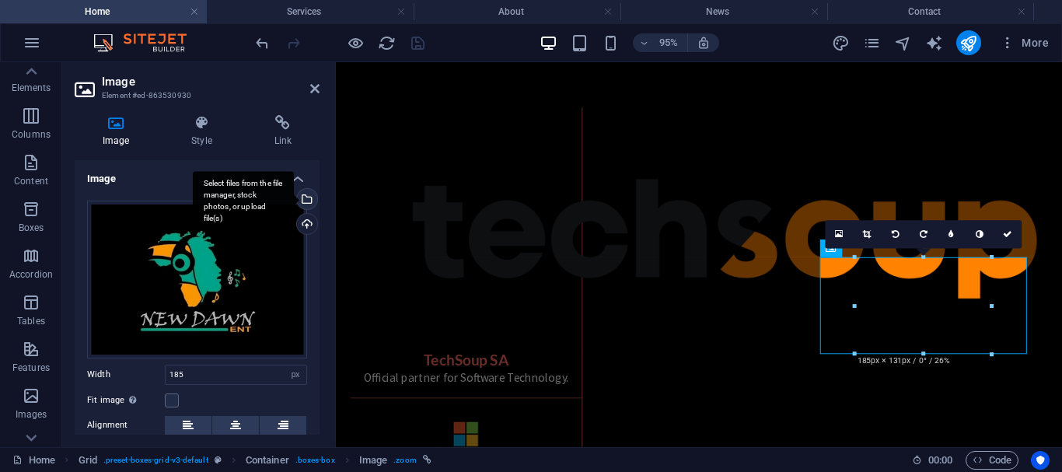
click at [304, 200] on div "Select files from the file manager, stock photos, or upload file(s)" at bounding box center [305, 200] width 23 height 23
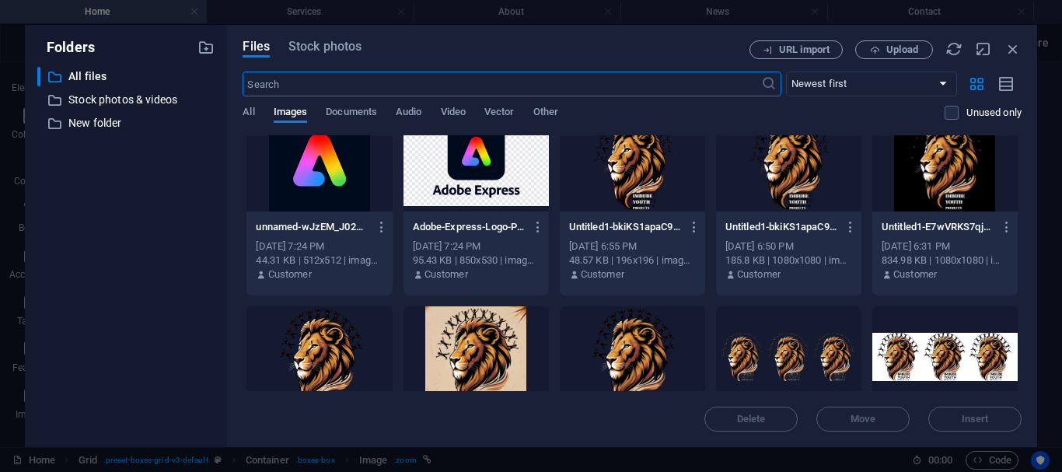
scroll to position [0, 0]
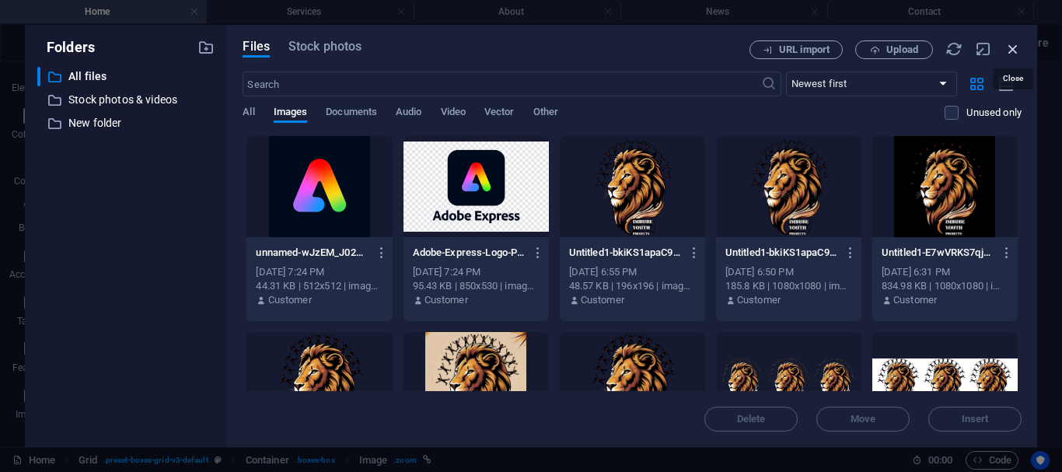
drag, startPoint x: 1013, startPoint y: 50, endPoint x: 355, endPoint y: 11, distance: 659.4
click at [1013, 50] on icon "button" at bounding box center [1012, 48] width 17 height 17
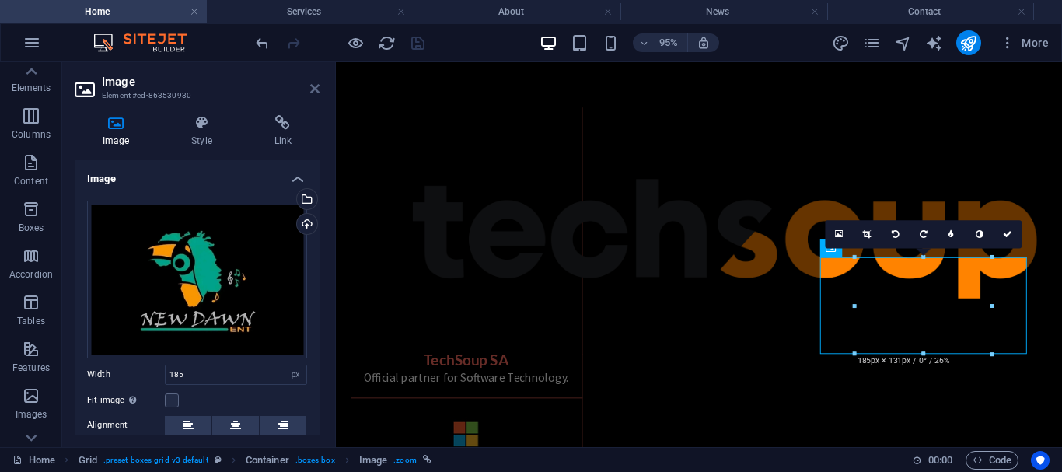
click at [312, 93] on icon at bounding box center [314, 88] width 9 height 12
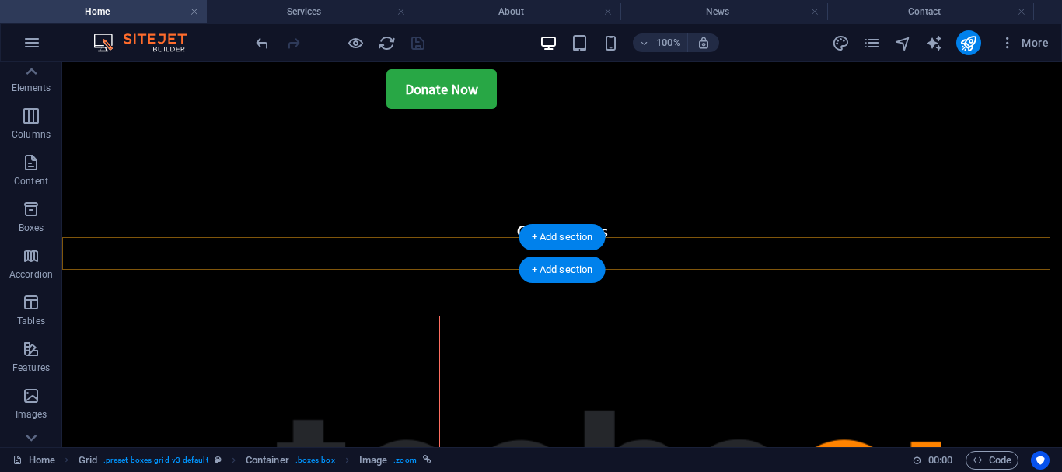
scroll to position [504, 0]
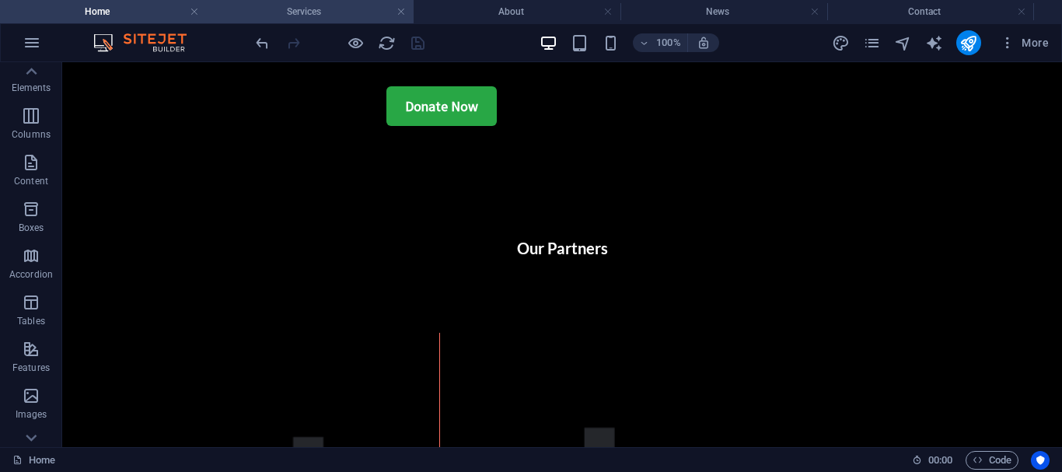
click at [293, 12] on h4 "Services" at bounding box center [310, 11] width 207 height 17
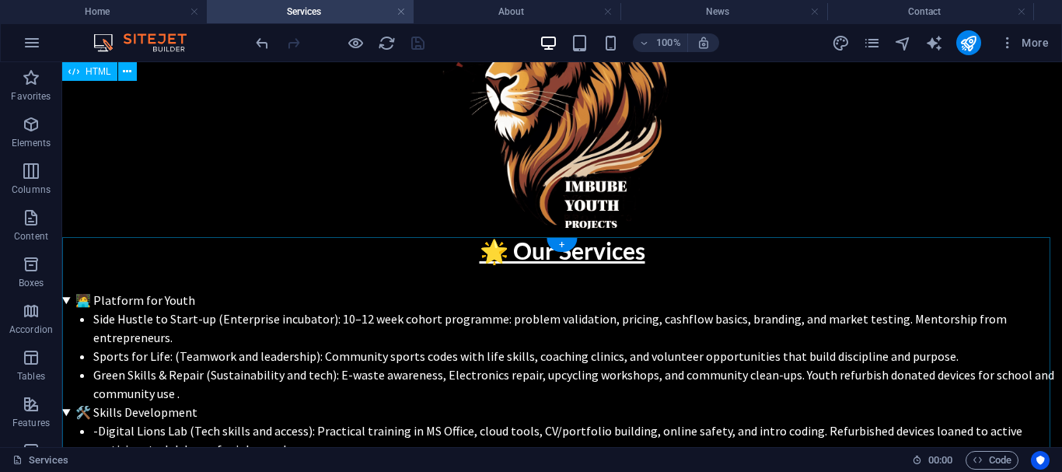
scroll to position [250, 0]
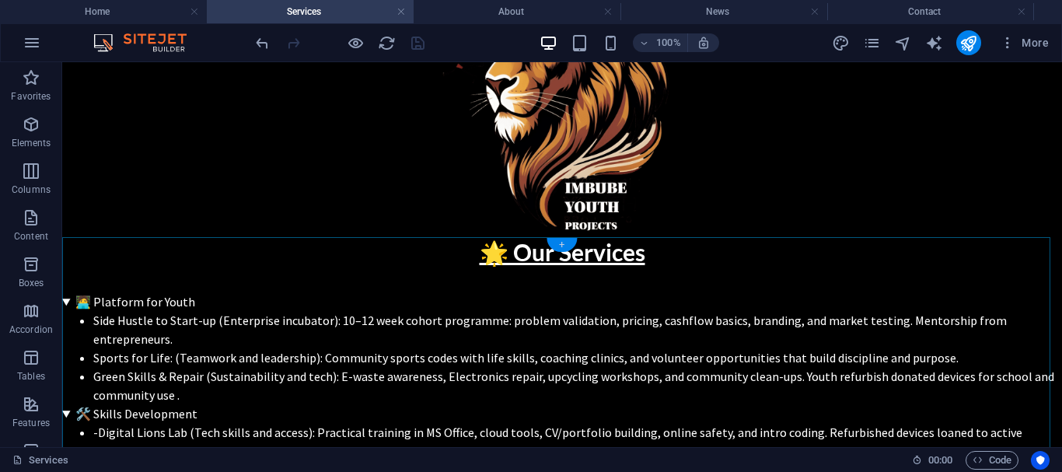
click at [562, 238] on div "+" at bounding box center [561, 245] width 30 height 14
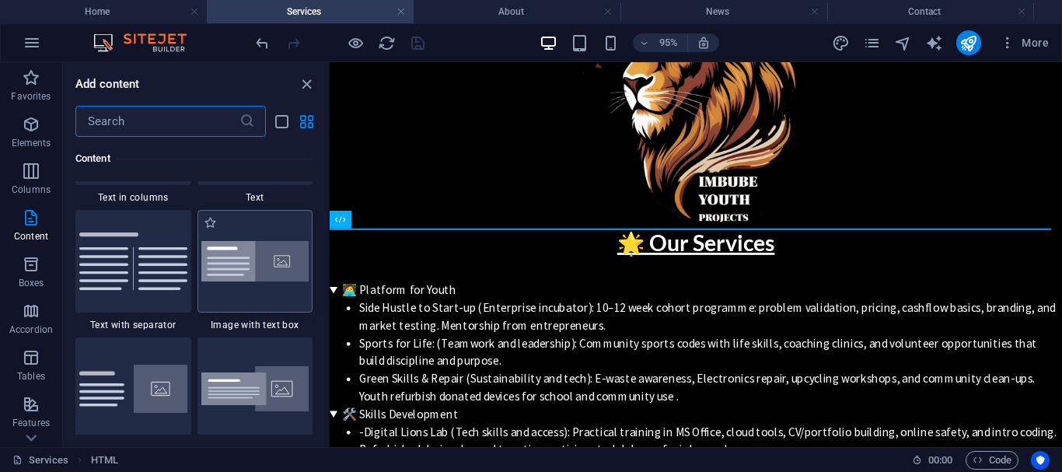
scroll to position [2819, 0]
click at [274, 298] on div at bounding box center [255, 260] width 116 height 103
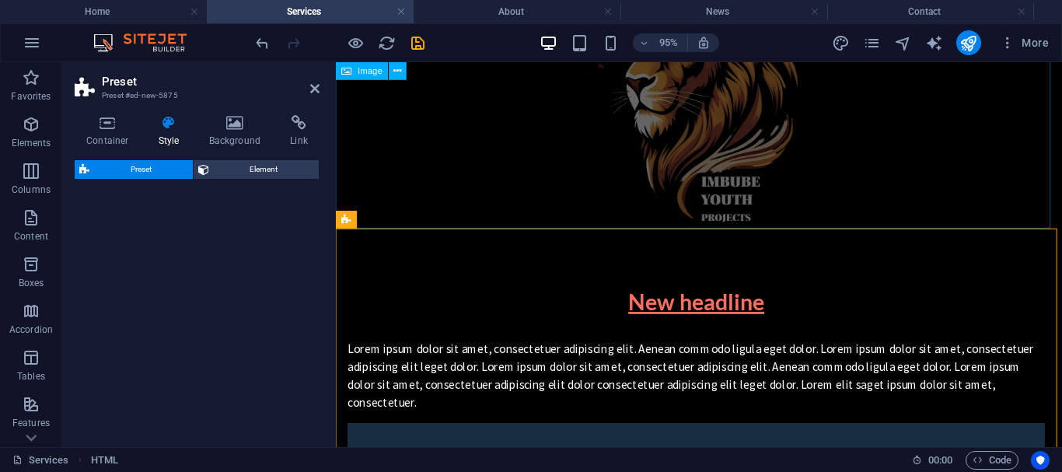
select select "rem"
select select "px"
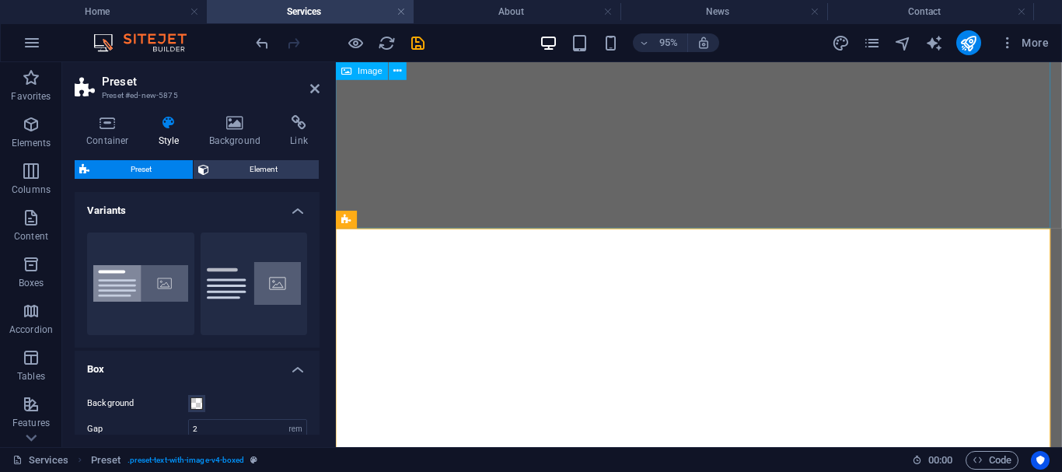
select select "rem"
select select "px"
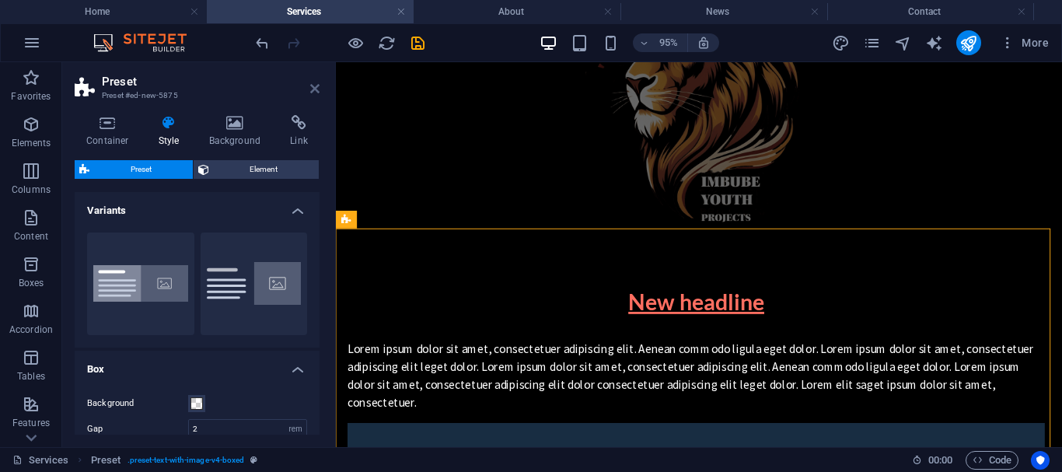
click at [312, 86] on icon at bounding box center [314, 88] width 9 height 12
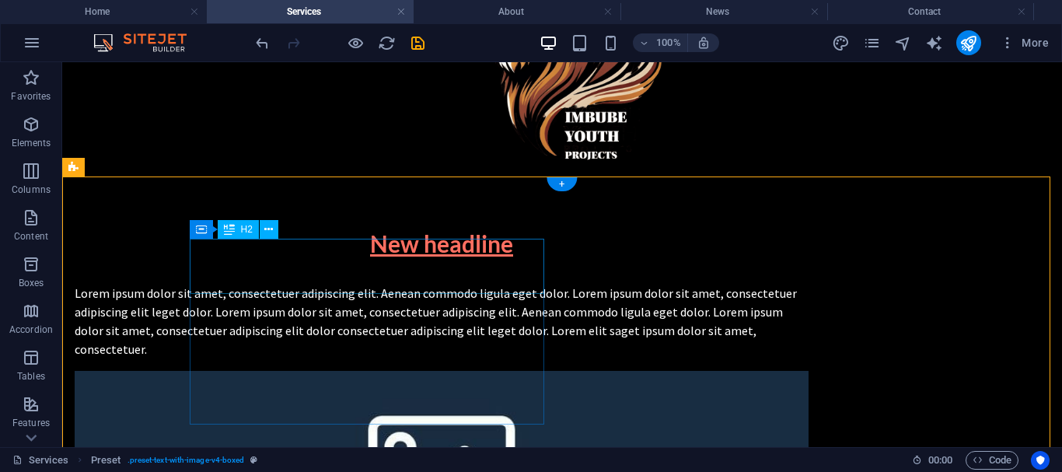
scroll to position [311, 0]
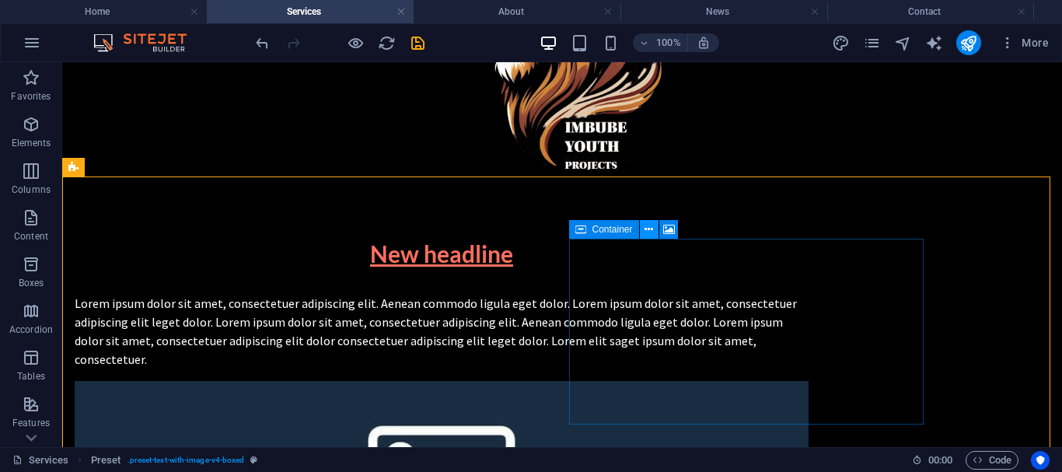
click at [653, 229] on icon at bounding box center [648, 230] width 9 height 16
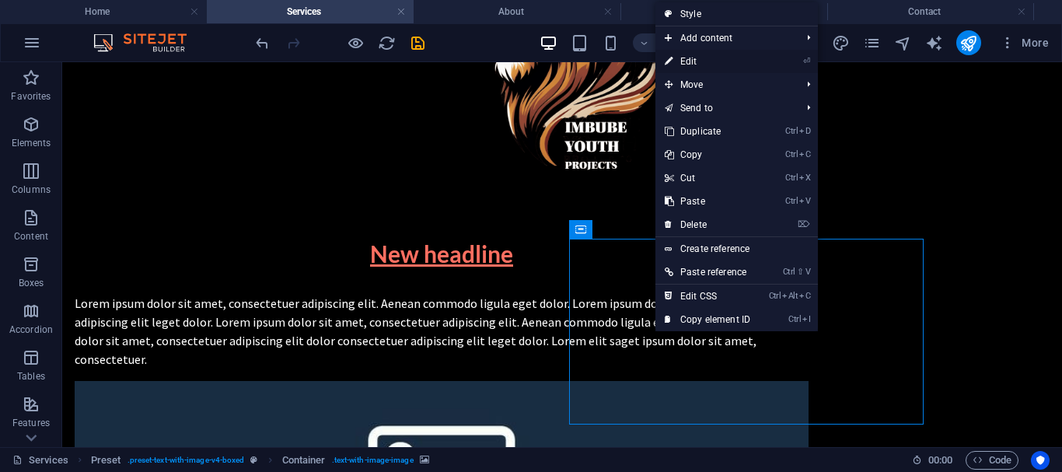
click at [682, 57] on link "⏎ Edit" at bounding box center [707, 61] width 104 height 23
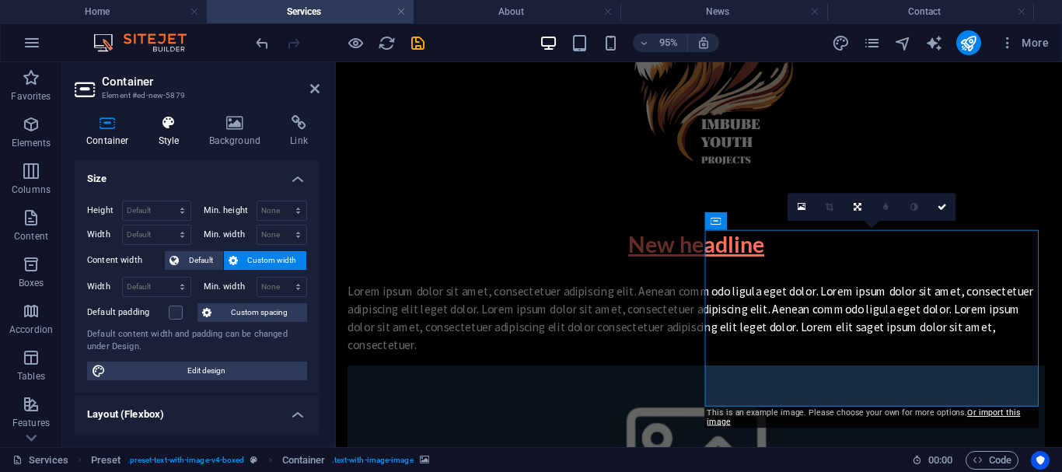
click at [171, 127] on icon at bounding box center [169, 123] width 44 height 16
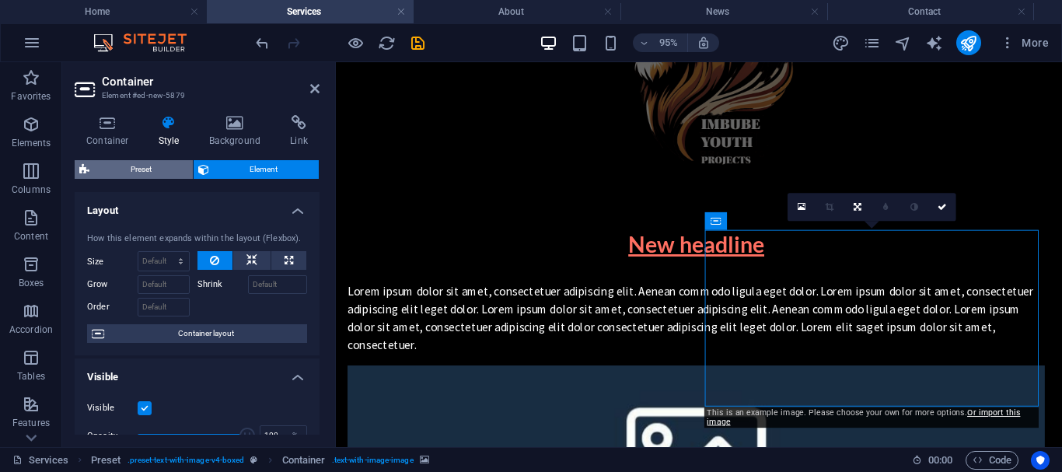
click at [145, 167] on span "Preset" at bounding box center [141, 169] width 94 height 19
select select "rem"
select select "px"
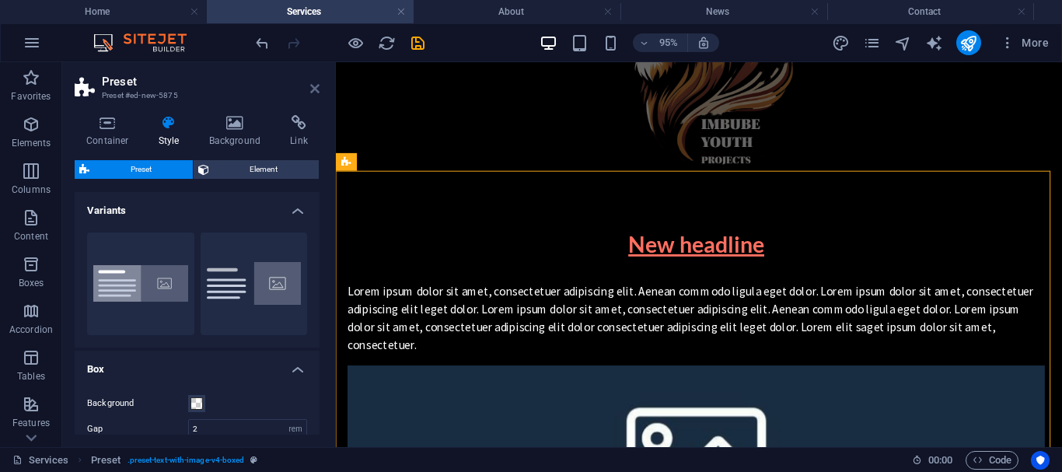
click at [316, 85] on icon at bounding box center [314, 88] width 9 height 12
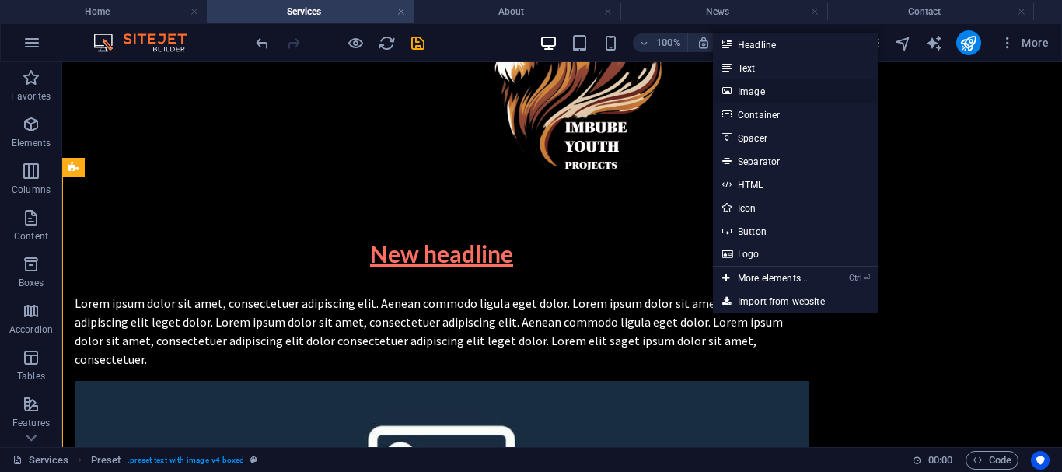
click at [748, 87] on link "Image" at bounding box center [795, 90] width 165 height 23
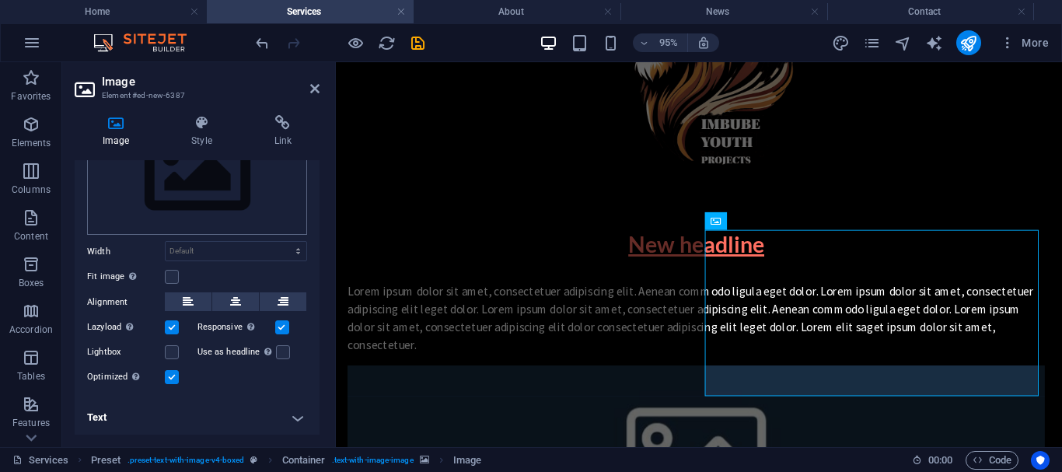
scroll to position [0, 0]
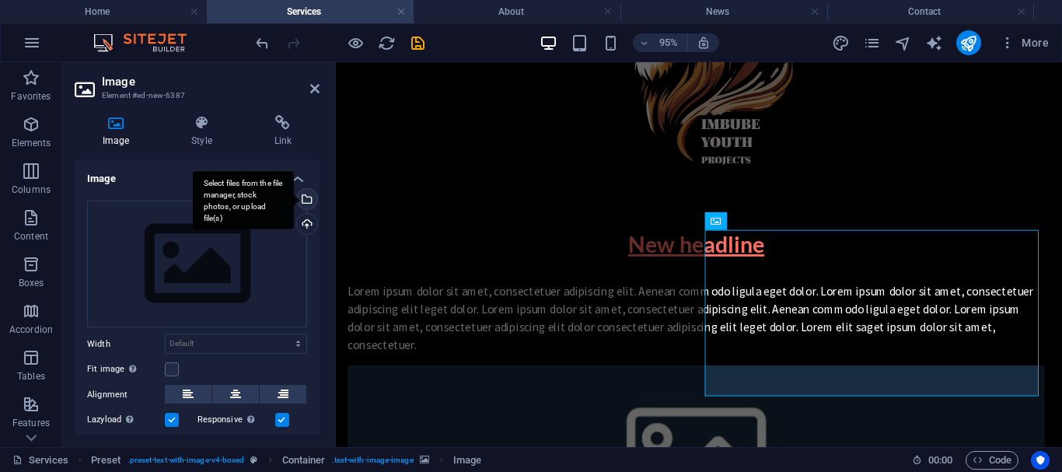
click at [309, 202] on div "Select files from the file manager, stock photos, or upload file(s)" at bounding box center [305, 200] width 23 height 23
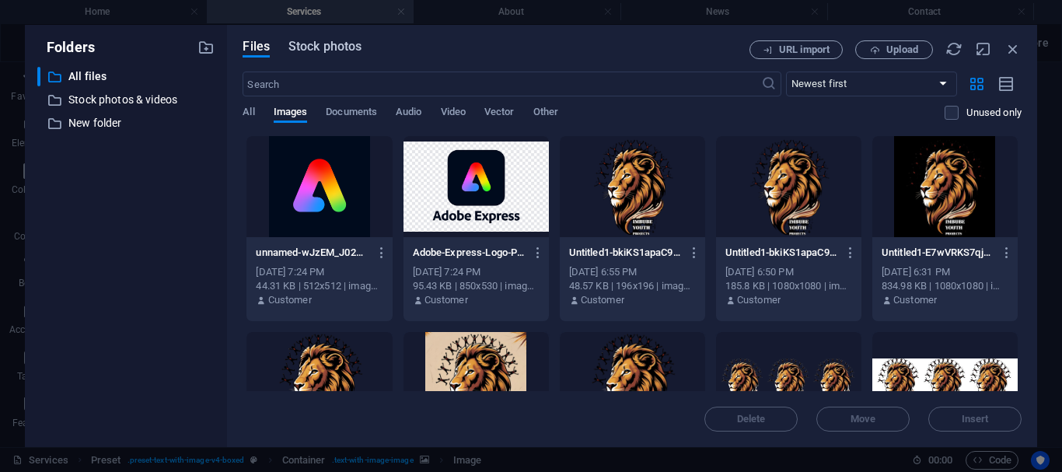
click at [332, 47] on span "Stock photos" at bounding box center [324, 46] width 73 height 19
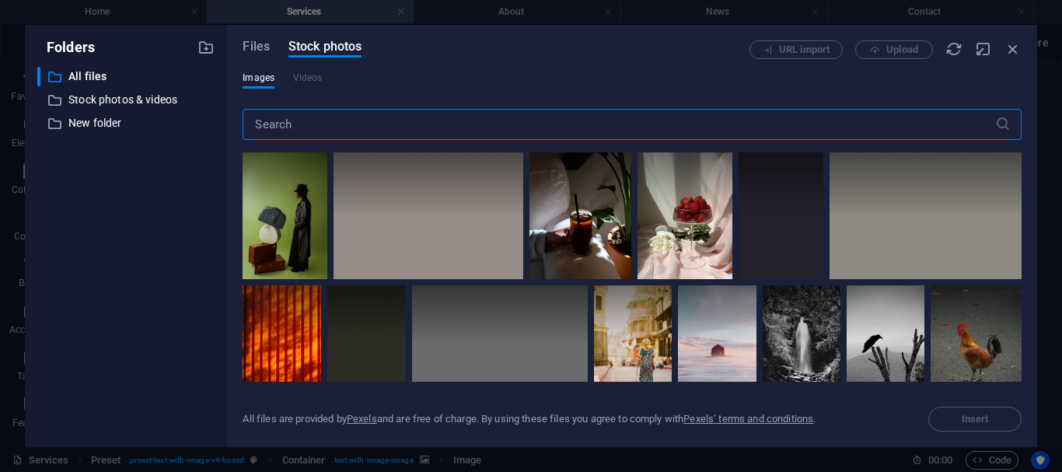
click at [461, 122] on input "text" at bounding box center [618, 124] width 752 height 31
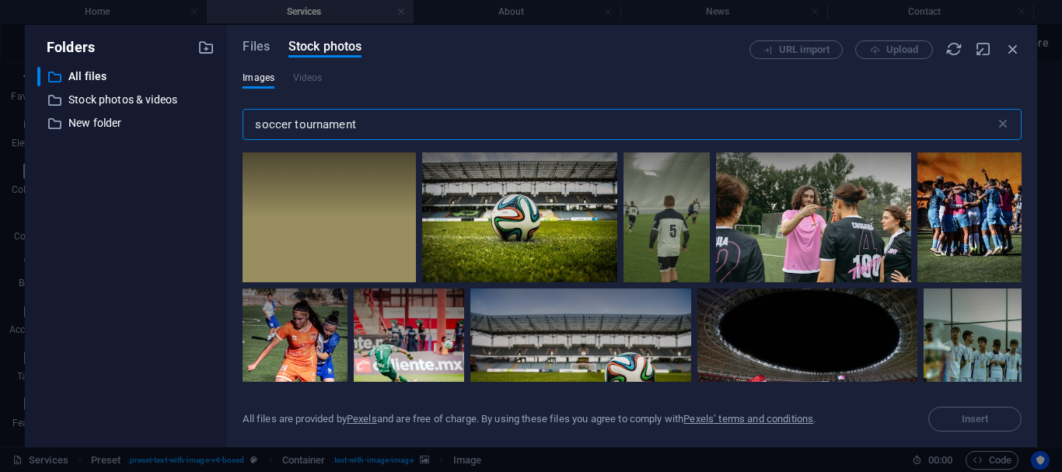
click at [291, 124] on input "soccer tournament" at bounding box center [618, 124] width 752 height 31
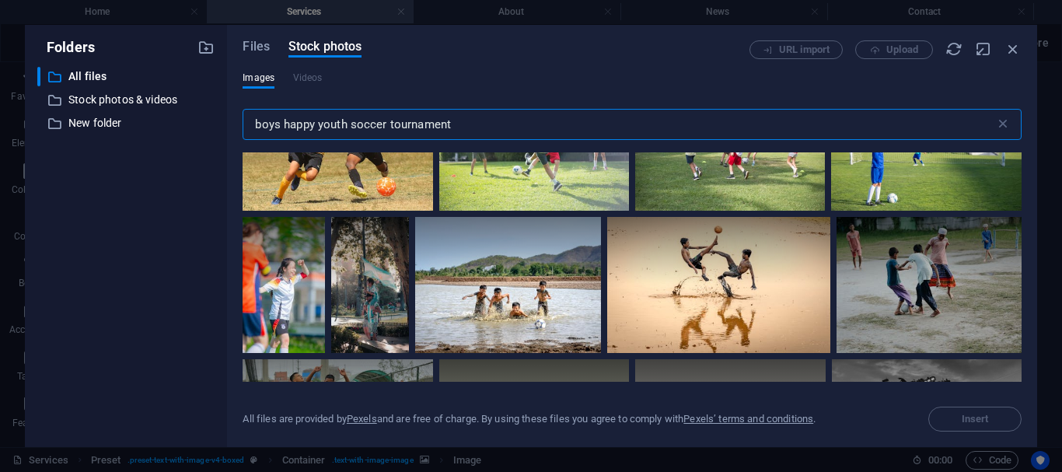
scroll to position [912, 0]
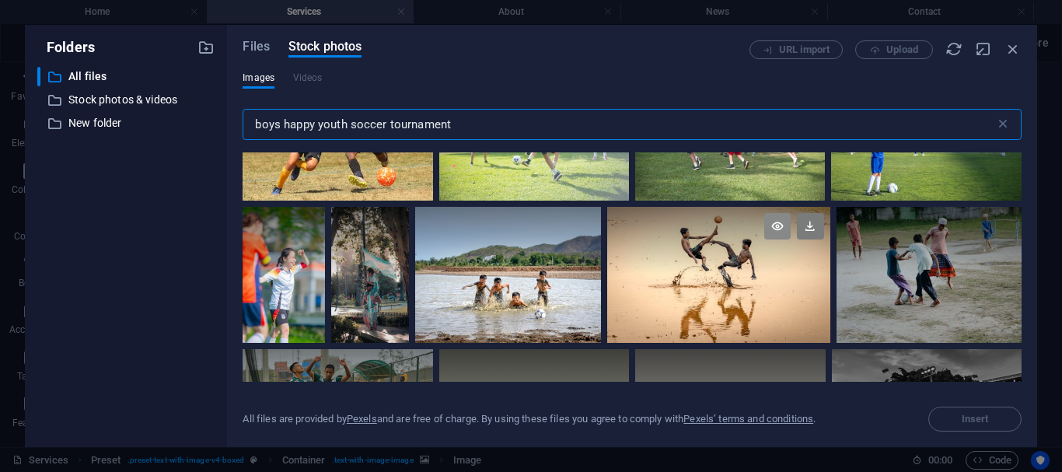
type input "boys happy youth soccer tournament"
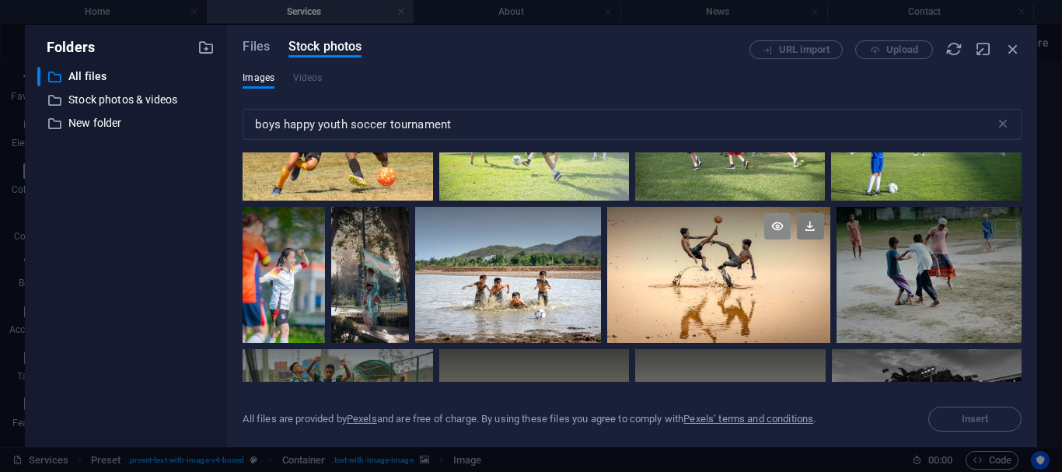
click at [774, 222] on icon at bounding box center [777, 226] width 26 height 26
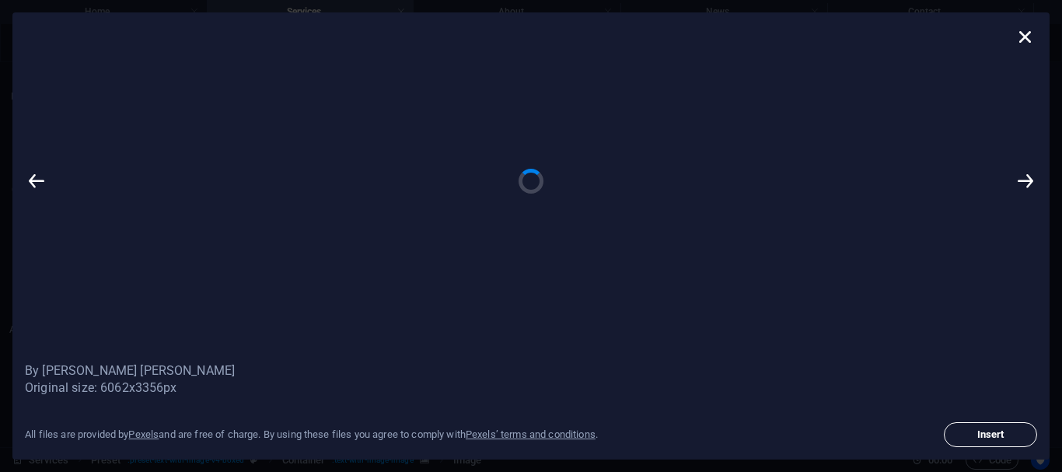
click at [977, 434] on span "Insert" at bounding box center [990, 434] width 79 height 9
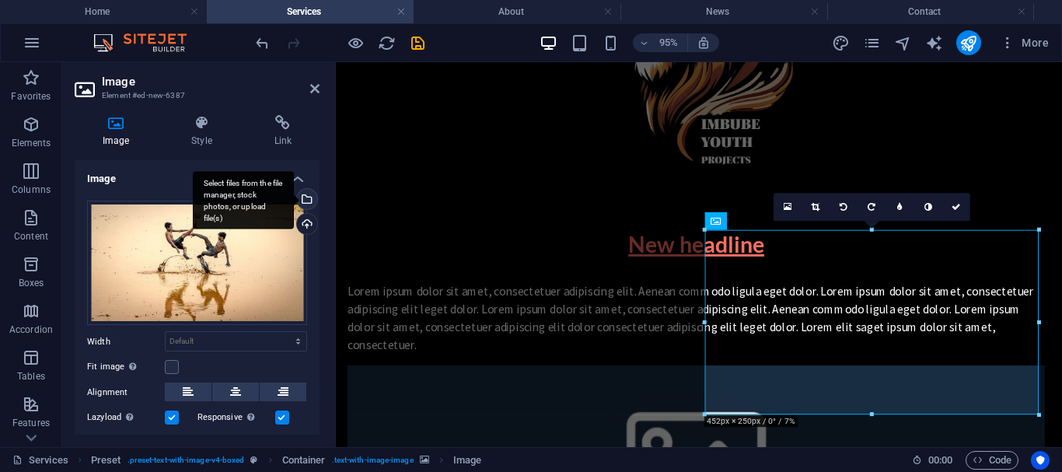
click at [306, 203] on div "Select files from the file manager, stock photos, or upload file(s)" at bounding box center [305, 200] width 23 height 23
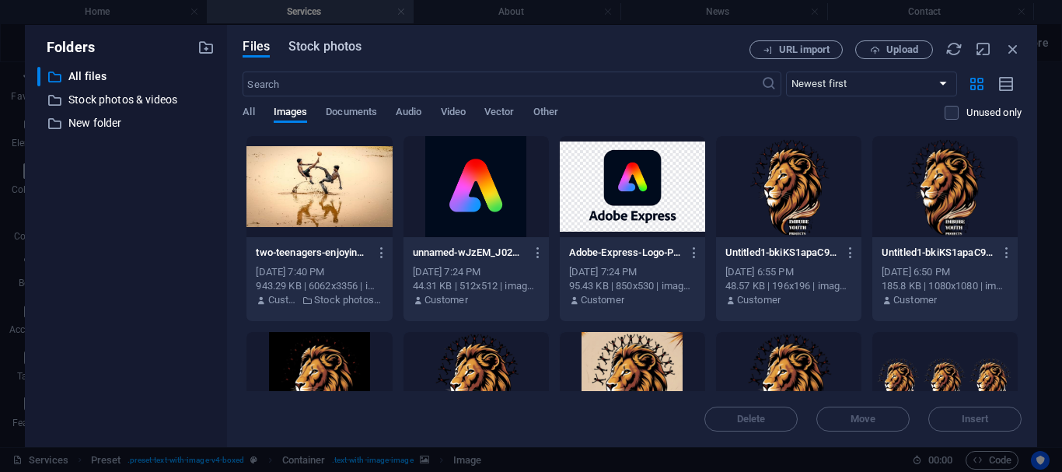
click at [334, 51] on span "Stock photos" at bounding box center [324, 46] width 73 height 19
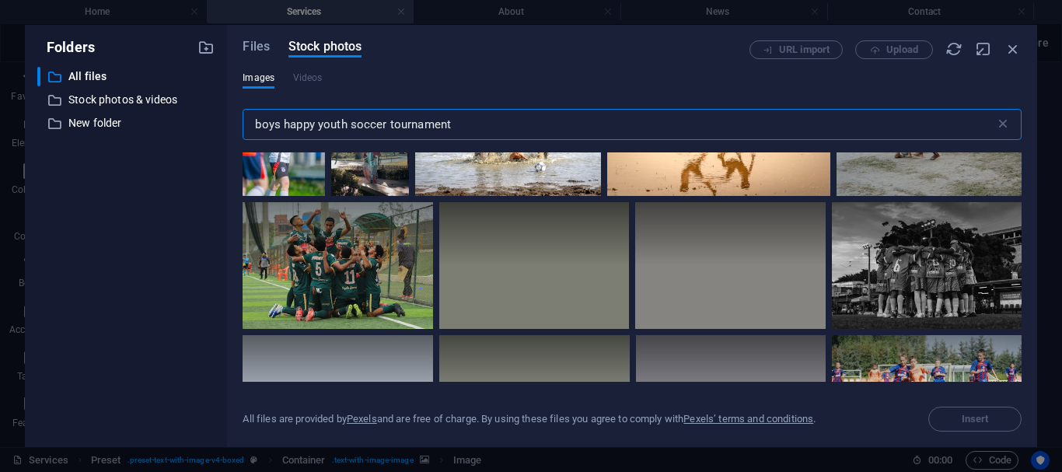
scroll to position [1060, 0]
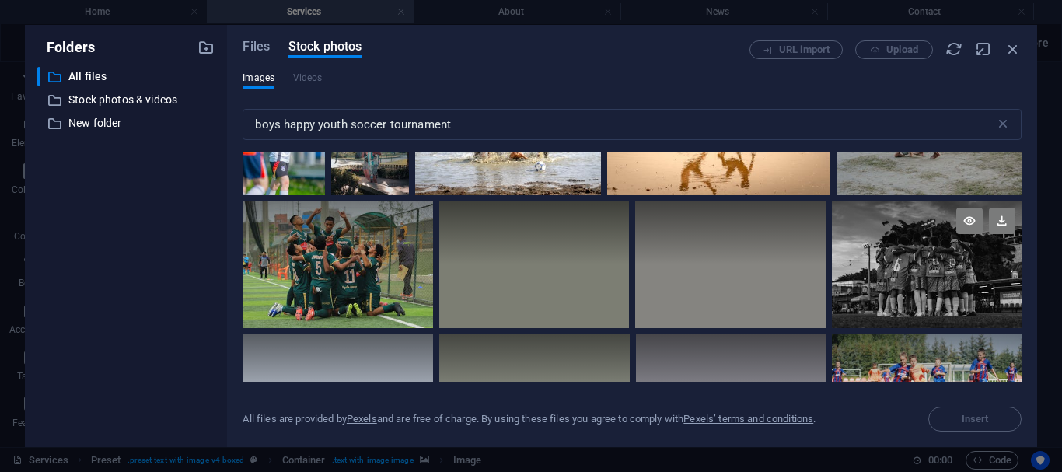
click at [947, 269] on div at bounding box center [927, 264] width 190 height 127
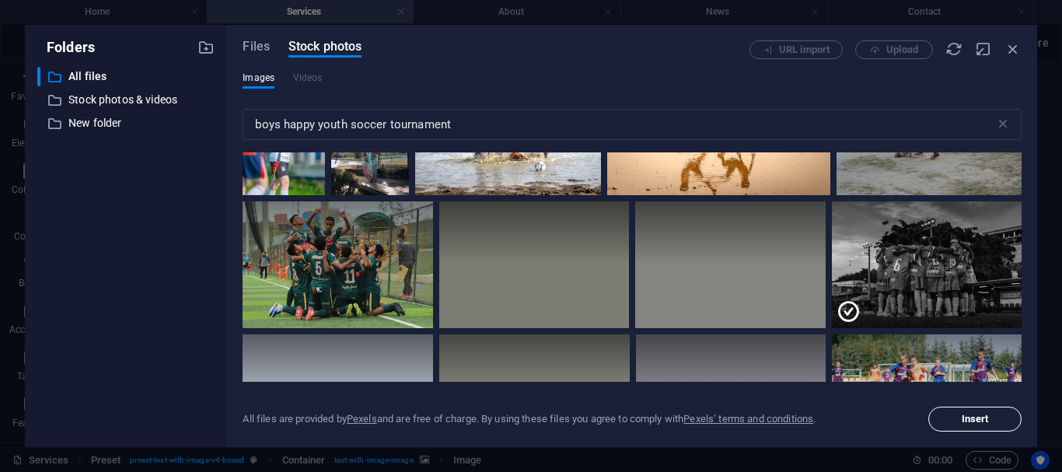
click at [975, 420] on span "Insert" at bounding box center [974, 418] width 27 height 9
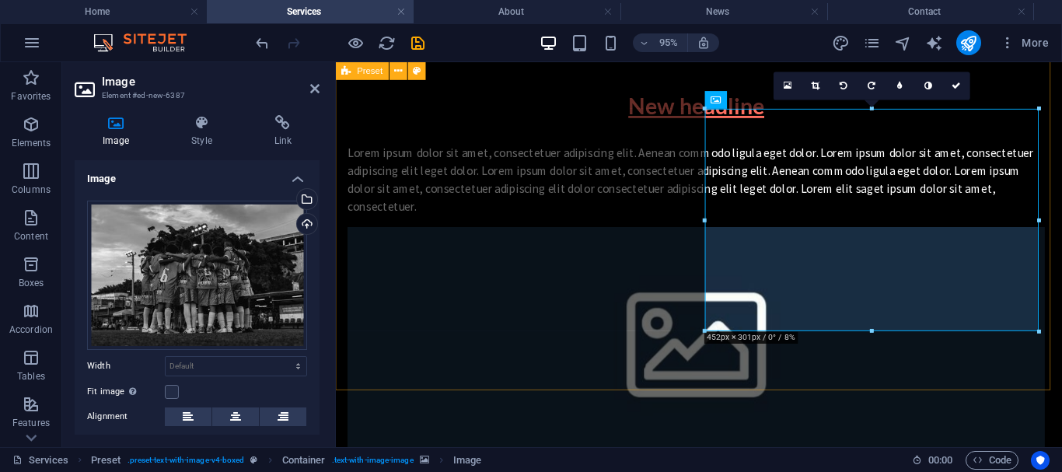
scroll to position [410, 0]
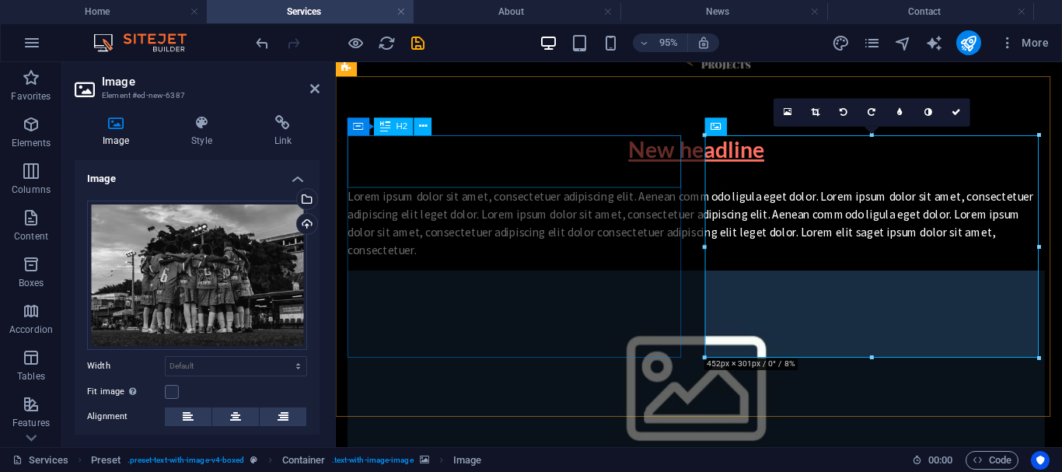
click at [588, 162] on div "New headline" at bounding box center [715, 154] width 734 height 30
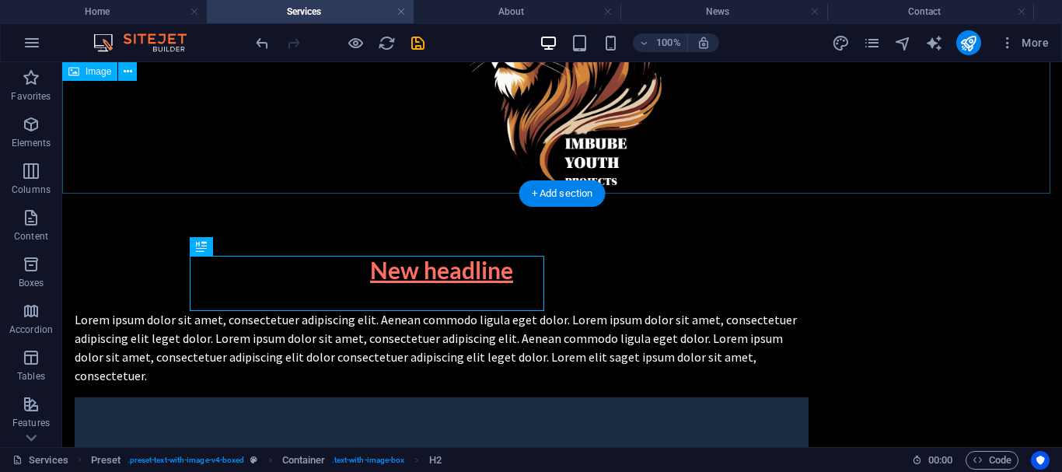
scroll to position [293, 0]
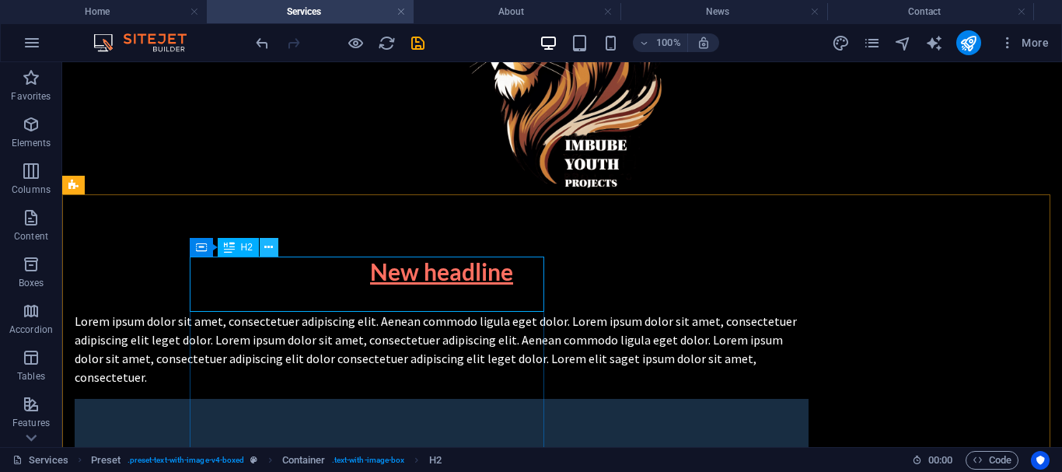
click at [269, 248] on icon at bounding box center [268, 247] width 9 height 16
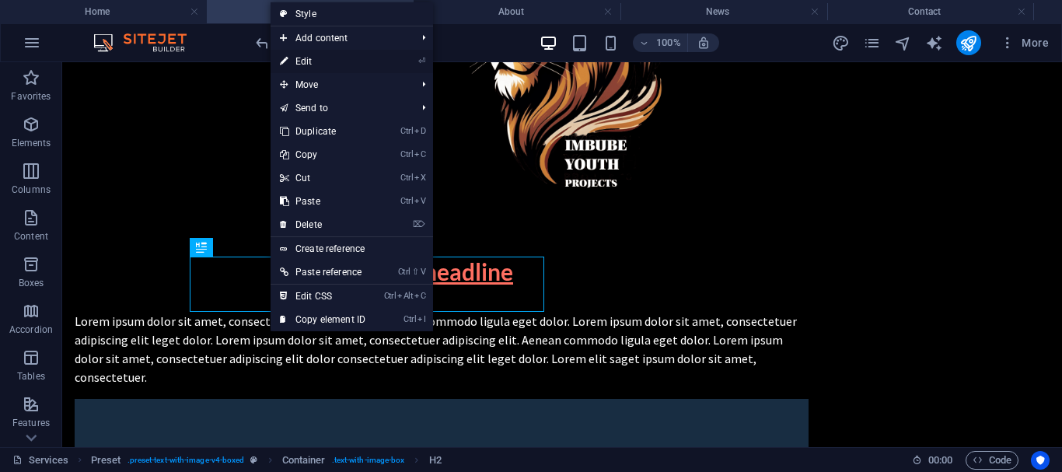
drag, startPoint x: 329, startPoint y: 68, endPoint x: 96, endPoint y: 117, distance: 238.4
click at [329, 68] on link "⏎ Edit" at bounding box center [322, 61] width 104 height 23
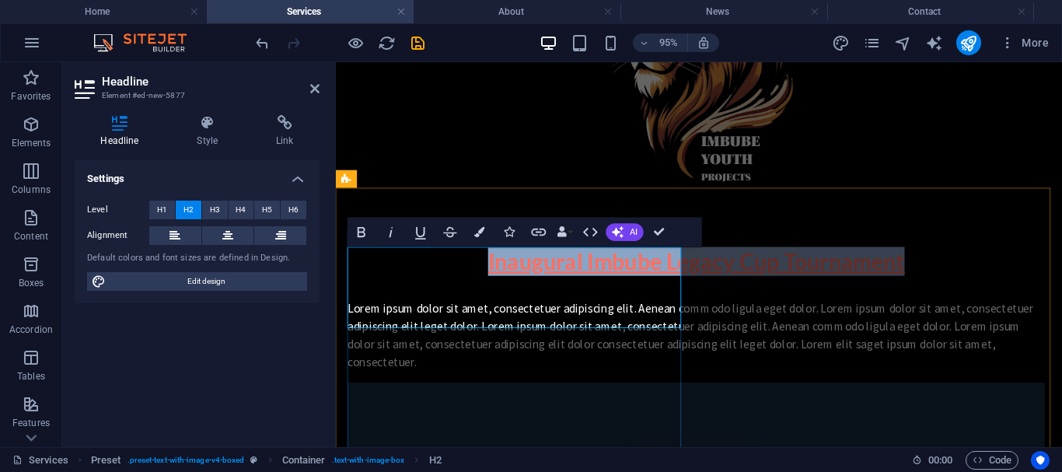
drag, startPoint x: 601, startPoint y: 302, endPoint x: 368, endPoint y: 274, distance: 234.1
click at [368, 274] on h2 "Inaugural Imbube Legacy Cup Tournament" at bounding box center [715, 271] width 734 height 30
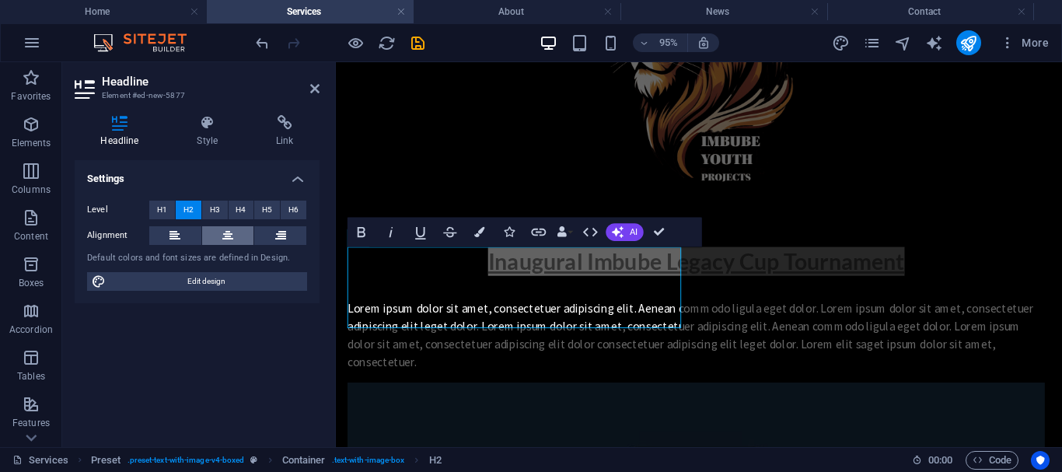
click at [222, 232] on button at bounding box center [228, 235] width 52 height 19
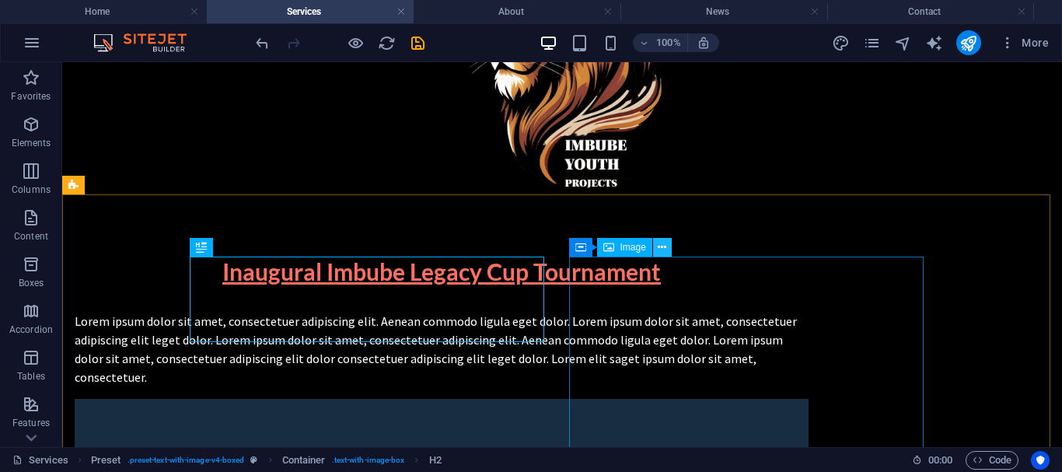
click at [666, 246] on icon at bounding box center [662, 247] width 9 height 16
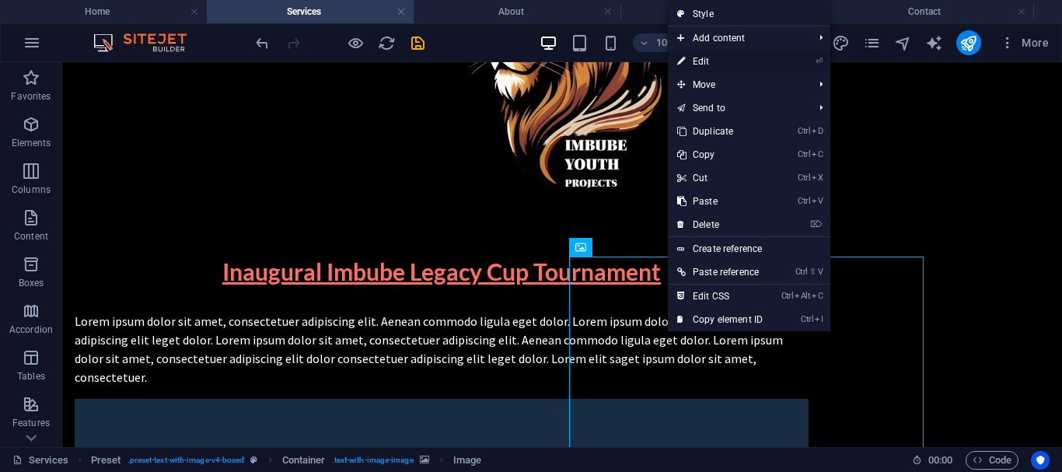
click at [696, 55] on link "⏎ Edit" at bounding box center [720, 61] width 104 height 23
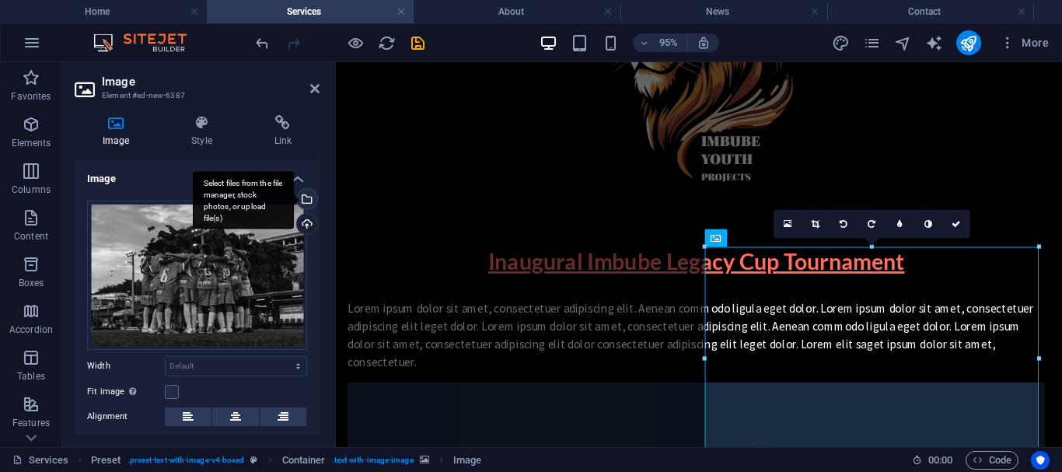
click at [305, 194] on div "Select files from the file manager, stock photos, or upload file(s)" at bounding box center [305, 200] width 23 height 23
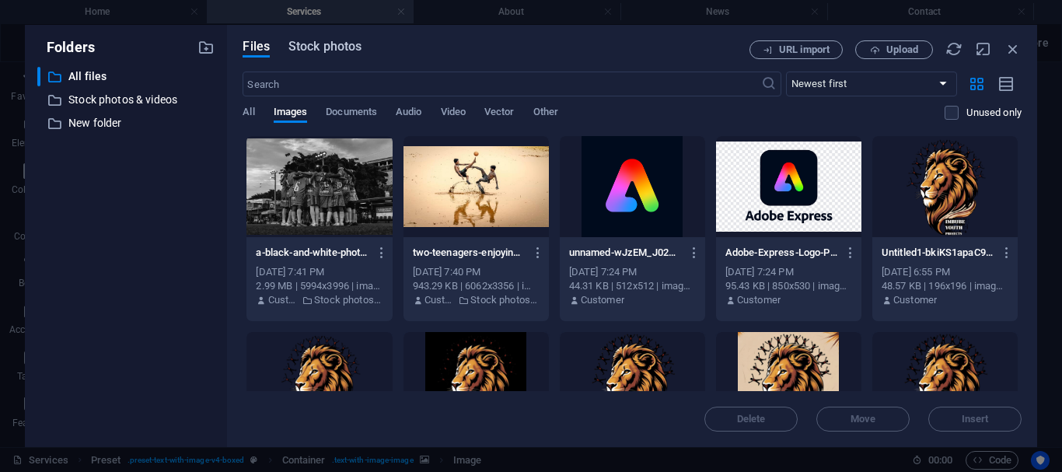
click at [324, 50] on span "Stock photos" at bounding box center [324, 46] width 73 height 19
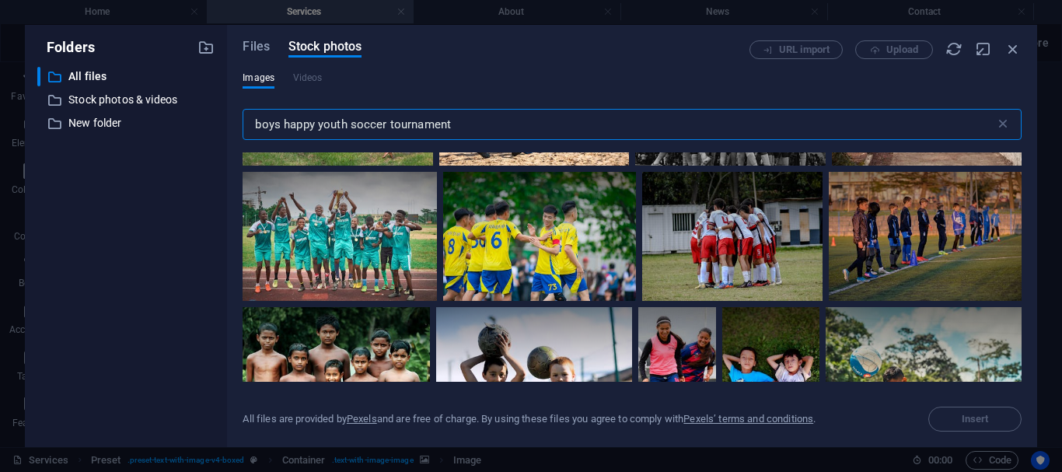
scroll to position [2800, 0]
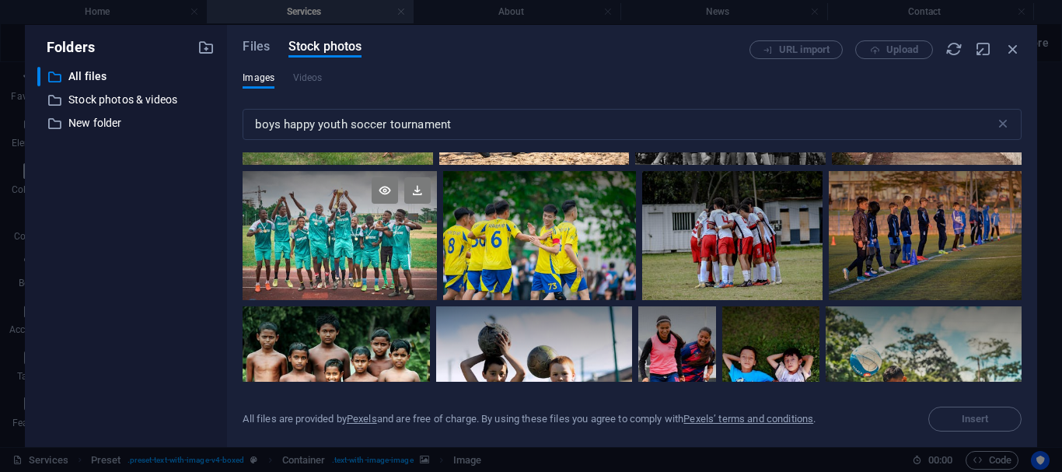
click at [393, 225] on div at bounding box center [339, 203] width 194 height 65
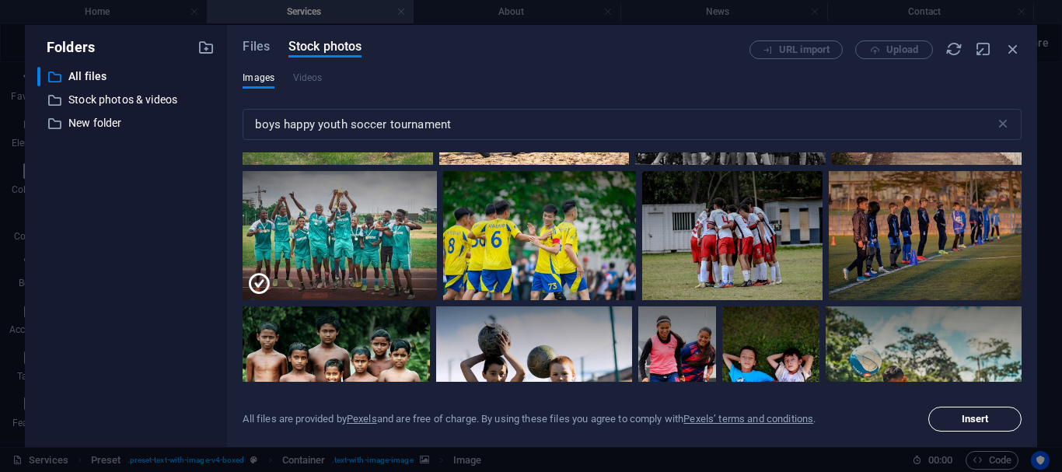
click at [992, 420] on span "Insert" at bounding box center [974, 418] width 79 height 9
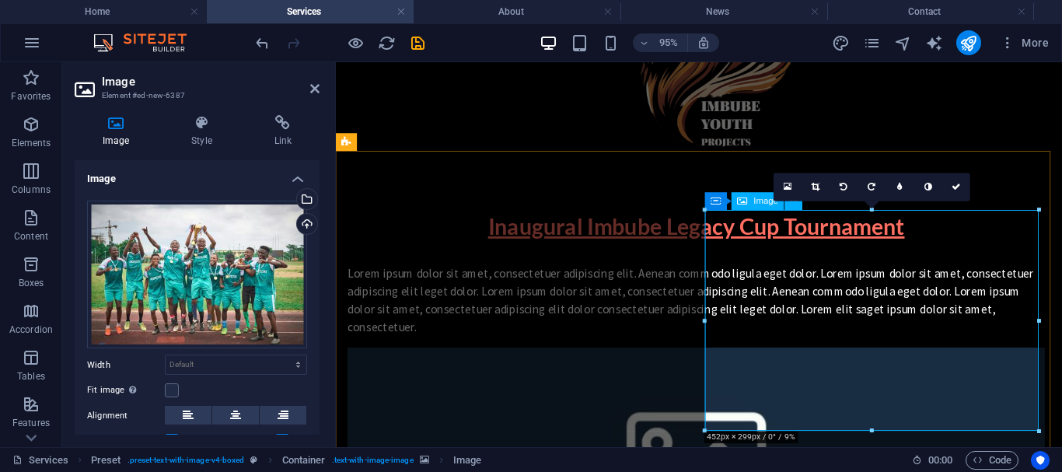
scroll to position [332, 0]
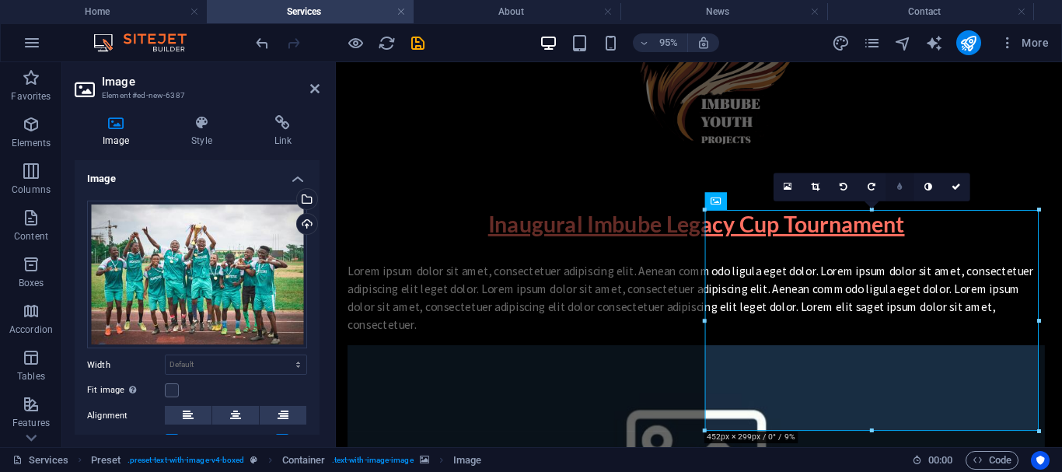
click at [898, 181] on link at bounding box center [900, 187] width 28 height 28
type input "3"
click at [891, 179] on link at bounding box center [888, 187] width 28 height 28
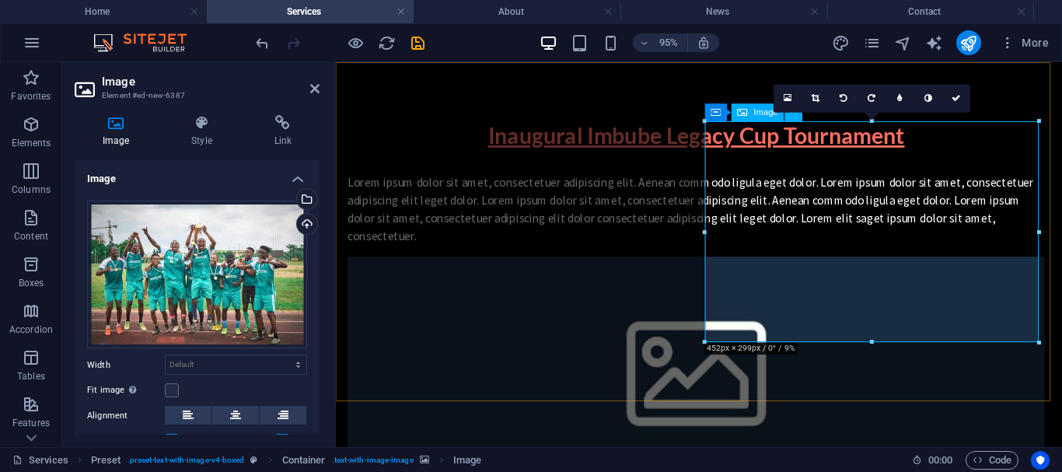
scroll to position [426, 0]
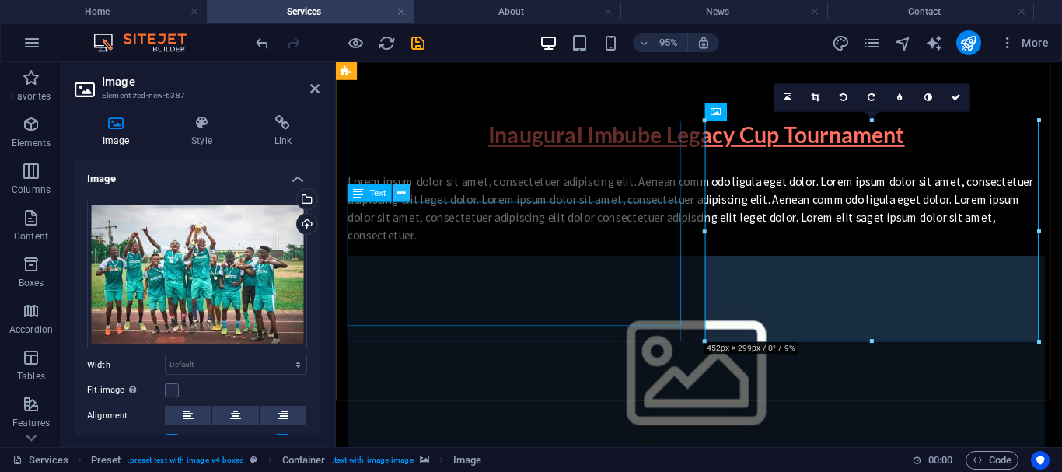
click at [398, 197] on icon at bounding box center [401, 193] width 8 height 16
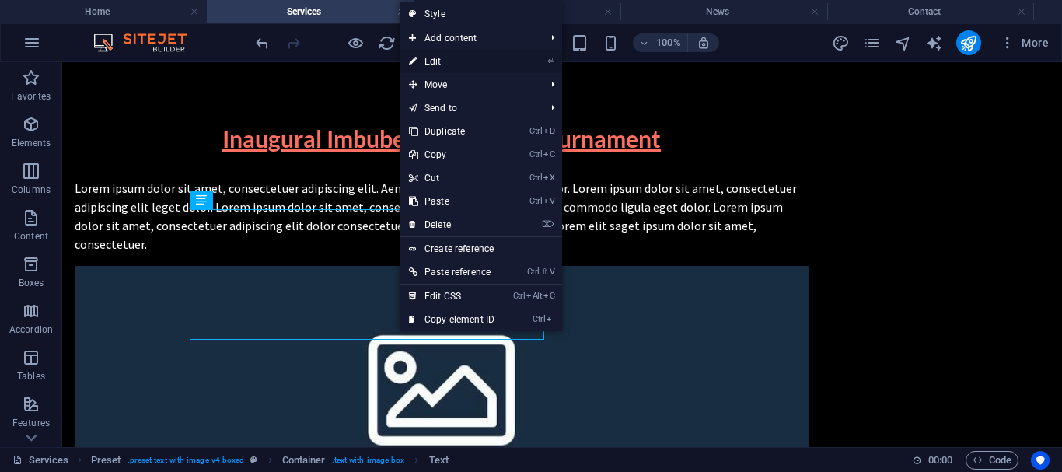
click at [443, 63] on link "⏎ Edit" at bounding box center [451, 61] width 104 height 23
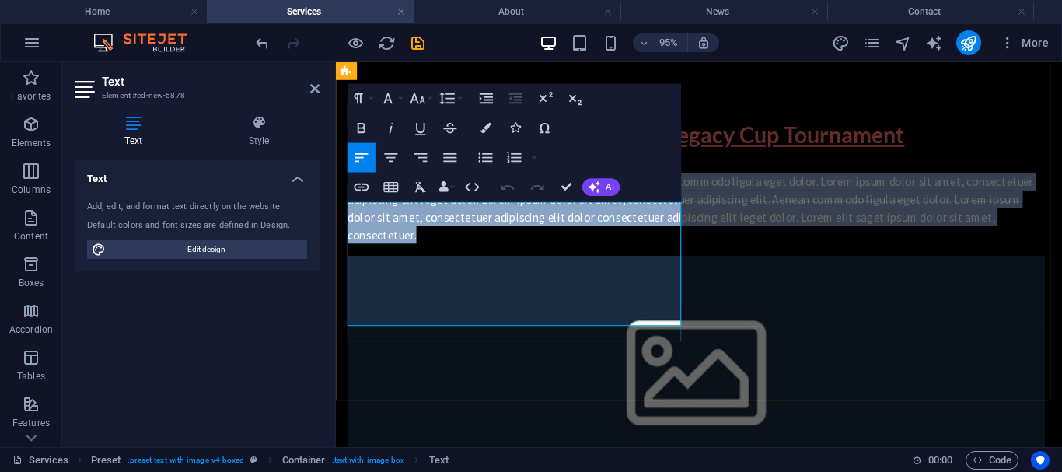
drag, startPoint x: 539, startPoint y: 323, endPoint x: 365, endPoint y: 217, distance: 203.4
click at [365, 217] on p "Lorem ipsum dolor sit amet, consectetuer adipiscing elit. Aenean commodo ligula…" at bounding box center [715, 216] width 734 height 75
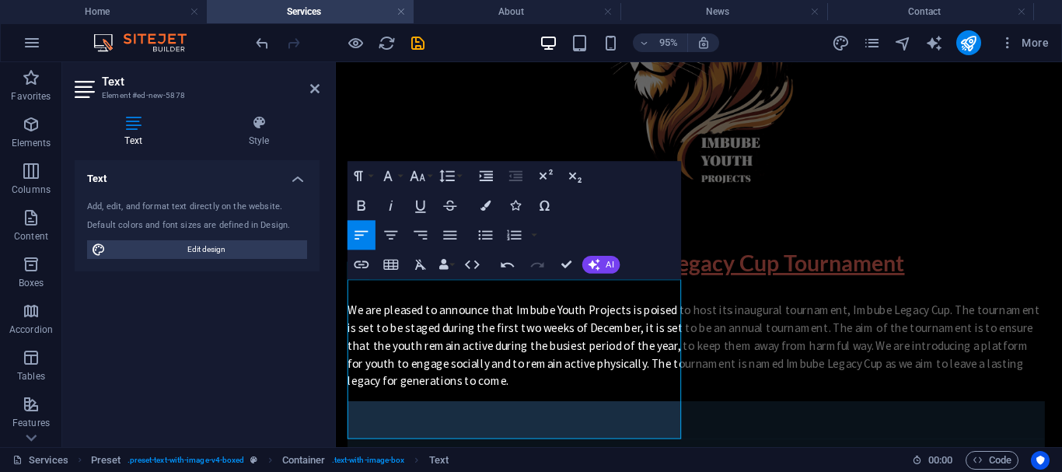
scroll to position [367, 0]
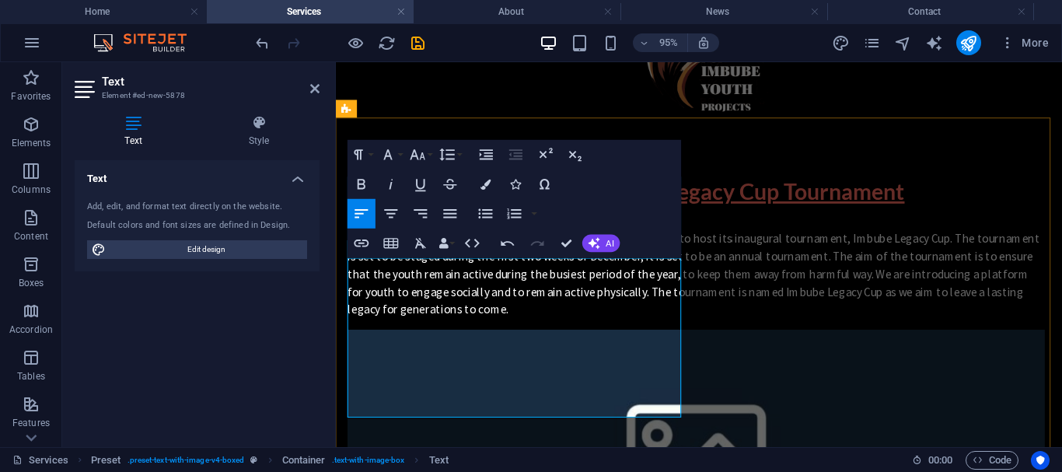
click at [657, 310] on p "We are pleased to announce that Imbube Youth Projects is poised to host its ina…" at bounding box center [715, 284] width 734 height 93
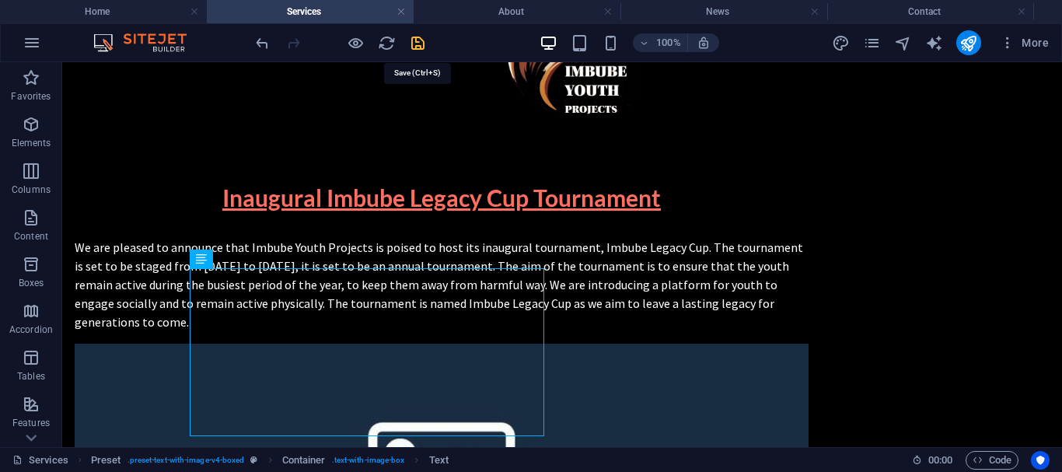
click at [417, 45] on icon "save" at bounding box center [418, 43] width 18 height 18
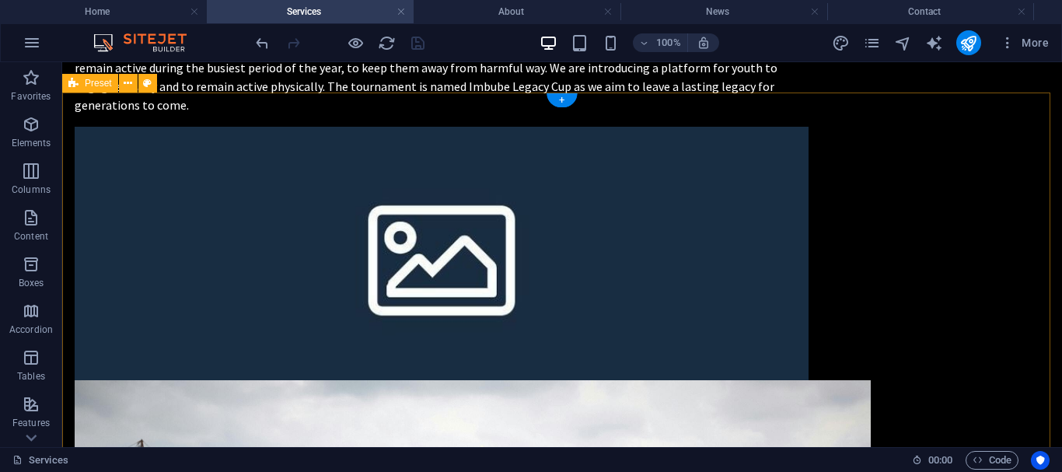
scroll to position [395, 0]
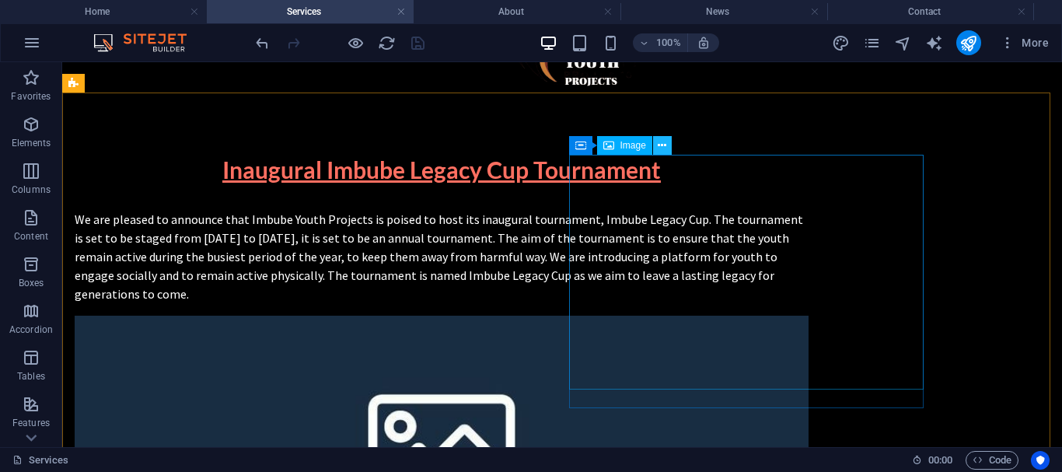
click at [666, 148] on icon at bounding box center [662, 146] width 9 height 16
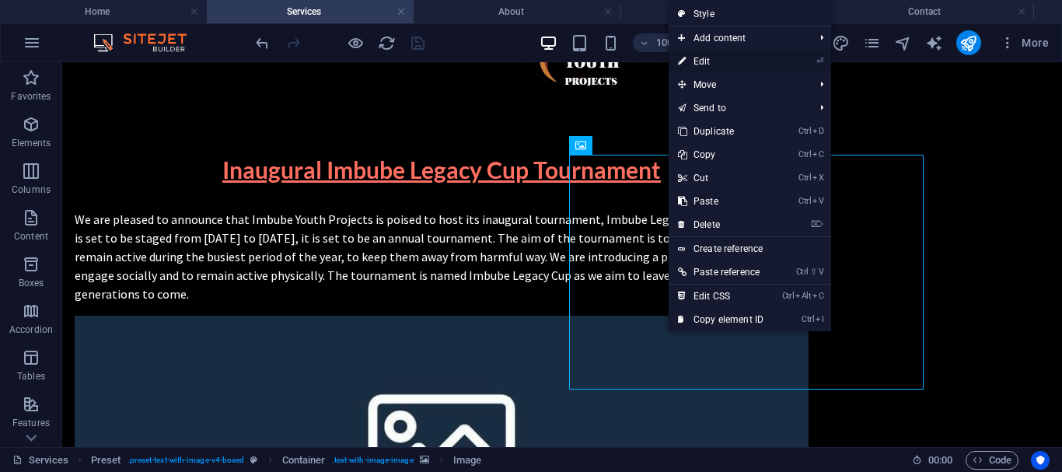
click at [693, 56] on link "⏎ Edit" at bounding box center [720, 61] width 104 height 23
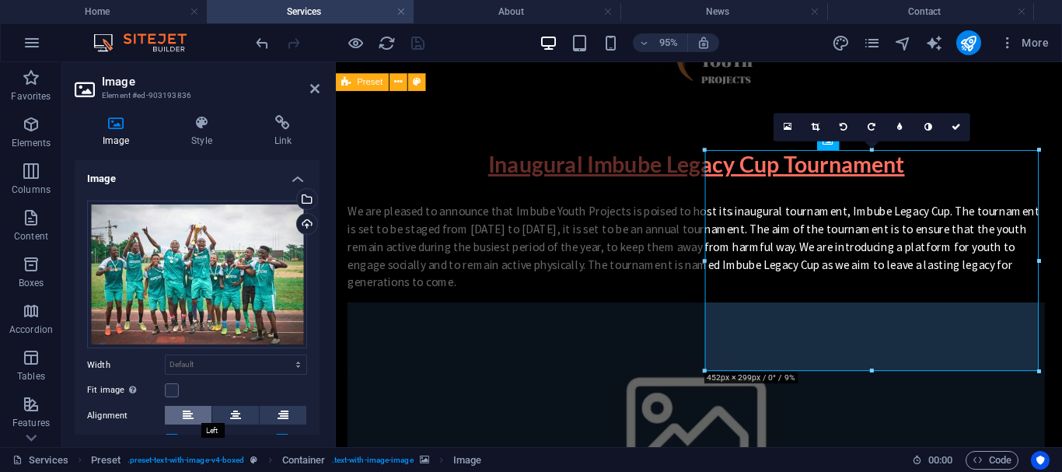
click at [183, 413] on icon at bounding box center [188, 415] width 11 height 19
click at [185, 413] on icon at bounding box center [188, 415] width 11 height 19
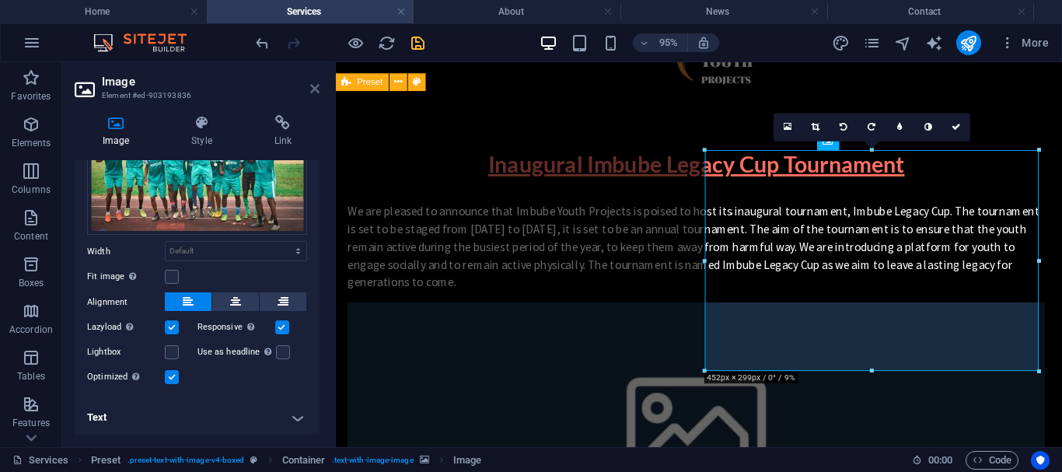
click at [315, 86] on icon at bounding box center [314, 88] width 9 height 12
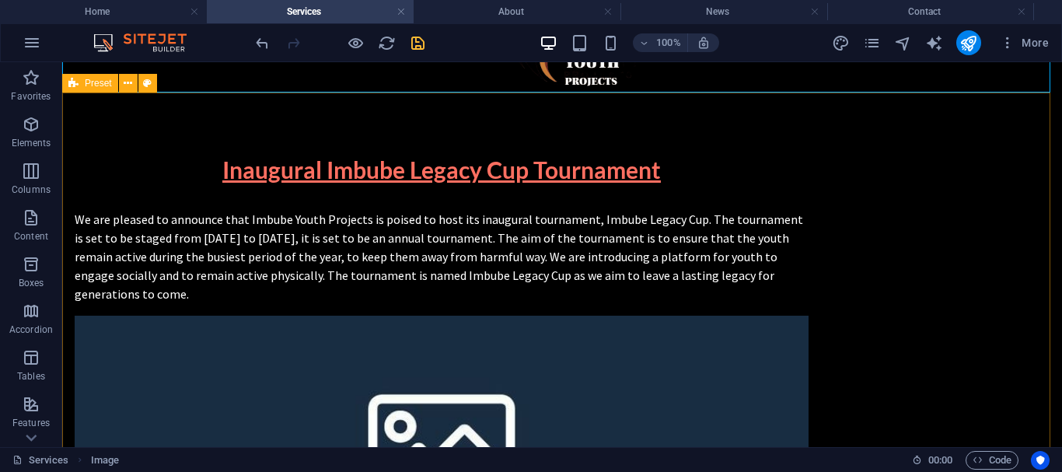
click at [87, 80] on span "Preset" at bounding box center [98, 82] width 27 height 9
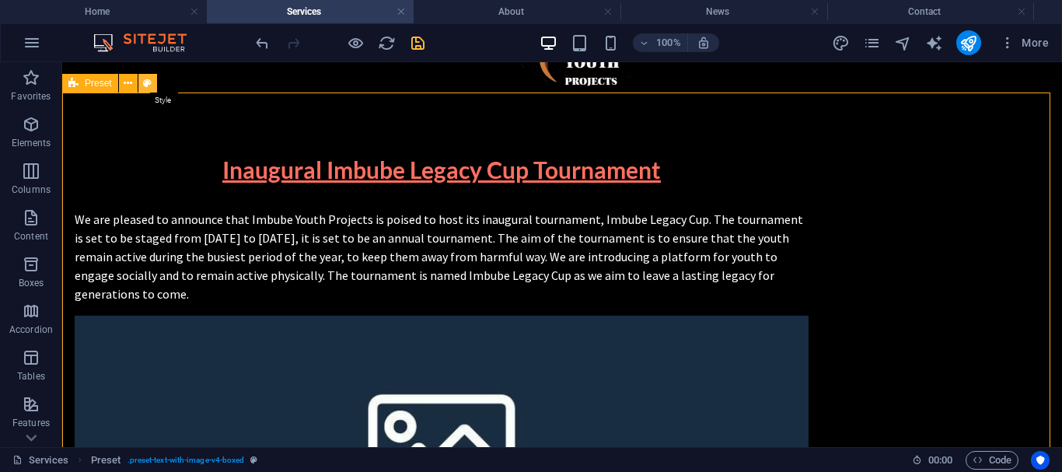
click at [145, 81] on icon at bounding box center [147, 83] width 9 height 16
select select "rem"
select select "px"
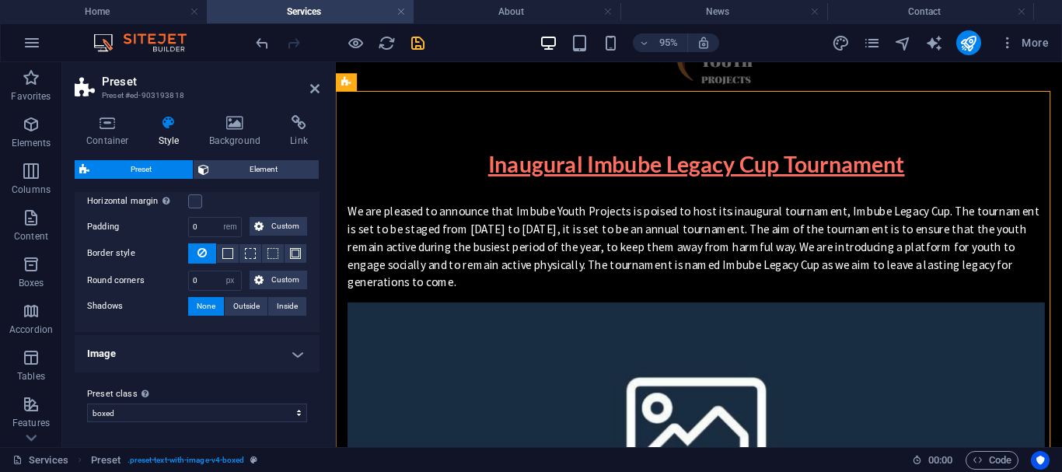
scroll to position [0, 0]
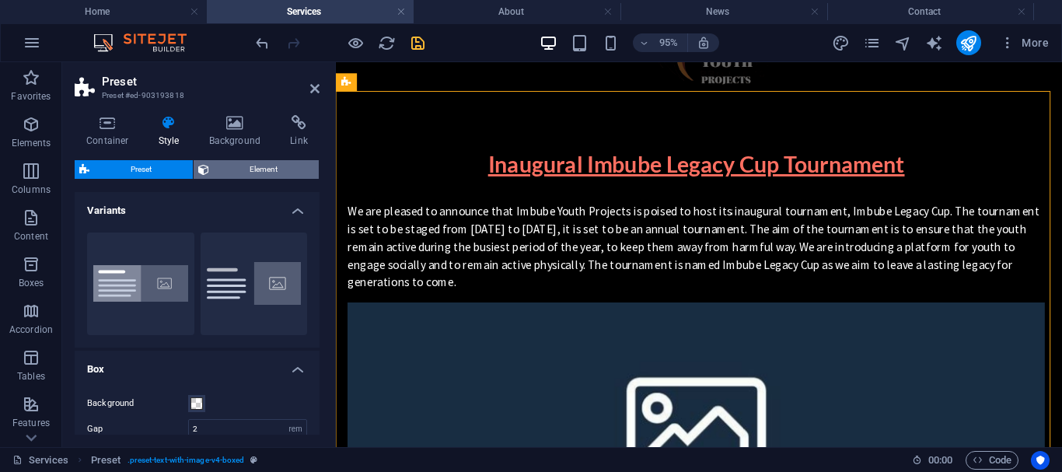
click at [282, 171] on span "Element" at bounding box center [264, 169] width 101 height 19
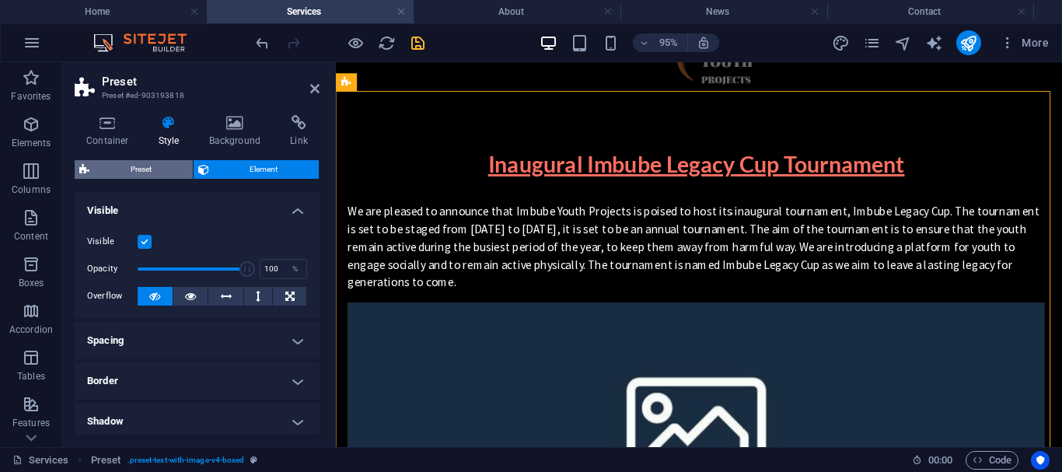
click at [172, 173] on span "Preset" at bounding box center [141, 169] width 94 height 19
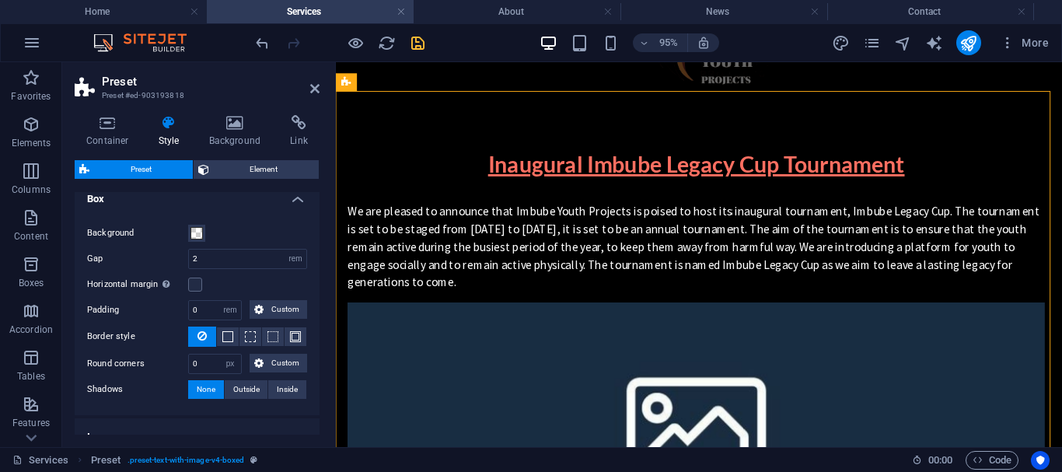
scroll to position [253, 0]
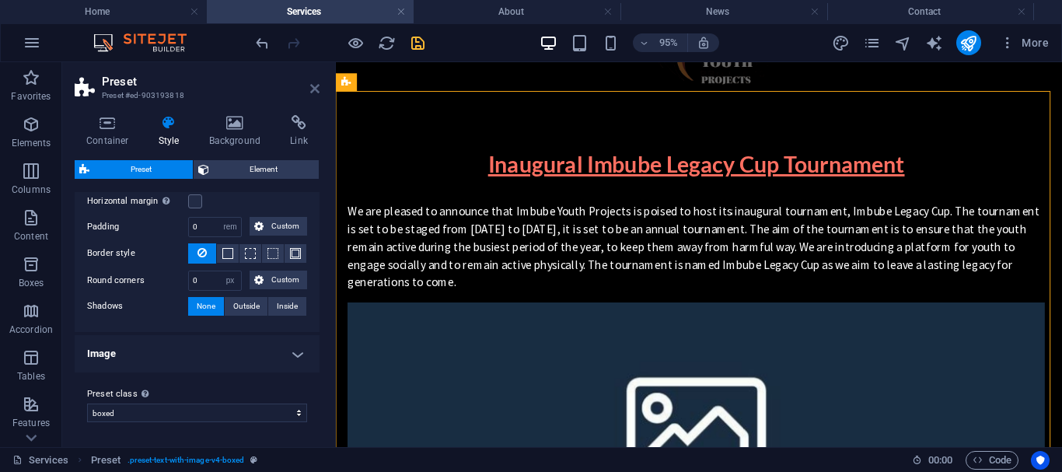
click at [312, 85] on icon at bounding box center [314, 88] width 9 height 12
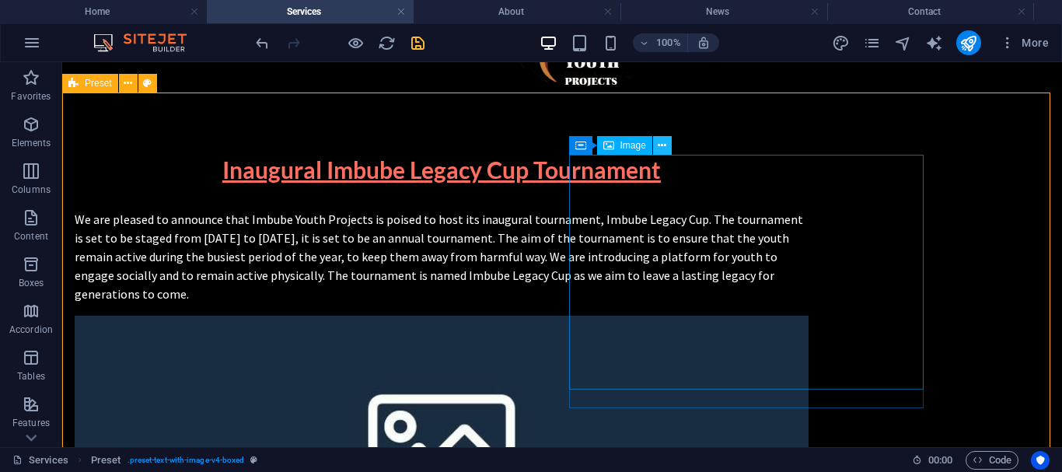
click at [664, 147] on icon at bounding box center [662, 146] width 9 height 16
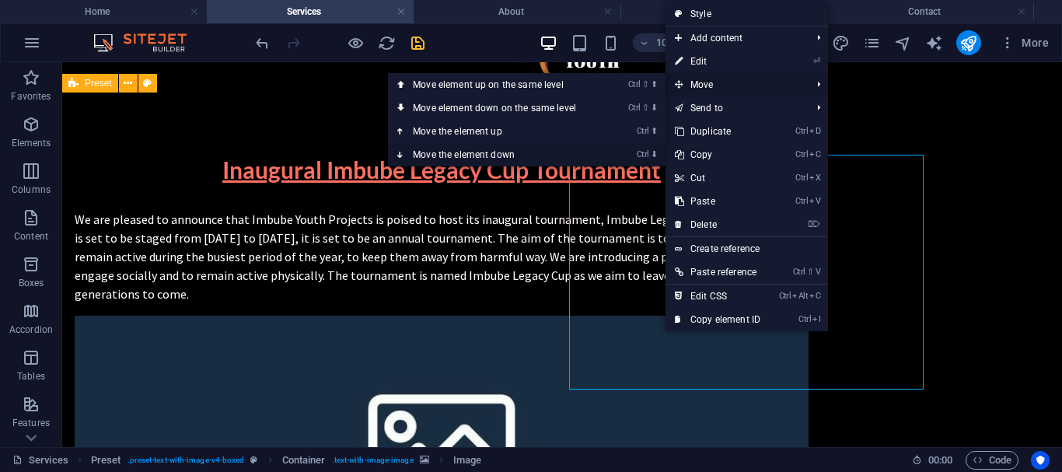
click at [488, 157] on link "Ctrl ⬇ Move the element down" at bounding box center [497, 154] width 219 height 23
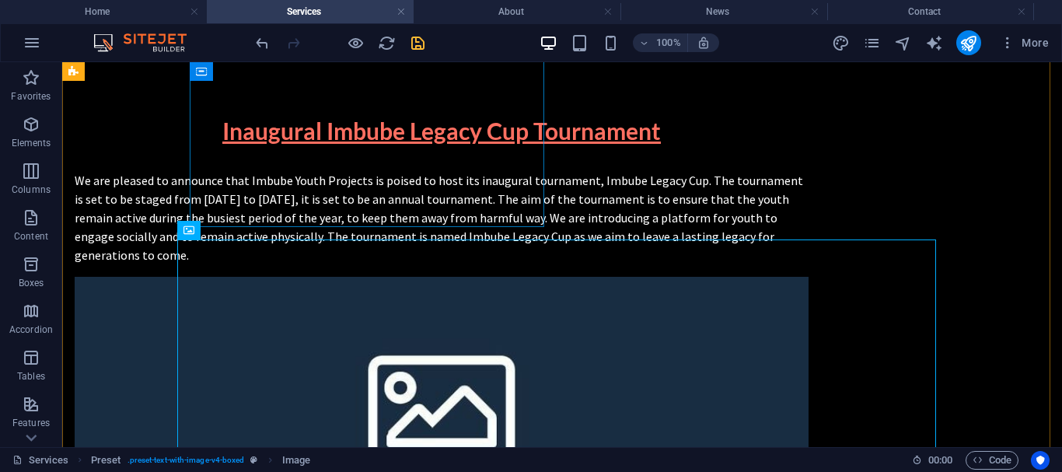
scroll to position [576, 0]
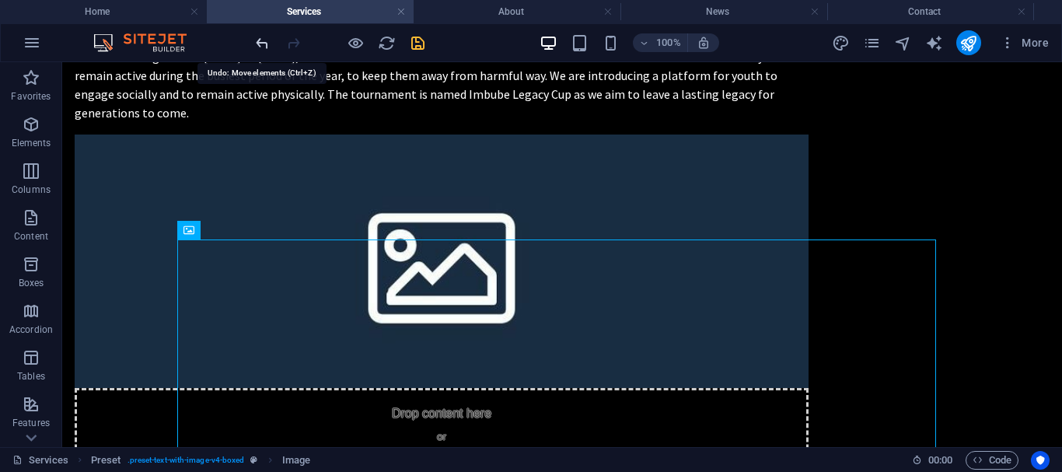
click at [264, 43] on icon "undo" at bounding box center [262, 43] width 18 height 18
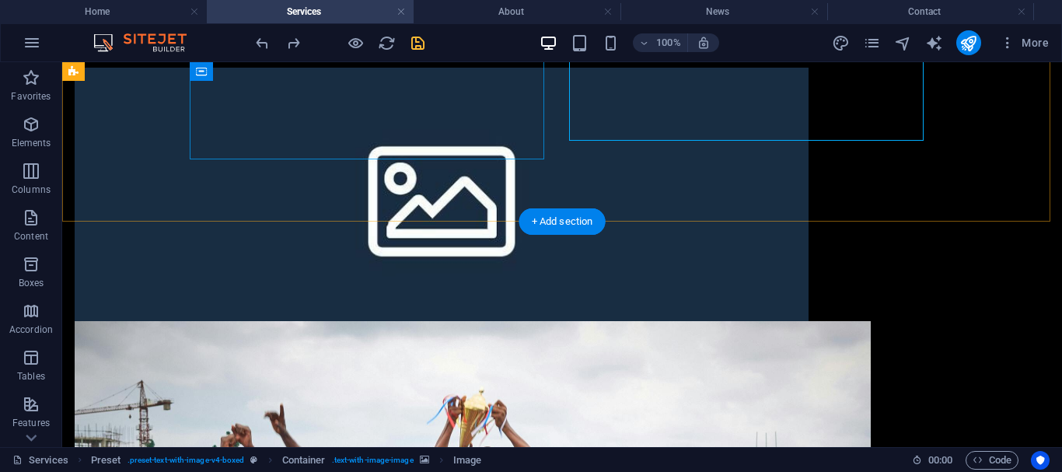
scroll to position [644, 0]
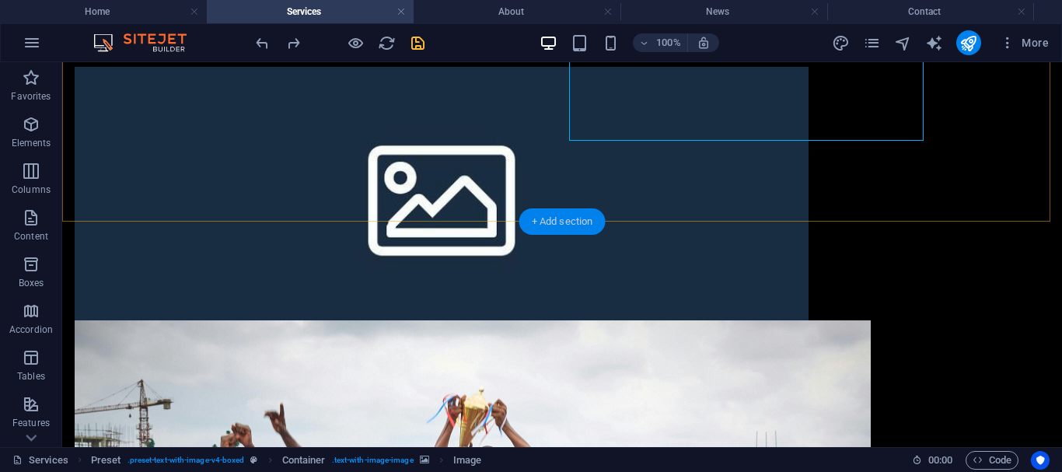
click at [533, 220] on div "+ Add section" at bounding box center [562, 221] width 86 height 26
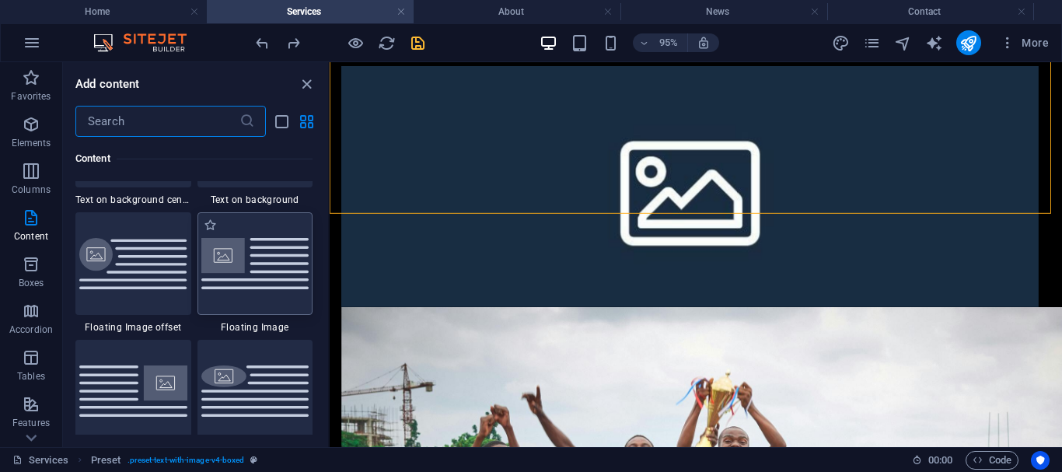
scroll to position [3329, 0]
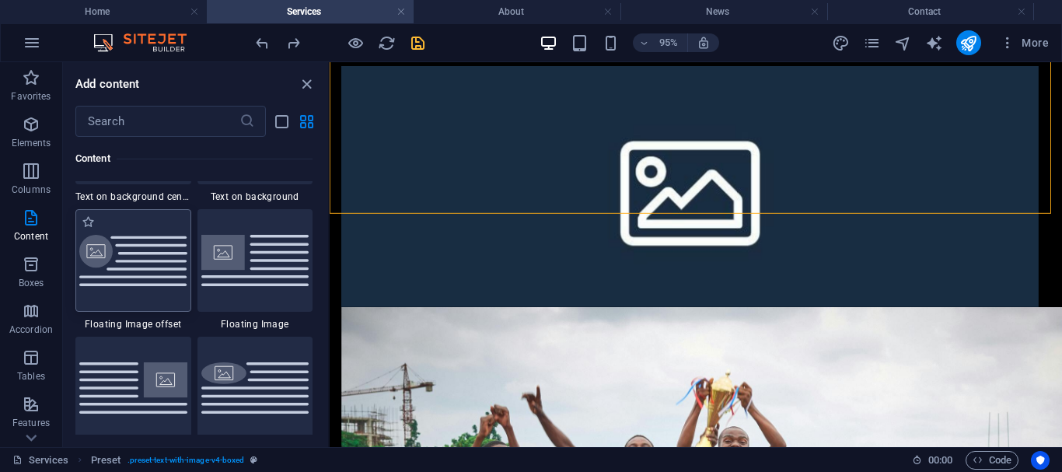
click at [142, 263] on img at bounding box center [133, 261] width 108 height 52
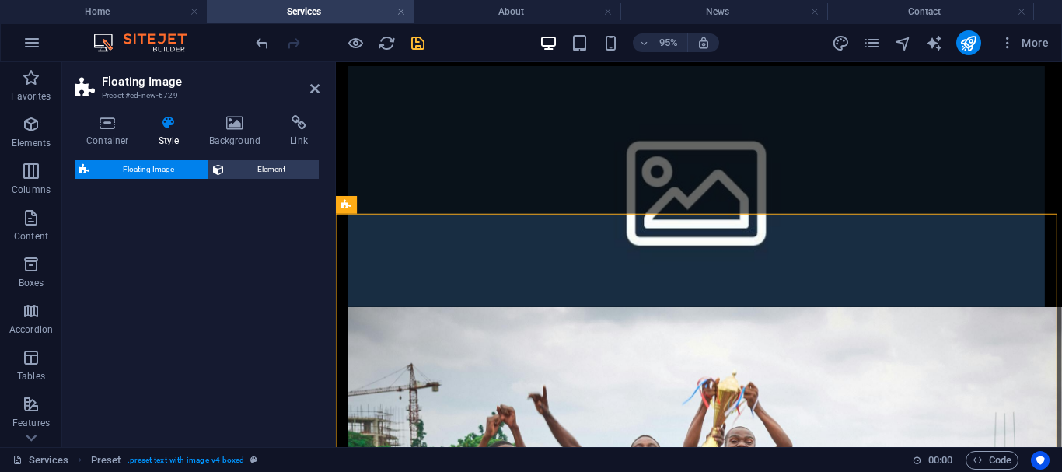
select select "%"
select select "rem"
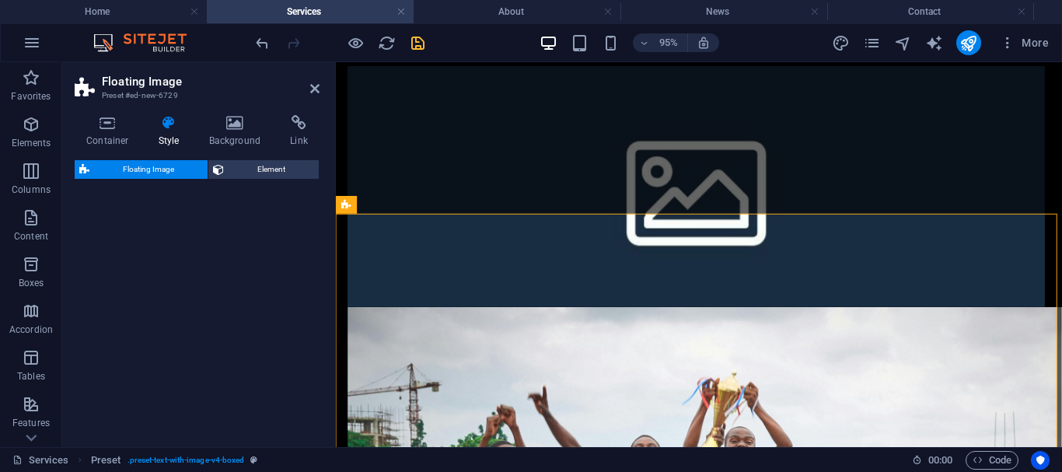
select select "%"
select select "preset-float-container-v3-custom"
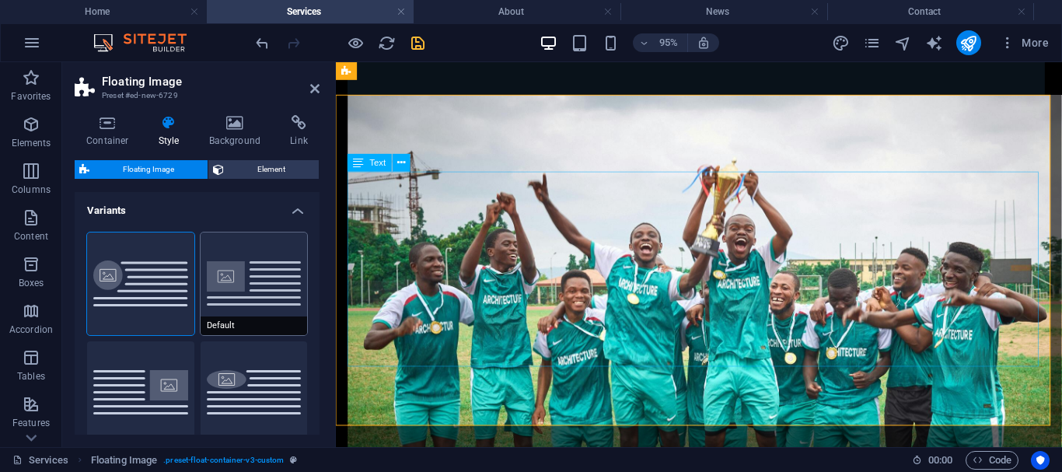
scroll to position [769, 0]
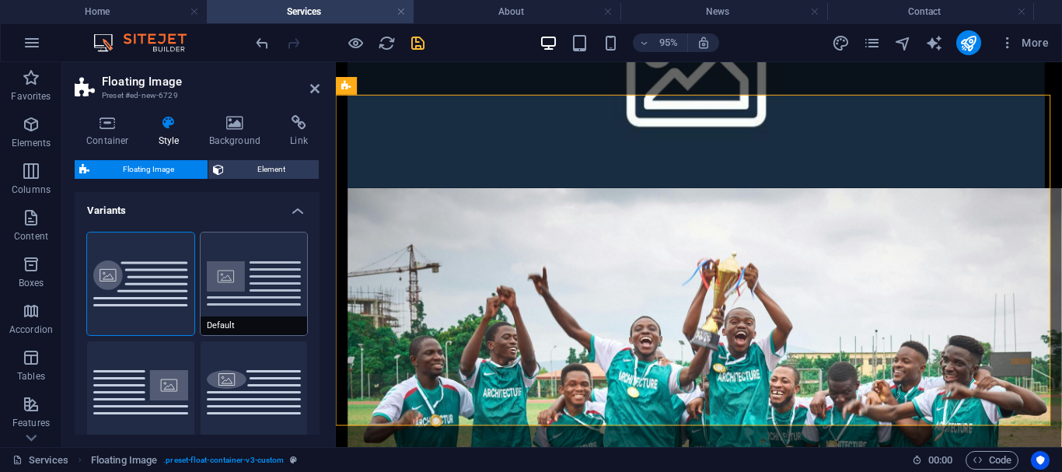
click at [242, 284] on button "Default" at bounding box center [254, 283] width 107 height 103
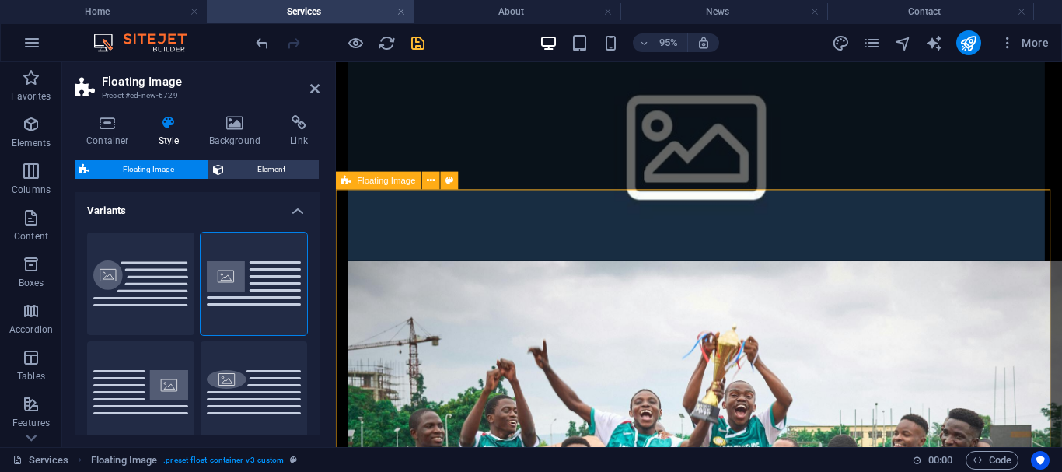
scroll to position [695, 0]
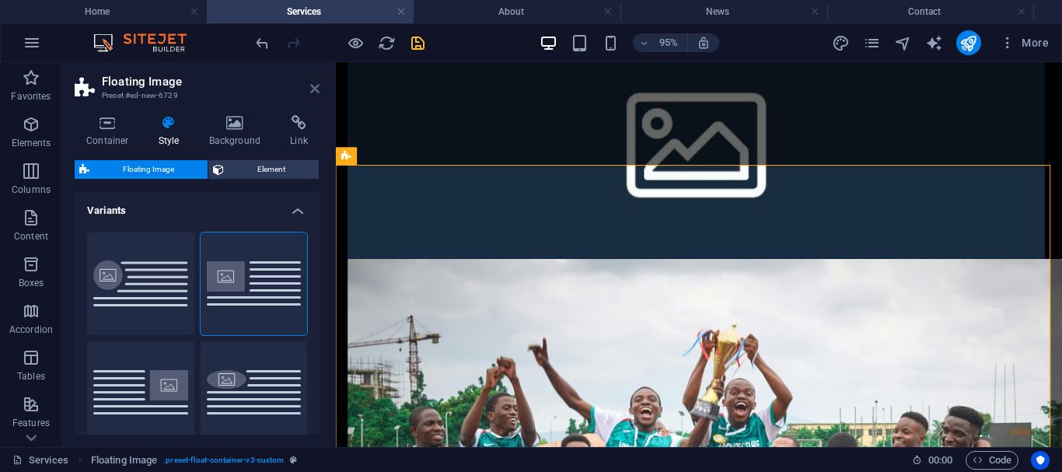
click at [315, 89] on icon at bounding box center [314, 88] width 9 height 12
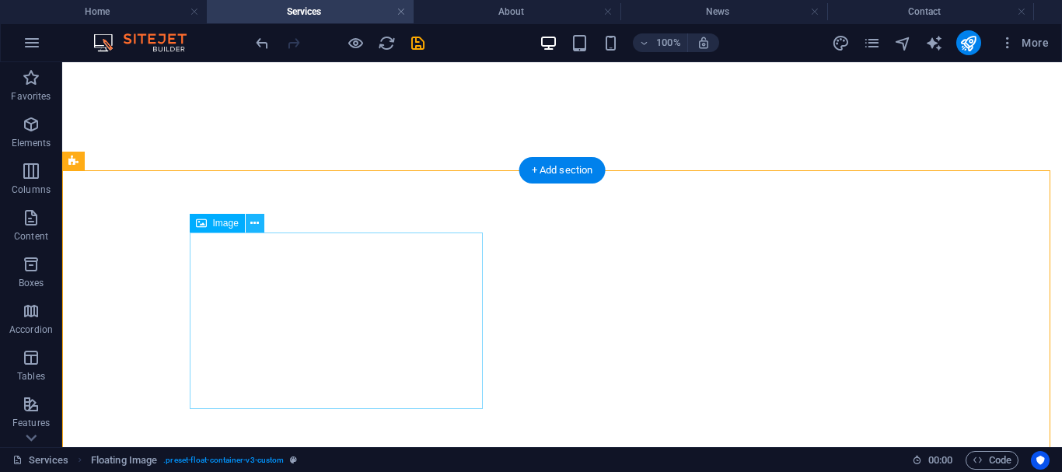
click at [259, 225] on icon at bounding box center [254, 223] width 9 height 16
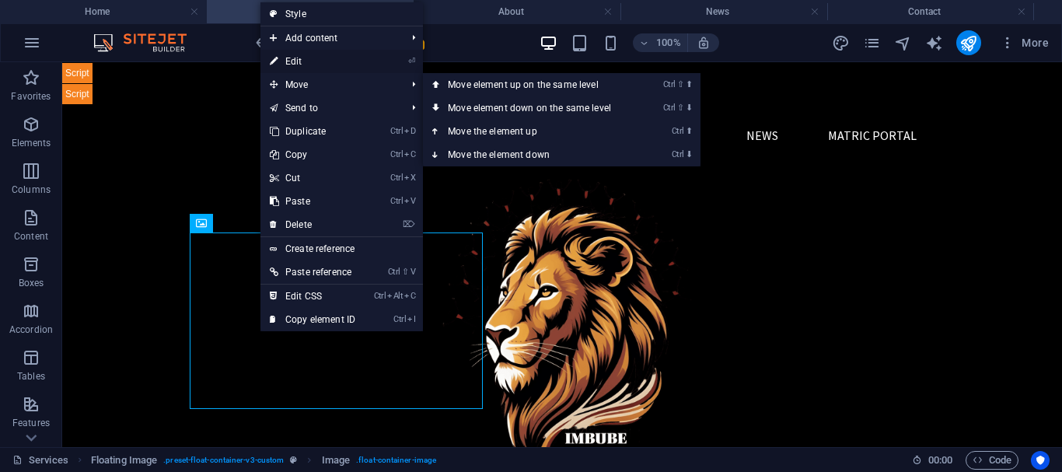
click at [313, 61] on link "⏎ Edit" at bounding box center [312, 61] width 104 height 23
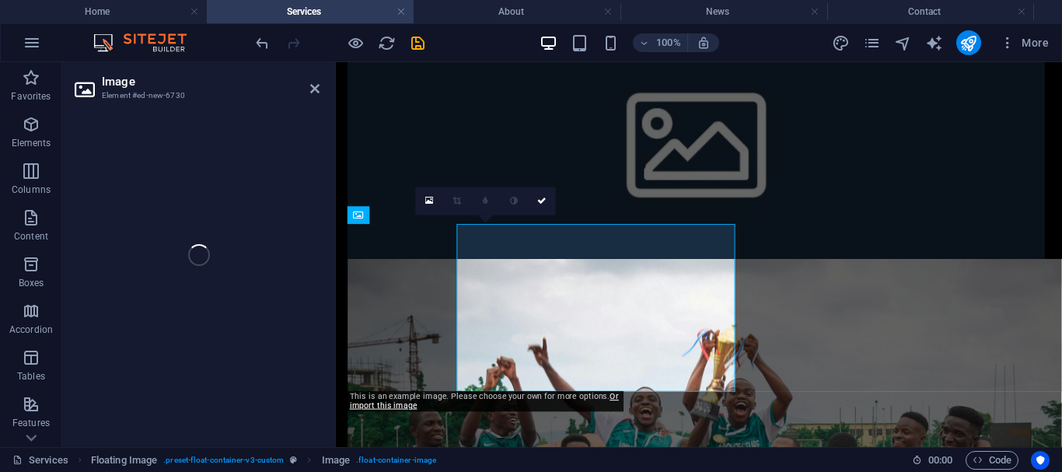
select select "%"
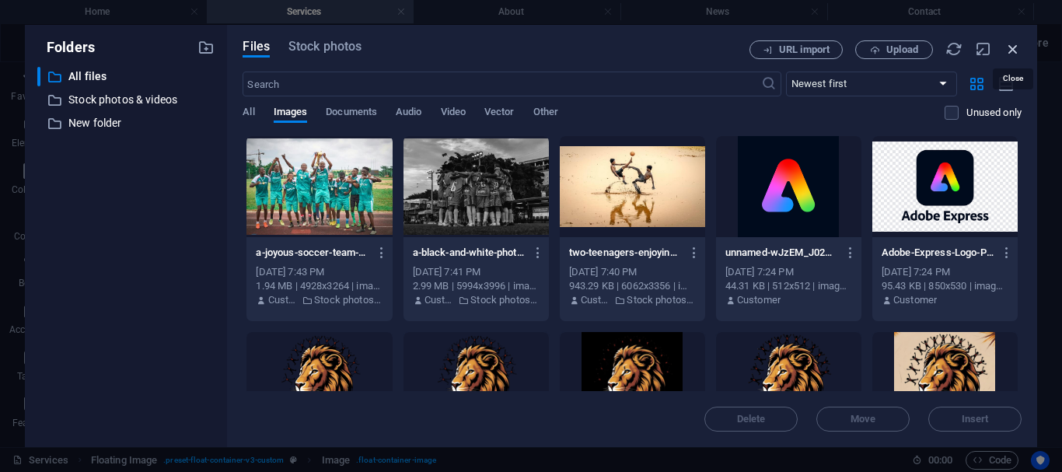
drag, startPoint x: 1017, startPoint y: 51, endPoint x: 389, endPoint y: 74, distance: 627.6
click at [1017, 51] on icon "button" at bounding box center [1012, 48] width 17 height 17
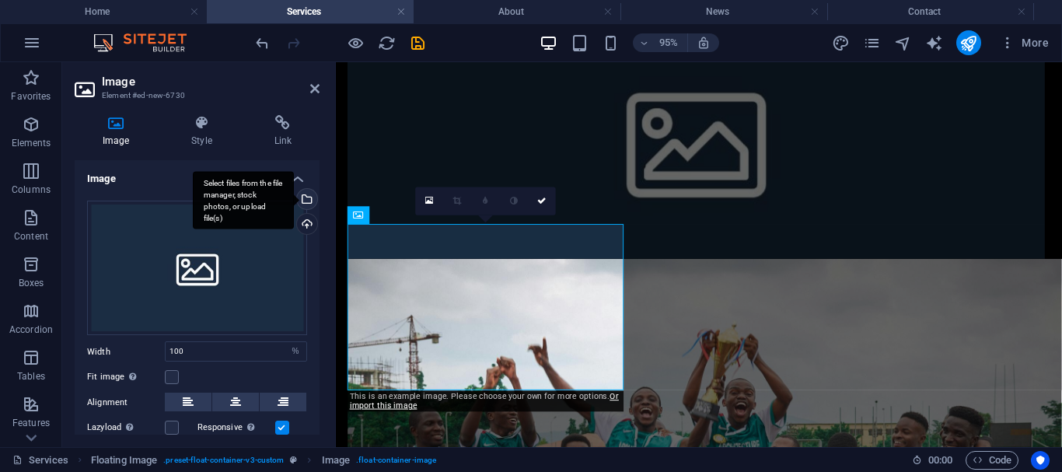
click at [294, 199] on div "Select files from the file manager, stock photos, or upload file(s)" at bounding box center [243, 200] width 101 height 58
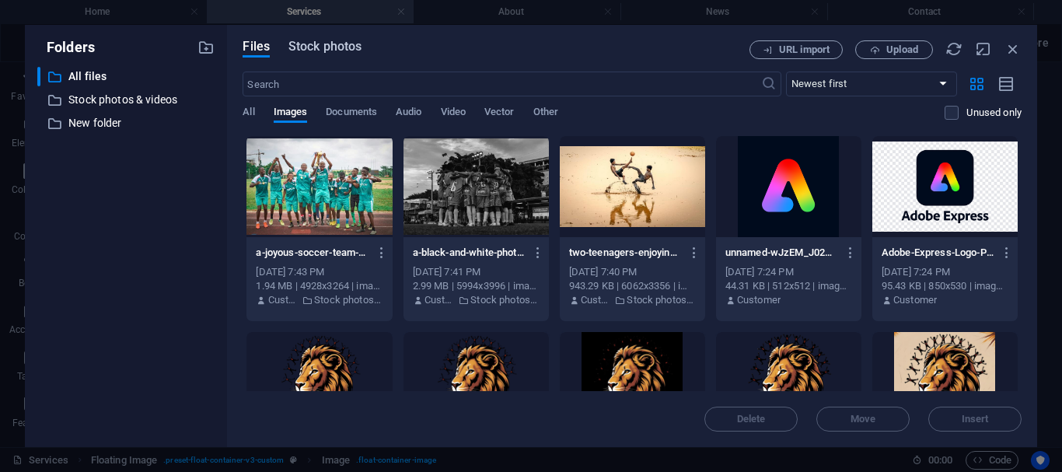
click at [319, 51] on span "Stock photos" at bounding box center [324, 46] width 73 height 19
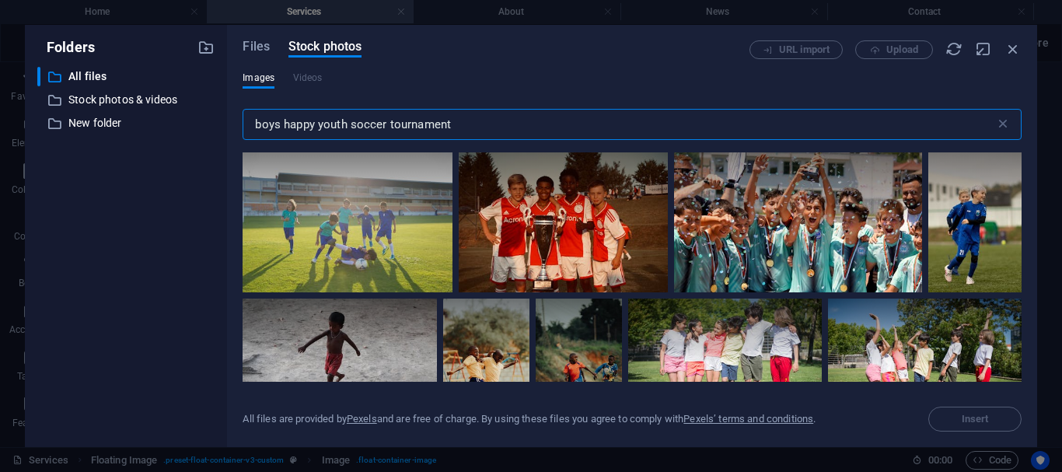
drag, startPoint x: 454, startPoint y: 127, endPoint x: 224, endPoint y: 133, distance: 230.1
click at [224, 133] on div "Folders ​ All files All files ​ Stock photos & videos Stock photos & videos ​ N…" at bounding box center [531, 236] width 1012 height 422
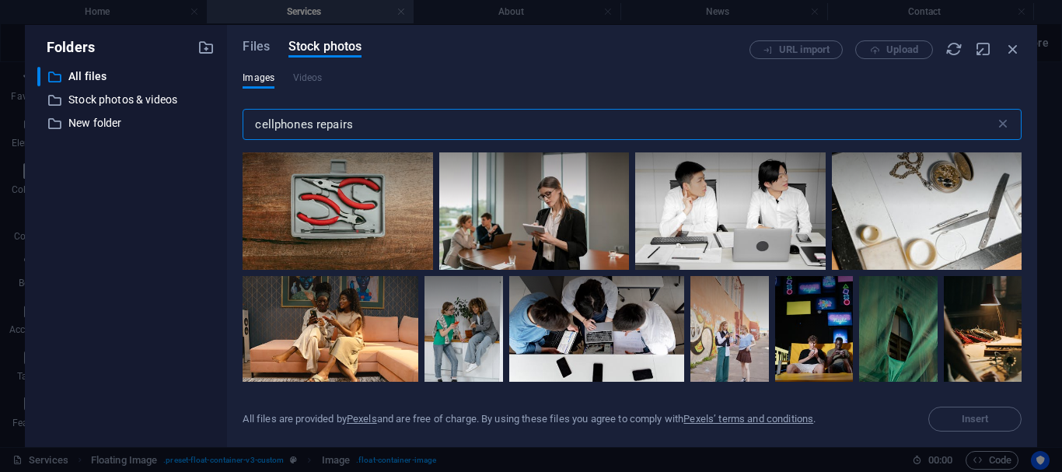
scroll to position [2020, 0]
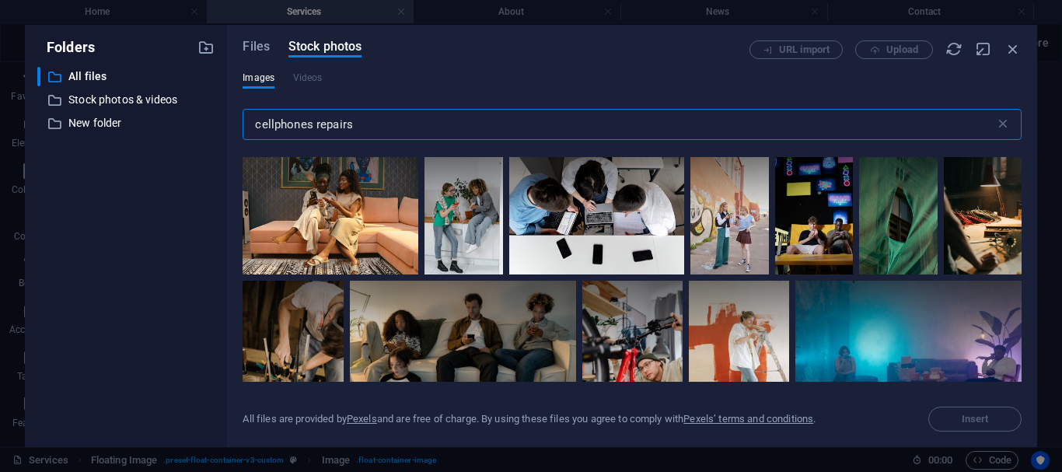
click at [250, 126] on input "cellphones repairs" at bounding box center [618, 124] width 752 height 31
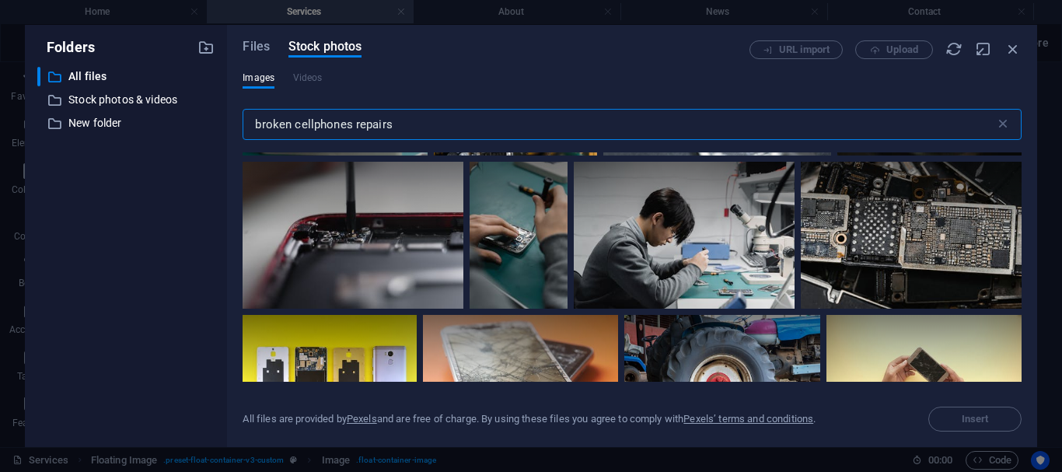
scroll to position [722, 0]
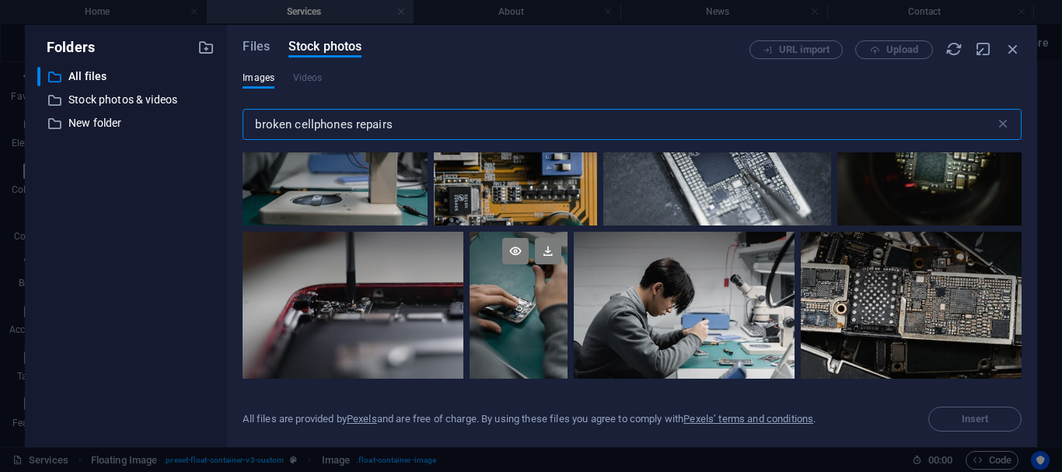
type input "broken cellphones repairs"
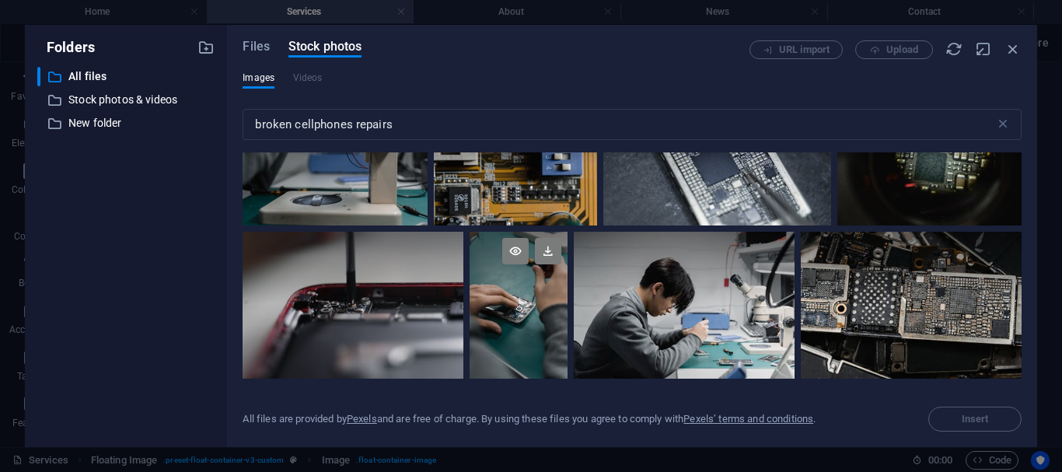
click at [517, 317] on div at bounding box center [518, 305] width 98 height 147
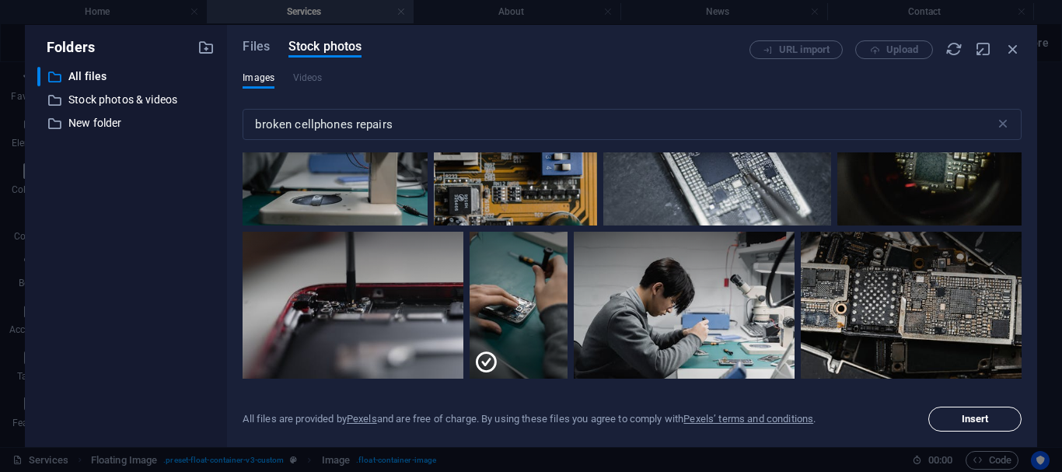
click at [972, 417] on span "Insert" at bounding box center [974, 418] width 27 height 9
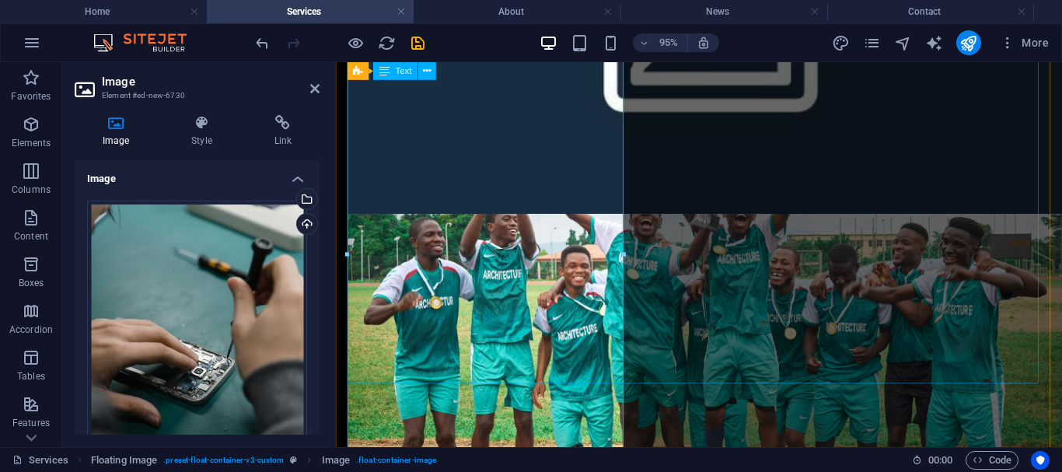
scroll to position [881, 0]
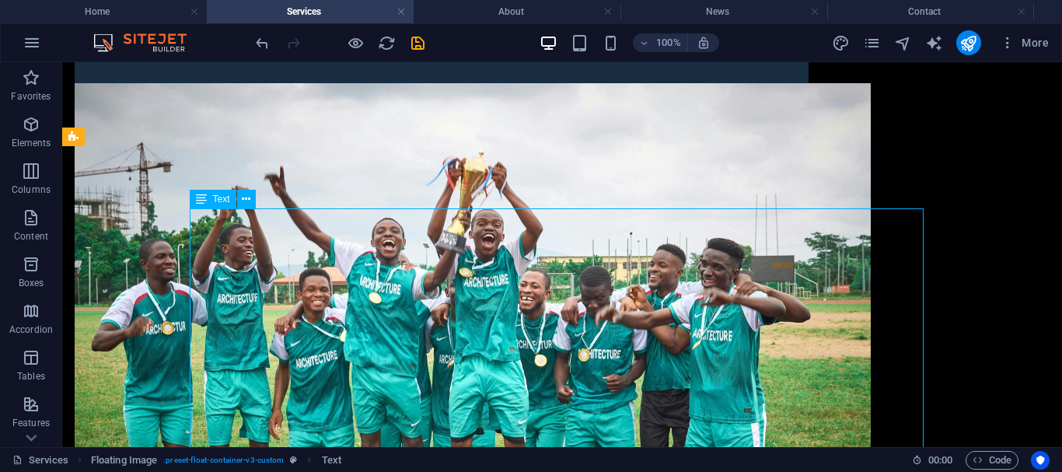
scroll to position [697, 0]
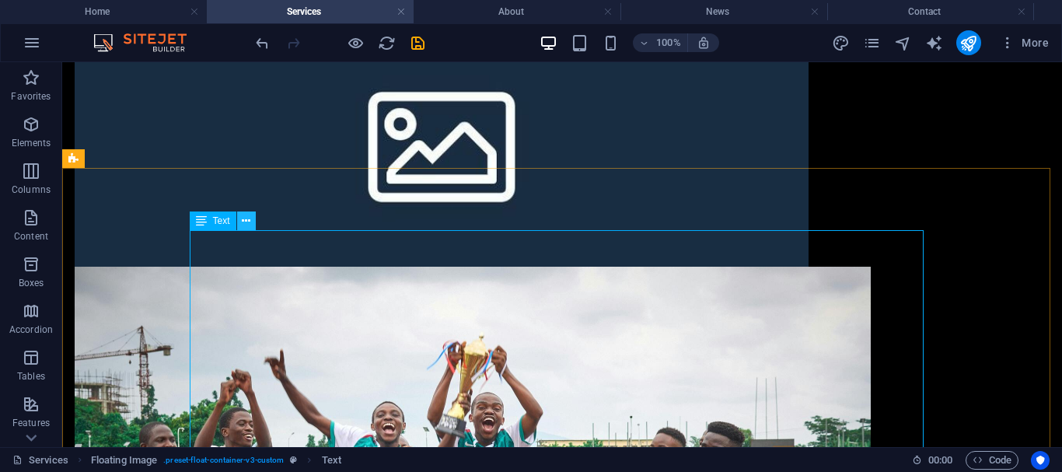
click at [246, 221] on icon at bounding box center [246, 221] width 9 height 16
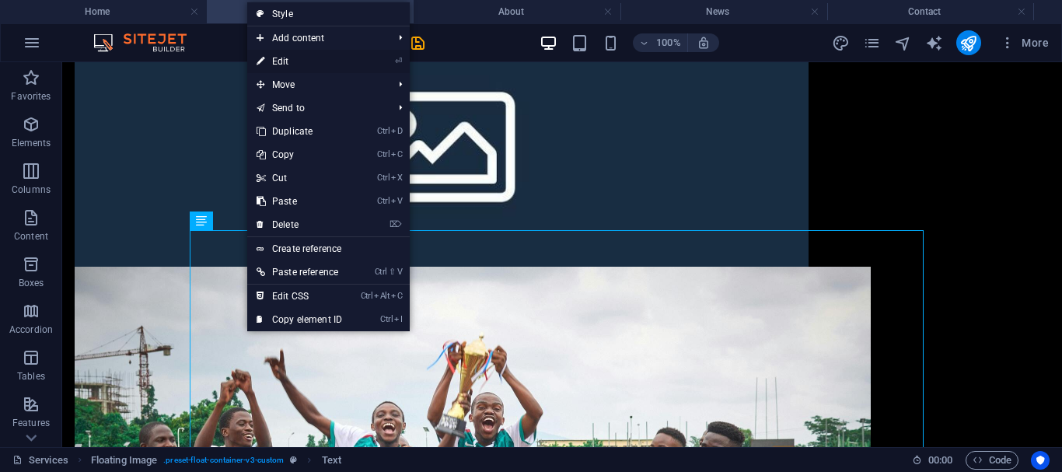
click at [295, 65] on link "⏎ Edit" at bounding box center [299, 61] width 104 height 23
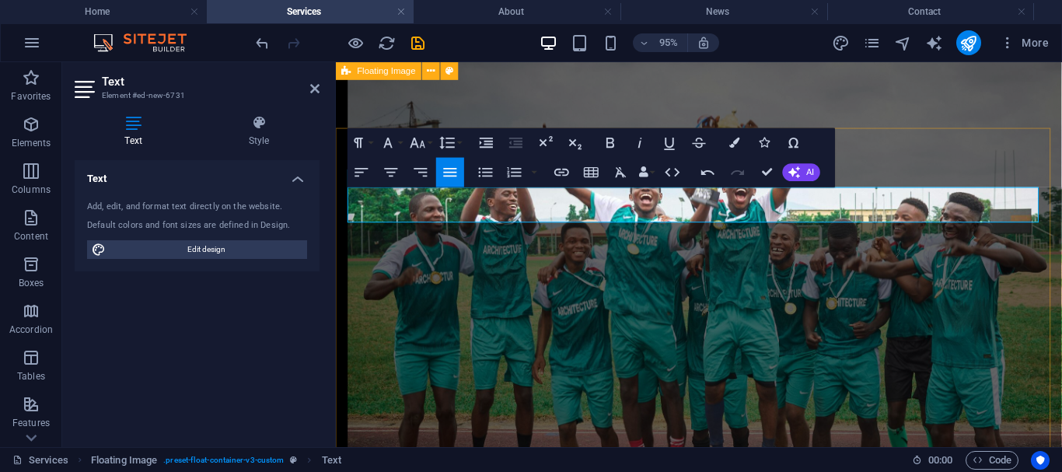
scroll to position [734, 0]
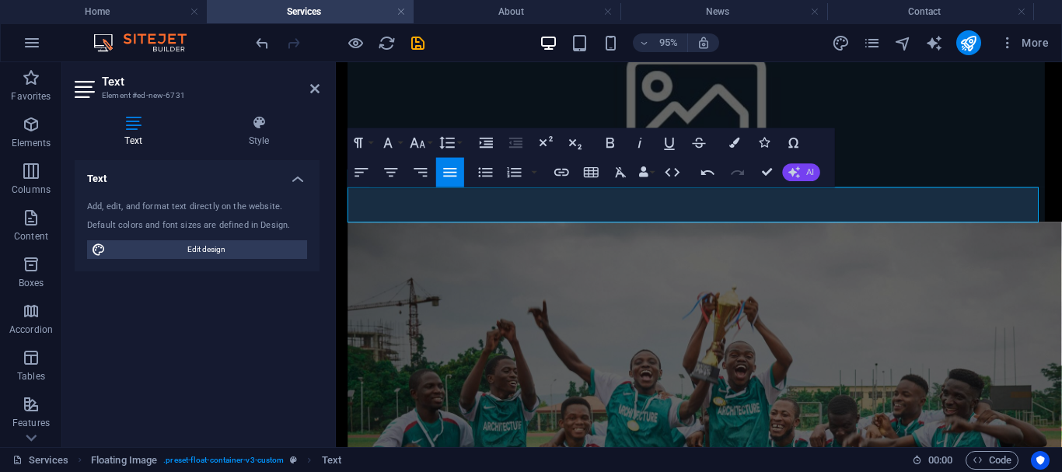
click at [803, 178] on button "AI" at bounding box center [801, 172] width 37 height 18
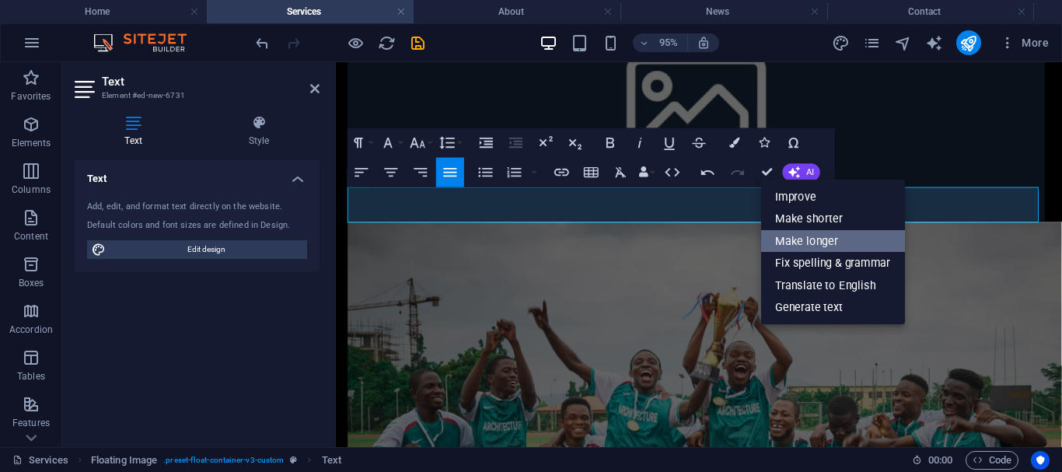
click at [811, 236] on link "Make longer" at bounding box center [833, 240] width 144 height 23
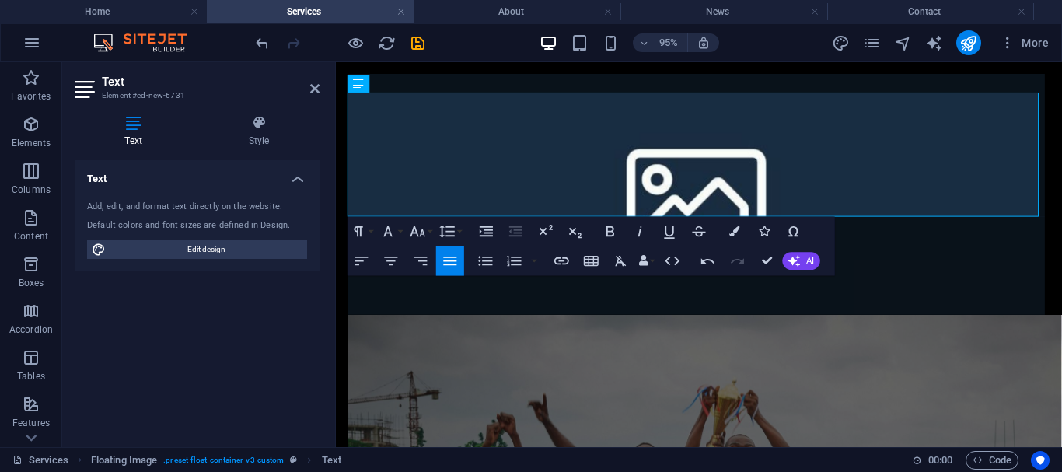
scroll to position [833, 0]
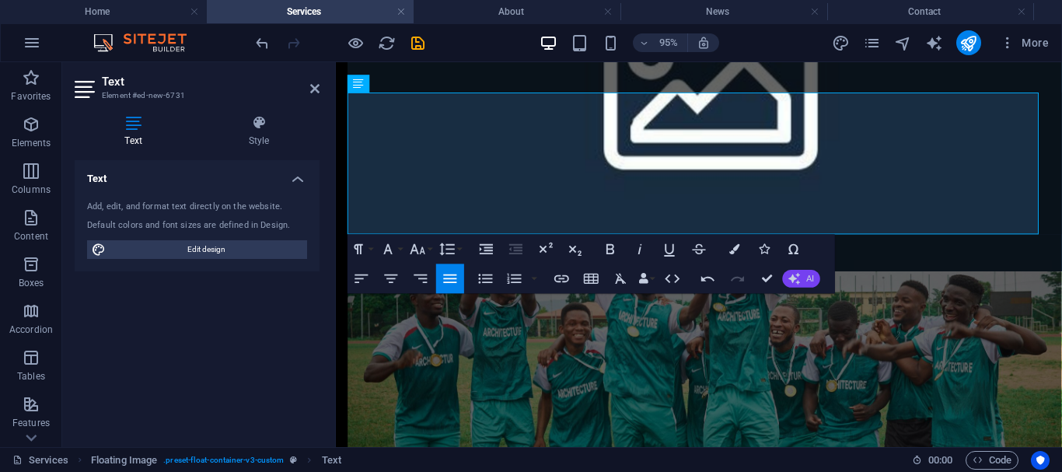
click at [792, 281] on icon "button" at bounding box center [794, 279] width 12 height 12
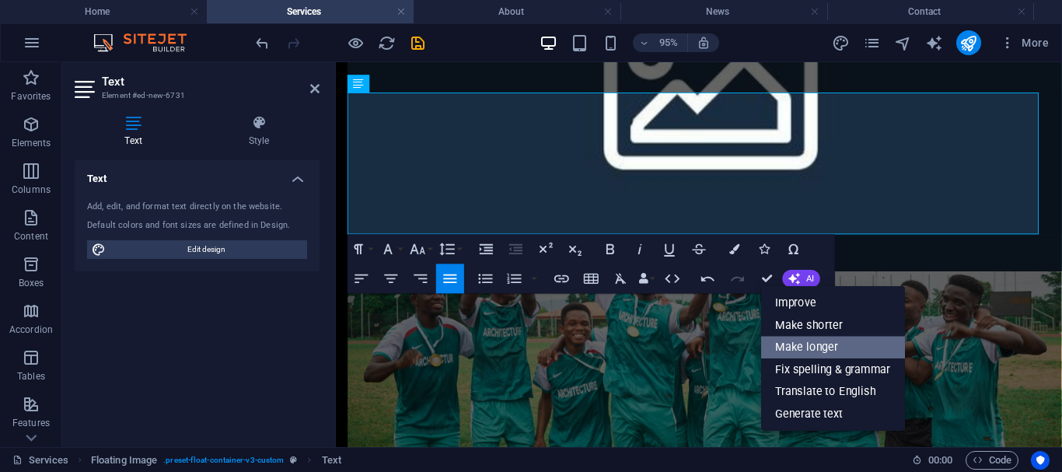
click at [818, 344] on link "Make longer" at bounding box center [833, 347] width 144 height 23
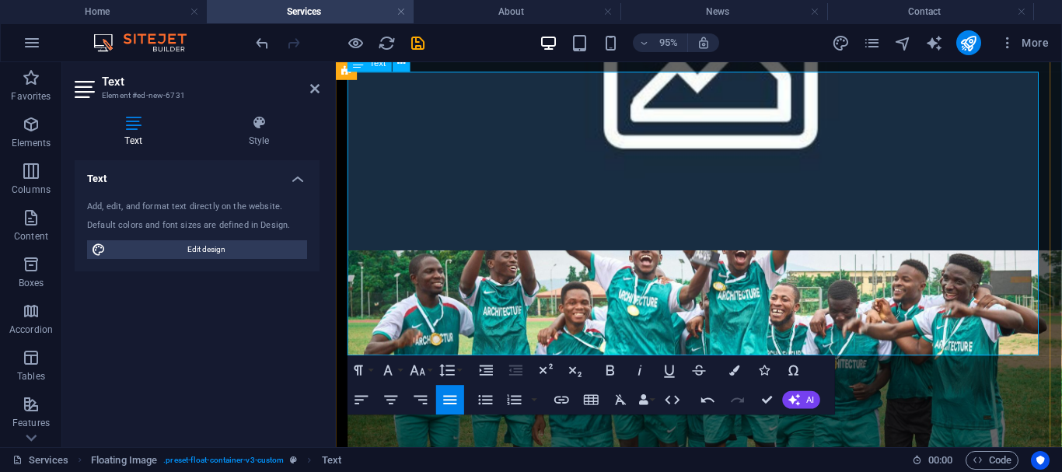
scroll to position [852, 0]
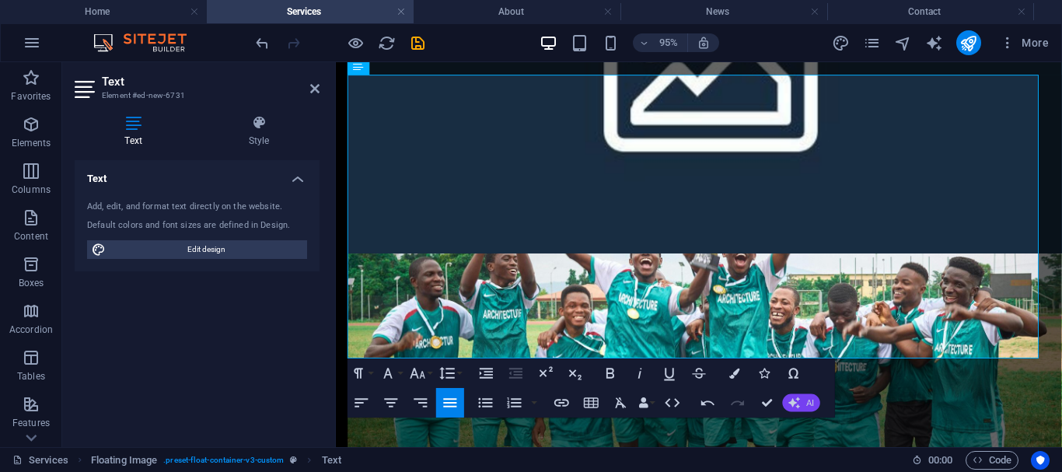
click at [810, 400] on span "AI" at bounding box center [810, 402] width 8 height 9
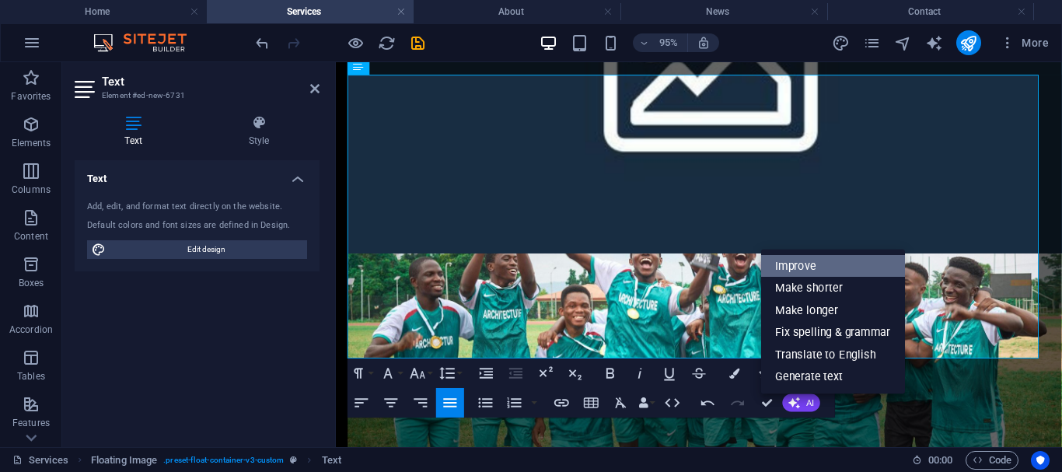
click at [801, 272] on link "Improve" at bounding box center [833, 266] width 144 height 22
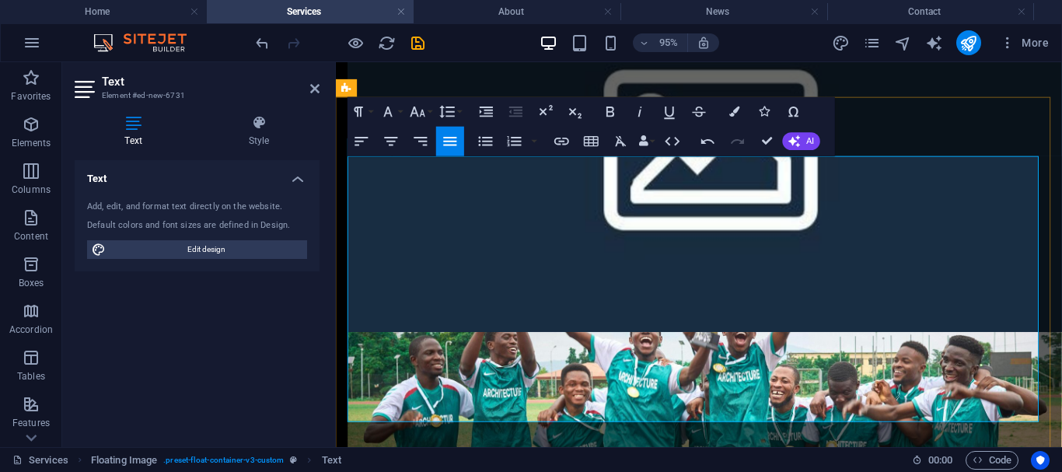
scroll to position [766, 0]
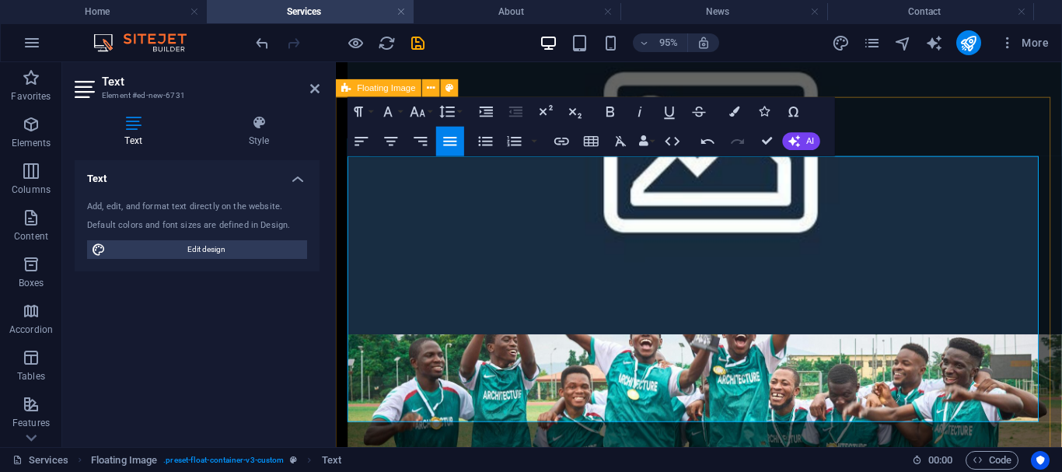
drag, startPoint x: 748, startPoint y: 429, endPoint x: 646, endPoint y: 141, distance: 305.8
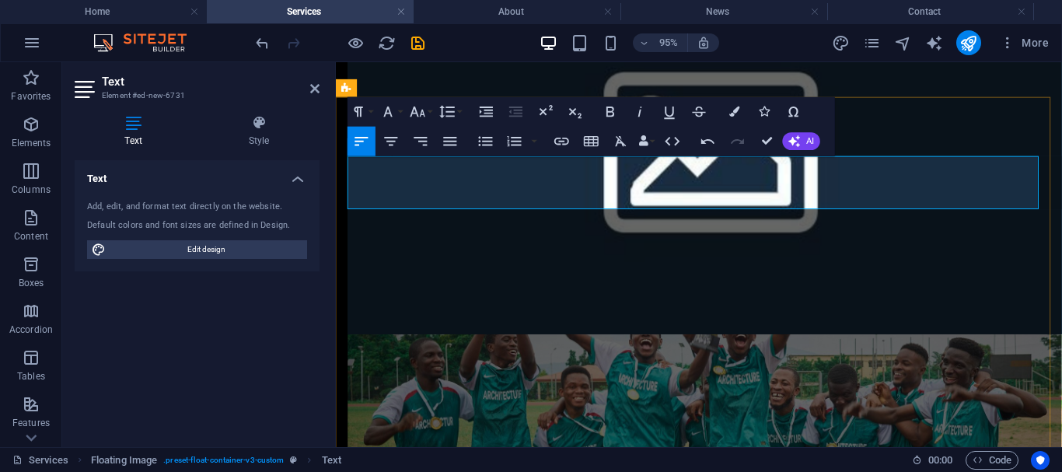
click at [794, 146] on icon "button" at bounding box center [794, 141] width 12 height 12
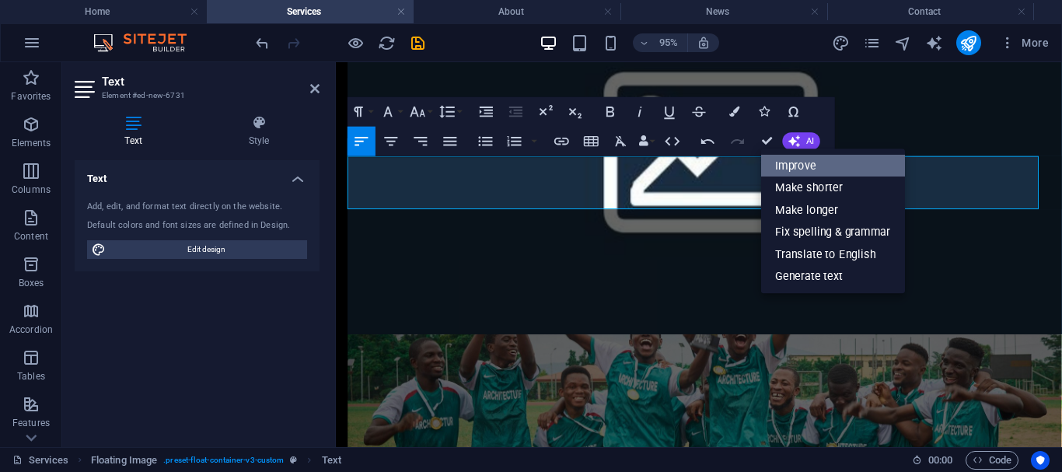
click at [811, 164] on link "Improve" at bounding box center [833, 165] width 144 height 23
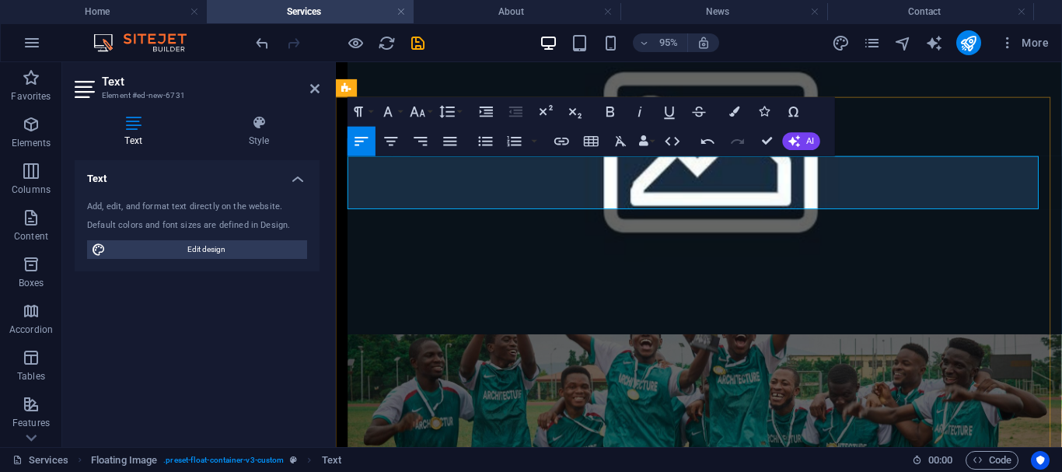
click at [798, 140] on icon "button" at bounding box center [794, 141] width 12 height 12
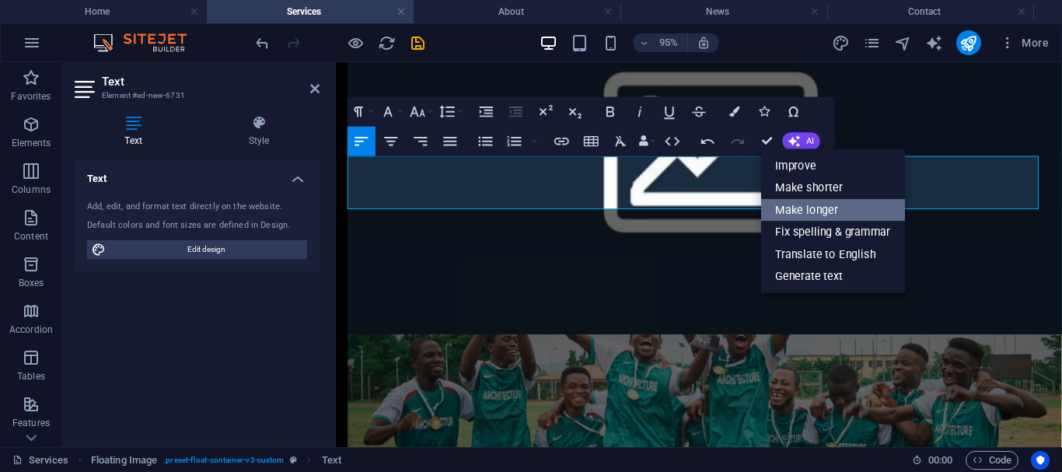
click at [806, 201] on link "Make longer" at bounding box center [833, 209] width 144 height 23
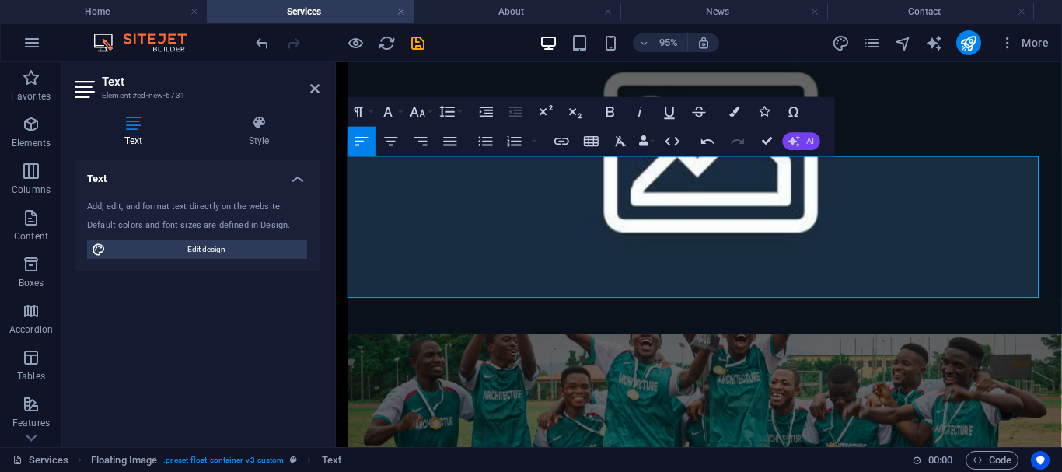
click at [797, 134] on button "AI" at bounding box center [801, 141] width 37 height 18
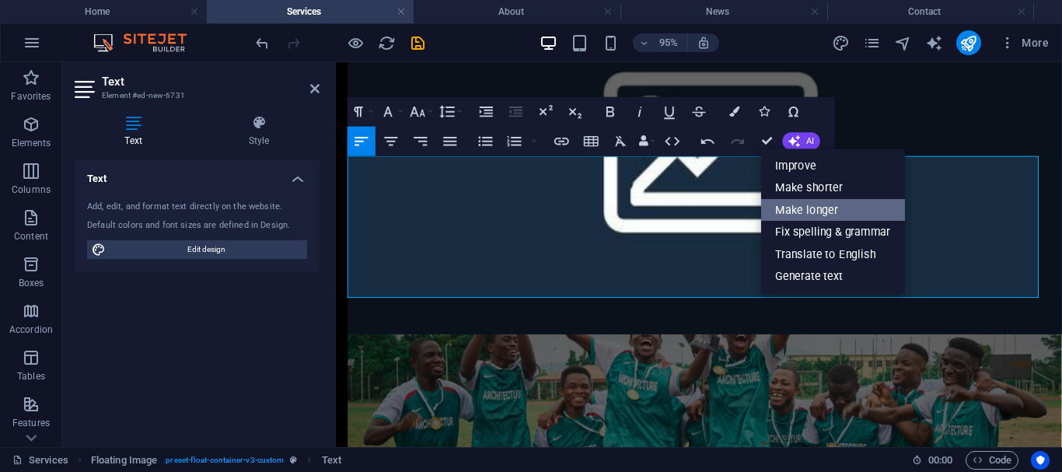
click at [804, 203] on link "Make longer" at bounding box center [833, 209] width 144 height 23
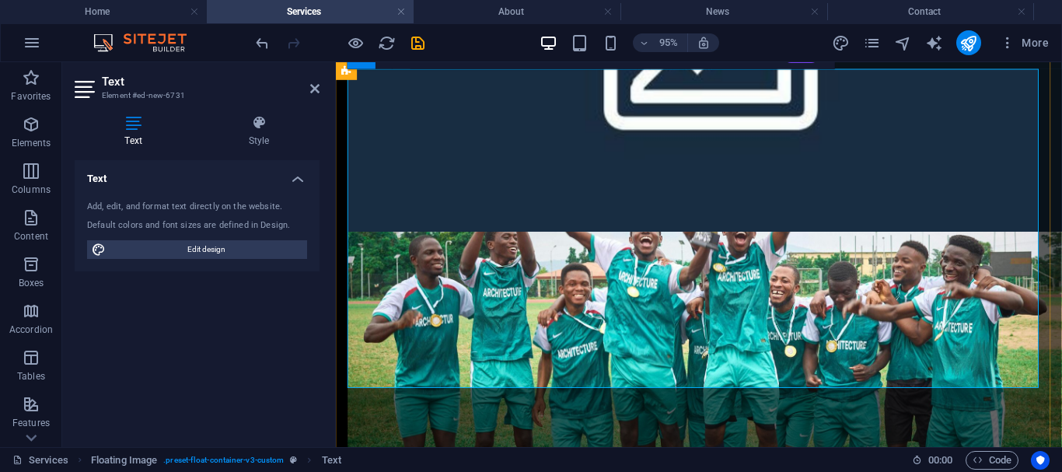
scroll to position [855, 0]
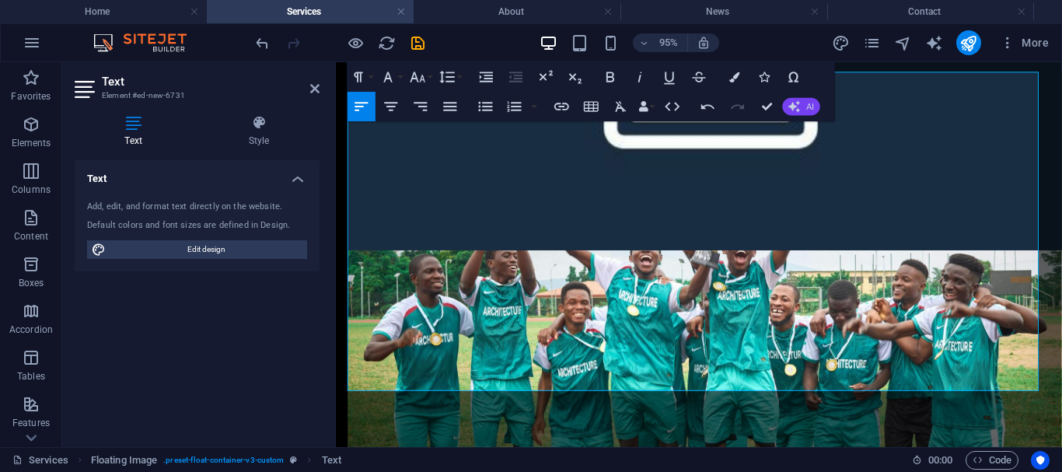
click at [801, 108] on button "AI" at bounding box center [801, 107] width 37 height 18
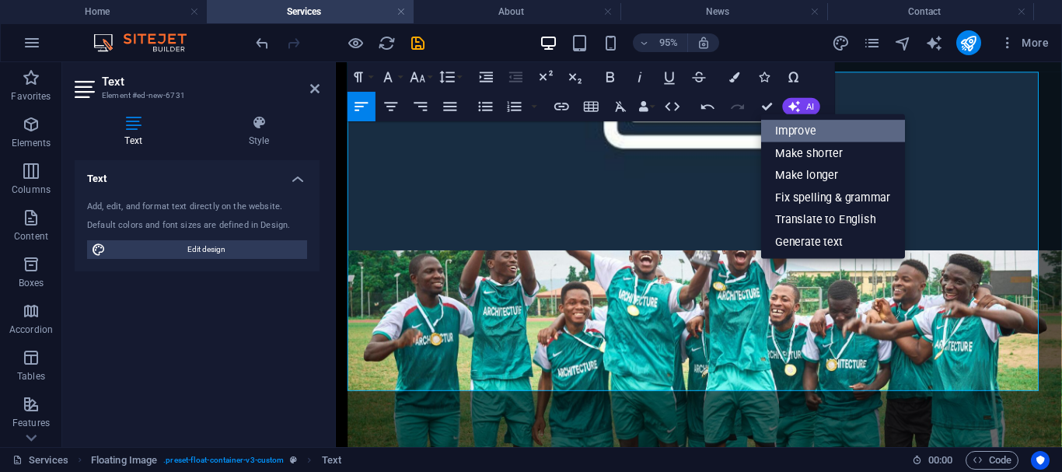
click at [809, 123] on link "Improve" at bounding box center [833, 131] width 144 height 23
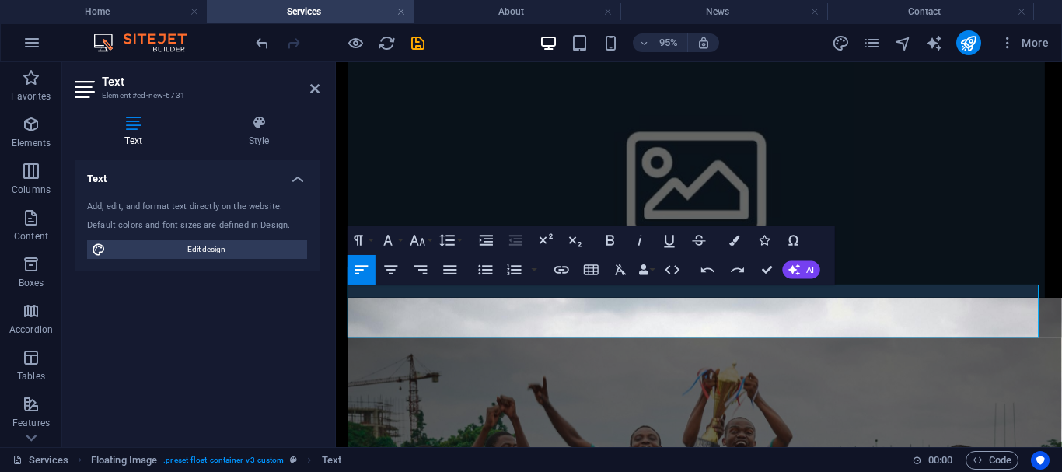
scroll to position [626, 0]
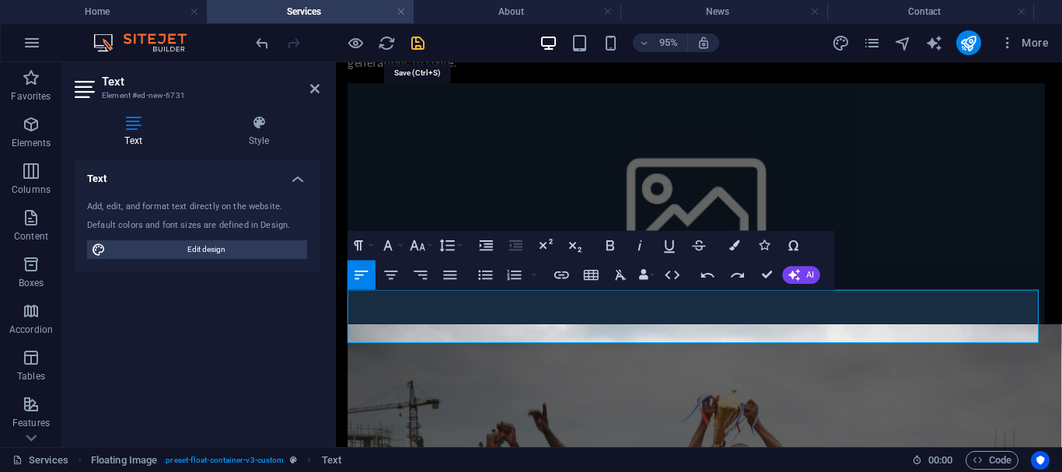
click at [419, 42] on icon "save" at bounding box center [418, 43] width 18 height 18
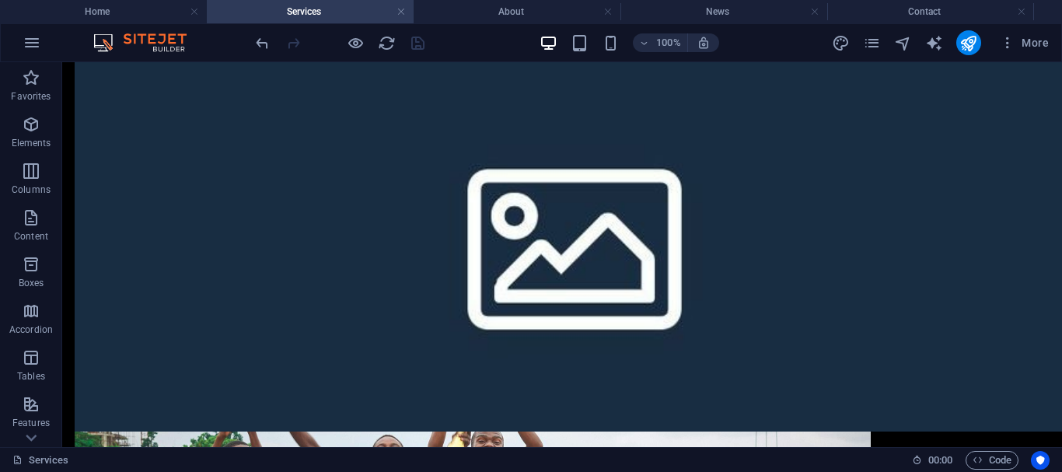
scroll to position [818, 0]
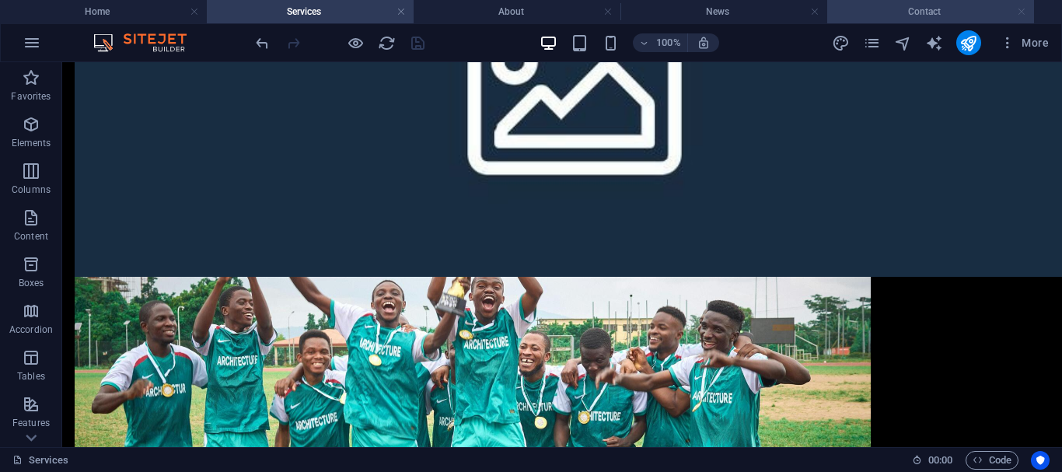
click at [1018, 9] on link at bounding box center [1021, 12] width 9 height 15
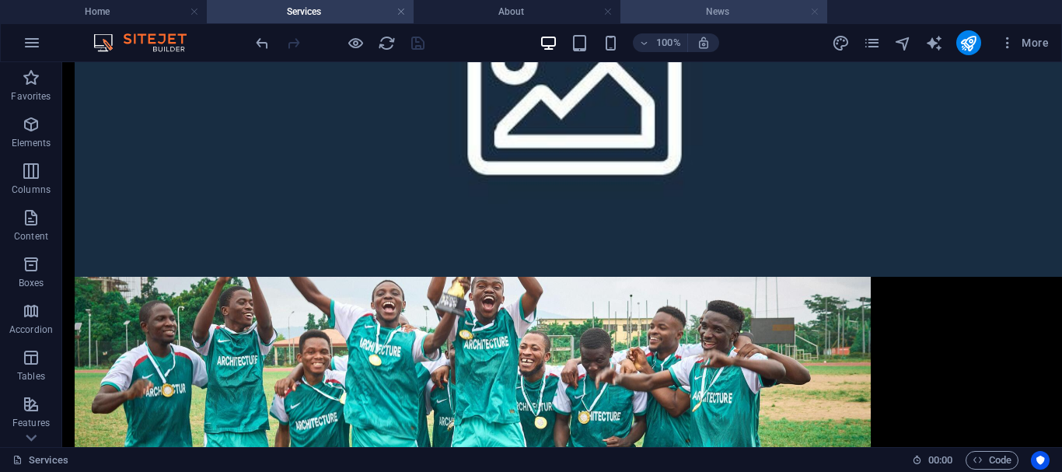
click at [816, 9] on link at bounding box center [814, 12] width 9 height 15
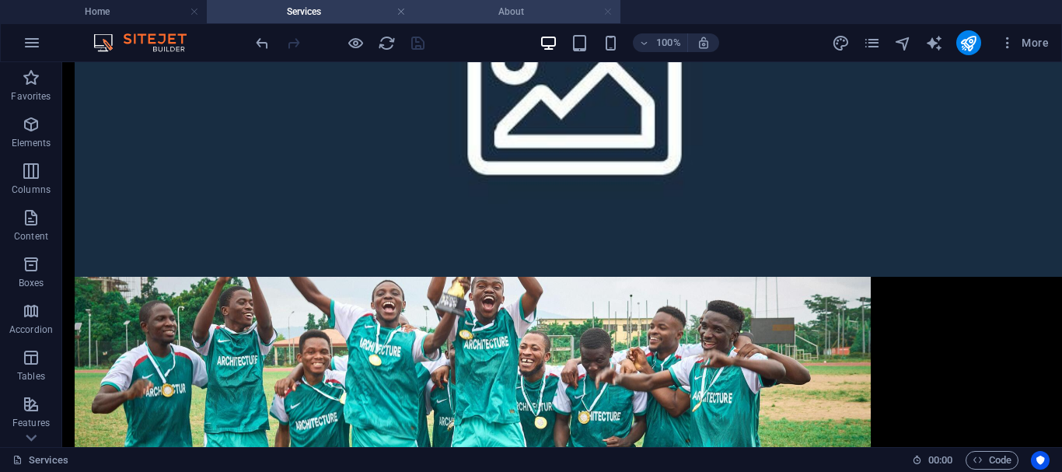
click at [609, 12] on link at bounding box center [607, 12] width 9 height 15
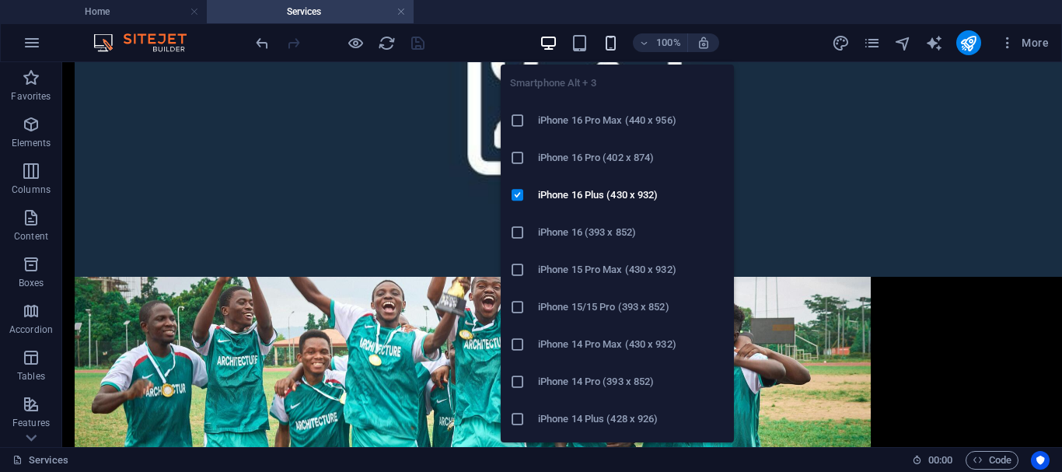
click at [609, 42] on icon "button" at bounding box center [611, 43] width 18 height 18
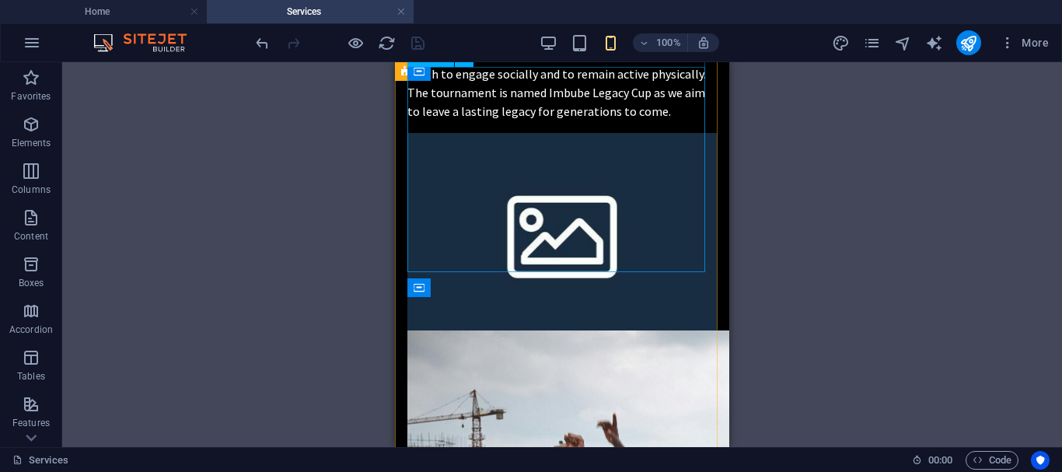
scroll to position [563, 0]
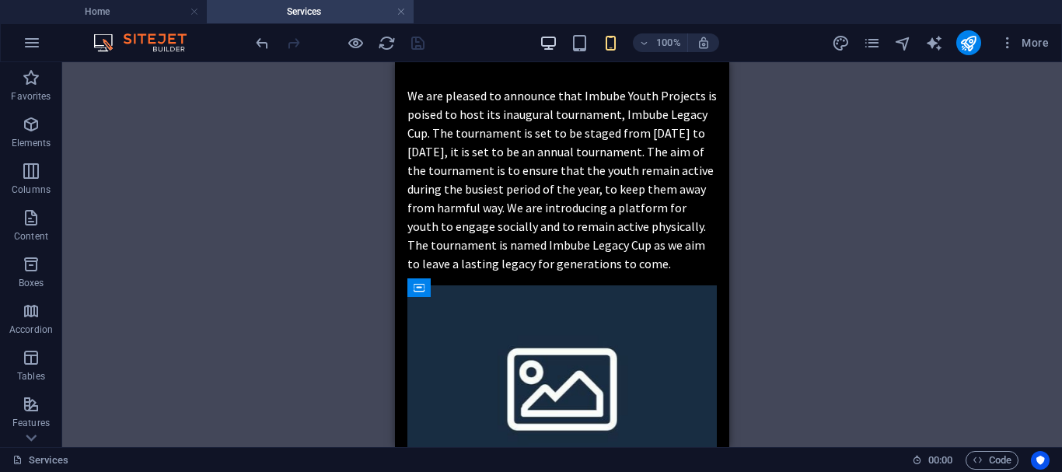
click at [551, 40] on icon "button" at bounding box center [548, 43] width 18 height 18
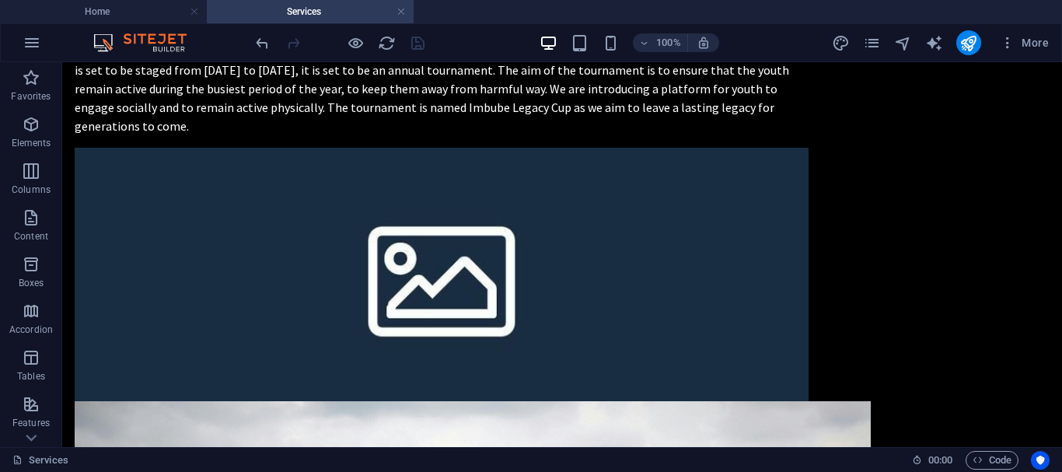
scroll to position [555, 0]
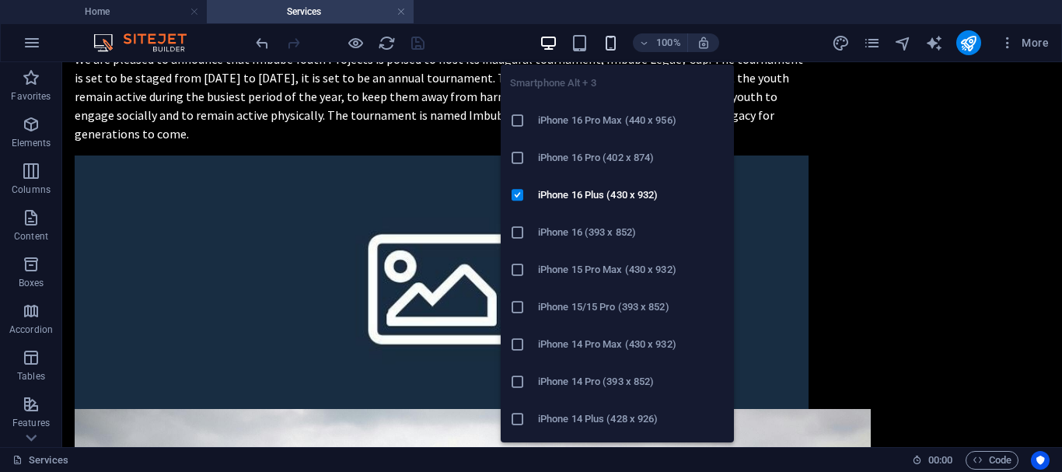
click at [605, 40] on icon "button" at bounding box center [611, 43] width 18 height 18
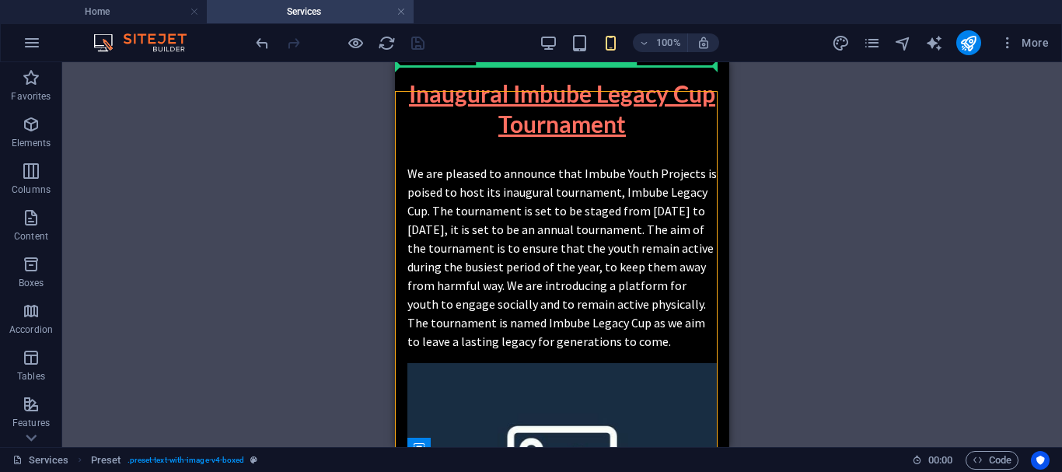
scroll to position [403, 0]
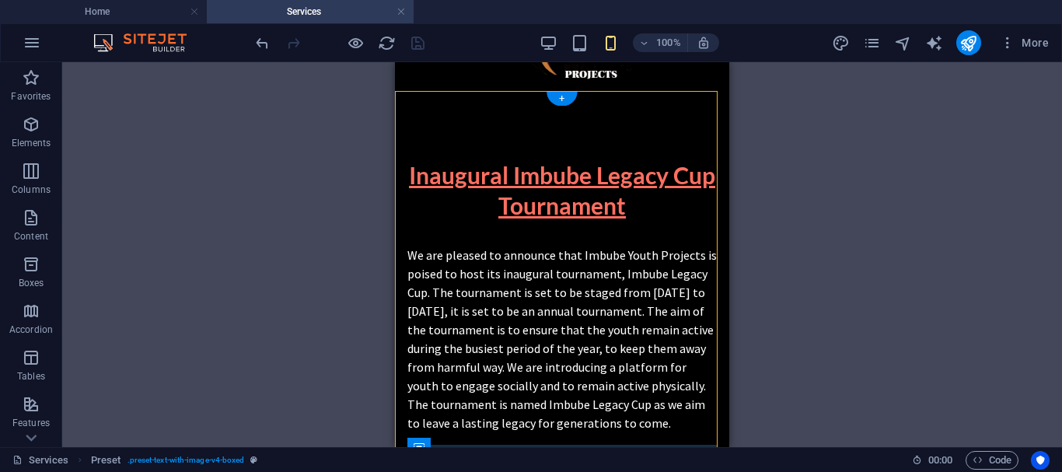
drag, startPoint x: 495, startPoint y: 348, endPoint x: 492, endPoint y: 215, distance: 132.9
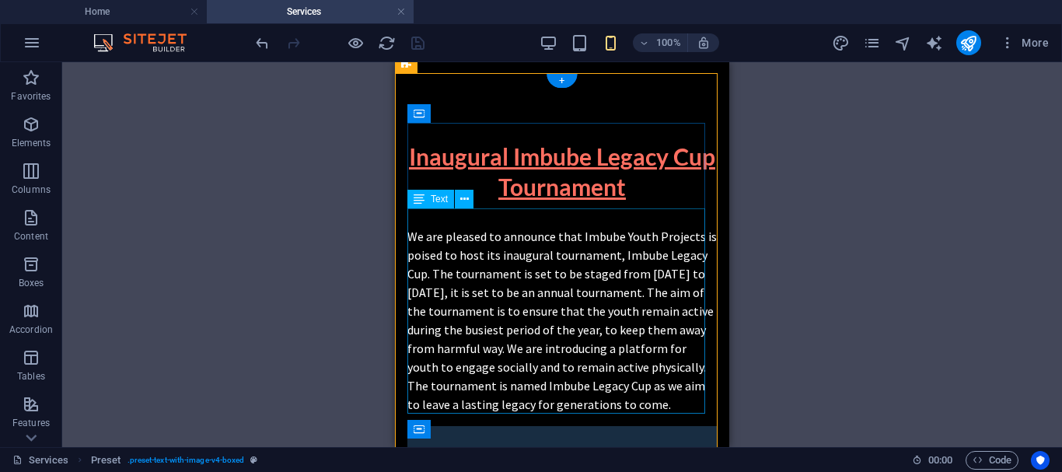
scroll to position [423, 0]
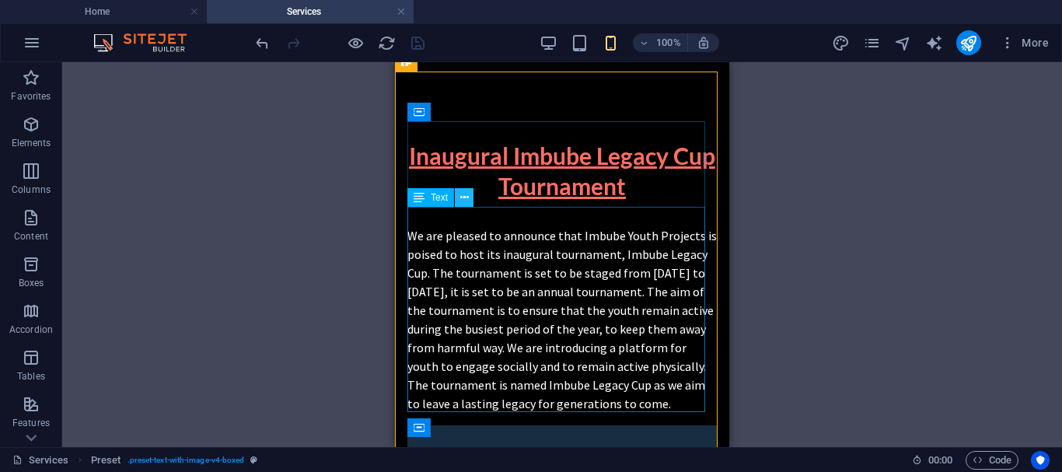
click at [463, 198] on icon at bounding box center [464, 198] width 9 height 16
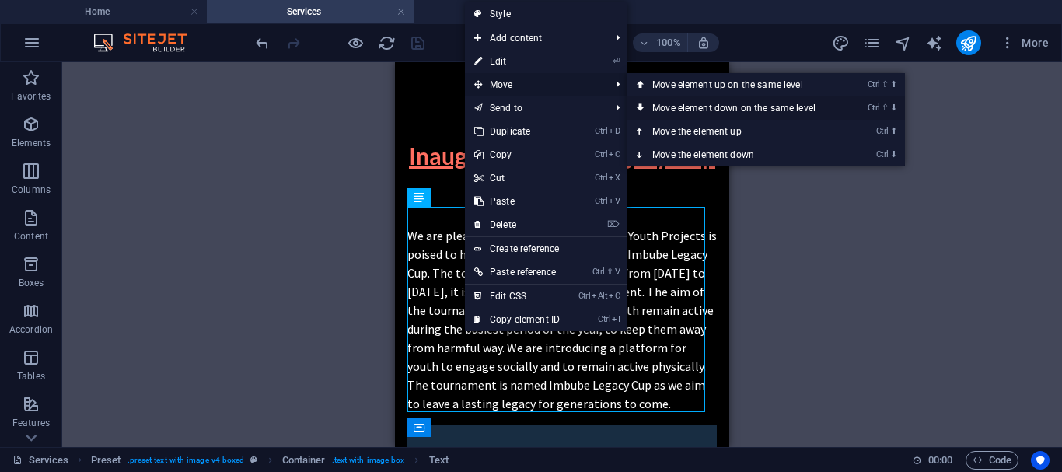
click at [669, 105] on link "Ctrl ⇧ ⬇ Move element down on the same level" at bounding box center [736, 107] width 219 height 23
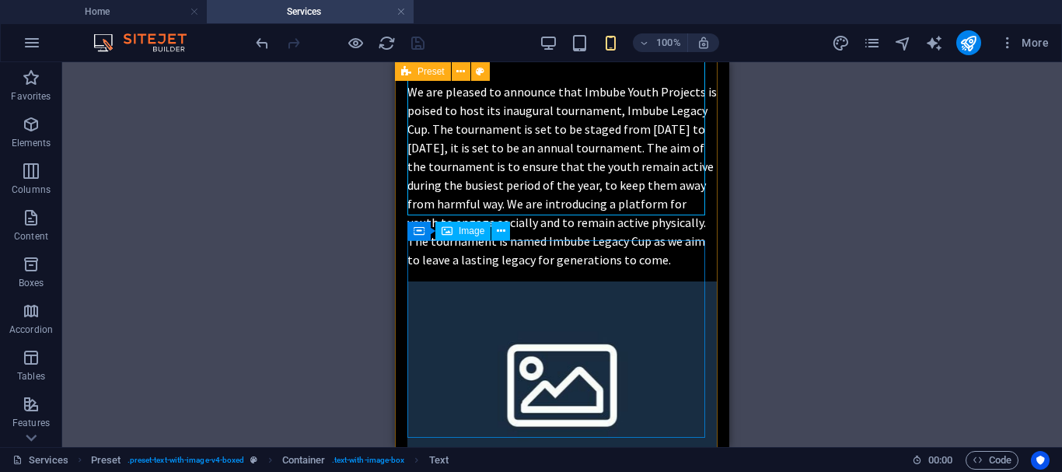
scroll to position [623, 0]
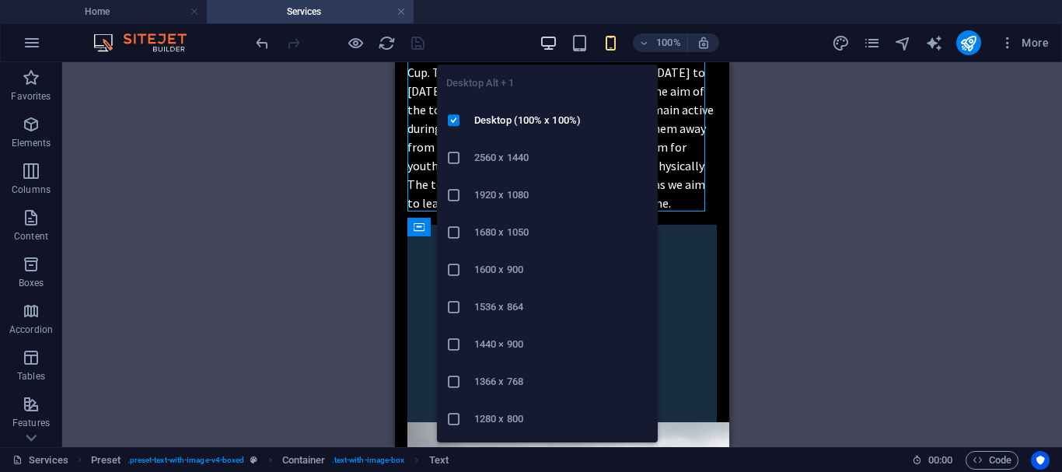
click at [543, 49] on icon "button" at bounding box center [548, 43] width 18 height 18
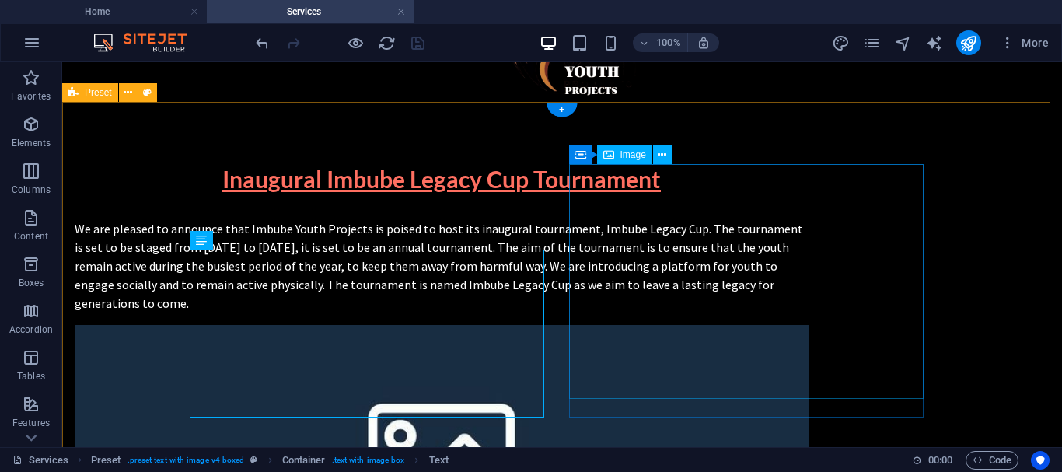
scroll to position [387, 0]
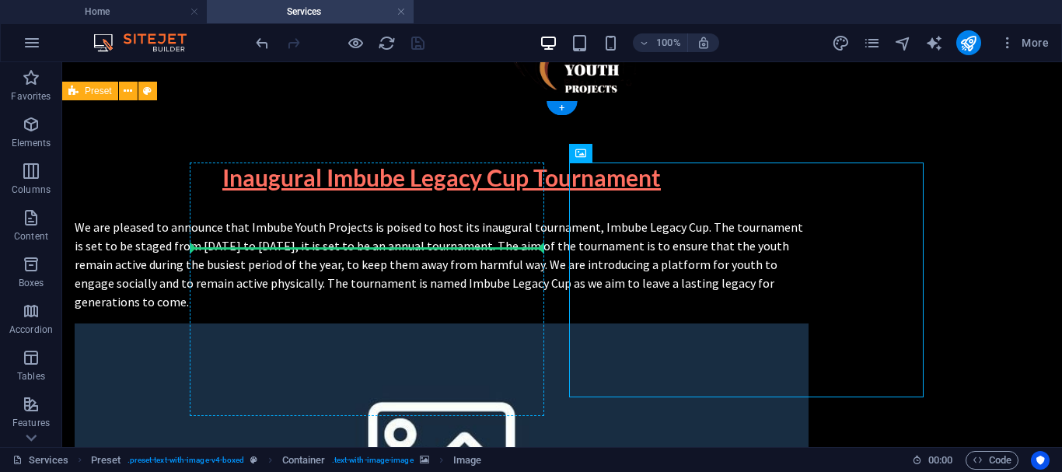
drag, startPoint x: 673, startPoint y: 226, endPoint x: 217, endPoint y: 307, distance: 463.3
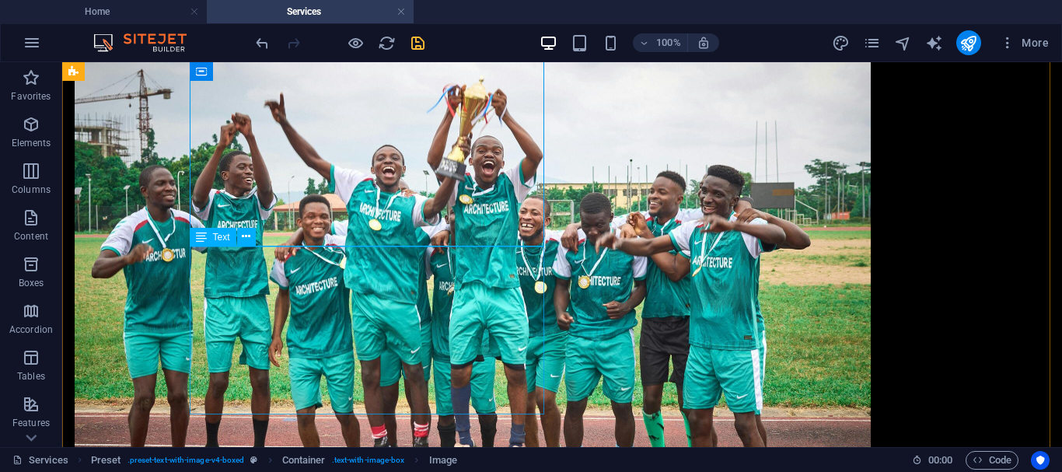
scroll to position [594, 0]
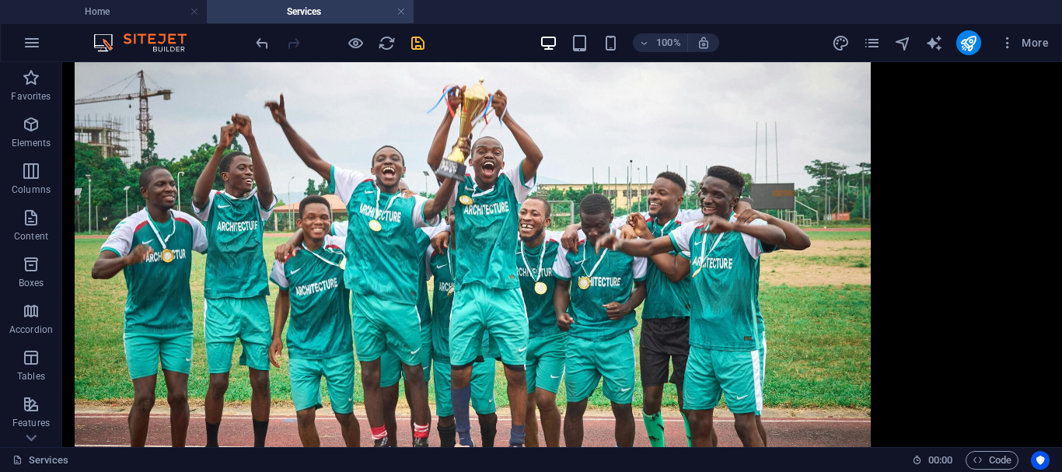
drag, startPoint x: 357, startPoint y: 192, endPoint x: 184, endPoint y: 341, distance: 228.1
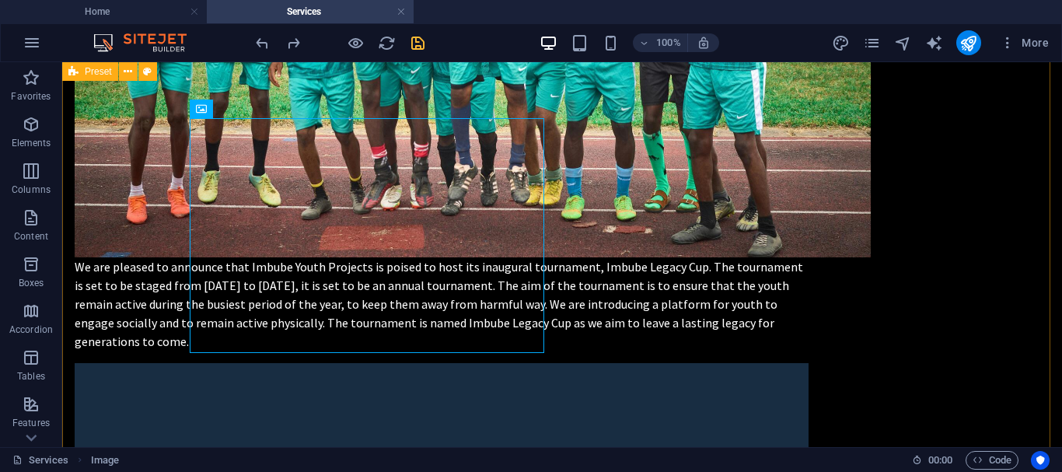
scroll to position [497, 0]
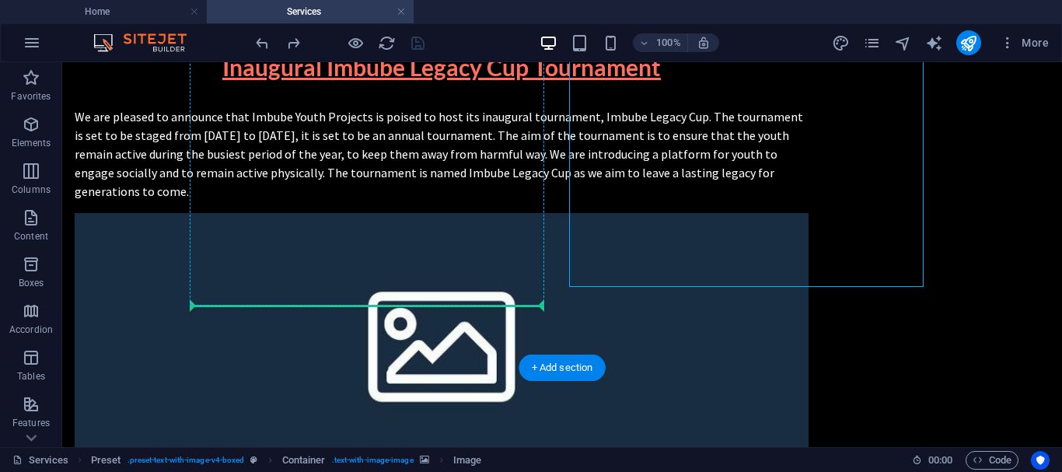
drag, startPoint x: 742, startPoint y: 229, endPoint x: 192, endPoint y: 239, distance: 550.4
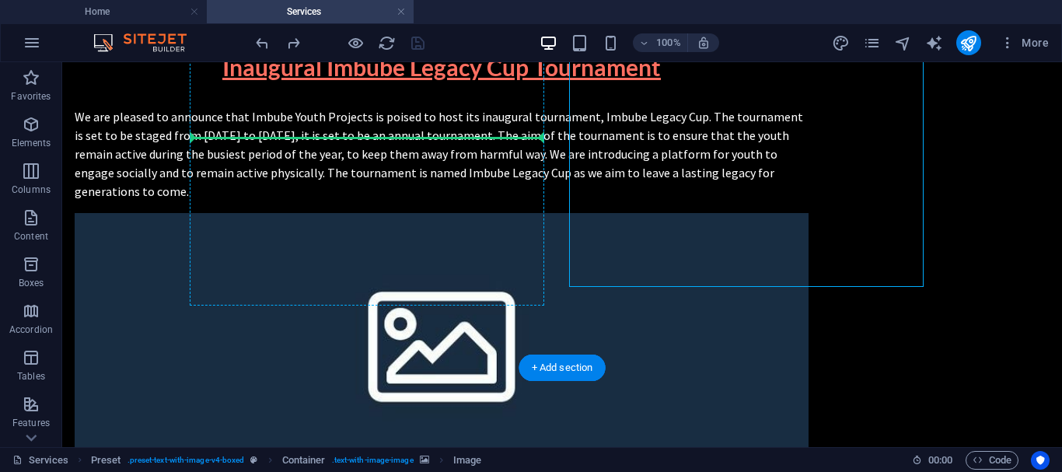
drag, startPoint x: 707, startPoint y: 121, endPoint x: 203, endPoint y: 126, distance: 504.4
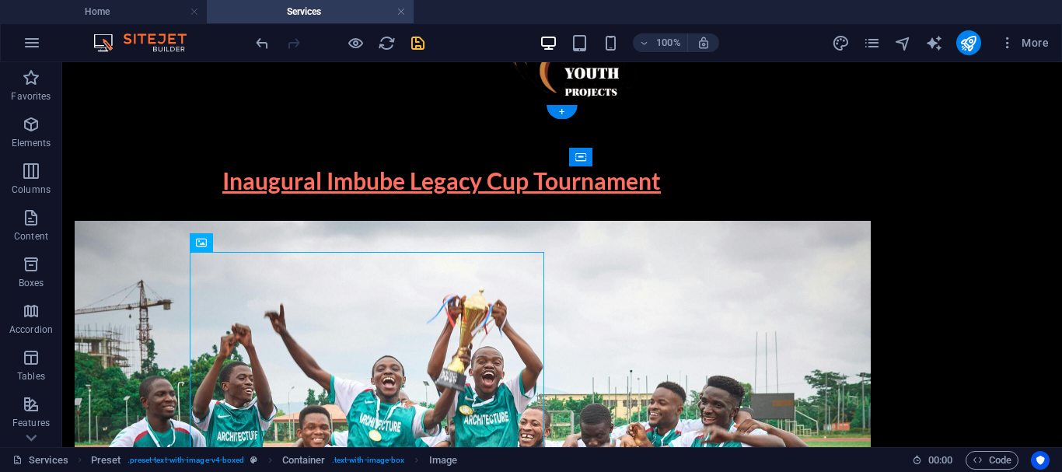
scroll to position [383, 0]
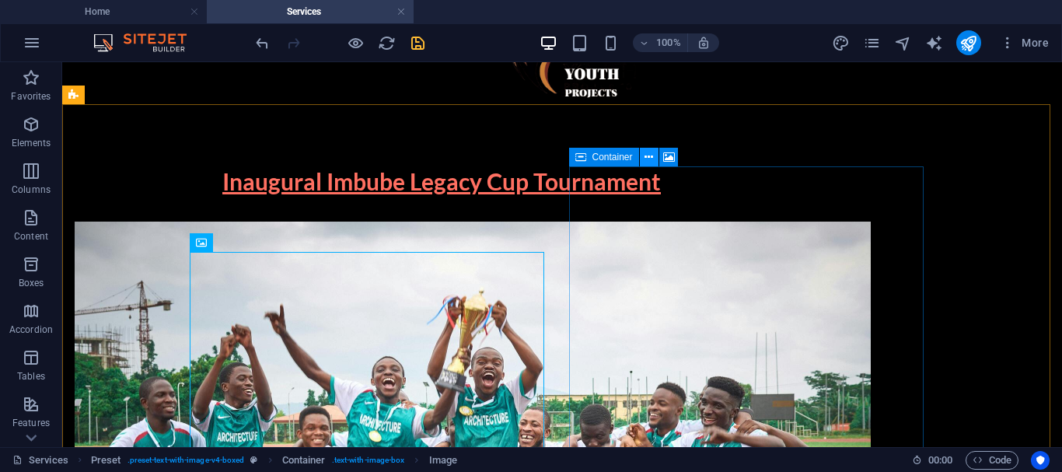
click at [651, 151] on icon at bounding box center [648, 157] width 9 height 16
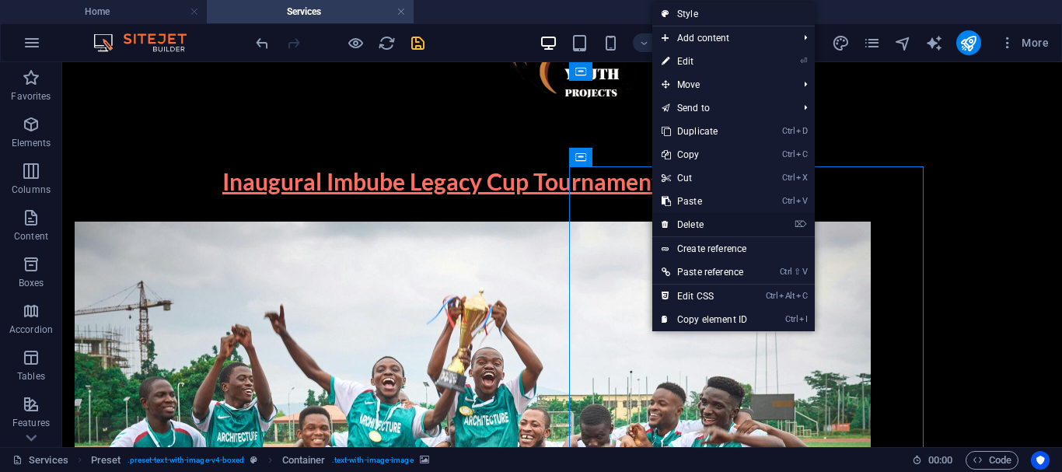
click at [695, 222] on link "⌦ Delete" at bounding box center [704, 224] width 104 height 23
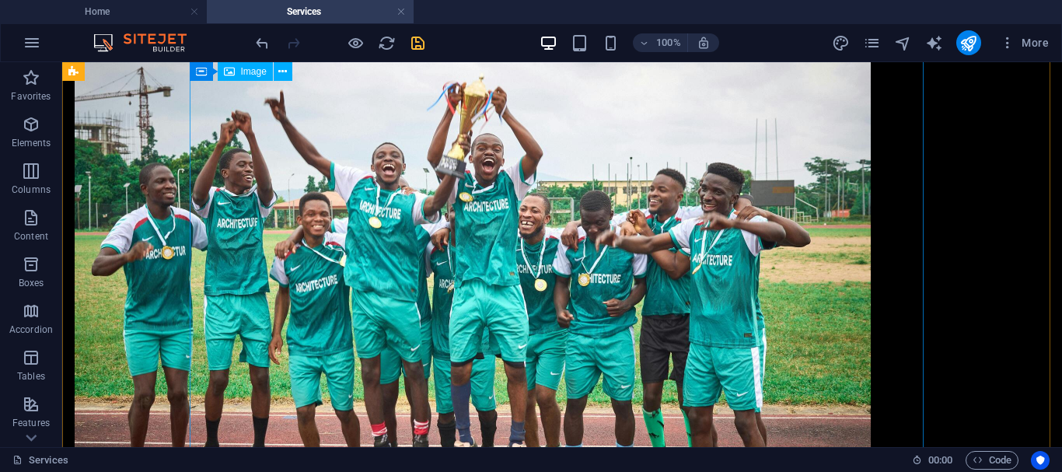
scroll to position [596, 0]
click at [695, 222] on figure at bounding box center [442, 272] width 734 height 527
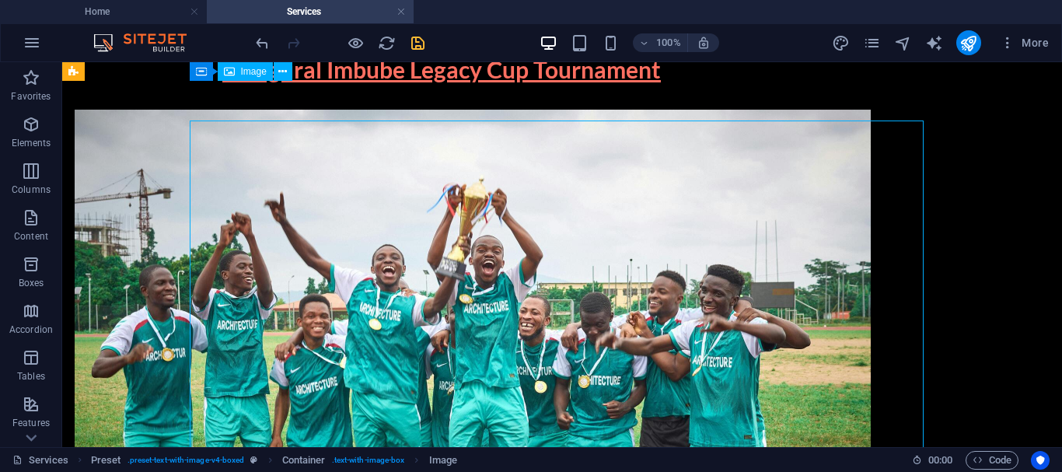
scroll to position [481, 0]
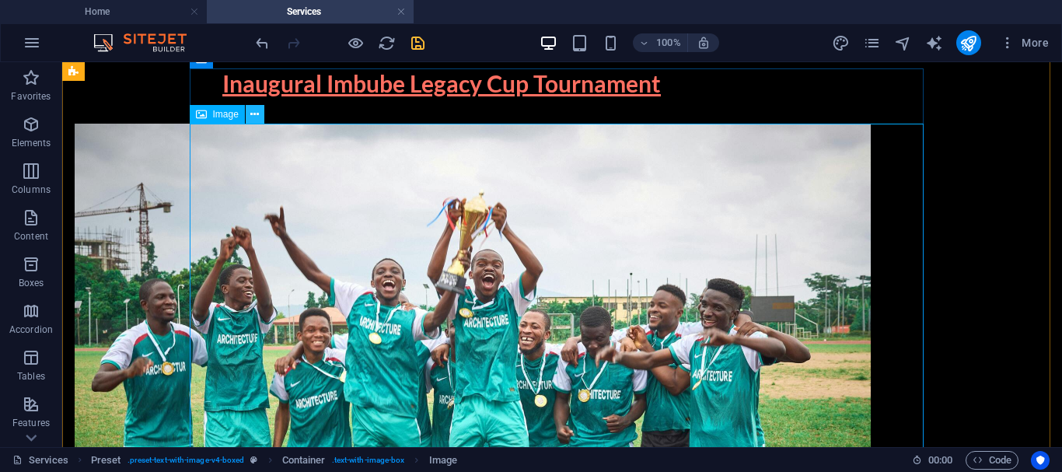
click at [257, 112] on icon at bounding box center [254, 114] width 9 height 16
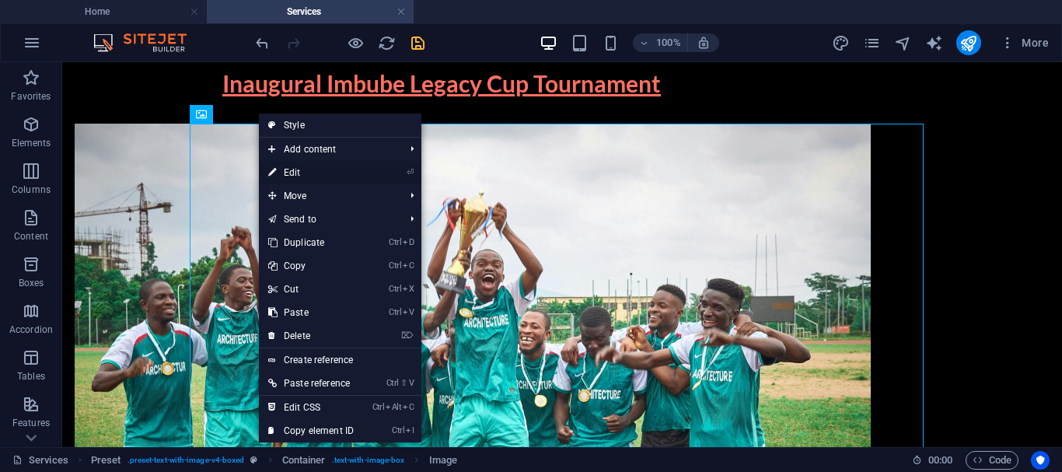
click at [333, 167] on link "⏎ Edit" at bounding box center [311, 172] width 104 height 23
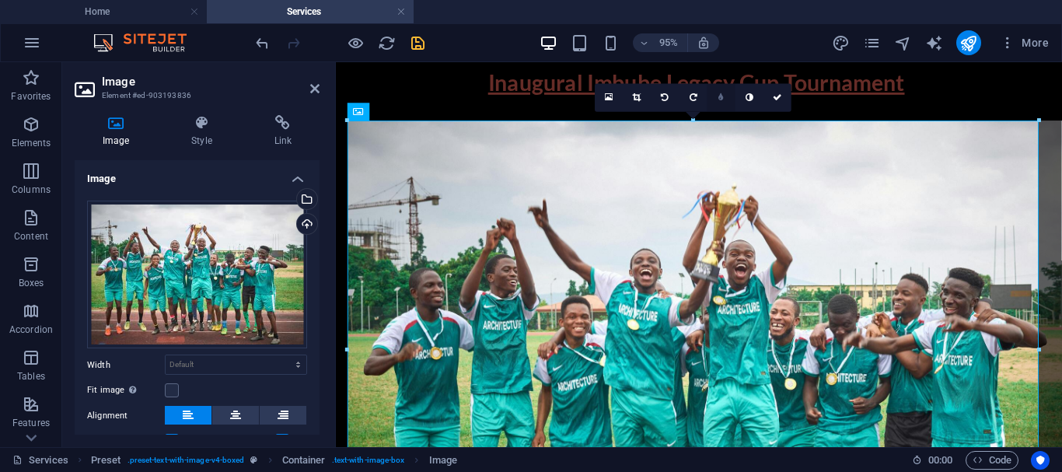
click at [727, 96] on link at bounding box center [721, 98] width 28 height 28
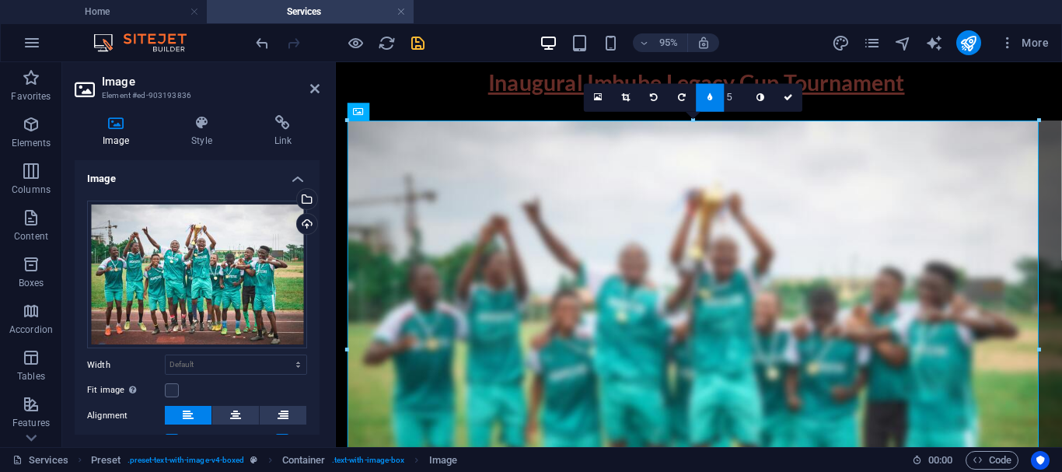
type input "4"
type input "3"
click at [789, 98] on icon at bounding box center [788, 97] width 9 height 9
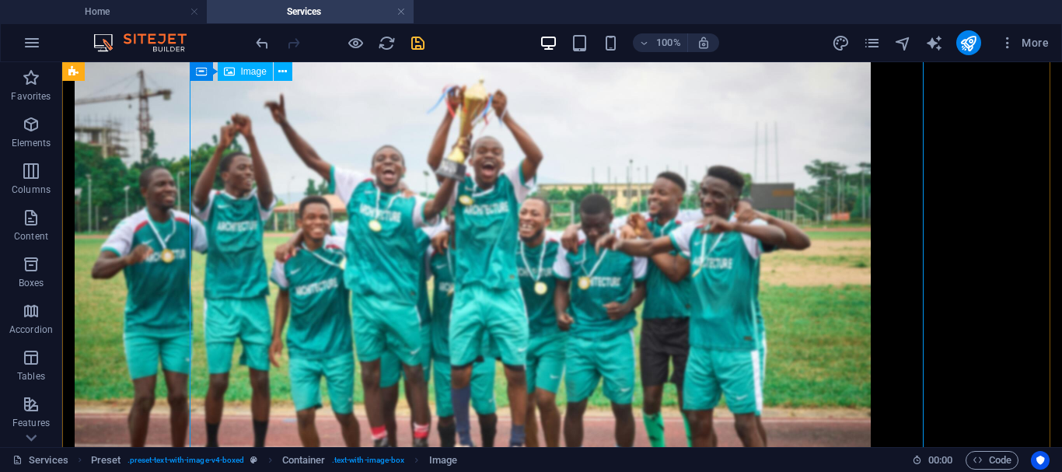
scroll to position [590, 0]
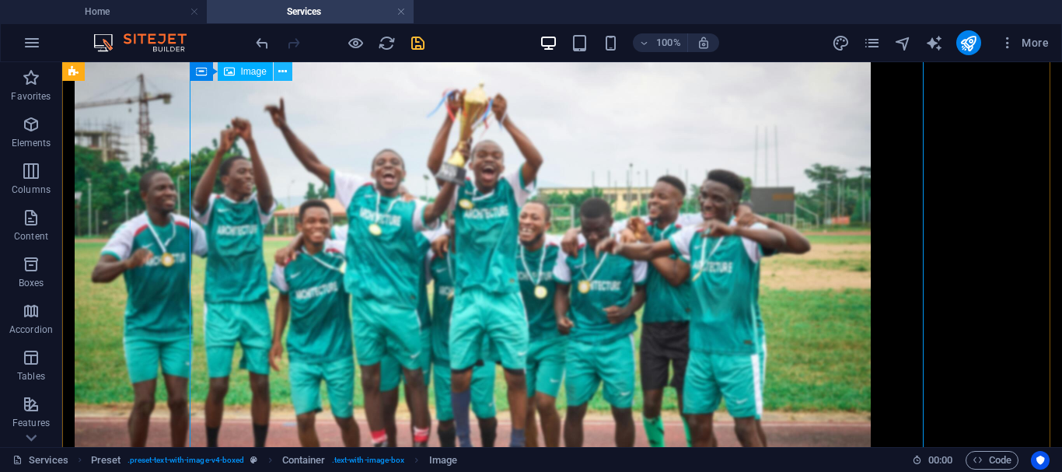
click at [288, 71] on button at bounding box center [283, 71] width 19 height 19
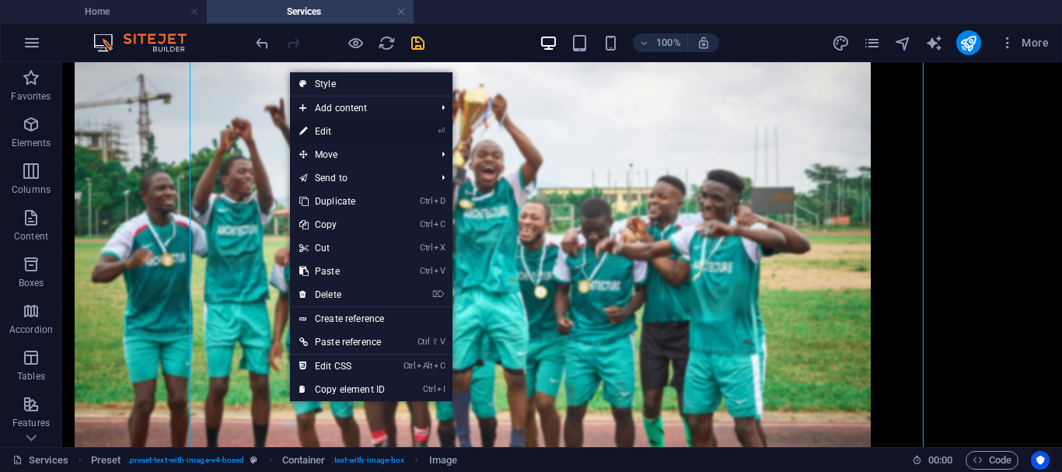
click at [347, 133] on link "⏎ Edit" at bounding box center [342, 131] width 104 height 23
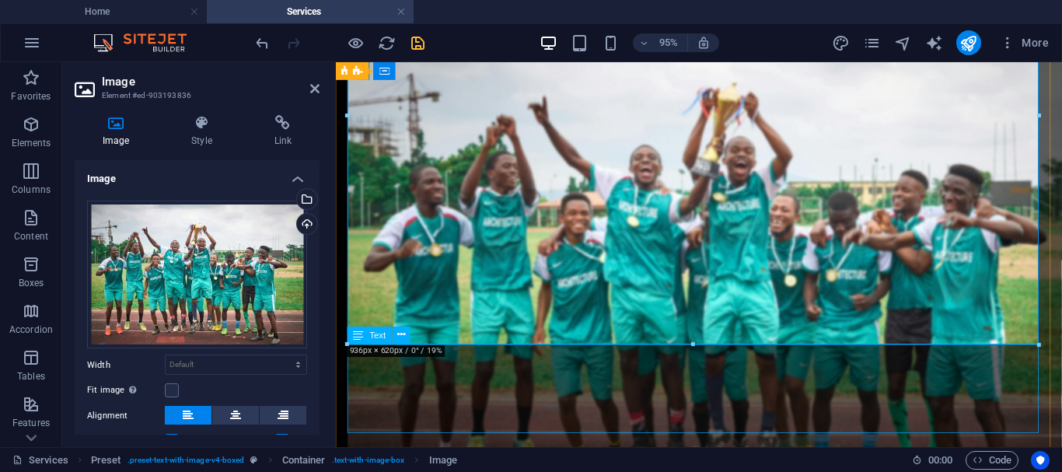
scroll to position [727, 0]
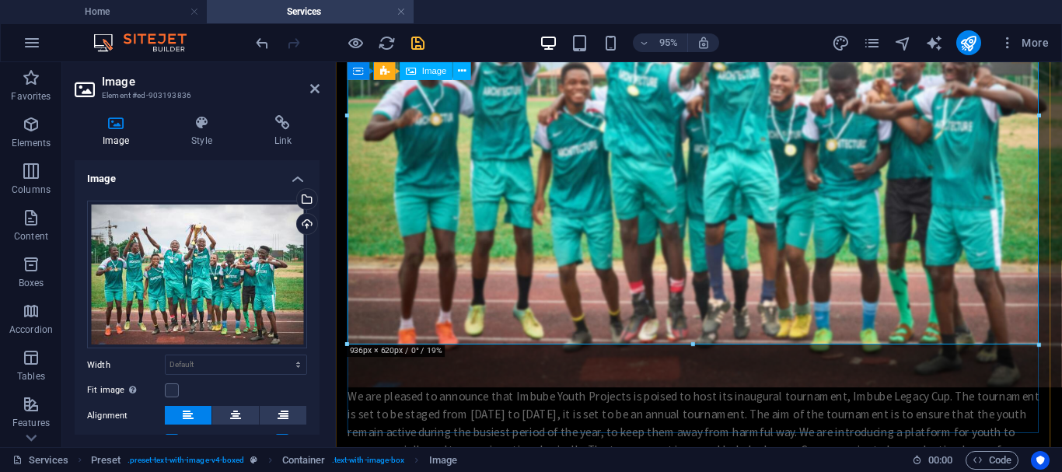
drag, startPoint x: 992, startPoint y: 321, endPoint x: 846, endPoint y: 215, distance: 179.7
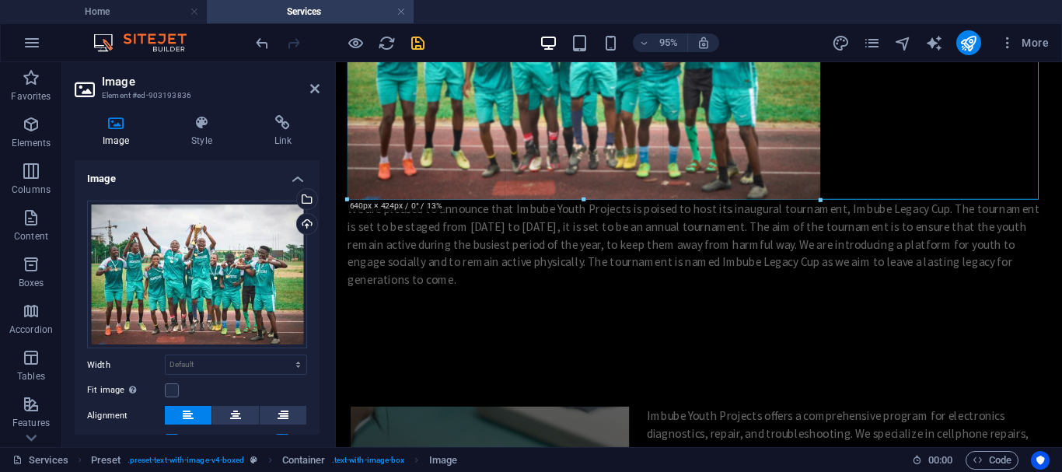
select select "px"
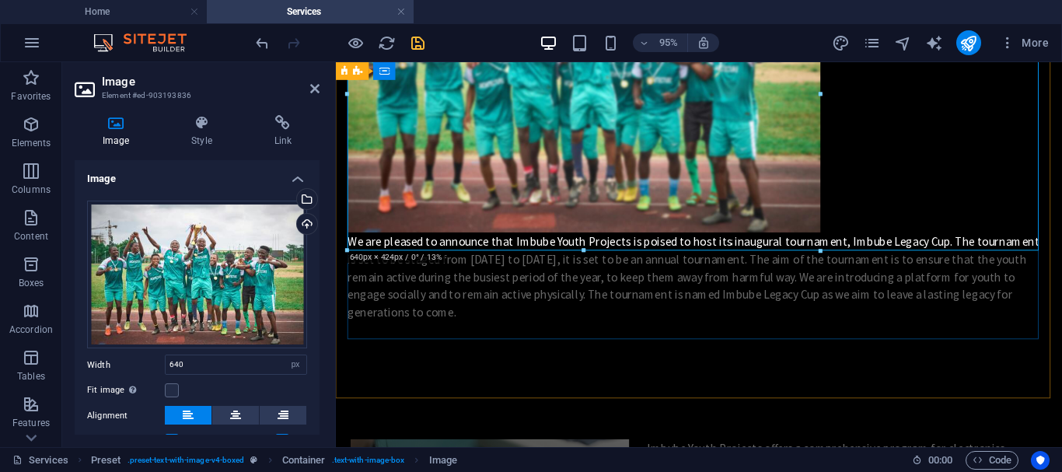
scroll to position [696, 0]
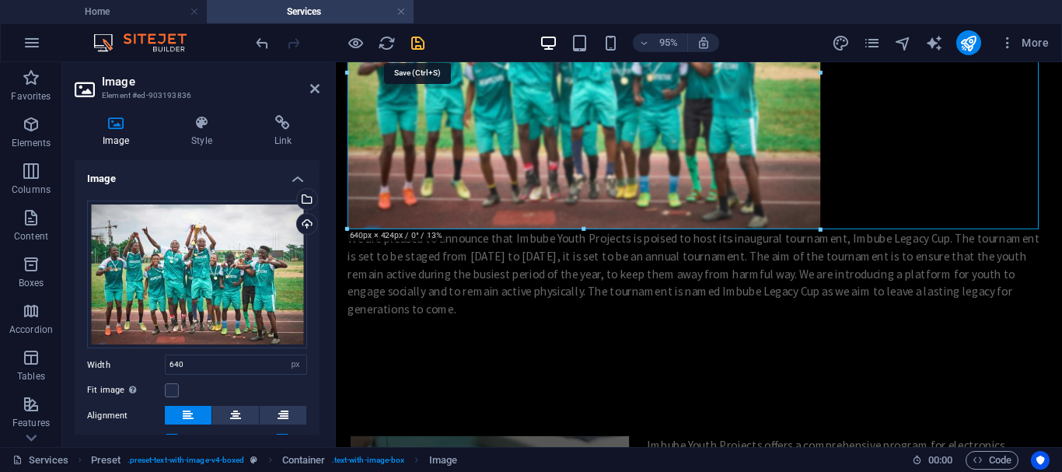
click at [417, 46] on icon "save" at bounding box center [418, 43] width 18 height 18
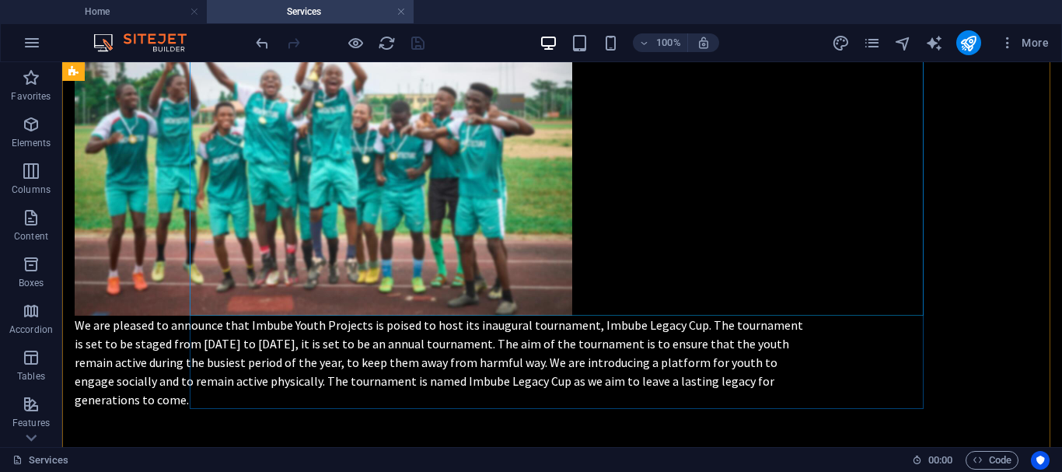
scroll to position [619, 0]
click at [351, 242] on figure at bounding box center [442, 150] width 734 height 330
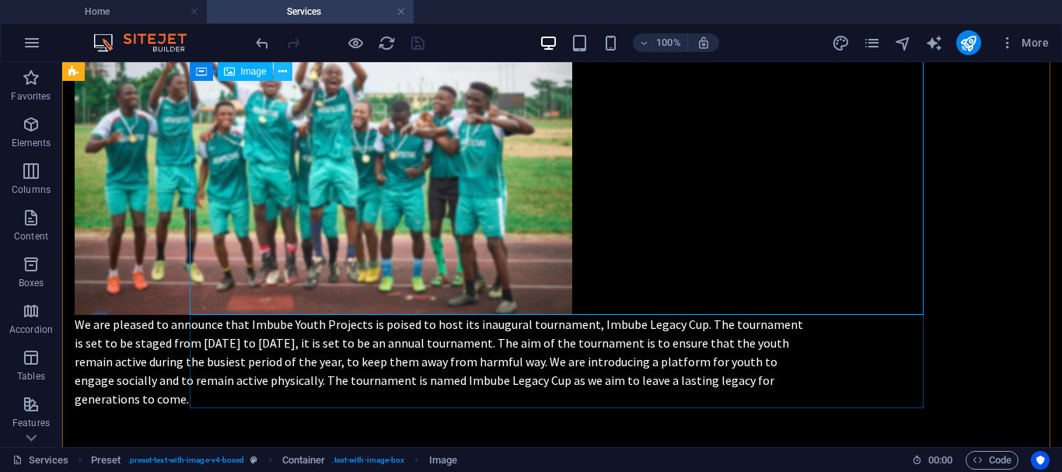
click at [284, 72] on icon at bounding box center [282, 72] width 9 height 16
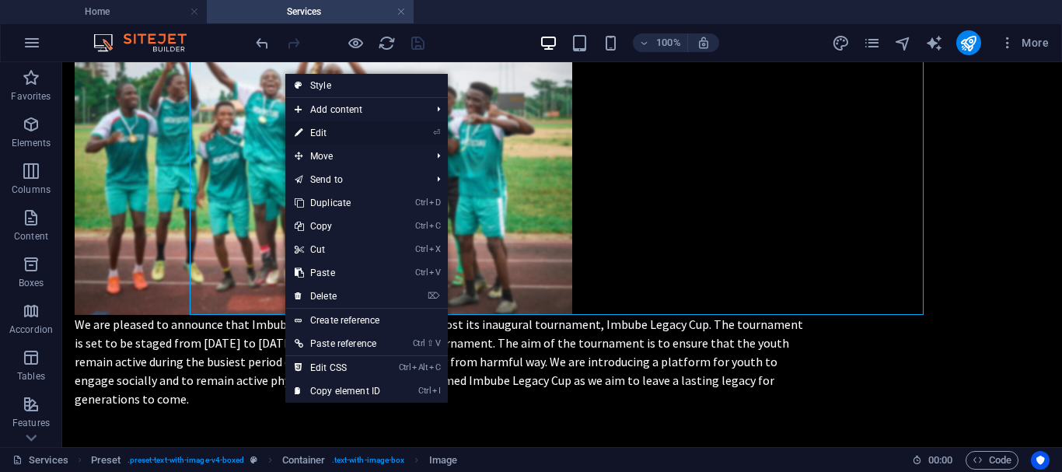
click at [326, 131] on link "⏎ Edit" at bounding box center [337, 132] width 104 height 23
select select "px"
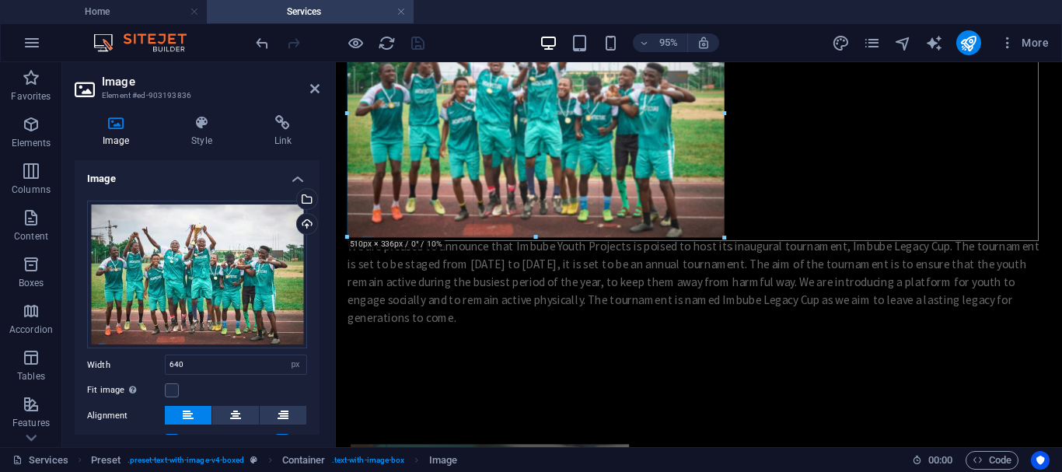
drag, startPoint x: 823, startPoint y: 304, endPoint x: 403, endPoint y: 101, distance: 466.8
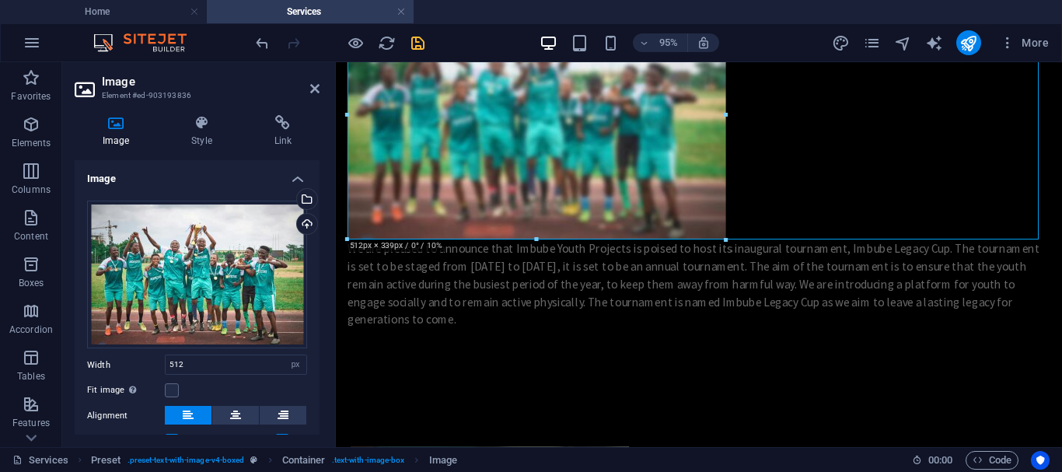
click at [319, 89] on aside "Image Element #ed-903193836 Image Style Link Image Drag files here, click to ch…" at bounding box center [199, 254] width 274 height 385
click at [313, 87] on icon at bounding box center [314, 88] width 9 height 12
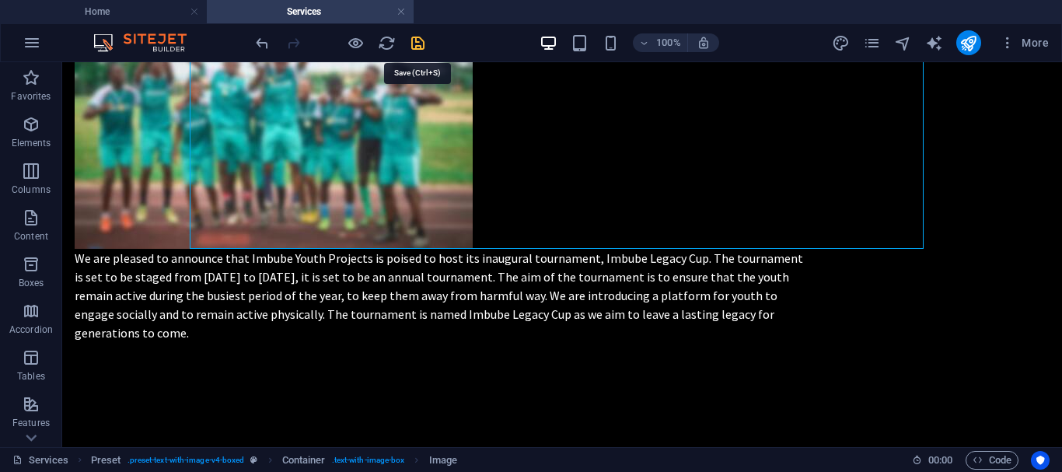
drag, startPoint x: 418, startPoint y: 44, endPoint x: 424, endPoint y: 110, distance: 65.6
click at [418, 44] on icon "save" at bounding box center [418, 43] width 18 height 18
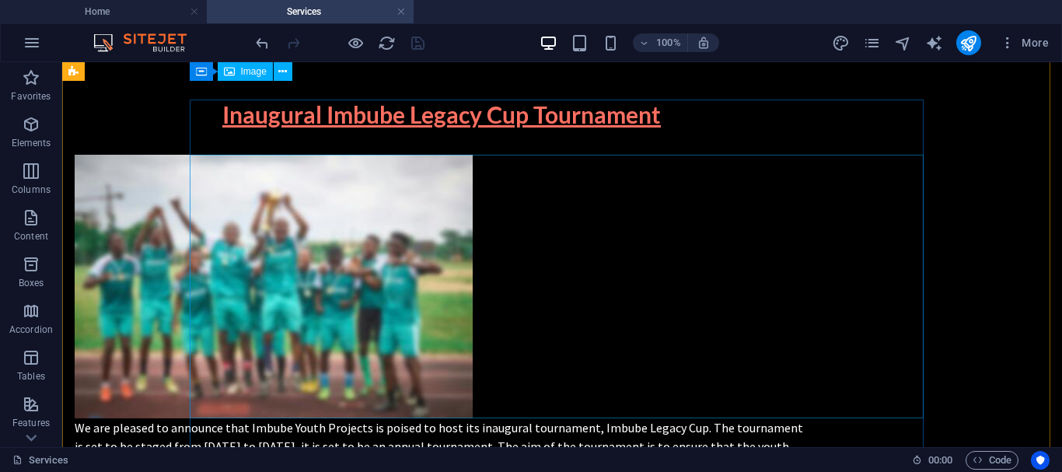
scroll to position [449, 0]
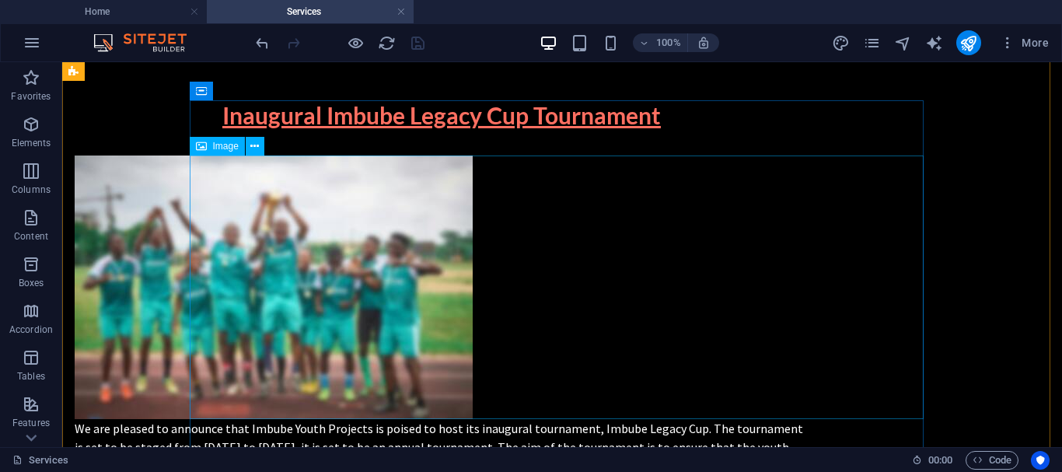
click at [724, 232] on figure at bounding box center [442, 286] width 734 height 263
